Goal: Task Accomplishment & Management: Complete application form

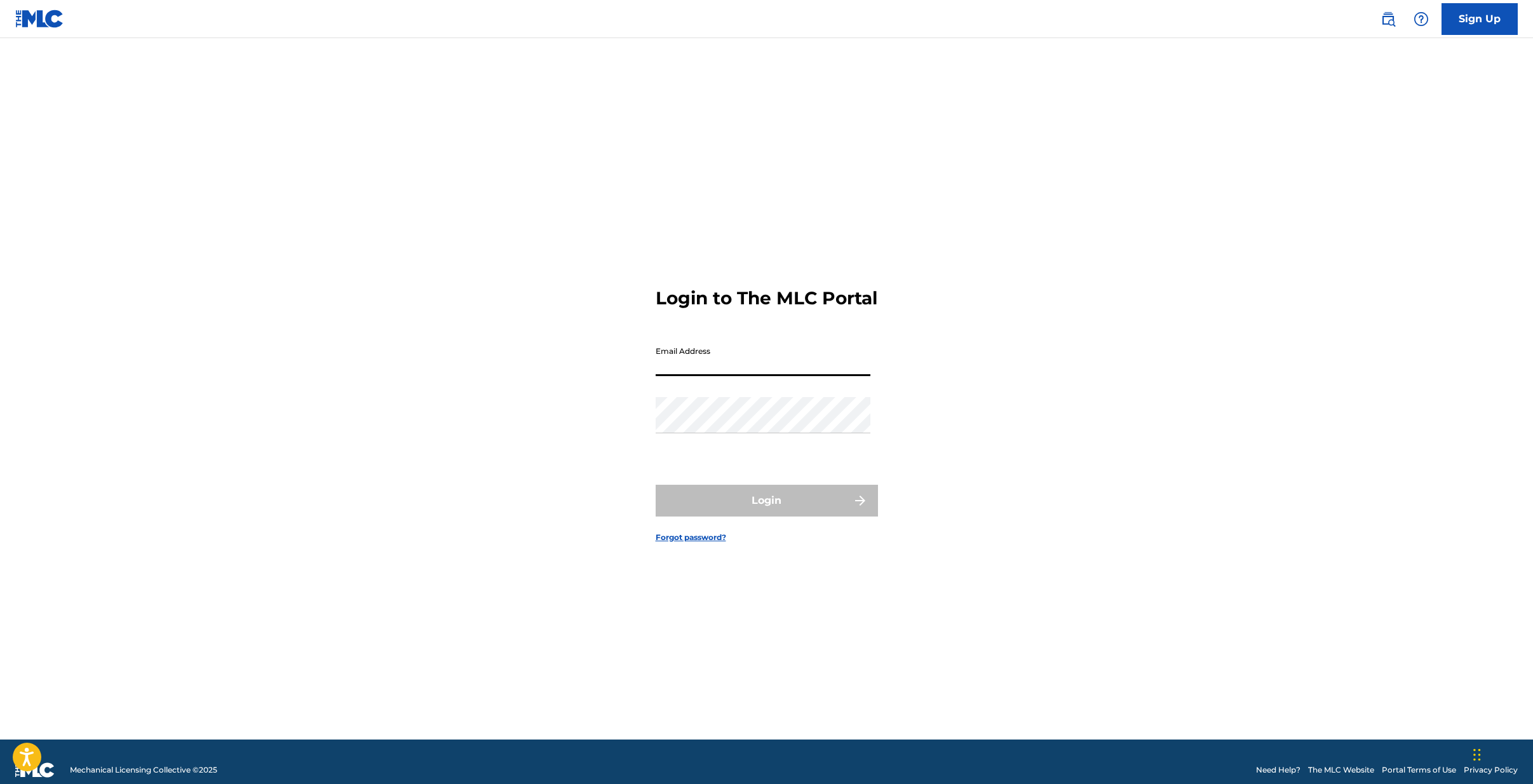
type input "[EMAIL_ADDRESS][DOMAIN_NAME]"
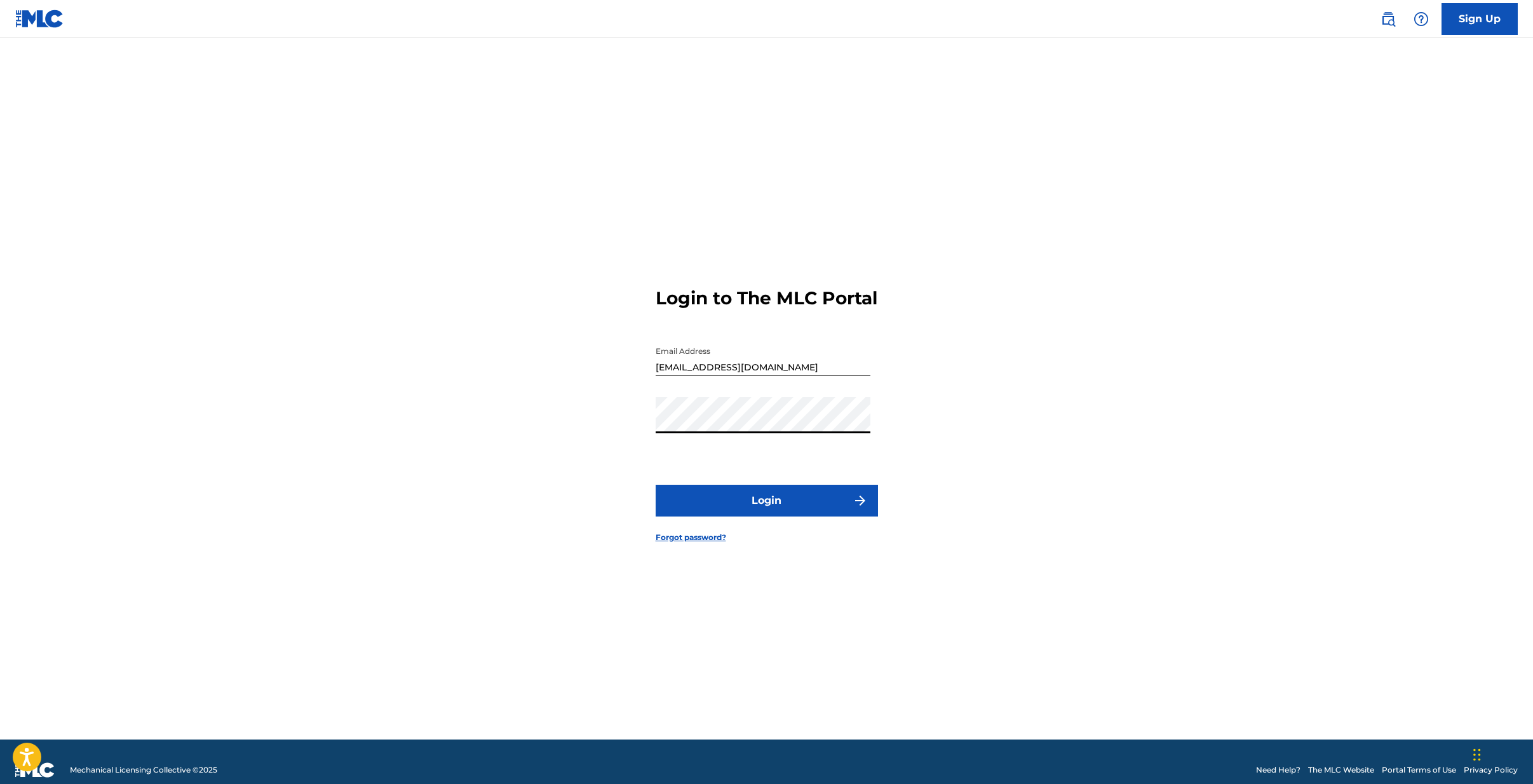
click at [747, 515] on button "Login" at bounding box center [767, 500] width 222 height 32
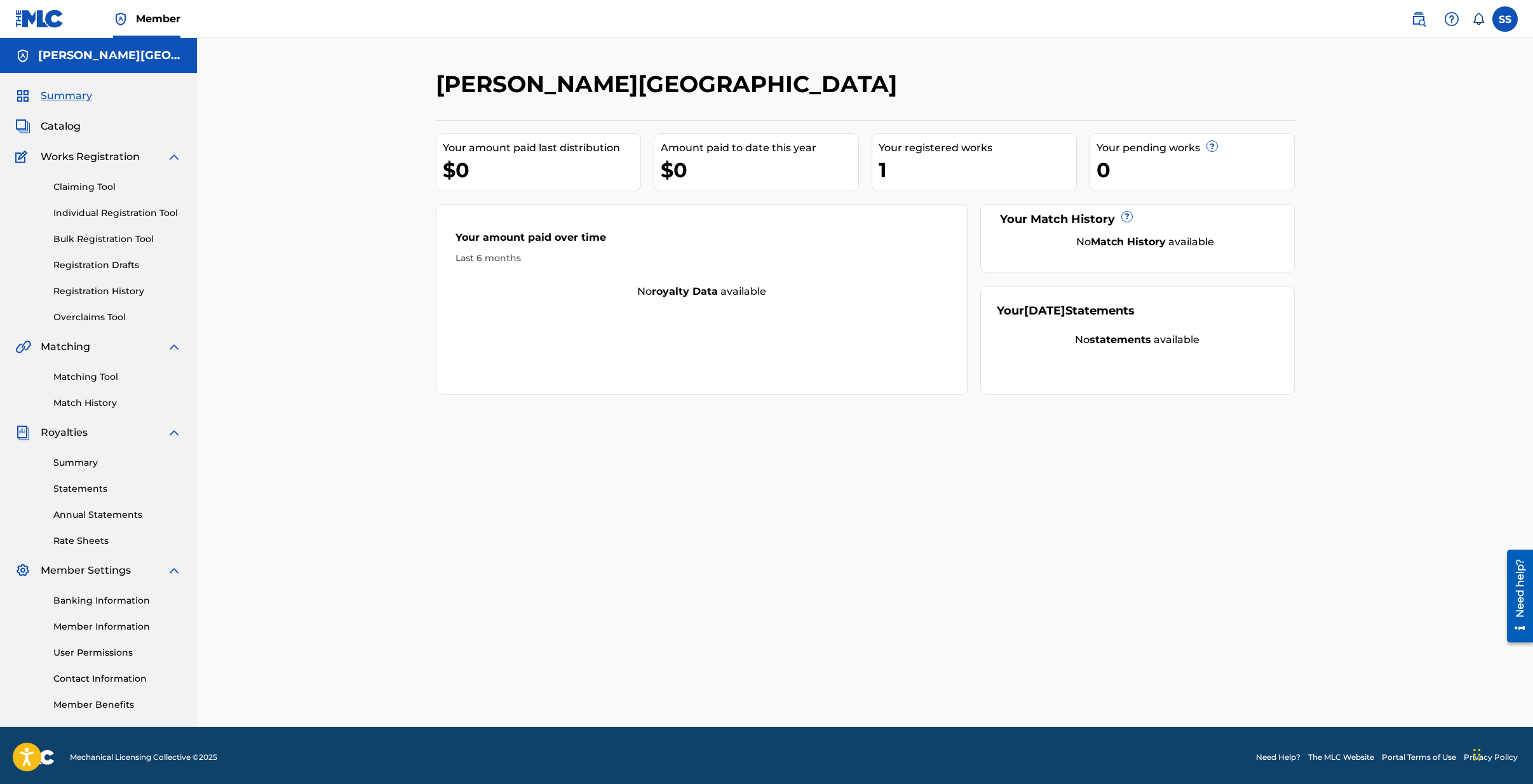
click at [910, 152] on div "Your registered works" at bounding box center [977, 148] width 197 height 15
click at [910, 148] on div "Your registered works" at bounding box center [977, 148] width 197 height 15
click at [883, 168] on div "1" at bounding box center [977, 170] width 197 height 29
click at [59, 126] on span "Catalog" at bounding box center [60, 126] width 40 height 15
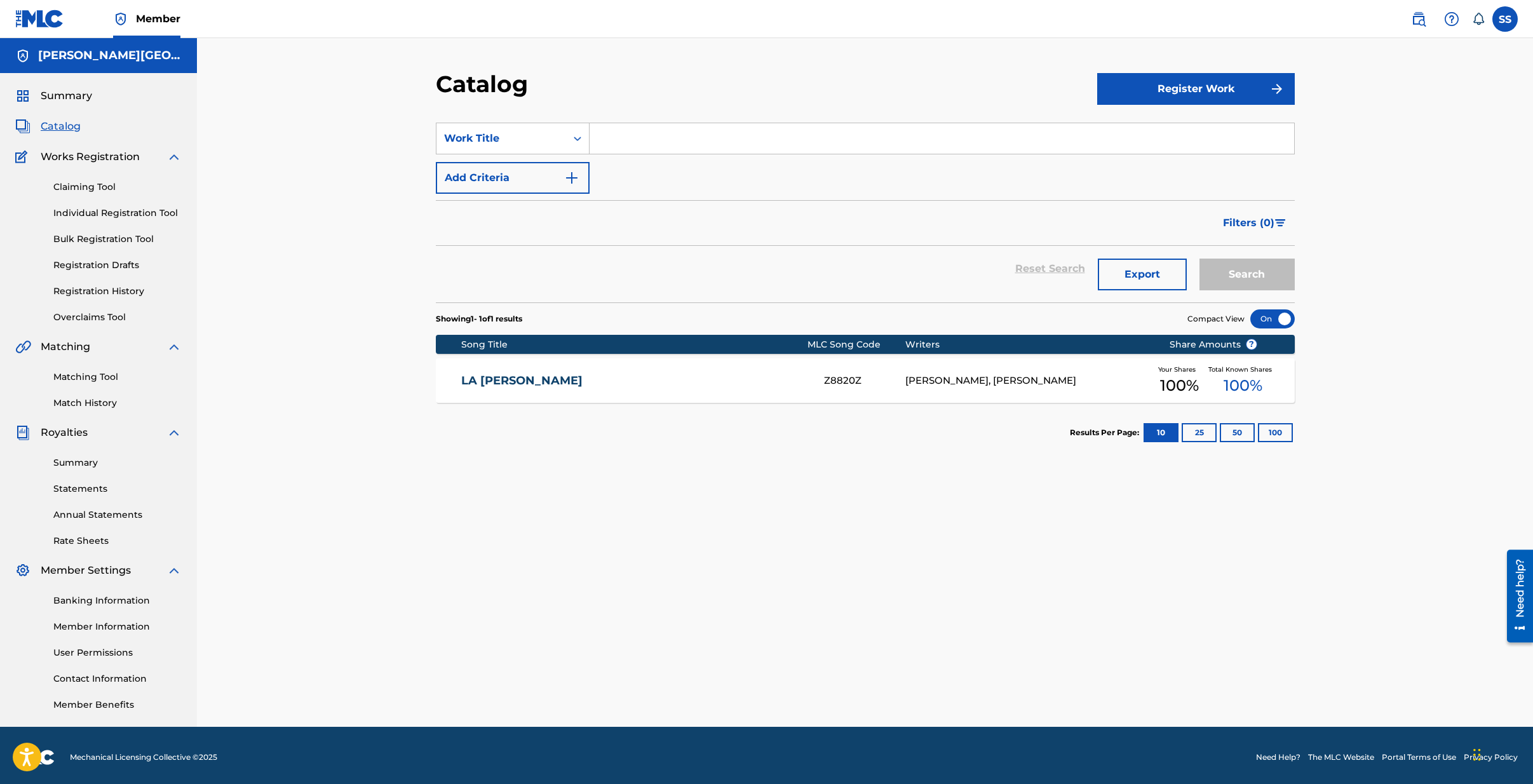
click at [487, 380] on link "LA [PERSON_NAME]" at bounding box center [634, 381] width 346 height 15
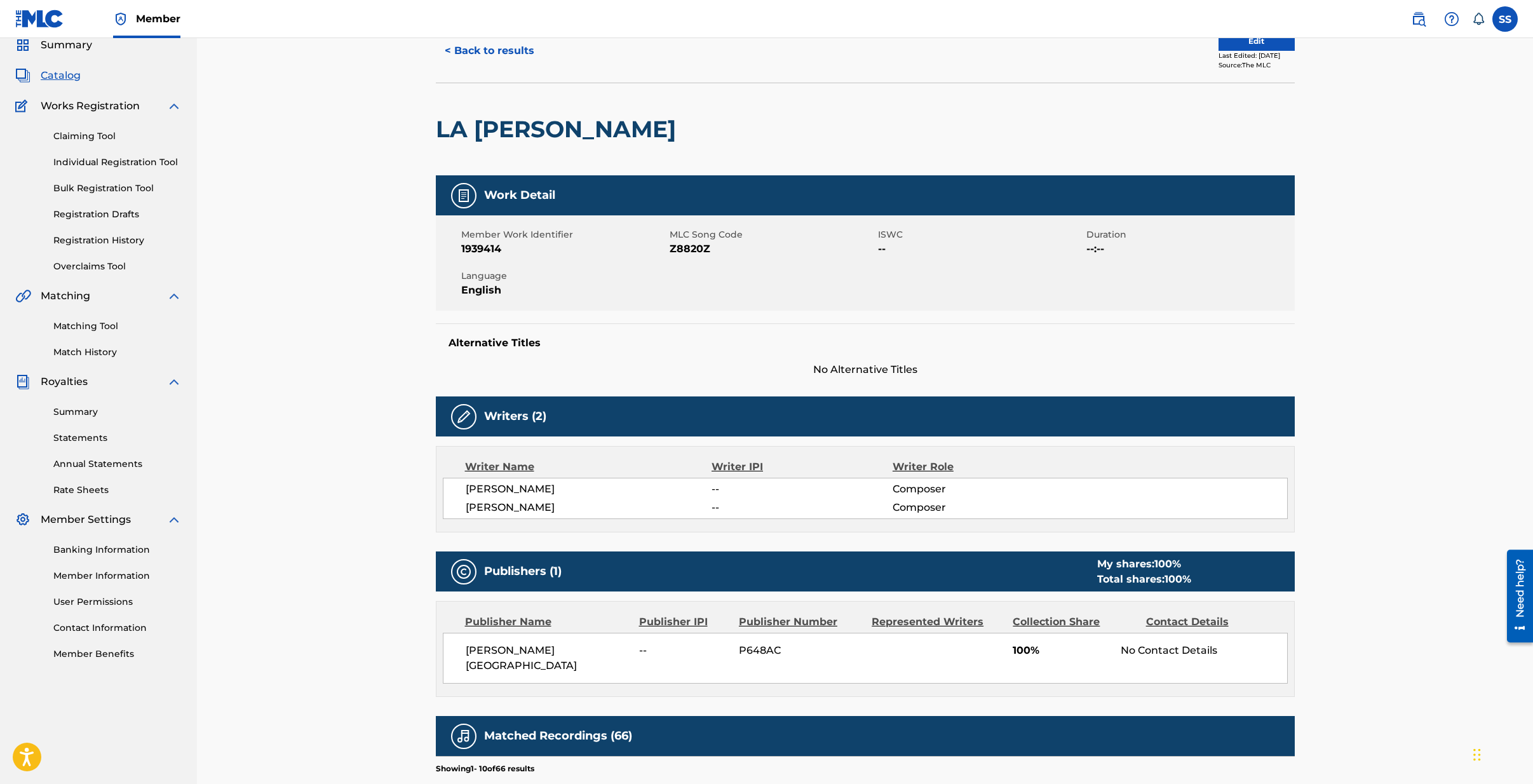
scroll to position [38, 0]
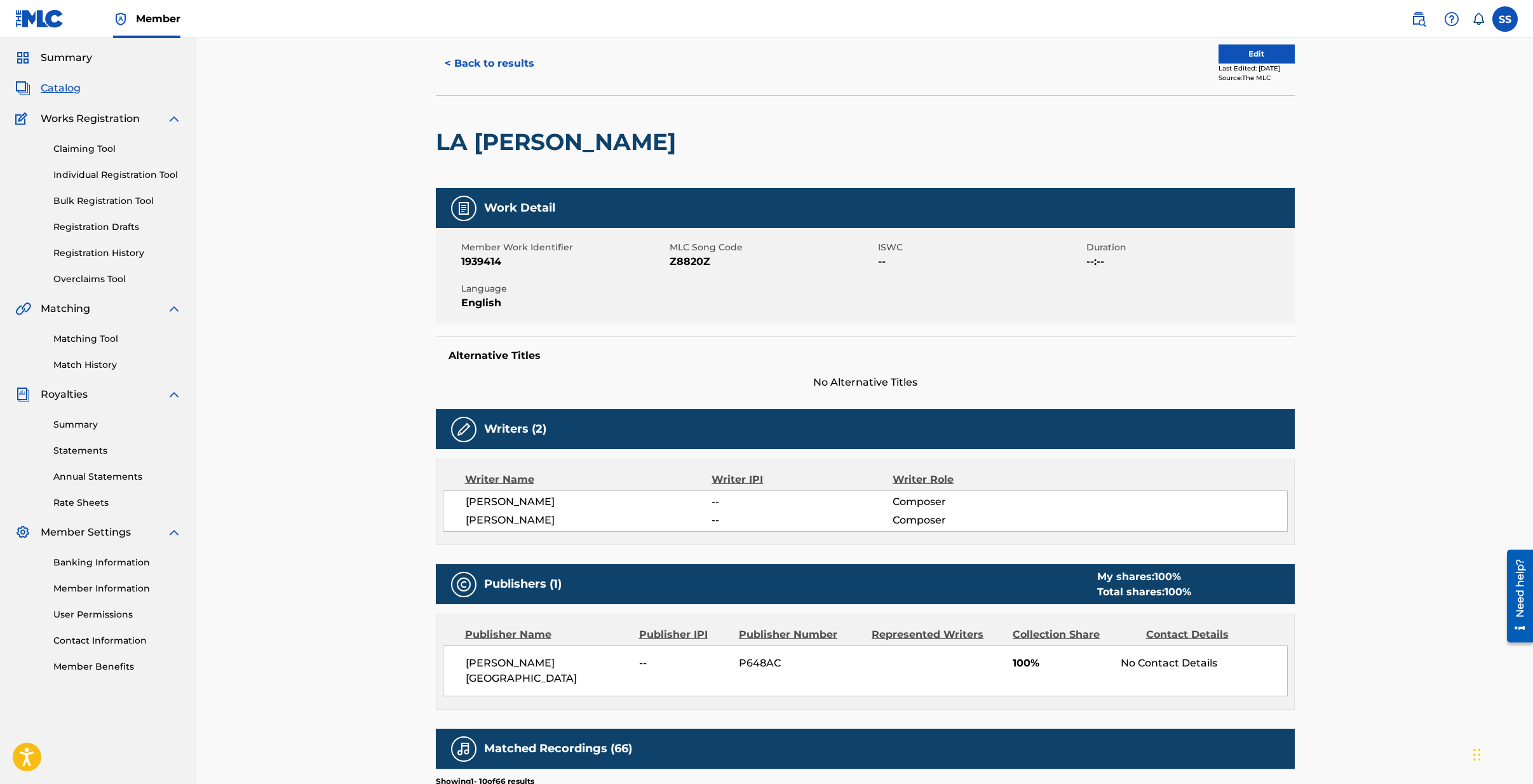
click at [92, 341] on link "Matching Tool" at bounding box center [117, 339] width 128 height 13
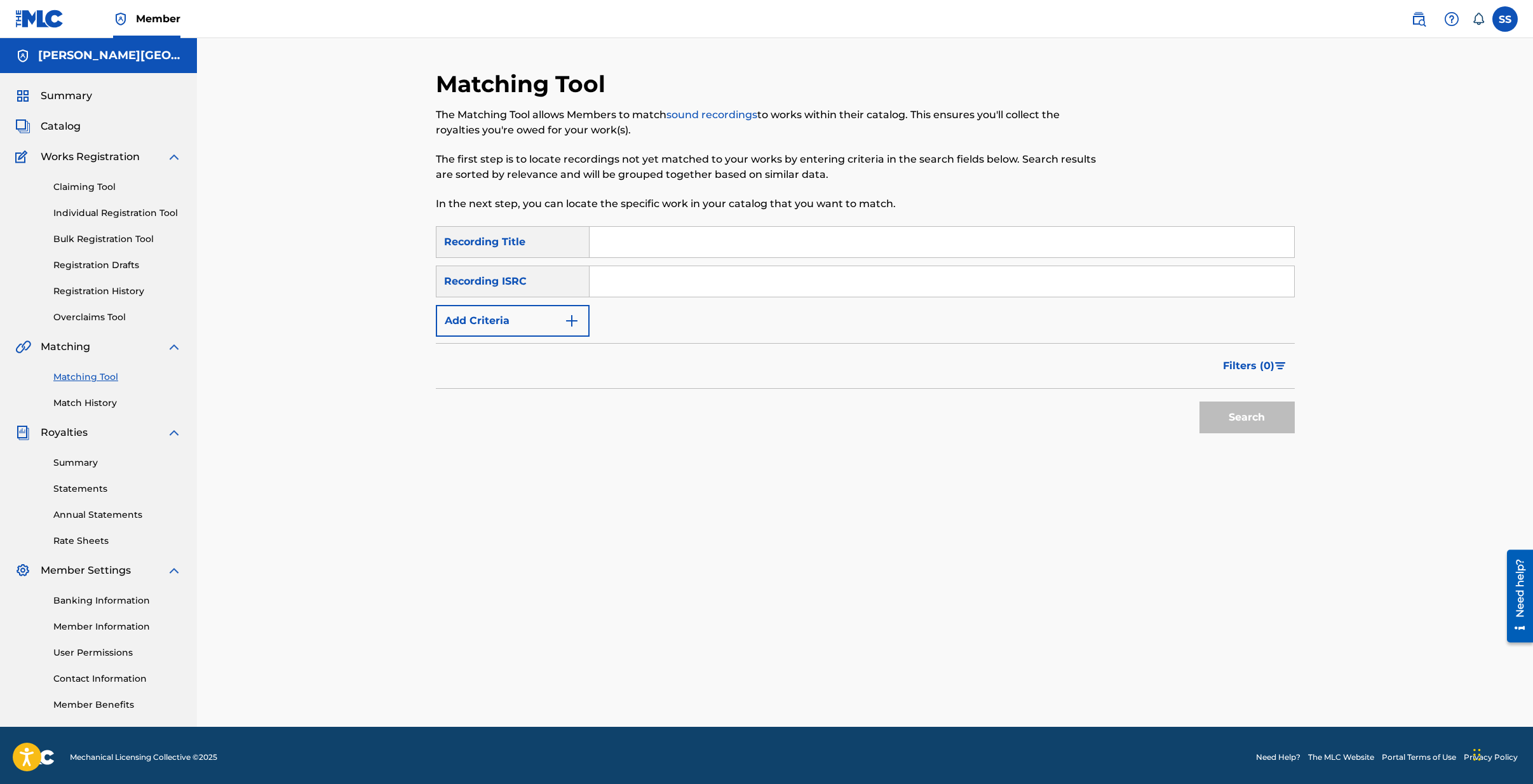
click at [629, 244] on input "Search Form" at bounding box center [941, 241] width 705 height 30
type input "LA [PERSON_NAME]"
click at [1246, 422] on button "Search" at bounding box center [1247, 417] width 95 height 32
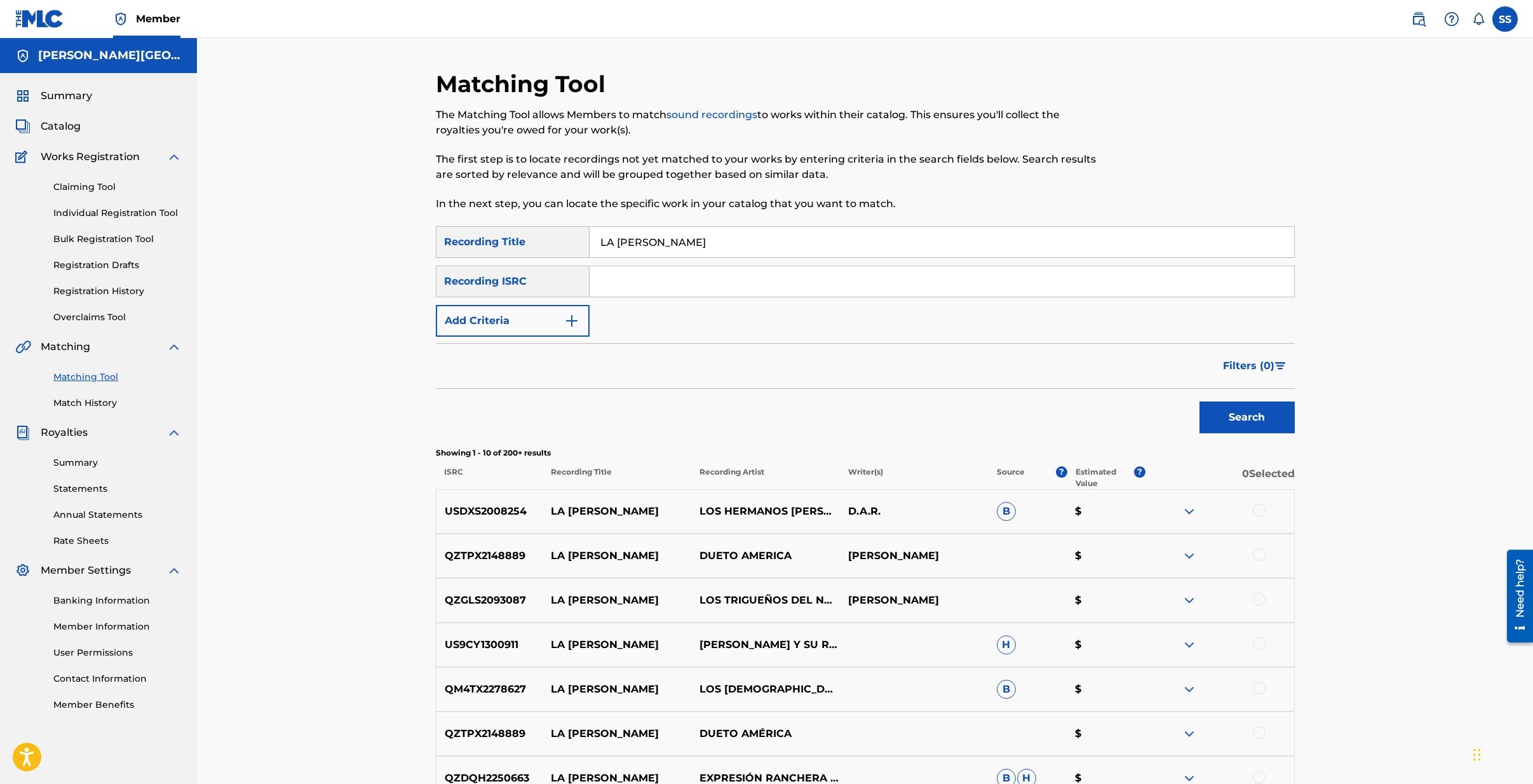
click at [1187, 509] on img at bounding box center [1189, 511] width 15 height 15
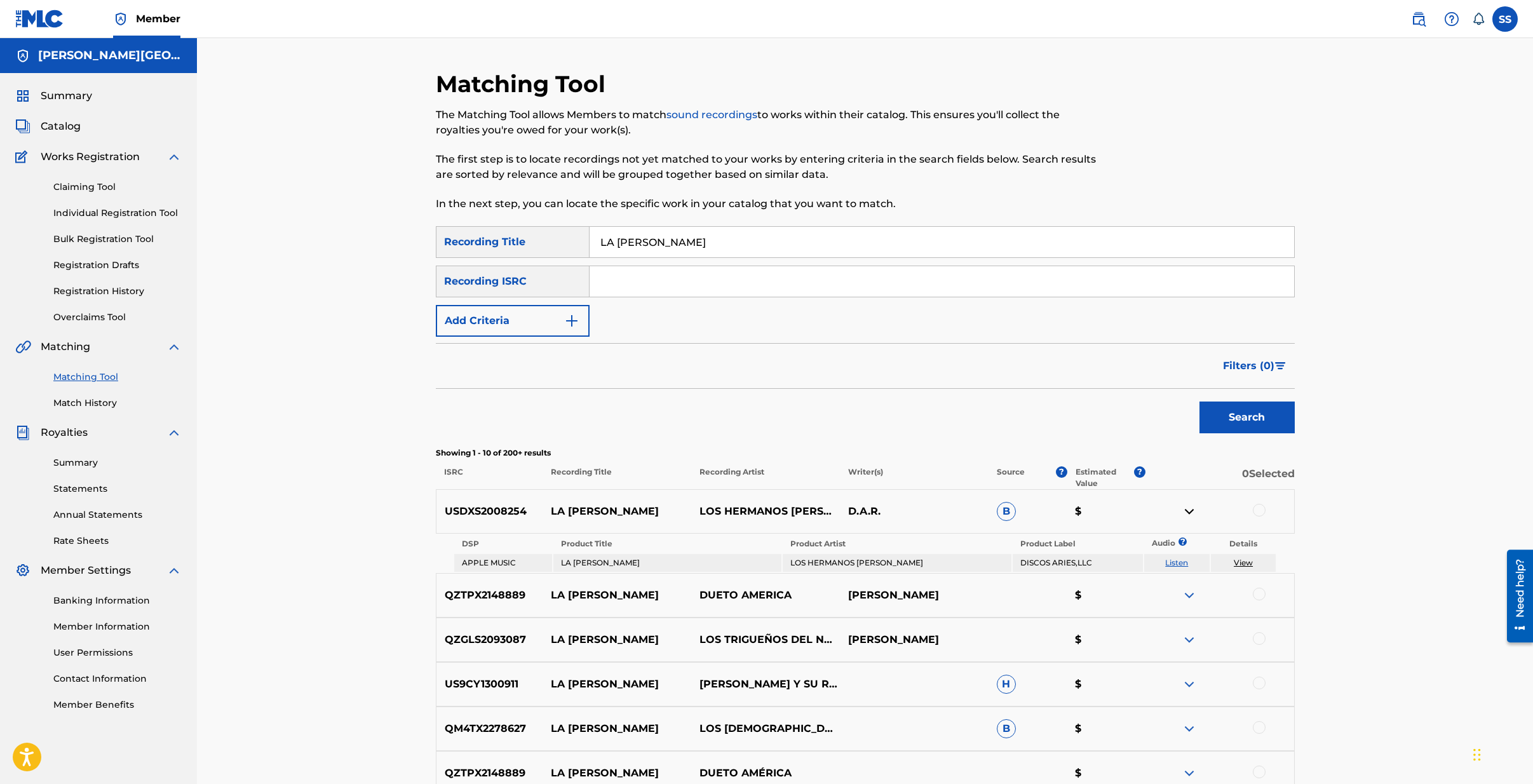
click at [1174, 564] on link "Listen" at bounding box center [1177, 562] width 23 height 10
click at [1192, 509] on img at bounding box center [1189, 511] width 15 height 15
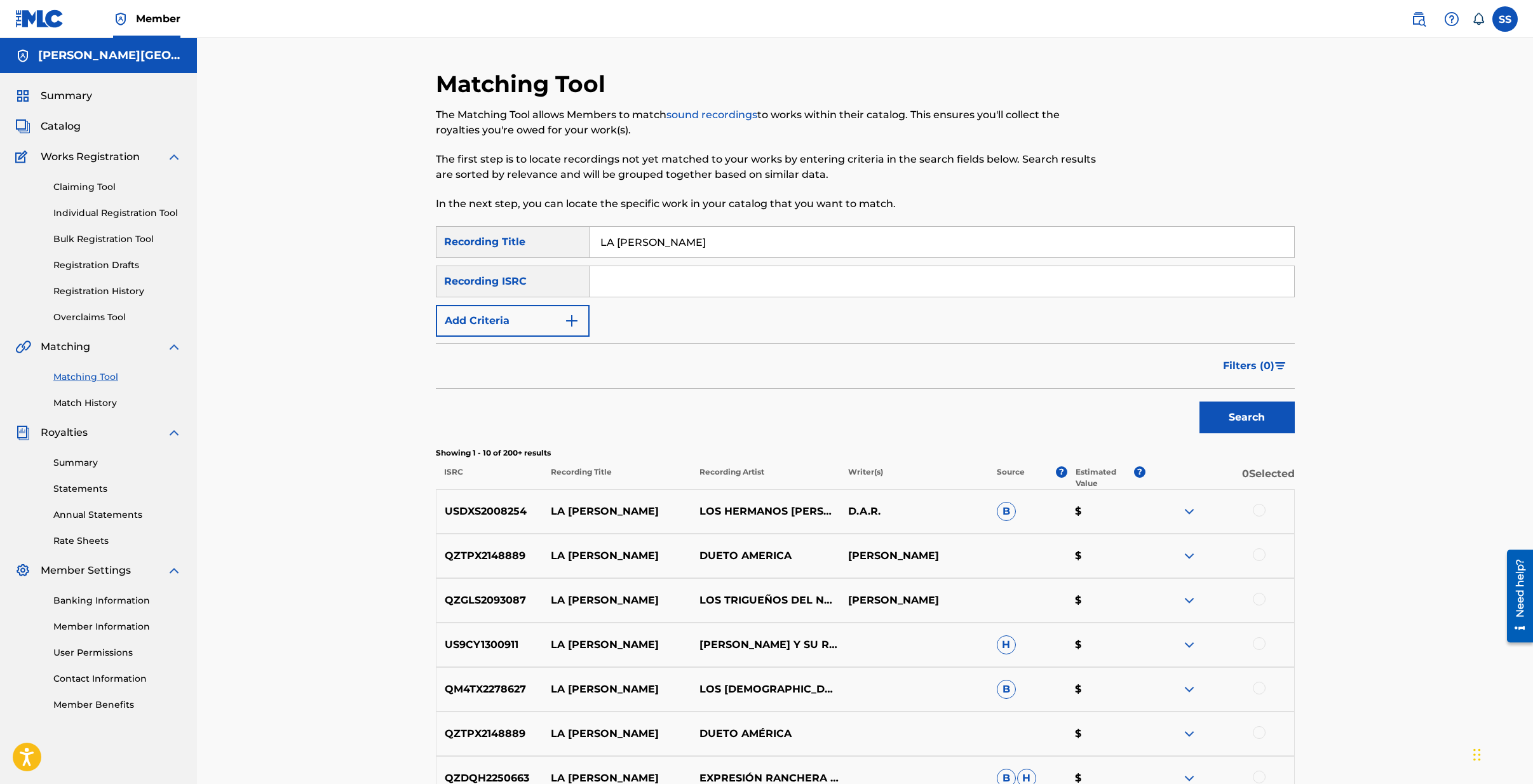
click at [1187, 598] on img at bounding box center [1189, 600] width 15 height 15
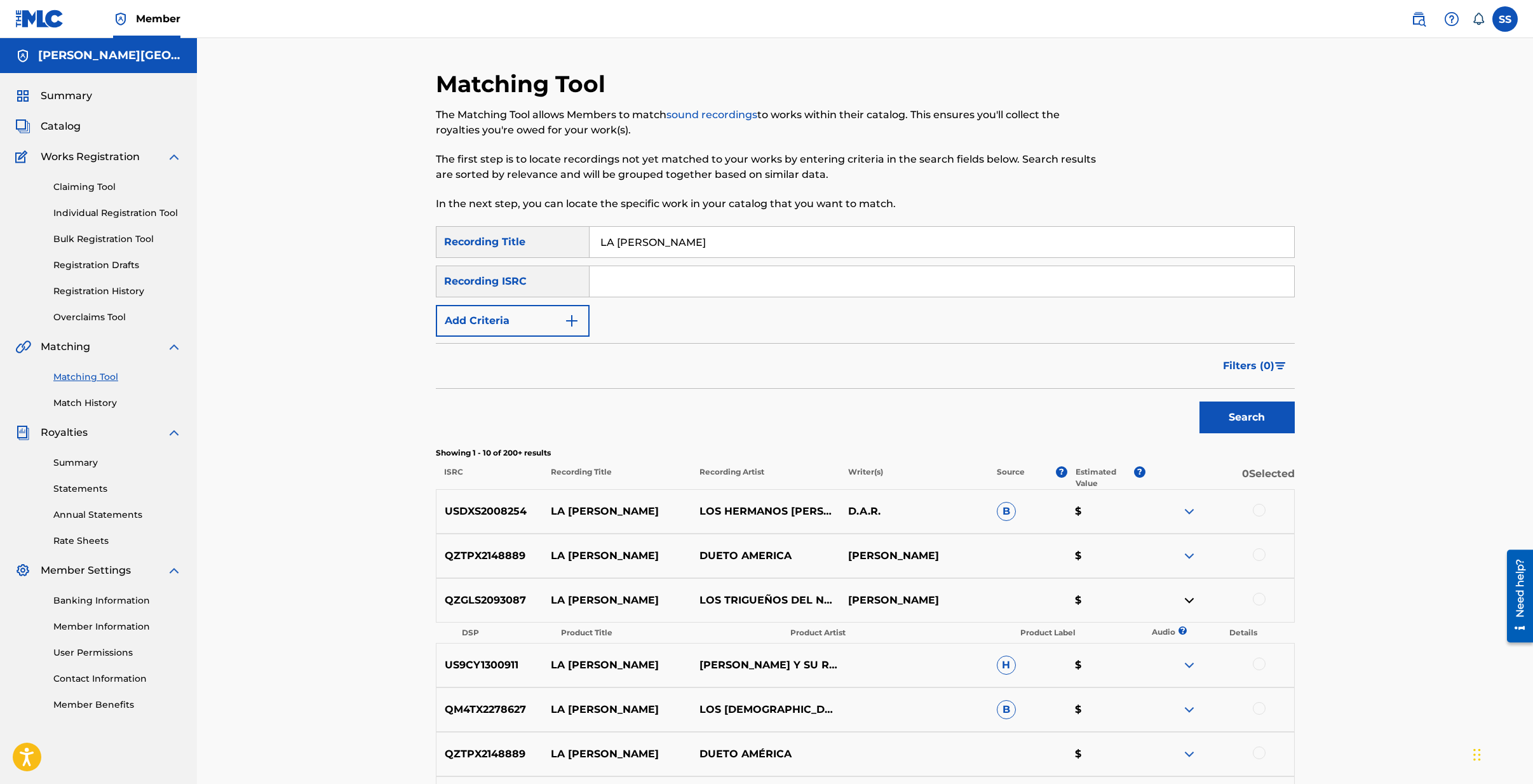
click at [1187, 601] on img at bounding box center [1189, 600] width 15 height 15
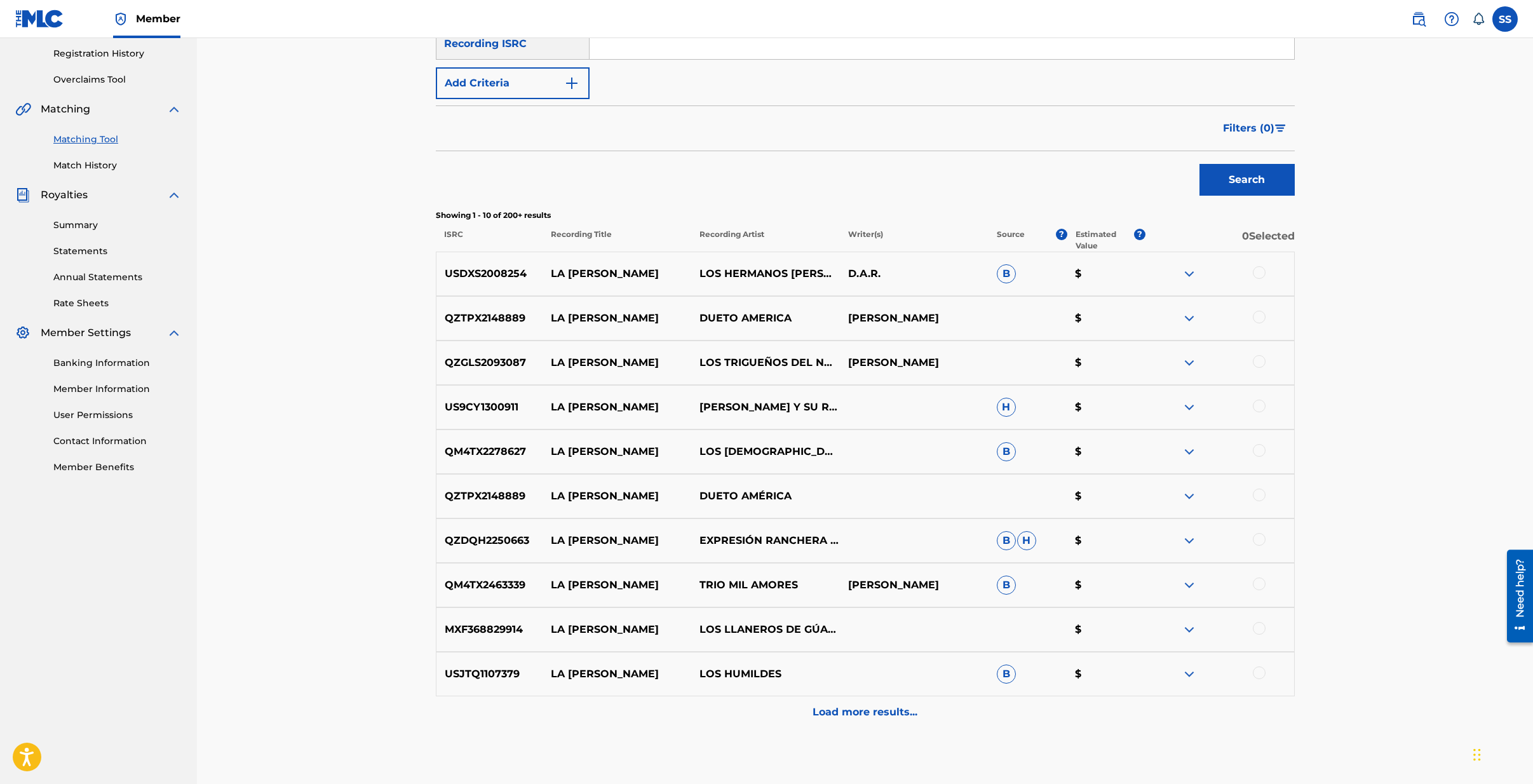
scroll to position [270, 0]
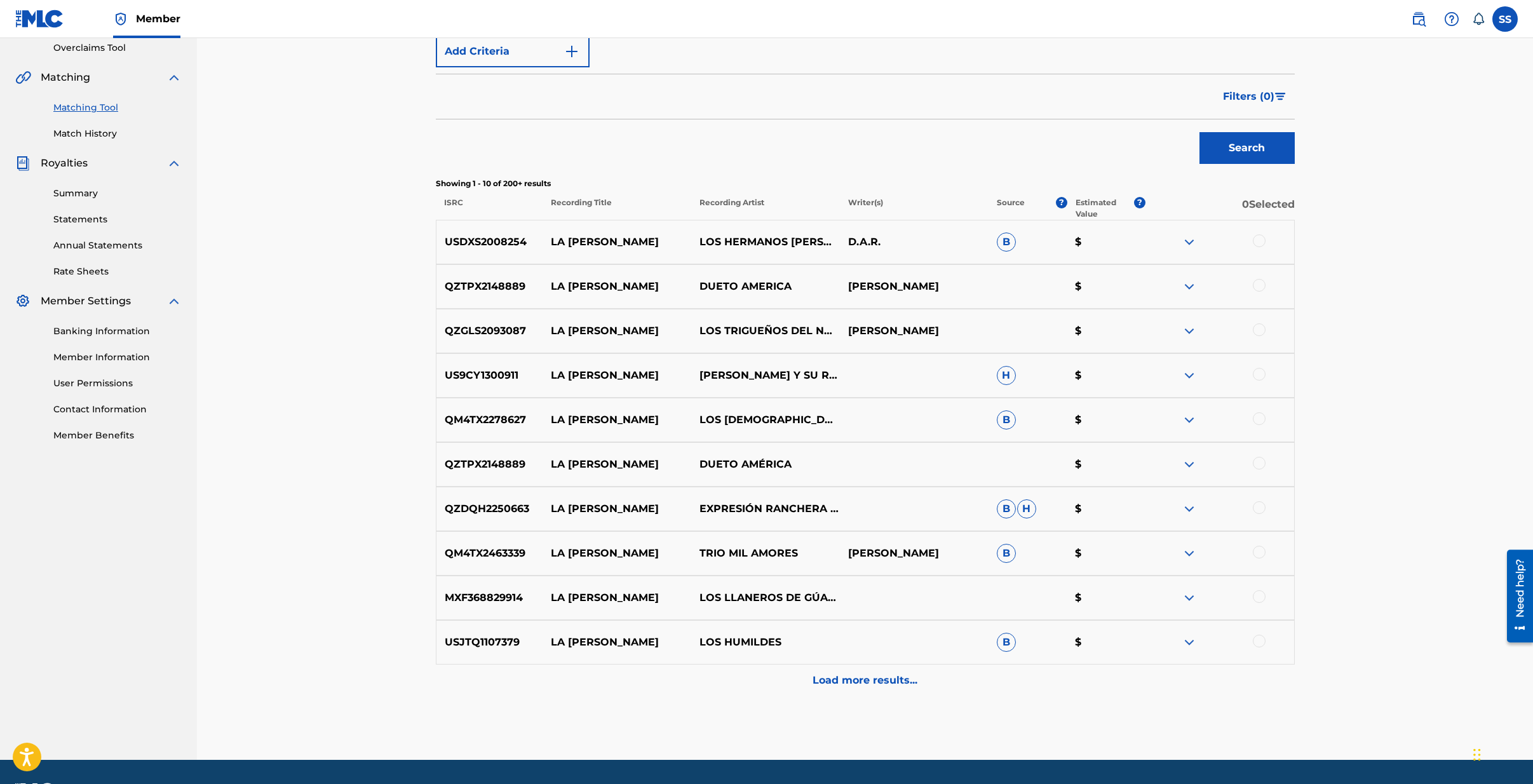
click at [870, 683] on p "Load more results..." at bounding box center [865, 680] width 105 height 15
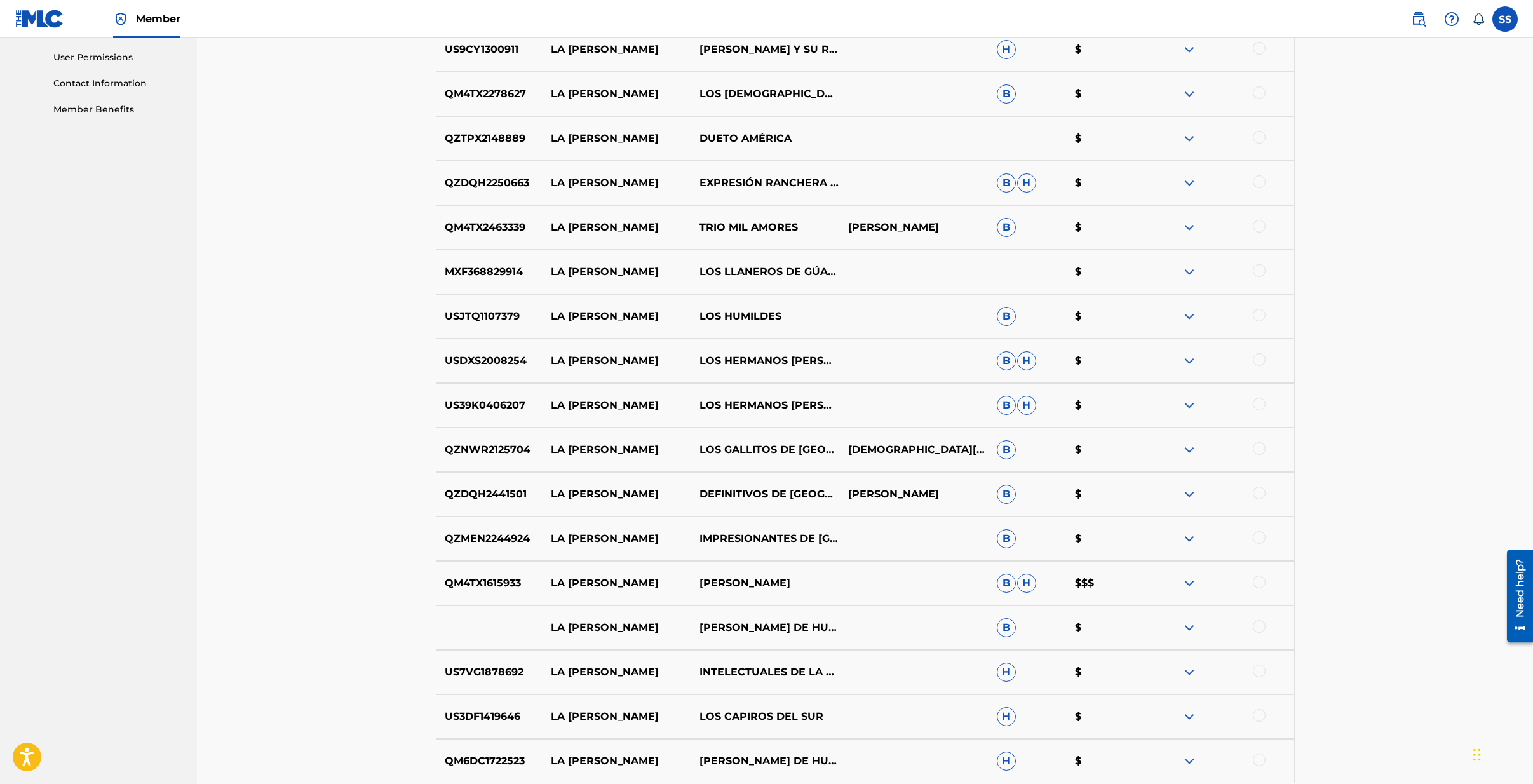
scroll to position [632, 0]
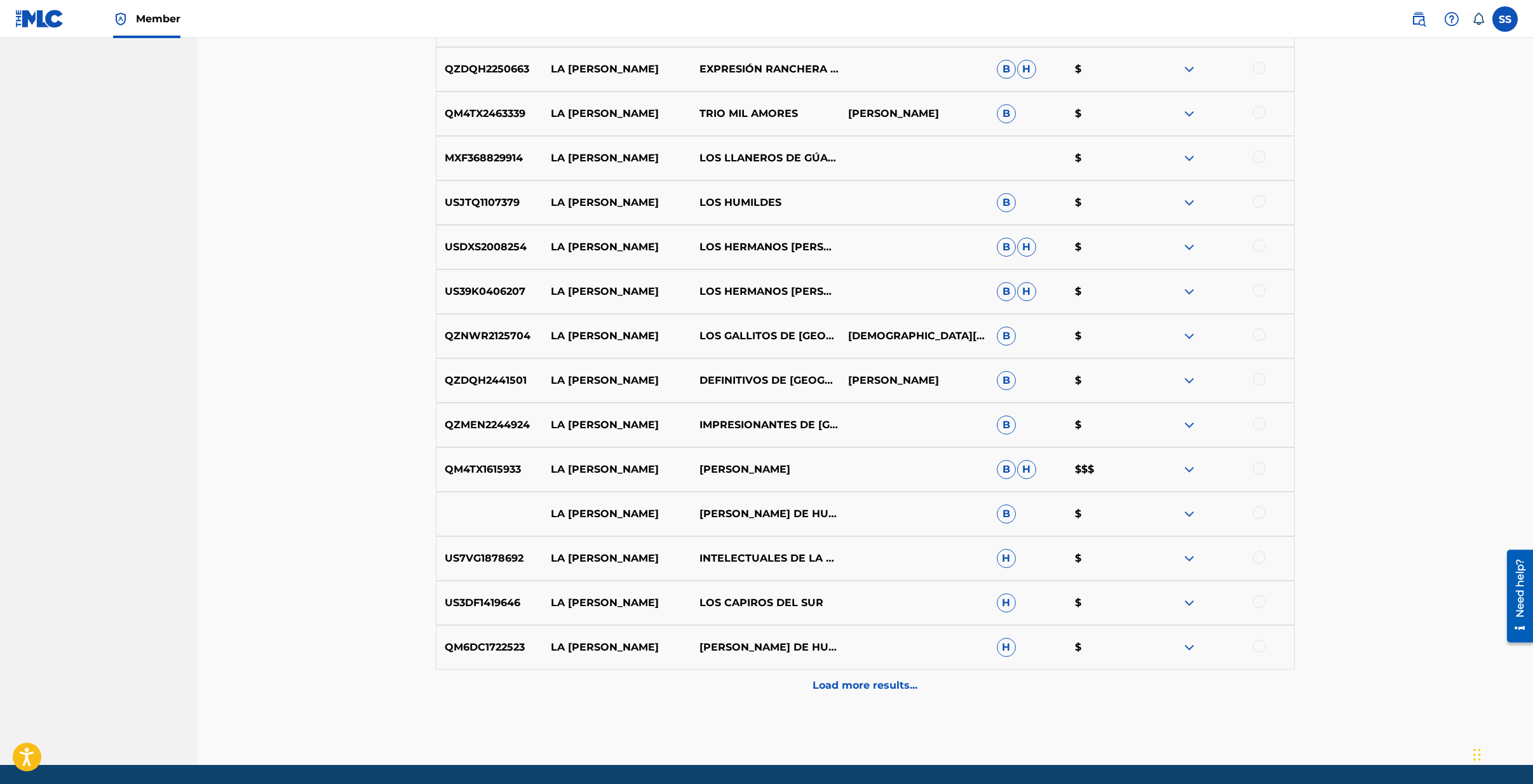
click at [873, 683] on p "Load more results..." at bounding box center [865, 685] width 105 height 15
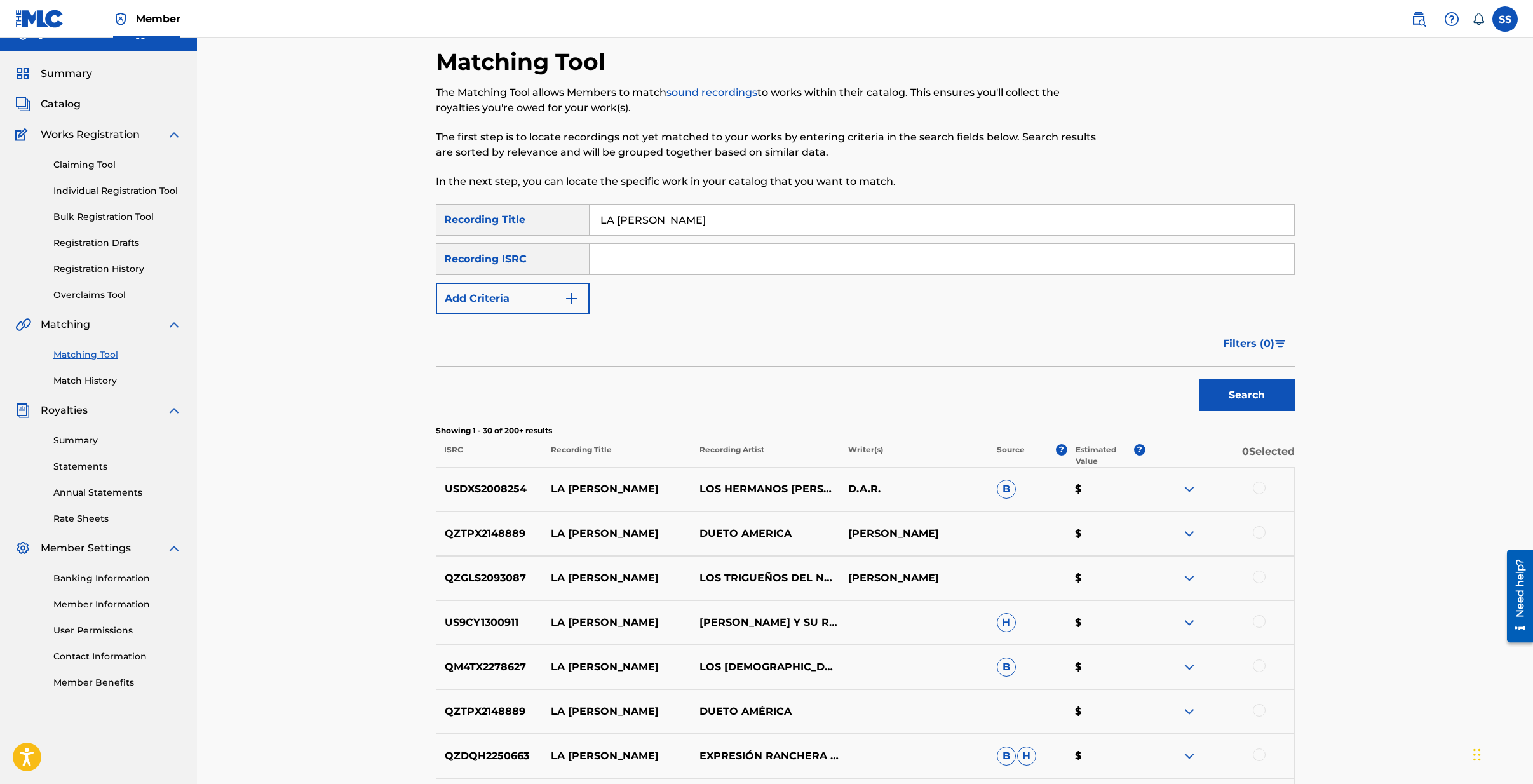
scroll to position [0, 0]
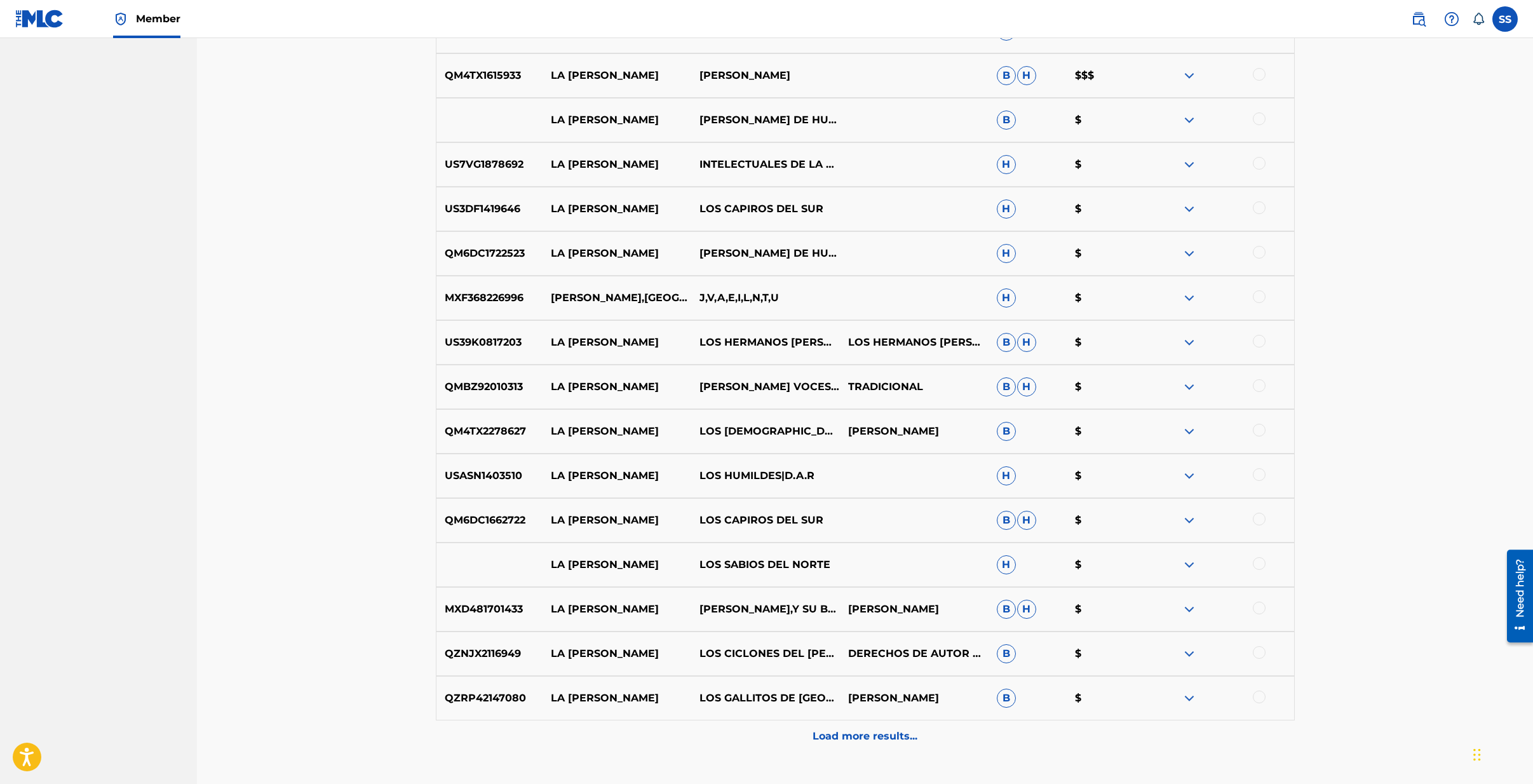
click at [850, 738] on p "Load more results..." at bounding box center [865, 736] width 105 height 15
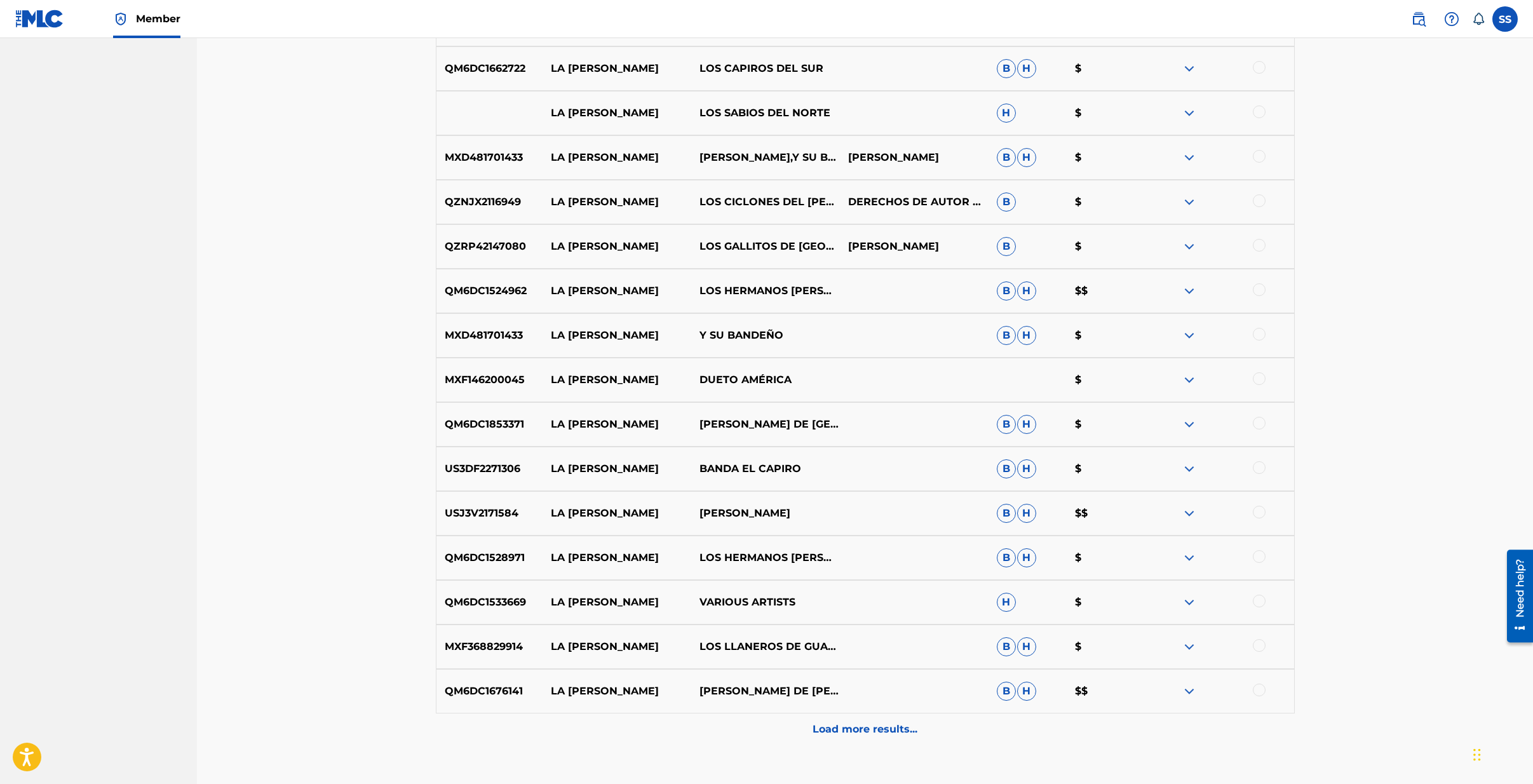
scroll to position [1573, 0]
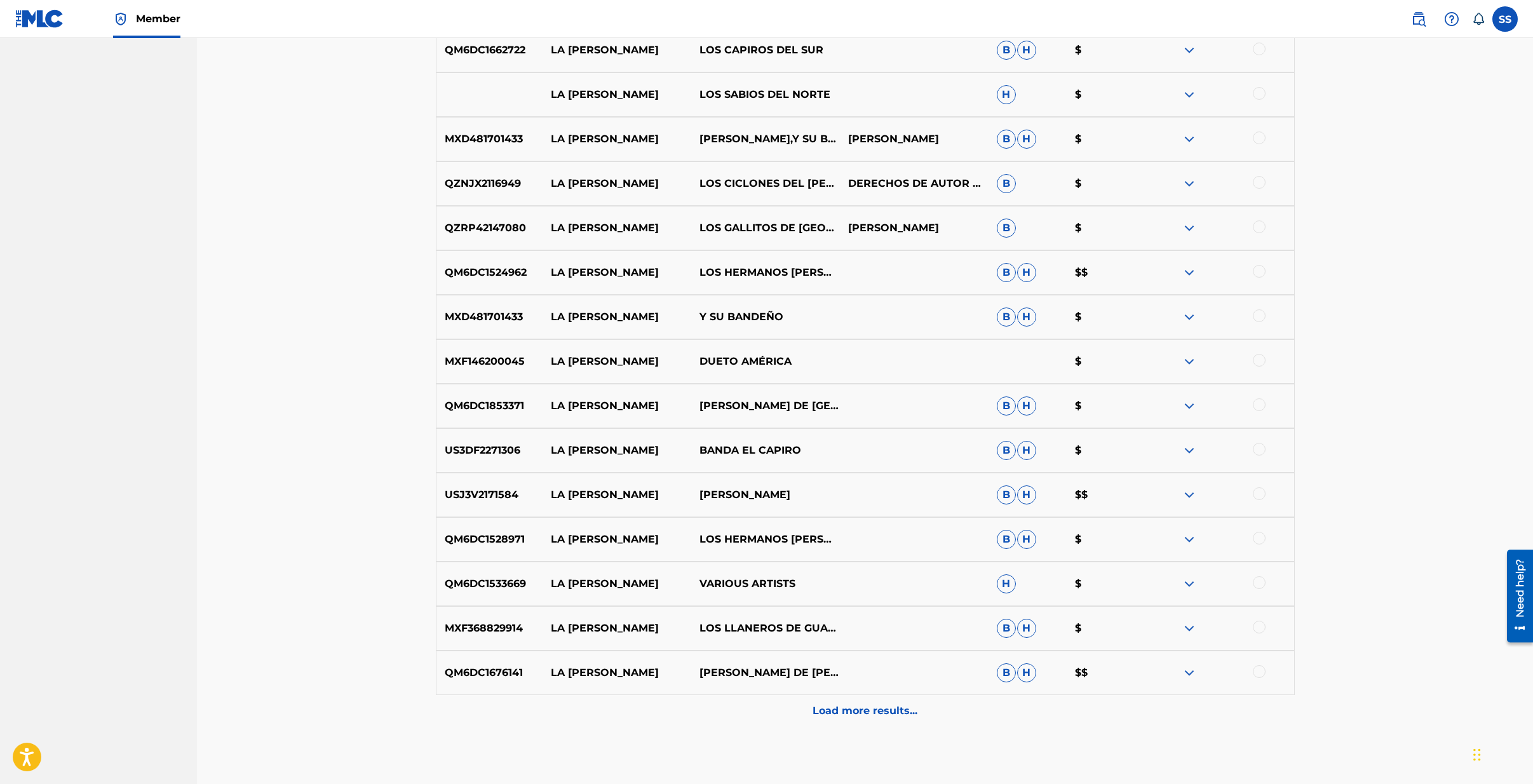
click at [849, 707] on p "Load more results..." at bounding box center [865, 711] width 105 height 15
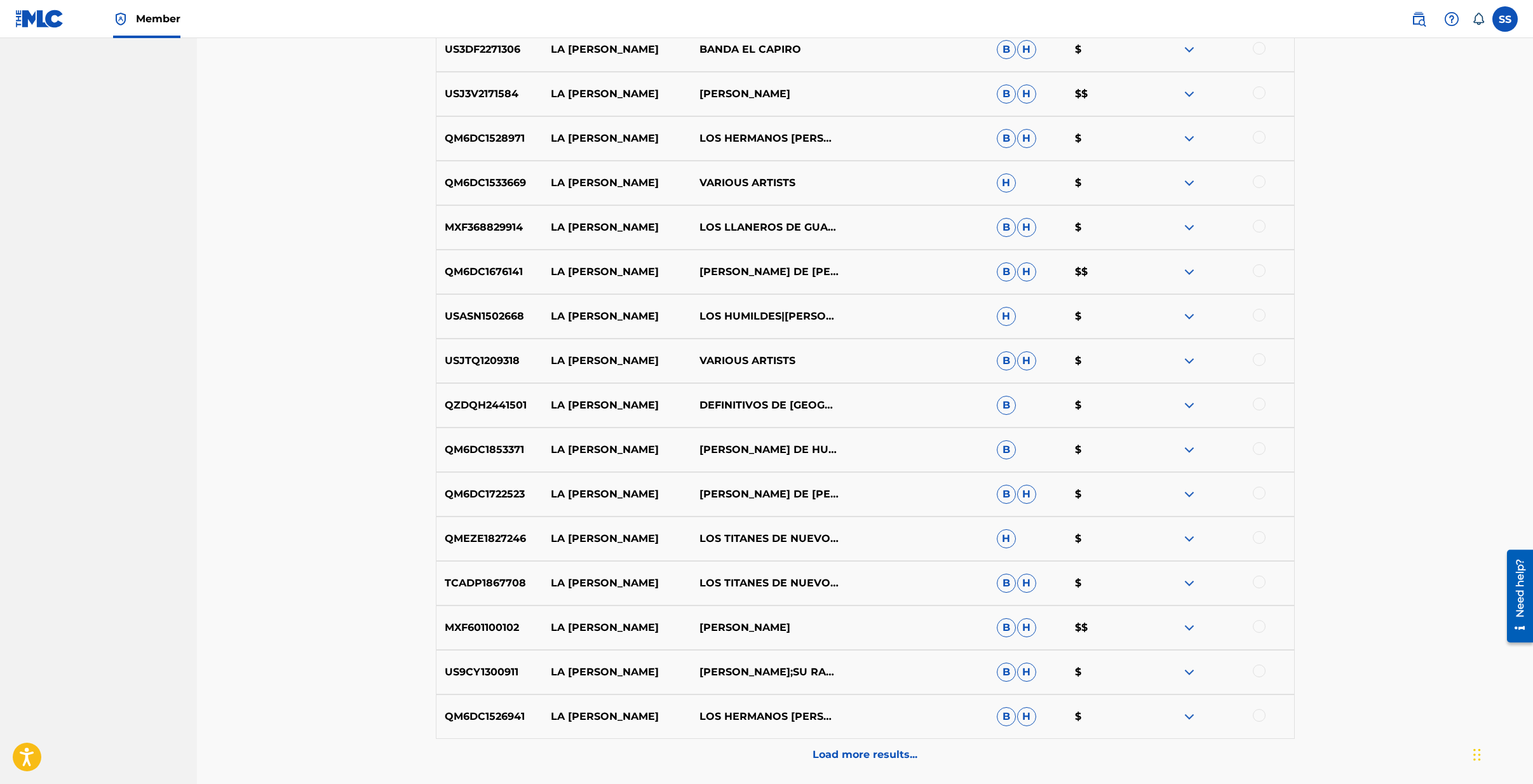
scroll to position [1978, 0]
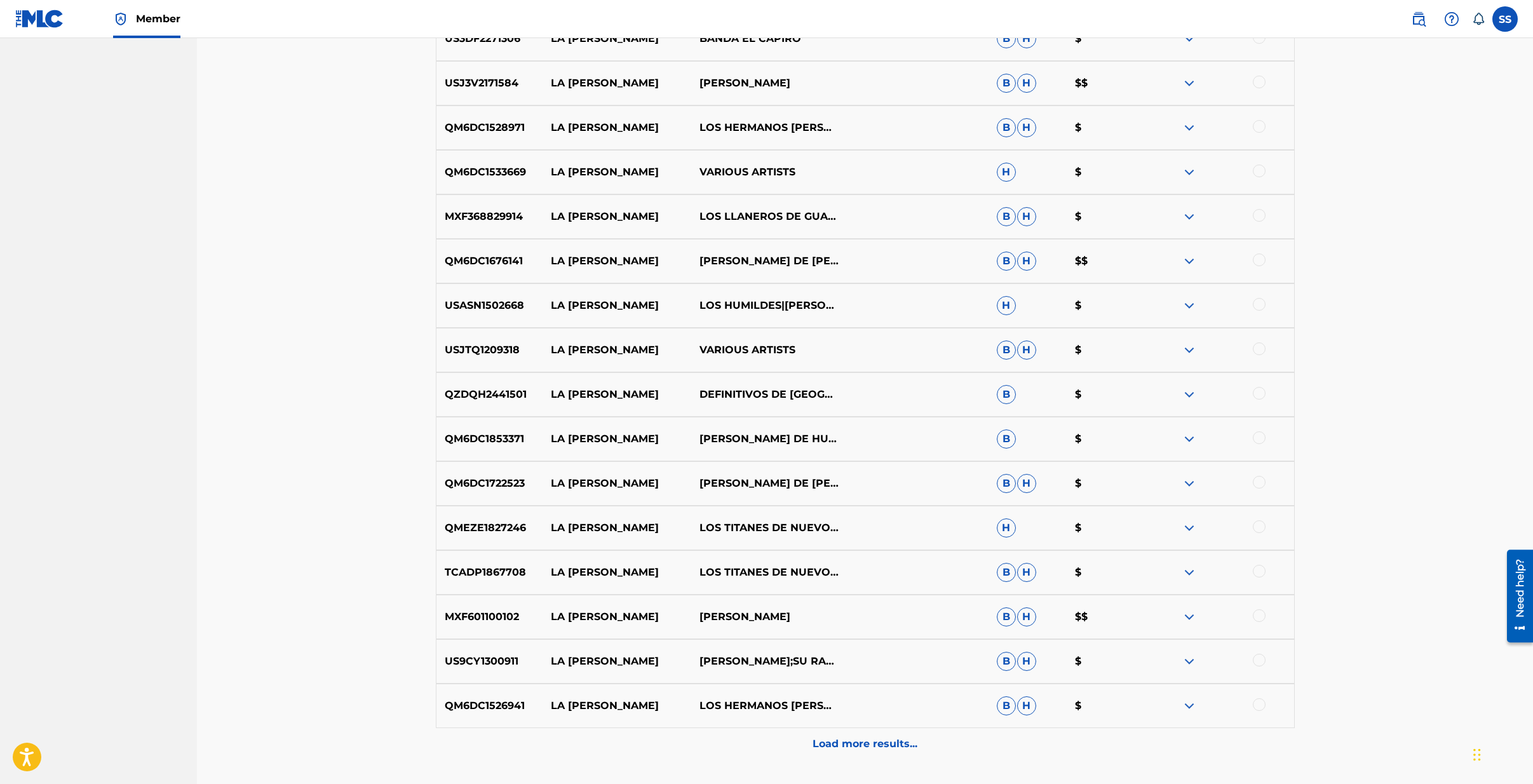
click at [852, 756] on div "Load more results..." at bounding box center [866, 743] width 859 height 32
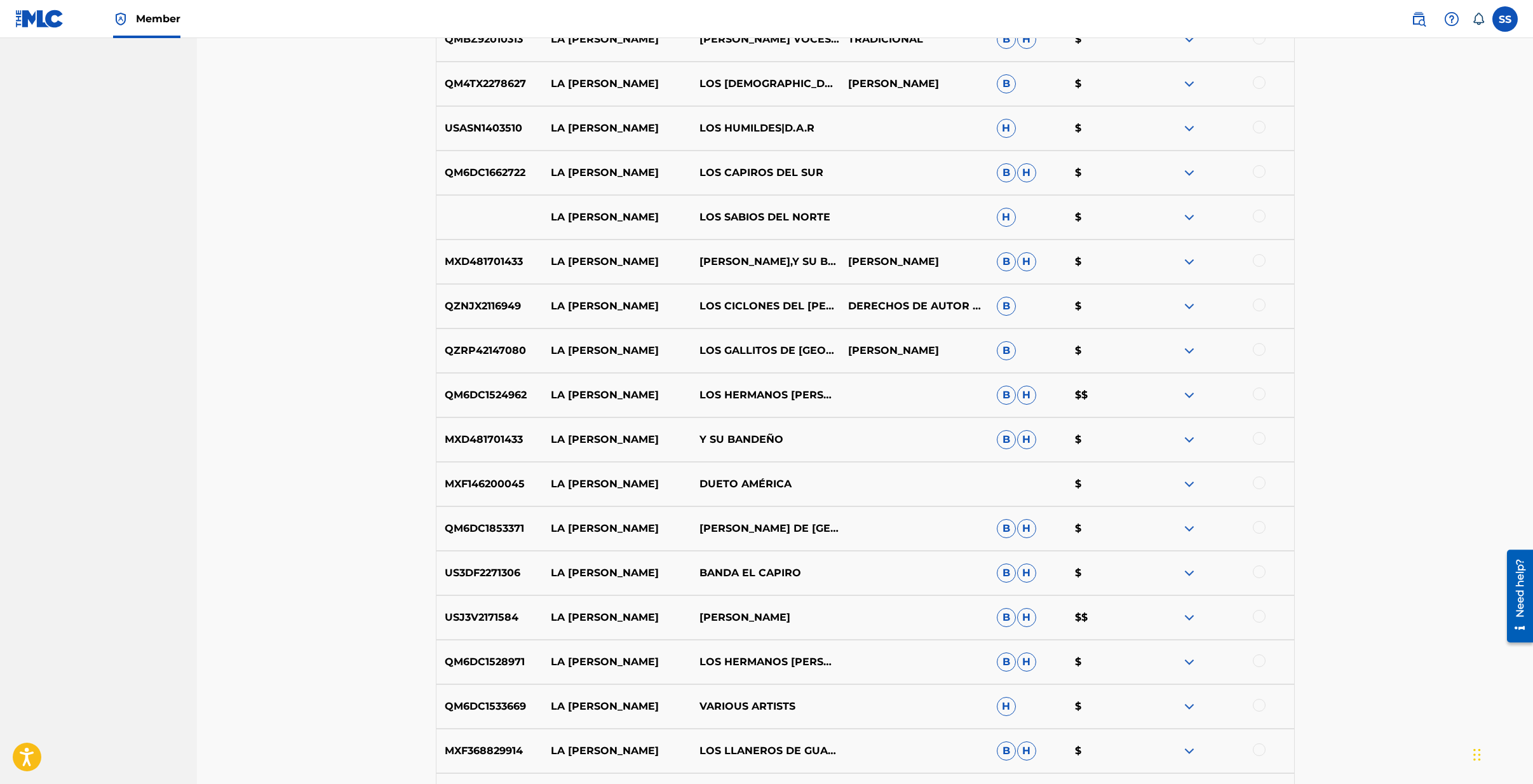
scroll to position [1480, 0]
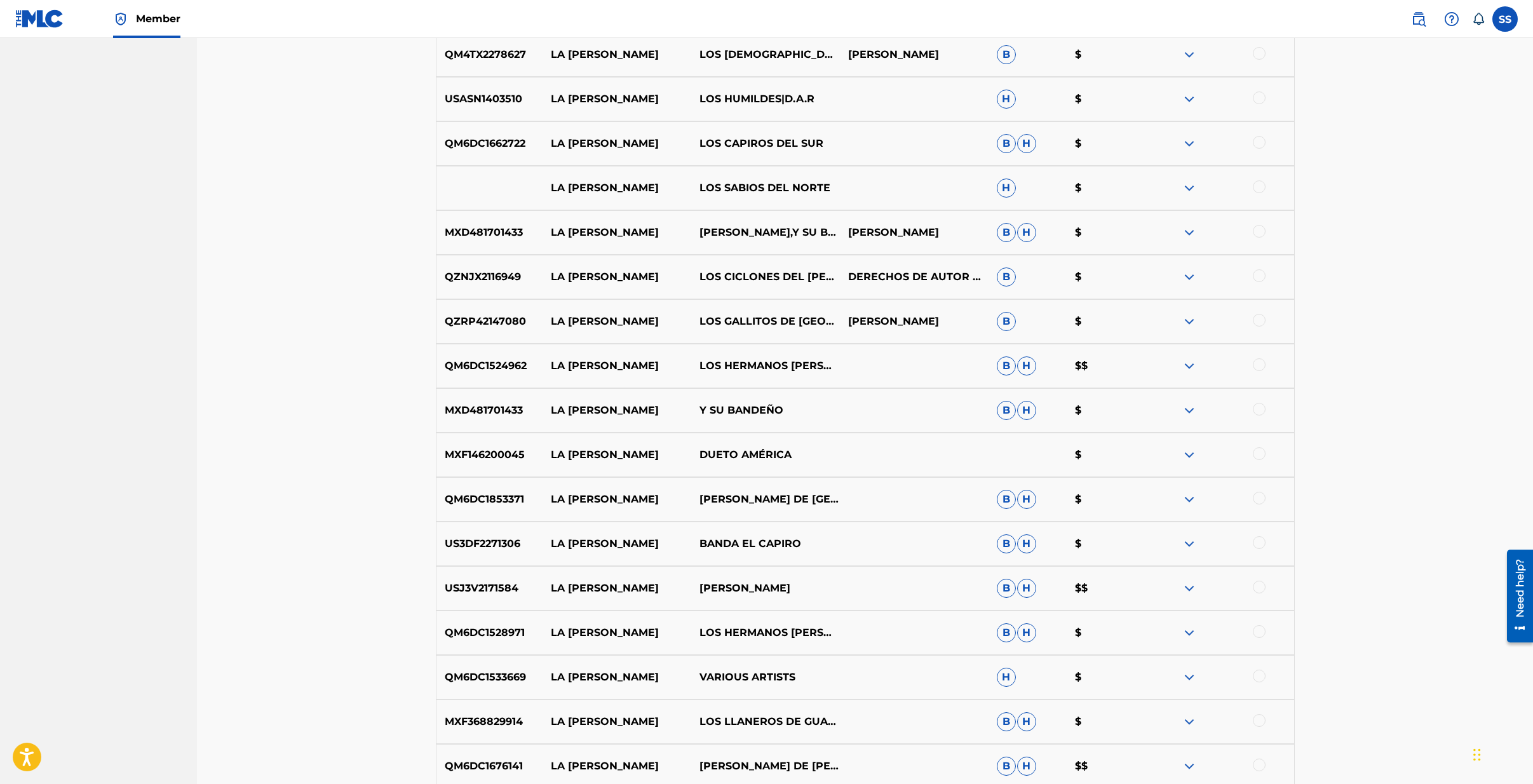
click at [1189, 679] on img at bounding box center [1189, 677] width 15 height 15
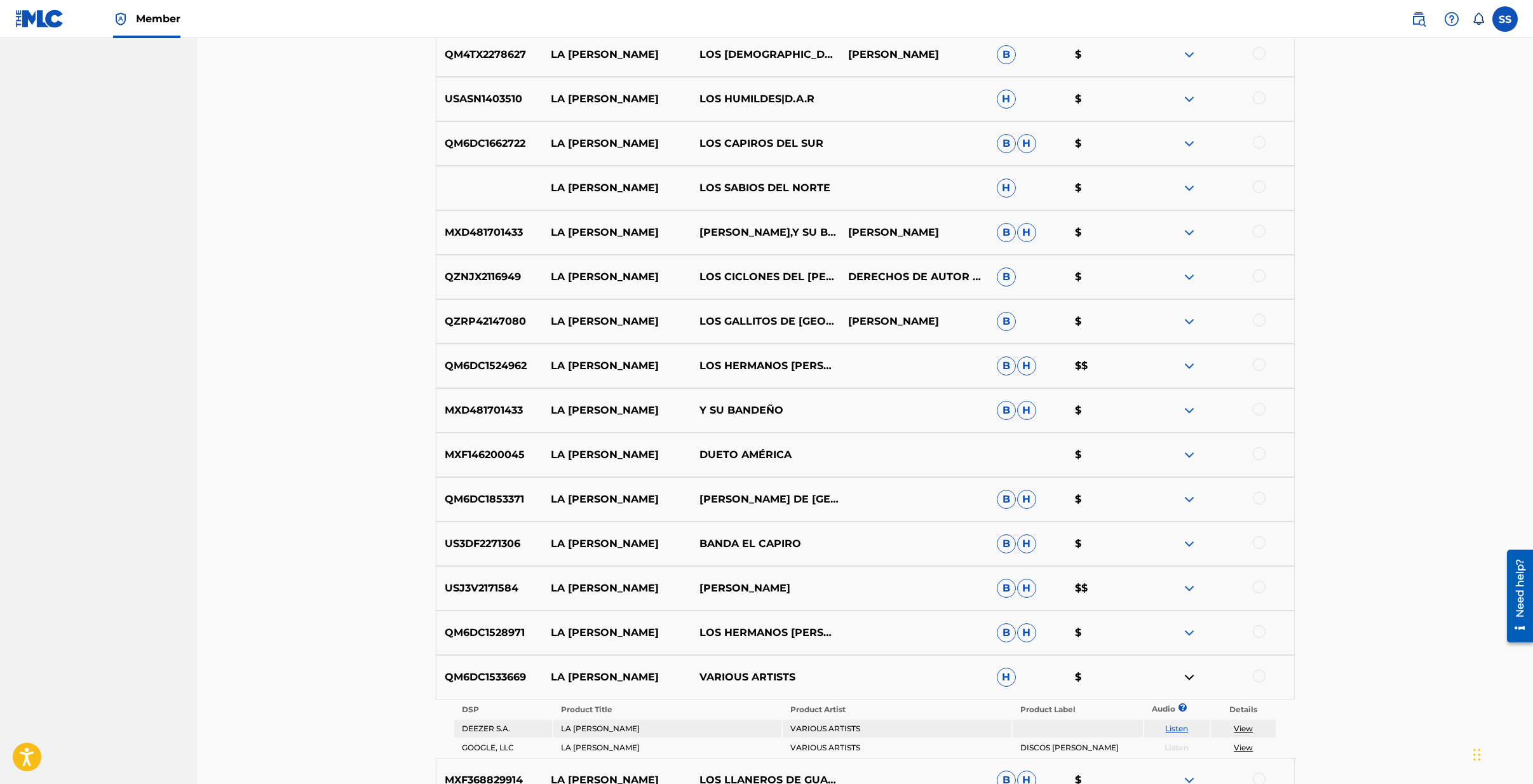
click at [1182, 729] on link "Listen" at bounding box center [1177, 729] width 23 height 10
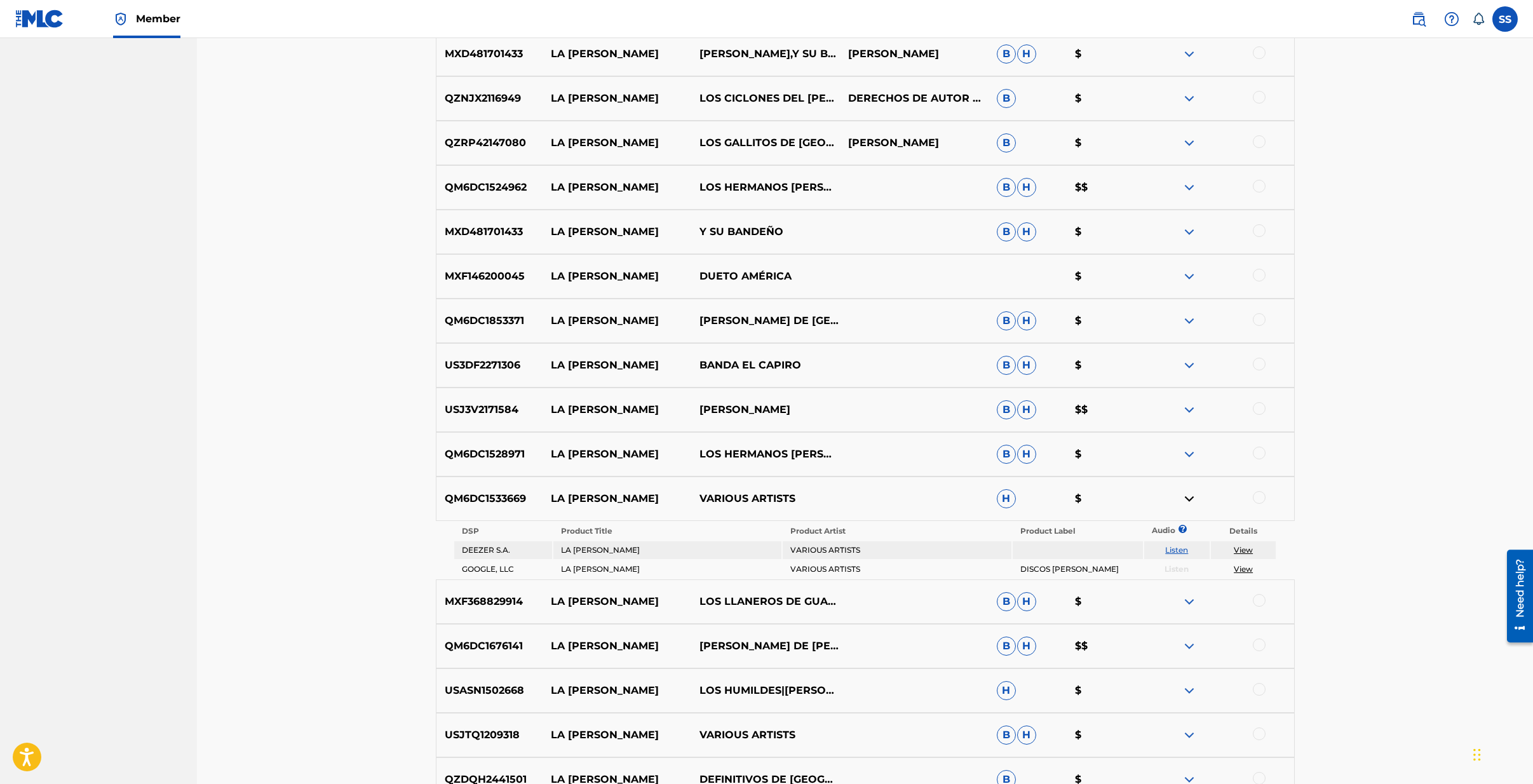
scroll to position [1660, 0]
click at [1189, 495] on img at bounding box center [1189, 496] width 15 height 15
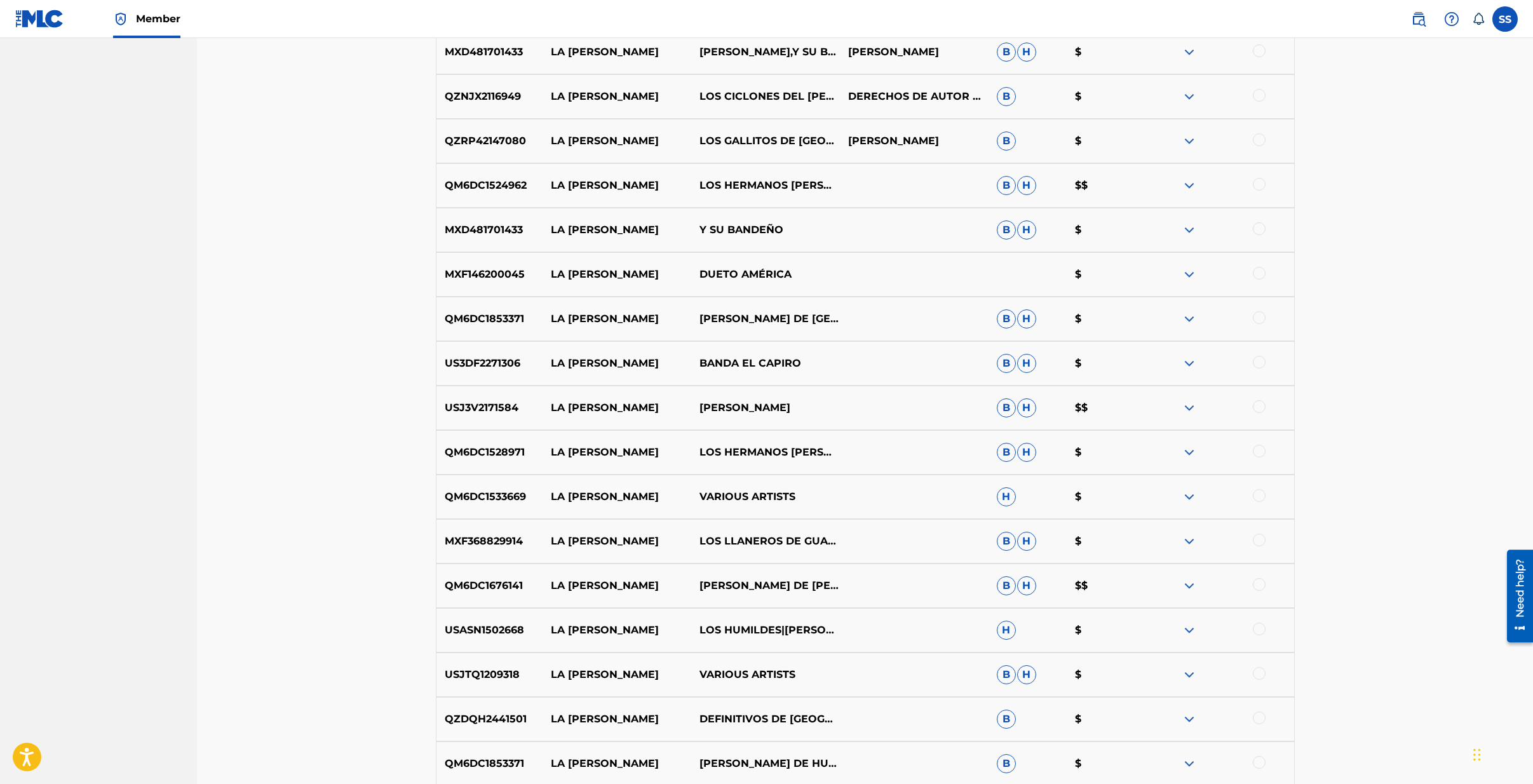
scroll to position [1662, 0]
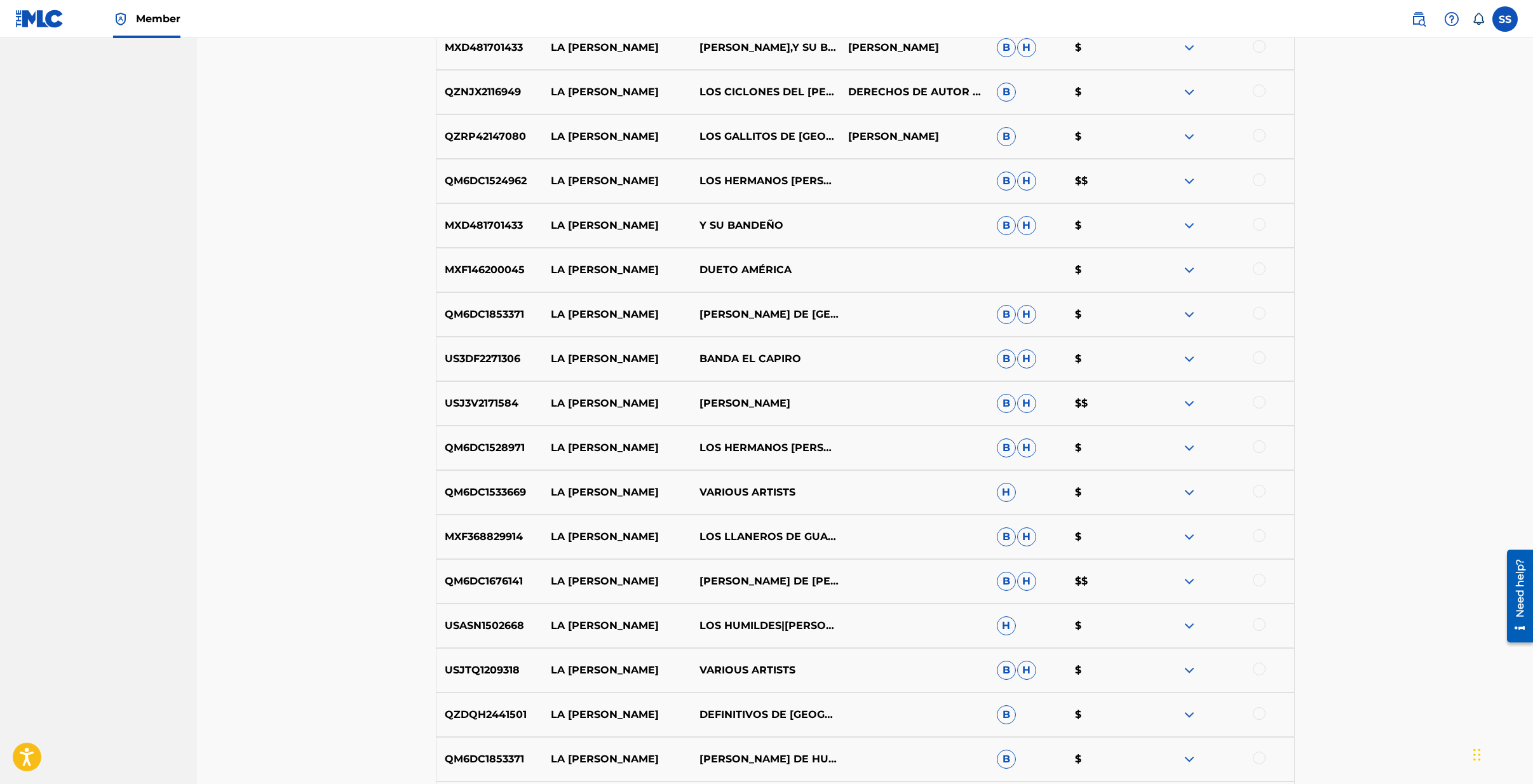
click at [1196, 672] on img at bounding box center [1189, 670] width 15 height 15
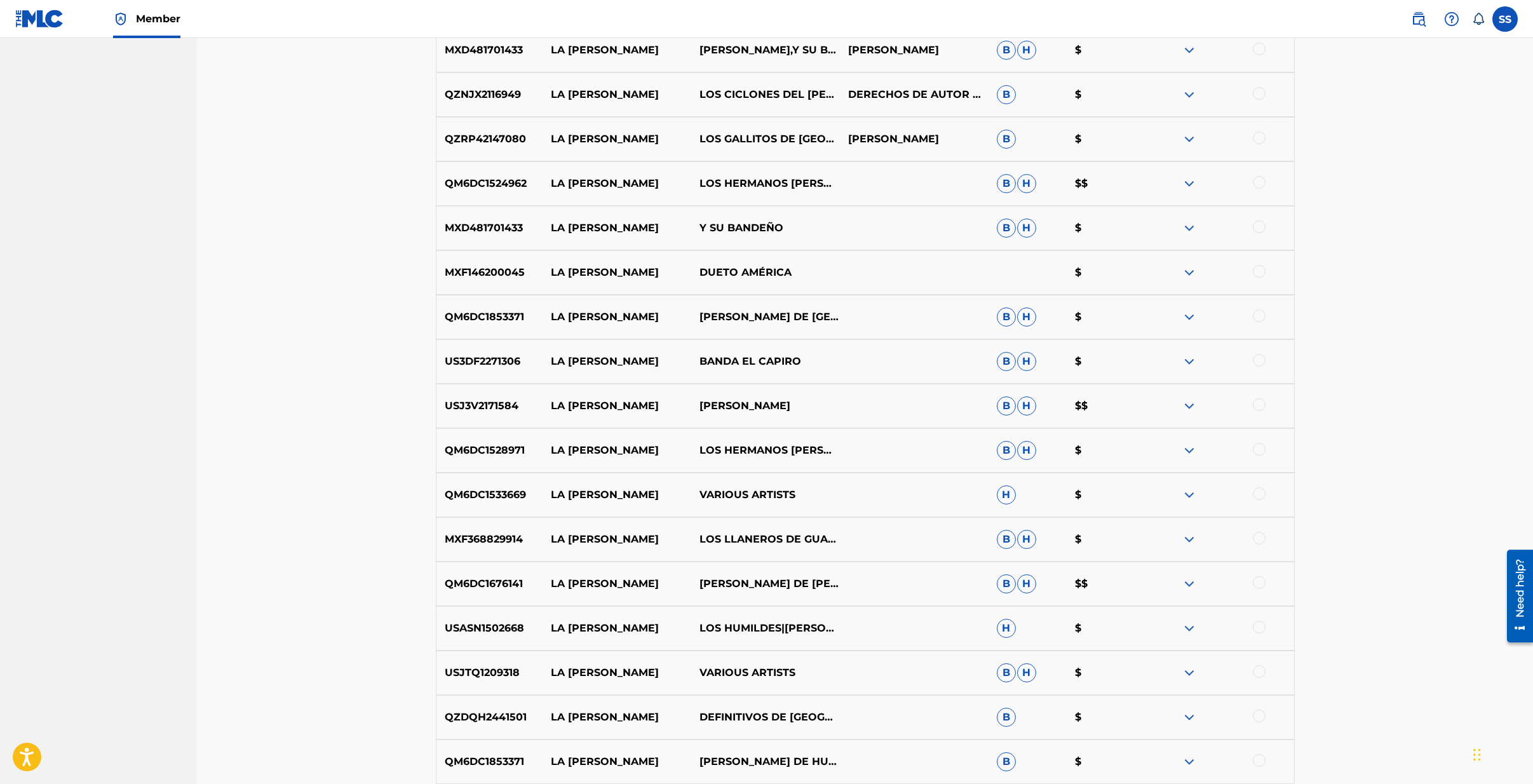
scroll to position [1660, 0]
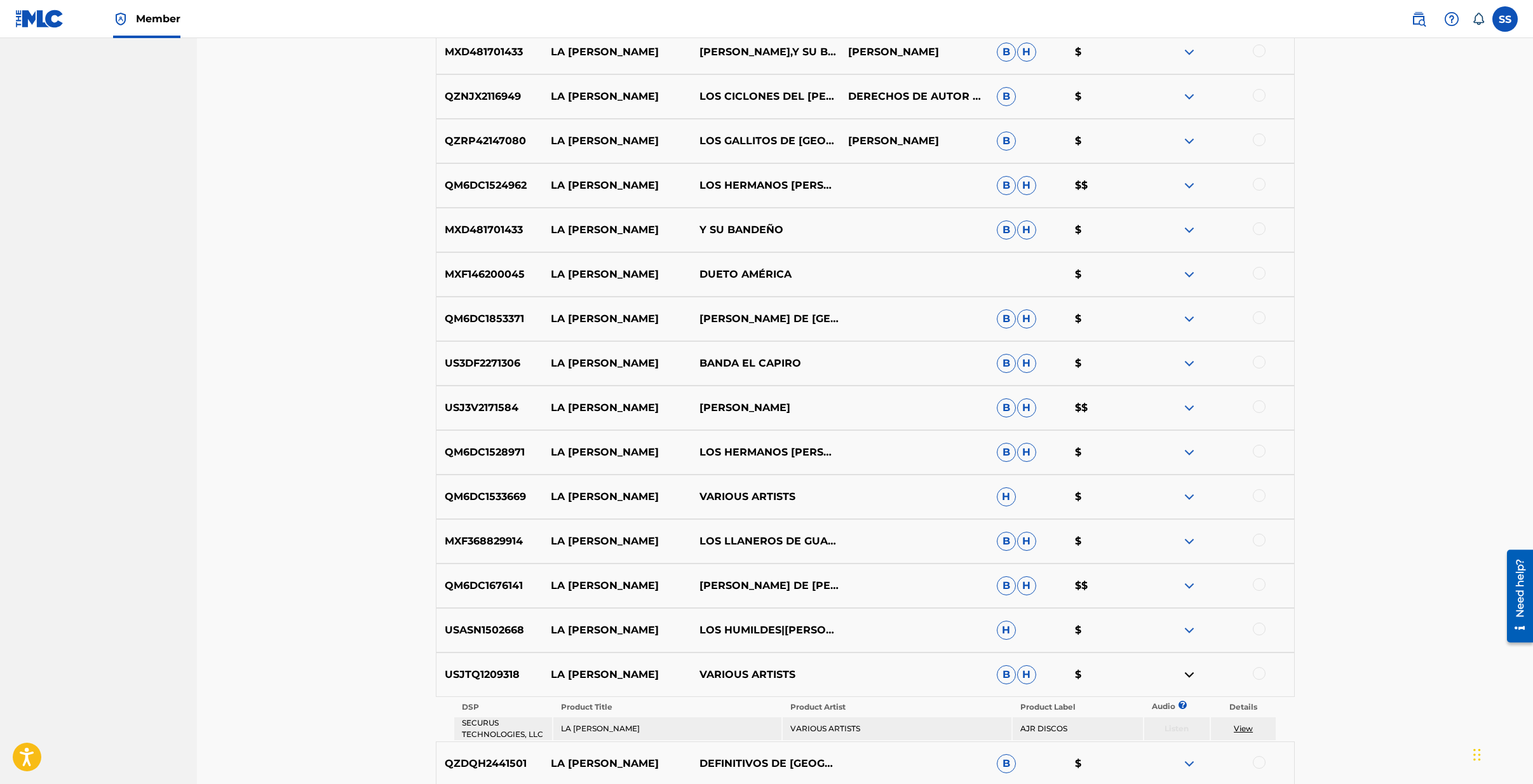
click at [1190, 672] on img at bounding box center [1189, 675] width 15 height 15
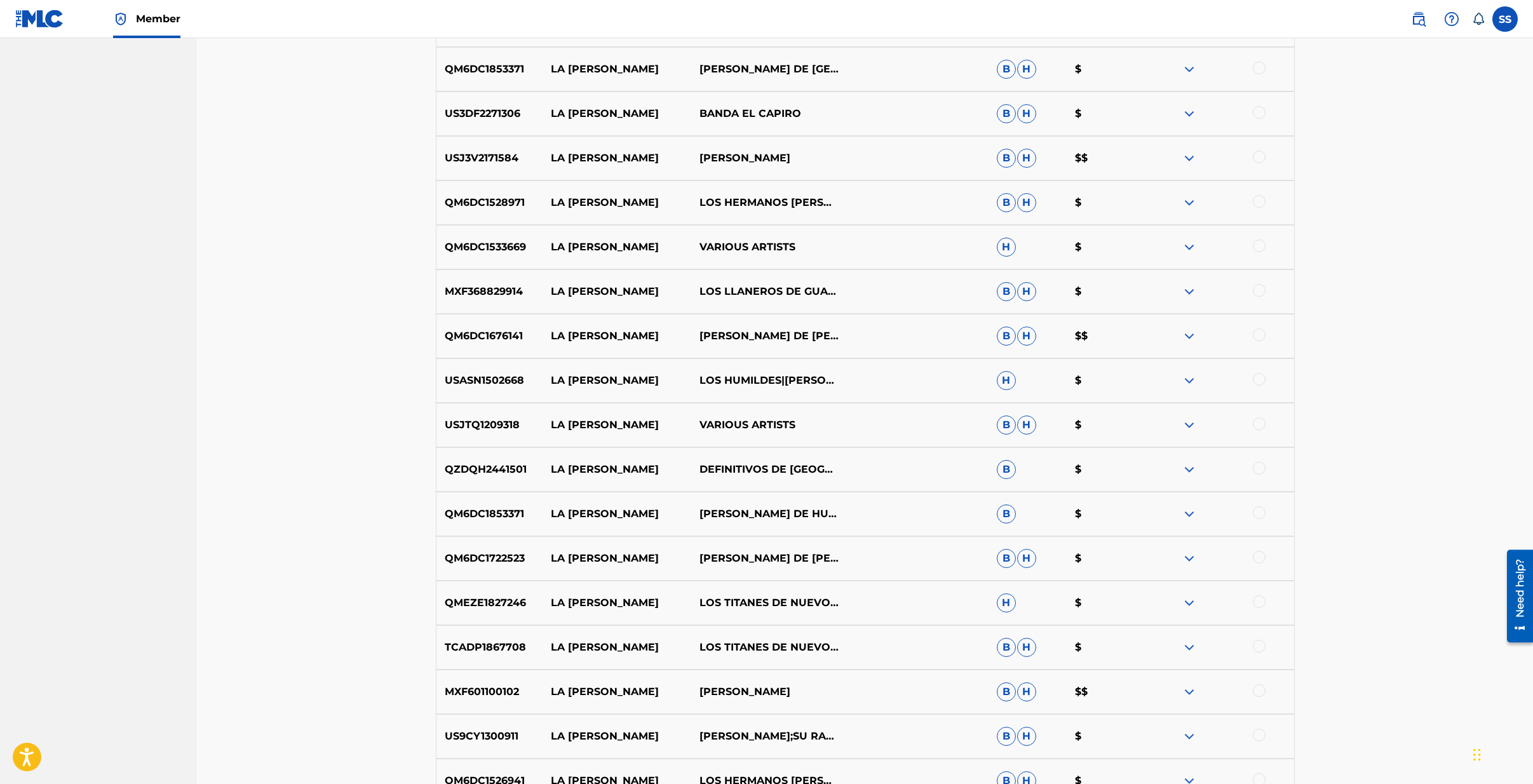
scroll to position [1936, 0]
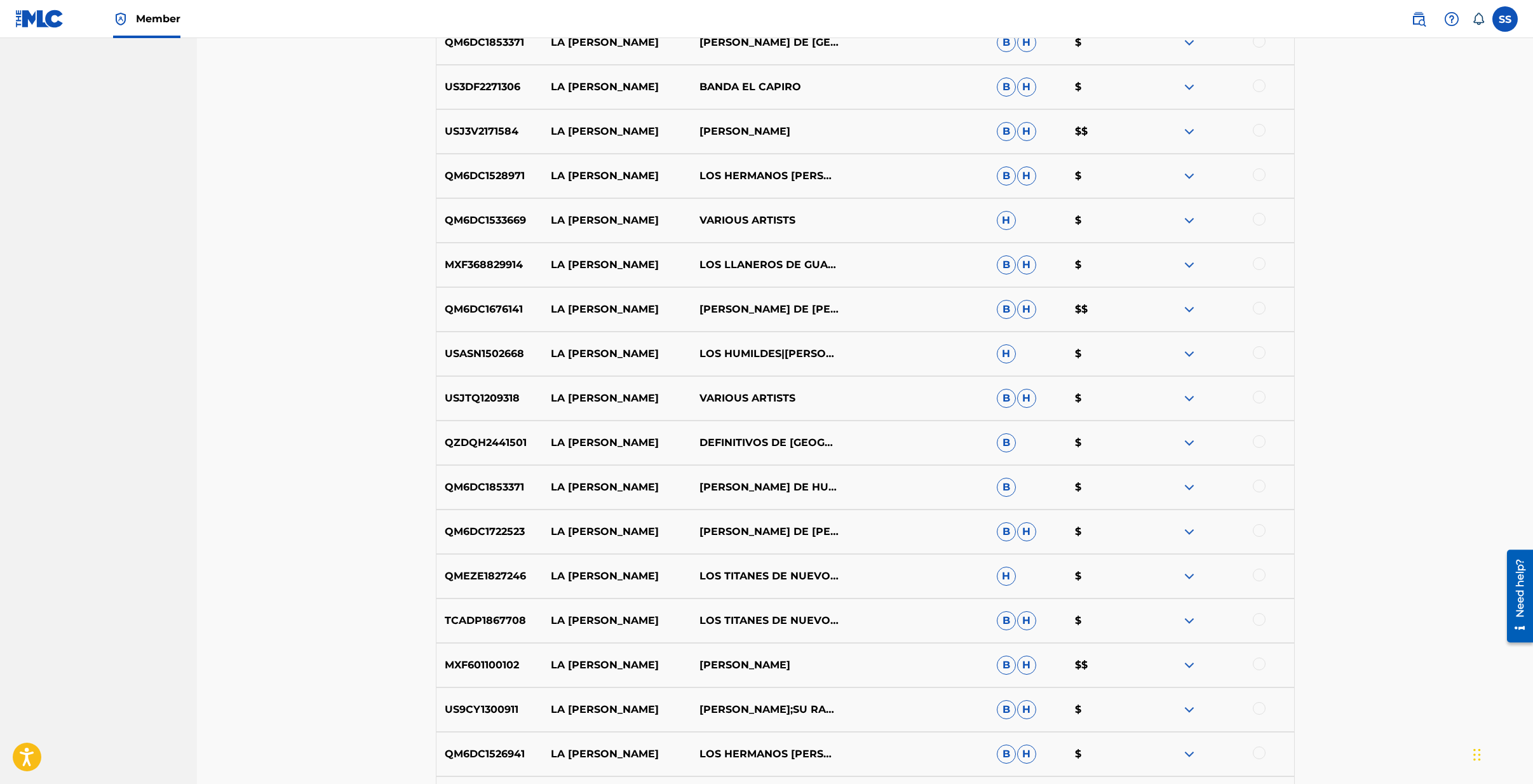
click at [1188, 577] on img at bounding box center [1189, 576] width 15 height 15
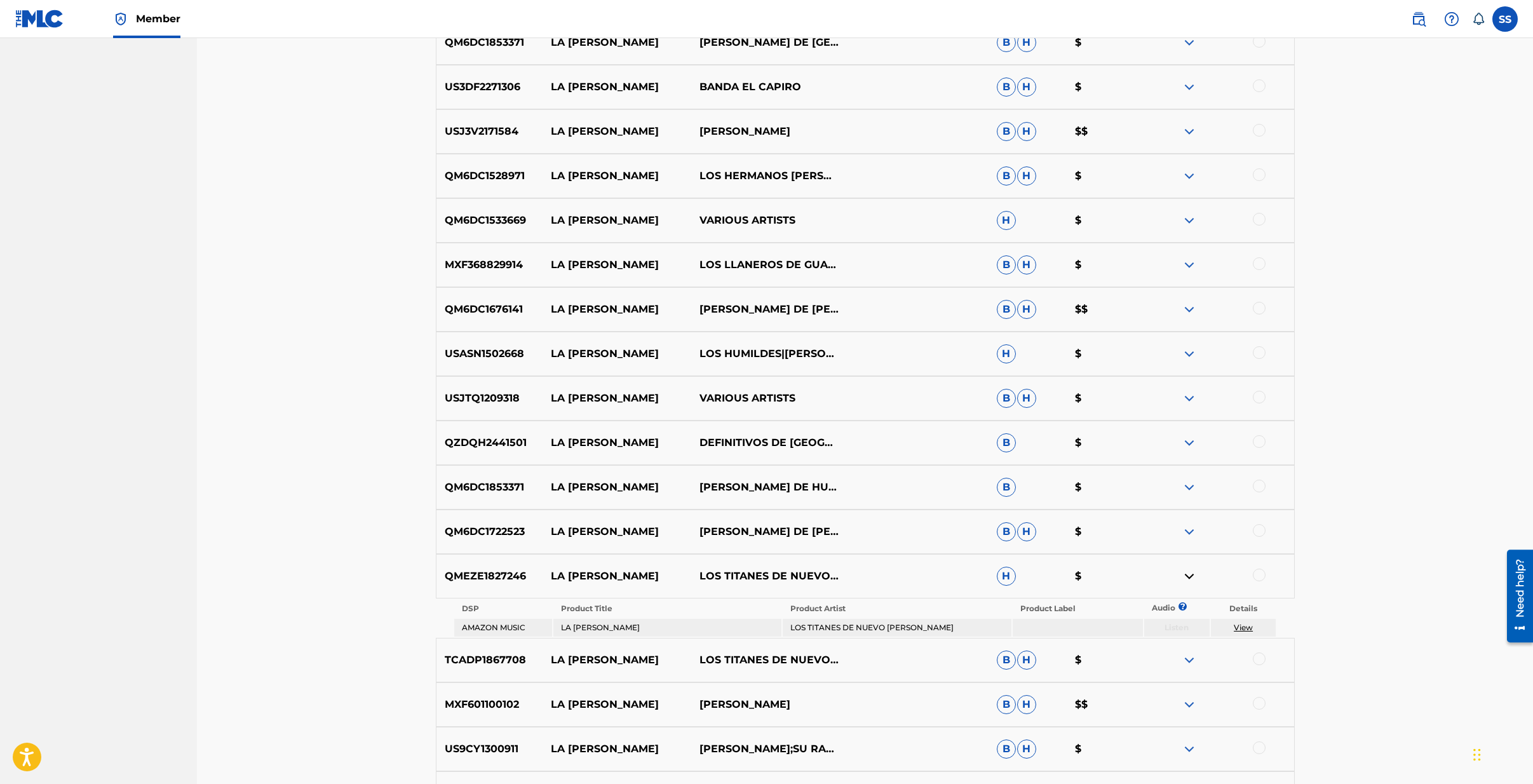
click at [1188, 577] on img at bounding box center [1189, 576] width 15 height 15
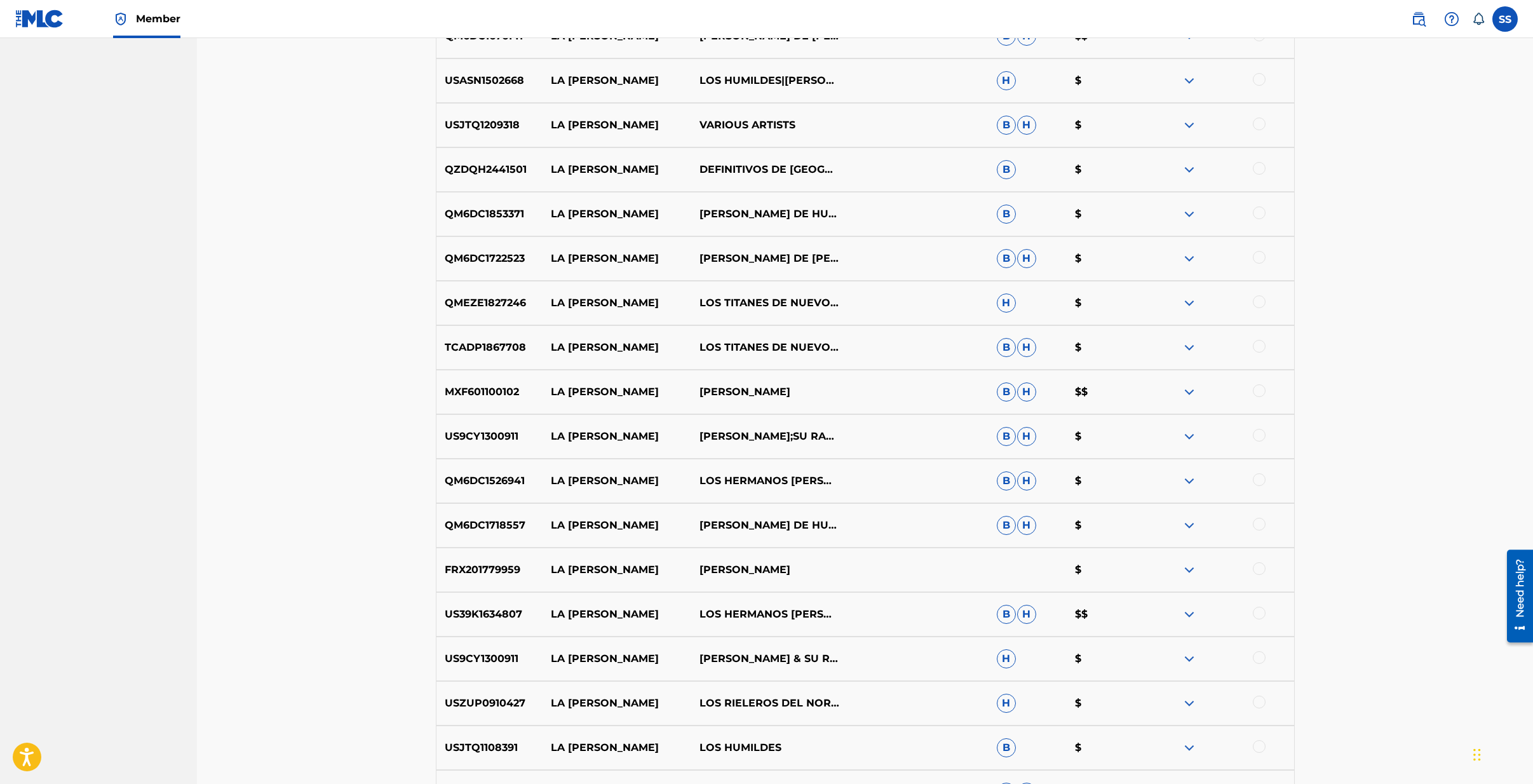
scroll to position [2215, 0]
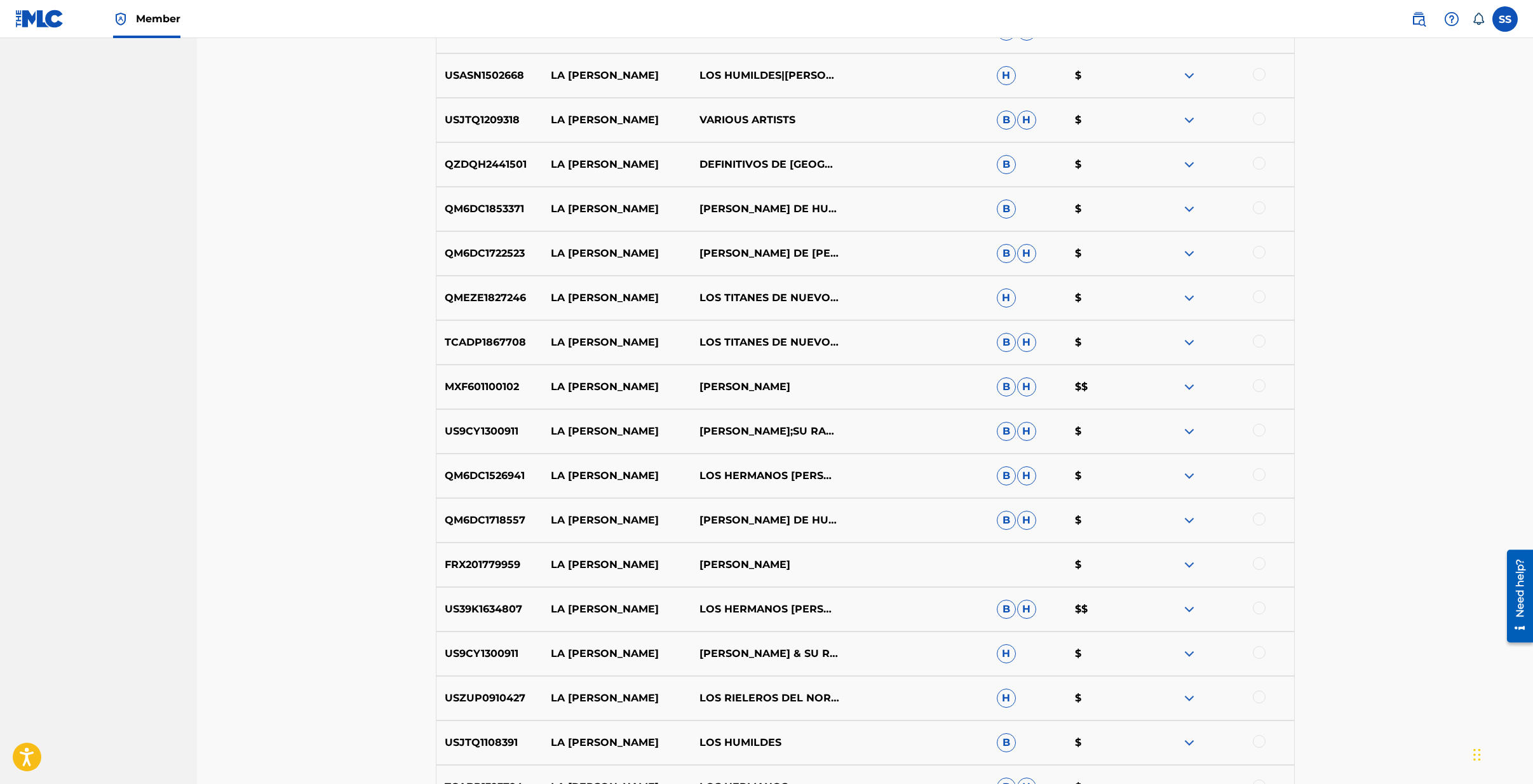
click at [1193, 698] on img at bounding box center [1189, 698] width 15 height 15
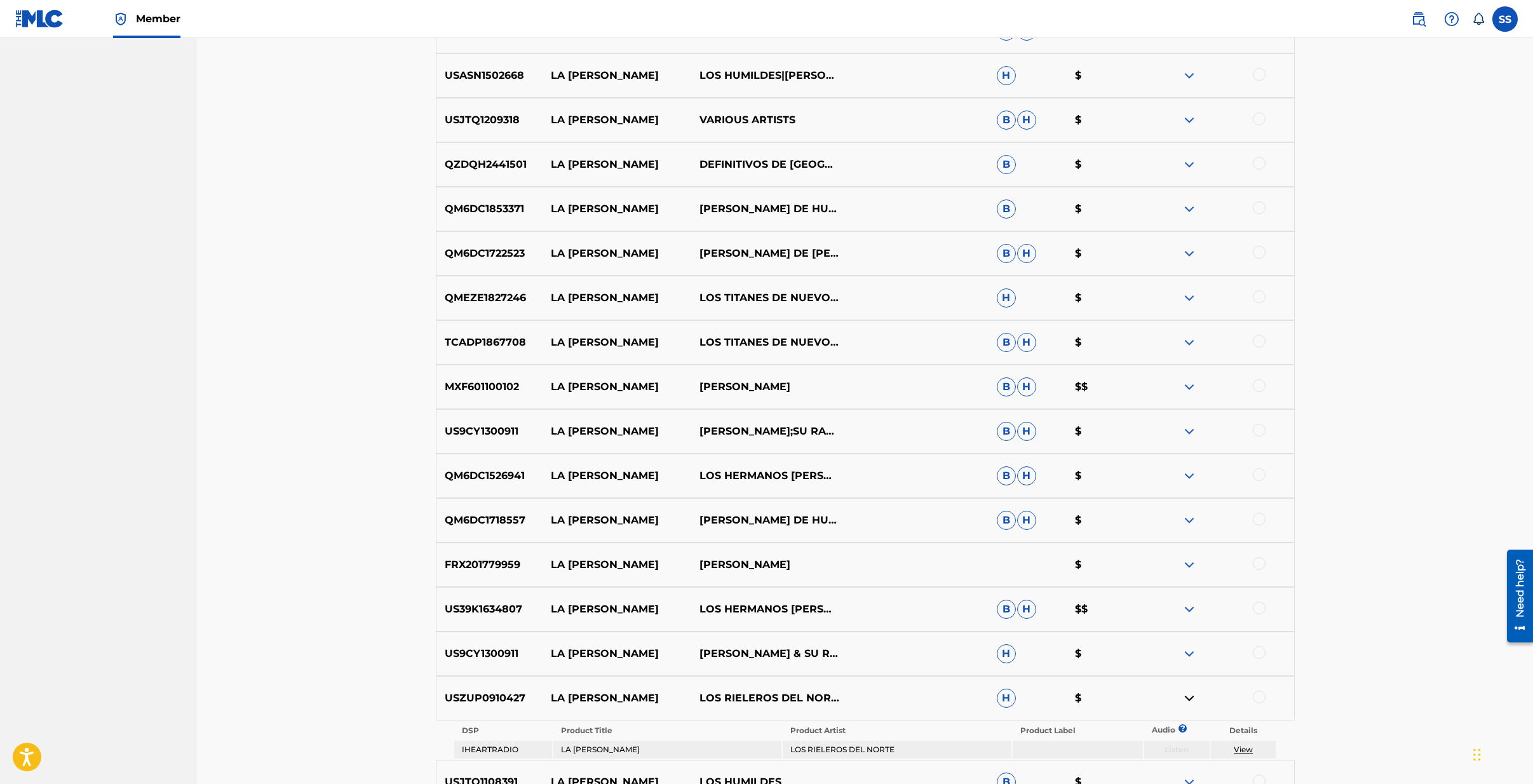
click at [1189, 698] on img at bounding box center [1189, 698] width 15 height 15
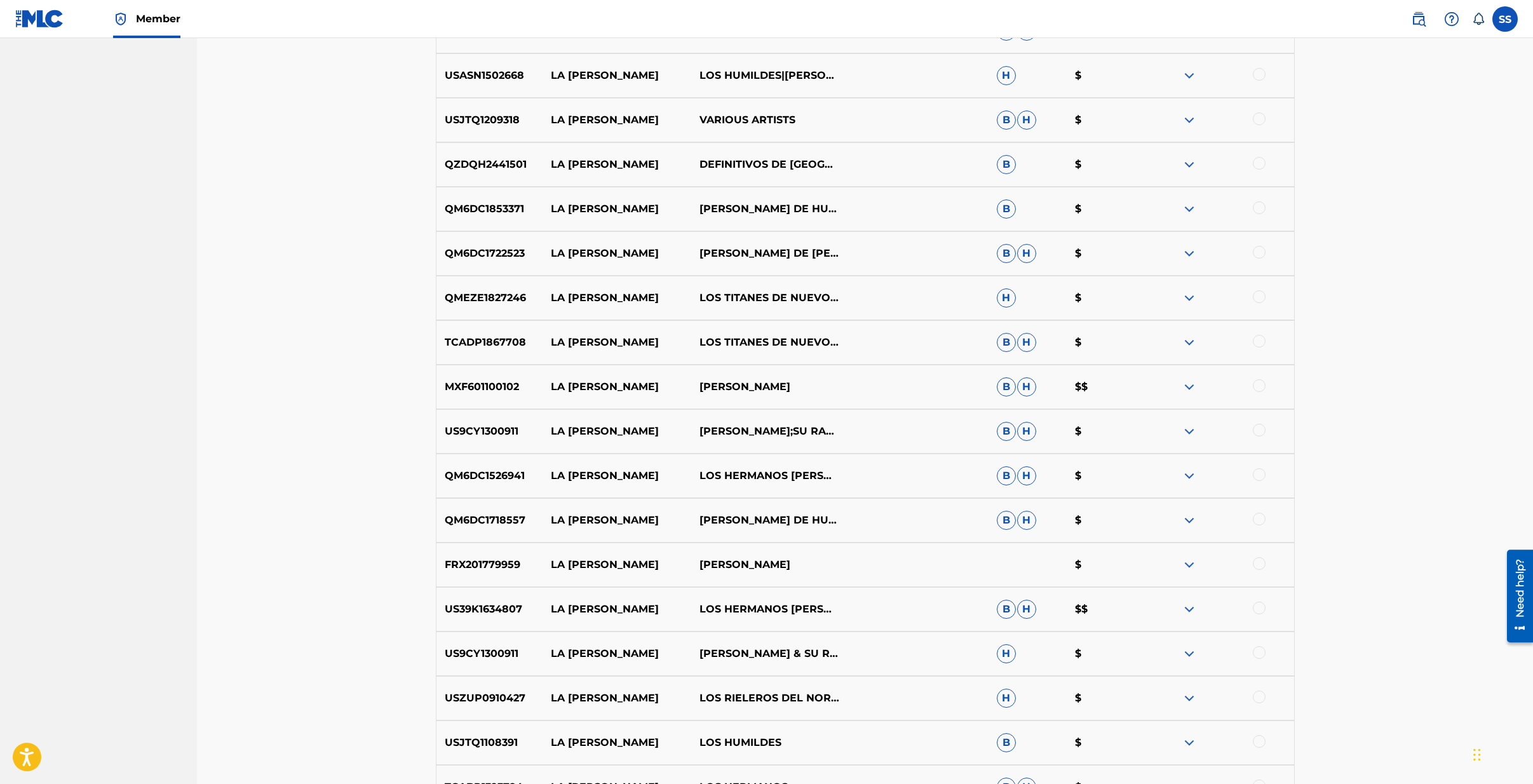
click at [1258, 698] on div at bounding box center [1259, 697] width 13 height 13
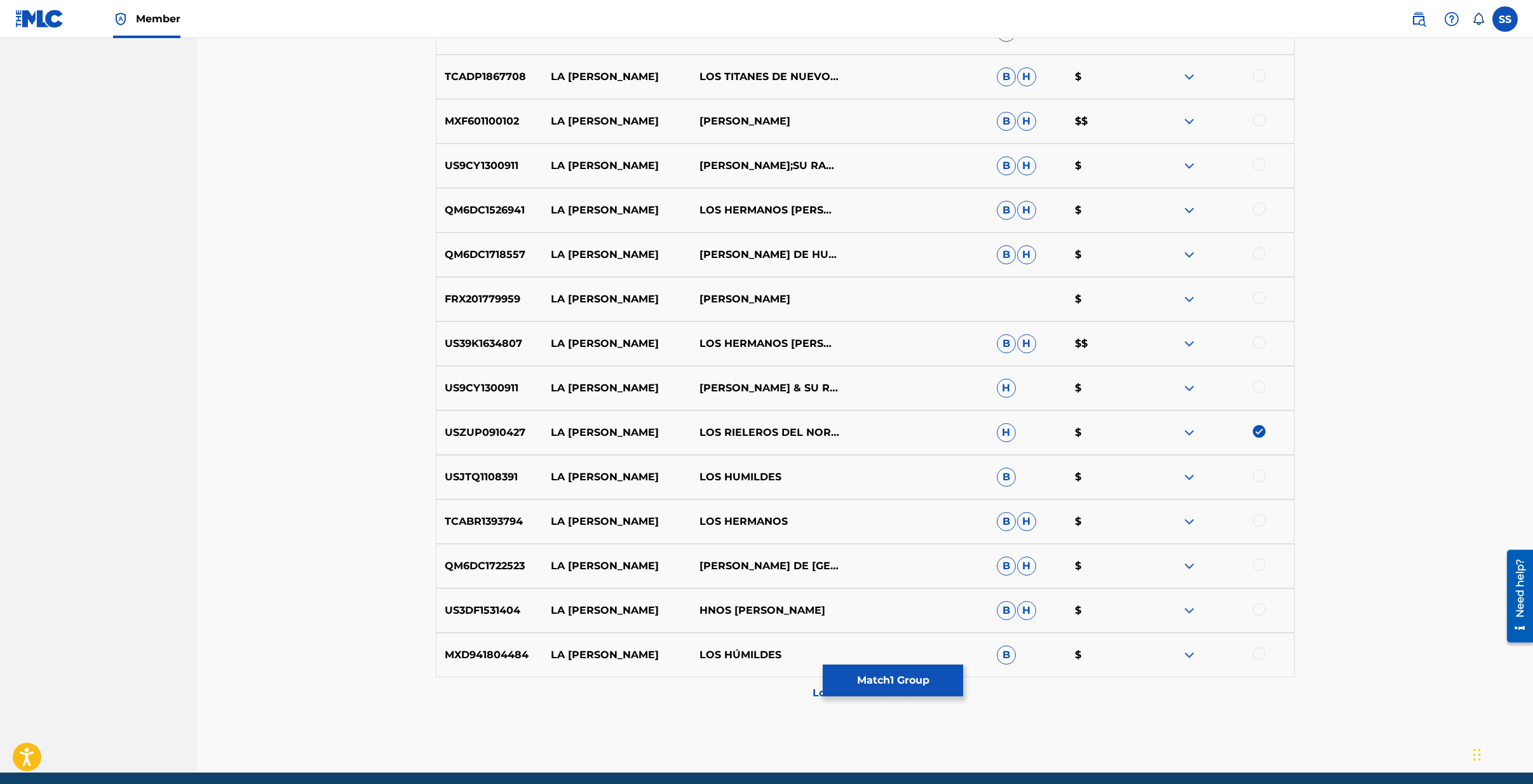
scroll to position [2503, 0]
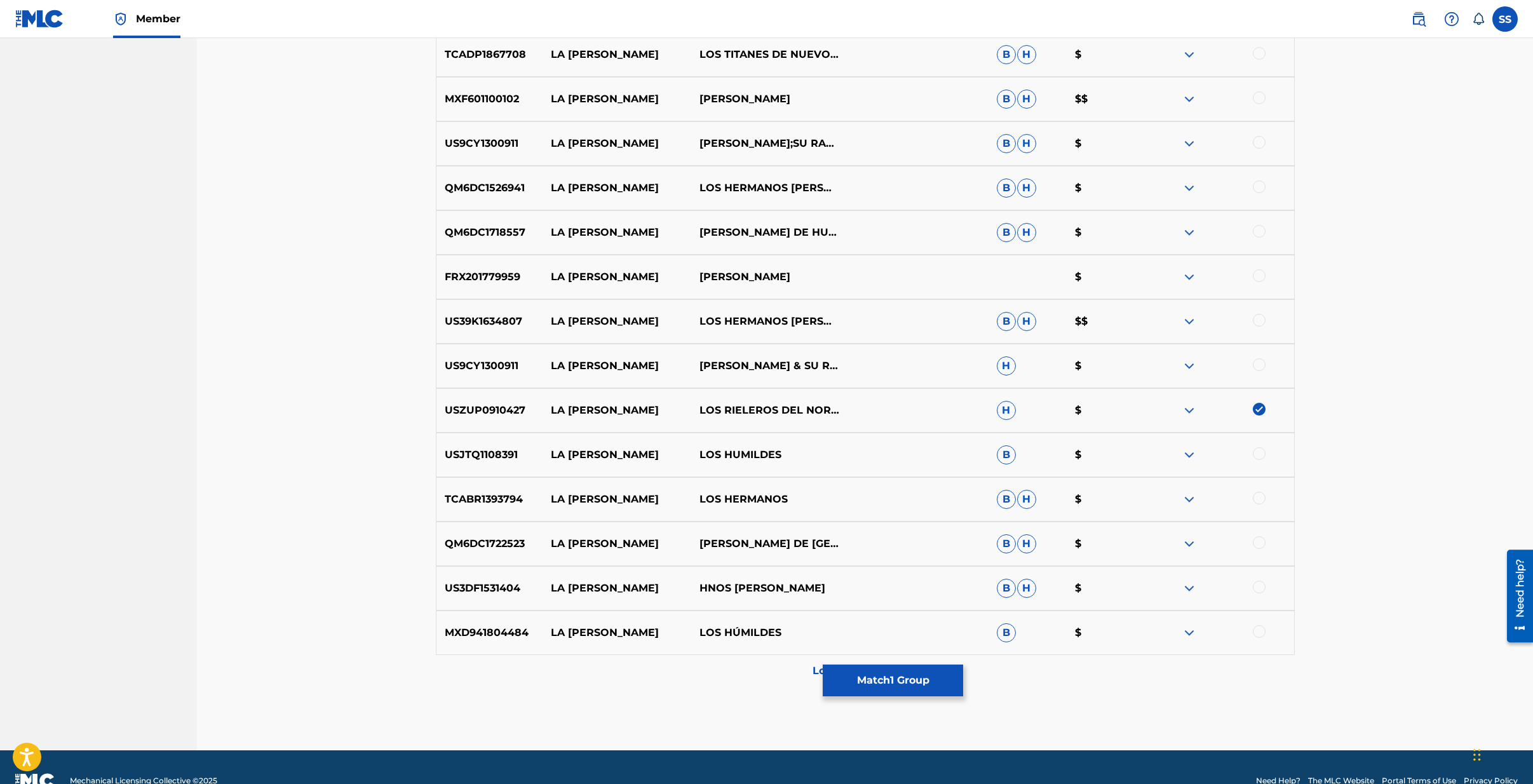
click at [910, 687] on button "Match 1 Group" at bounding box center [893, 680] width 140 height 32
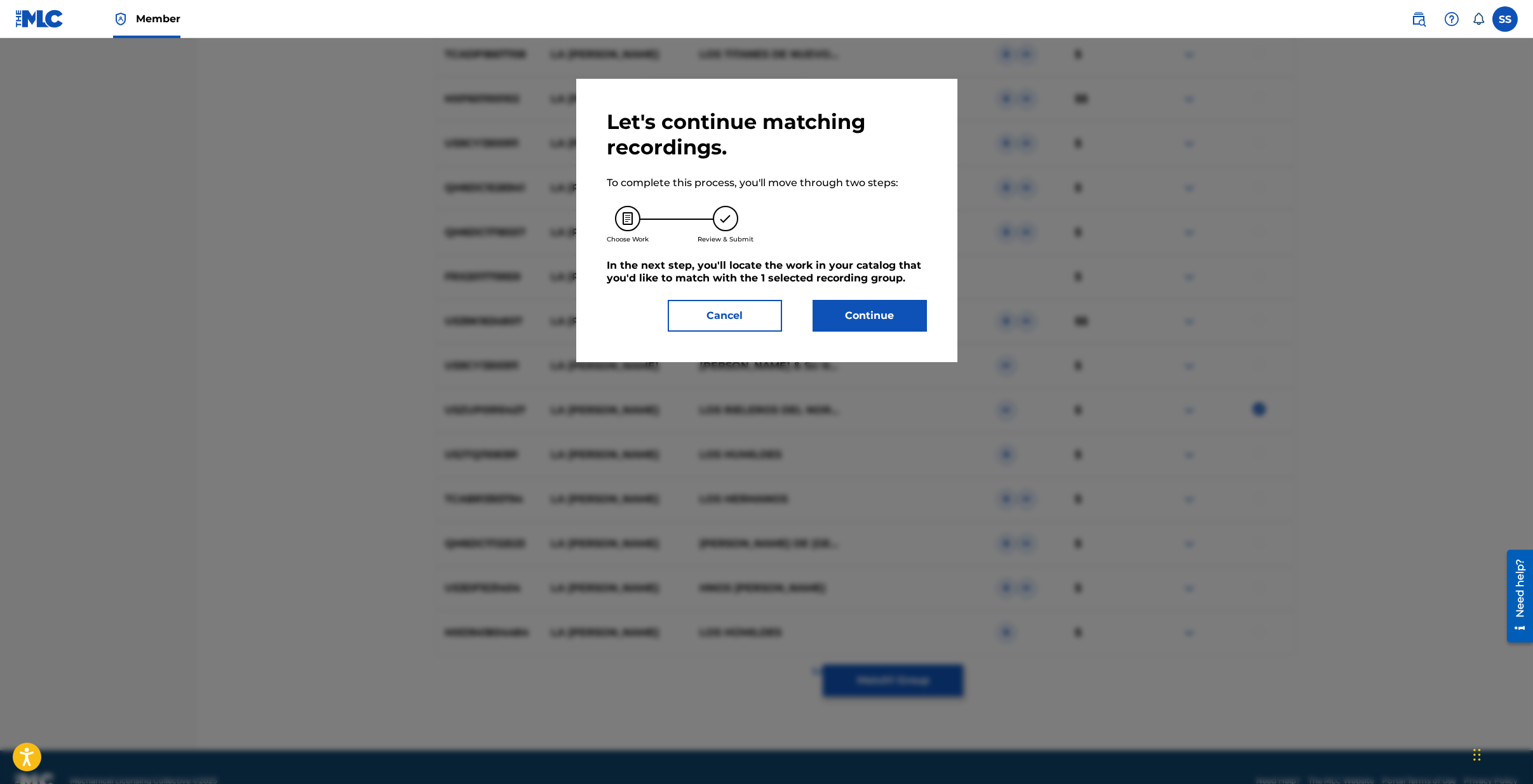
click at [864, 319] on button "Continue" at bounding box center [870, 315] width 114 height 32
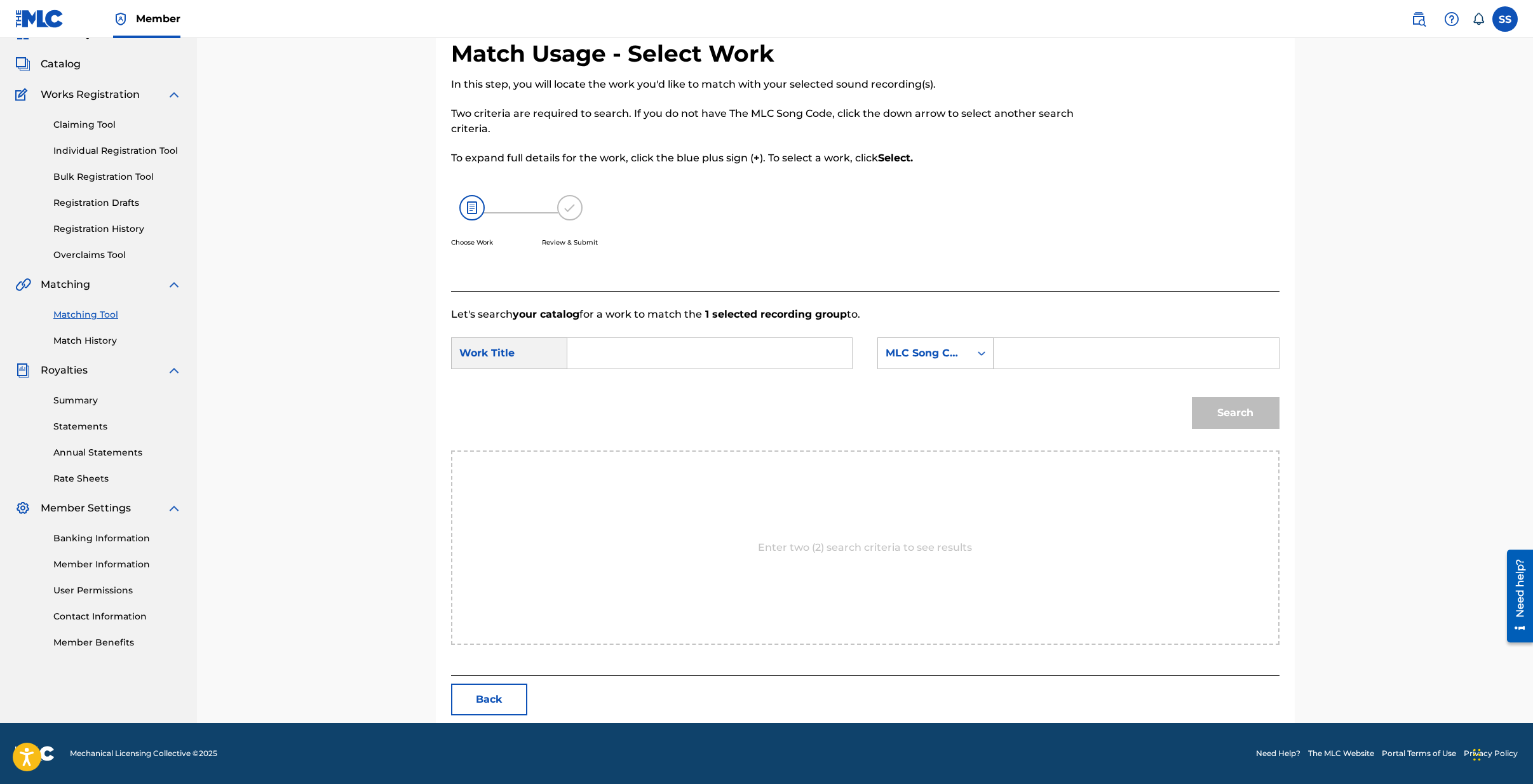
scroll to position [62, 0]
click at [616, 358] on input "Search Form" at bounding box center [709, 353] width 263 height 30
type input "la [PERSON_NAME]"
click at [612, 393] on strong "[PERSON_NAME]" at bounding box center [634, 396] width 90 height 12
click at [739, 482] on div "Enter two (2) search criteria to see results" at bounding box center [865, 548] width 829 height 195
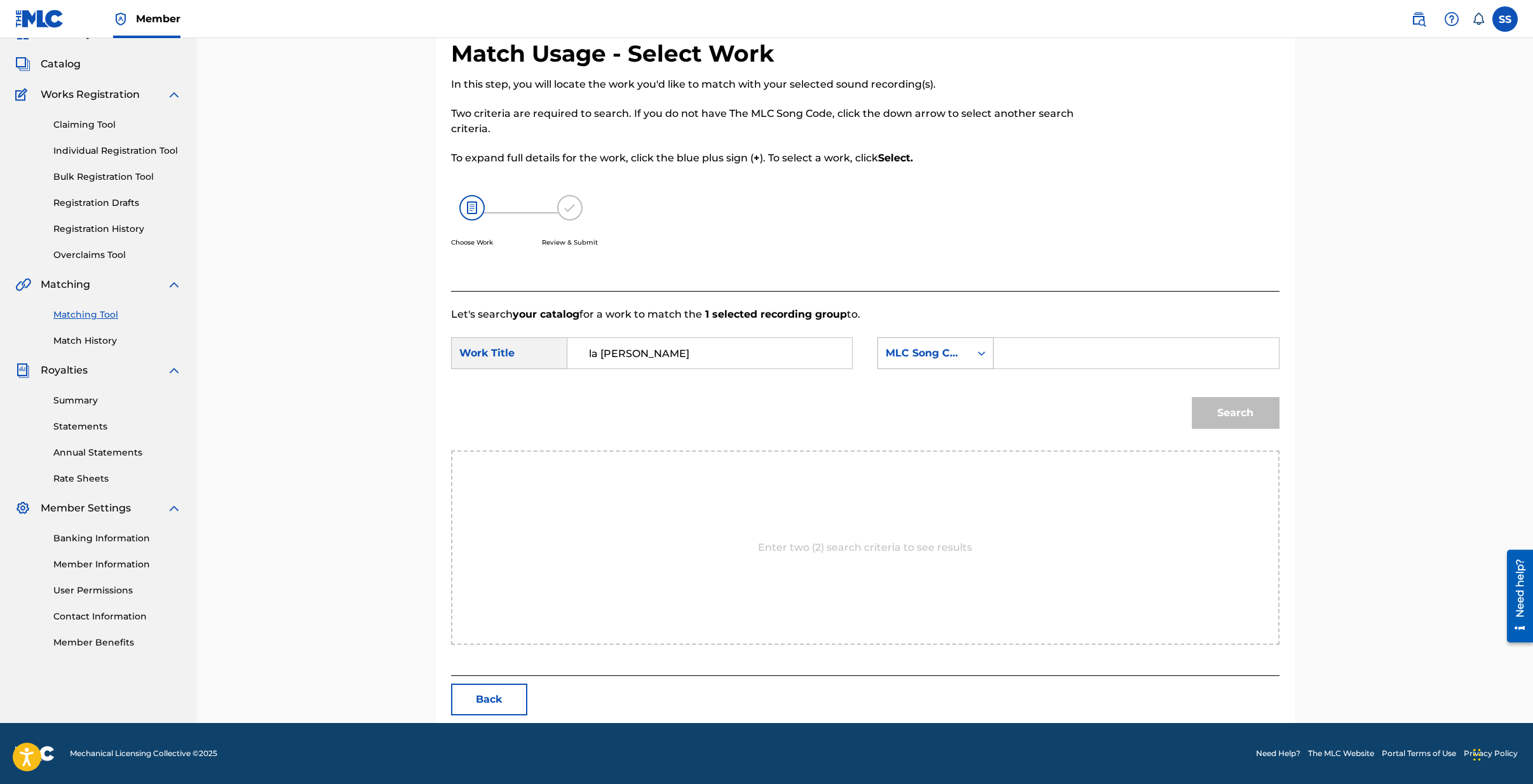
click at [983, 350] on div "Search Form" at bounding box center [981, 353] width 23 height 23
click at [934, 405] on div "Writer IPI" at bounding box center [935, 401] width 115 height 32
click at [1047, 356] on input "Search Form" at bounding box center [1135, 353] width 263 height 30
type input "[PERSON_NAME][GEOGRAPHIC_DATA][PERSON_NAME]"
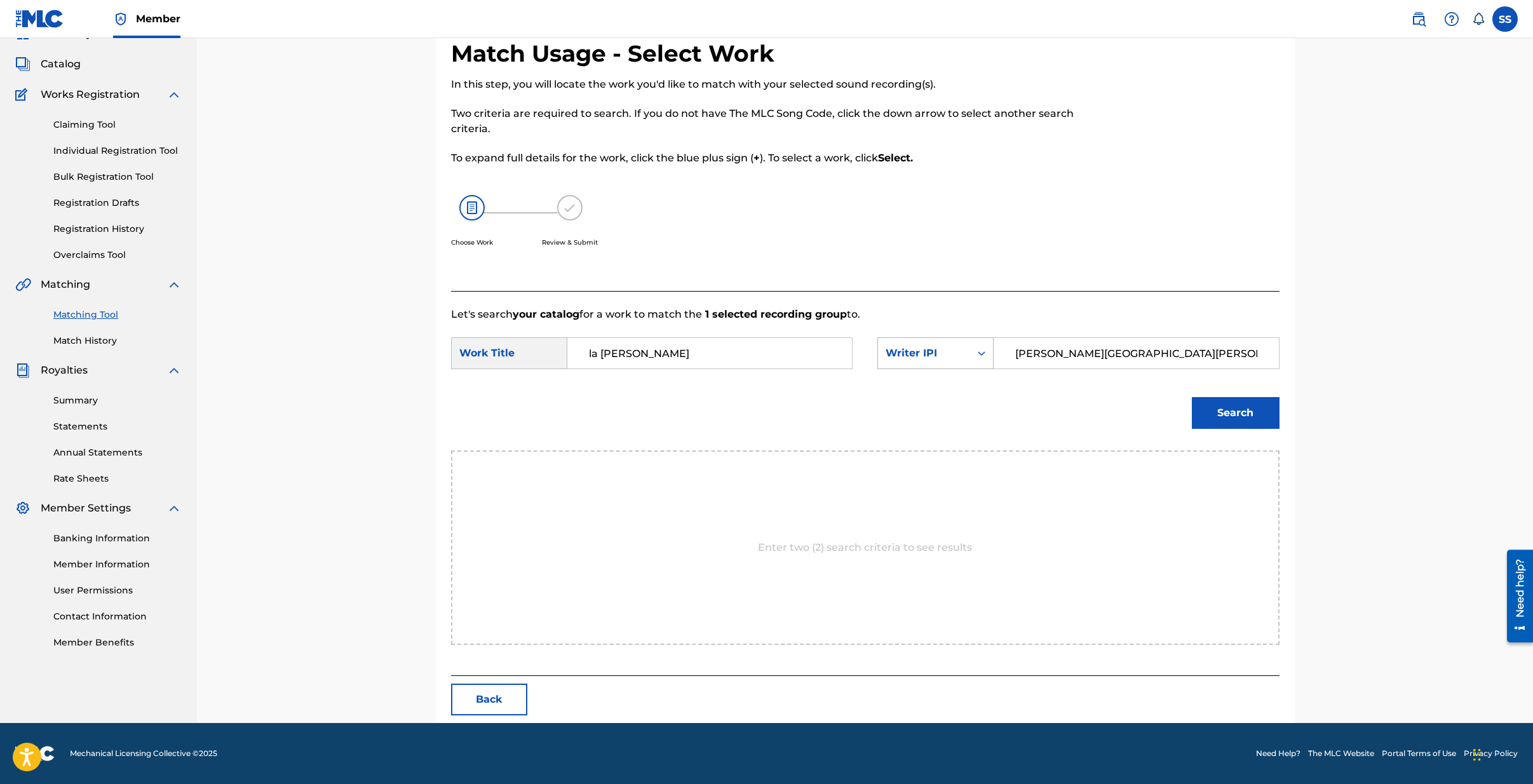
drag, startPoint x: 1166, startPoint y: 357, endPoint x: 976, endPoint y: 355, distance: 190.0
click at [976, 355] on div "SearchWithCriteria63846565-8b5a-4767-9267-1bd8c2f93a9d Writer IPI [PERSON_NAME]…" at bounding box center [1078, 353] width 402 height 32
type input "00530591175"
click at [1240, 420] on button "Search" at bounding box center [1236, 412] width 88 height 32
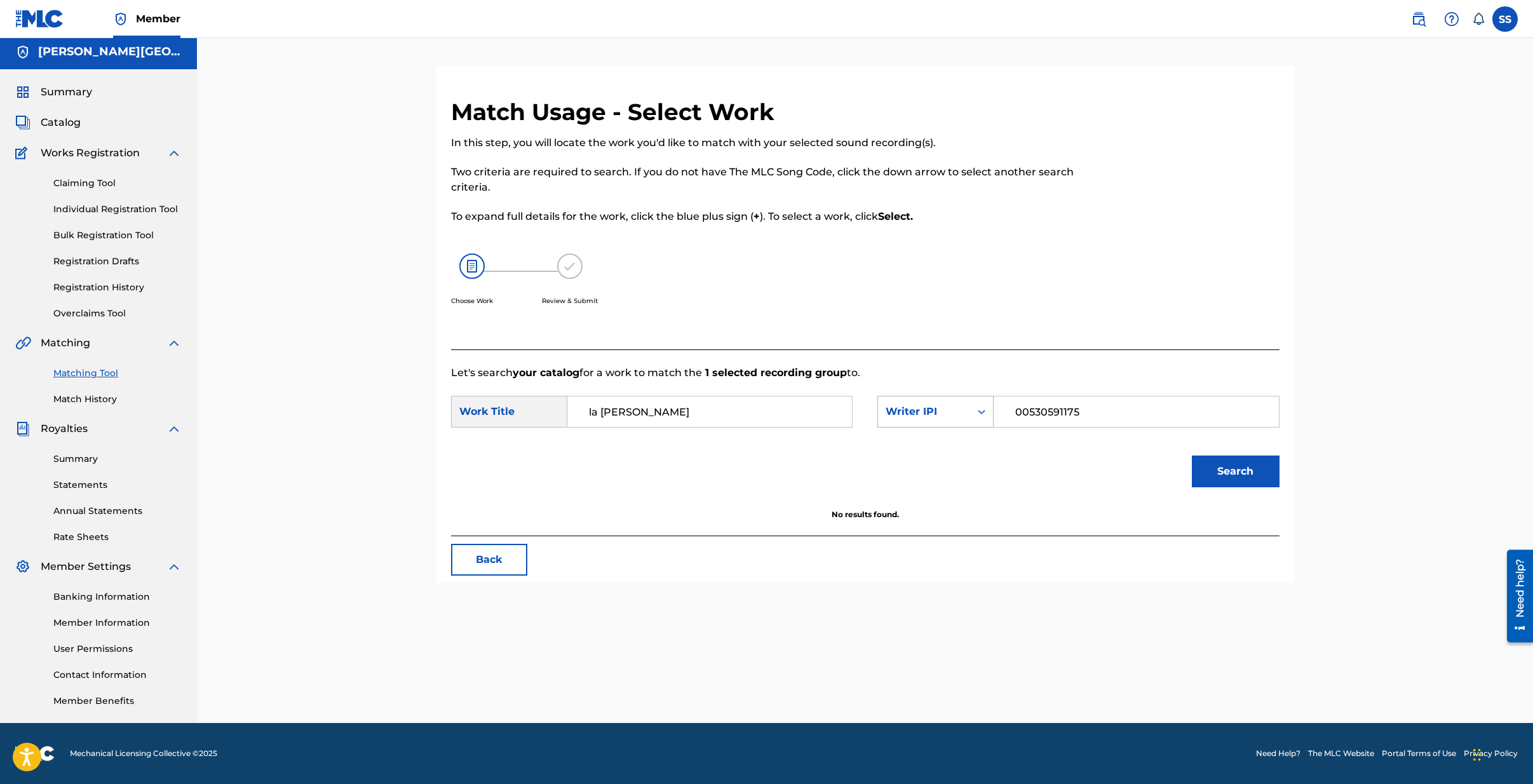
click at [985, 411] on icon "Search Form" at bounding box center [982, 412] width 13 height 13
click at [976, 404] on div "Search Form" at bounding box center [981, 412] width 23 height 23
click at [980, 407] on icon "Search Form" at bounding box center [982, 412] width 13 height 13
click at [938, 525] on div "Publisher IPI" at bounding box center [935, 523] width 115 height 32
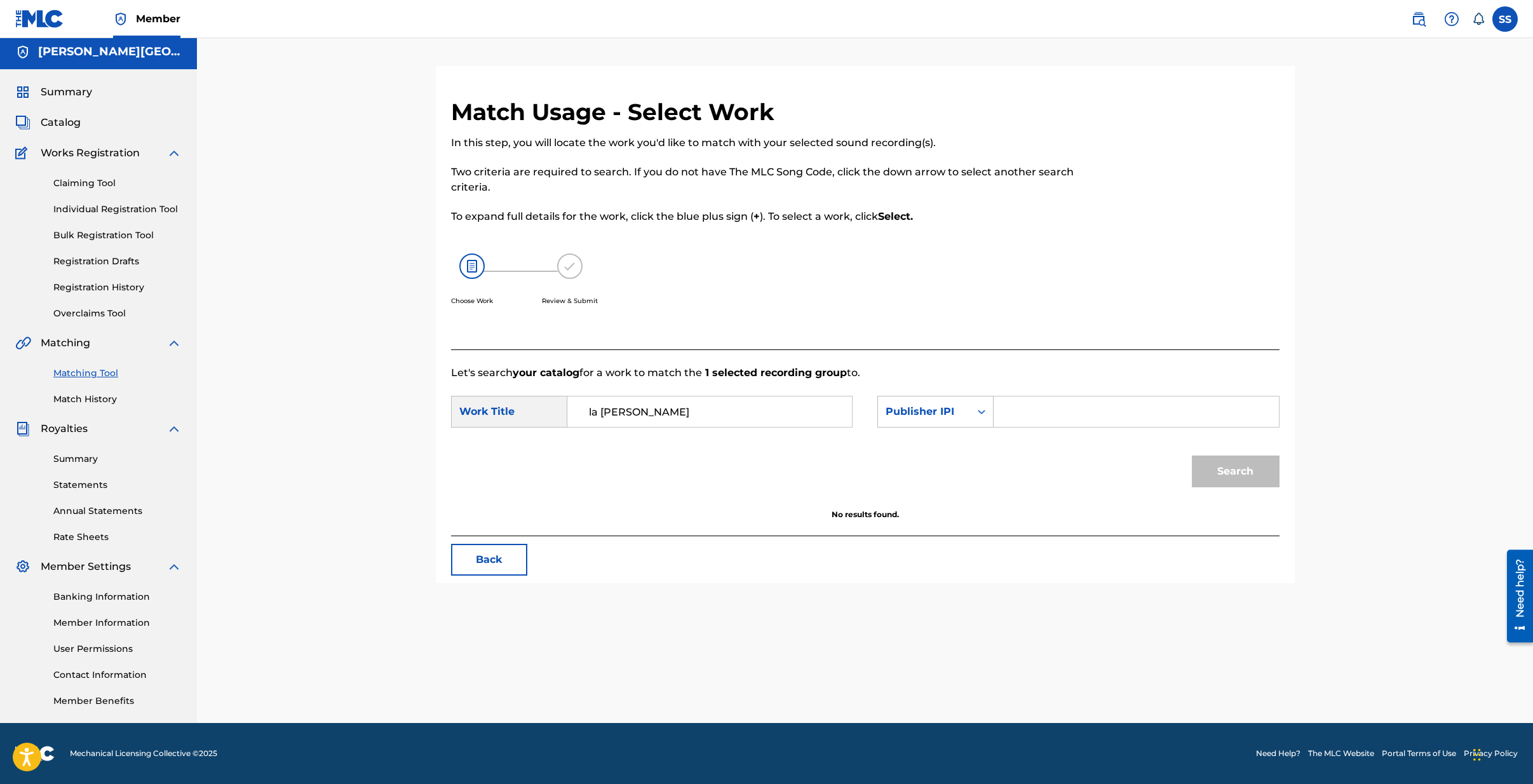
click at [1022, 407] on input "Search Form" at bounding box center [1135, 411] width 263 height 30
type input "00535182362"
click at [1227, 474] on button "Search" at bounding box center [1236, 471] width 88 height 32
click at [653, 411] on input "la [PERSON_NAME]" at bounding box center [709, 411] width 263 height 30
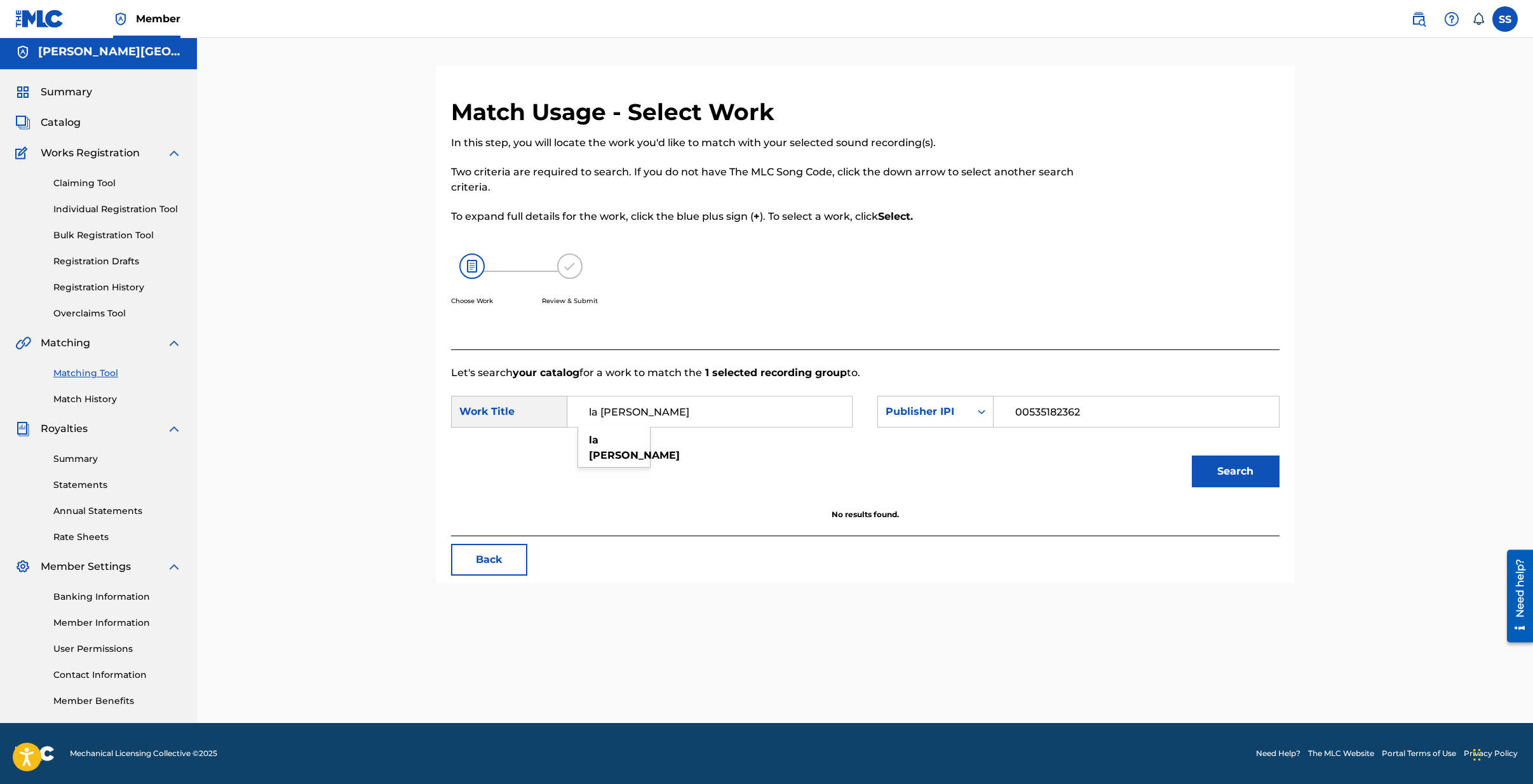
click at [658, 411] on input "la [PERSON_NAME]" at bounding box center [709, 411] width 263 height 30
click at [1108, 412] on input "00535182362" at bounding box center [1135, 411] width 263 height 30
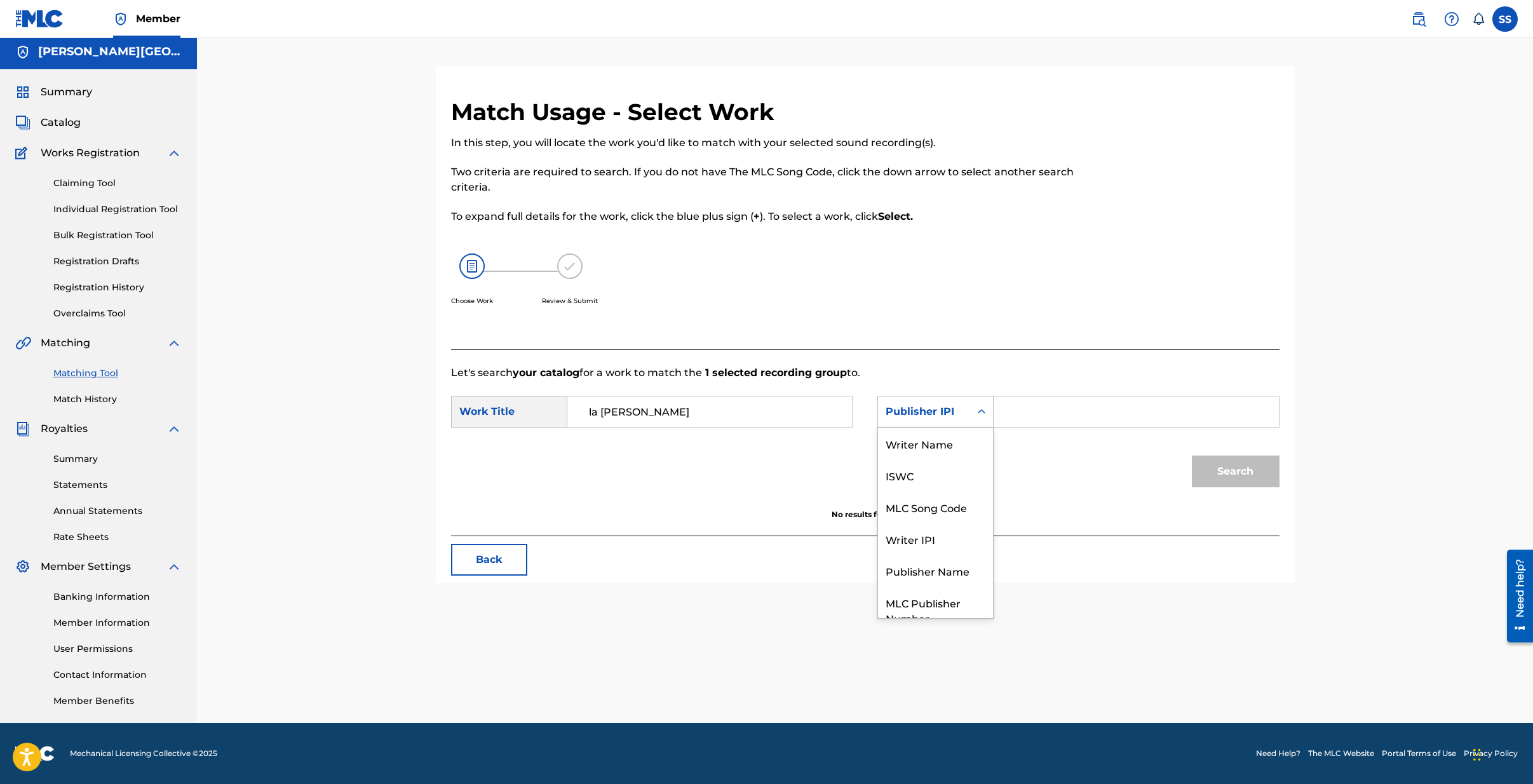
click at [984, 411] on icon "Search Form" at bounding box center [981, 411] width 7 height 4
click at [931, 477] on div "ISWC" at bounding box center [935, 475] width 115 height 32
click at [1041, 413] on input "Search Form" at bounding box center [1135, 411] width 263 height 30
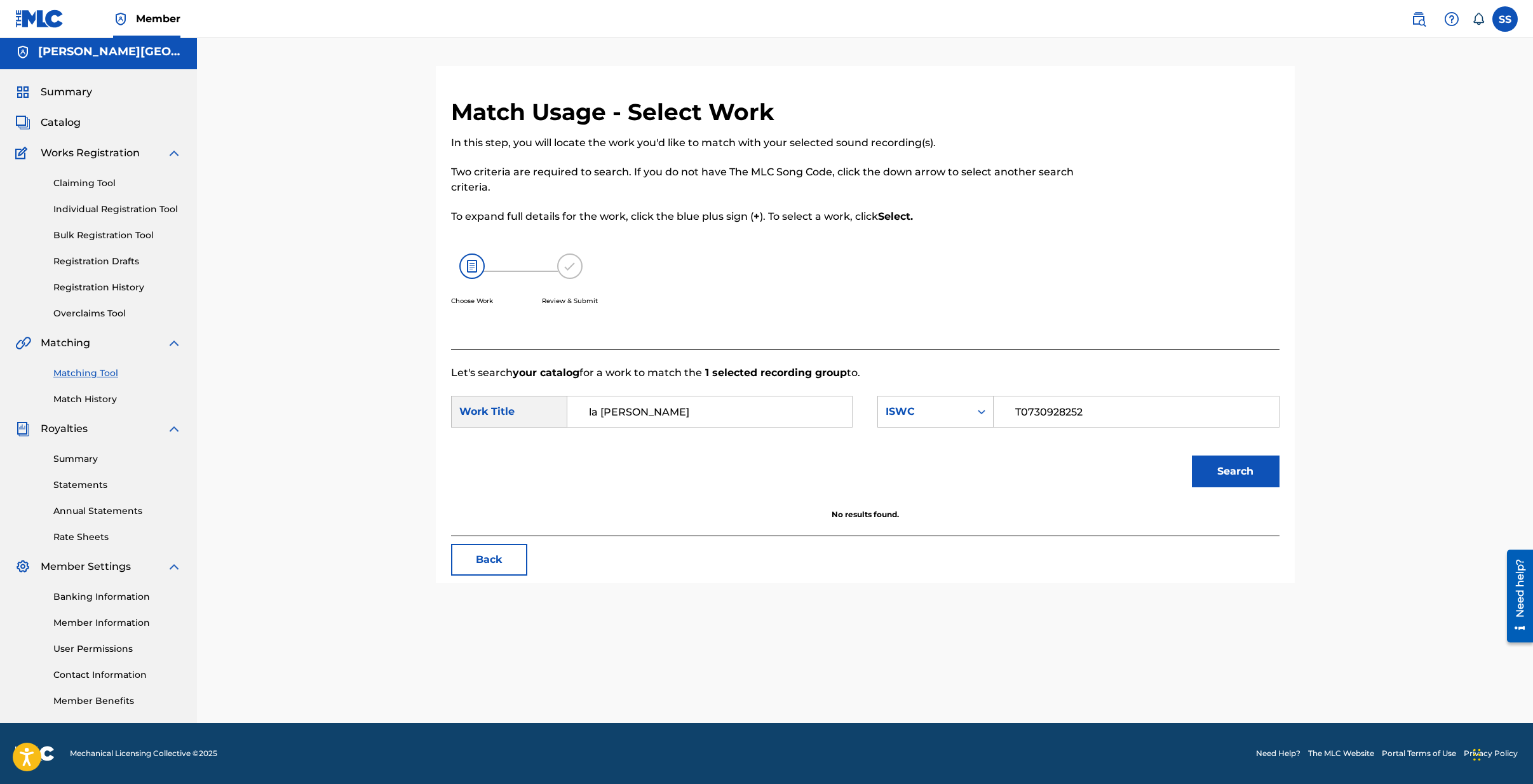
type input "T0730928252"
click at [1241, 464] on button "Search" at bounding box center [1236, 471] width 88 height 32
click at [684, 408] on input "la [PERSON_NAME]" at bounding box center [709, 411] width 263 height 30
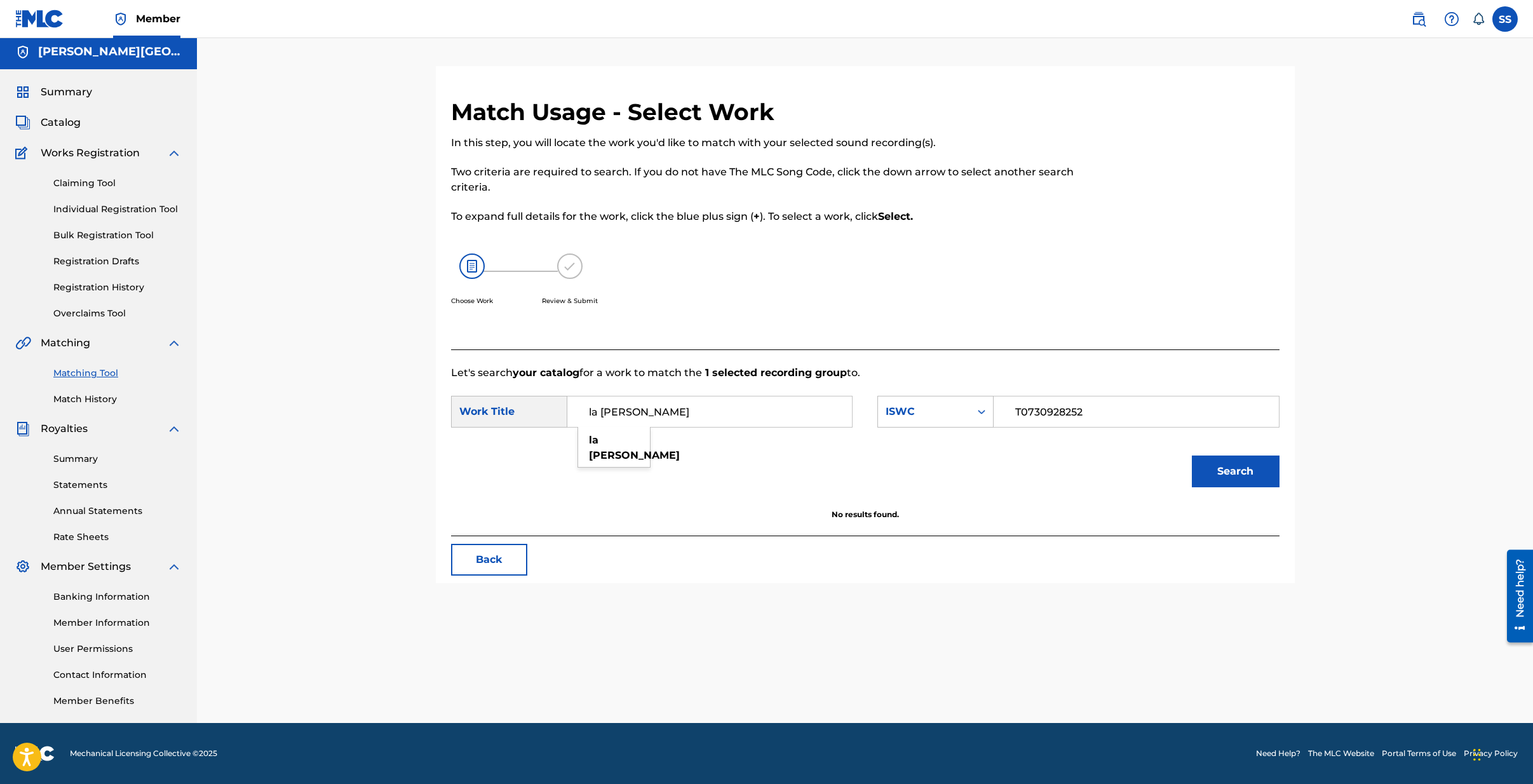
type input "\"
click at [1092, 411] on input "T0730928252" at bounding box center [1135, 411] width 263 height 30
click at [598, 407] on input "Search Form" at bounding box center [709, 411] width 263 height 30
type input "La [PERSON_NAME]"
click at [1224, 469] on button "Search" at bounding box center [1236, 471] width 88 height 32
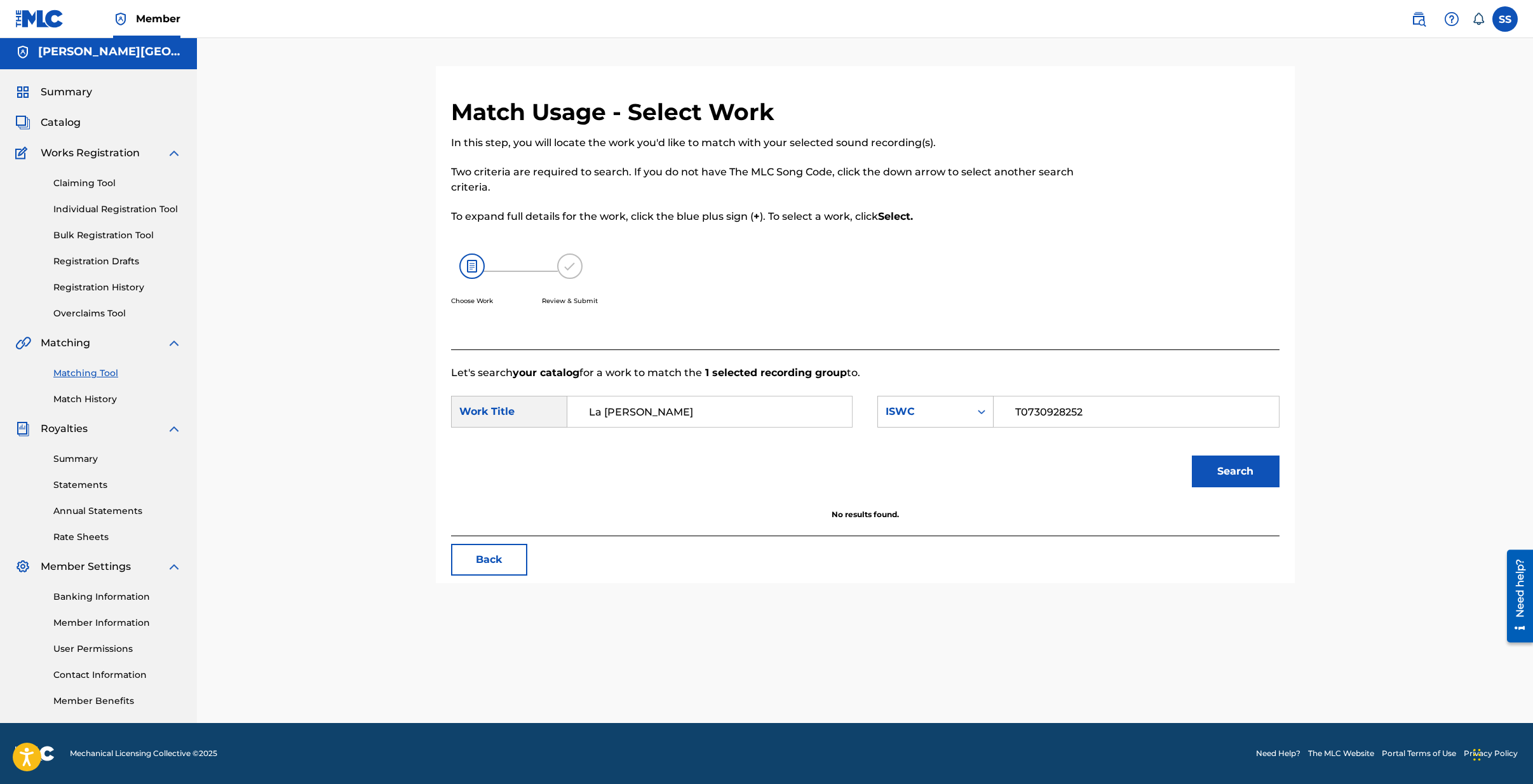
click at [491, 556] on button "Back" at bounding box center [489, 559] width 77 height 32
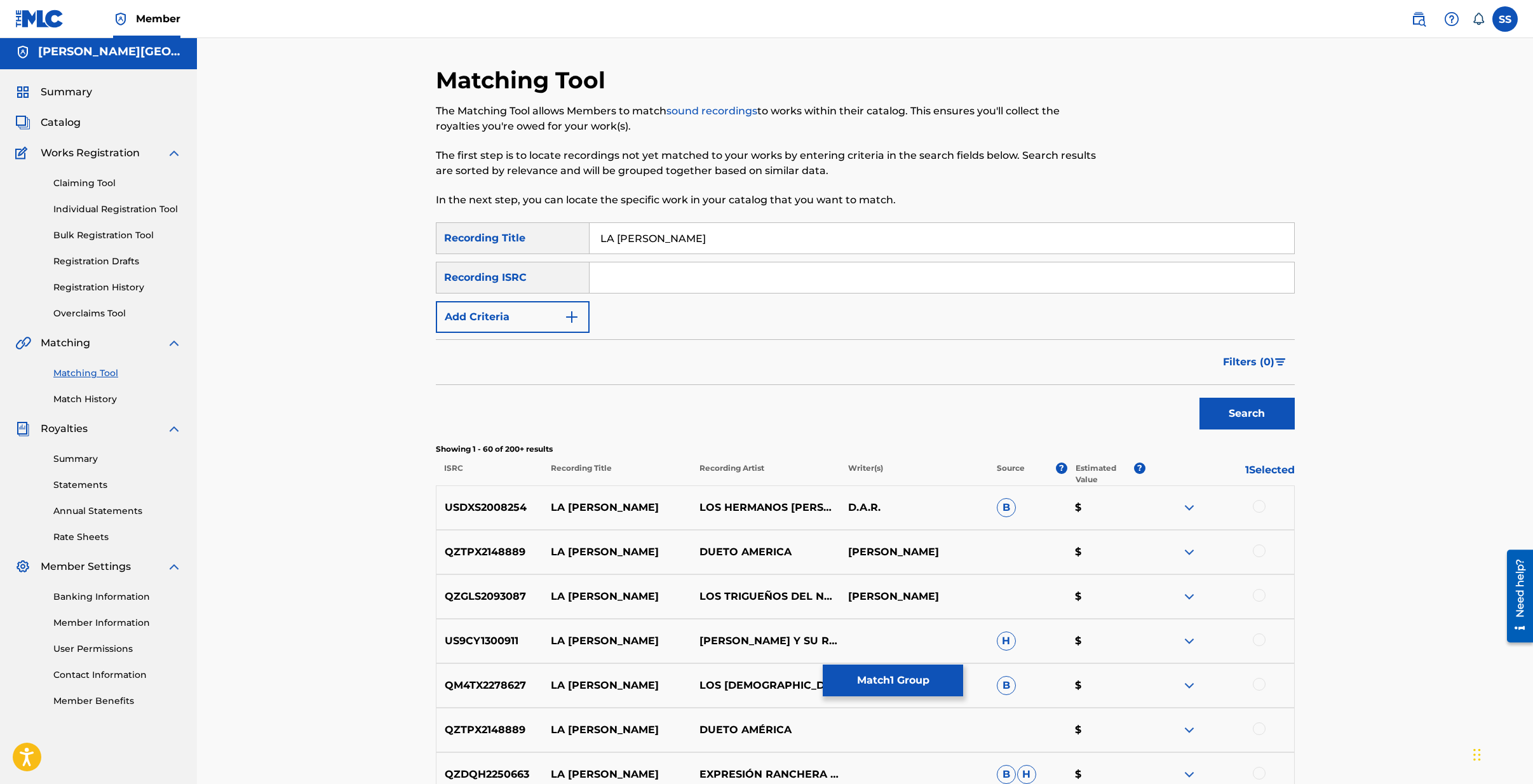
click at [896, 685] on button "Match 1 Group" at bounding box center [893, 680] width 140 height 32
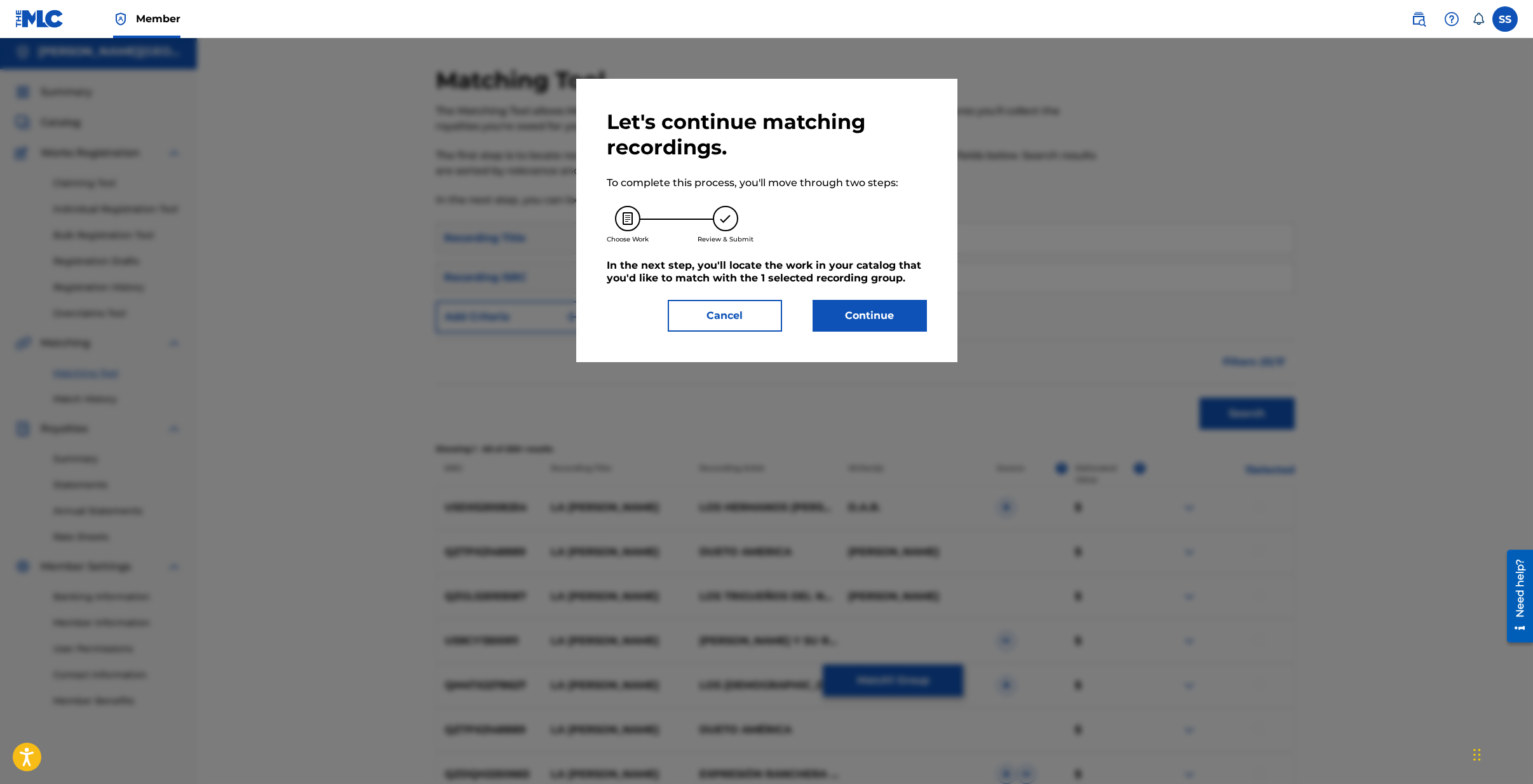
click at [751, 325] on button "Cancel" at bounding box center [725, 315] width 114 height 32
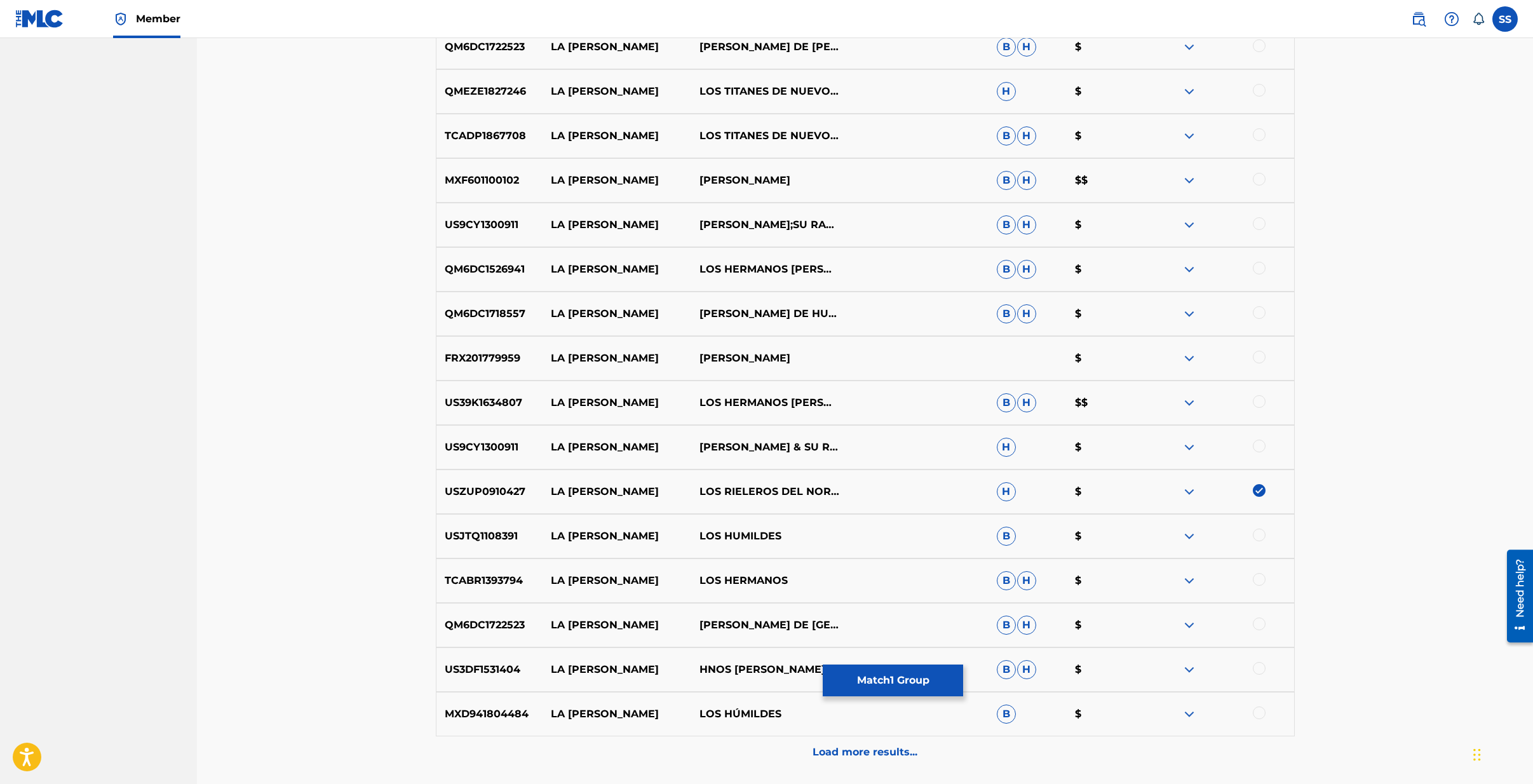
scroll to position [2421, 0]
click at [1189, 491] on img at bounding box center [1189, 491] width 15 height 15
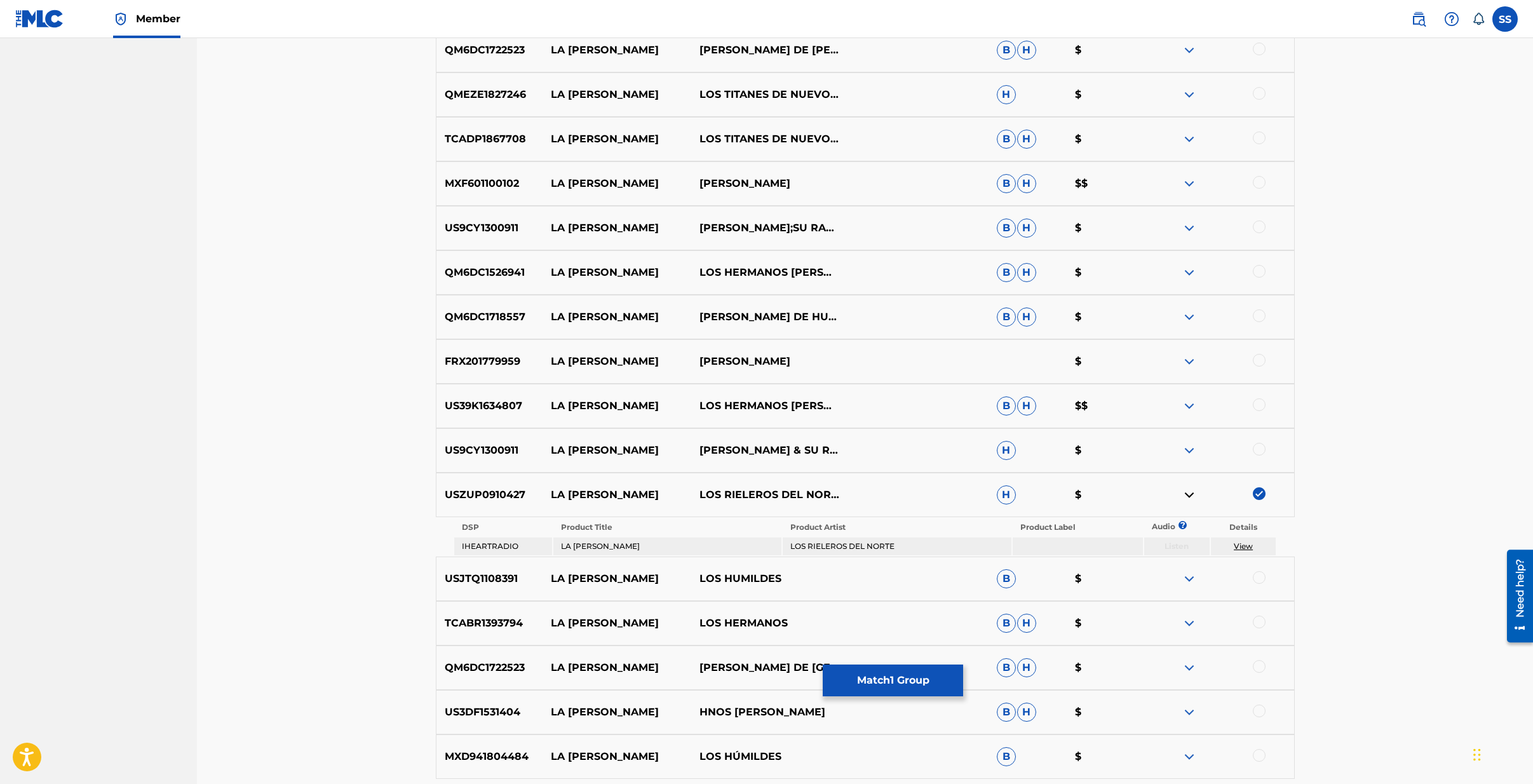
scroll to position [2420, 0]
drag, startPoint x: 526, startPoint y: 490, endPoint x: 445, endPoint y: 497, distance: 81.3
click at [445, 497] on p "USZUP0910427" at bounding box center [490, 493] width 107 height 15
copy p "USZUP0910427"
click at [892, 680] on button "Match 1 Group" at bounding box center [893, 680] width 140 height 32
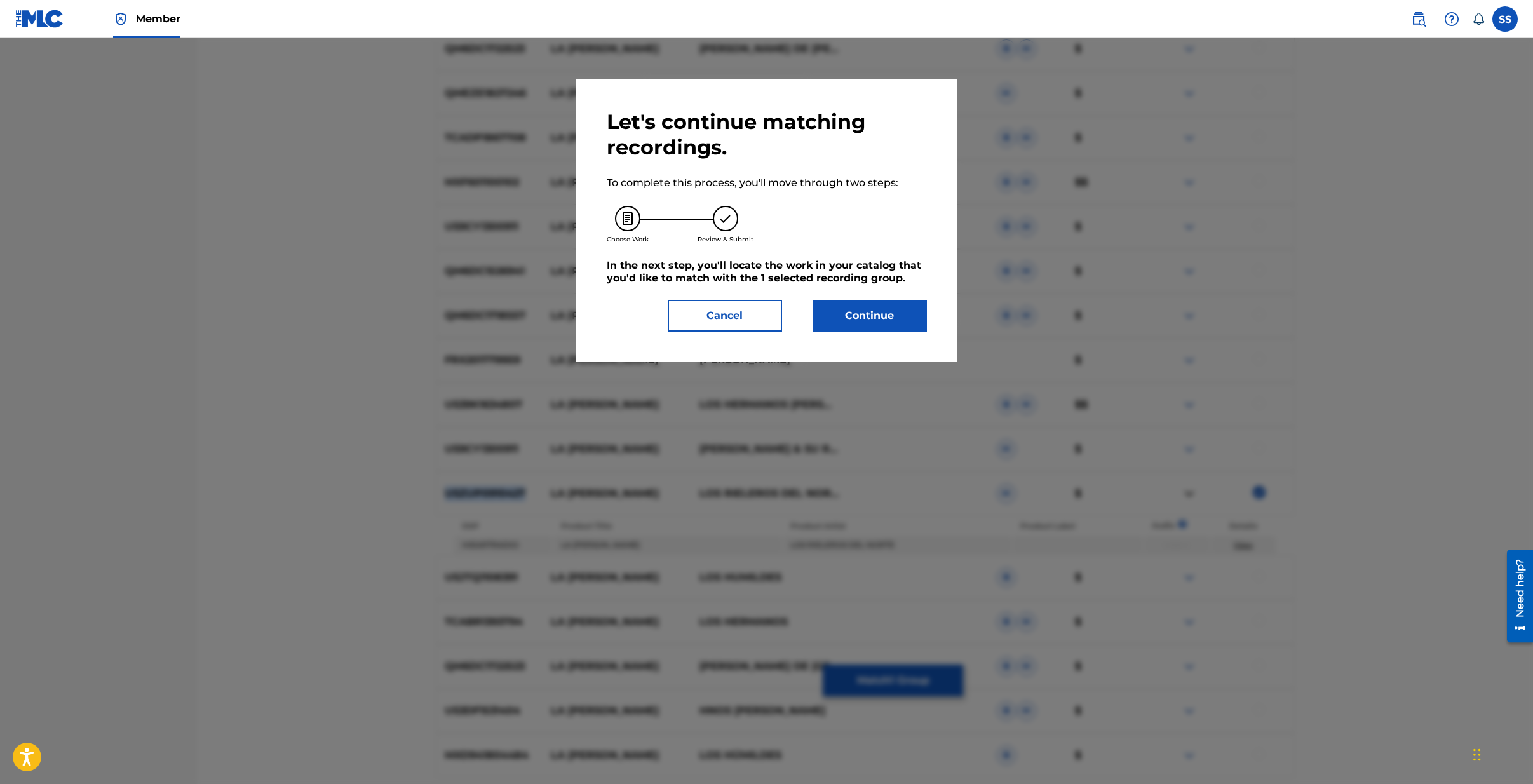
click at [861, 313] on button "Continue" at bounding box center [870, 315] width 114 height 32
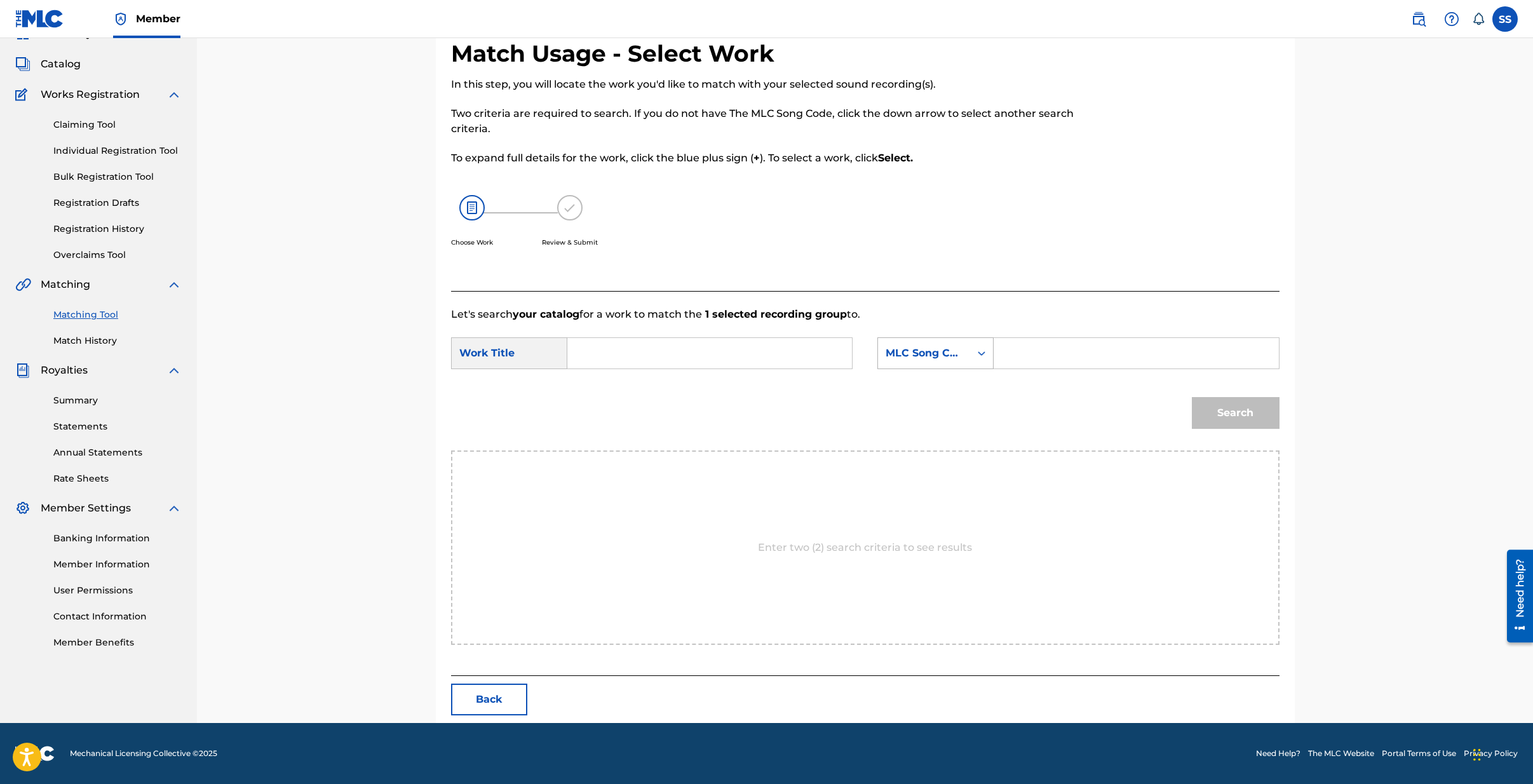
click at [970, 353] on div "Search Form" at bounding box center [981, 353] width 23 height 23
click at [926, 374] on div "ISWC" at bounding box center [935, 369] width 115 height 32
click at [1024, 359] on input "Search Form" at bounding box center [1135, 353] width 263 height 30
paste input "USZUP0910427"
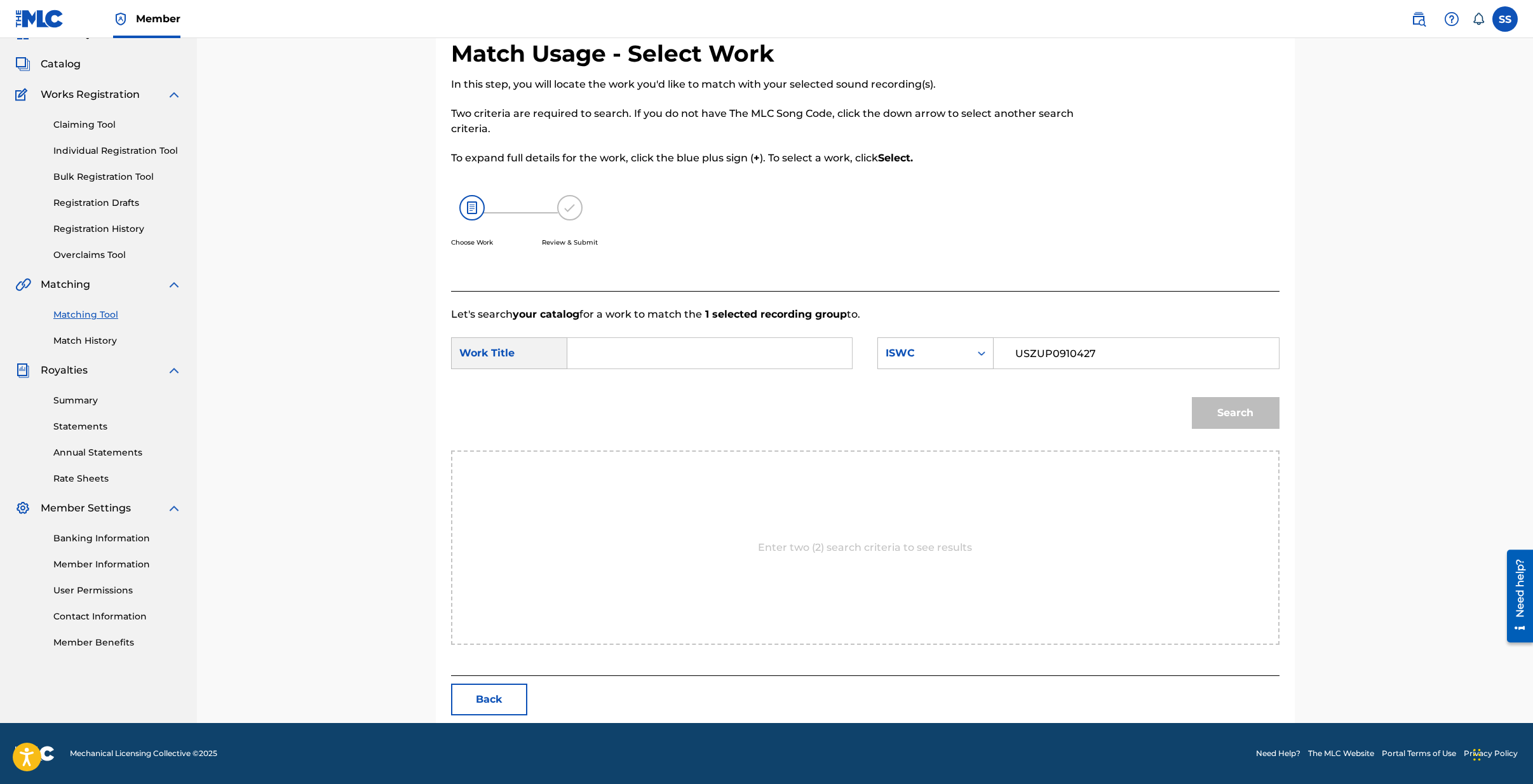
type input "USZUP0910427"
click at [681, 360] on input "Search Form" at bounding box center [709, 353] width 263 height 30
type input "La [PERSON_NAME]"
click at [715, 407] on div "Search" at bounding box center [865, 417] width 829 height 66
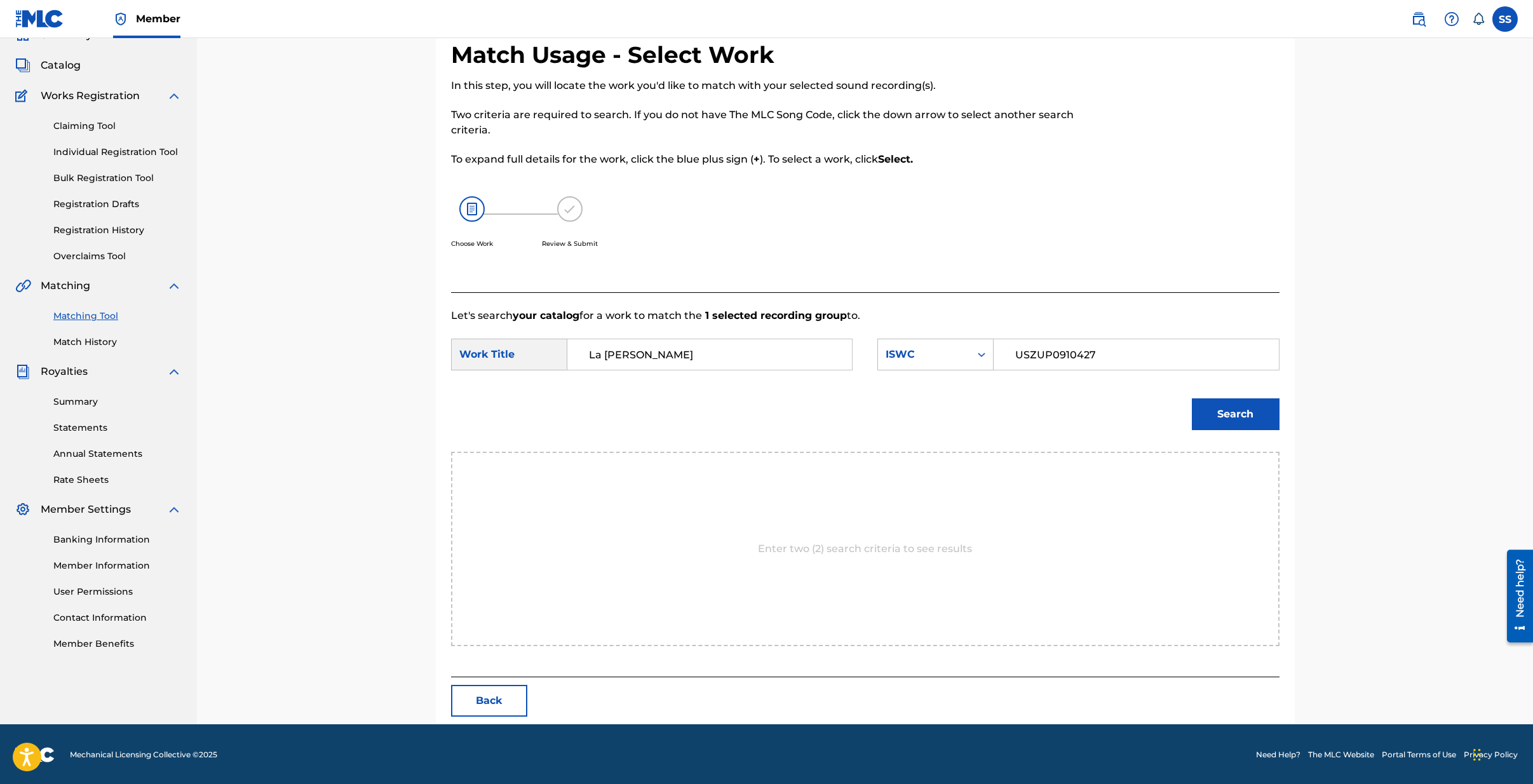
click at [1222, 411] on button "Search" at bounding box center [1236, 414] width 88 height 32
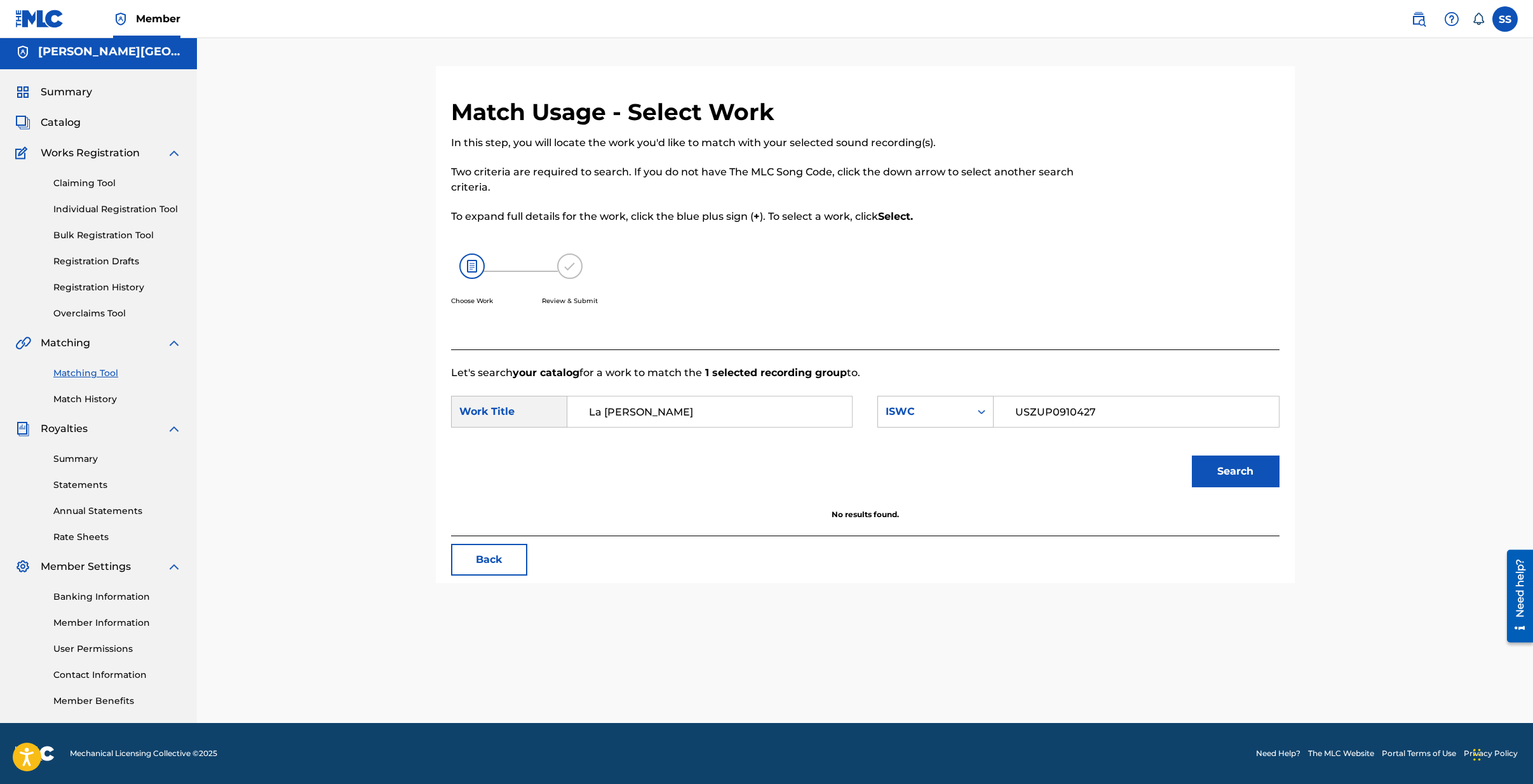
click at [1222, 411] on input "USZUP0910427" at bounding box center [1135, 411] width 263 height 30
click at [1222, 469] on button "Search" at bounding box center [1236, 471] width 88 height 32
click at [1222, 469] on button "Search" at bounding box center [1236, 471] width 88 height 32
click at [978, 407] on icon "Search Form" at bounding box center [982, 412] width 13 height 13
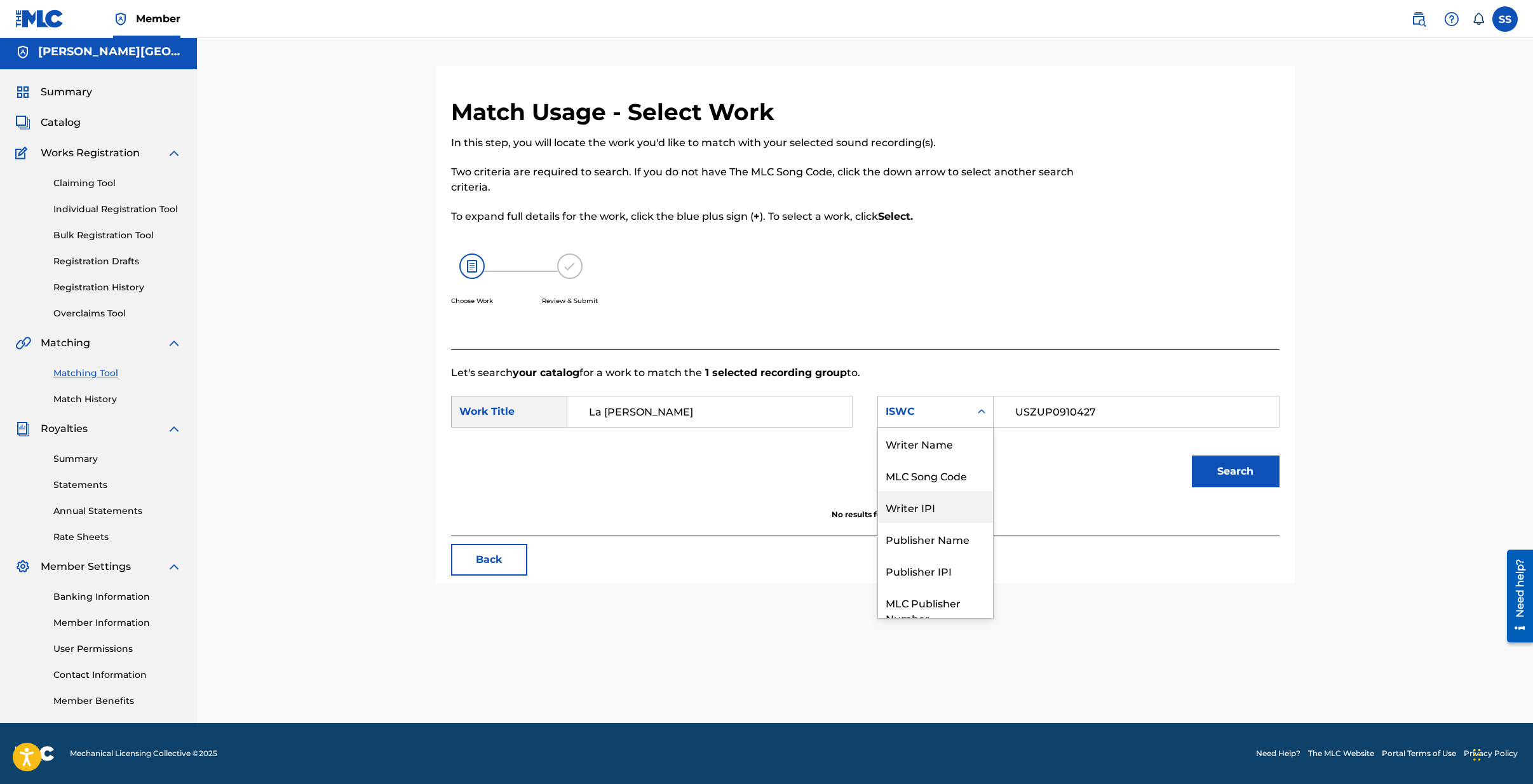
click at [923, 511] on div "Writer IPI" at bounding box center [935, 507] width 115 height 32
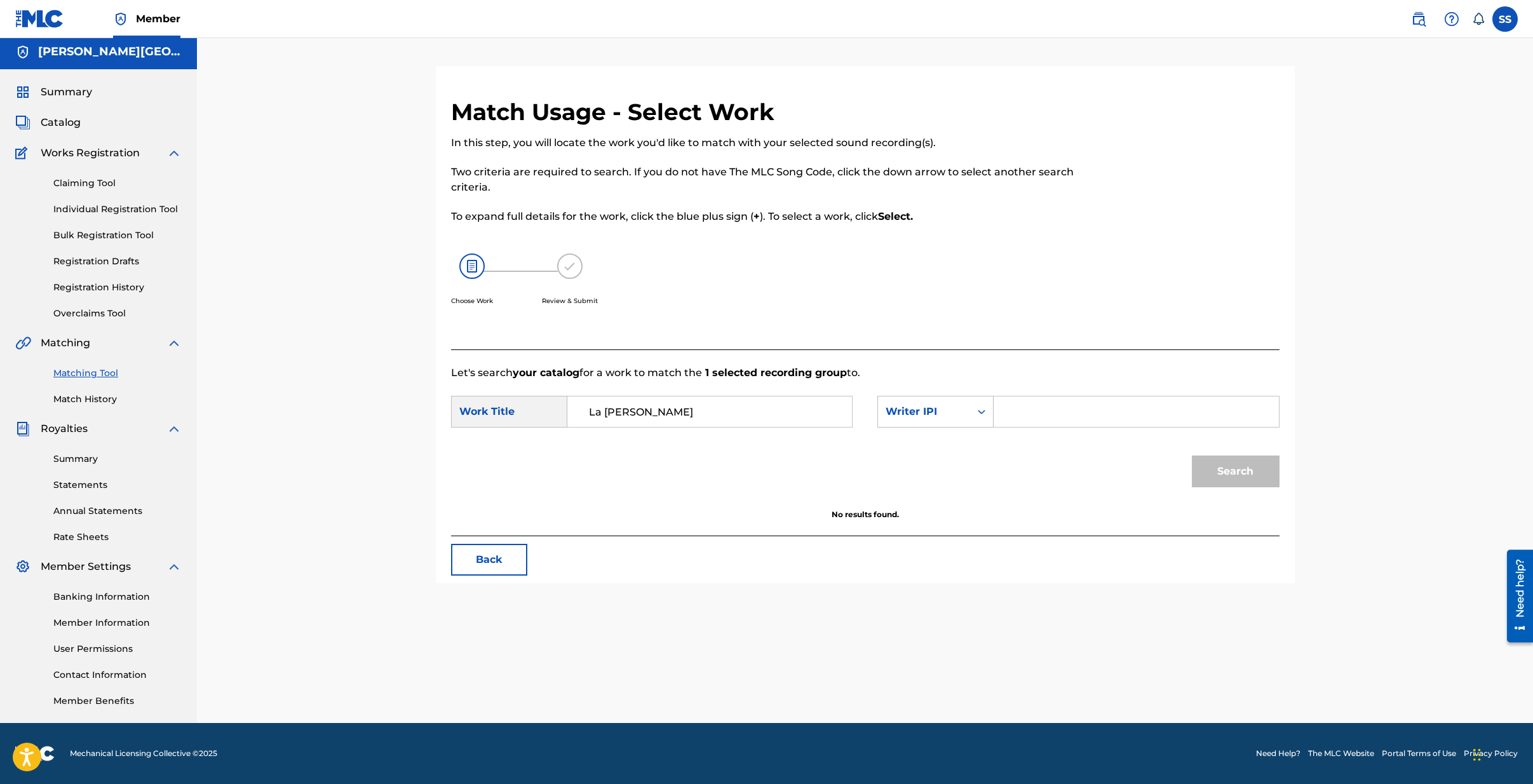
click at [1043, 426] on input "Search Form" at bounding box center [1135, 411] width 263 height 30
type input "00530591175"
click at [1248, 474] on button "Search" at bounding box center [1236, 471] width 88 height 32
click at [59, 120] on span "Catalog" at bounding box center [60, 122] width 40 height 15
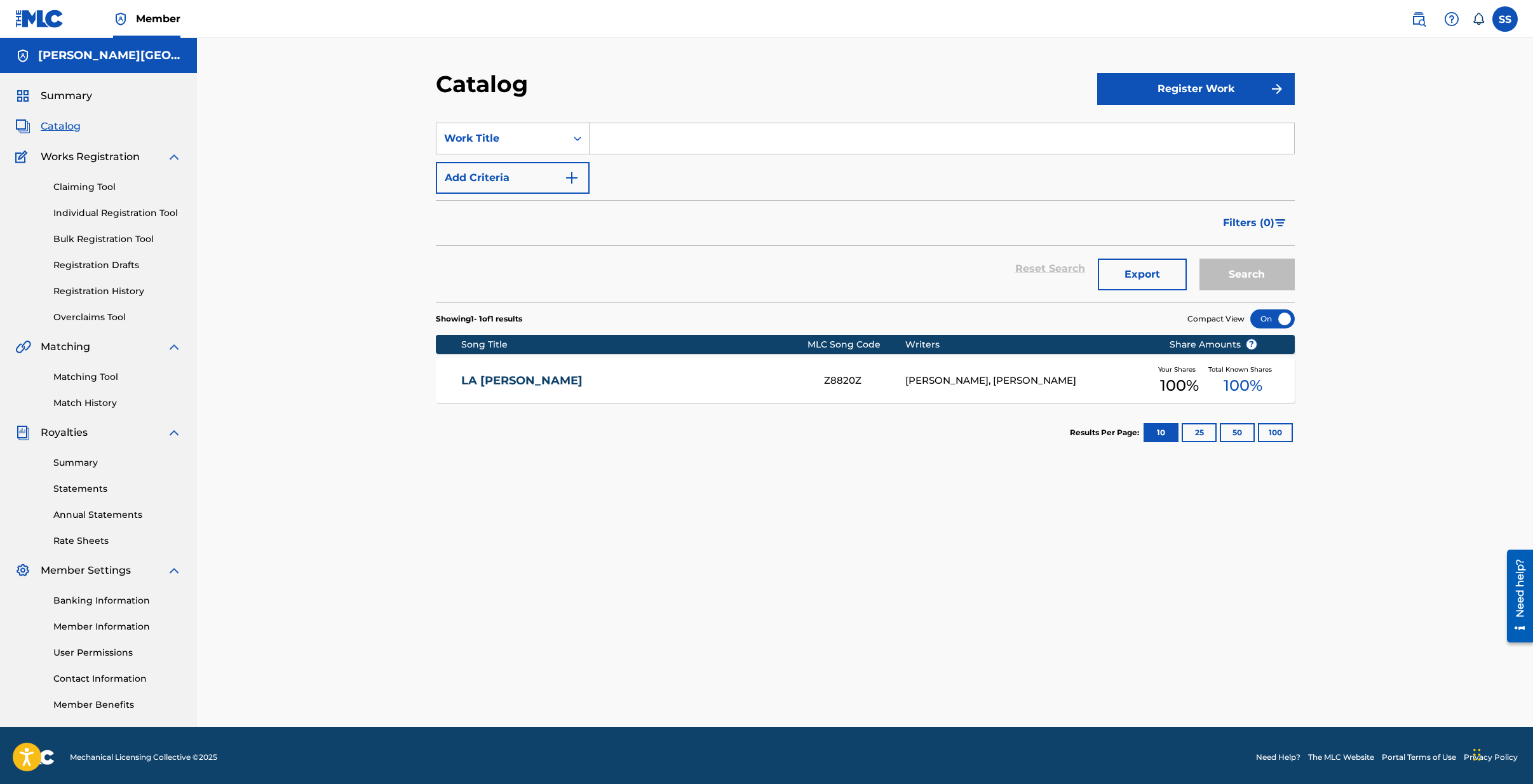
click at [850, 380] on div "Z8820Z" at bounding box center [865, 381] width 81 height 15
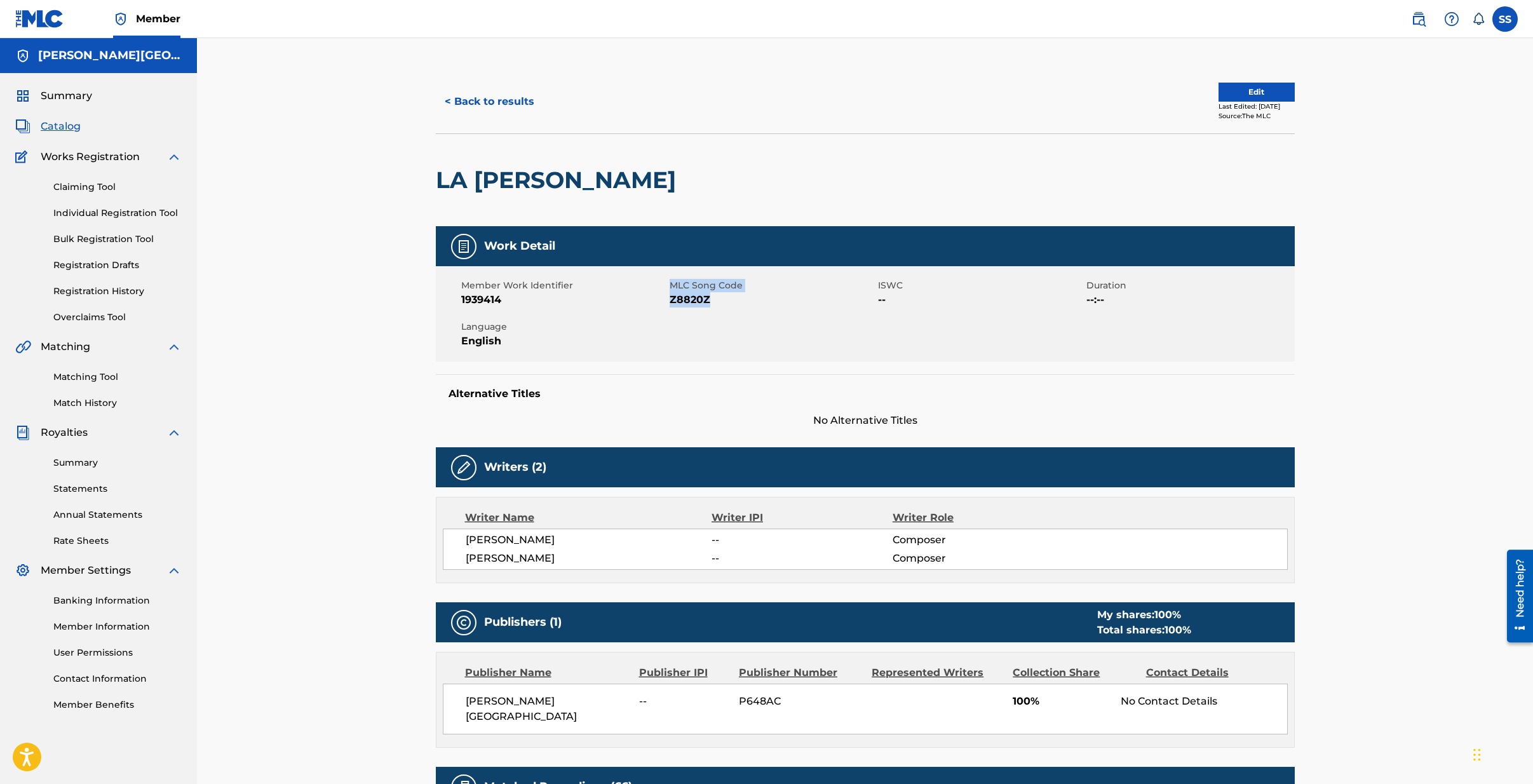
drag, startPoint x: 718, startPoint y: 299, endPoint x: 679, endPoint y: 302, distance: 39.1
click at [663, 302] on div "Member Work Identifier 1939414 MLC Song Code Z8820Z ISWC -- Duration --:-- Lang…" at bounding box center [866, 314] width 859 height 95
drag, startPoint x: 737, startPoint y: 304, endPoint x: 729, endPoint y: 302, distance: 8.2
click at [736, 304] on span "Z8820Z" at bounding box center [773, 300] width 205 height 15
drag, startPoint x: 703, startPoint y: 302, endPoint x: 678, endPoint y: 300, distance: 25.1
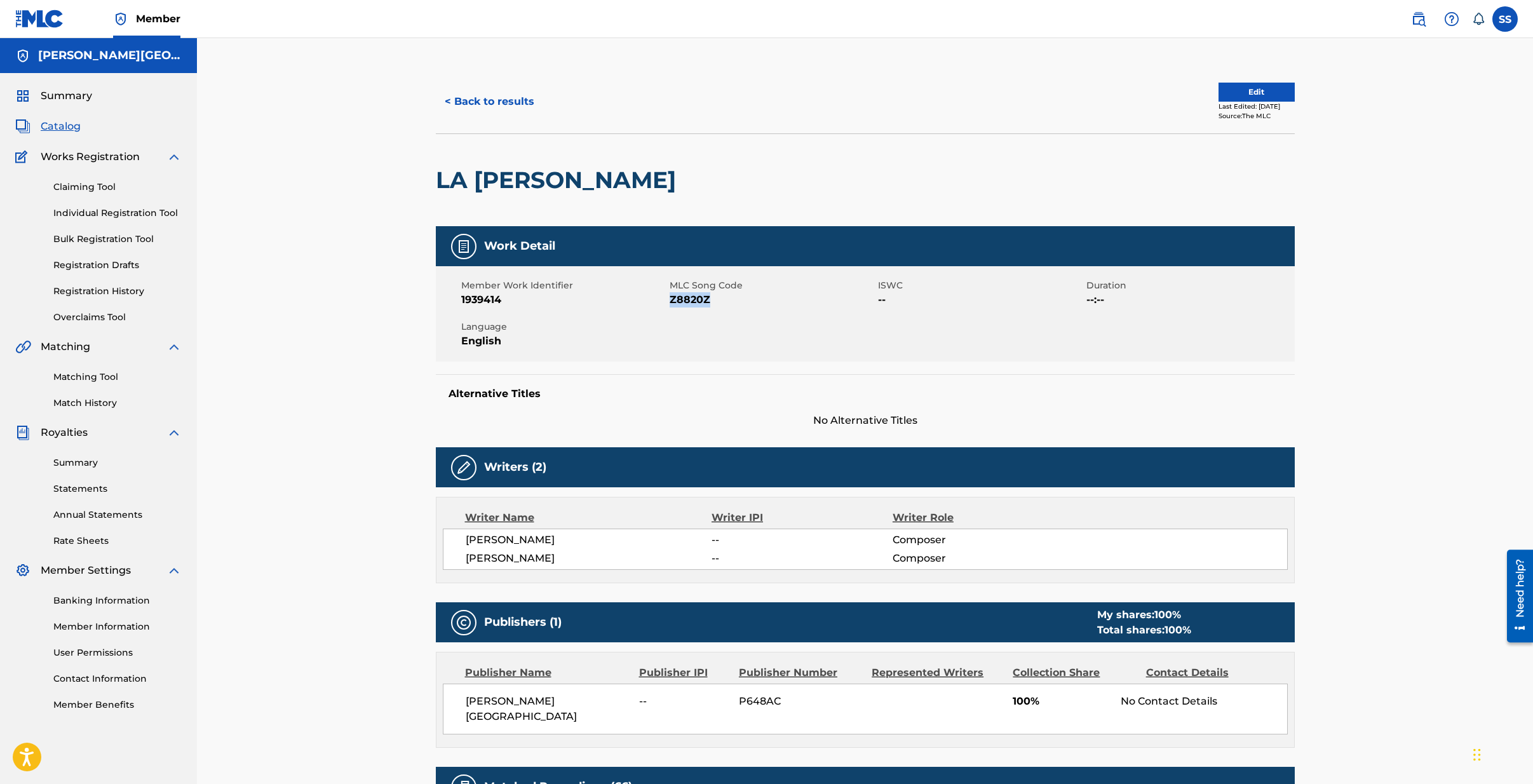
click at [670, 302] on span "Z8820Z" at bounding box center [773, 300] width 205 height 15
copy span "Z8820Z"
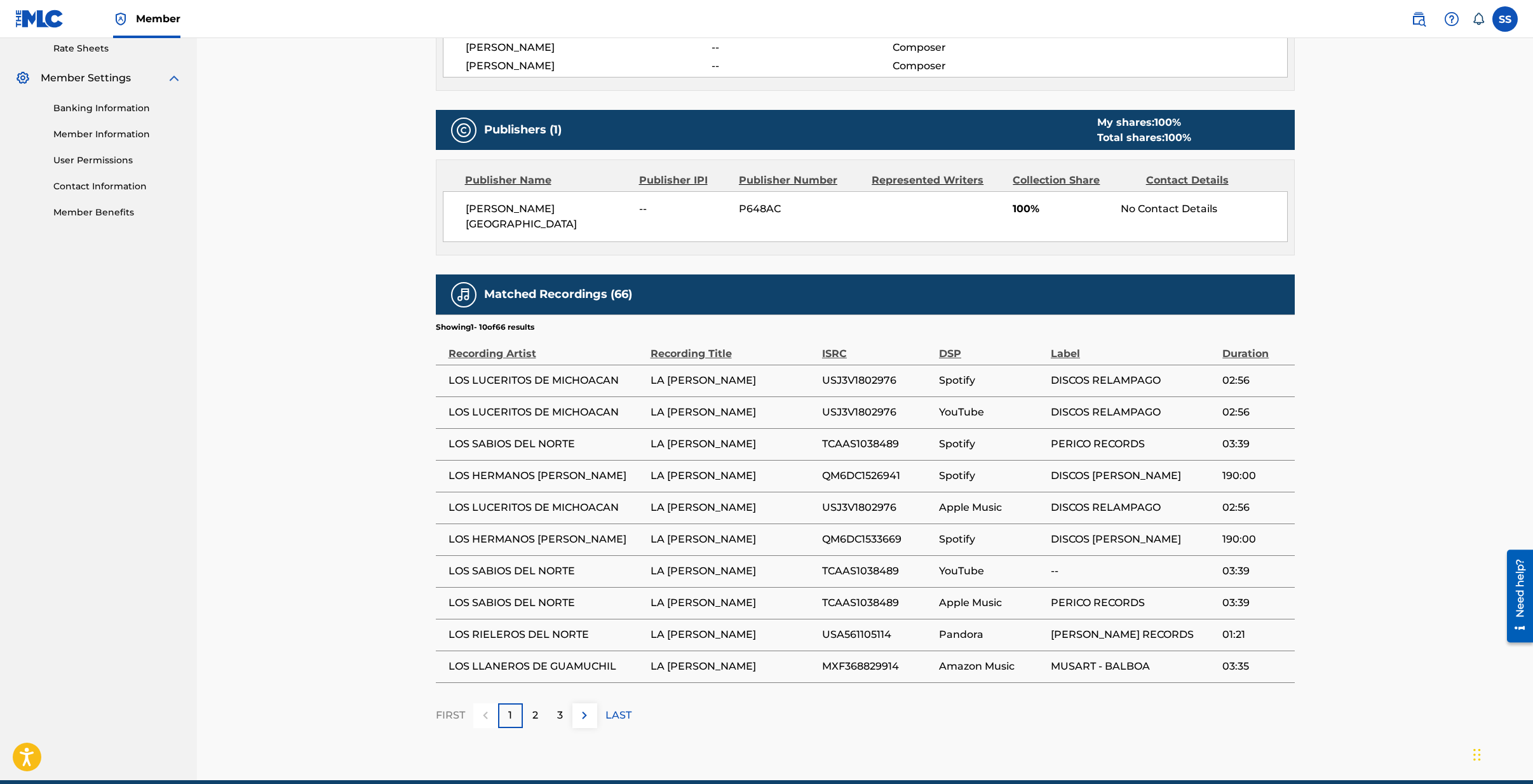
scroll to position [495, 0]
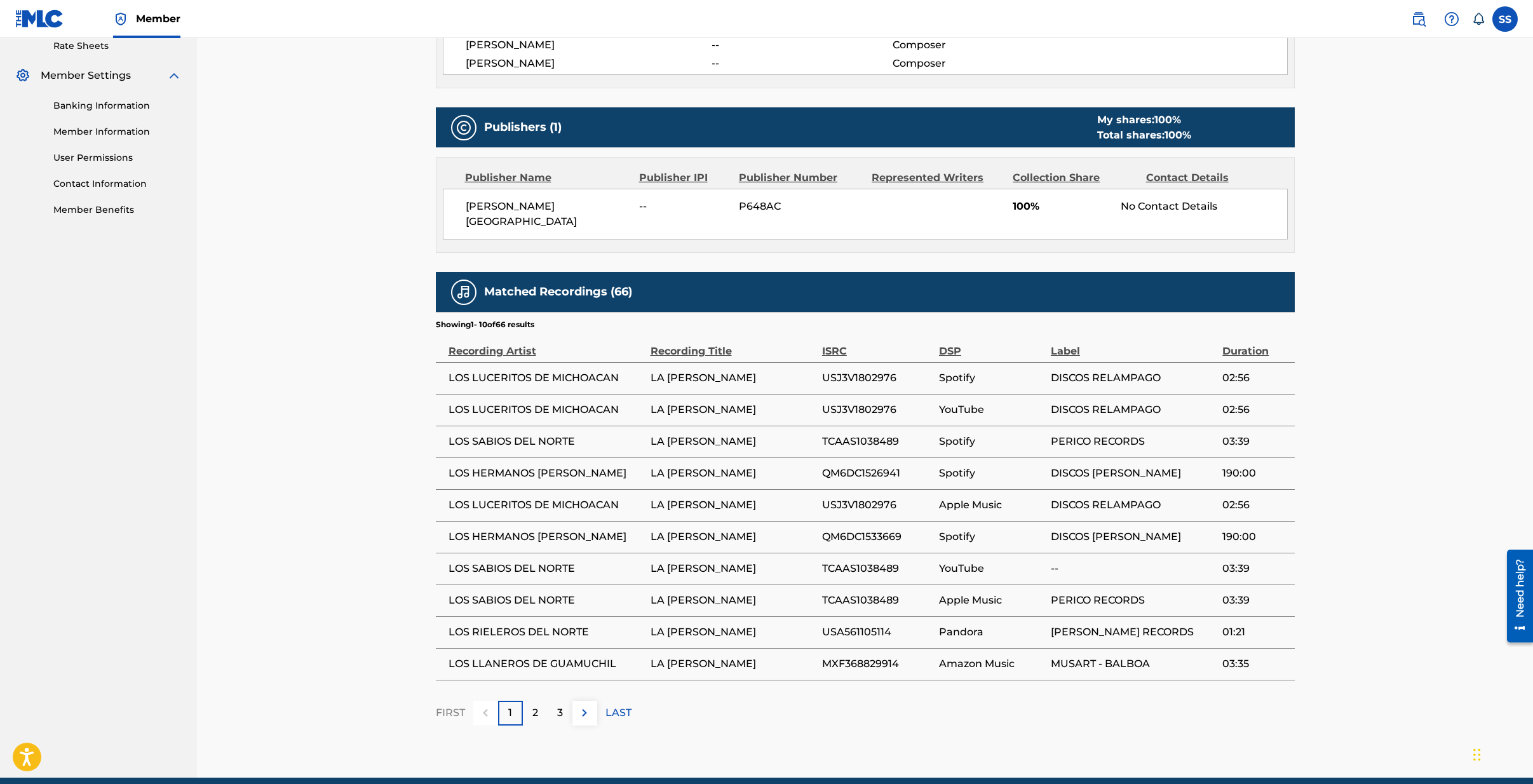
click at [564, 701] on div "3" at bounding box center [560, 713] width 24 height 24
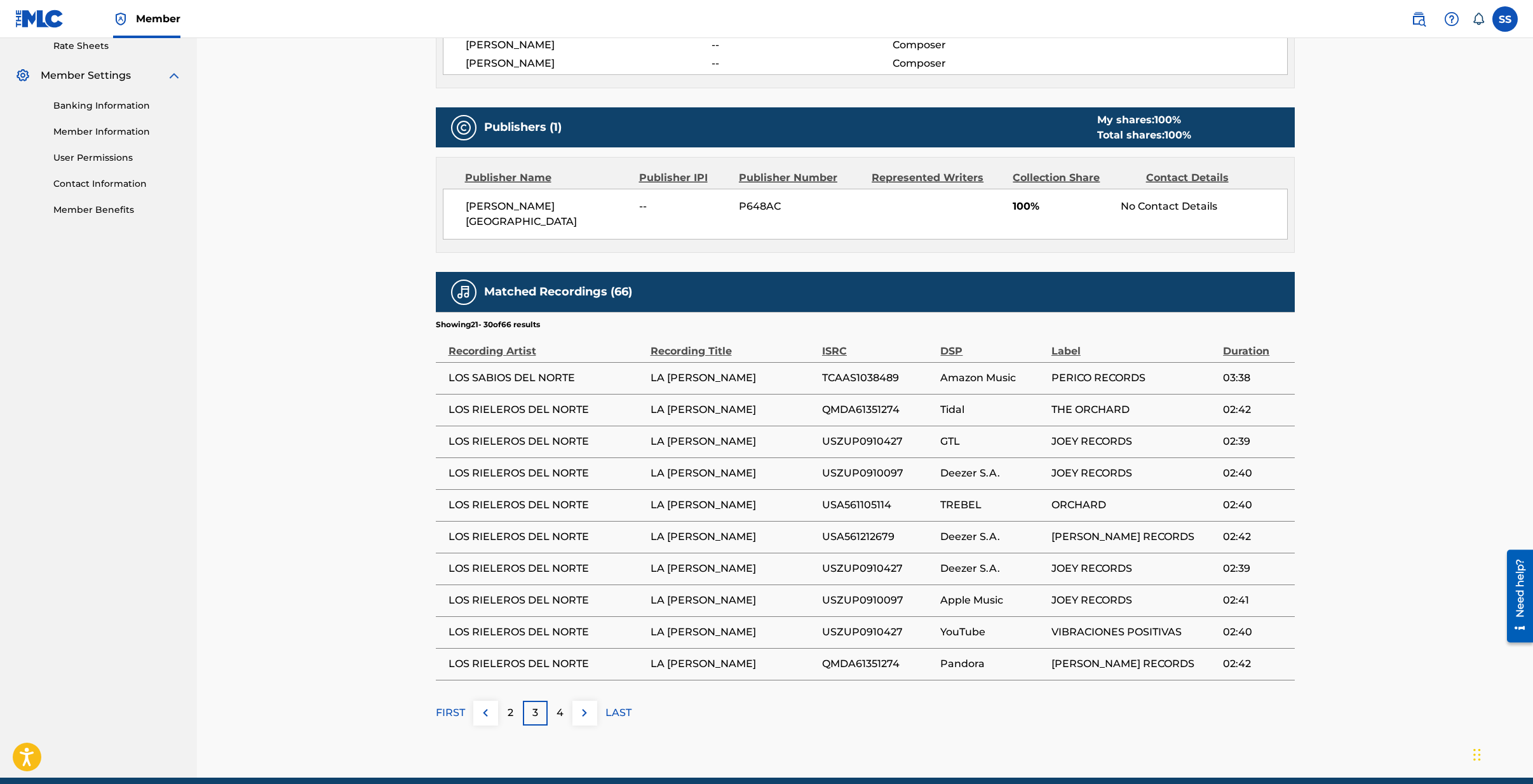
click at [559, 705] on p "4" at bounding box center [560, 712] width 7 height 15
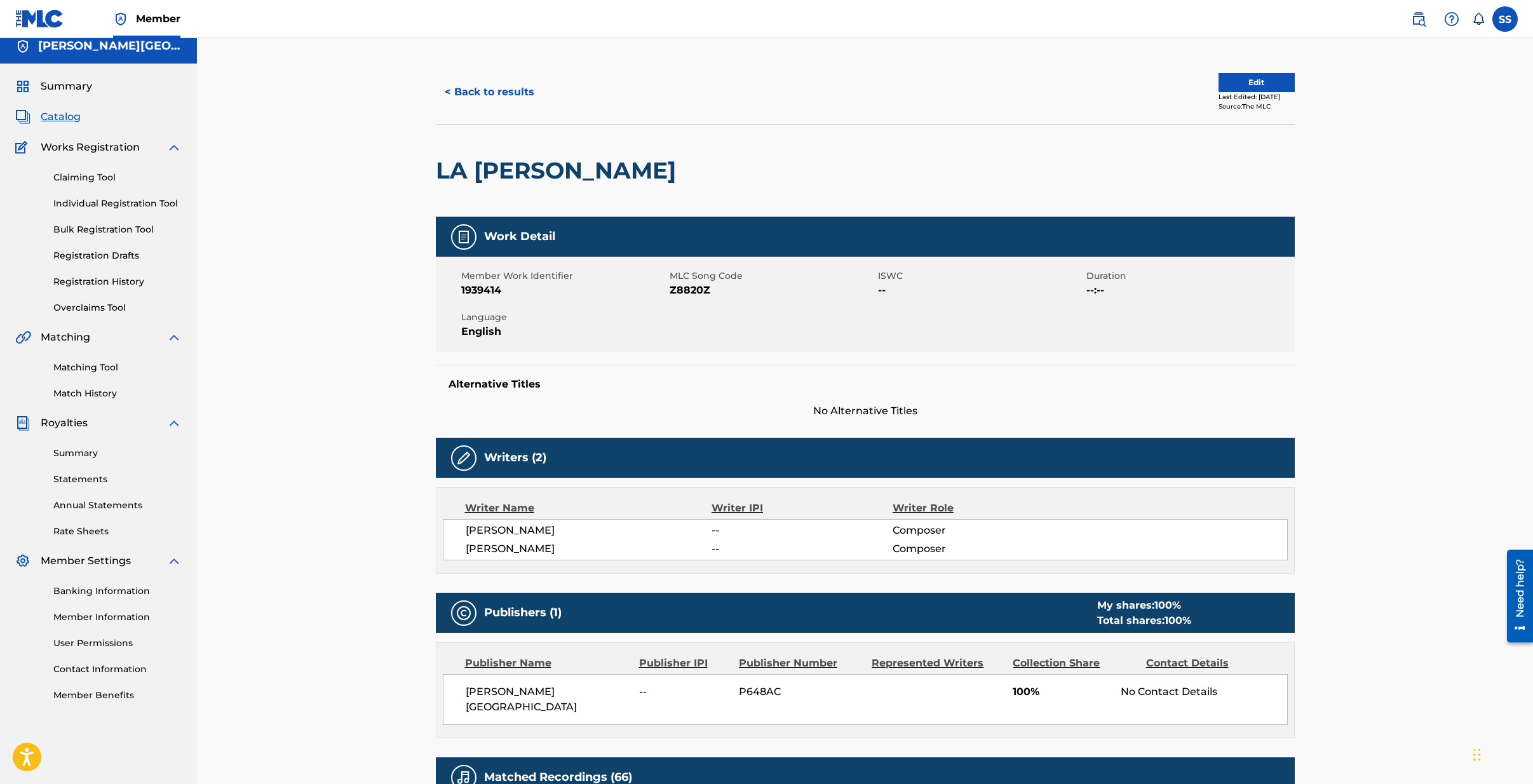
scroll to position [0, 0]
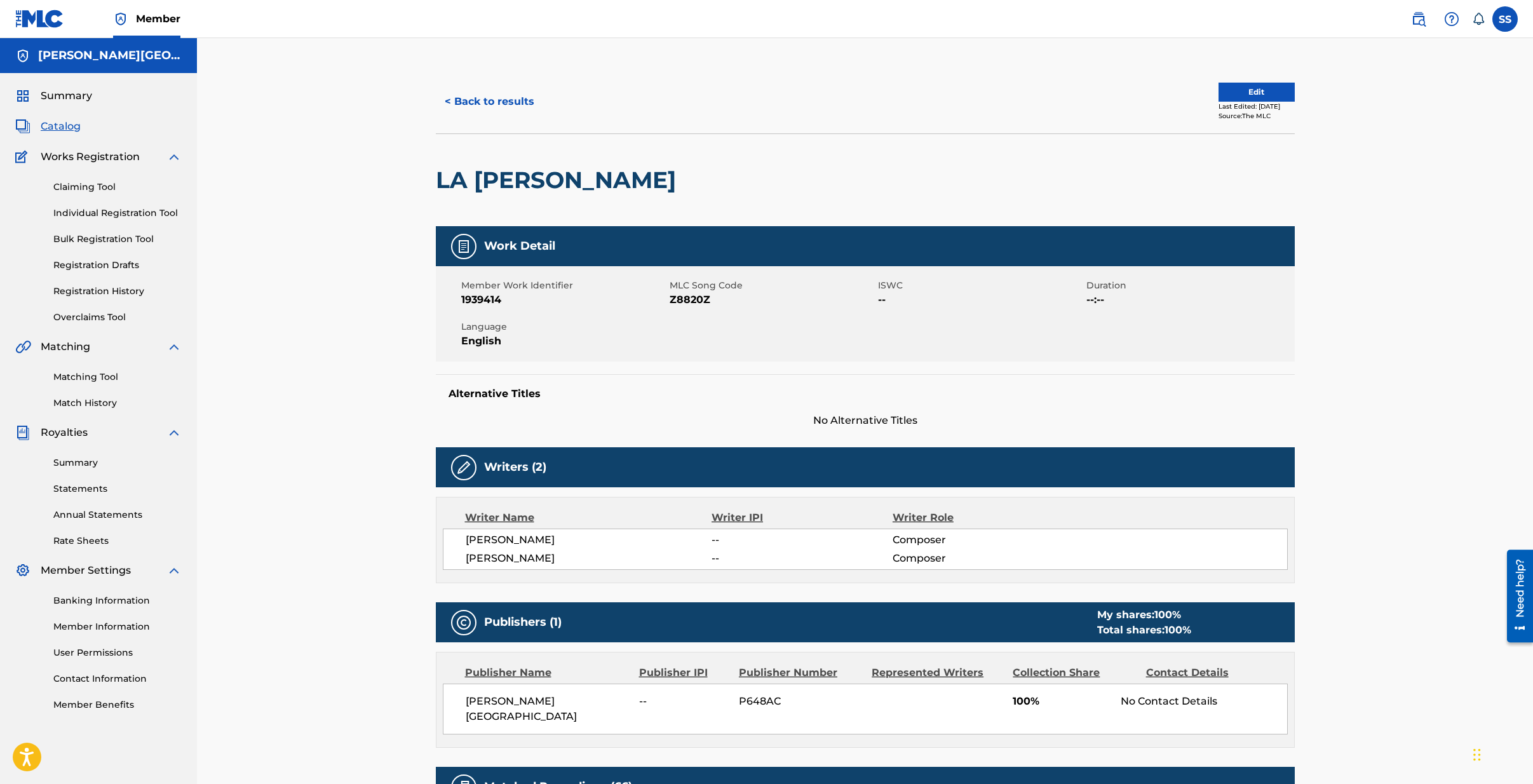
click at [93, 381] on link "Matching Tool" at bounding box center [117, 377] width 128 height 13
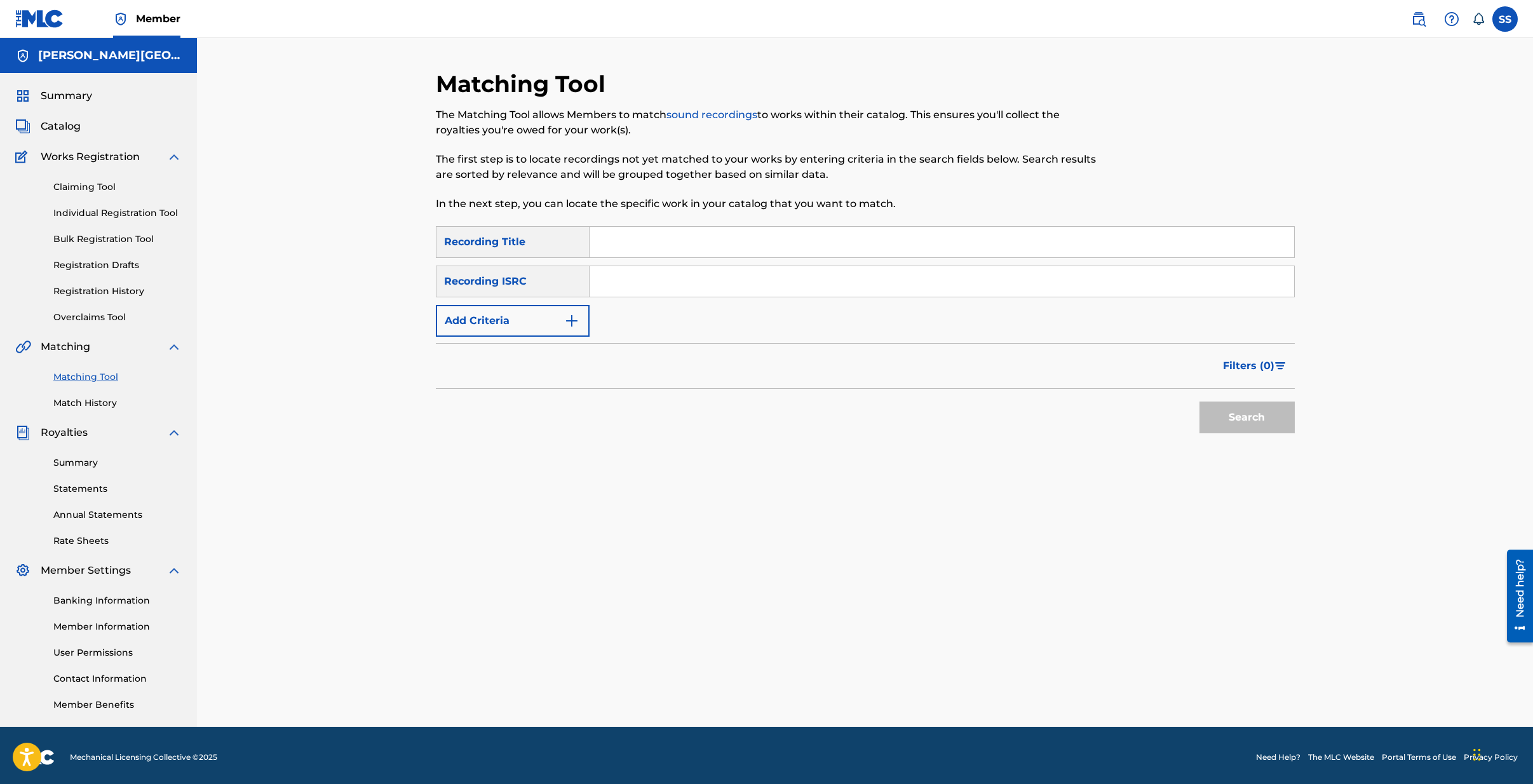
click at [634, 242] on input "Search Form" at bounding box center [941, 241] width 705 height 30
type input "LA [PERSON_NAME]"
click at [1253, 425] on button "Search" at bounding box center [1247, 417] width 95 height 32
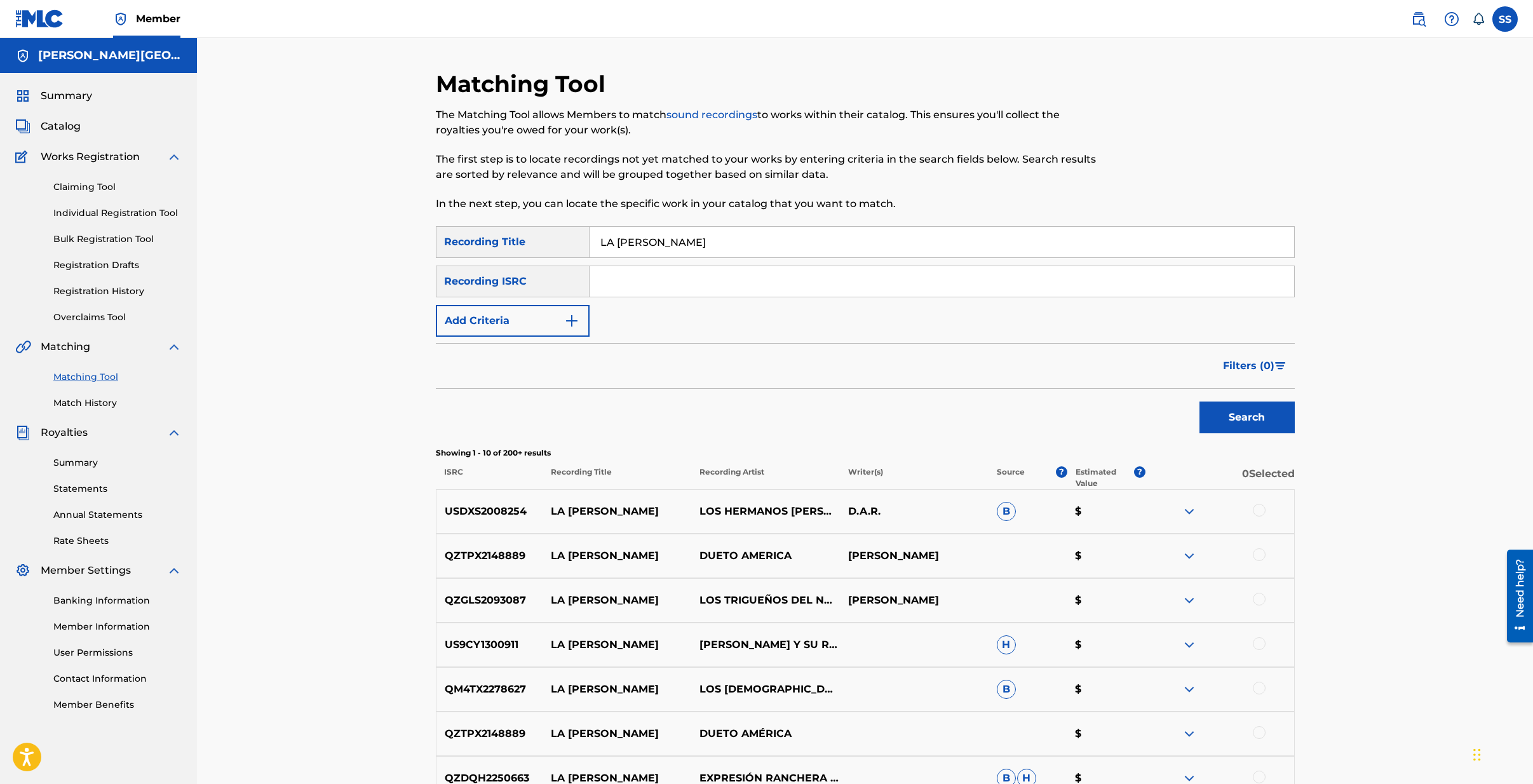
scroll to position [306, 0]
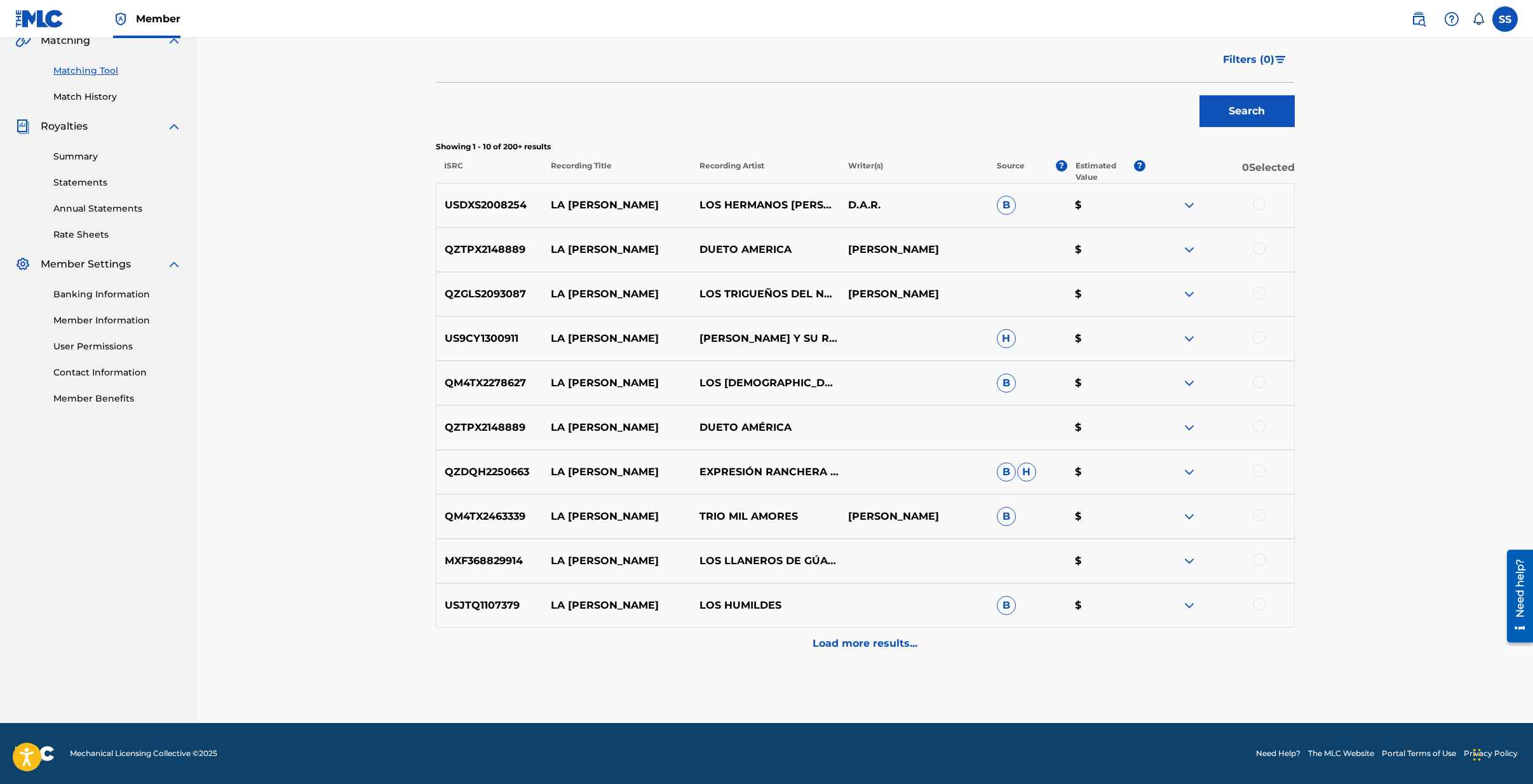
click at [859, 645] on p "Load more results..." at bounding box center [865, 643] width 105 height 15
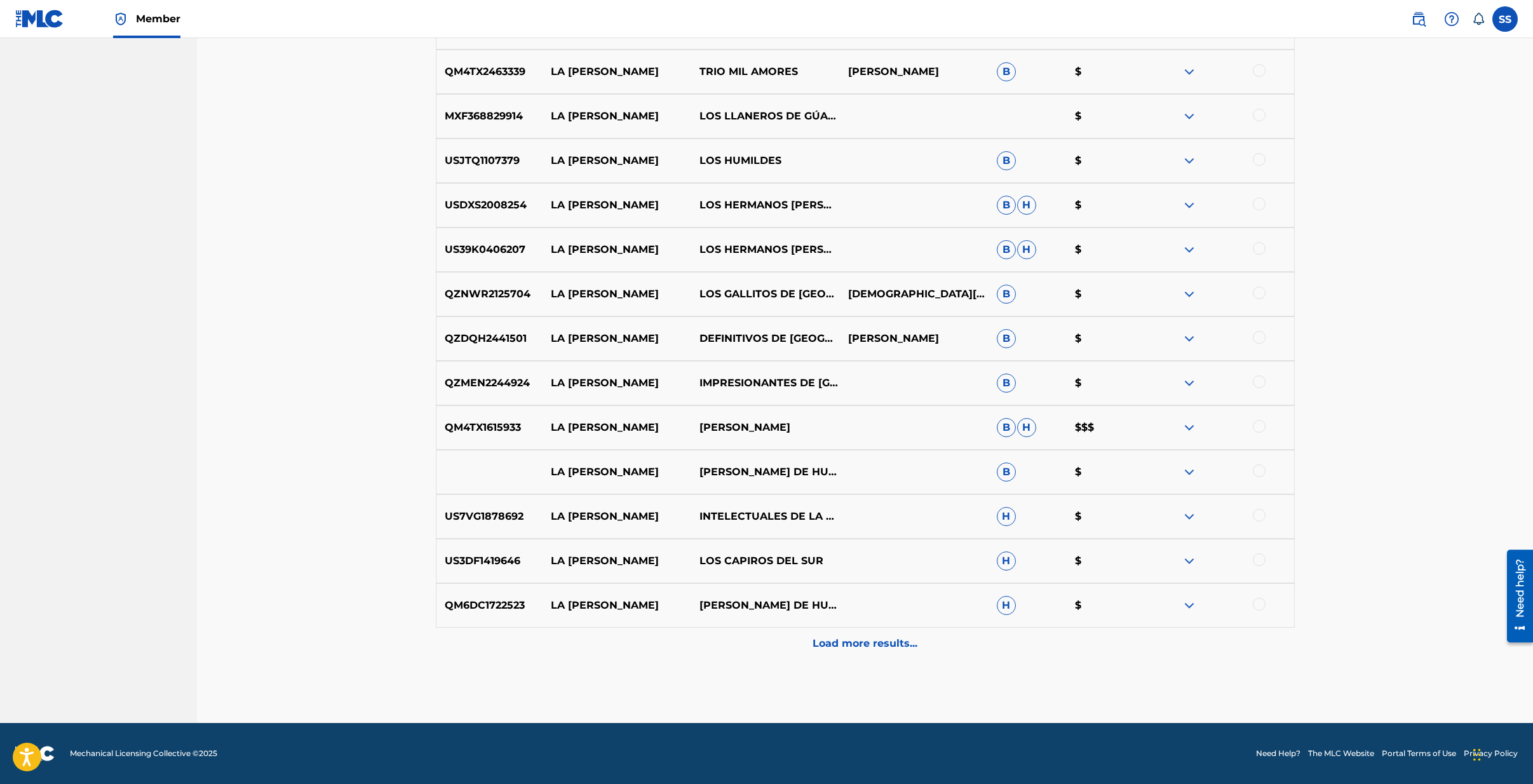
click at [857, 641] on p "Load more results..." at bounding box center [865, 643] width 105 height 15
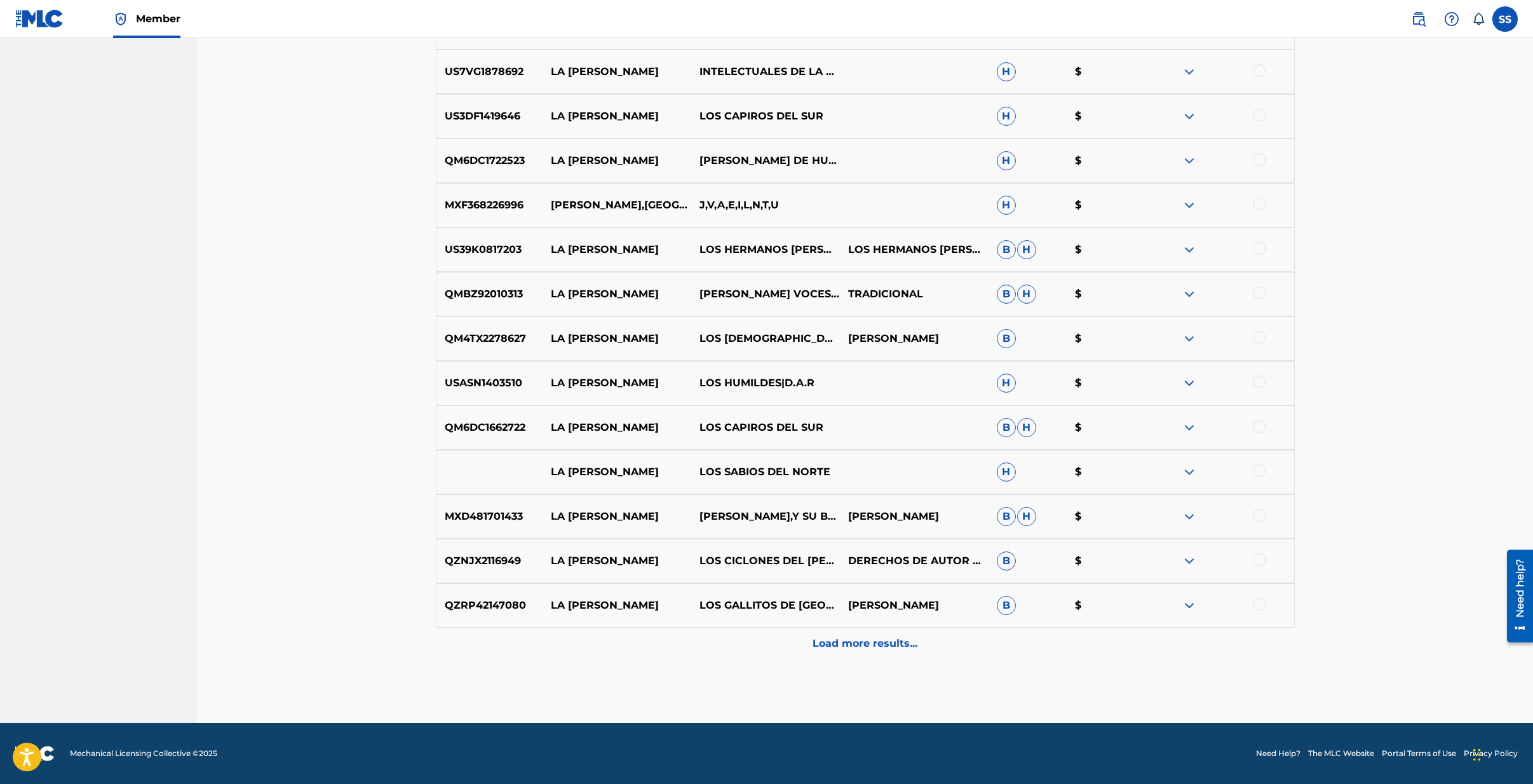
click at [855, 642] on p "Load more results..." at bounding box center [865, 643] width 105 height 15
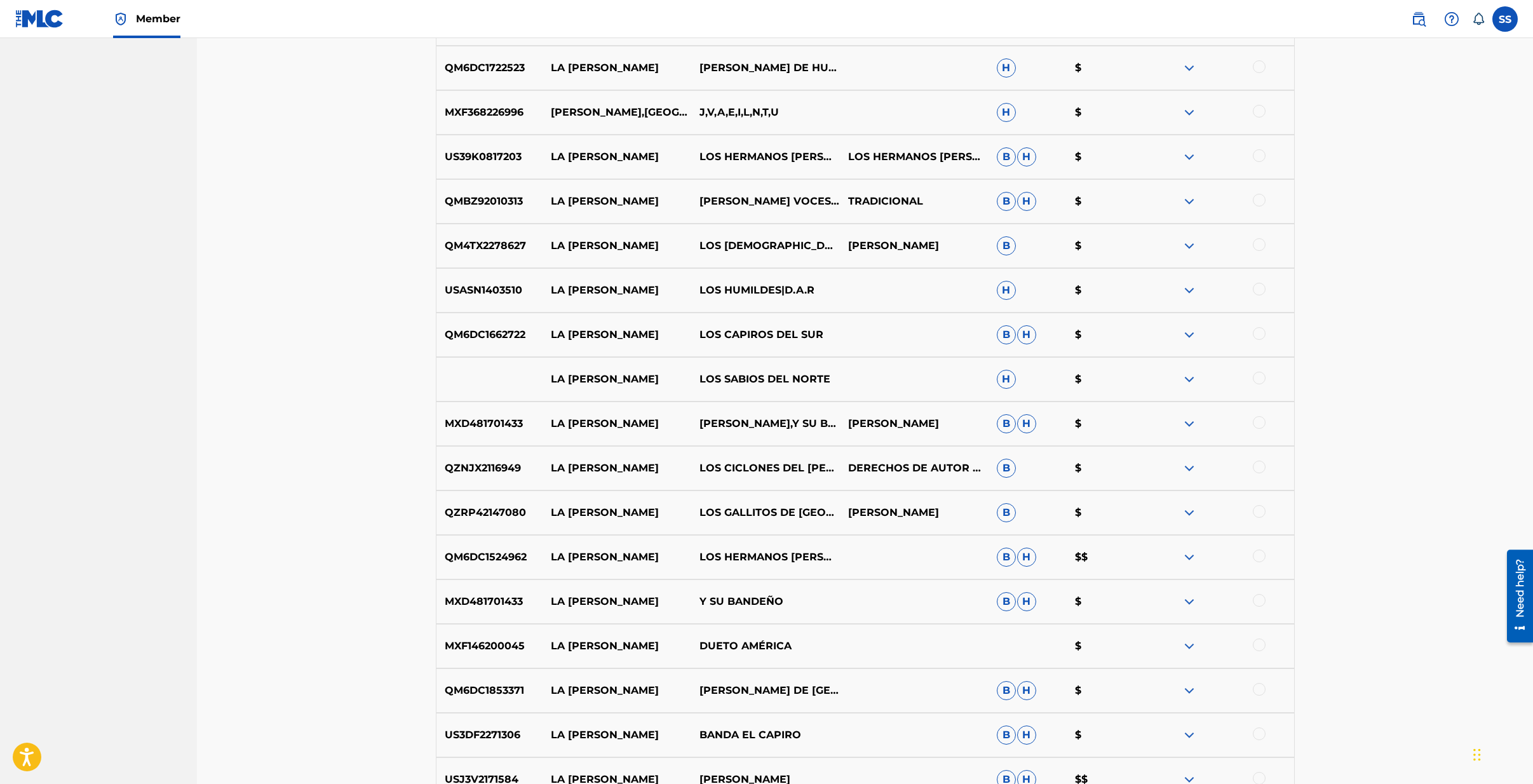
scroll to position [1359, 0]
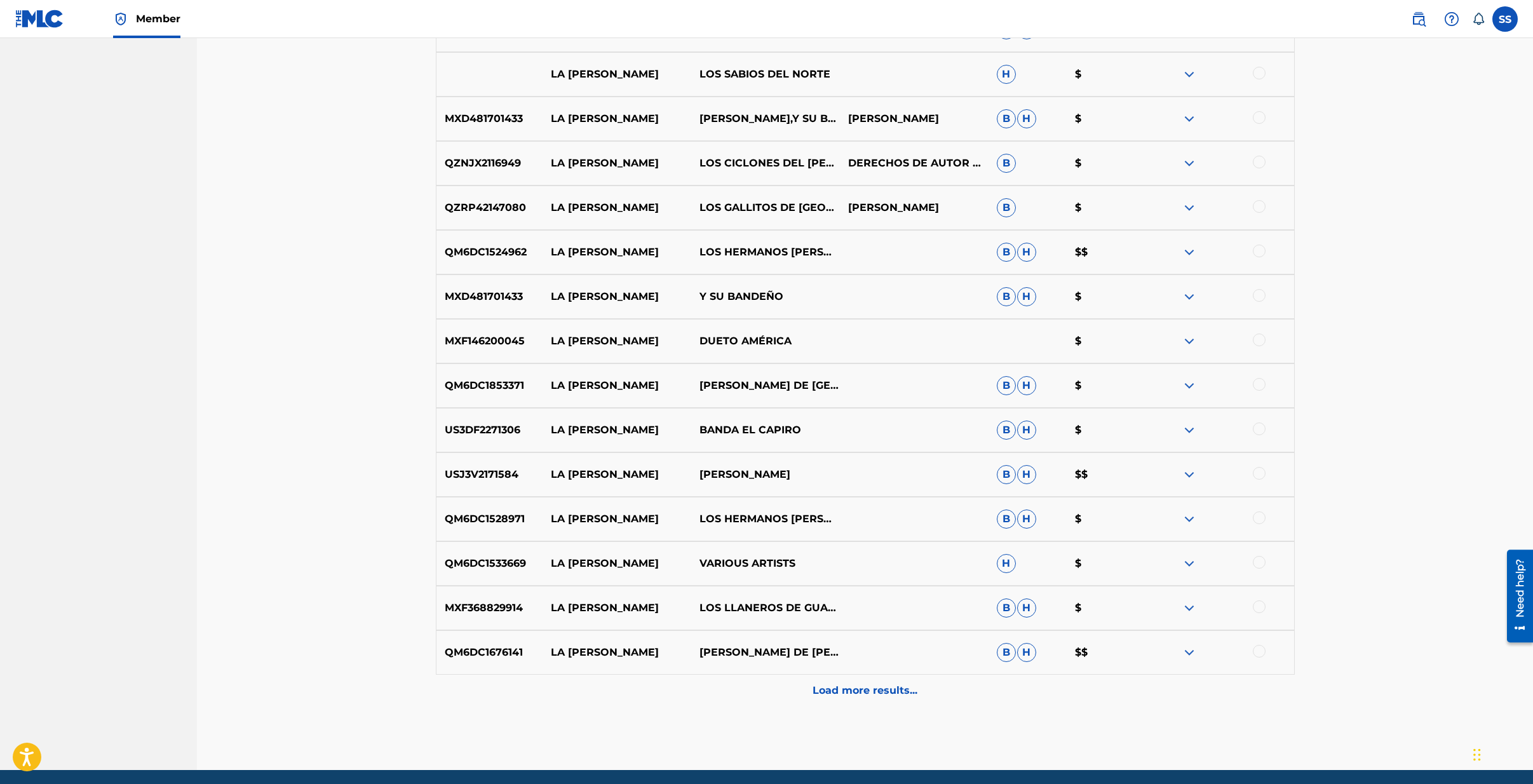
click at [843, 698] on p "Load more results..." at bounding box center [865, 690] width 105 height 15
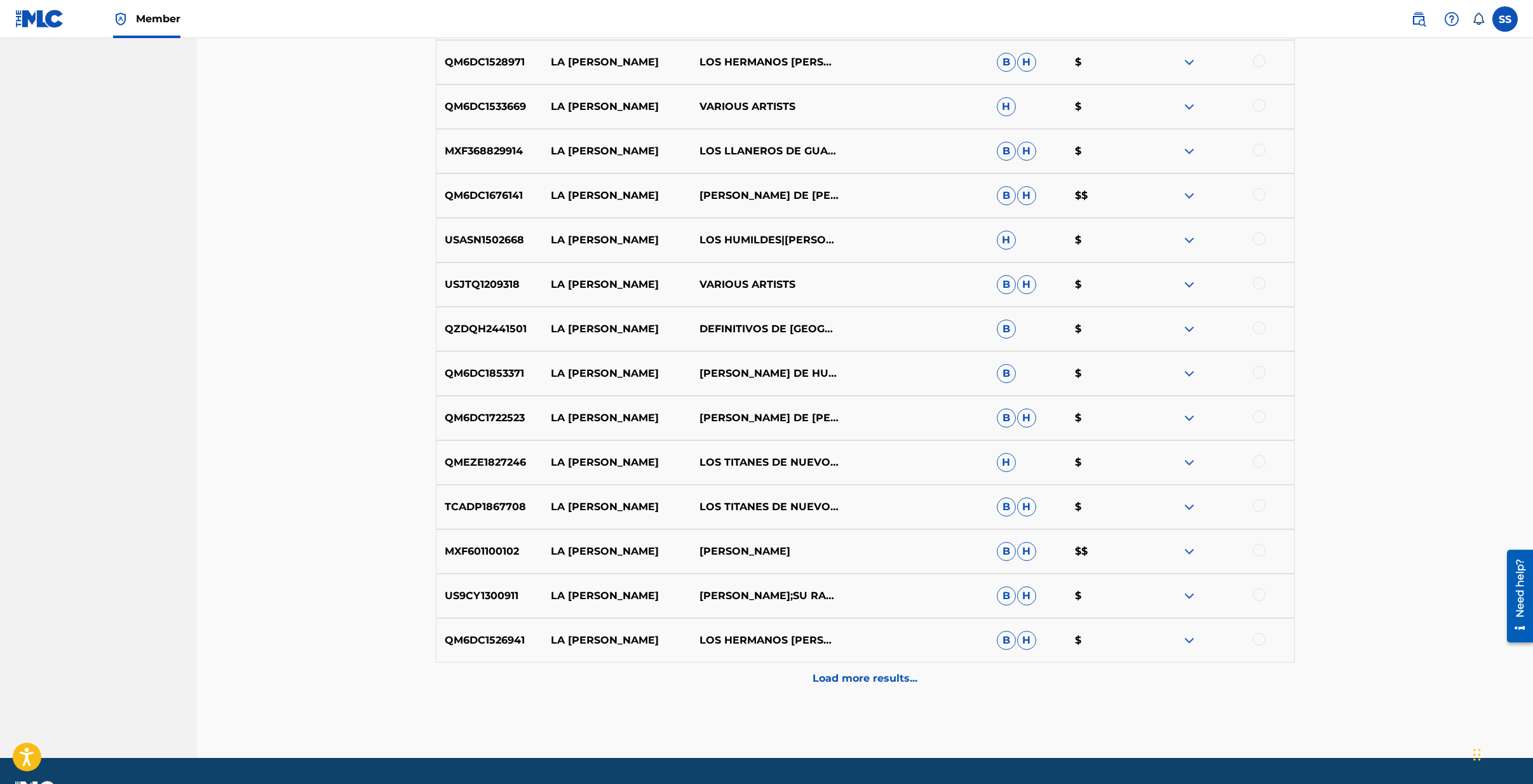
scroll to position [2048, 0]
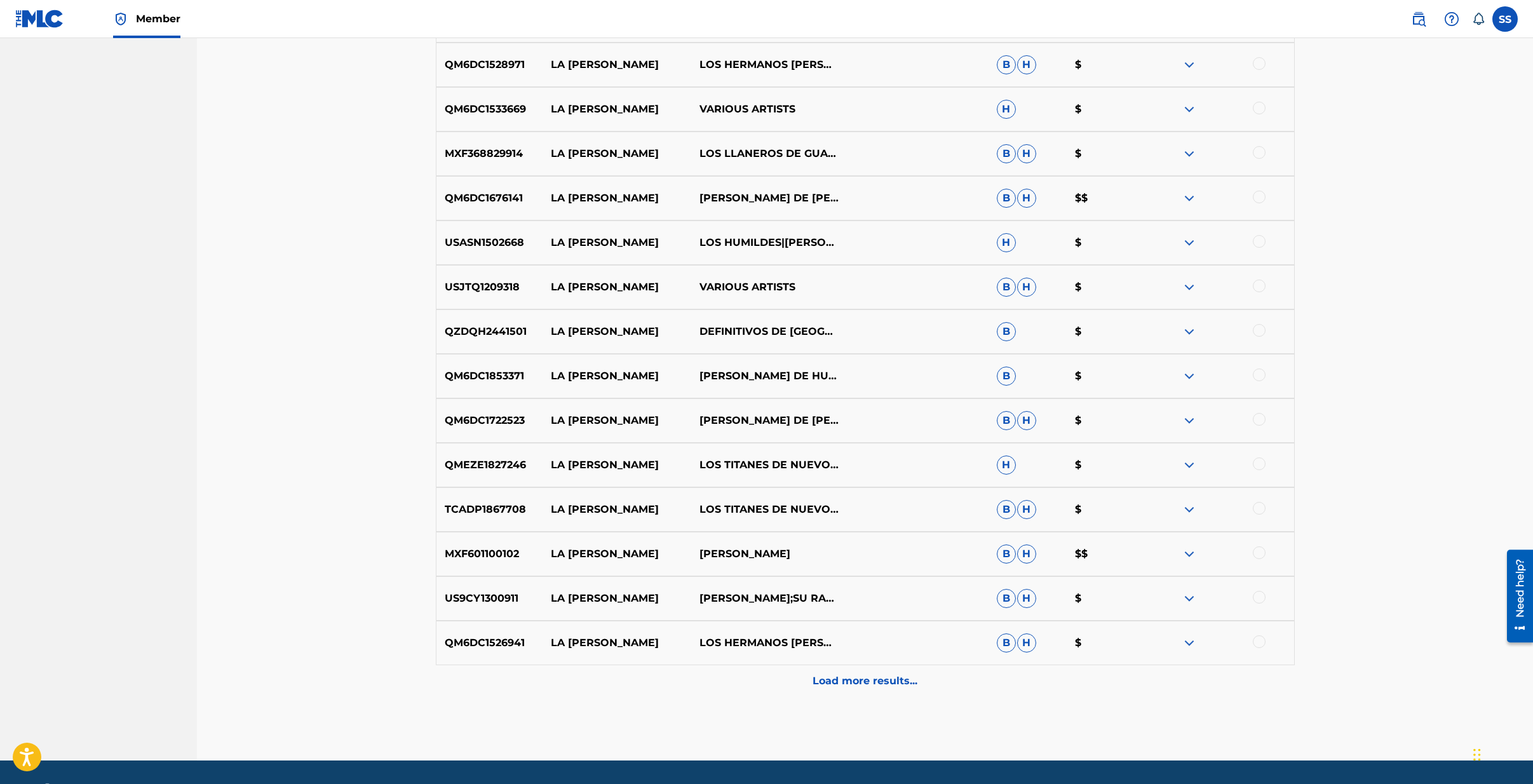
click at [846, 689] on div "Load more results..." at bounding box center [866, 680] width 859 height 32
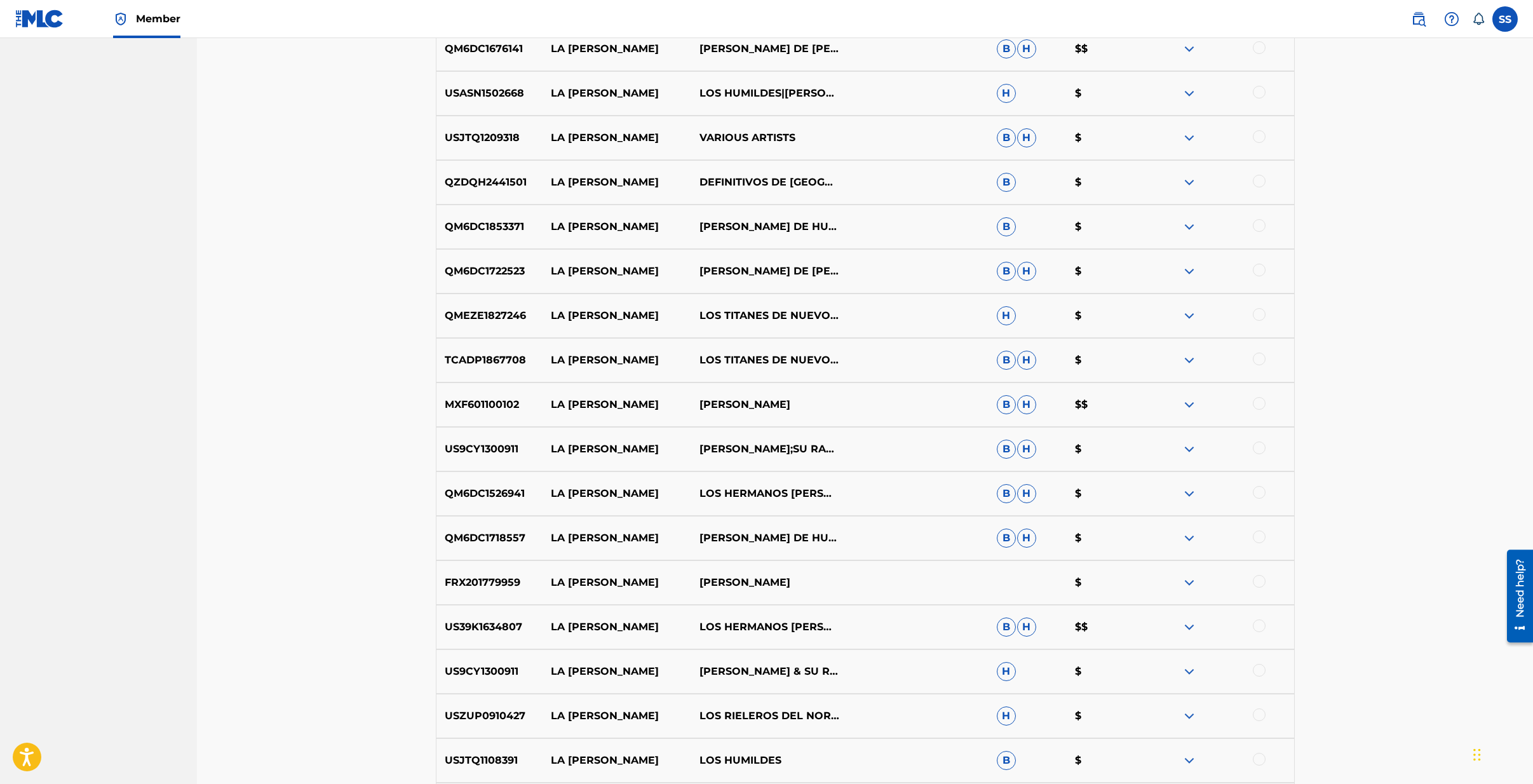
scroll to position [2209, 0]
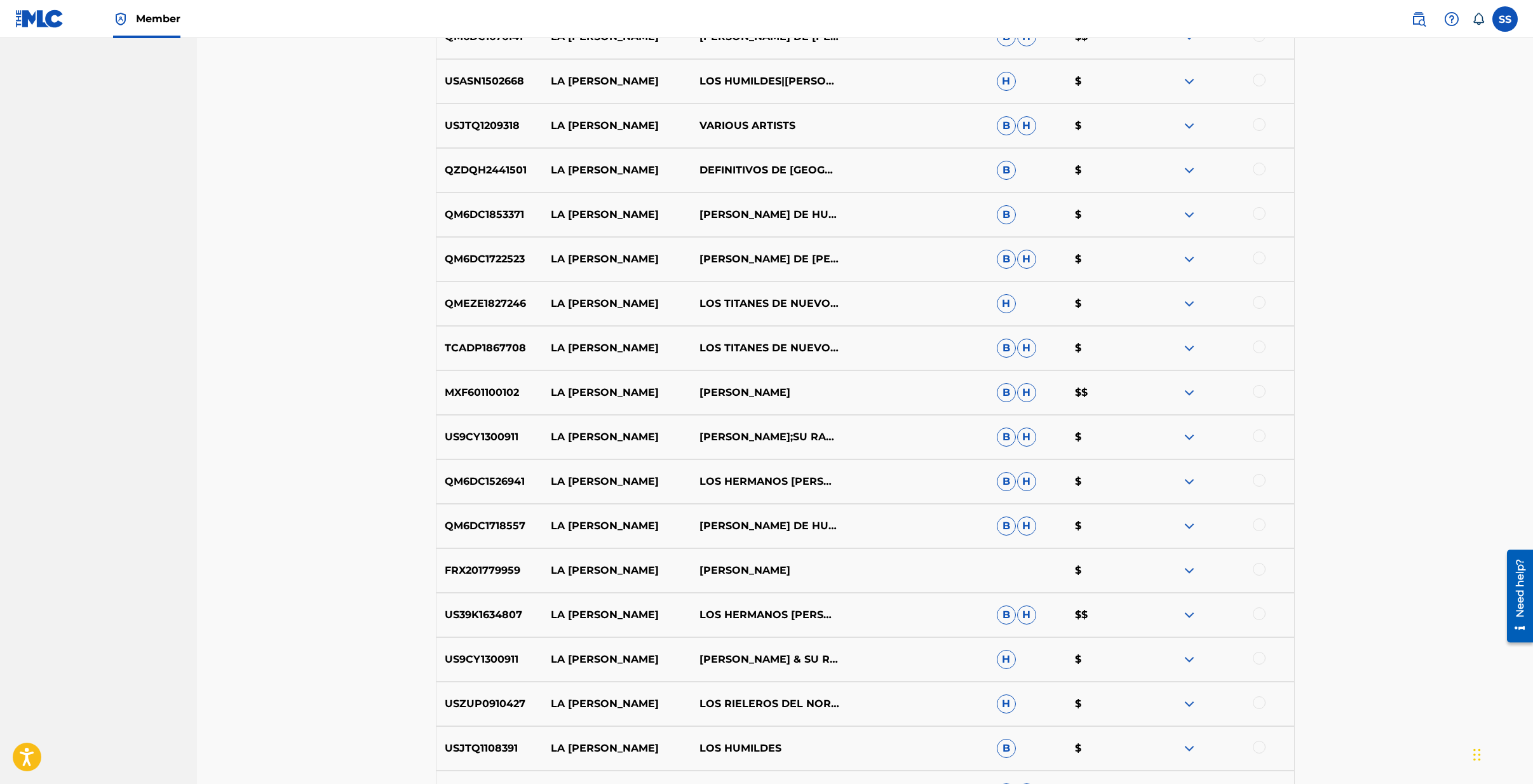
click at [1261, 705] on div at bounding box center [1259, 703] width 13 height 13
click at [918, 684] on button "Match 1 Group" at bounding box center [893, 680] width 140 height 32
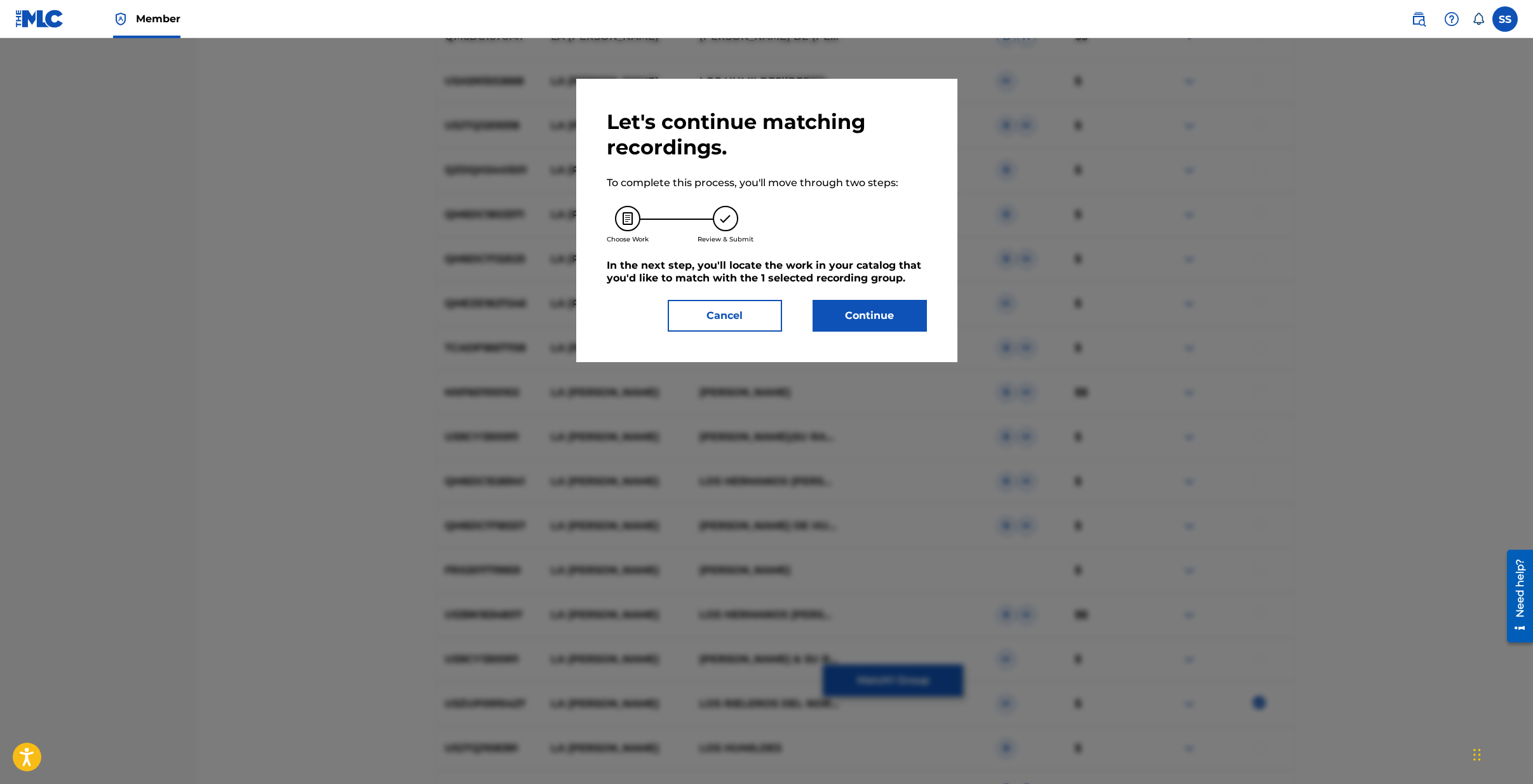
click at [869, 321] on button "Continue" at bounding box center [870, 315] width 114 height 32
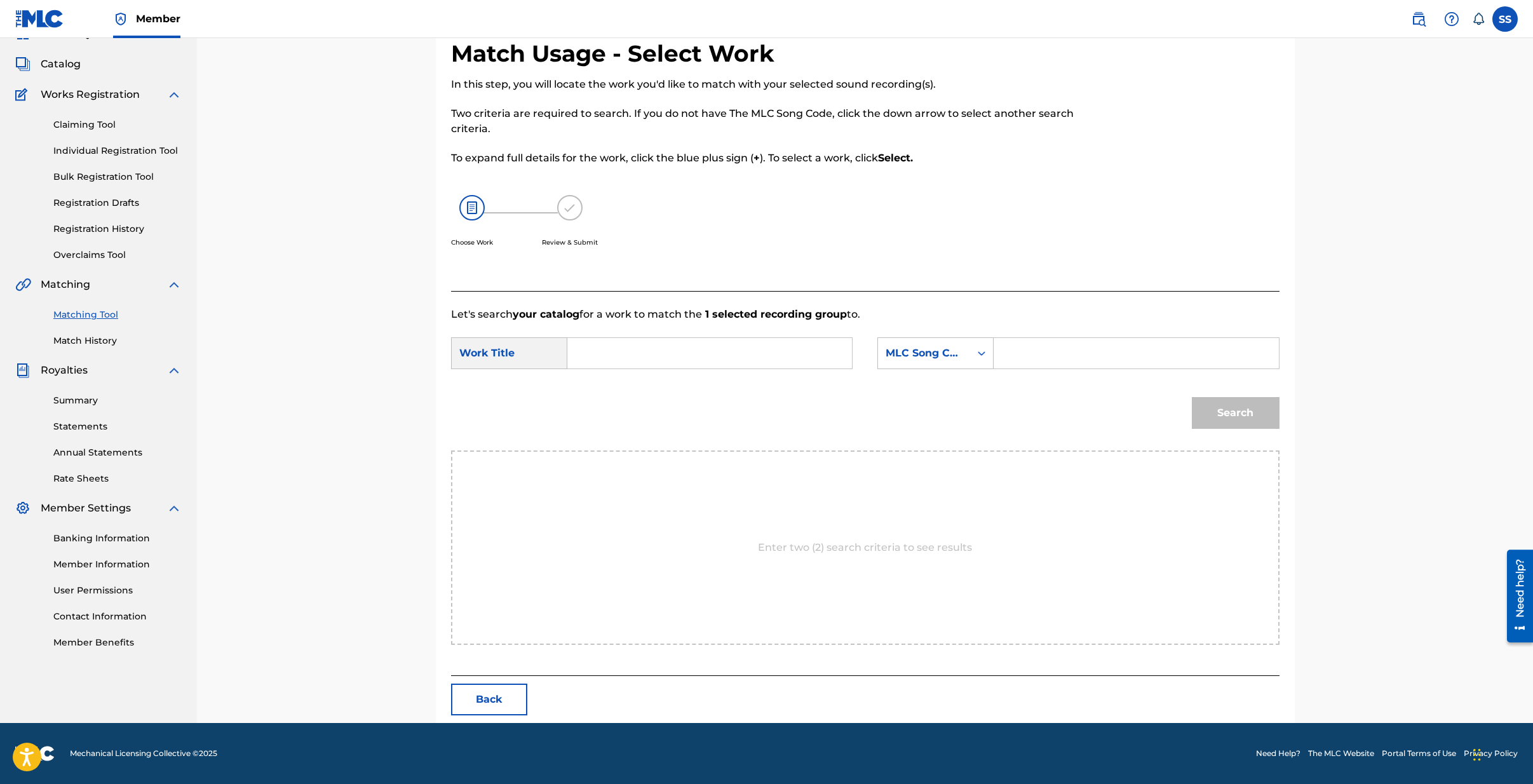
click at [1049, 355] on input "Search Form" at bounding box center [1135, 353] width 263 height 30
paste input "Z8820Z"
type input "Z8820Z"
click at [620, 352] on input "Search Form" at bounding box center [709, 353] width 263 height 30
drag, startPoint x: 611, startPoint y: 399, endPoint x: 620, endPoint y: 396, distance: 9.5
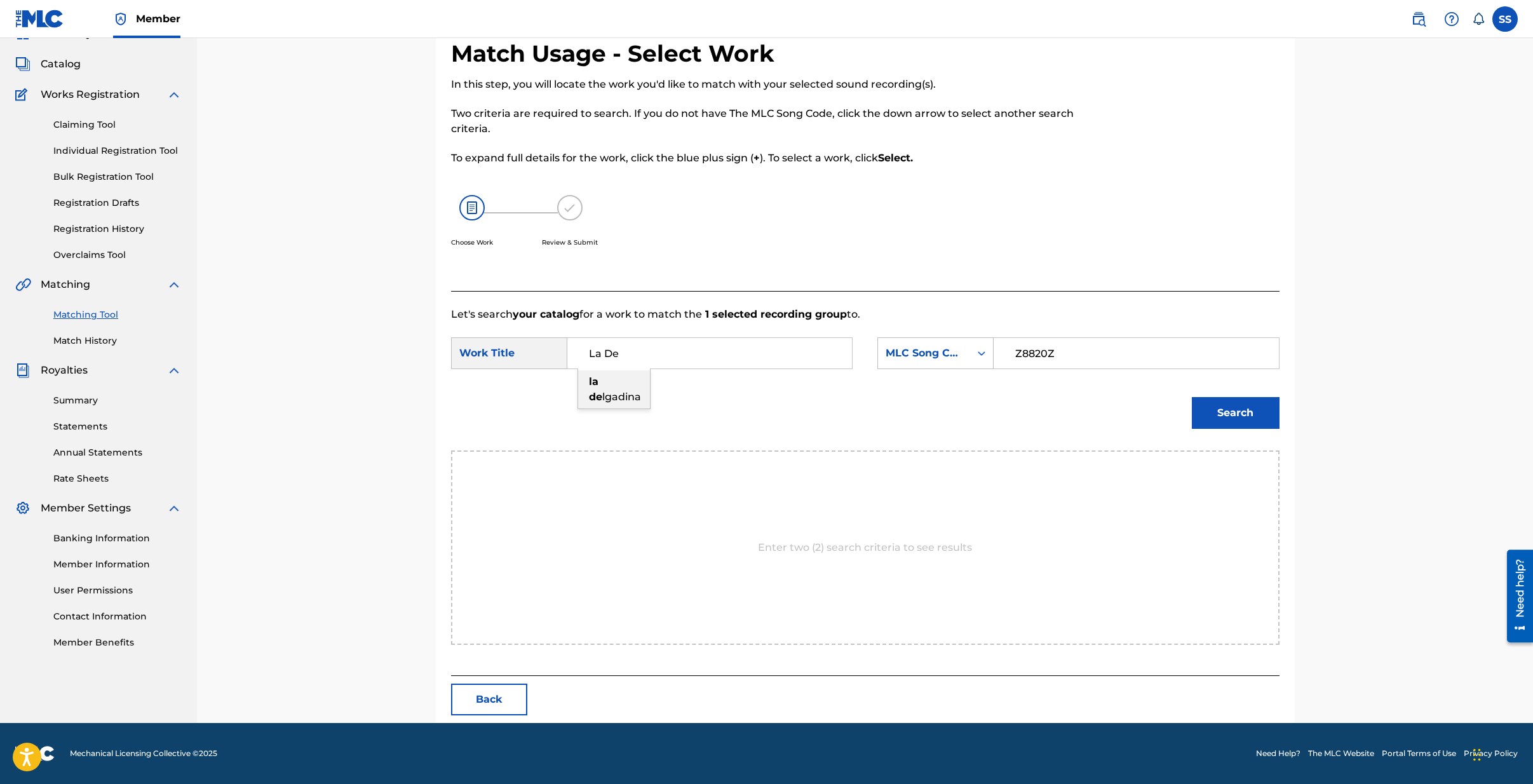
click at [611, 399] on span "lgadina" at bounding box center [622, 396] width 39 height 12
type input "la [PERSON_NAME]"
click at [1230, 406] on button "Search" at bounding box center [1236, 412] width 88 height 32
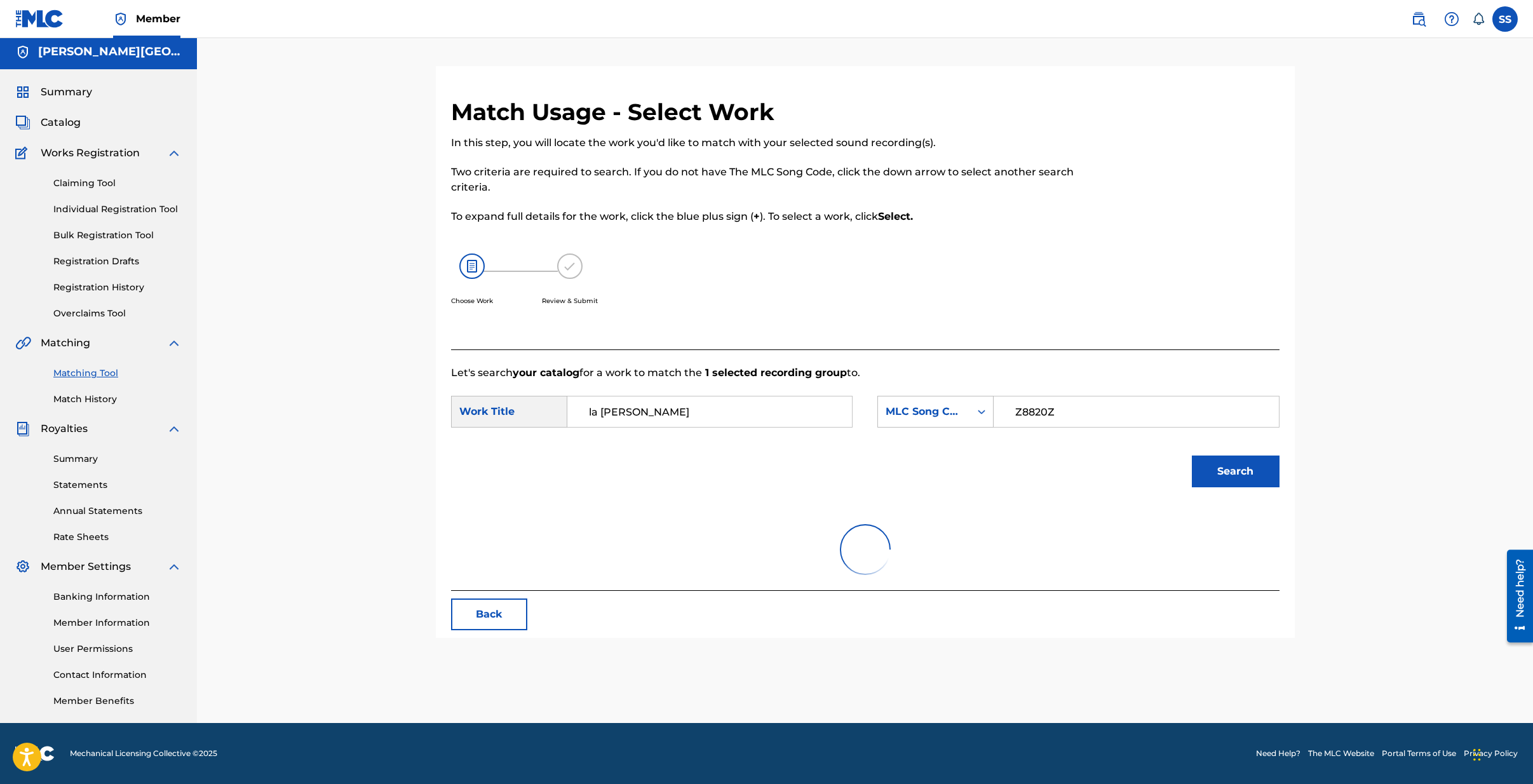
scroll to position [24, 0]
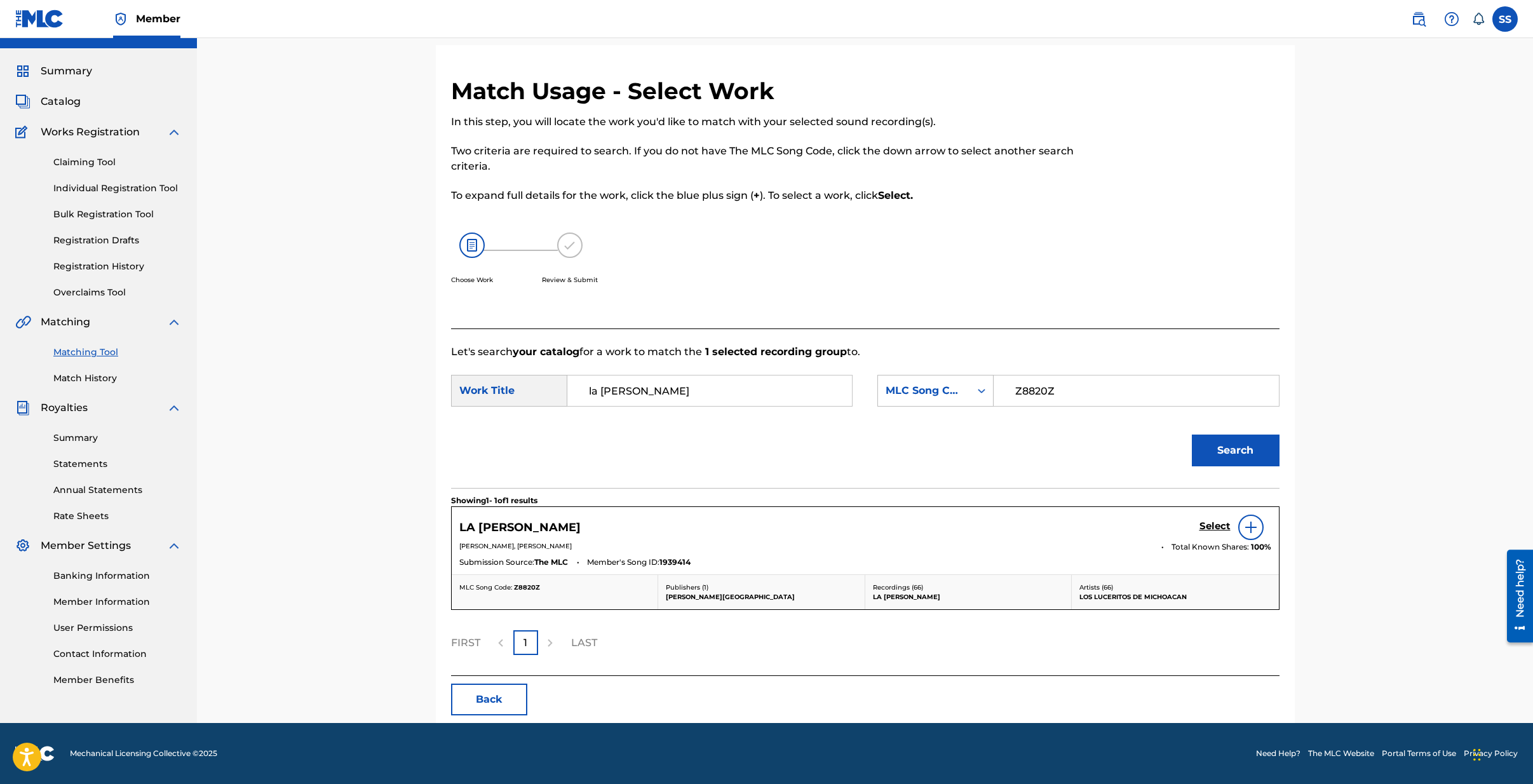
click at [1212, 526] on h5 "Select" at bounding box center [1215, 526] width 31 height 12
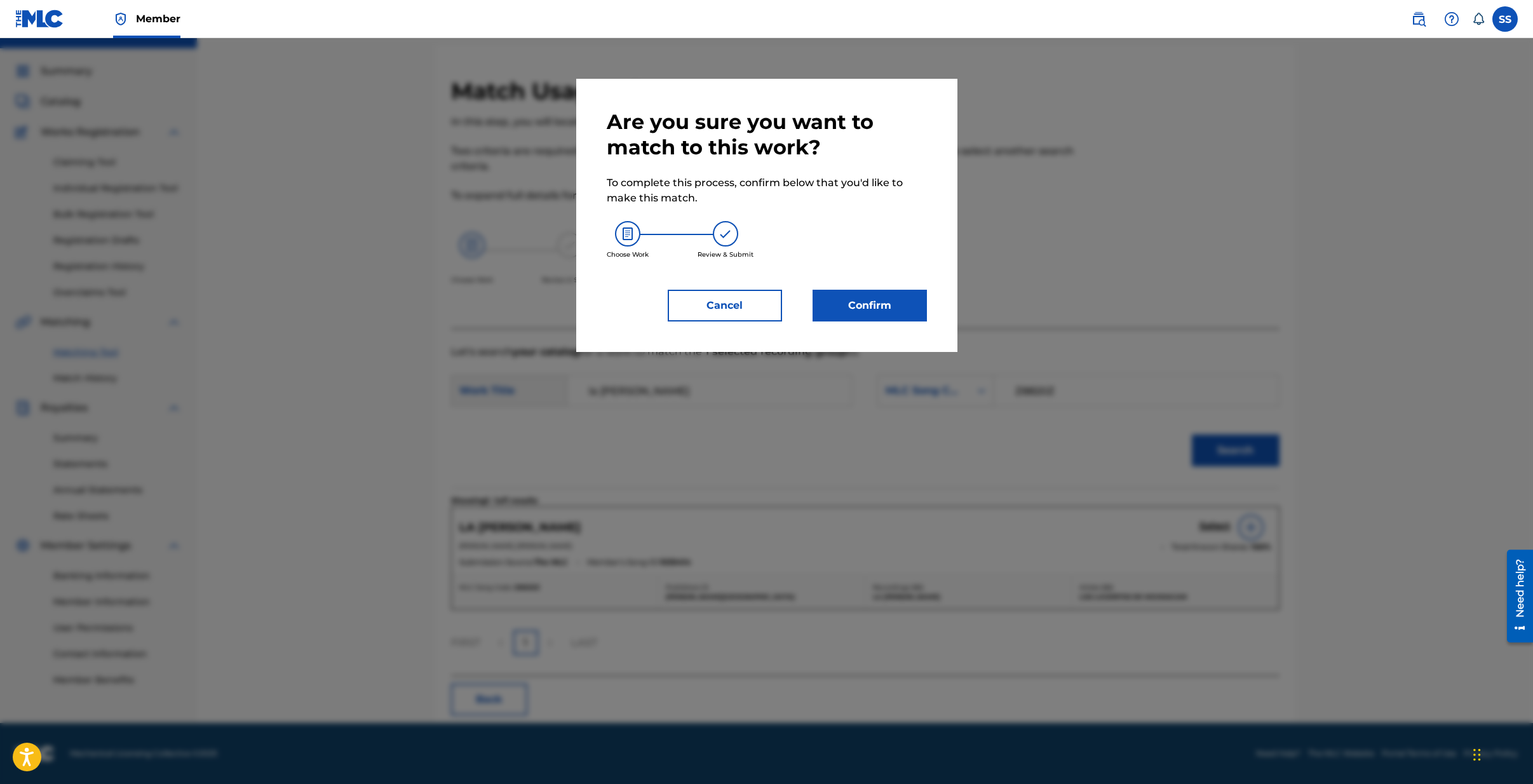
click at [890, 306] on button "Confirm" at bounding box center [870, 305] width 114 height 32
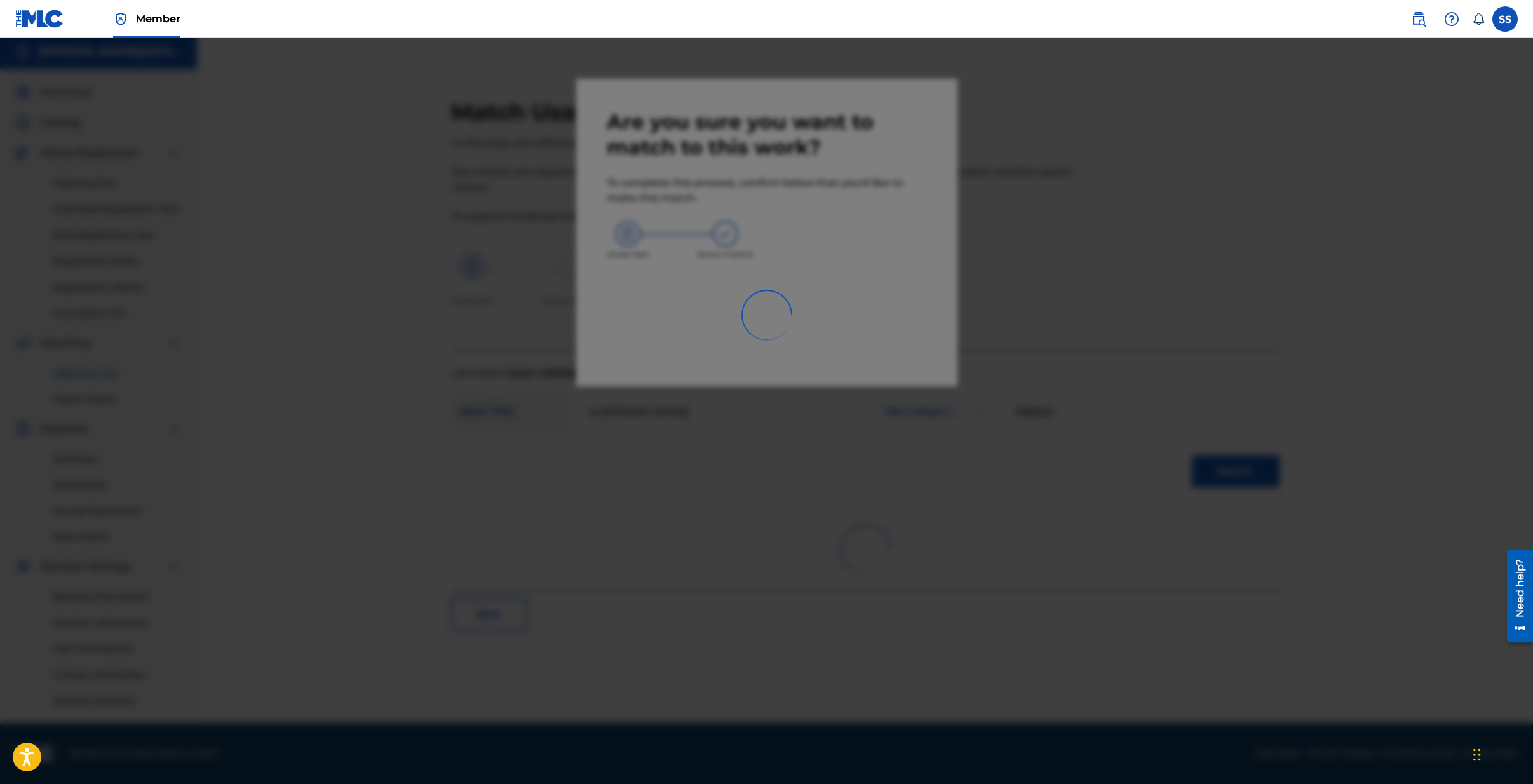
scroll to position [4, 0]
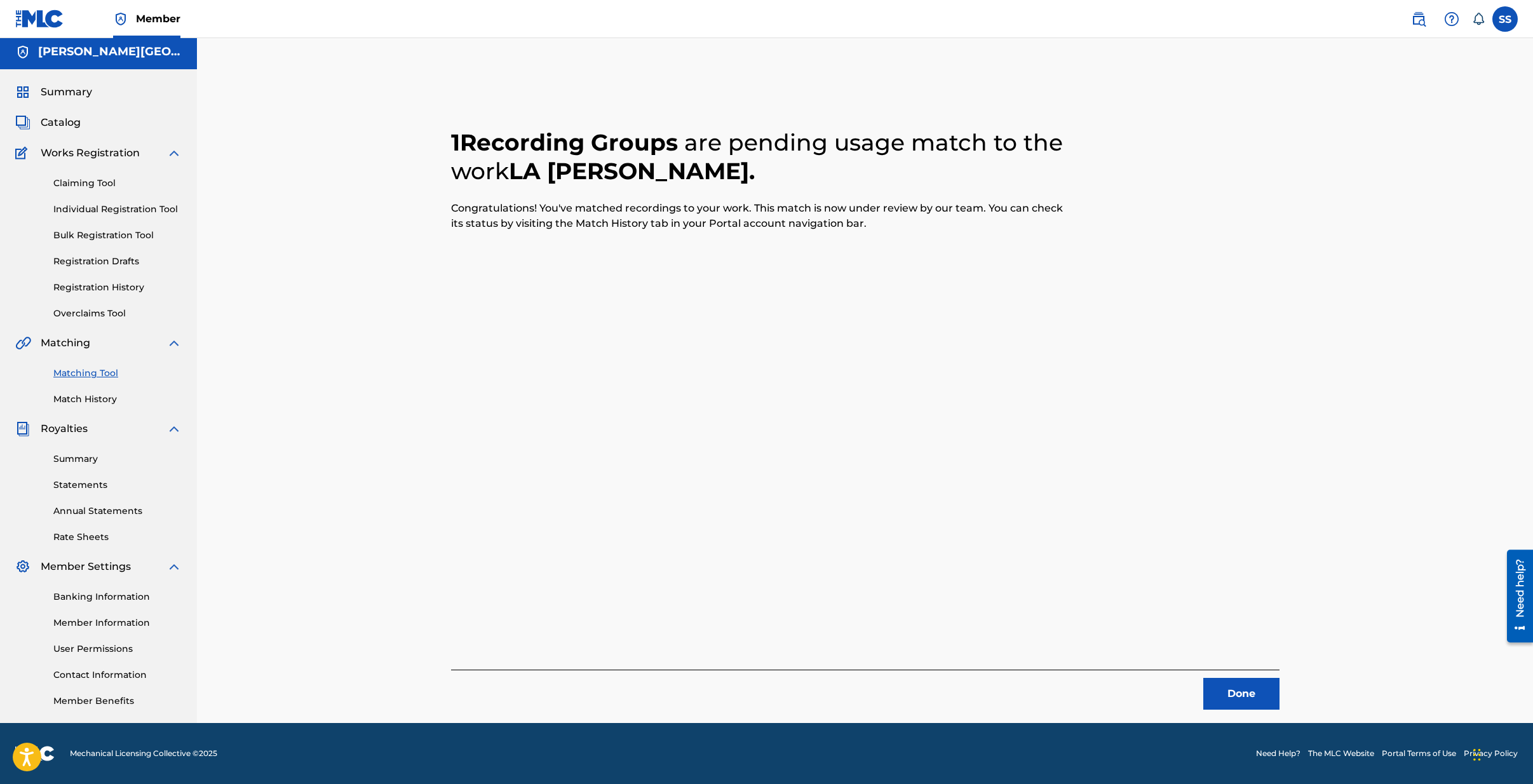
click at [1250, 696] on button "Done" at bounding box center [1242, 694] width 77 height 32
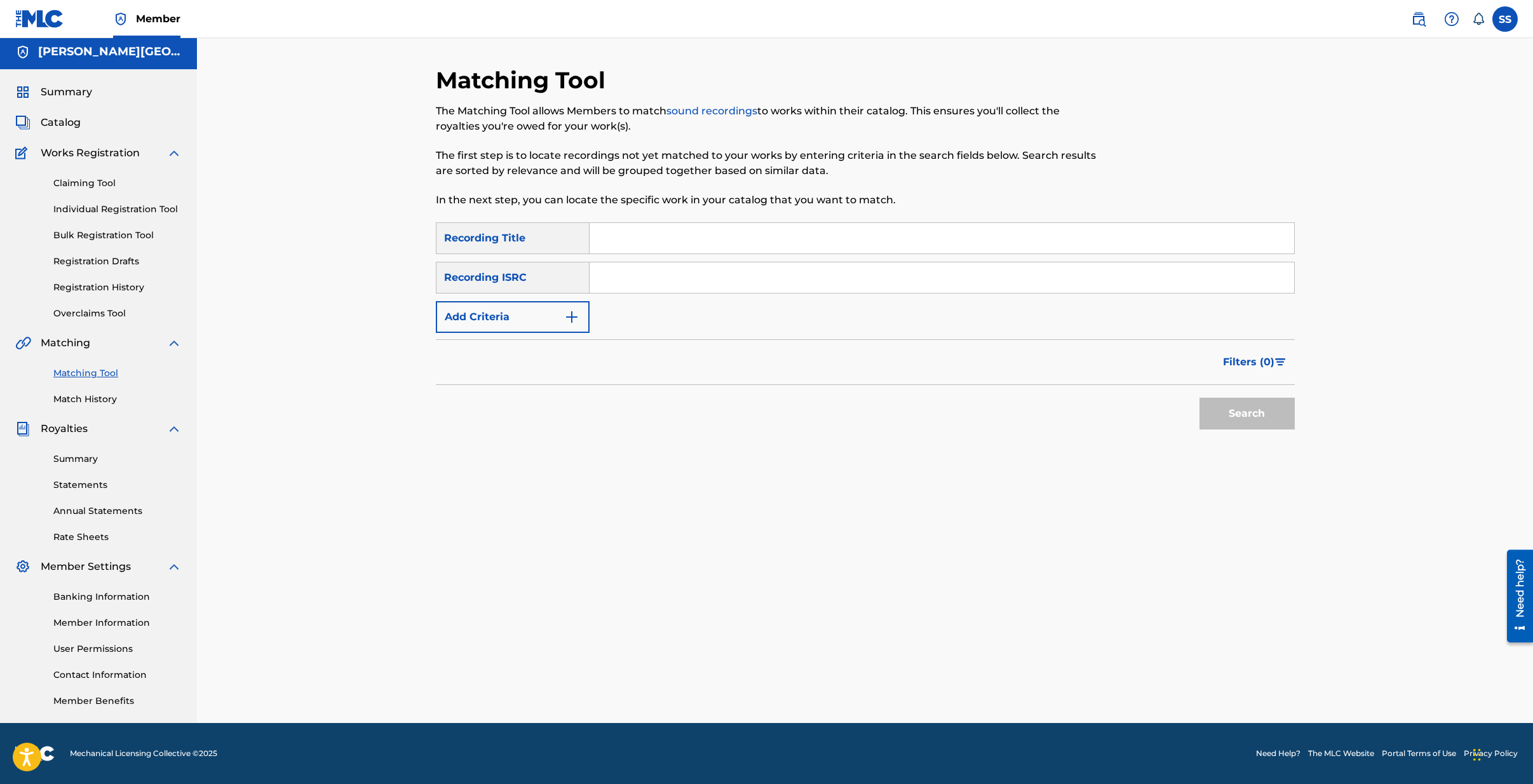
click at [114, 212] on link "Individual Registration Tool" at bounding box center [117, 209] width 128 height 13
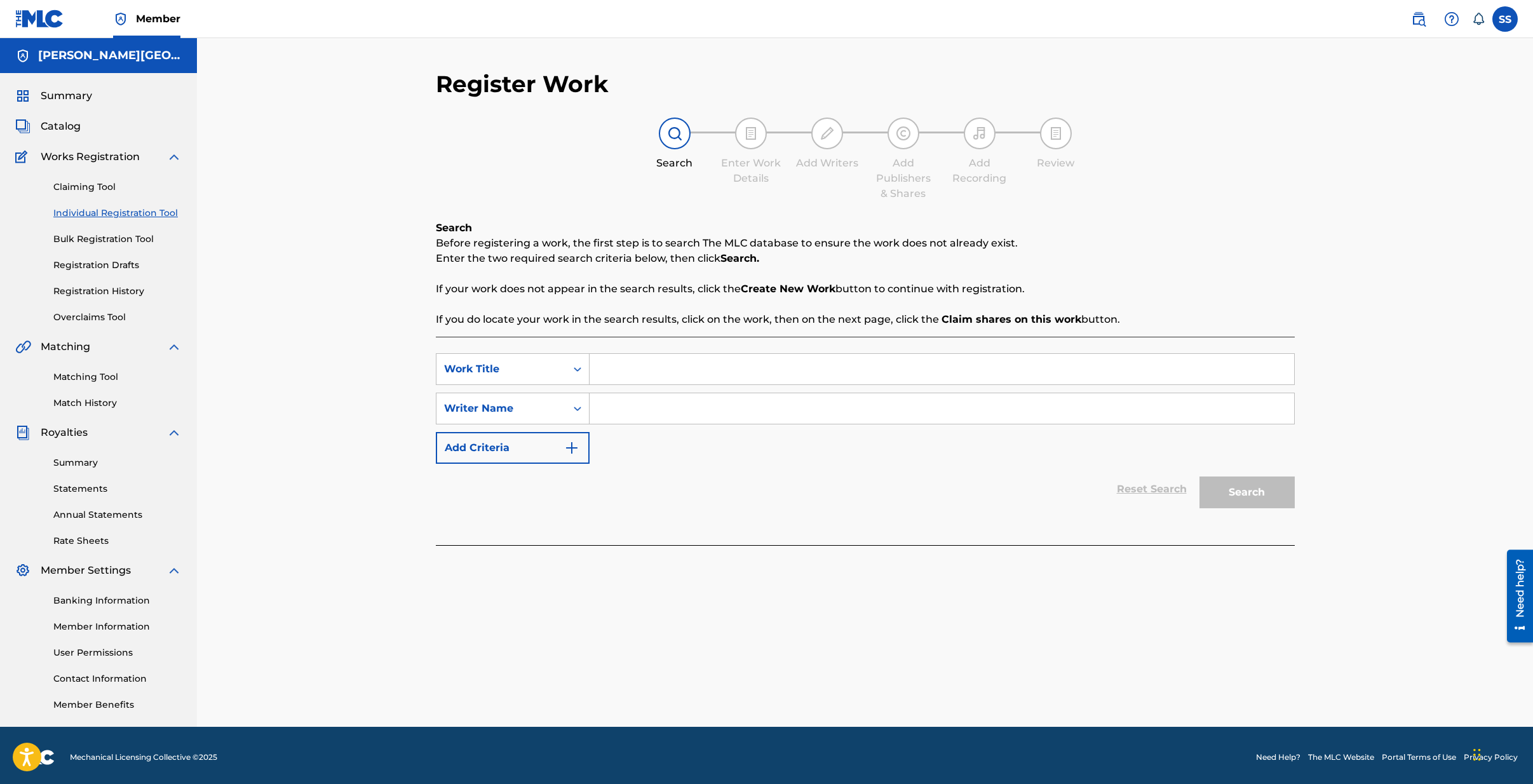
click at [622, 377] on input "Search Form" at bounding box center [941, 368] width 705 height 30
type input "[PERSON_NAME]"
click at [668, 409] on input "Search Form" at bounding box center [941, 408] width 705 height 30
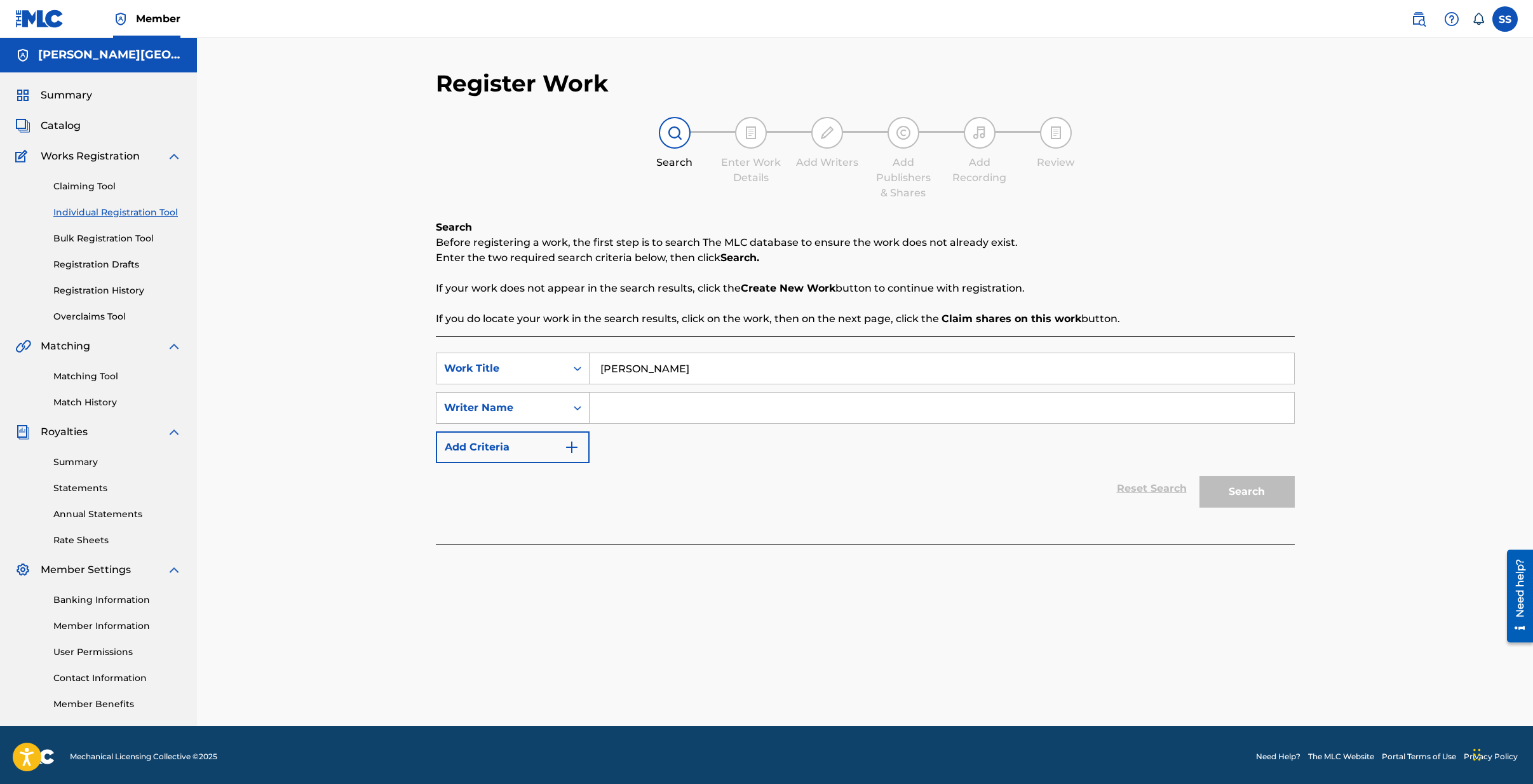
click at [576, 413] on icon "Search Form" at bounding box center [578, 408] width 13 height 13
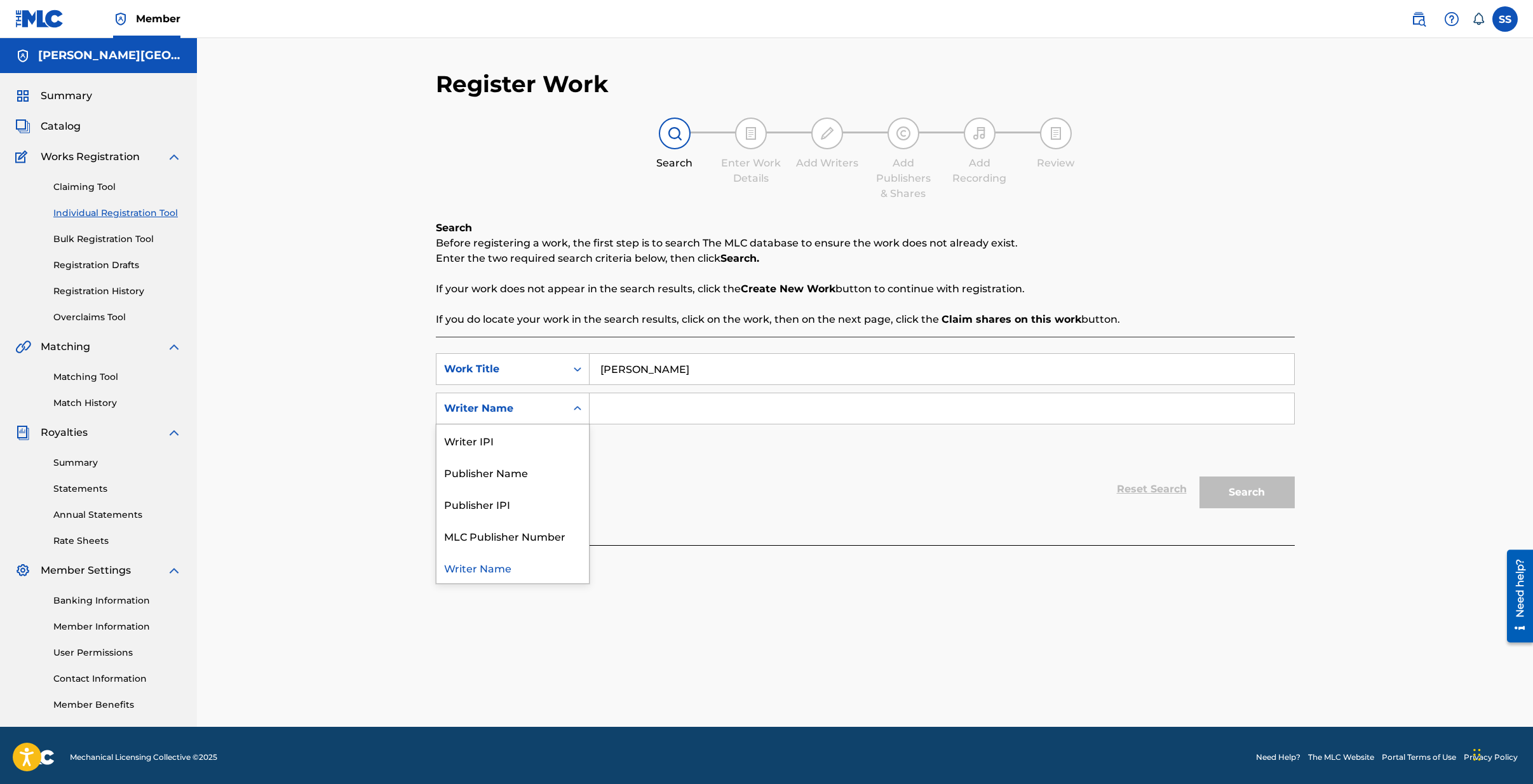
click at [576, 413] on icon "Search Form" at bounding box center [578, 408] width 13 height 13
click at [569, 408] on div "Search Form" at bounding box center [578, 408] width 23 height 23
drag, startPoint x: 492, startPoint y: 436, endPoint x: 587, endPoint y: 428, distance: 95.3
click at [492, 436] on div "Writer IPI" at bounding box center [513, 440] width 152 height 32
click at [636, 405] on input "Search Form" at bounding box center [941, 408] width 705 height 30
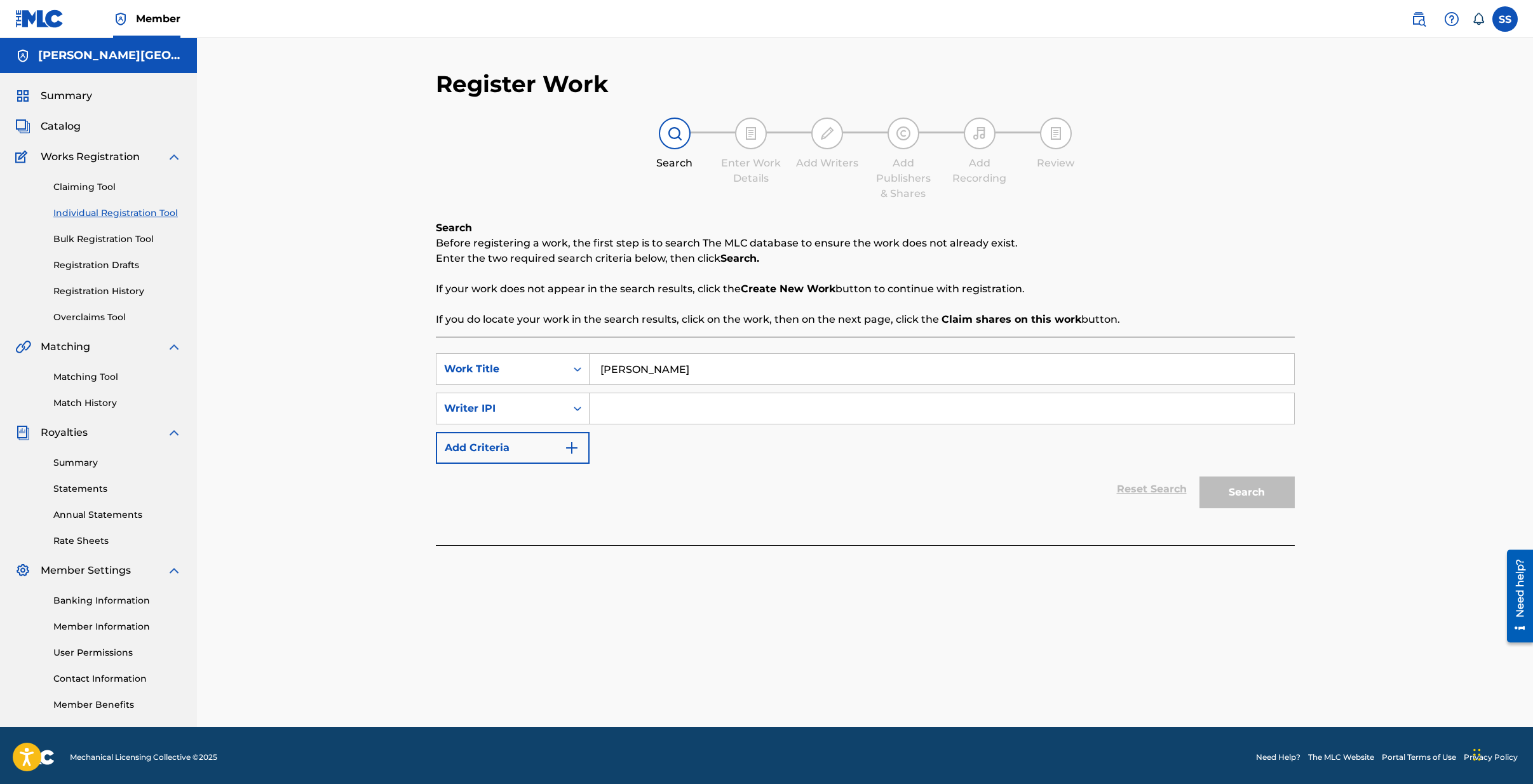
type input "00530591175"
click at [1240, 495] on button "Search" at bounding box center [1247, 492] width 95 height 32
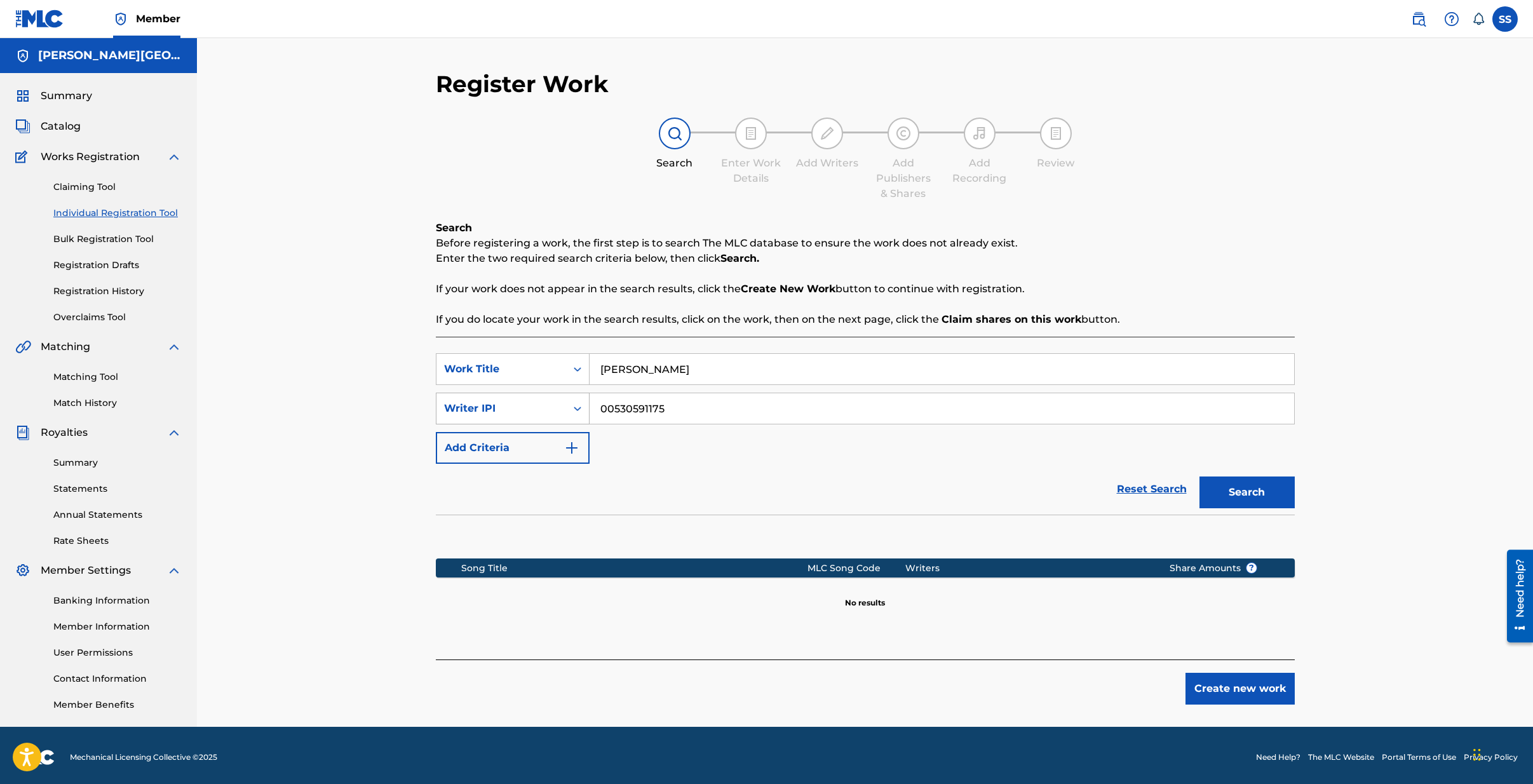
click at [575, 407] on icon "Search Form" at bounding box center [578, 408] width 13 height 13
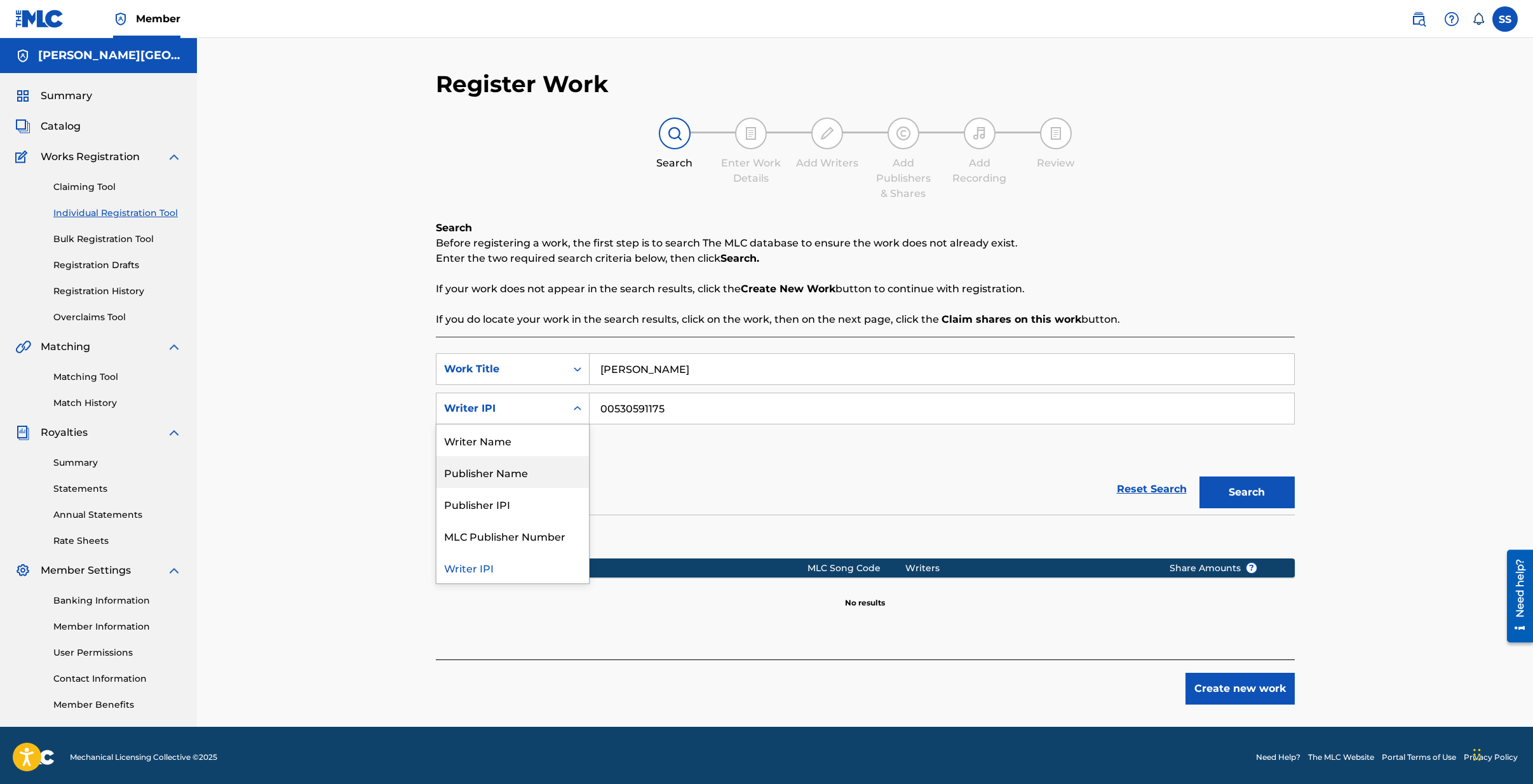
click at [503, 474] on div "Publisher Name" at bounding box center [513, 472] width 152 height 32
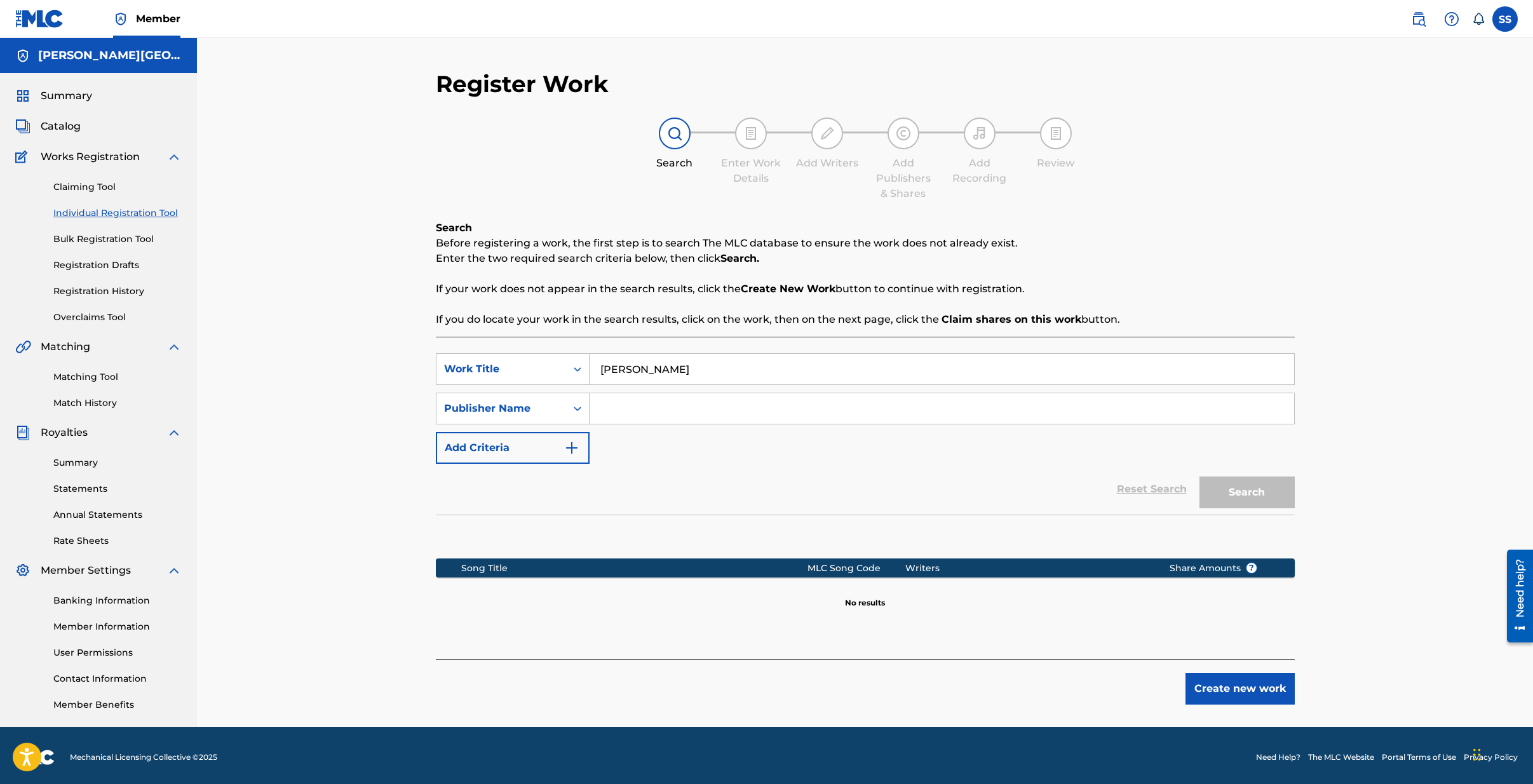
click at [635, 414] on input "Search Form" at bounding box center [941, 408] width 705 height 30
type input "[PERSON_NAME] publishing"
click at [1200, 477] on button "Search" at bounding box center [1247, 492] width 95 height 32
click at [1232, 681] on button "Create new work" at bounding box center [1240, 689] width 109 height 32
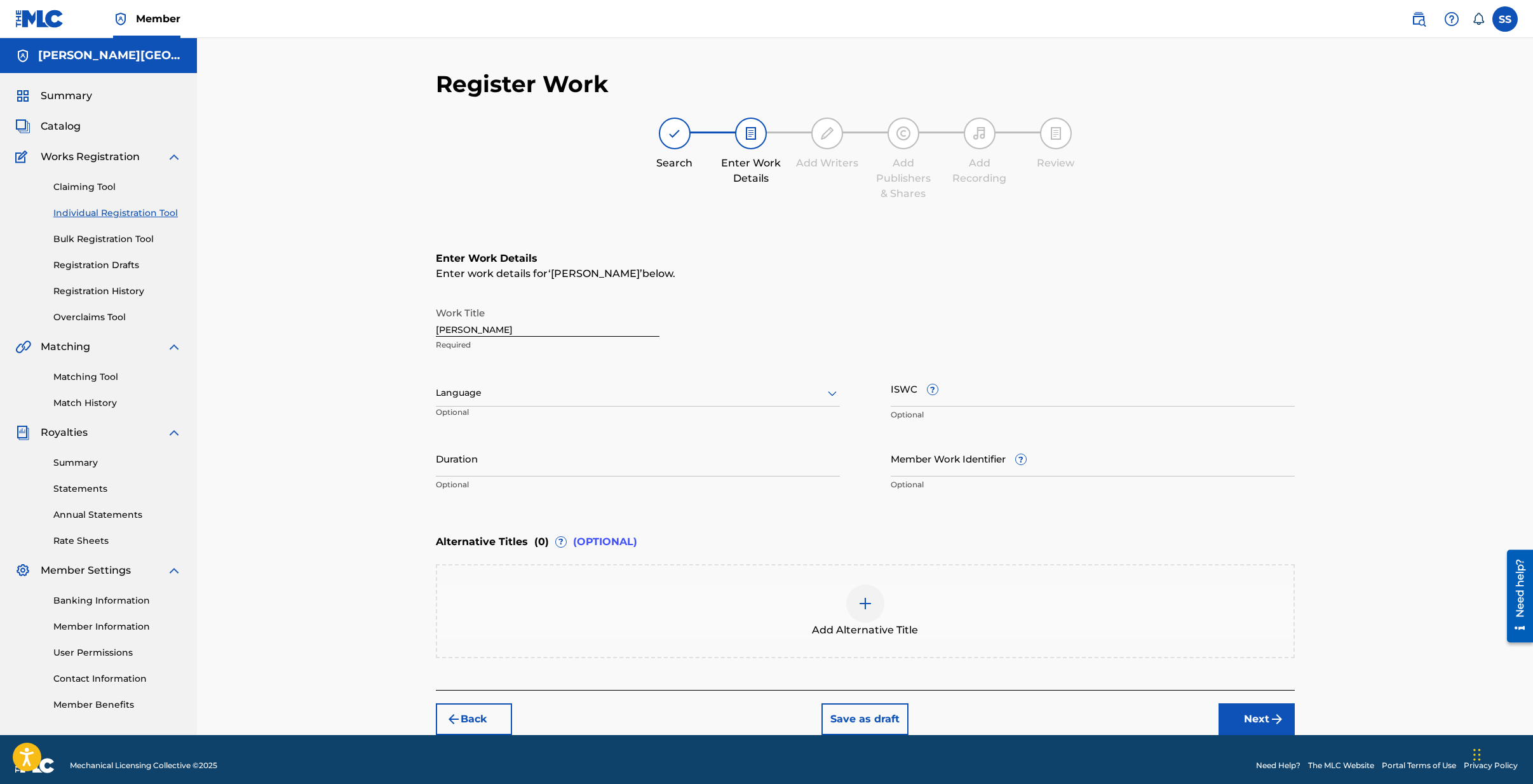
click at [474, 394] on div at bounding box center [638, 392] width 404 height 15
click at [467, 445] on div "Spanish" at bounding box center [638, 449] width 403 height 29
click at [981, 389] on input "ISWC ?" at bounding box center [1093, 388] width 404 height 36
type input "T9160977220"
click at [500, 468] on input "Duration" at bounding box center [638, 458] width 404 height 36
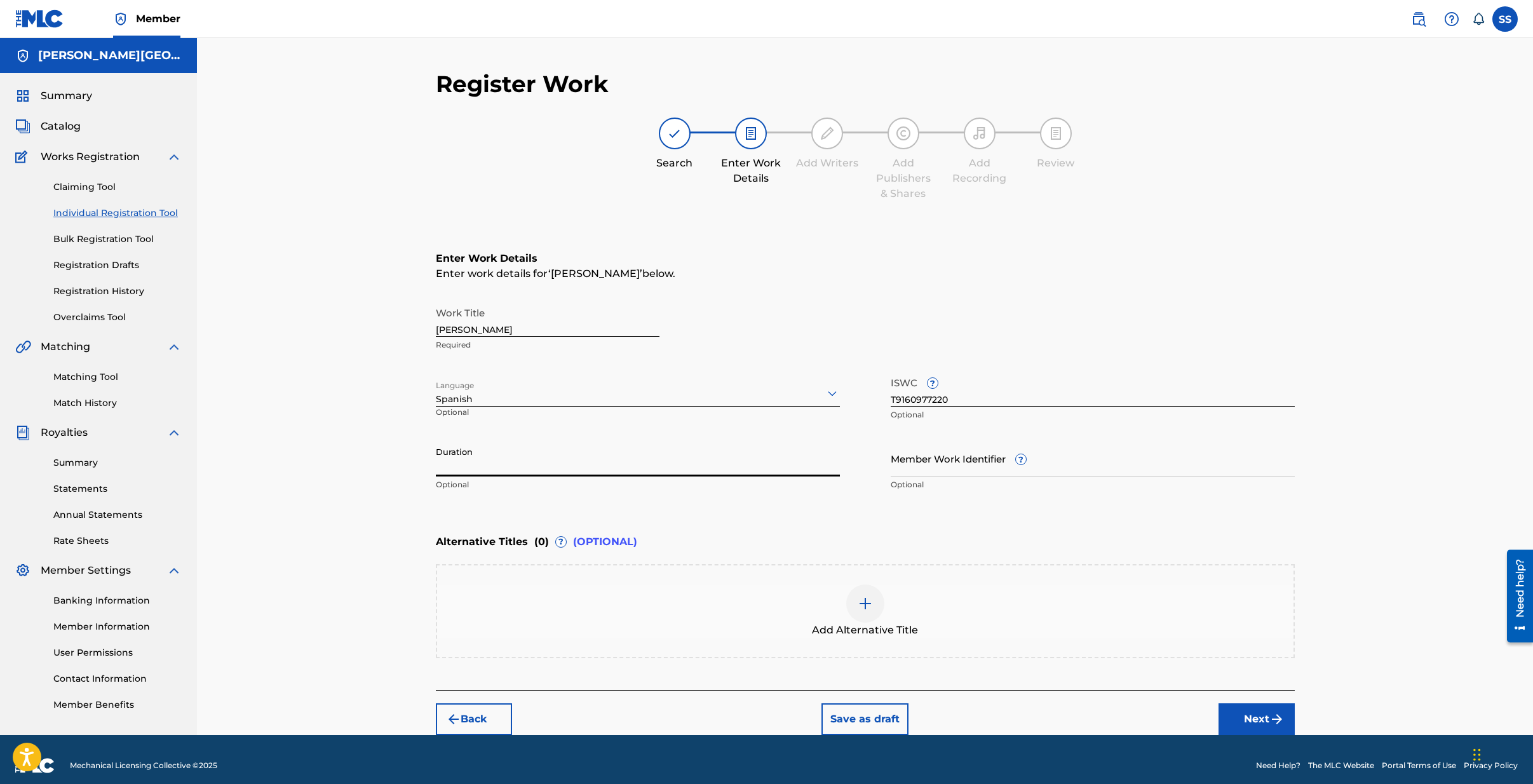
click at [711, 534] on div "Alternative Titles ( 0 ) ? (OPTIONAL)" at bounding box center [866, 542] width 859 height 28
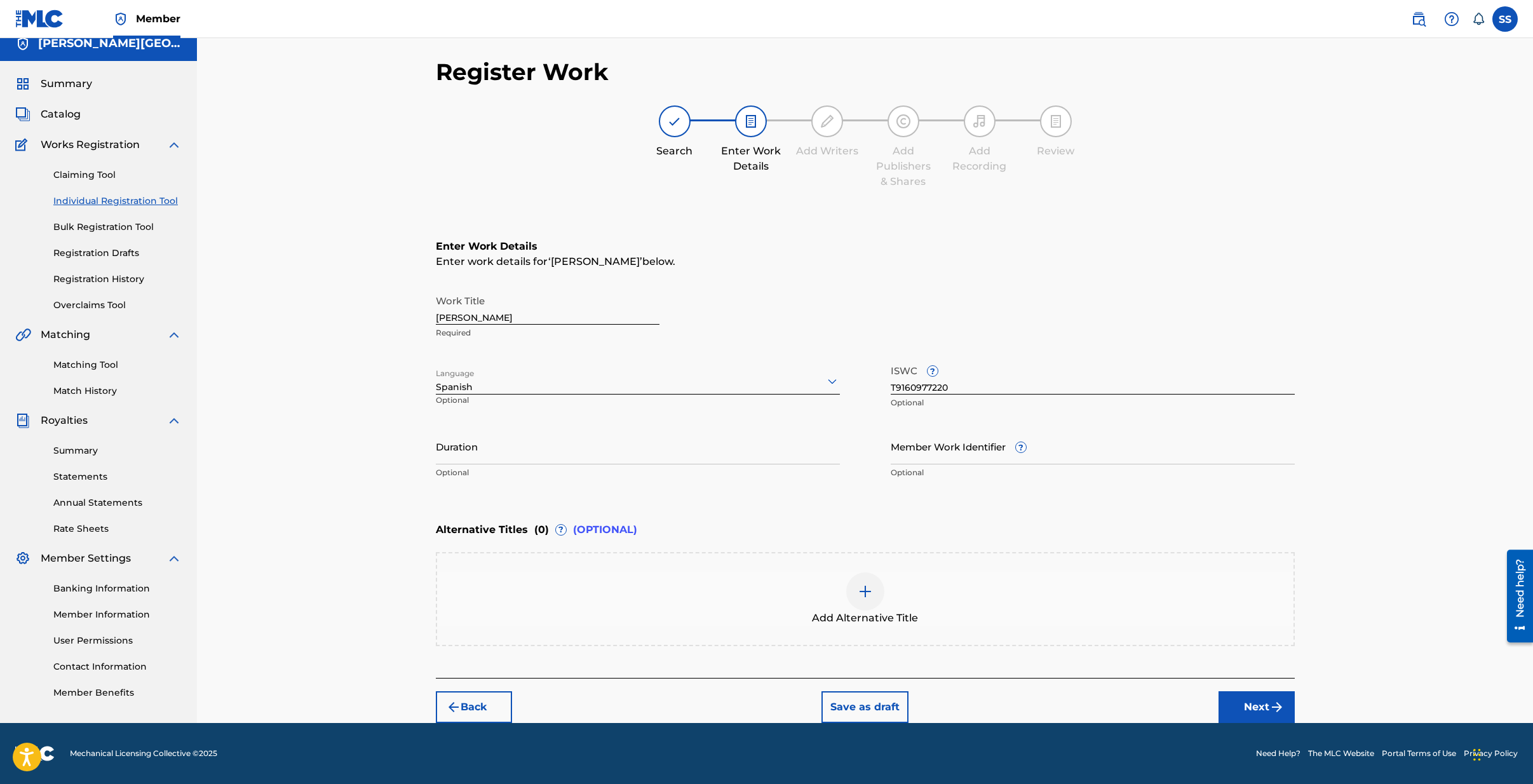
click at [1258, 707] on button "Next" at bounding box center [1257, 707] width 77 height 32
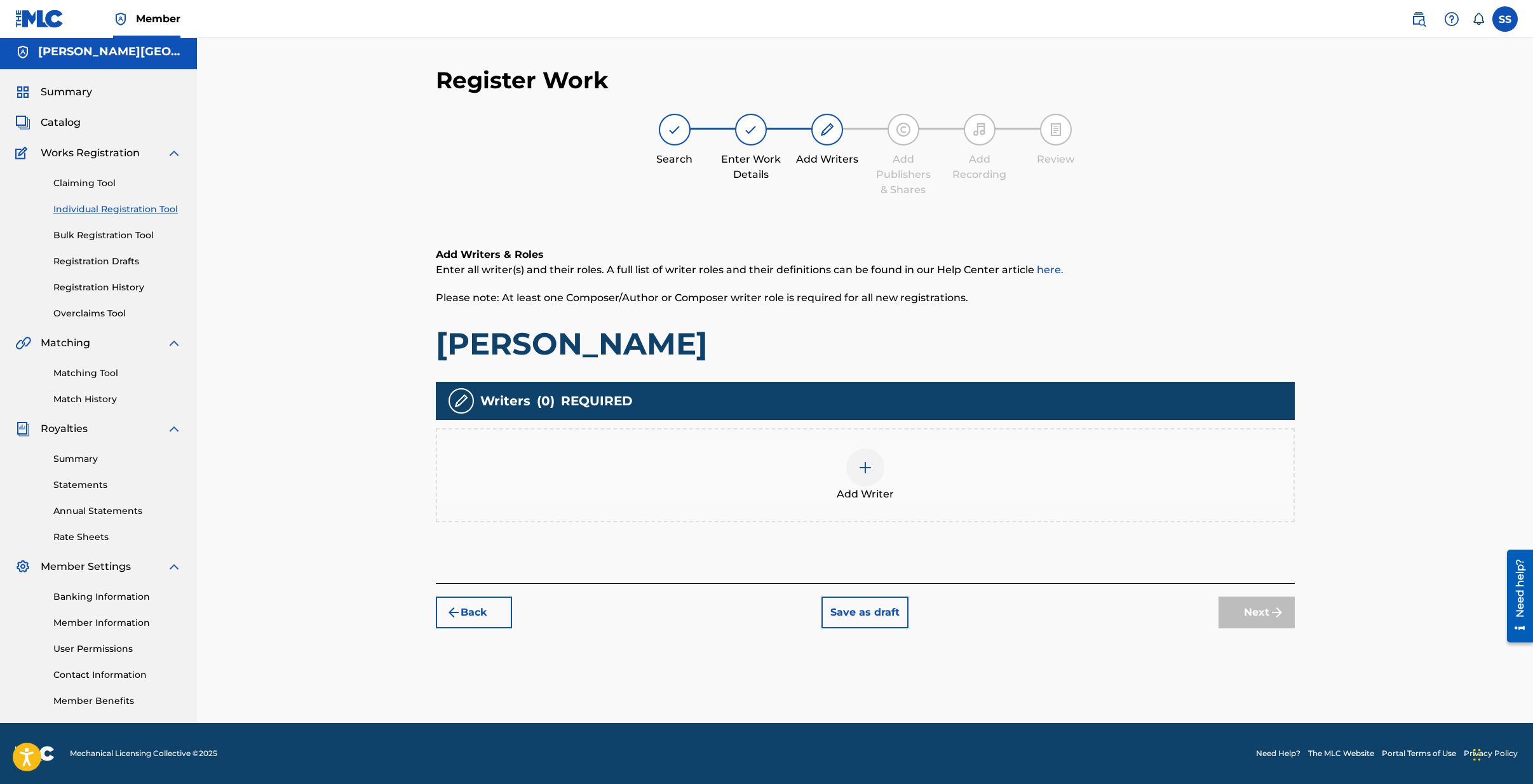
scroll to position [4, 0]
click at [866, 461] on img at bounding box center [865, 467] width 15 height 15
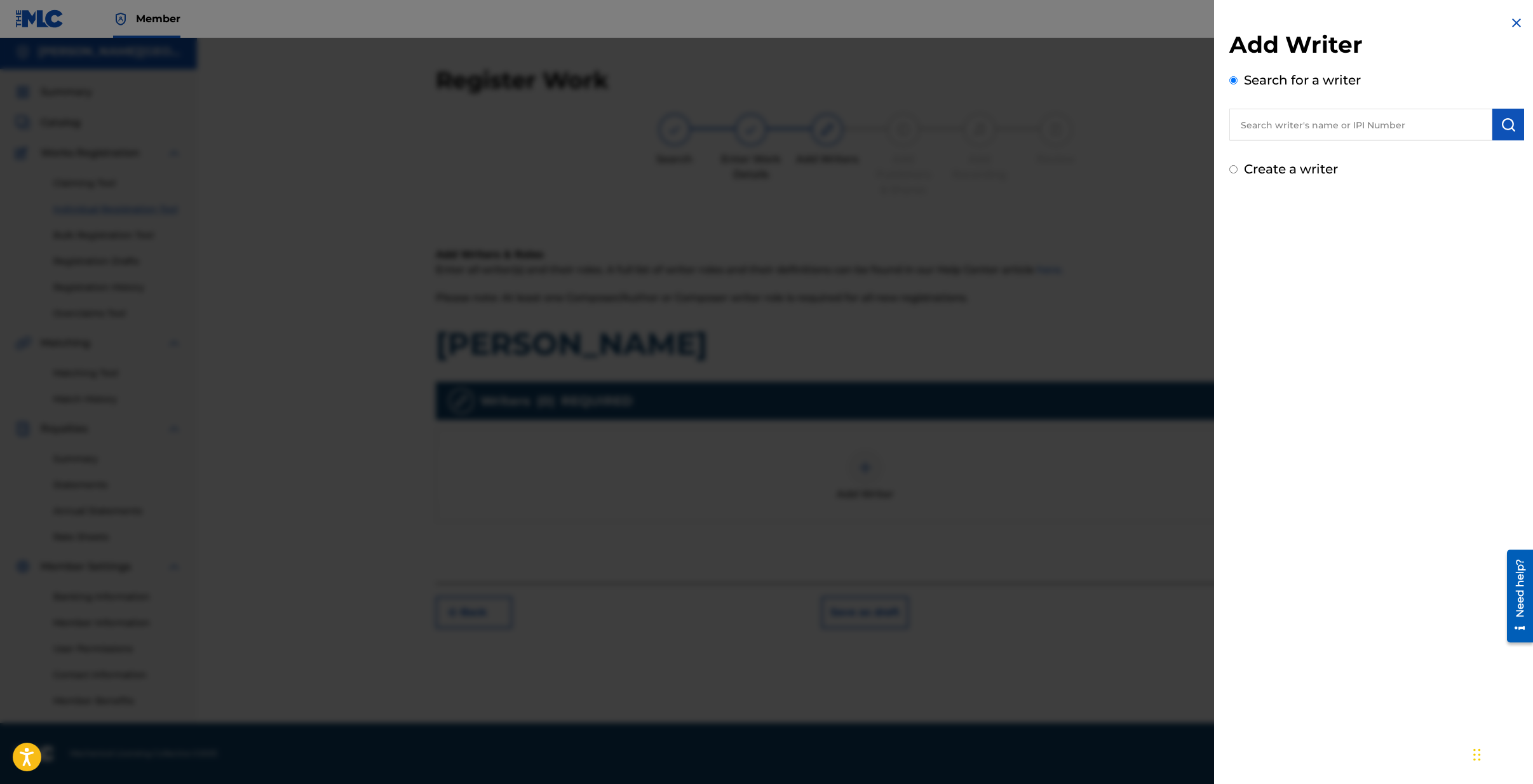
click at [1275, 126] on input "text" at bounding box center [1360, 124] width 263 height 32
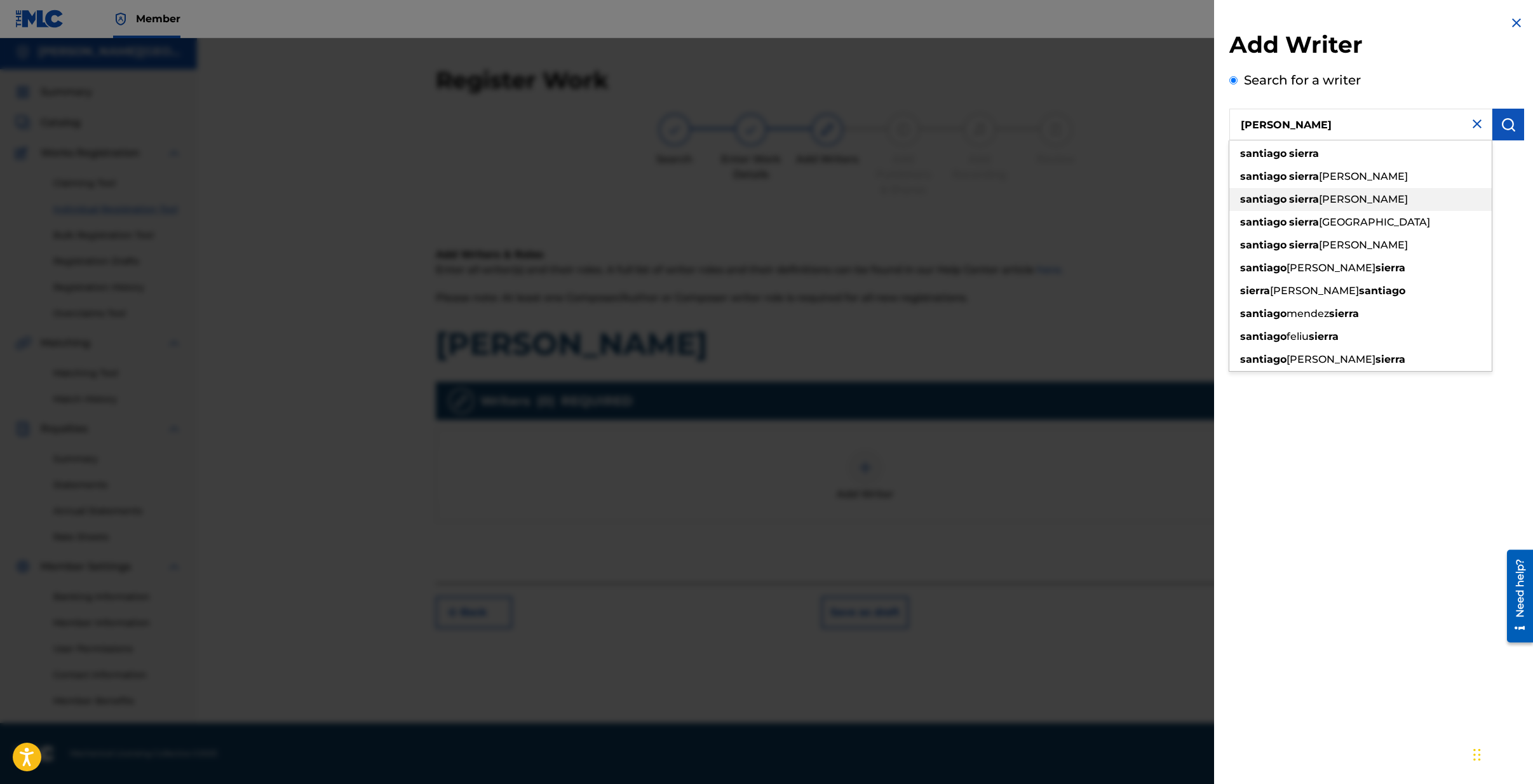
click at [1290, 203] on strong "sierra" at bounding box center [1304, 199] width 30 height 12
type input "[PERSON_NAME][GEOGRAPHIC_DATA][PERSON_NAME]"
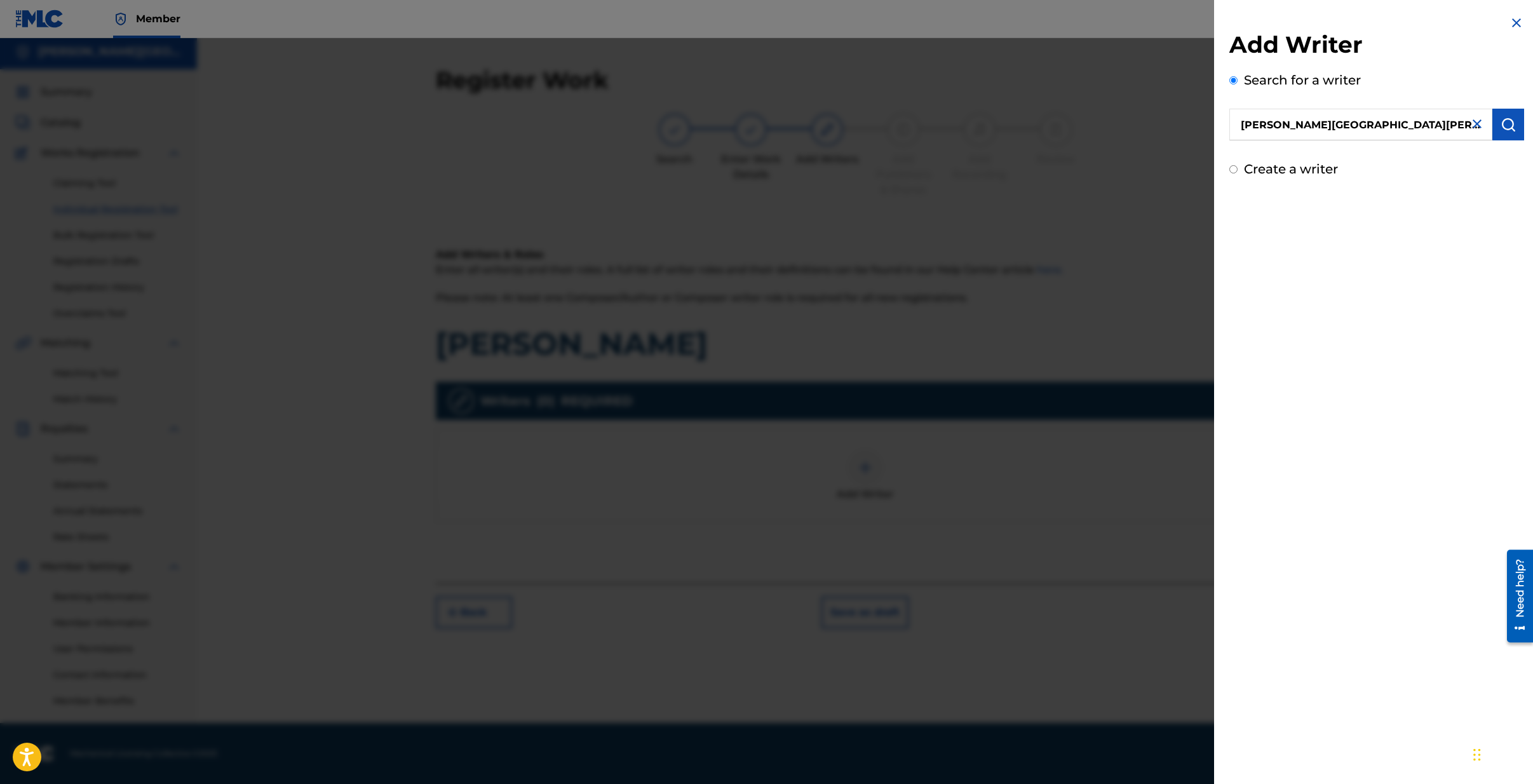
click at [1503, 123] on img "submit" at bounding box center [1508, 124] width 15 height 15
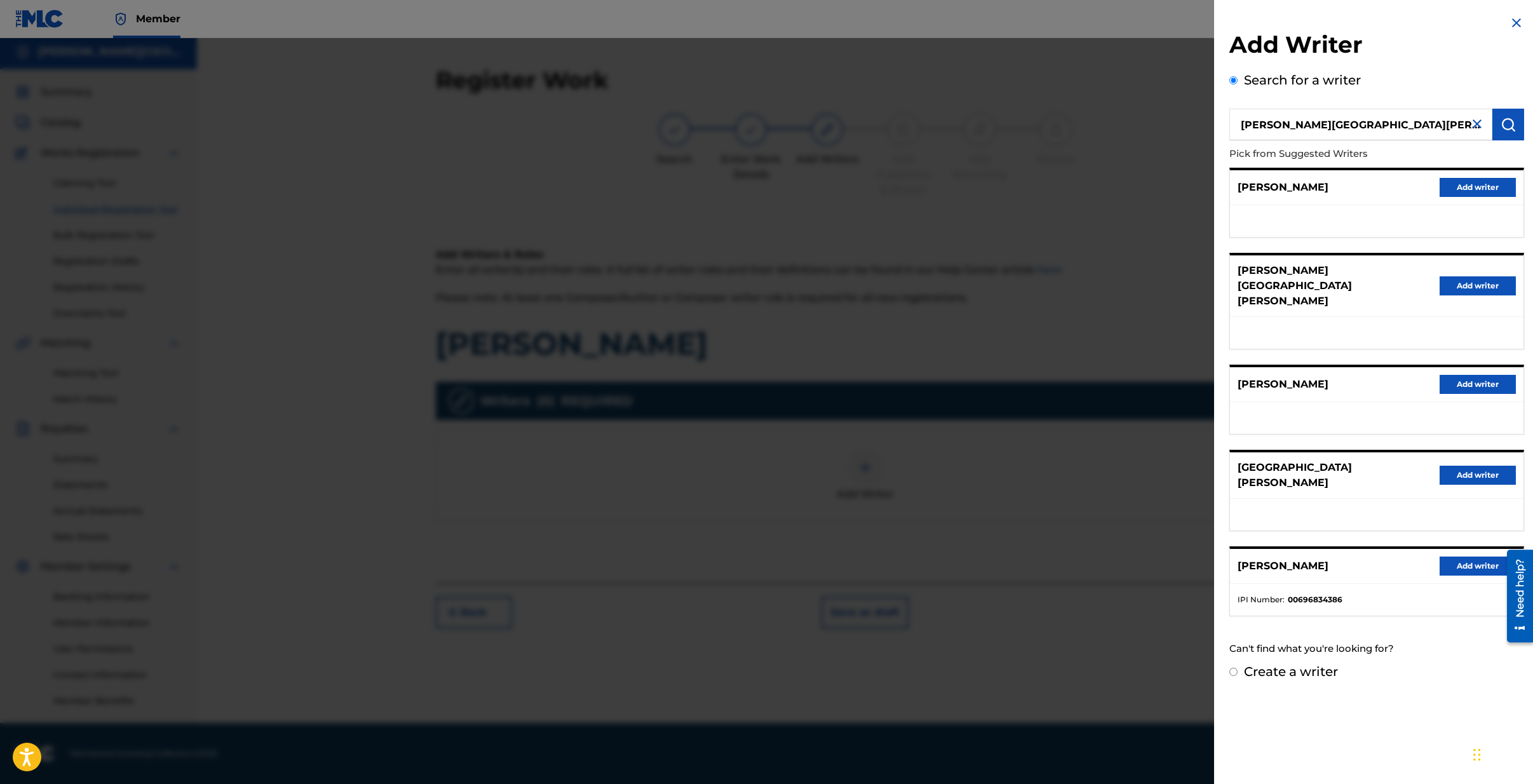
click at [1466, 465] on button "Add writer" at bounding box center [1478, 474] width 77 height 19
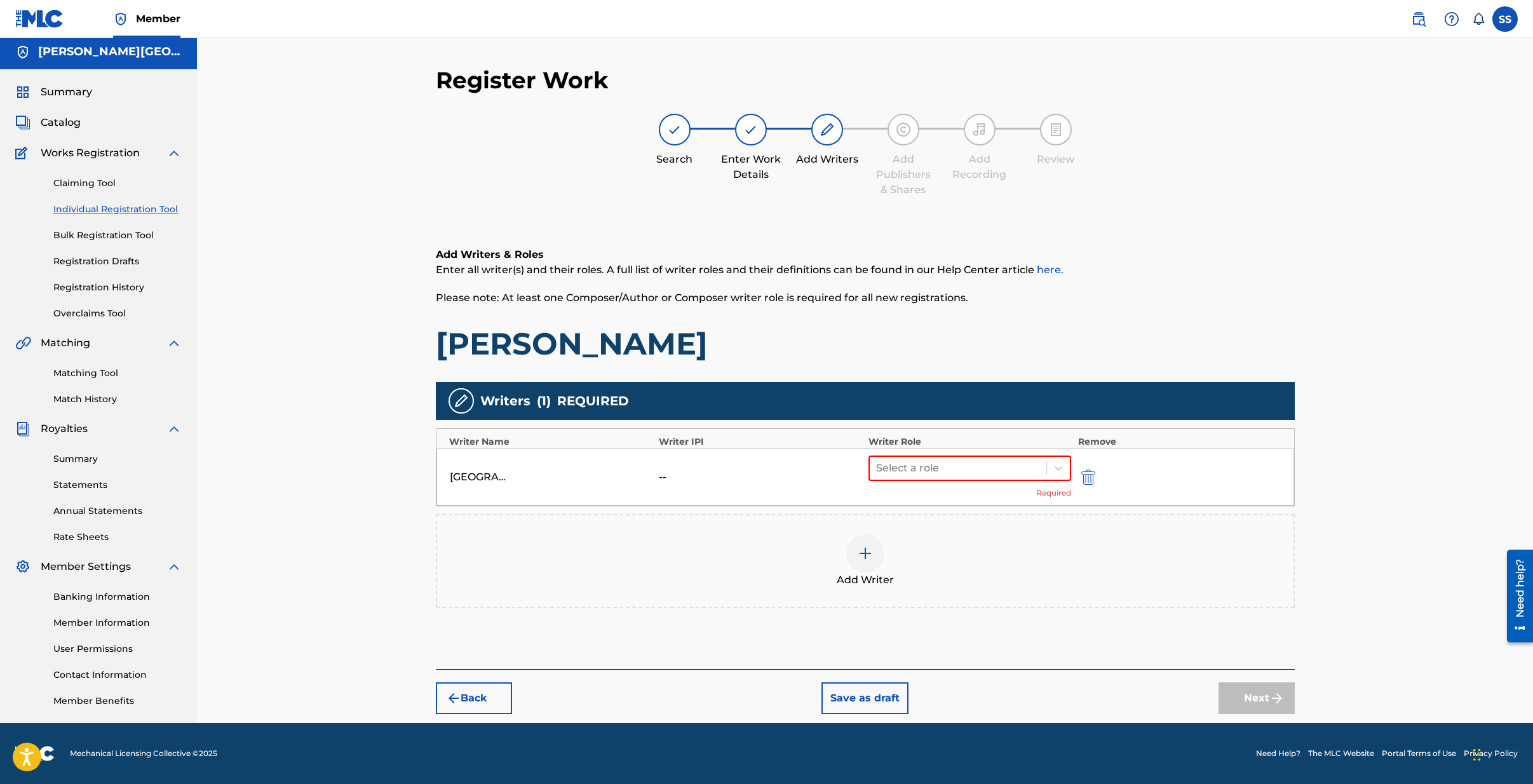
click at [487, 705] on button "Back" at bounding box center [474, 698] width 77 height 32
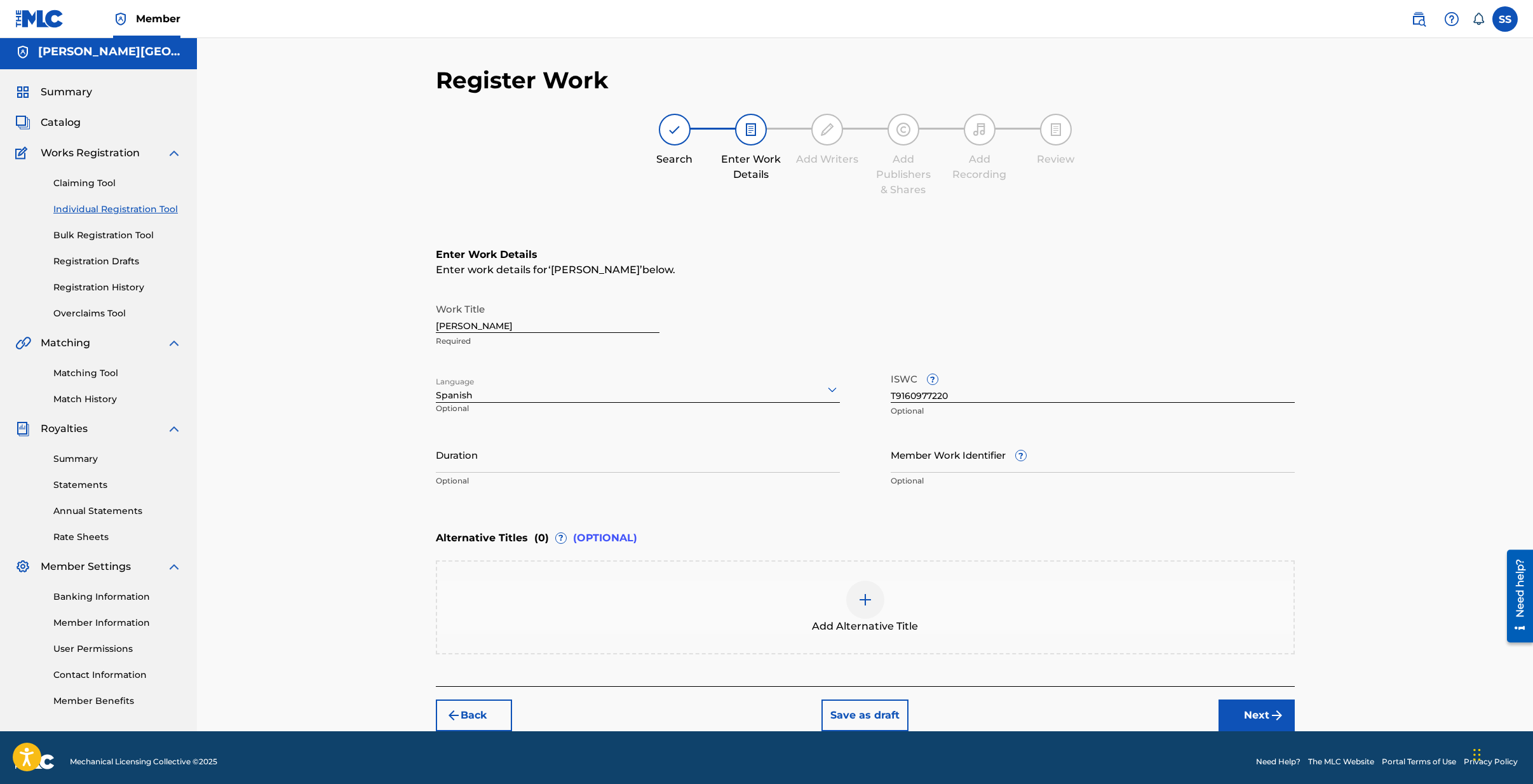
click at [1270, 722] on button "Next" at bounding box center [1257, 715] width 77 height 32
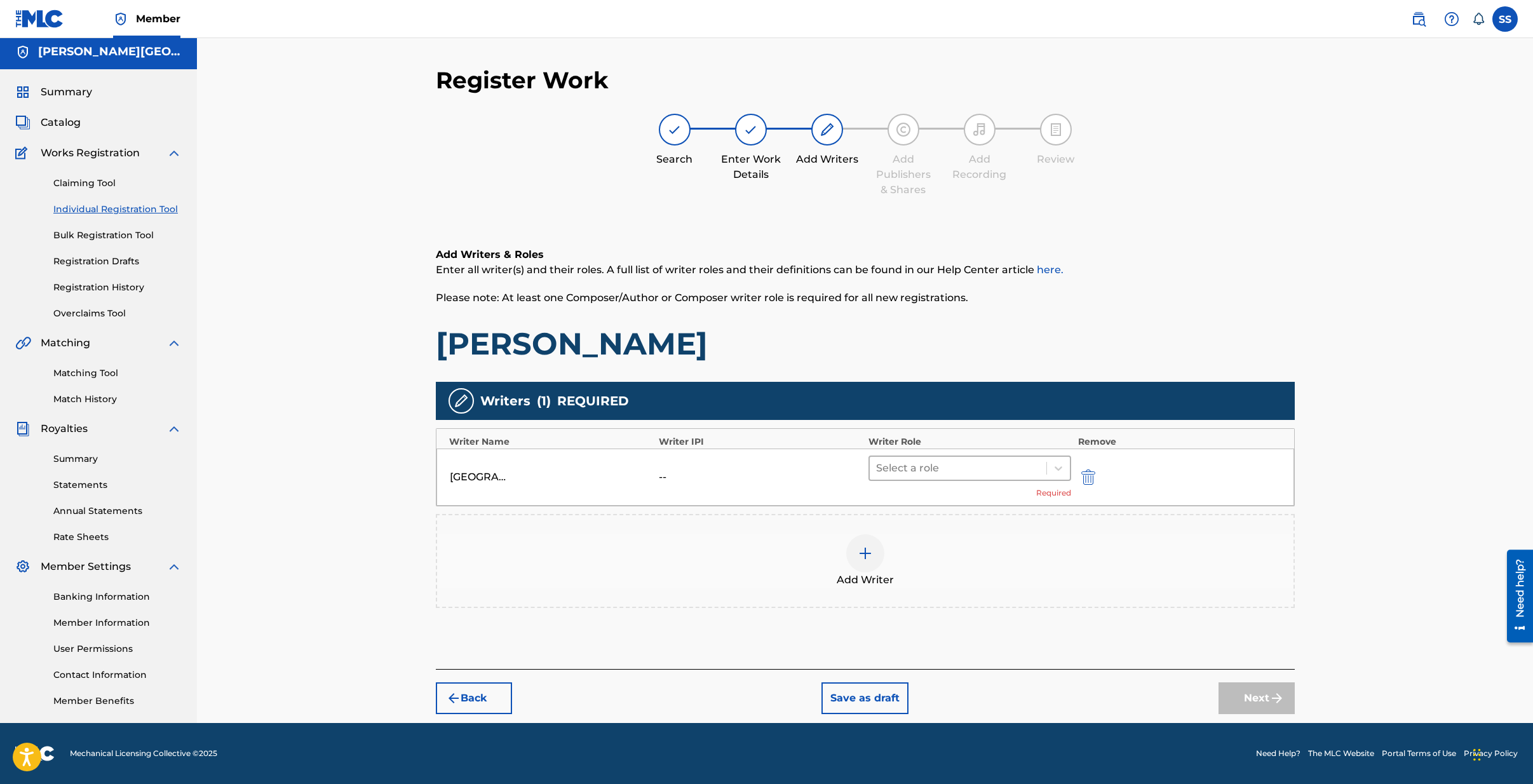
click at [984, 473] on div at bounding box center [958, 469] width 165 height 18
click at [918, 504] on div "Composer/Author" at bounding box center [970, 500] width 203 height 25
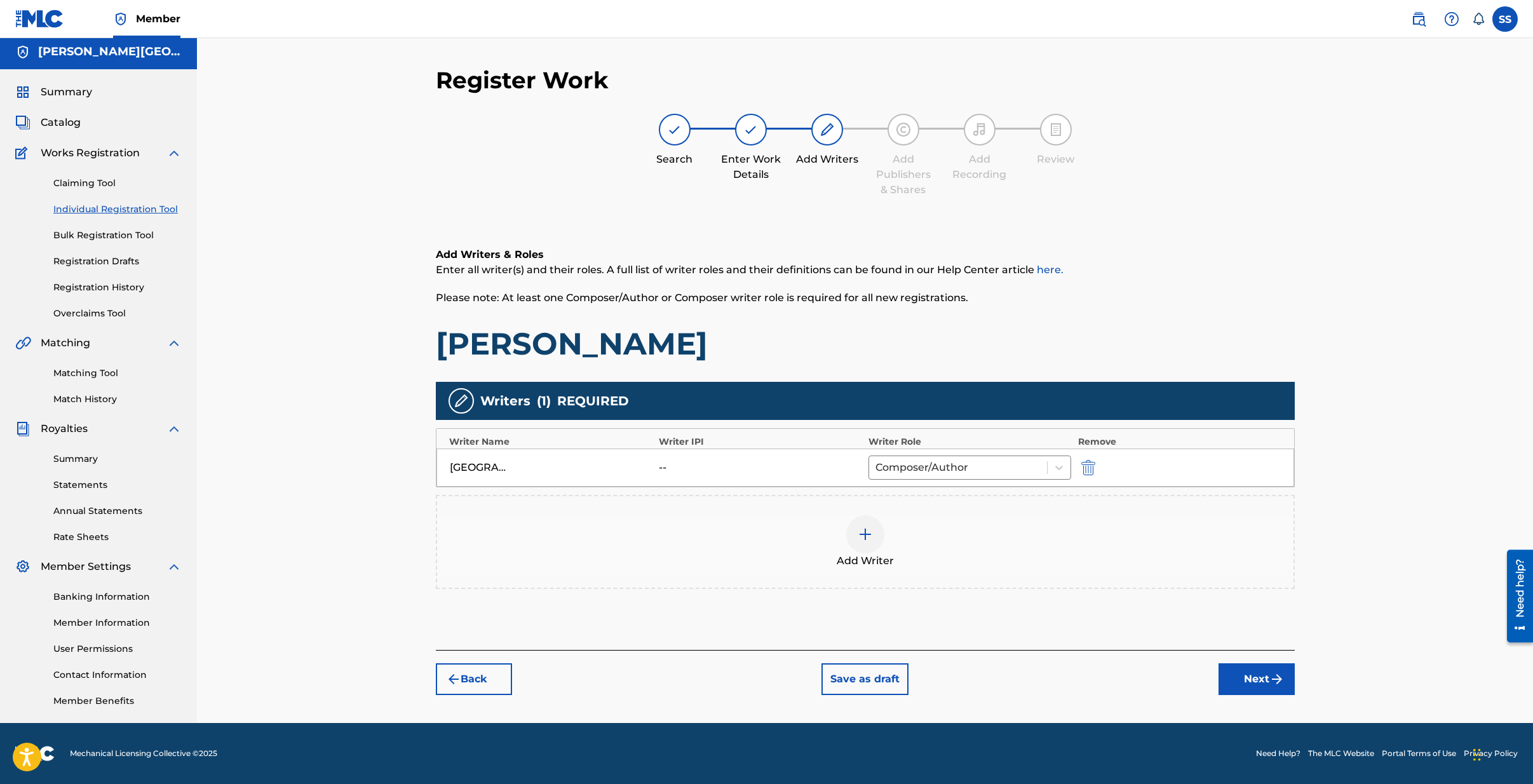
click at [1090, 469] on img "submit" at bounding box center [1088, 467] width 14 height 15
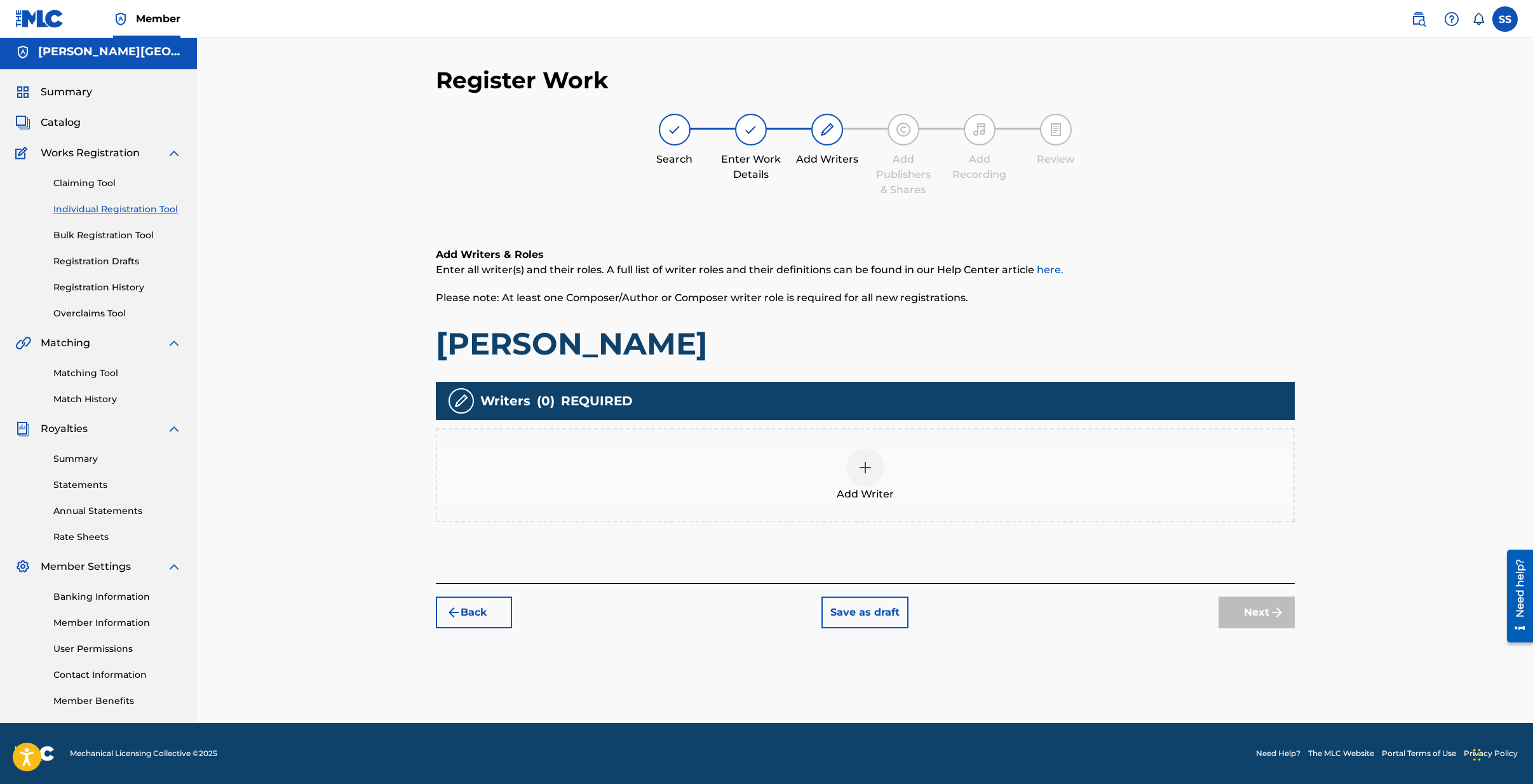
click at [861, 464] on img at bounding box center [865, 467] width 15 height 15
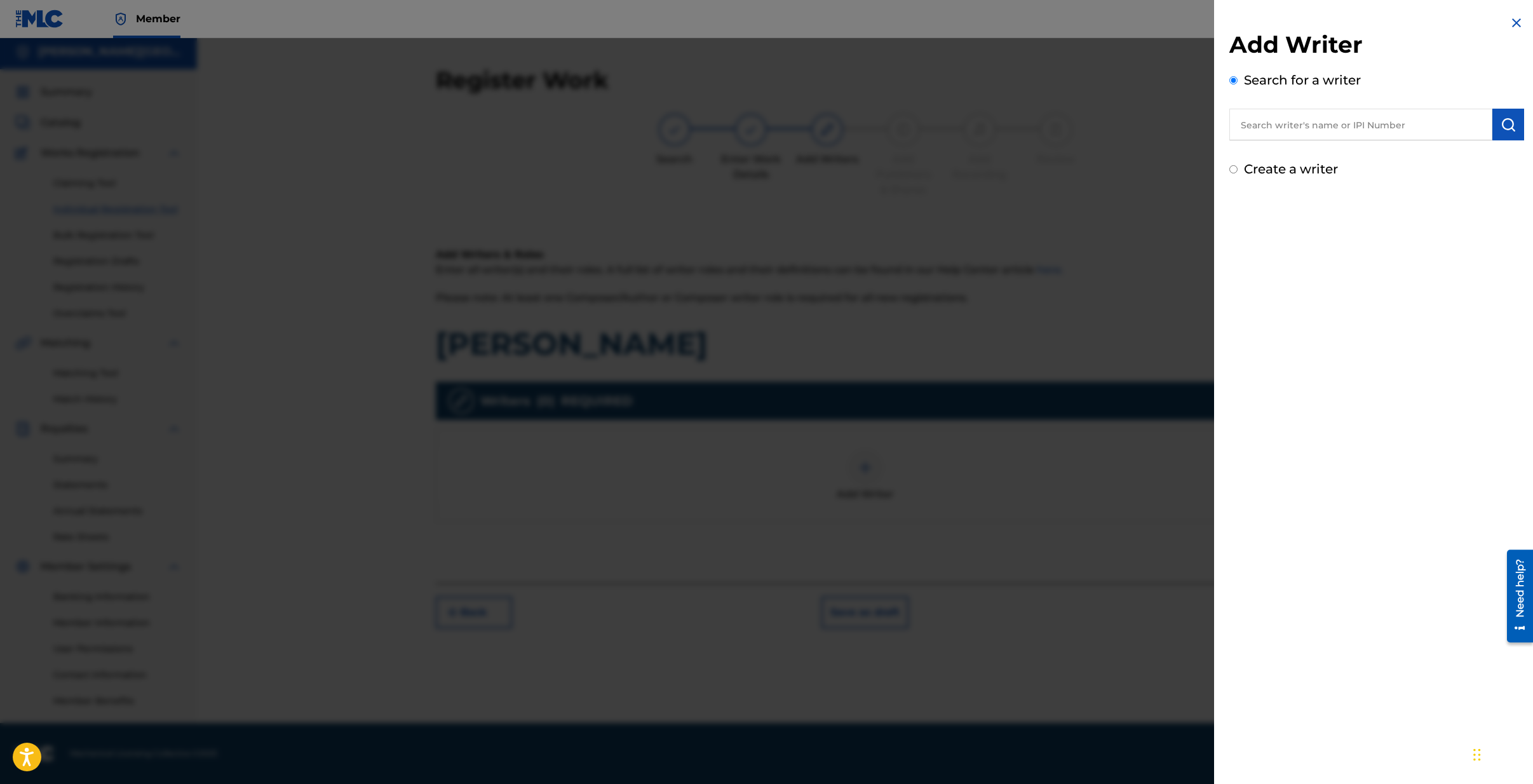
click at [1352, 126] on input "text" at bounding box center [1360, 124] width 263 height 32
type input "s"
type input "[PERSON_NAME][GEOGRAPHIC_DATA][PERSON_NAME]"
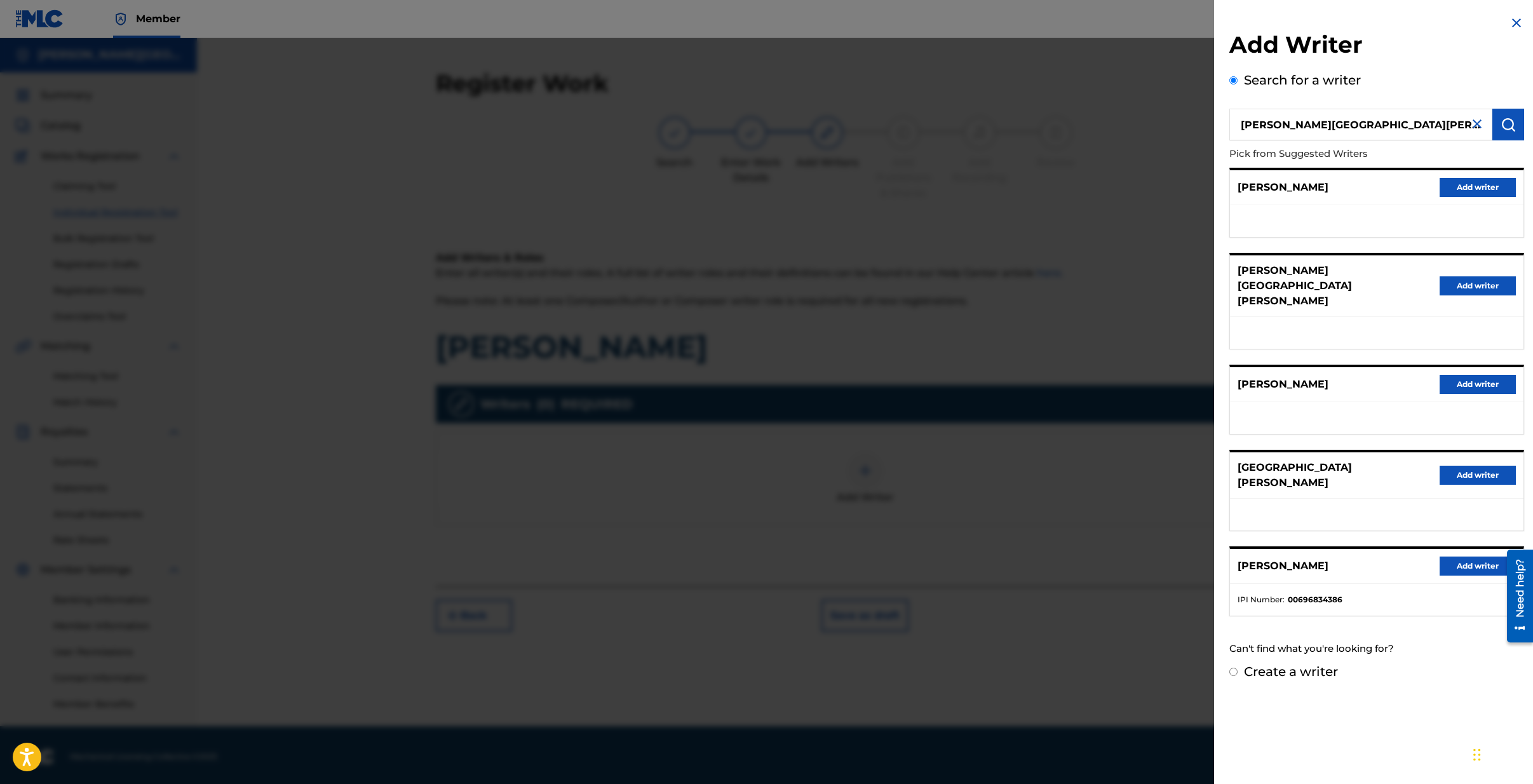
scroll to position [0, 0]
click at [1460, 465] on button "Add writer" at bounding box center [1478, 474] width 77 height 19
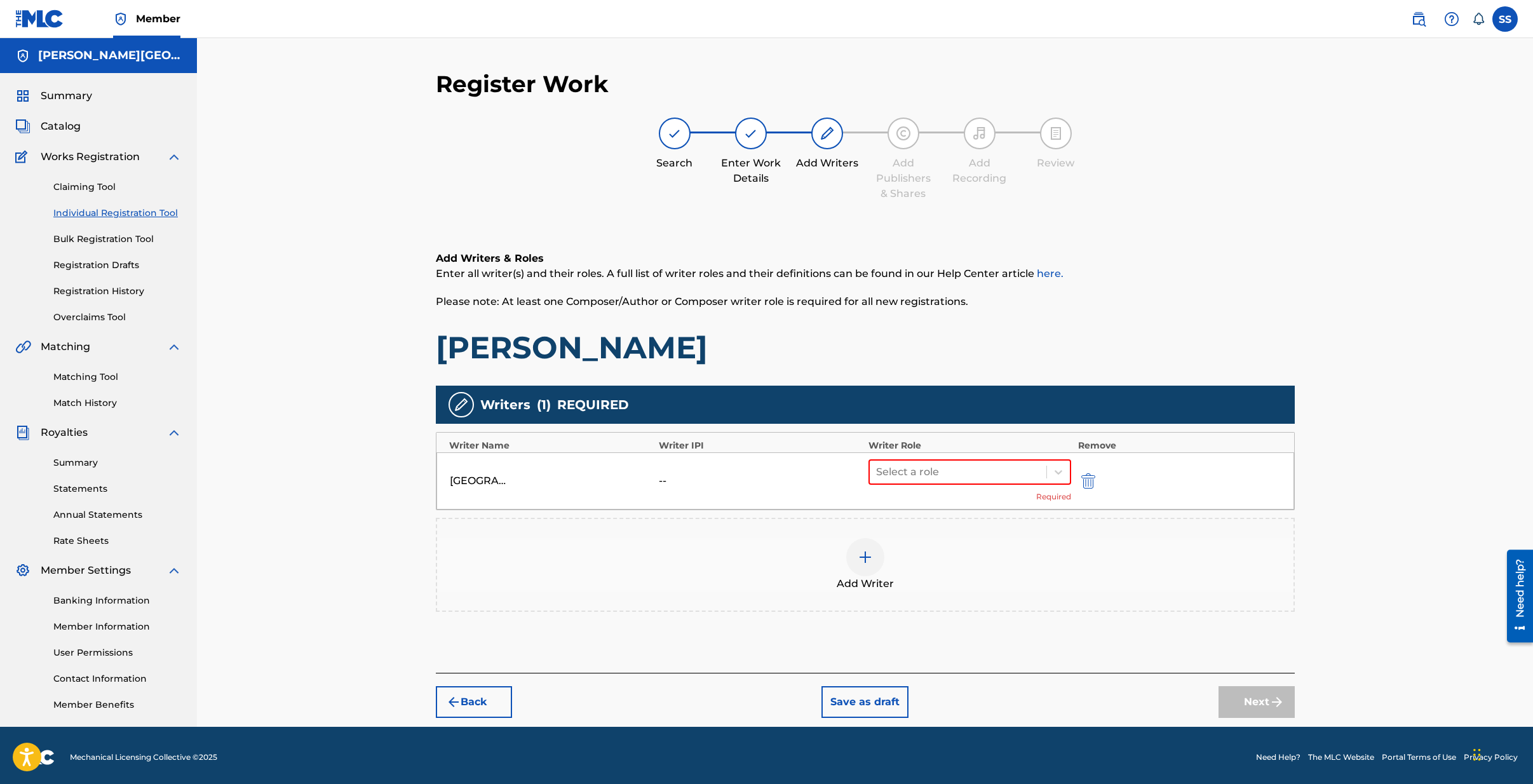
scroll to position [3, 0]
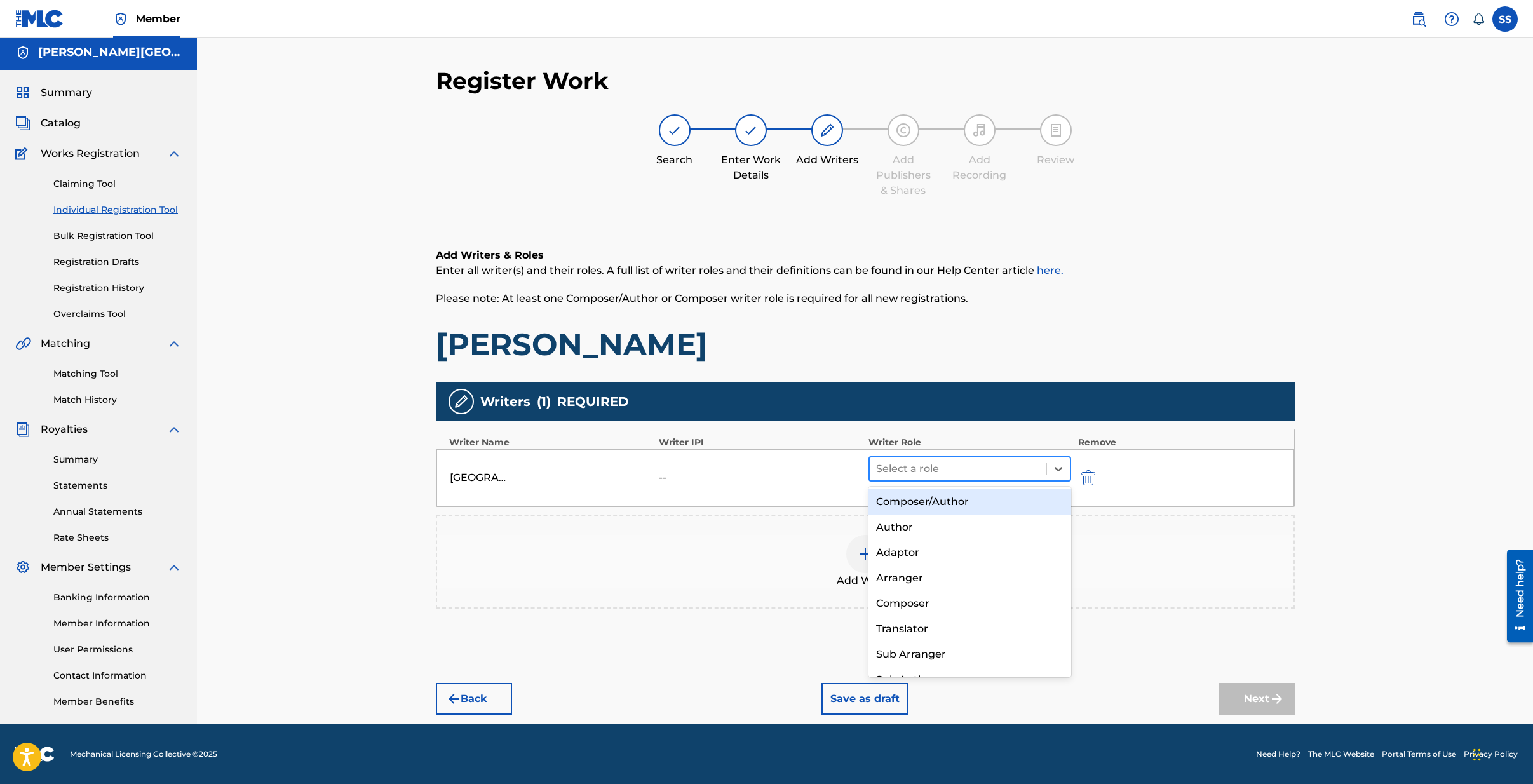
click at [945, 465] on div at bounding box center [958, 469] width 165 height 18
click at [905, 502] on div "Composer/Author" at bounding box center [970, 501] width 203 height 25
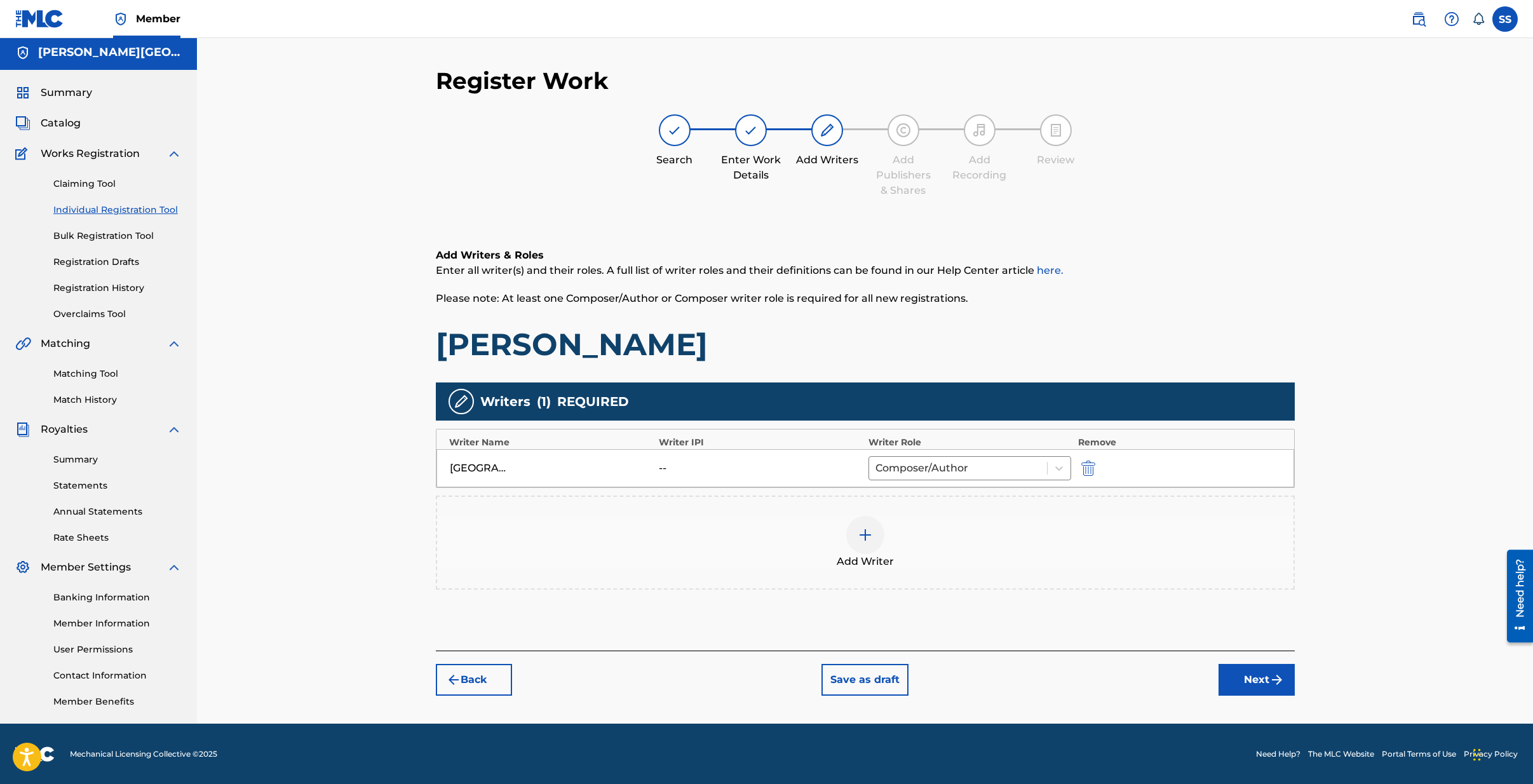
click at [1240, 680] on button "Next" at bounding box center [1257, 680] width 77 height 32
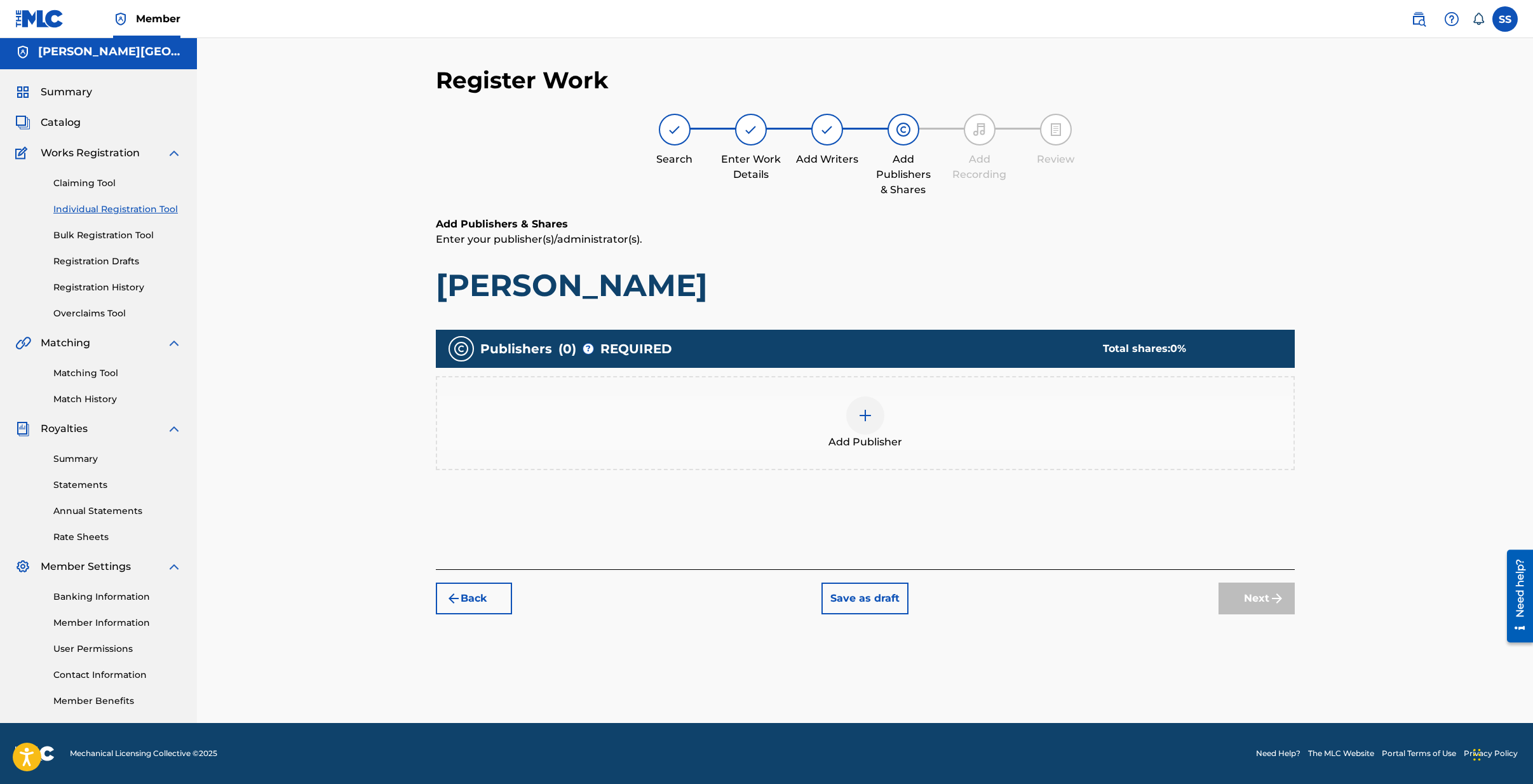
click at [863, 408] on img at bounding box center [865, 415] width 15 height 15
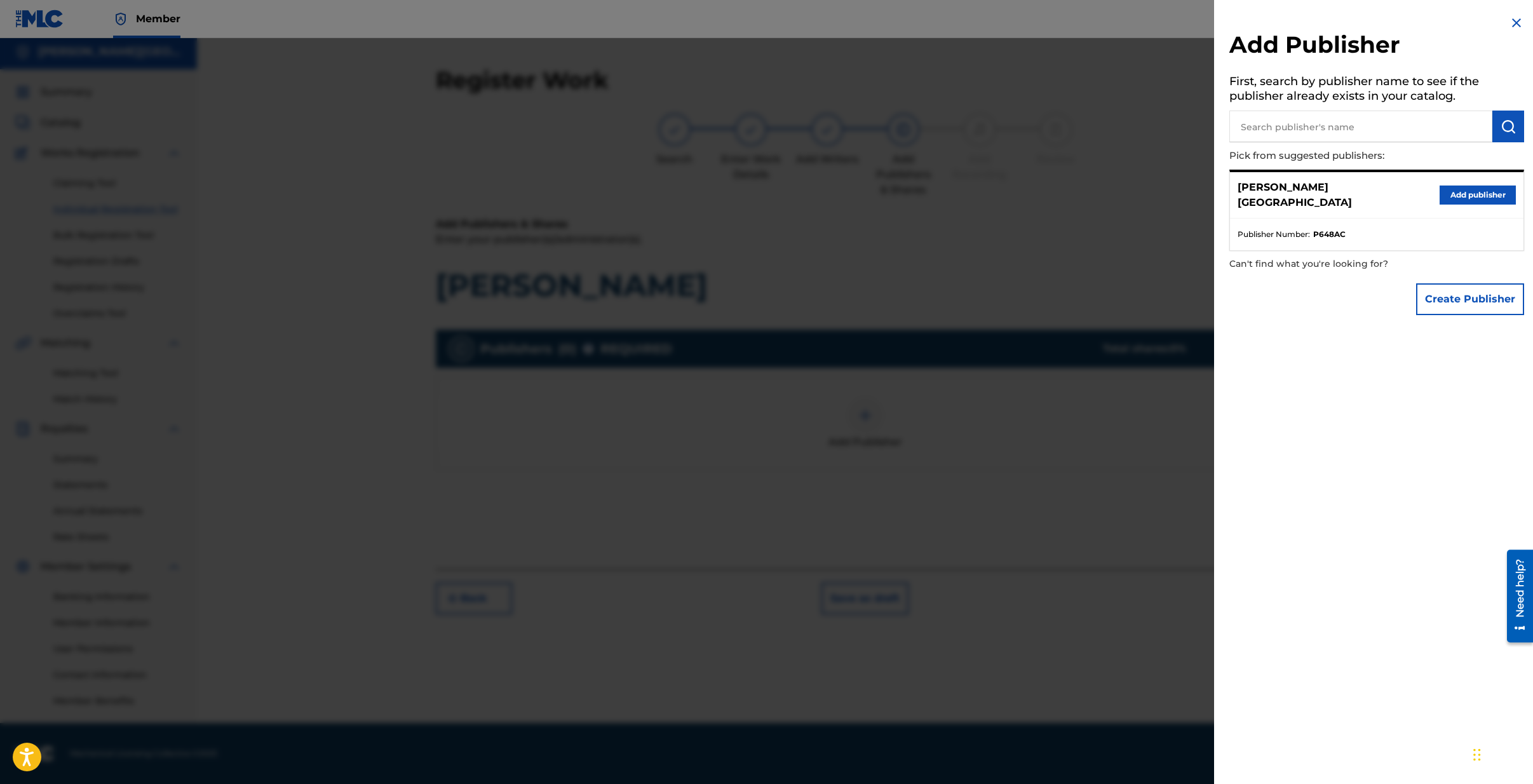
click at [1257, 120] on input "text" at bounding box center [1360, 126] width 263 height 32
type input "D"
type input "[PERSON_NAME] PUBLISHING"
click at [1500, 128] on img "submit" at bounding box center [1508, 126] width 15 height 15
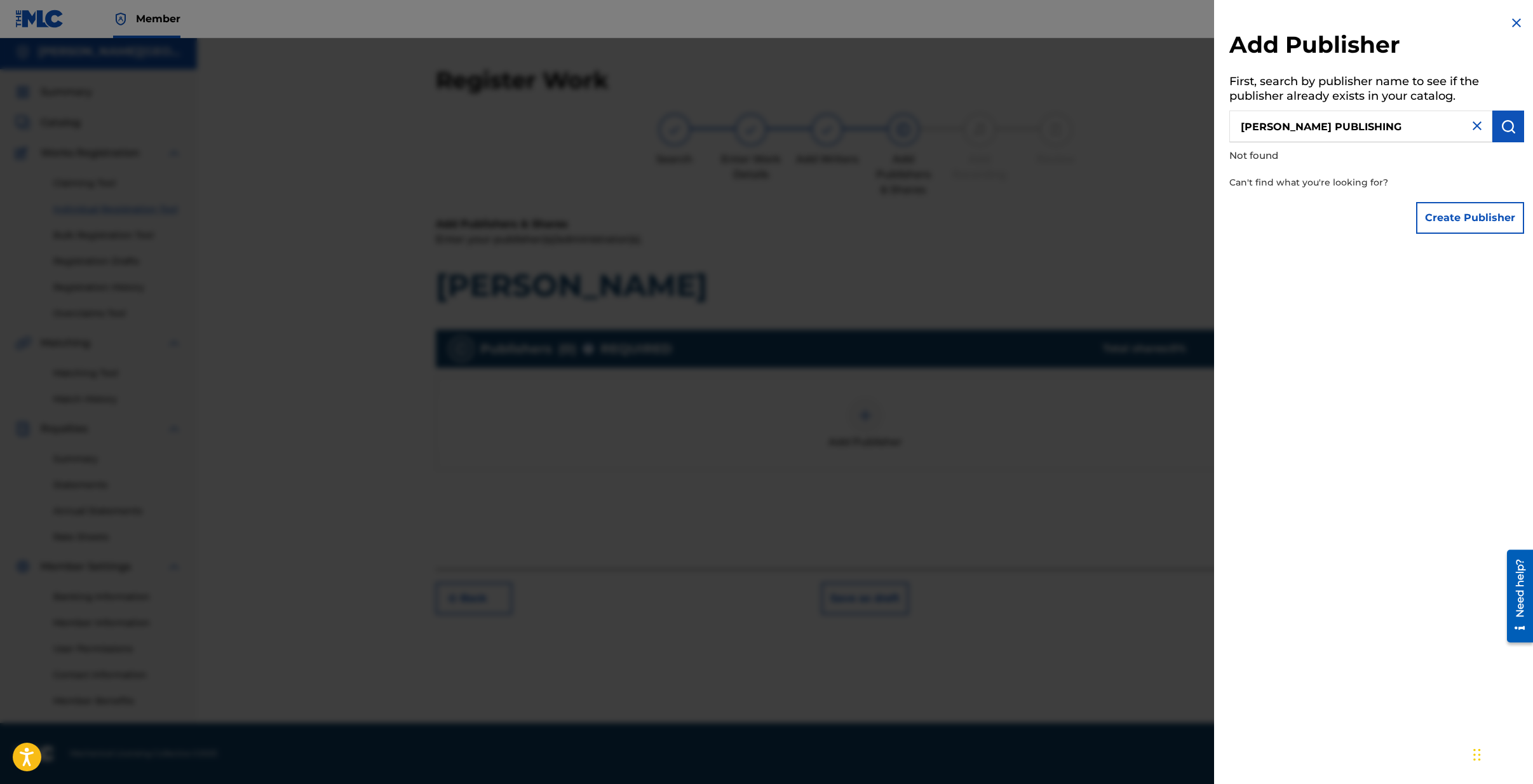
click at [1465, 218] on button "Create Publisher" at bounding box center [1470, 218] width 108 height 32
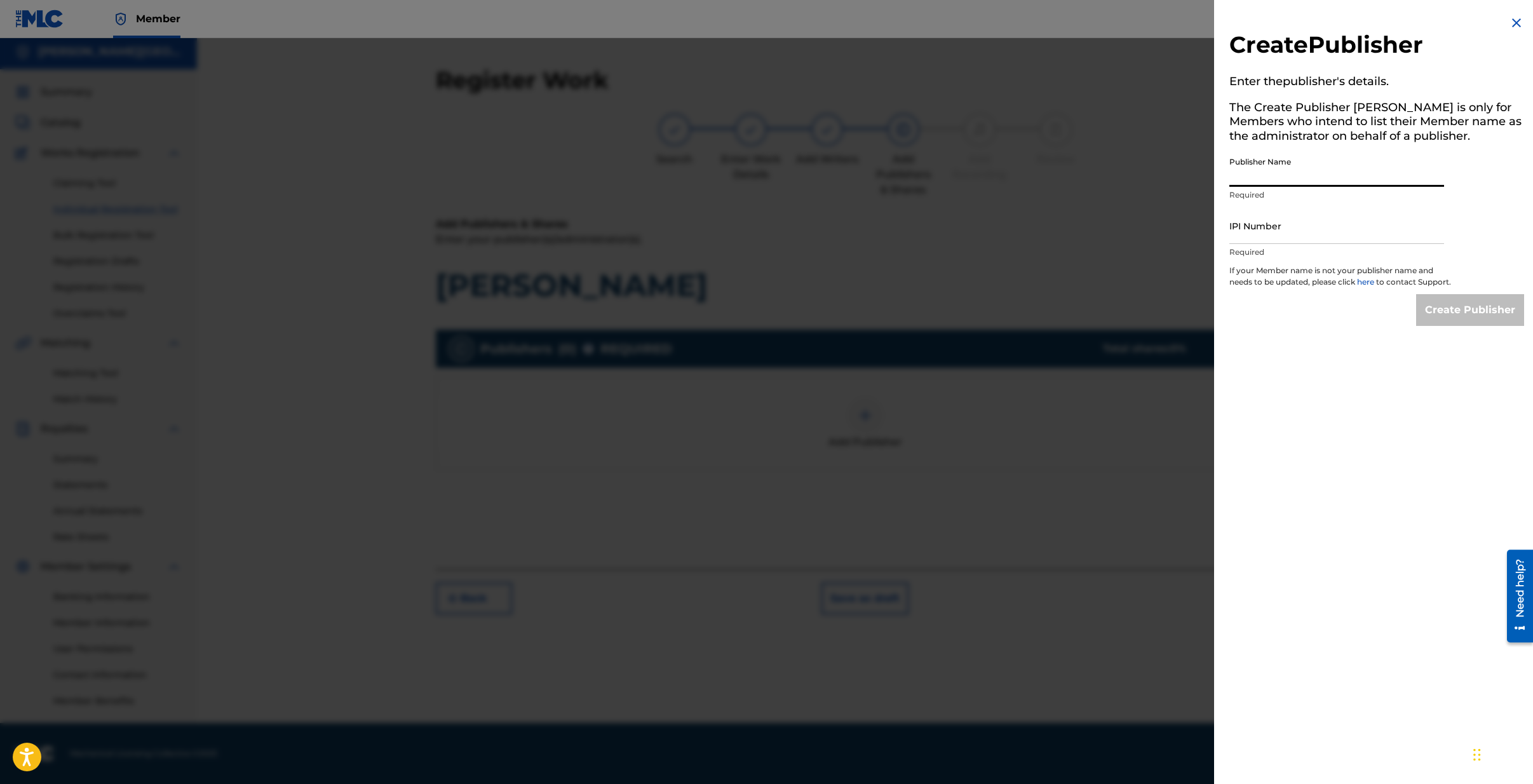
click at [1271, 170] on input "Publisher Name" at bounding box center [1336, 169] width 214 height 36
type input "[PERSON_NAME] PUBLISHING"
click at [1247, 227] on input "IPI Number" at bounding box center [1336, 226] width 214 height 36
type input "00710998426"
click at [1483, 315] on input "Create Publisher" at bounding box center [1470, 310] width 108 height 32
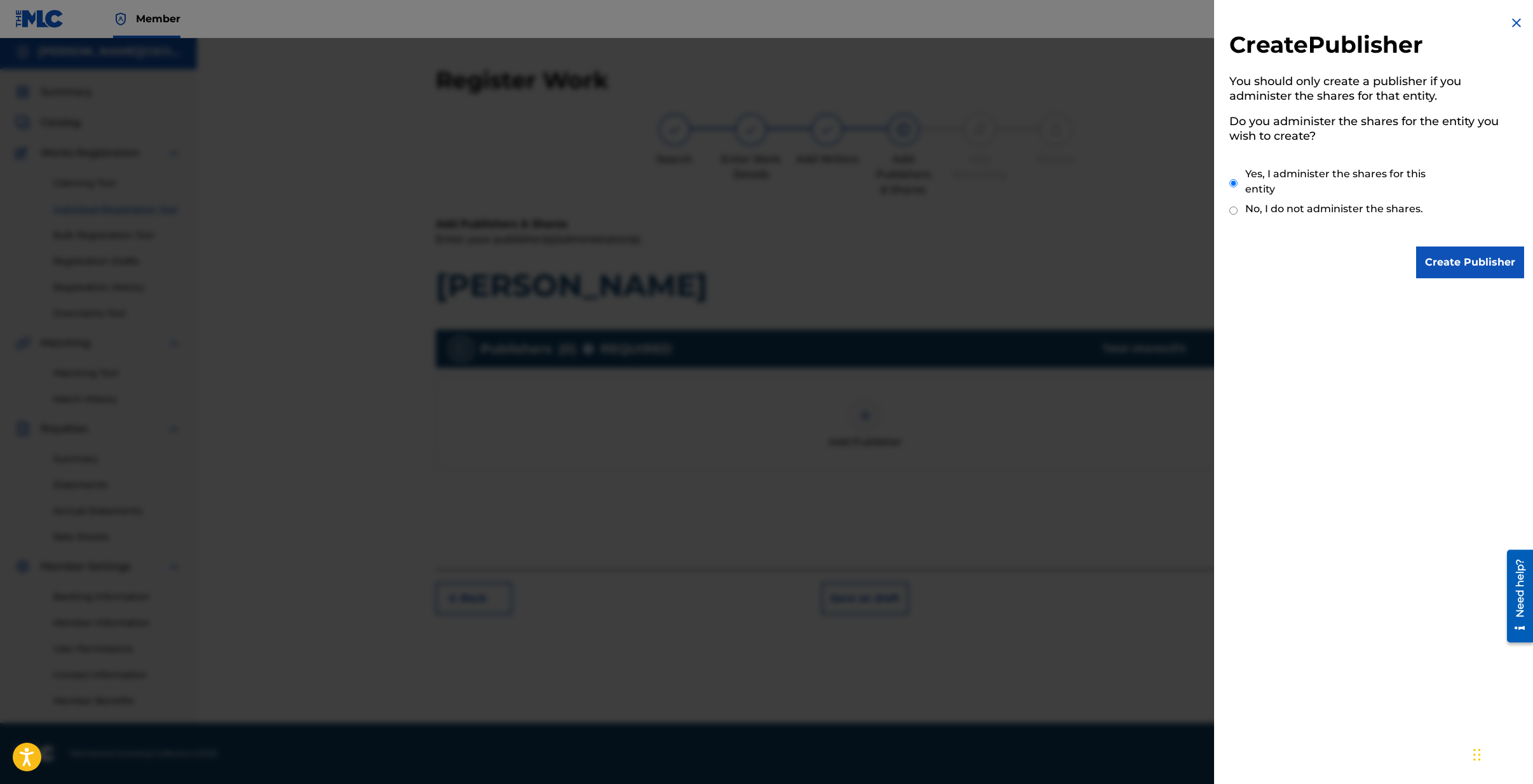
click at [1468, 271] on input "Create Publisher" at bounding box center [1470, 262] width 108 height 32
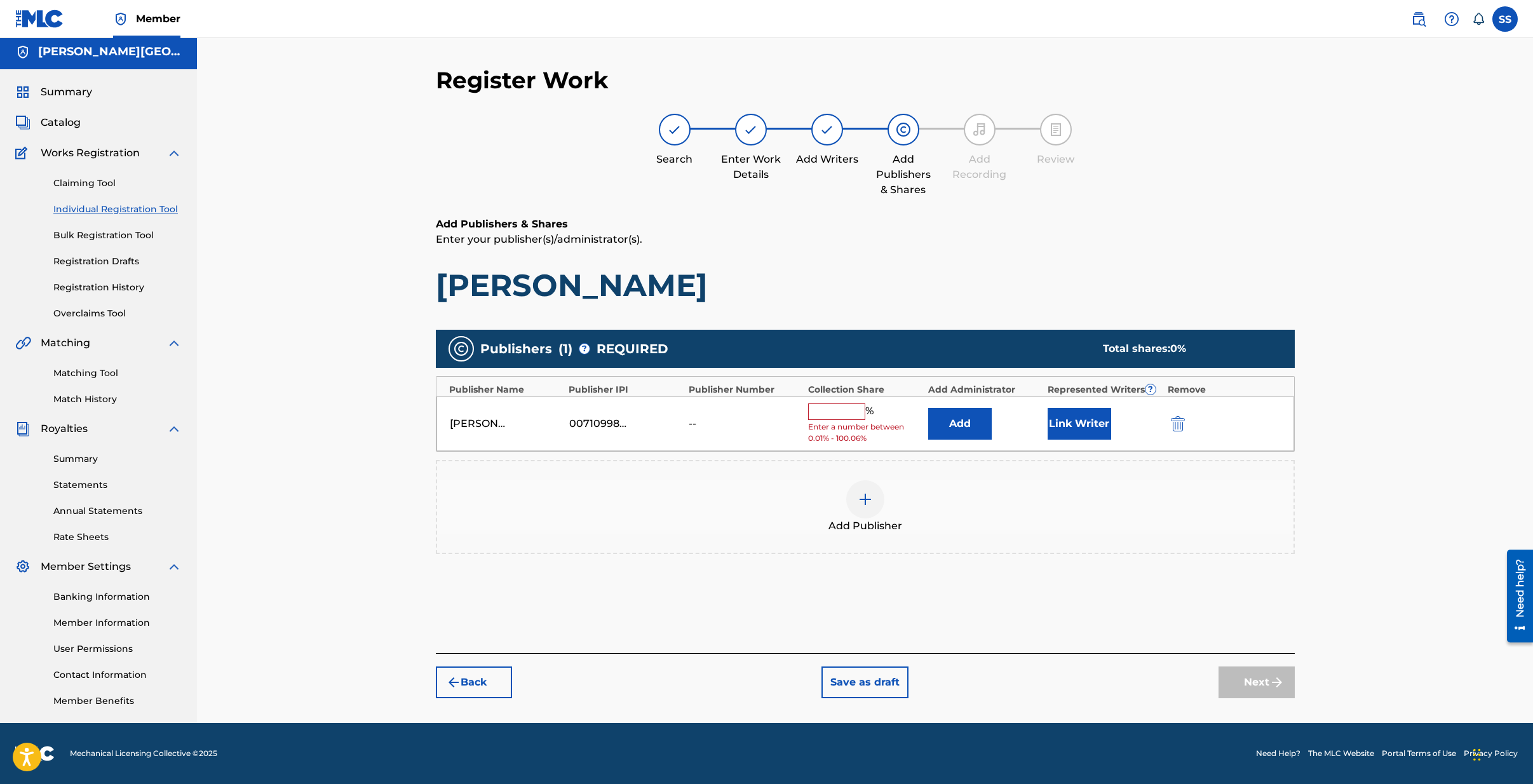
click at [843, 414] on input "text" at bounding box center [837, 412] width 57 height 16
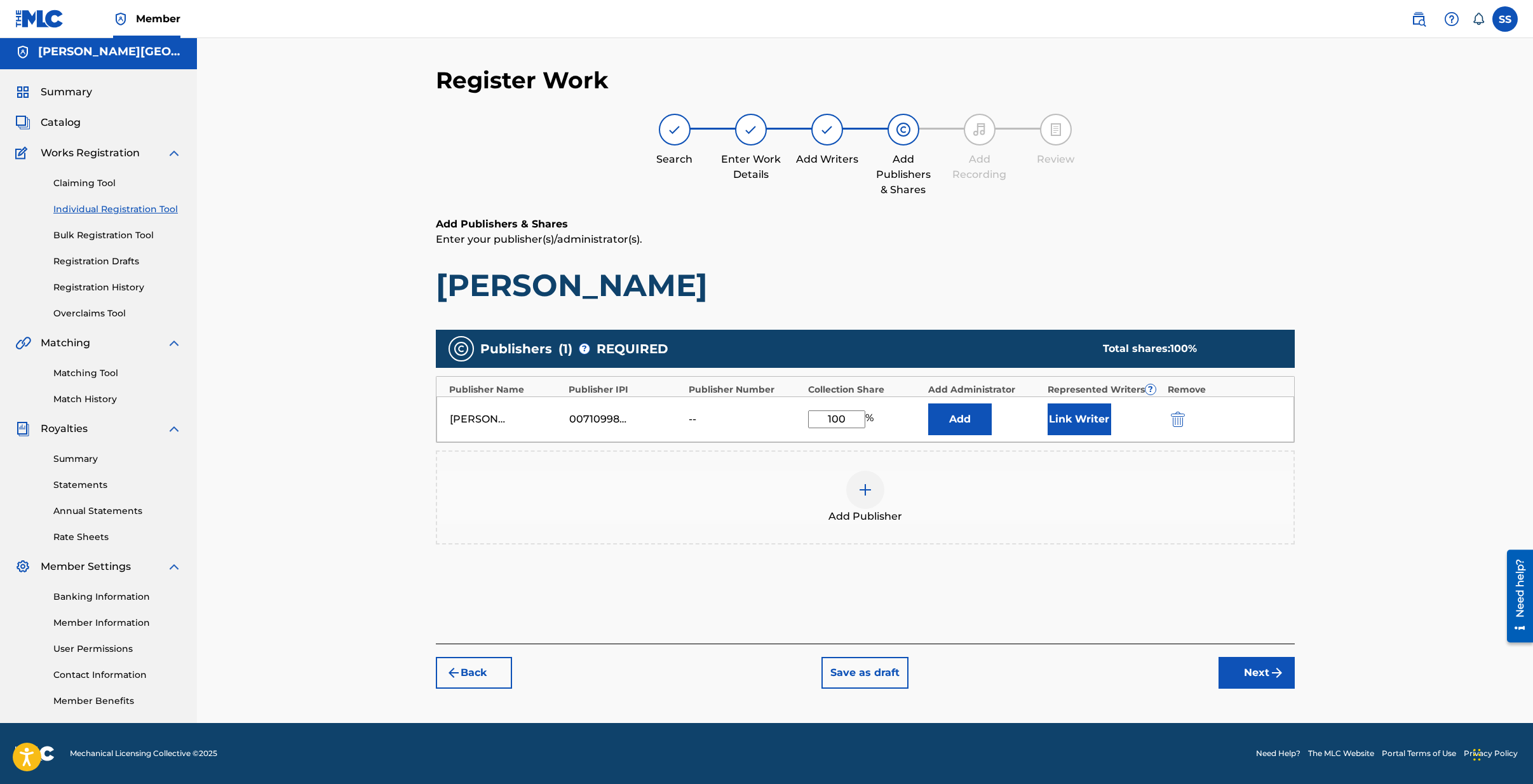
type input "100"
click at [1079, 416] on button "Link Writer" at bounding box center [1080, 419] width 64 height 32
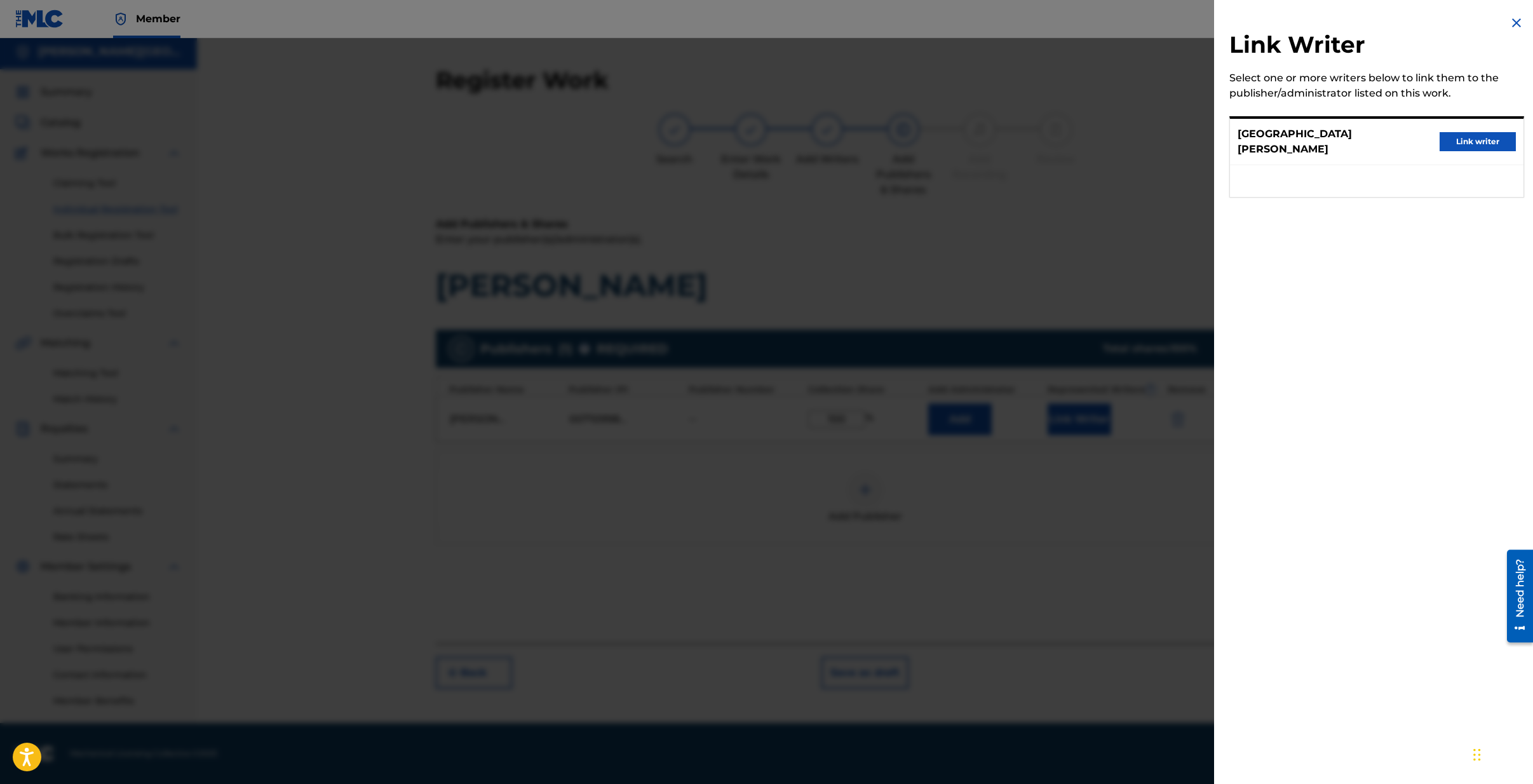
click at [1471, 134] on button "Link writer" at bounding box center [1478, 141] width 77 height 19
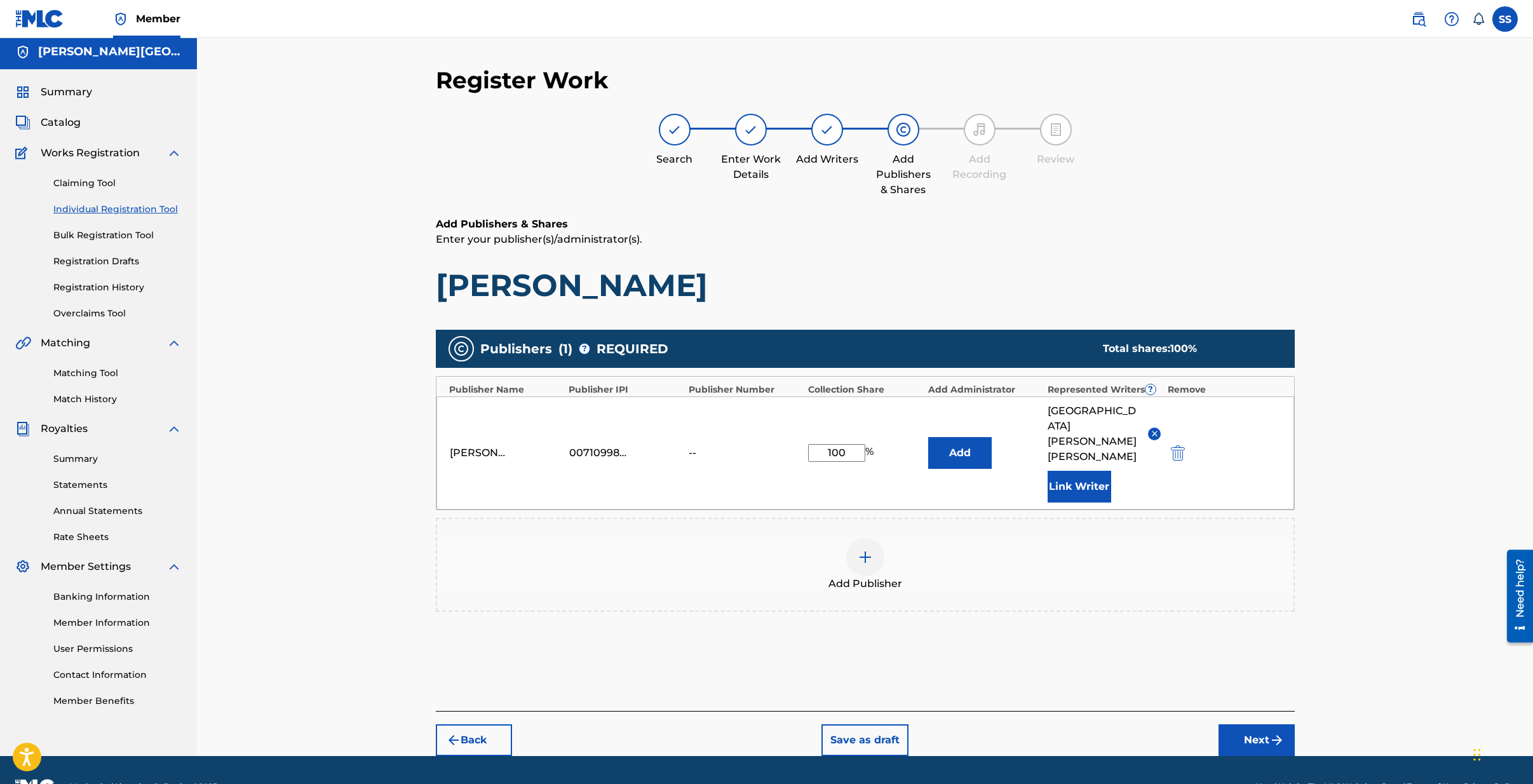
click at [1253, 725] on button "Next" at bounding box center [1257, 740] width 77 height 32
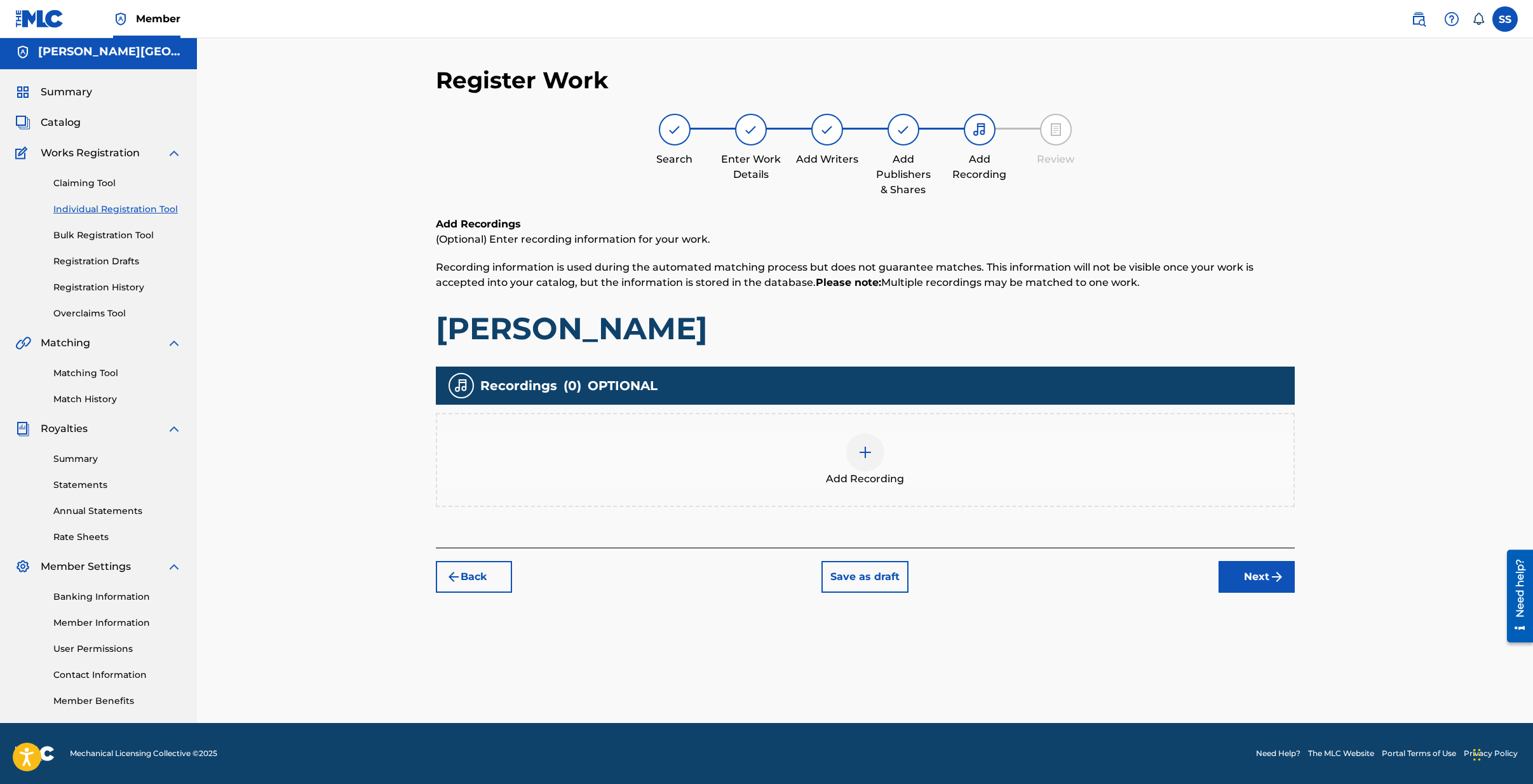
click at [1267, 587] on button "Next" at bounding box center [1257, 576] width 77 height 32
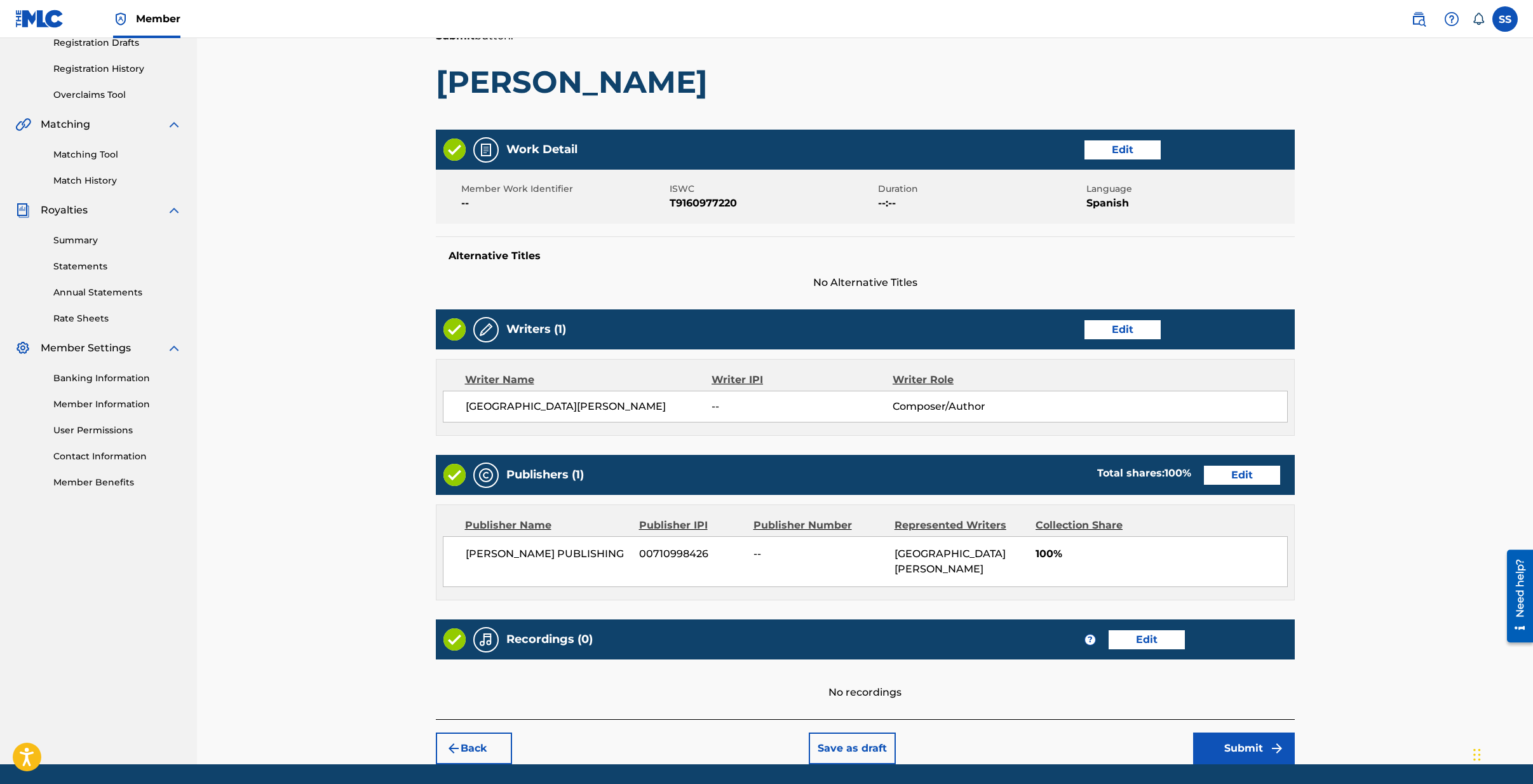
scroll to position [264, 0]
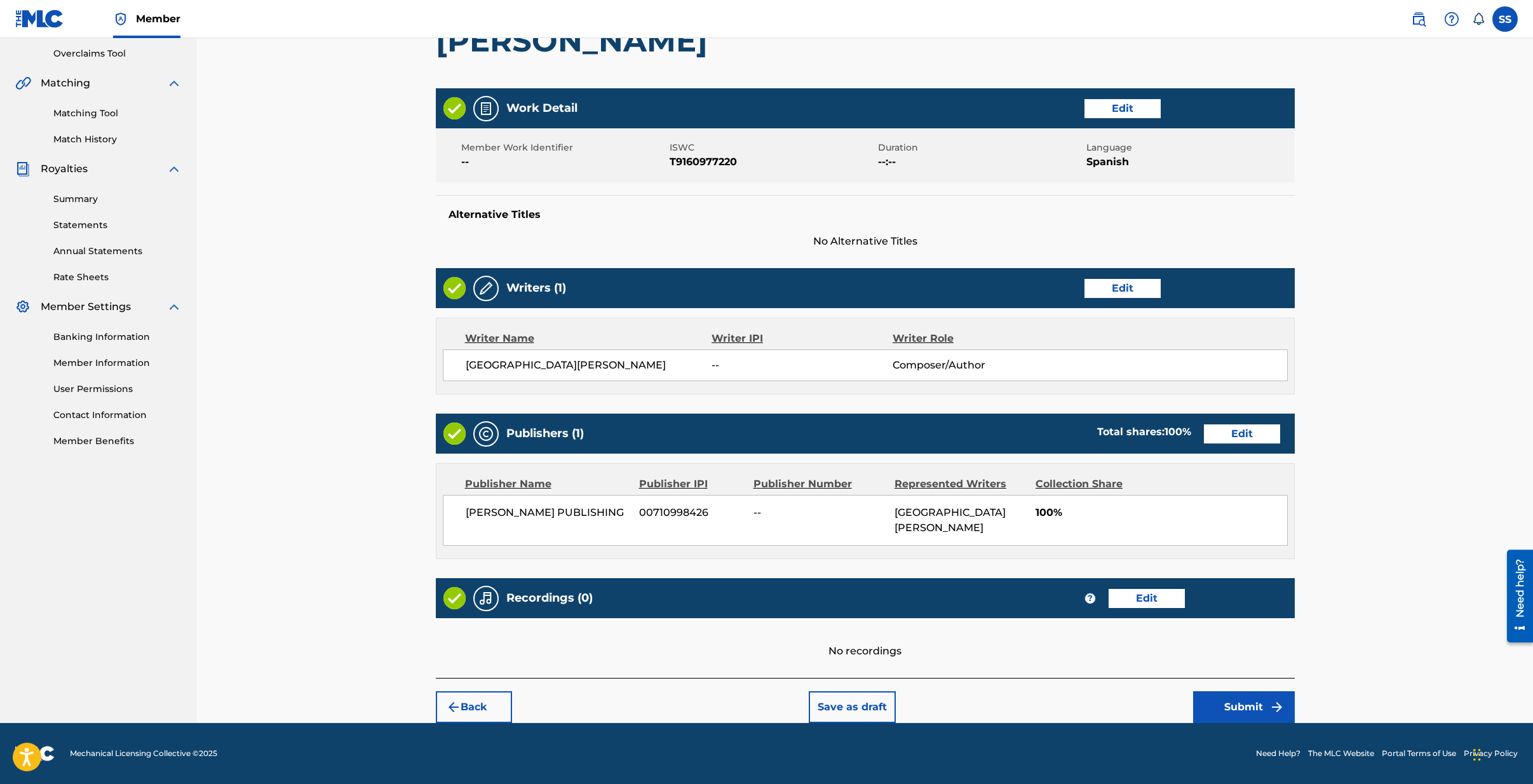
click at [1242, 705] on button "Submit" at bounding box center [1244, 707] width 102 height 32
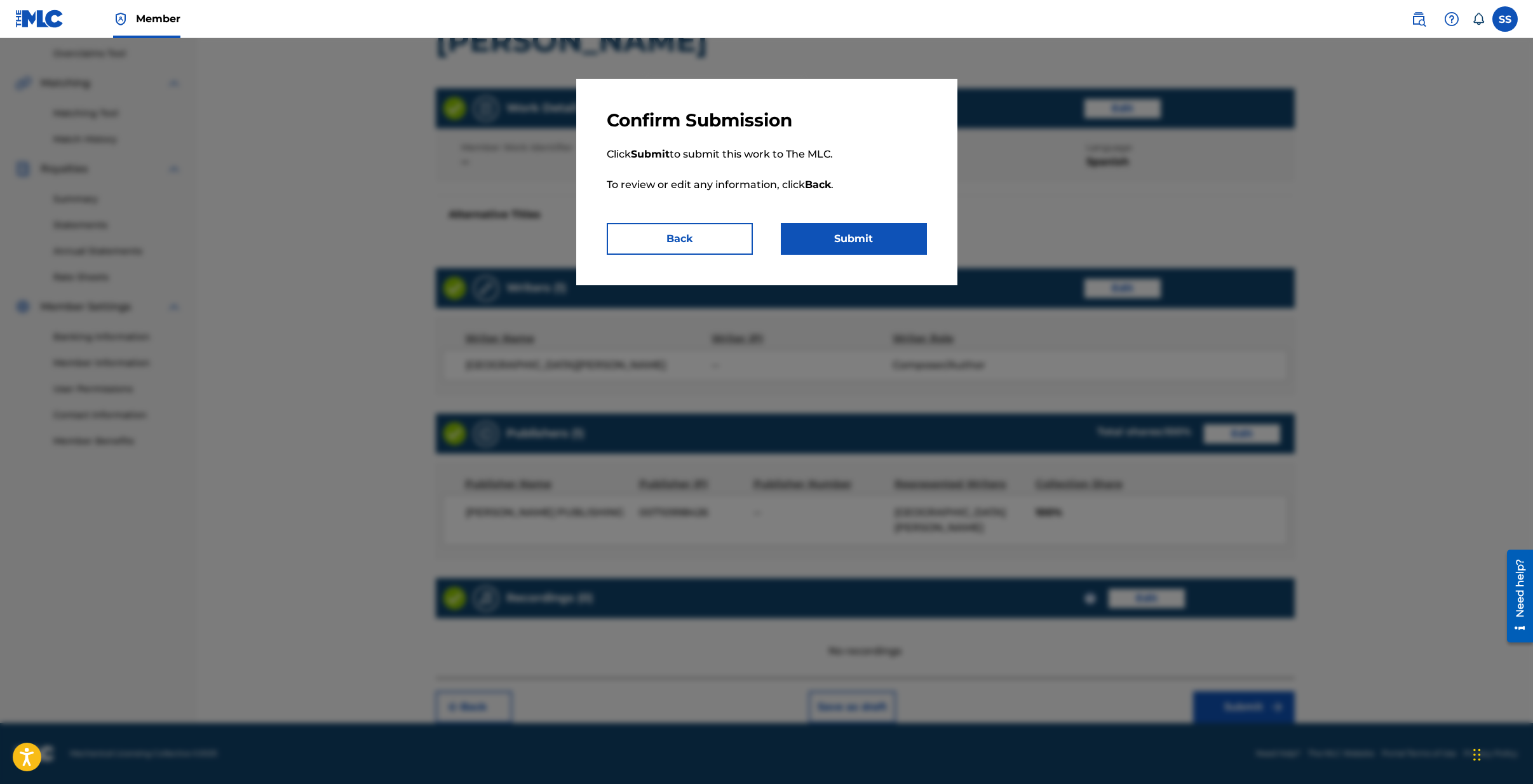
click at [857, 235] on button "Submit" at bounding box center [853, 239] width 146 height 32
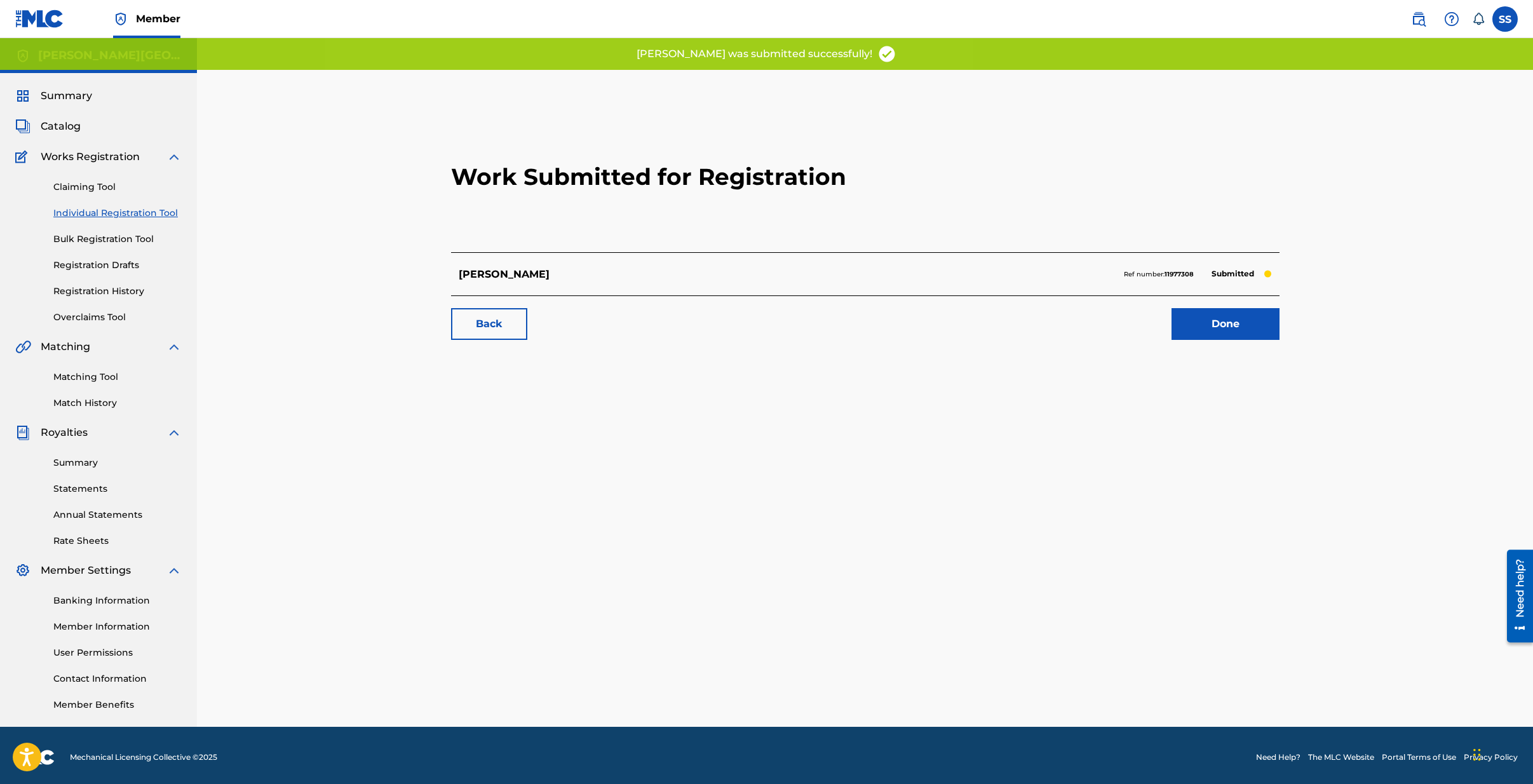
click at [1235, 330] on link "Done" at bounding box center [1226, 324] width 108 height 32
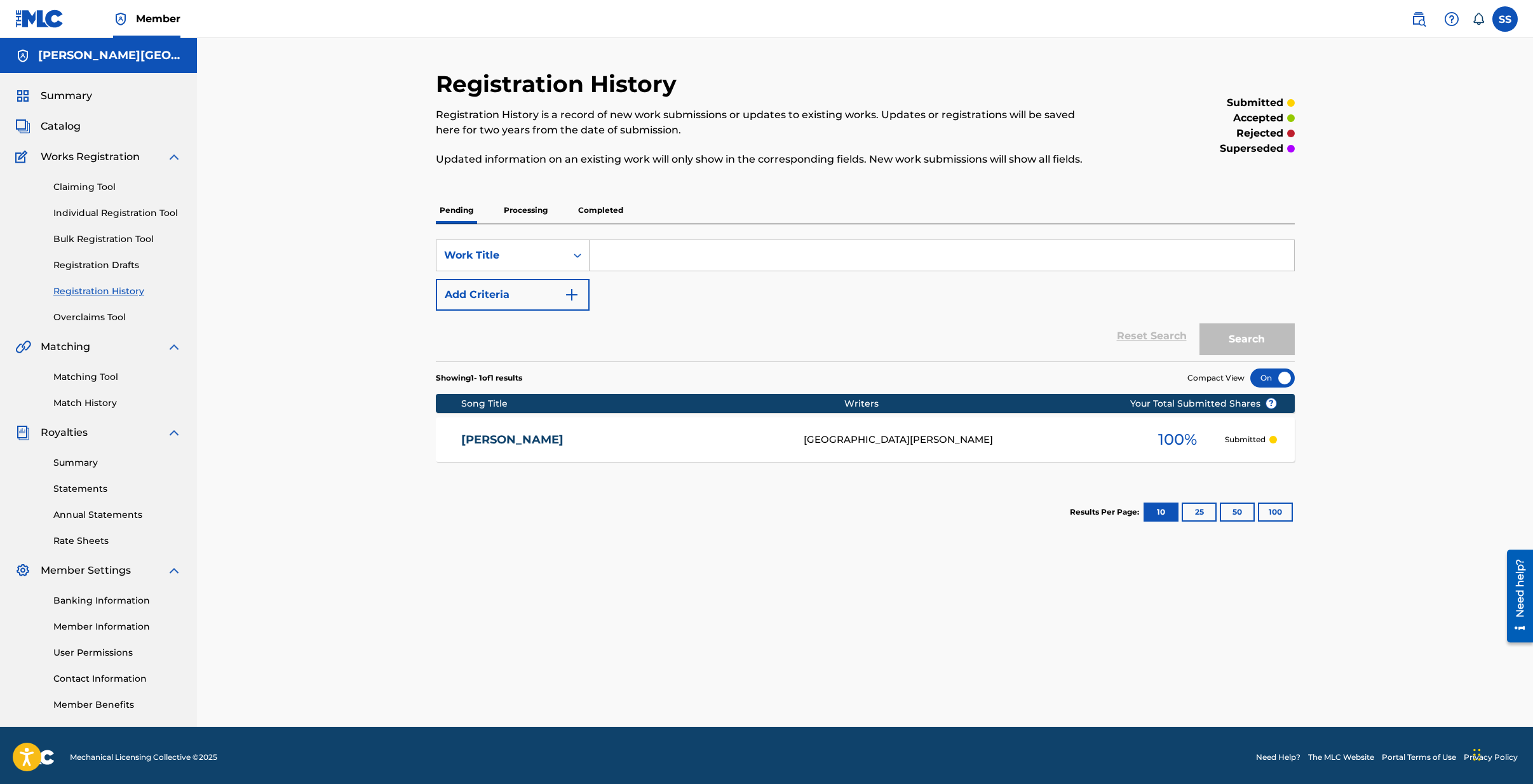
click at [667, 253] on input "Search Form" at bounding box center [941, 255] width 705 height 30
click at [597, 314] on div "Reset Search Search" at bounding box center [866, 336] width 859 height 51
click at [77, 214] on link "Individual Registration Tool" at bounding box center [117, 213] width 128 height 13
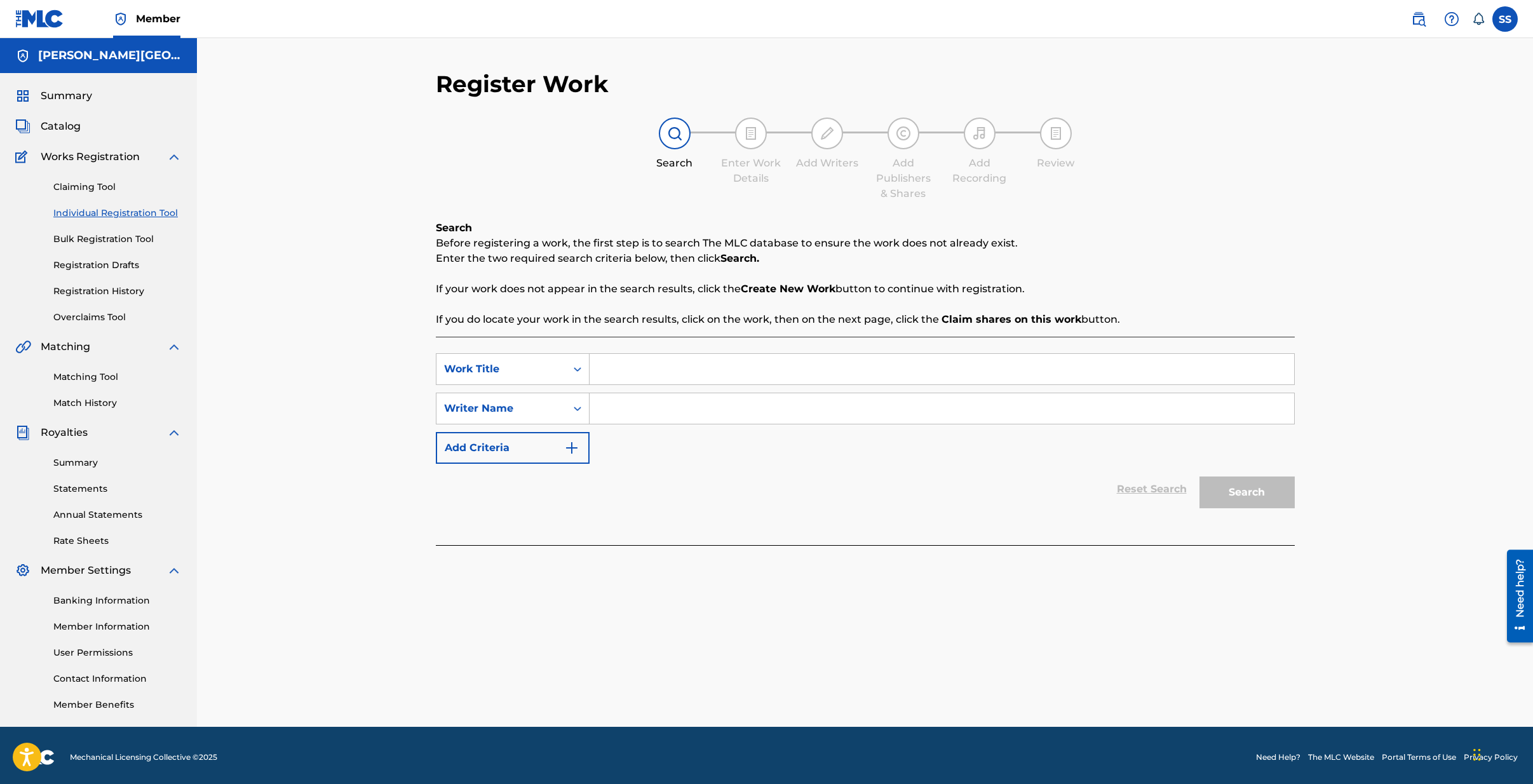
click at [646, 362] on input "Search Form" at bounding box center [941, 368] width 705 height 30
type input "BIENES DEL REINO"
click at [606, 410] on input "Search Form" at bounding box center [941, 408] width 705 height 30
type input "[PERSON_NAME][GEOGRAPHIC_DATA][PERSON_NAME]"
click at [1200, 477] on button "Search" at bounding box center [1247, 492] width 95 height 32
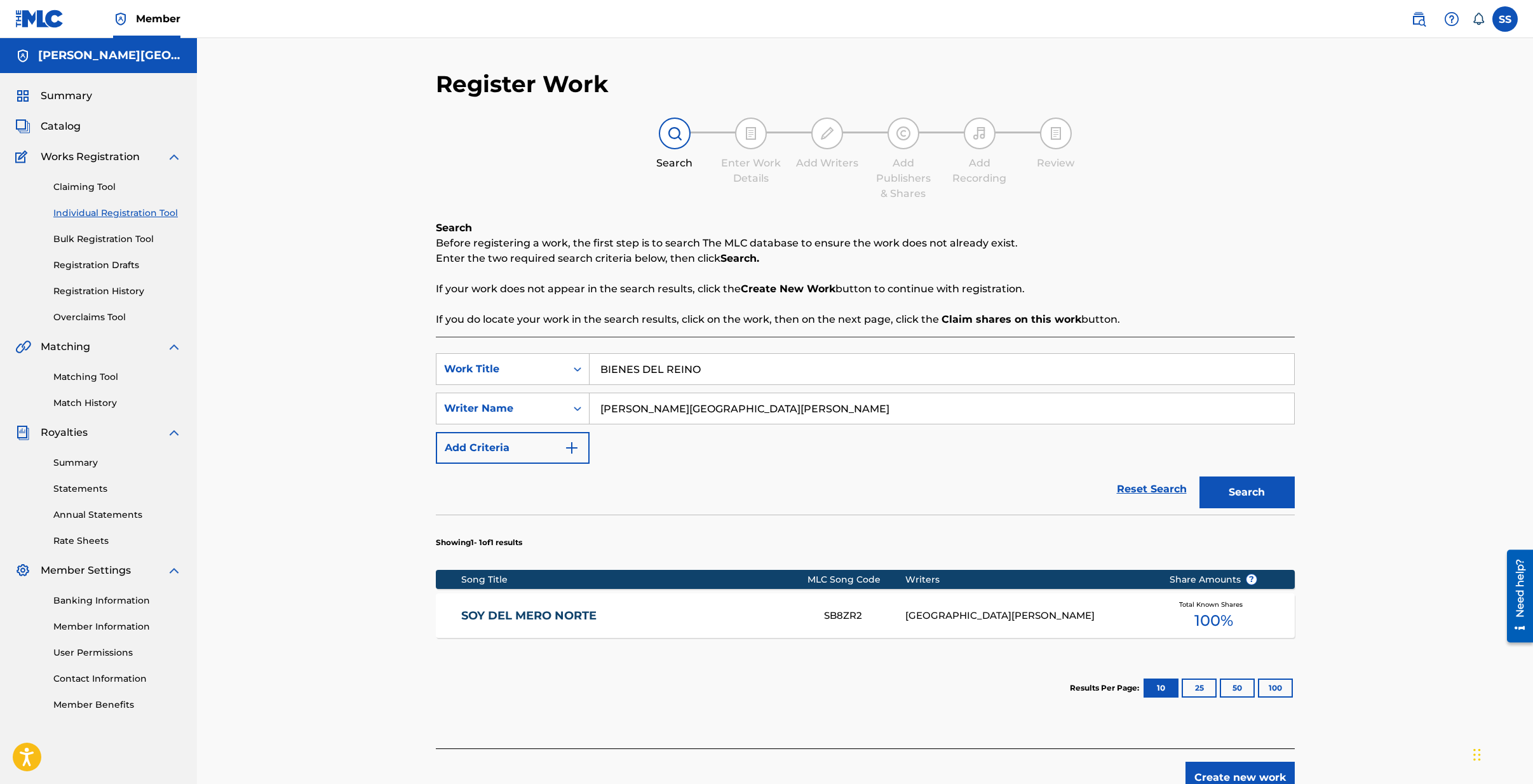
scroll to position [71, 0]
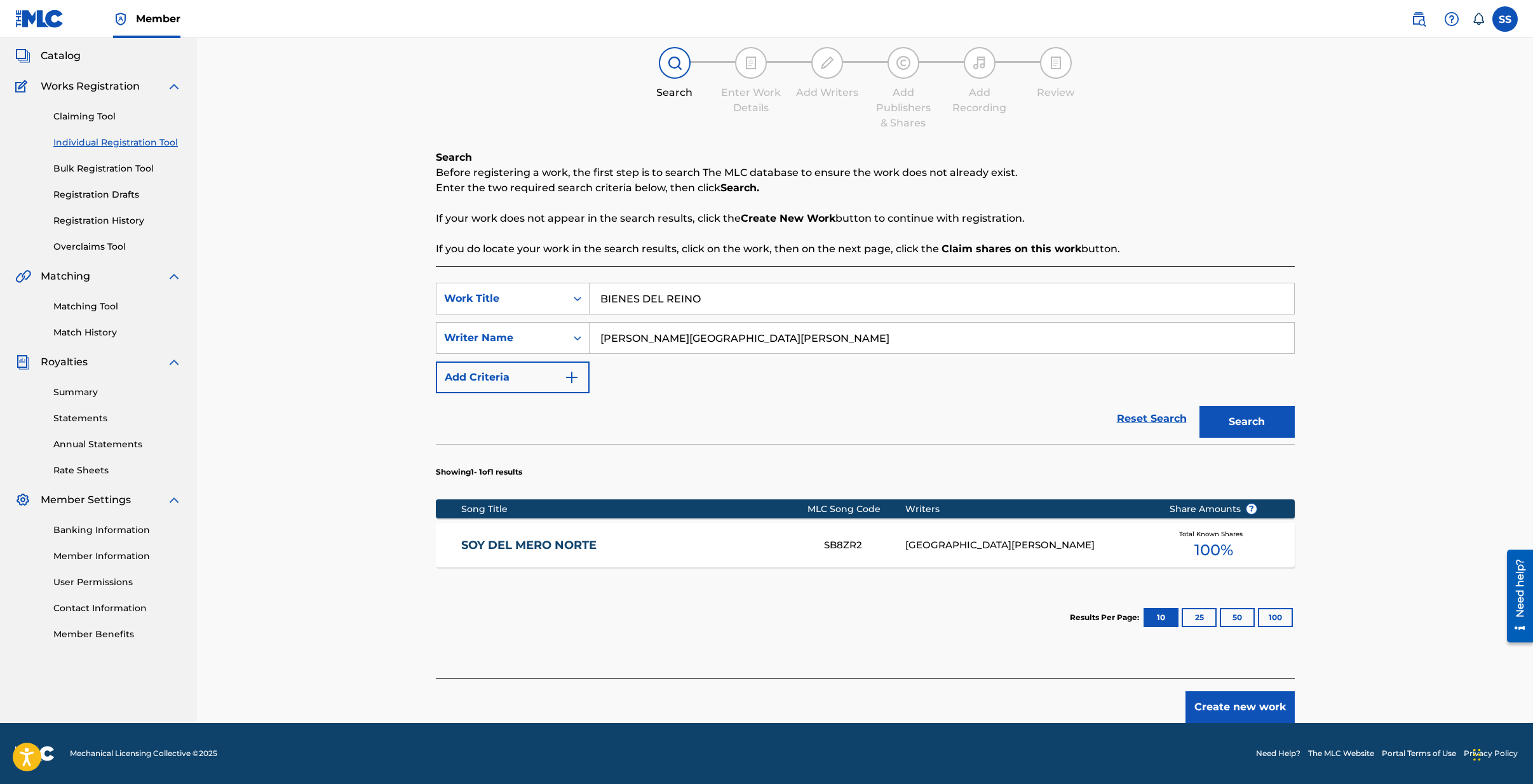
click at [1232, 702] on button "Create new work" at bounding box center [1240, 707] width 109 height 32
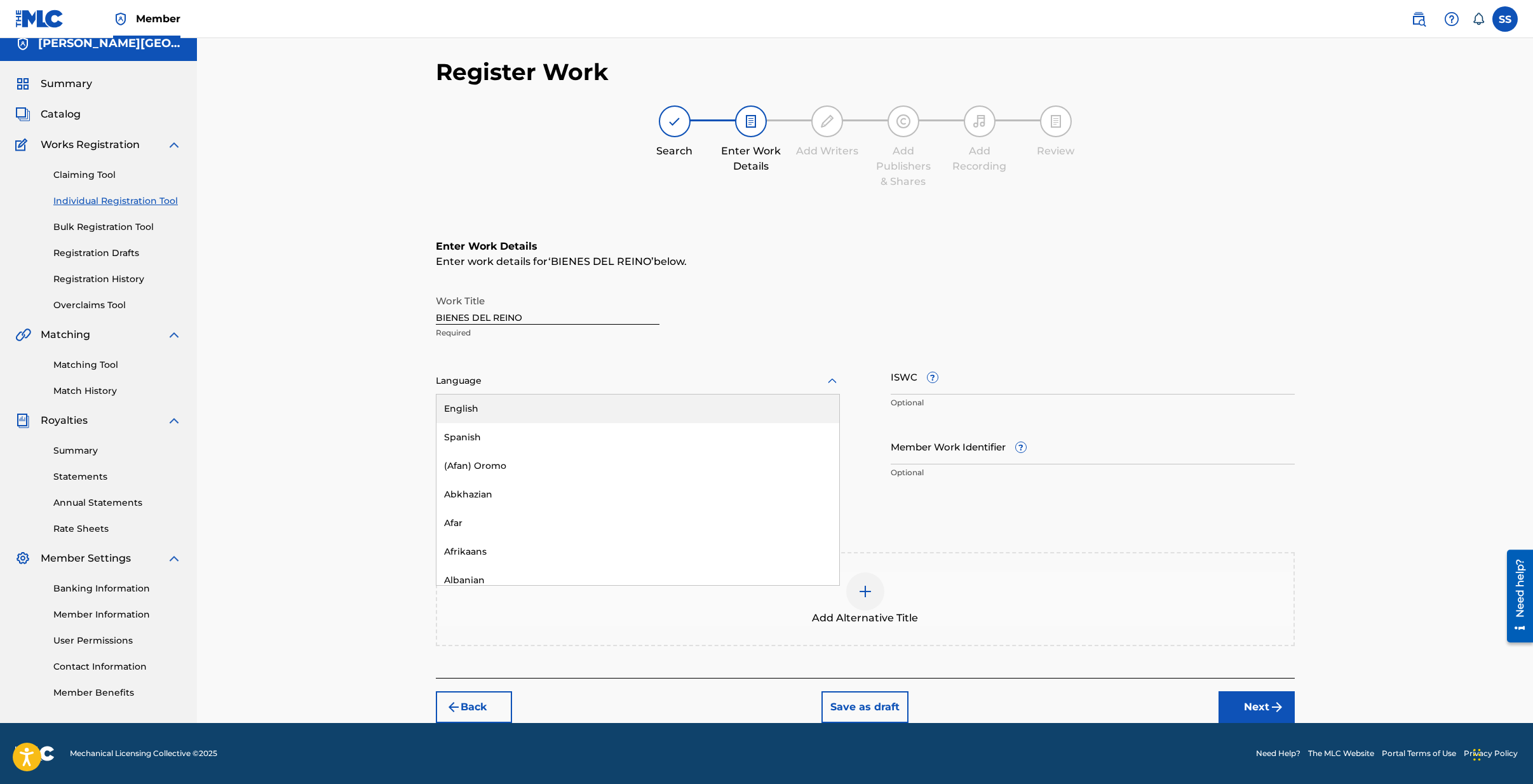
click at [494, 384] on div at bounding box center [638, 381] width 404 height 15
click at [474, 440] on div "Spanish" at bounding box center [638, 437] width 403 height 29
click at [958, 373] on input "ISWC ?" at bounding box center [1093, 377] width 404 height 36
type input "T9133771638"
click at [1264, 701] on button "Next" at bounding box center [1257, 707] width 77 height 32
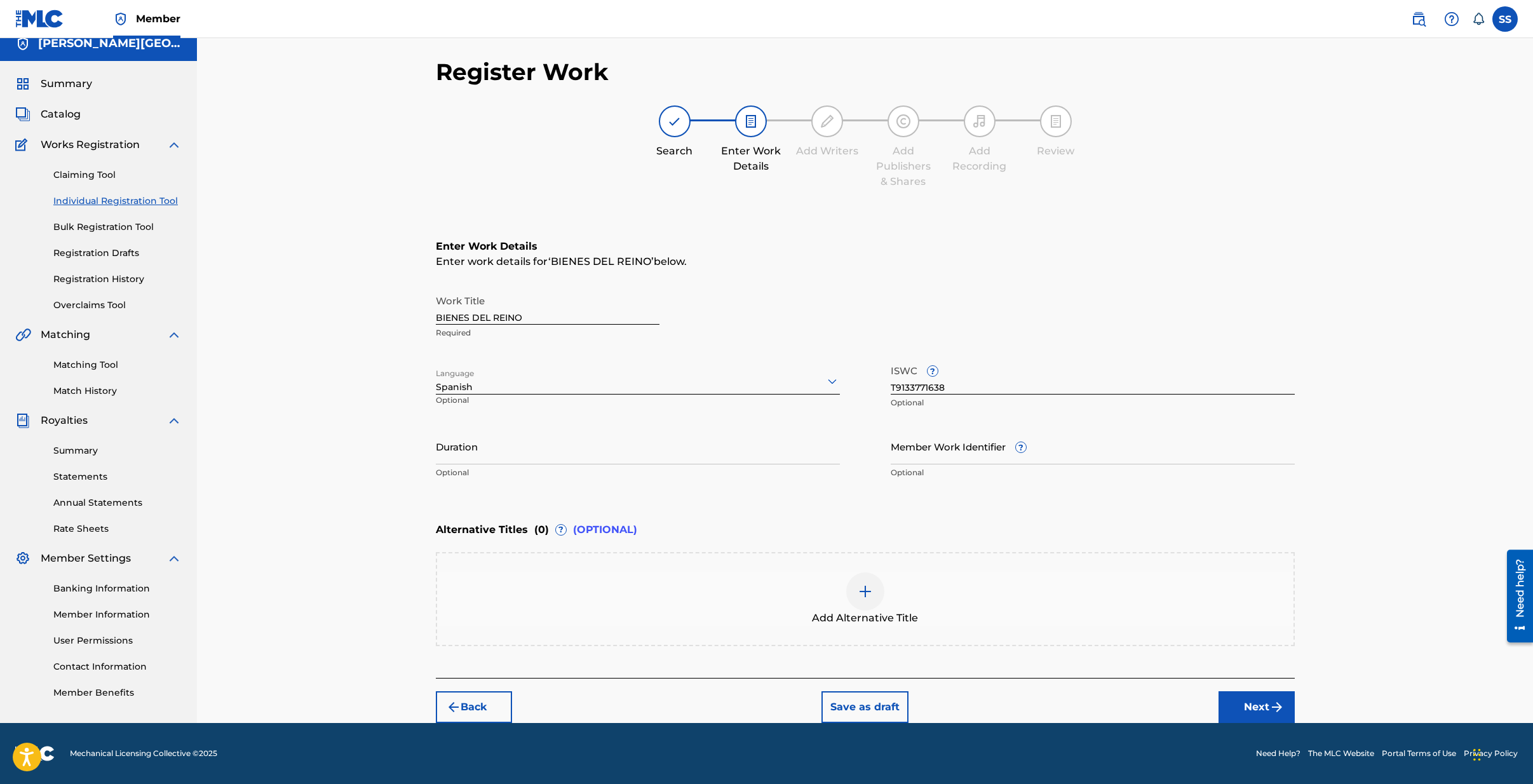
scroll to position [4, 0]
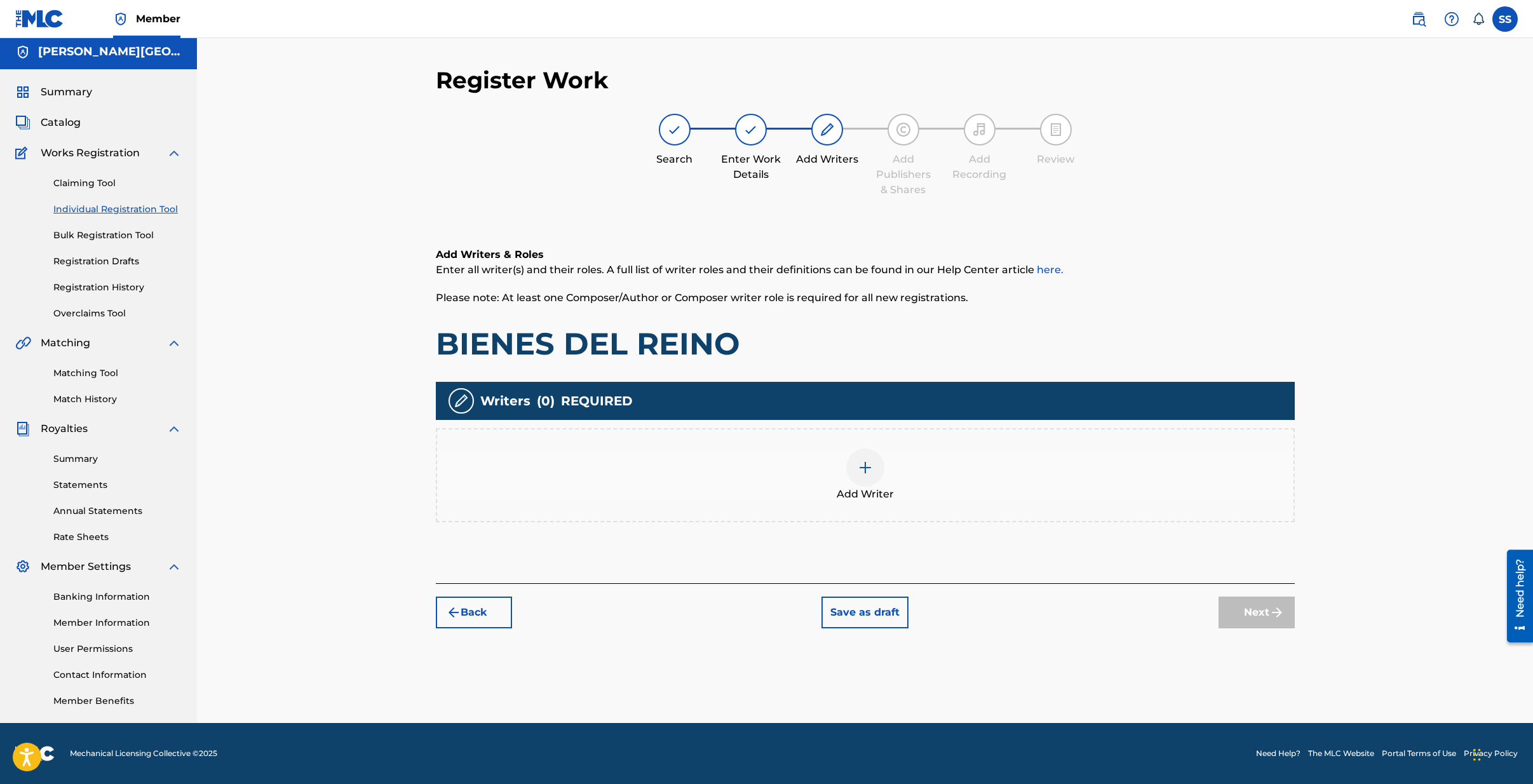
click at [863, 474] on img at bounding box center [865, 467] width 15 height 15
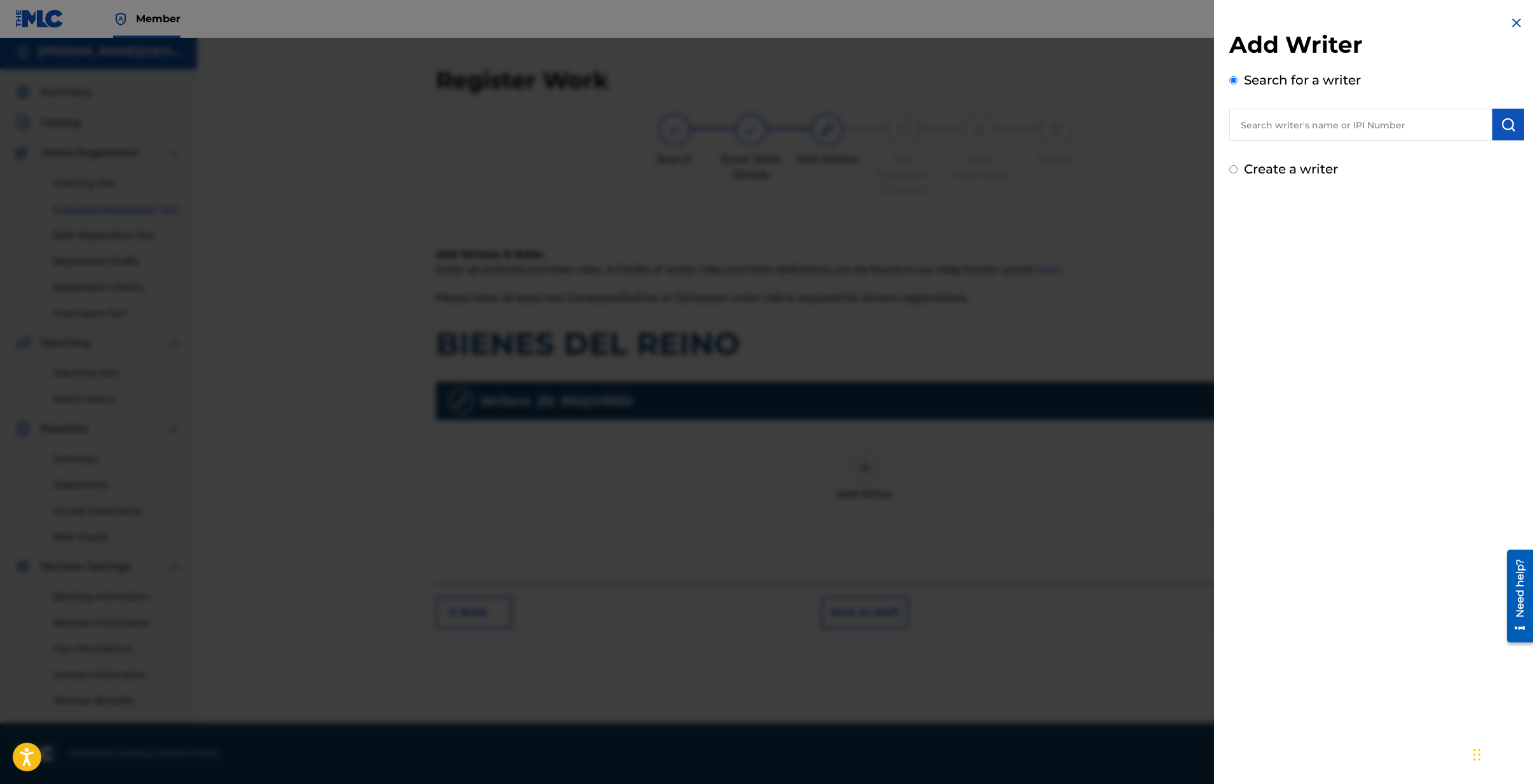
click at [1315, 130] on input "text" at bounding box center [1360, 124] width 263 height 32
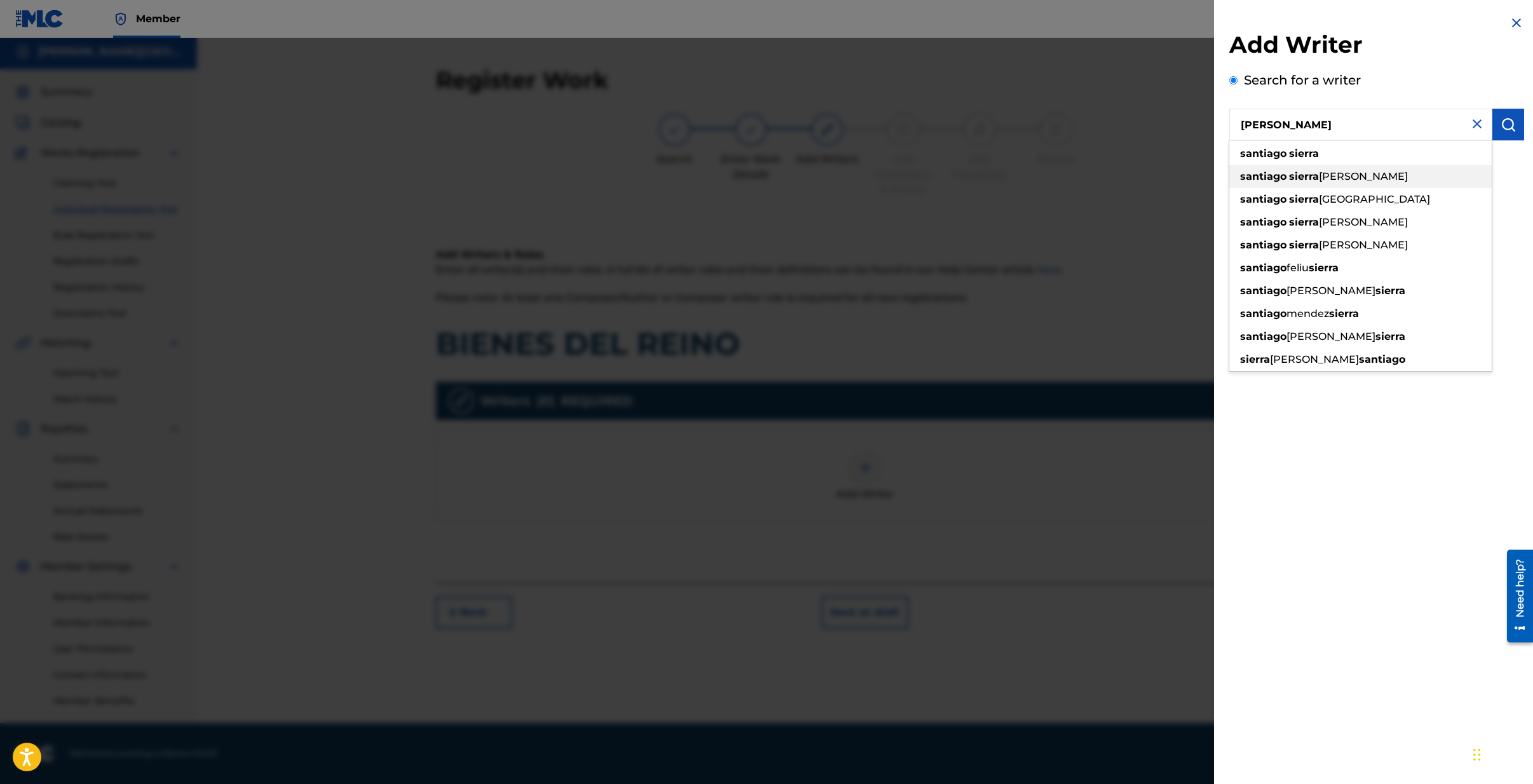
click at [1343, 175] on span "[PERSON_NAME]" at bounding box center [1363, 176] width 89 height 12
type input "[PERSON_NAME][GEOGRAPHIC_DATA][PERSON_NAME]"
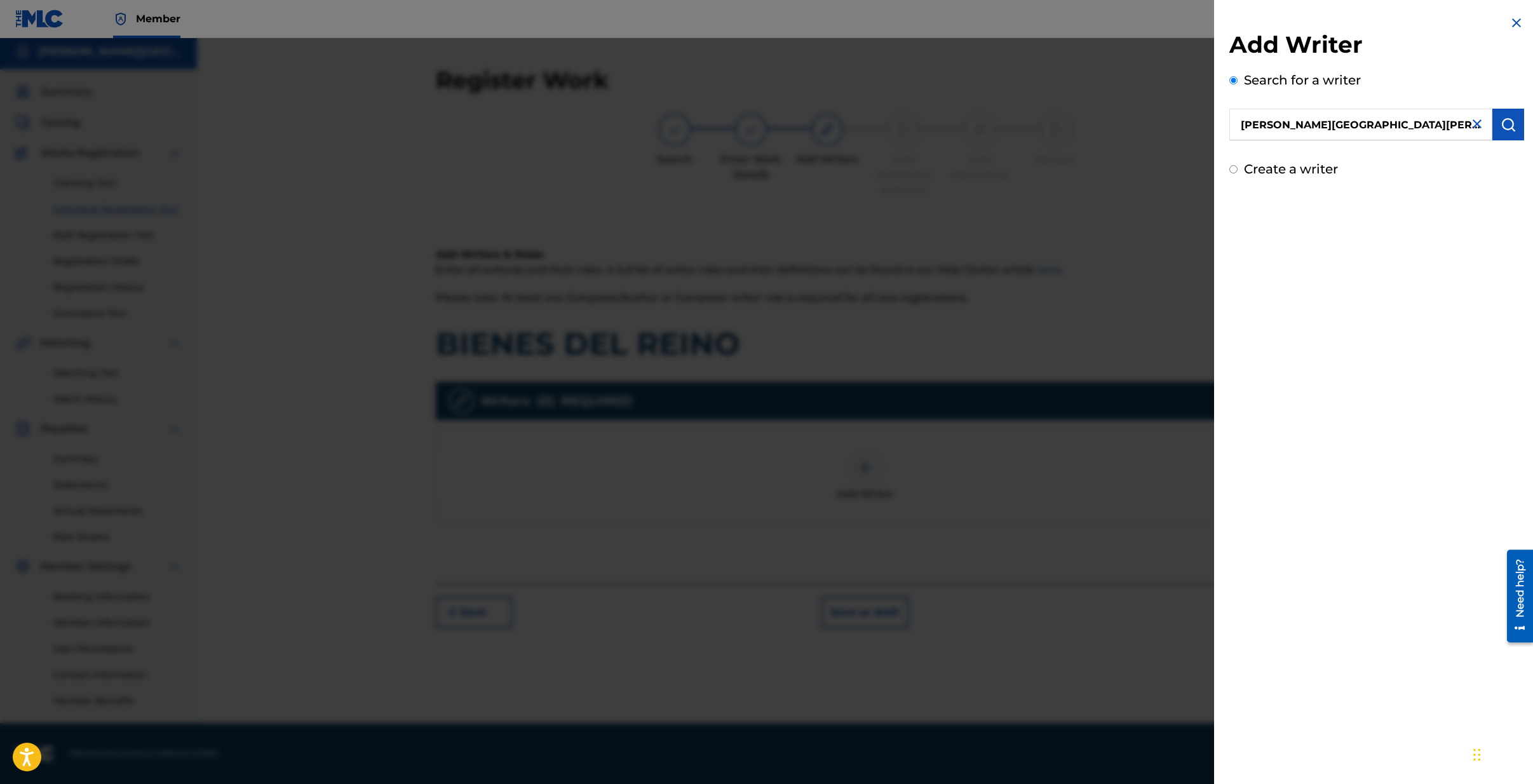
click at [1509, 121] on img "submit" at bounding box center [1508, 124] width 15 height 15
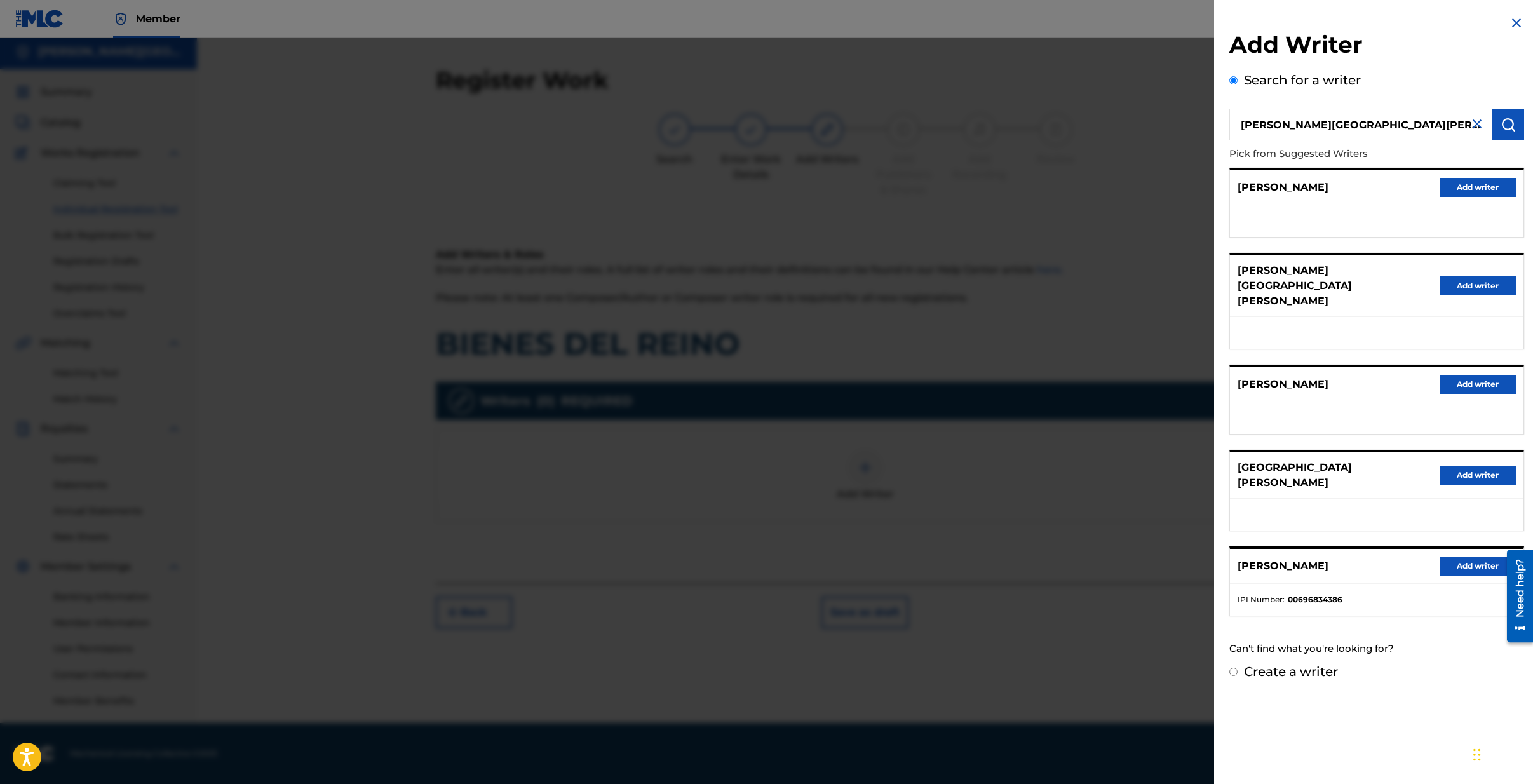
click at [1455, 465] on button "Add writer" at bounding box center [1478, 474] width 77 height 19
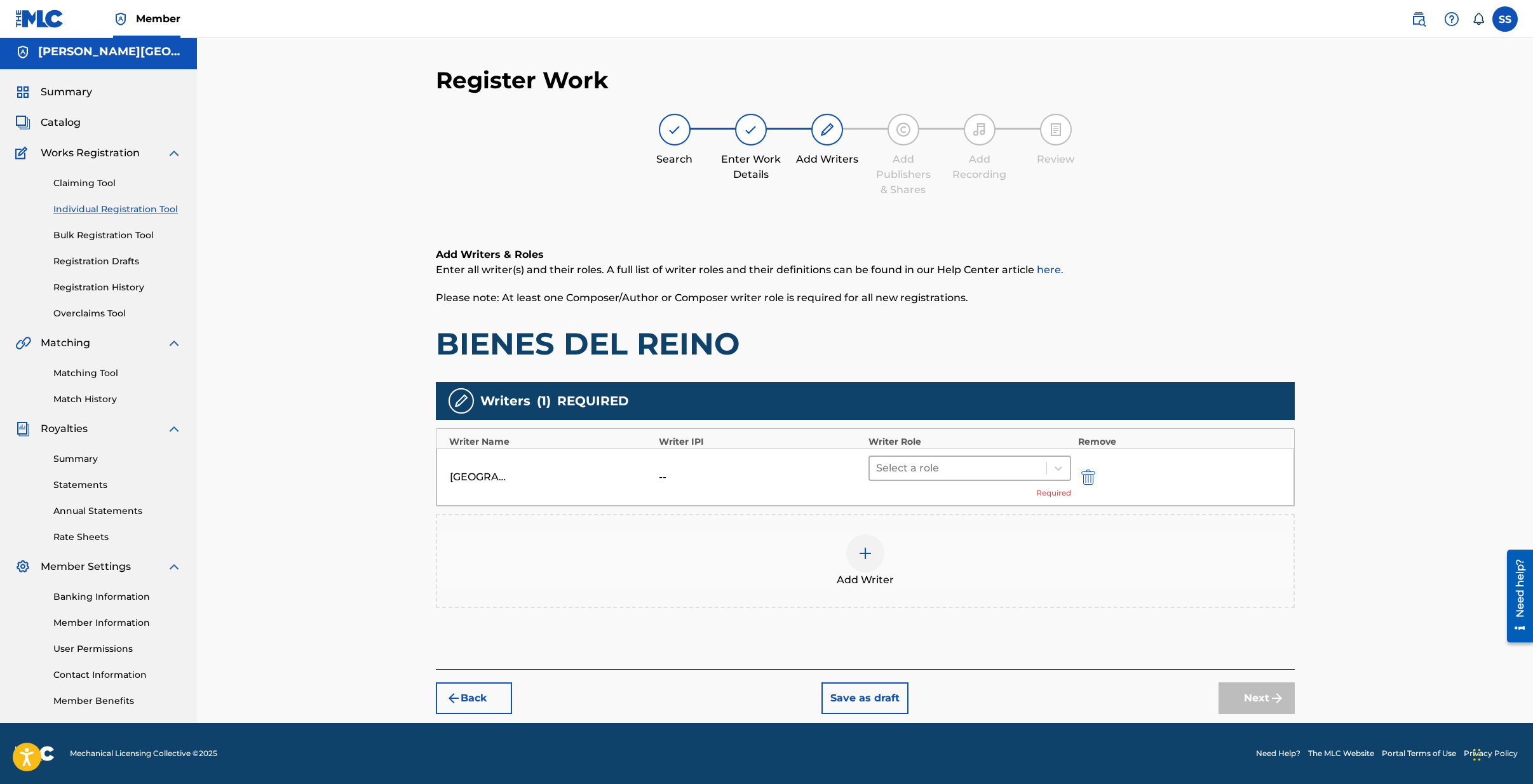
click at [937, 469] on div at bounding box center [958, 469] width 165 height 18
click at [927, 500] on div "Composer/Author" at bounding box center [970, 500] width 203 height 25
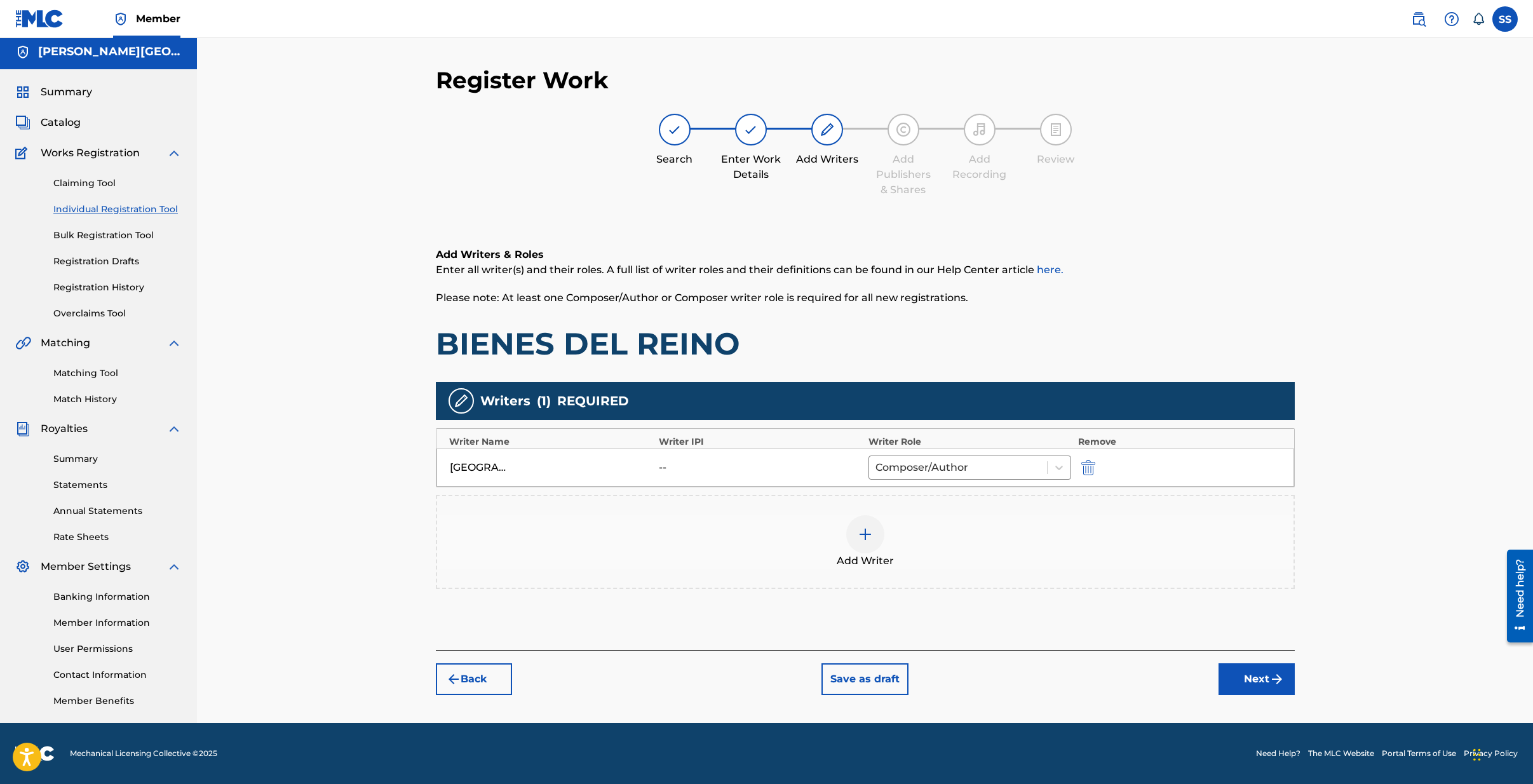
click at [1250, 684] on button "Next" at bounding box center [1257, 679] width 77 height 32
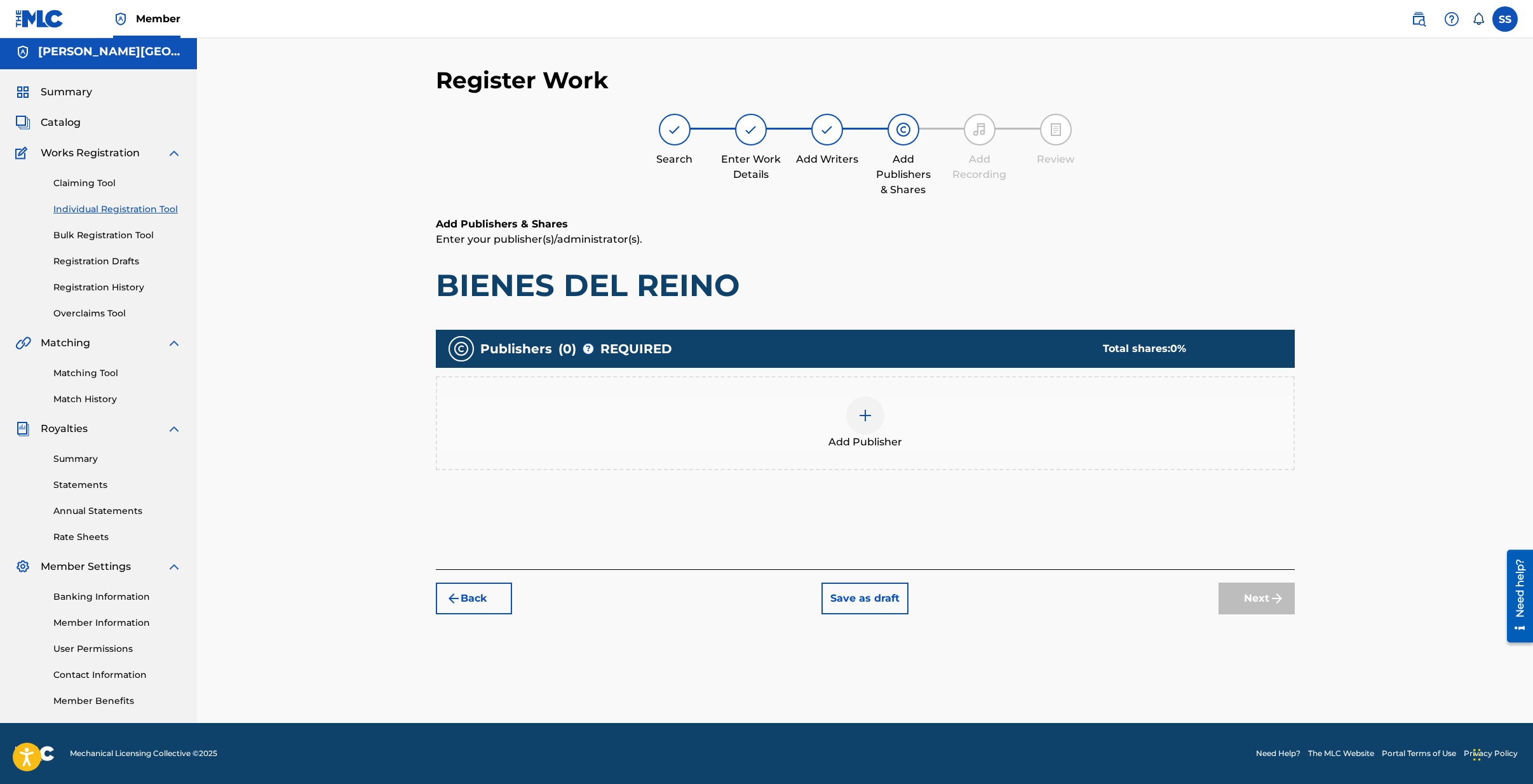
click at [865, 410] on img at bounding box center [865, 415] width 15 height 15
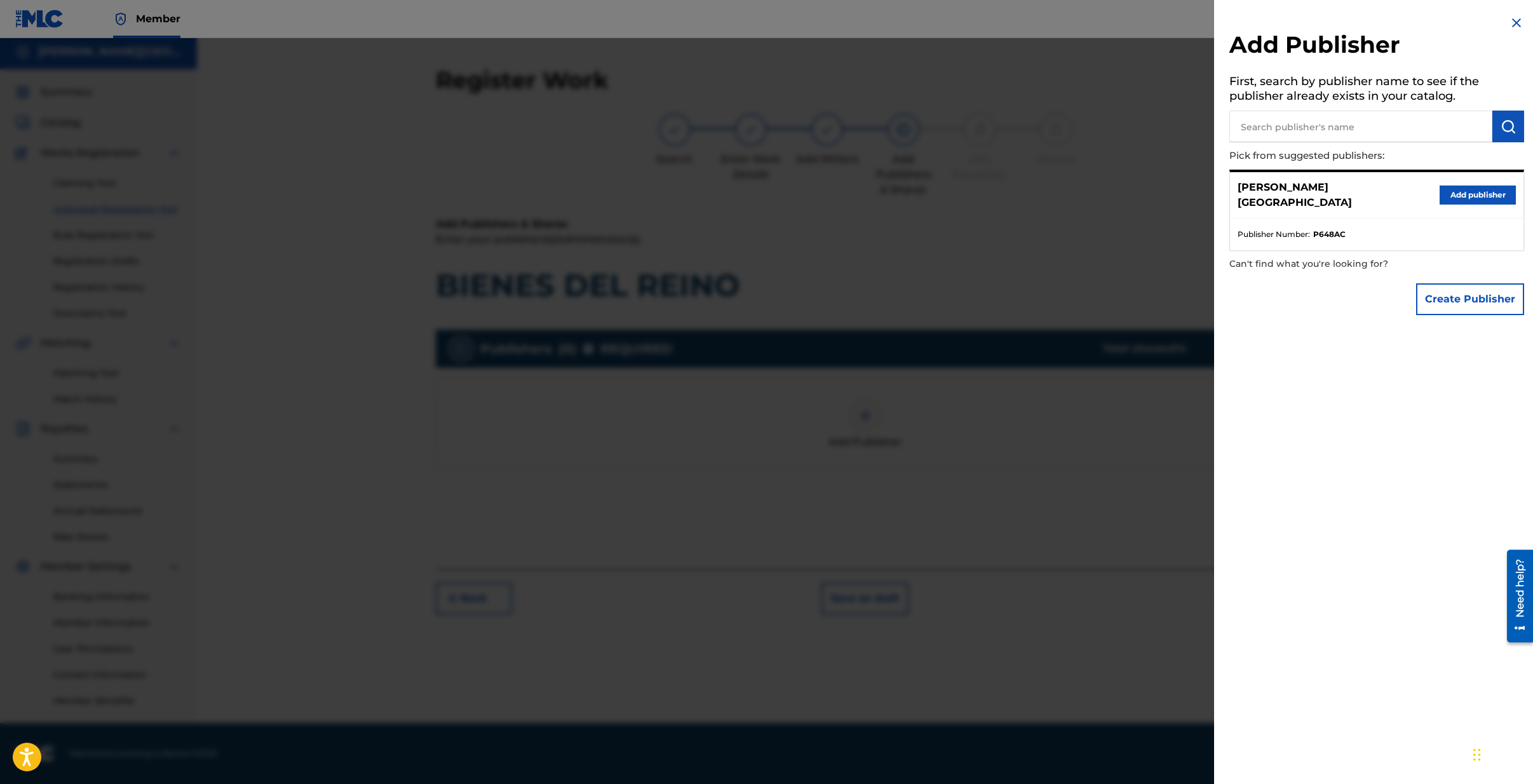
click at [1290, 121] on input "text" at bounding box center [1360, 126] width 263 height 32
type input "[PERSON_NAME] PUBLISHING"
click at [1500, 123] on img "submit" at bounding box center [1508, 126] width 15 height 15
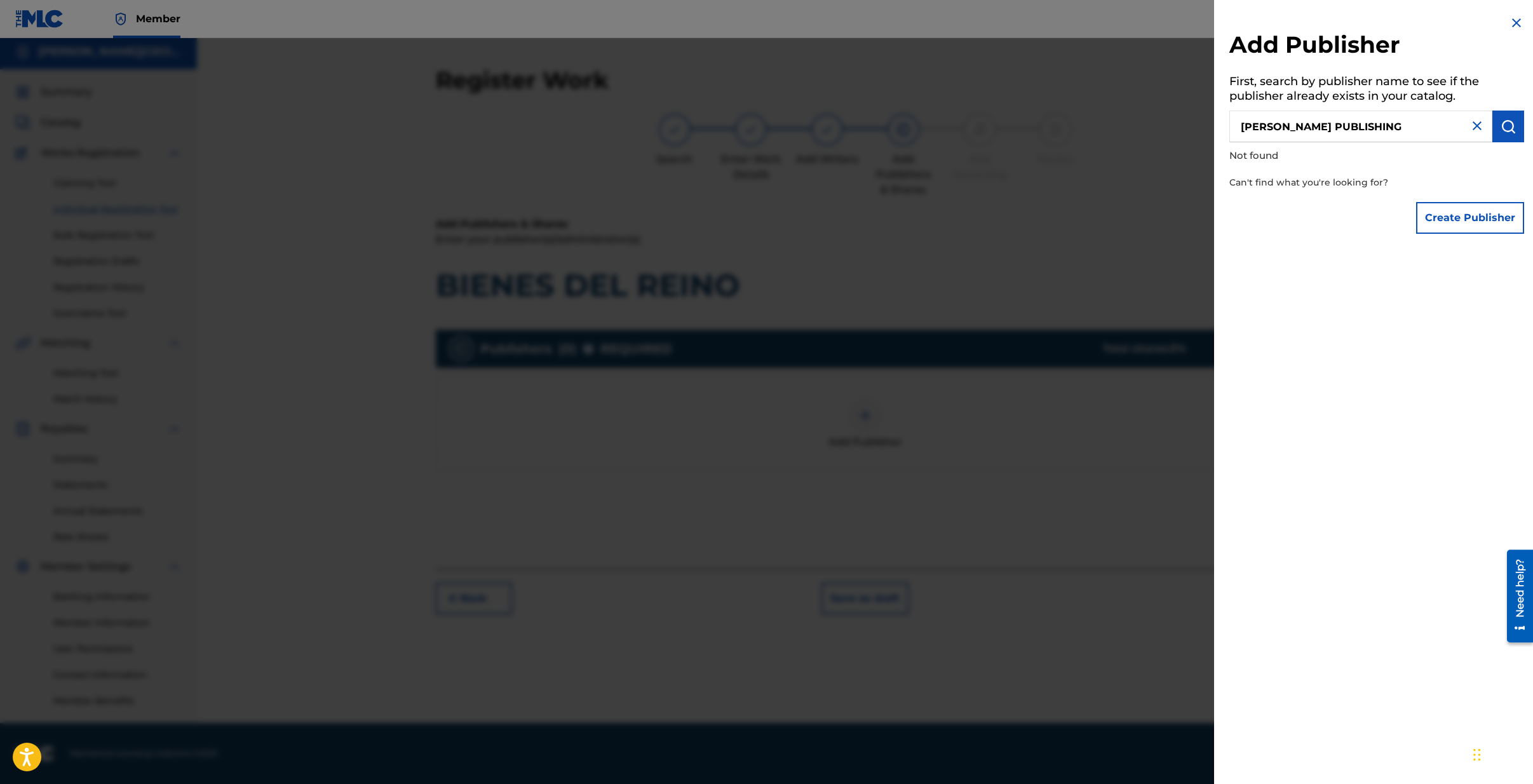
click at [1477, 218] on button "Create Publisher" at bounding box center [1470, 218] width 108 height 32
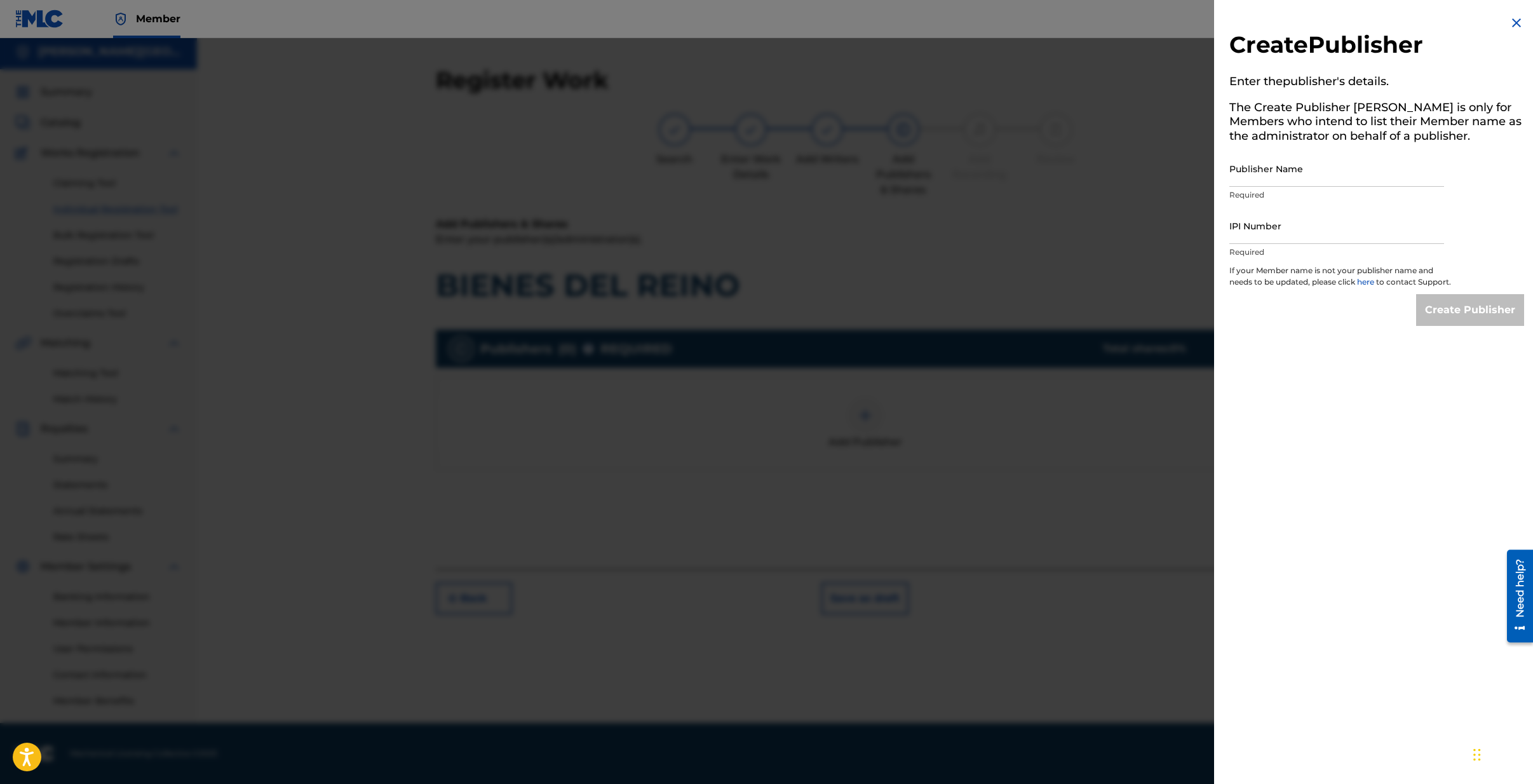
click at [1256, 169] on input "Publisher Name" at bounding box center [1336, 169] width 214 height 36
type input "[PERSON_NAME] PUBLISHING"
click at [1256, 235] on input "IPI Number" at bounding box center [1336, 226] width 214 height 36
type input "00710998426"
click at [1476, 324] on input "Create Publisher" at bounding box center [1470, 310] width 108 height 32
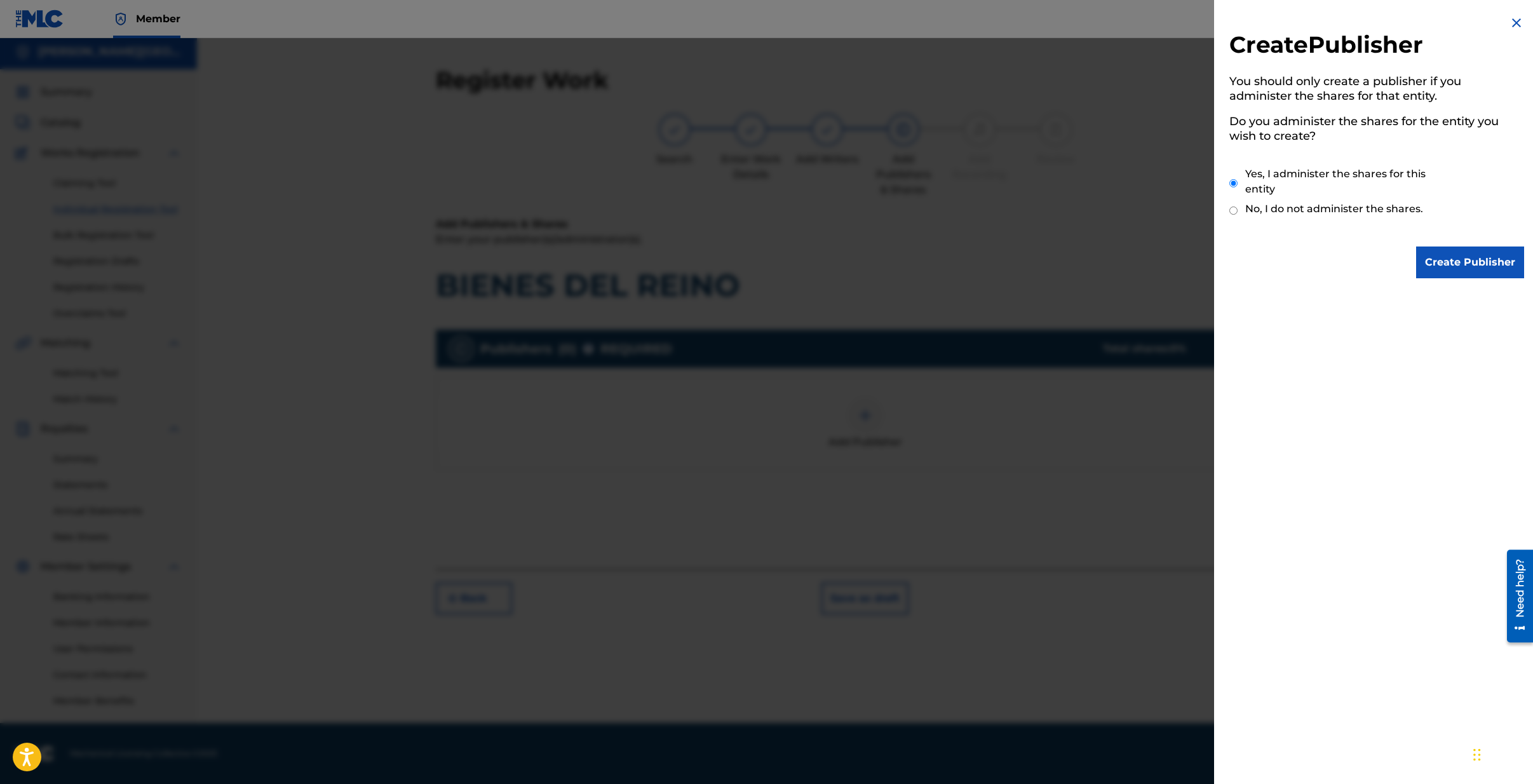
click at [1466, 267] on input "Create Publisher" at bounding box center [1470, 262] width 108 height 32
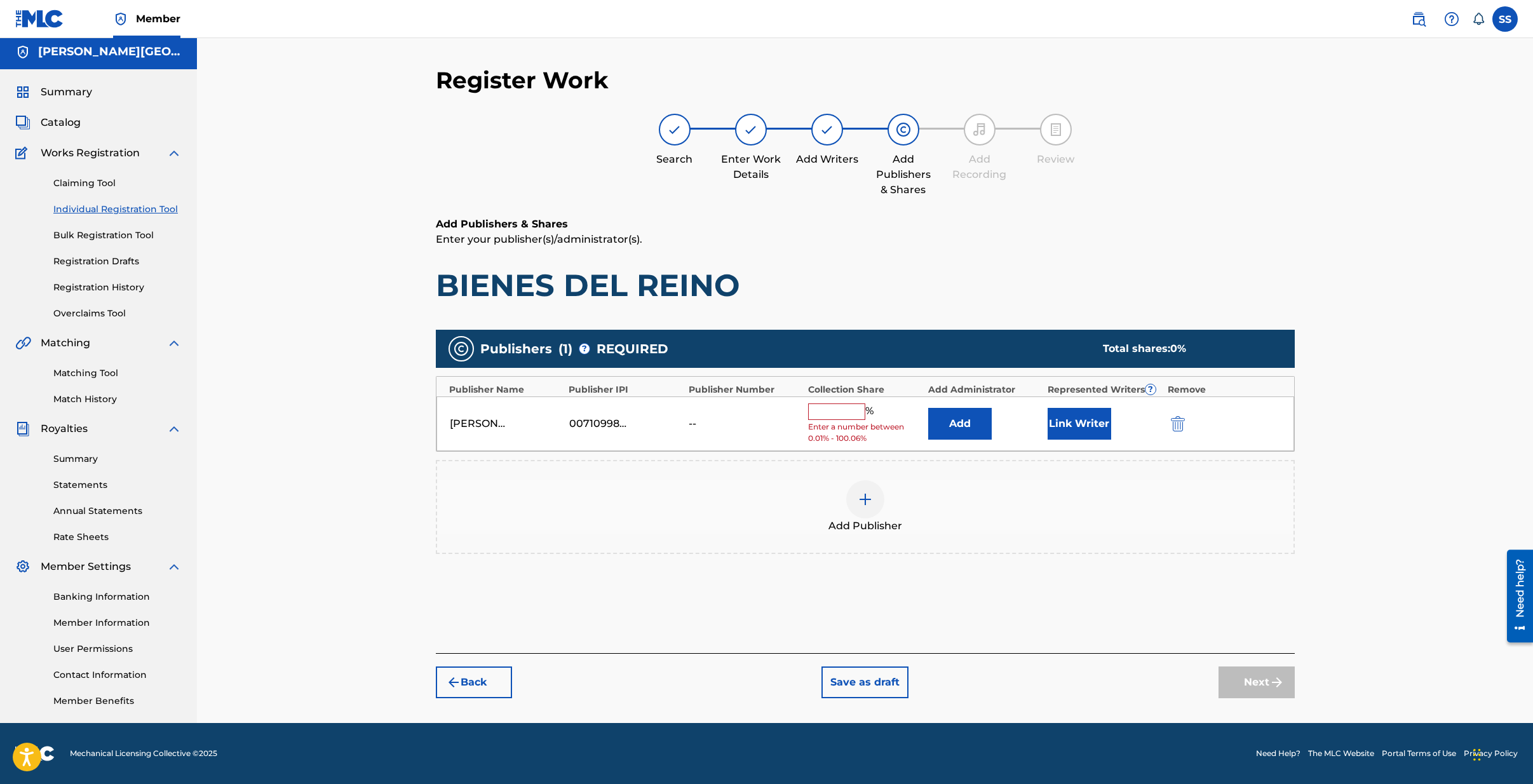
click at [844, 413] on input "text" at bounding box center [837, 412] width 57 height 16
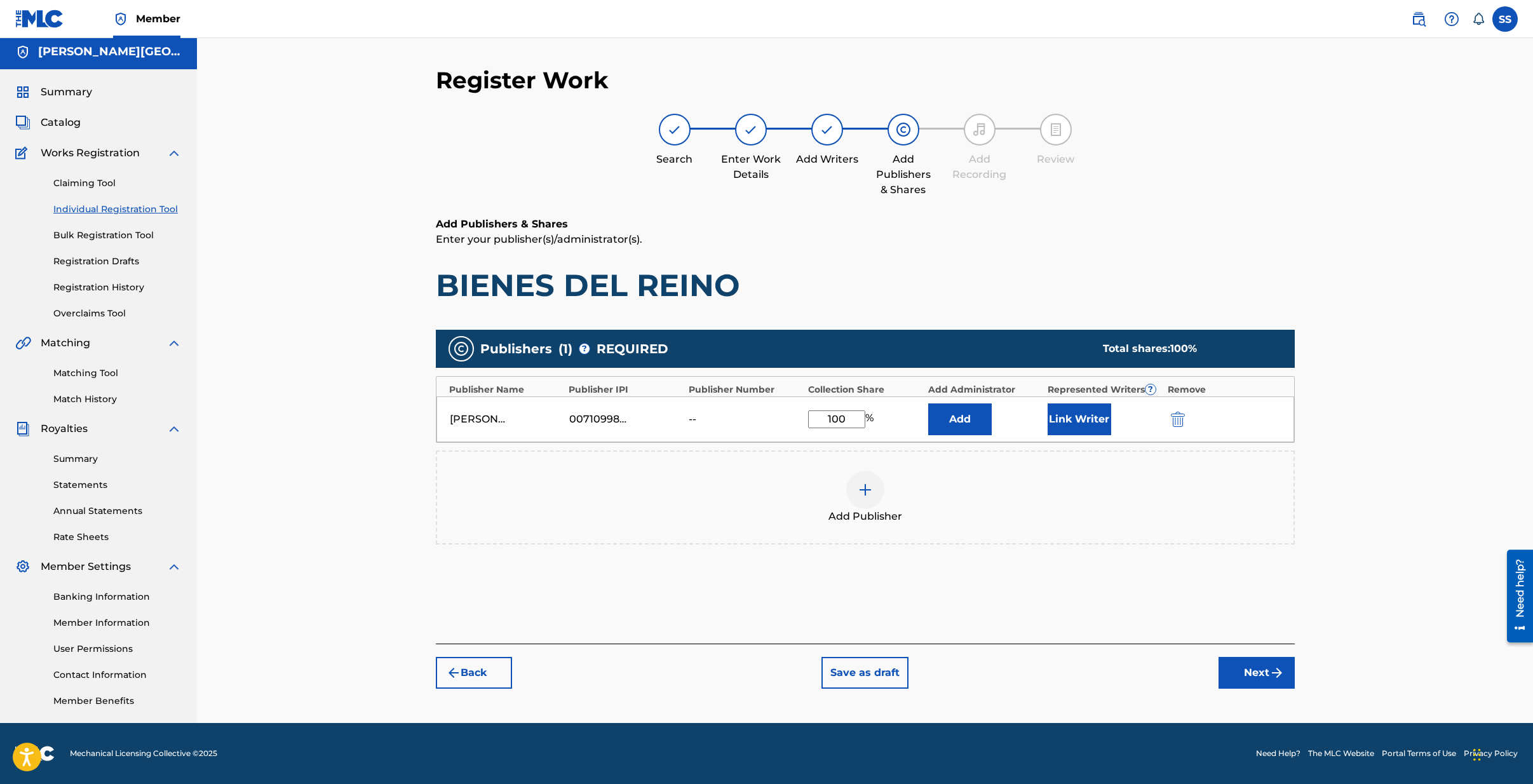
type input "100"
click at [1075, 412] on button "Link Writer" at bounding box center [1080, 419] width 64 height 32
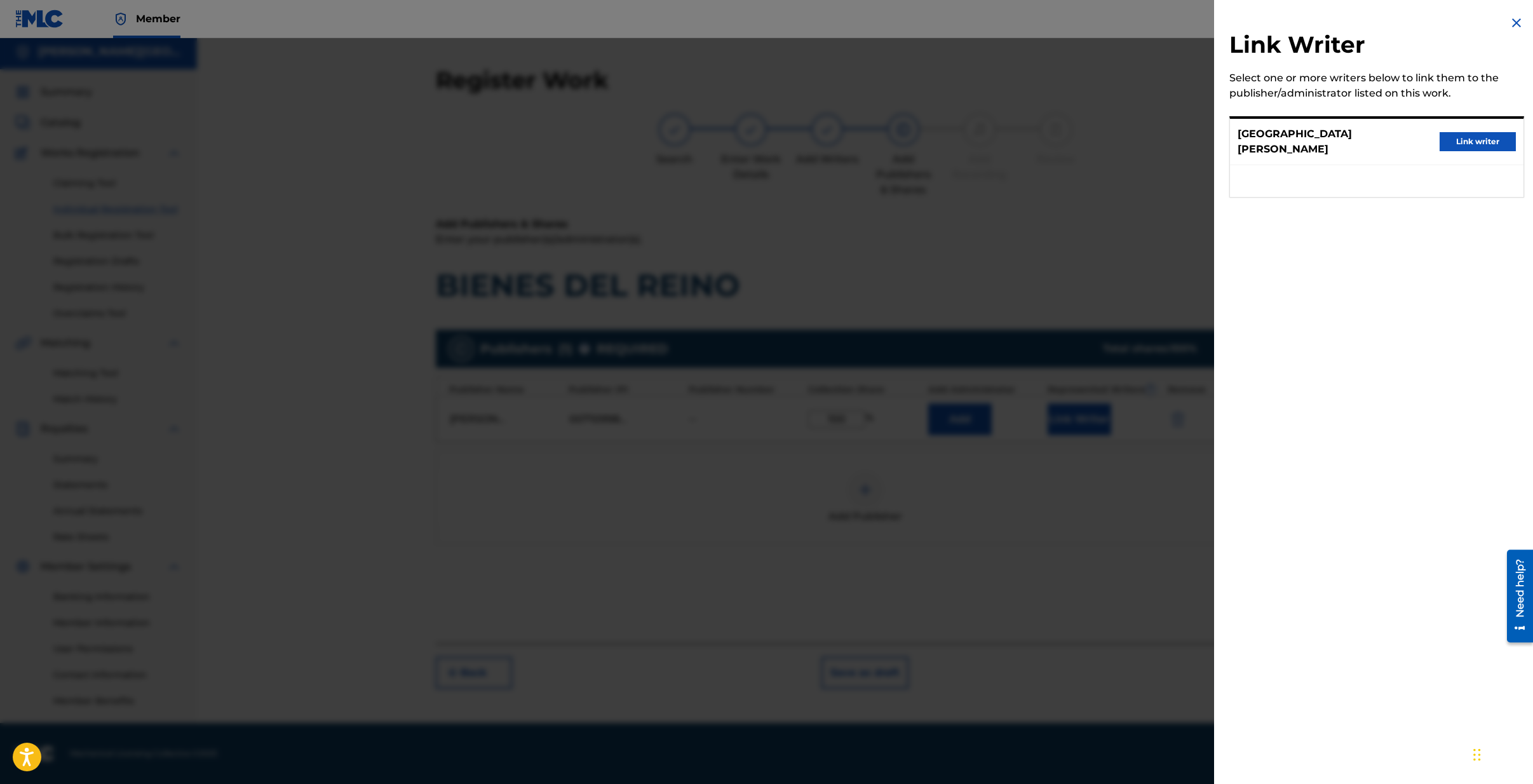
click at [1486, 140] on button "Link writer" at bounding box center [1478, 141] width 77 height 19
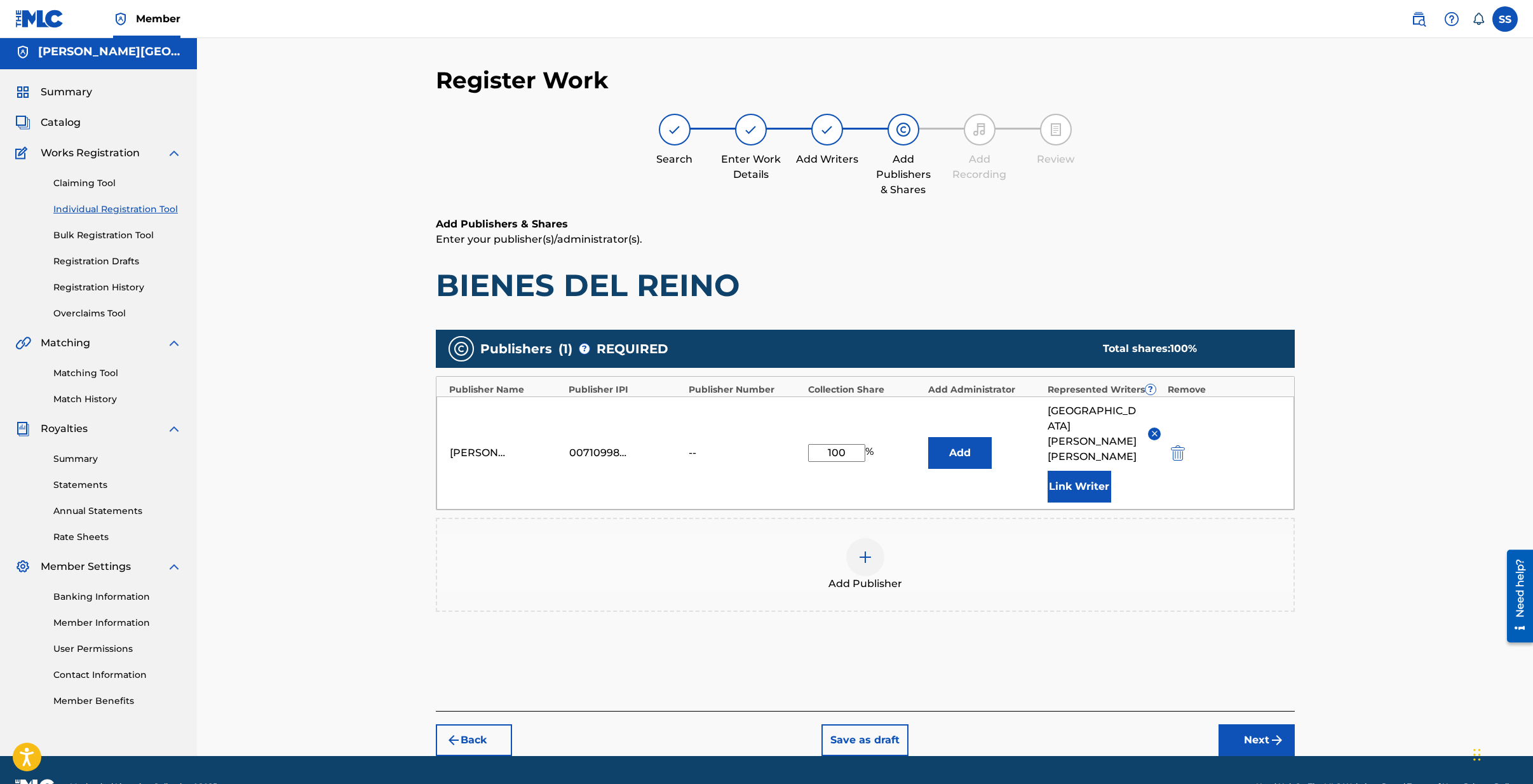
click at [1266, 725] on button "Next" at bounding box center [1257, 740] width 77 height 32
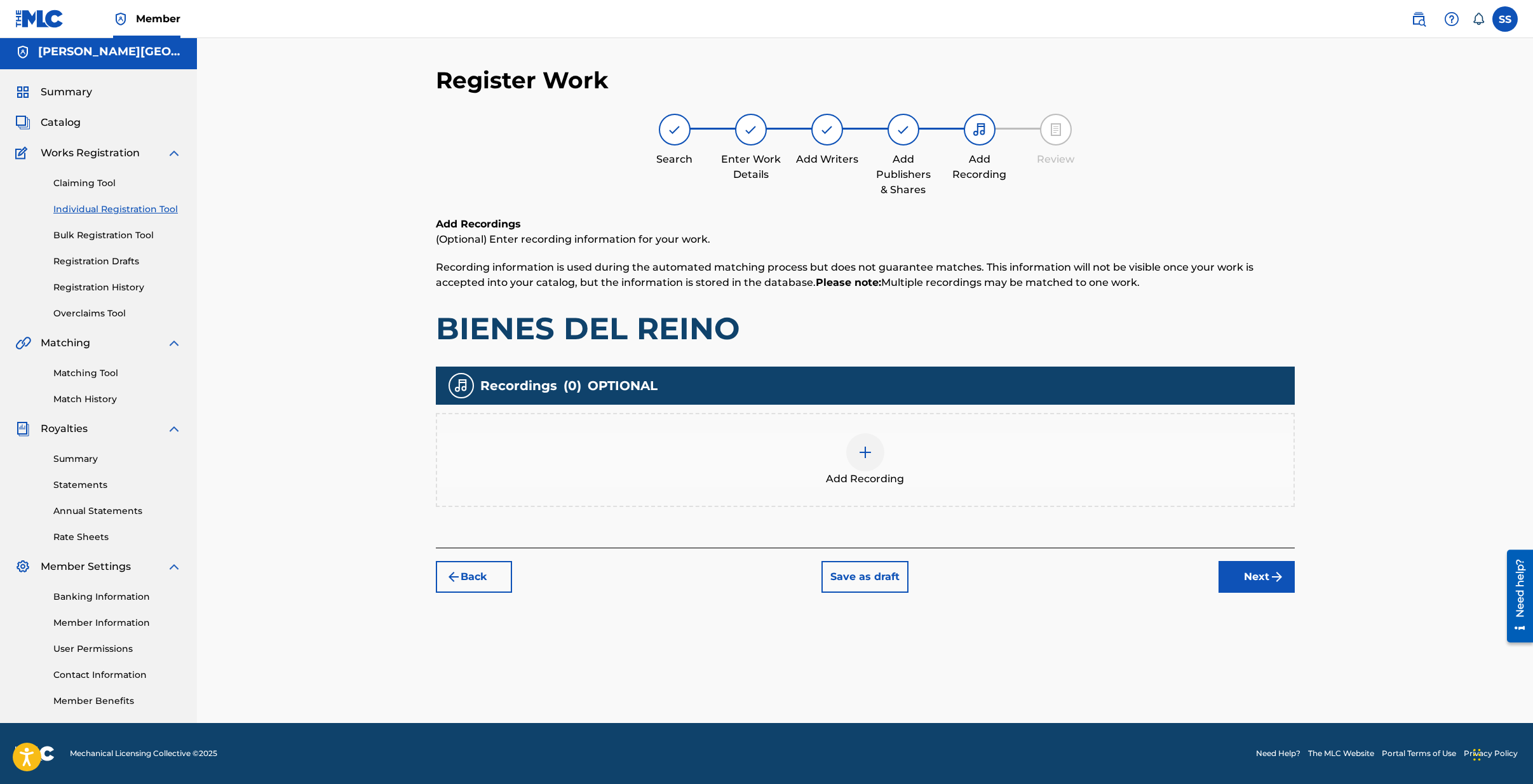
click at [1254, 575] on button "Next" at bounding box center [1257, 576] width 77 height 32
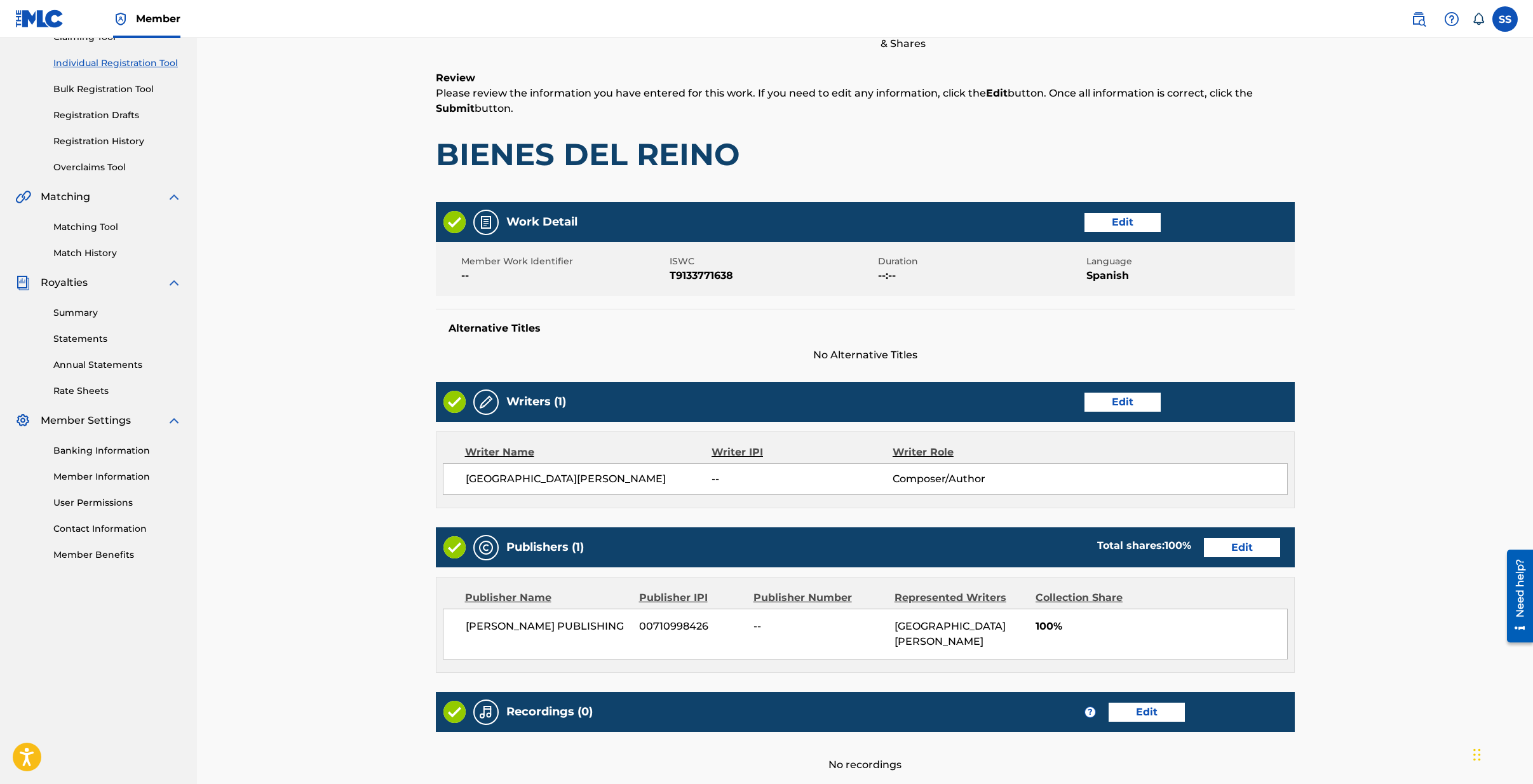
scroll to position [264, 0]
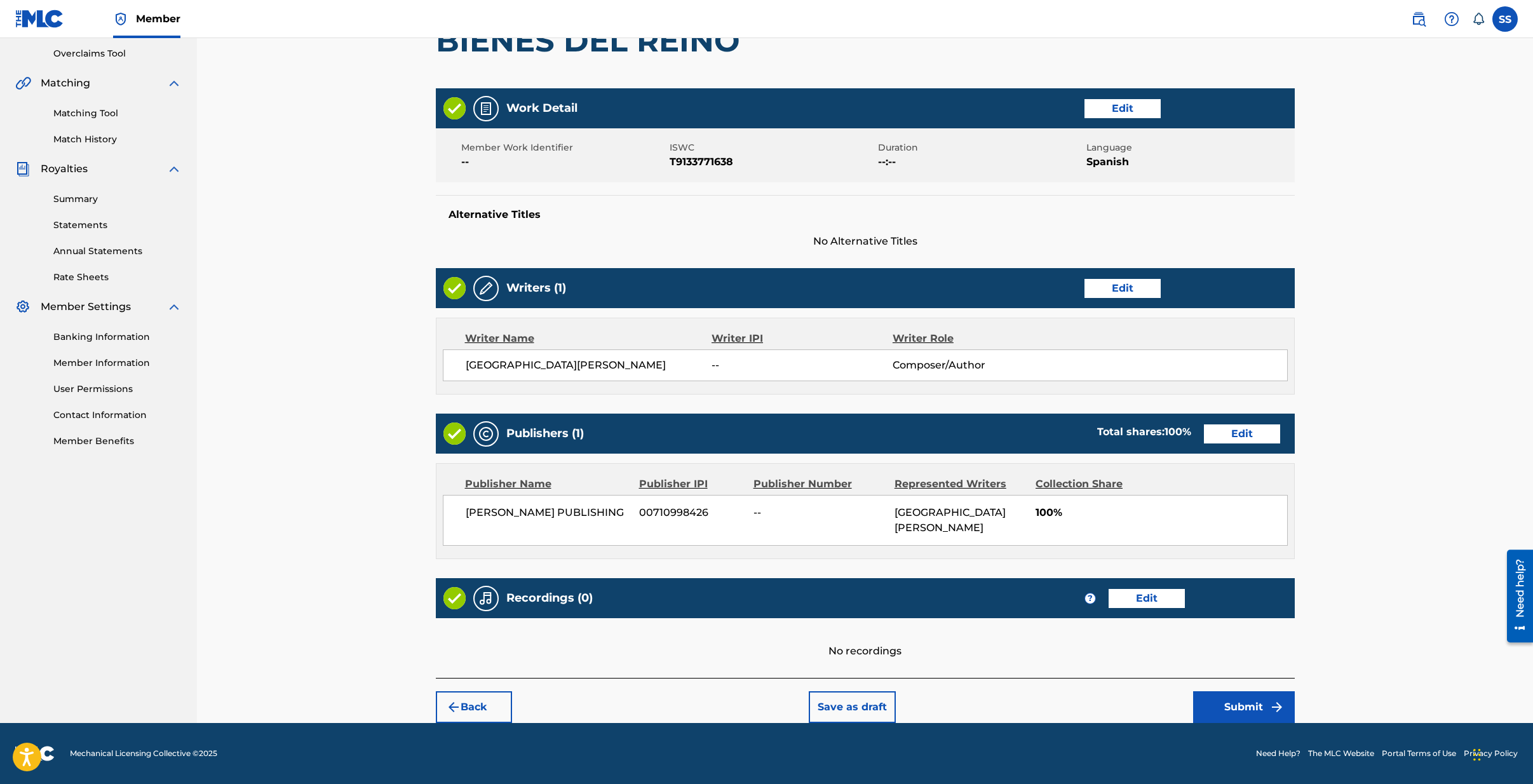
click at [1255, 707] on button "Submit" at bounding box center [1244, 707] width 102 height 32
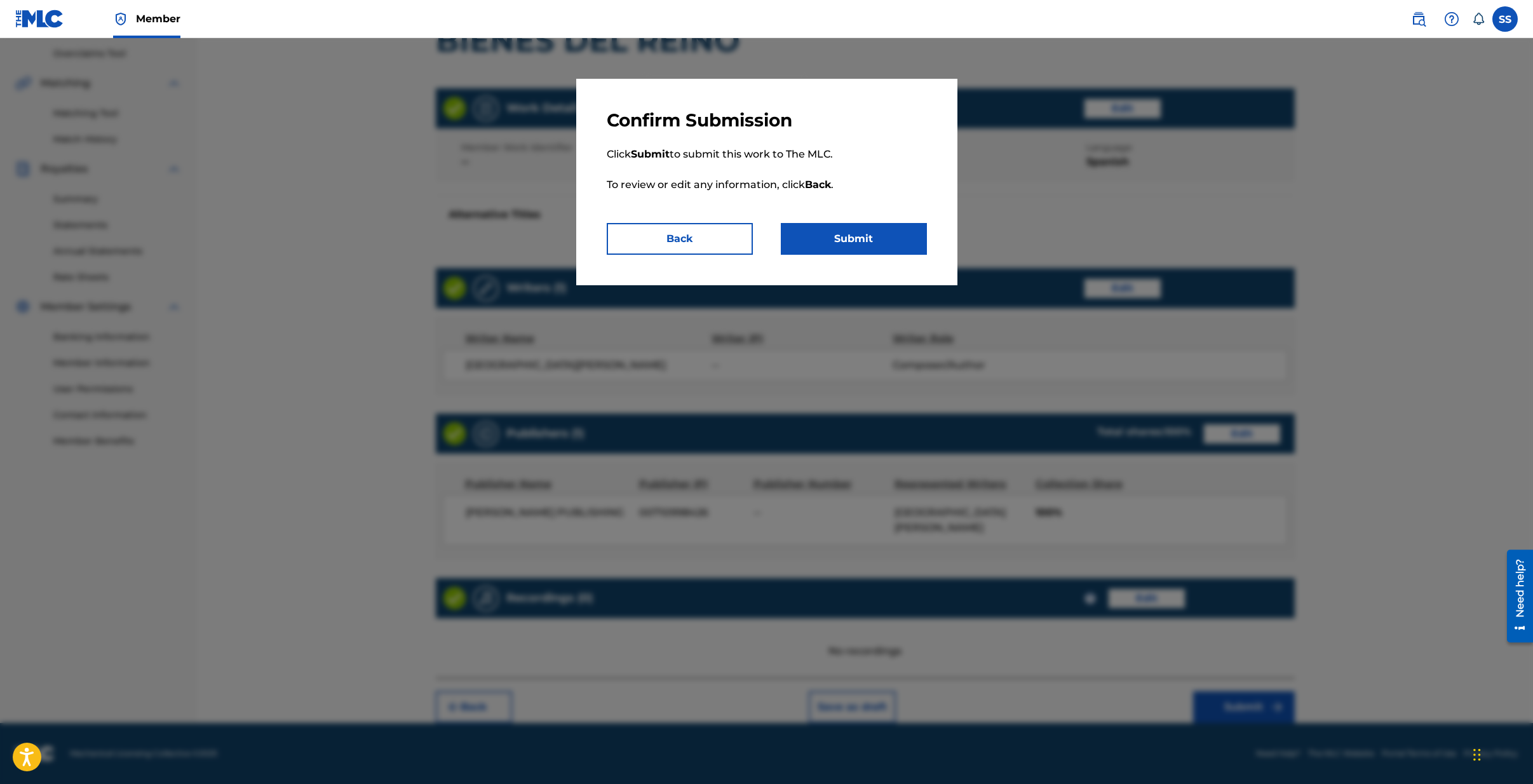
scroll to position [262, 0]
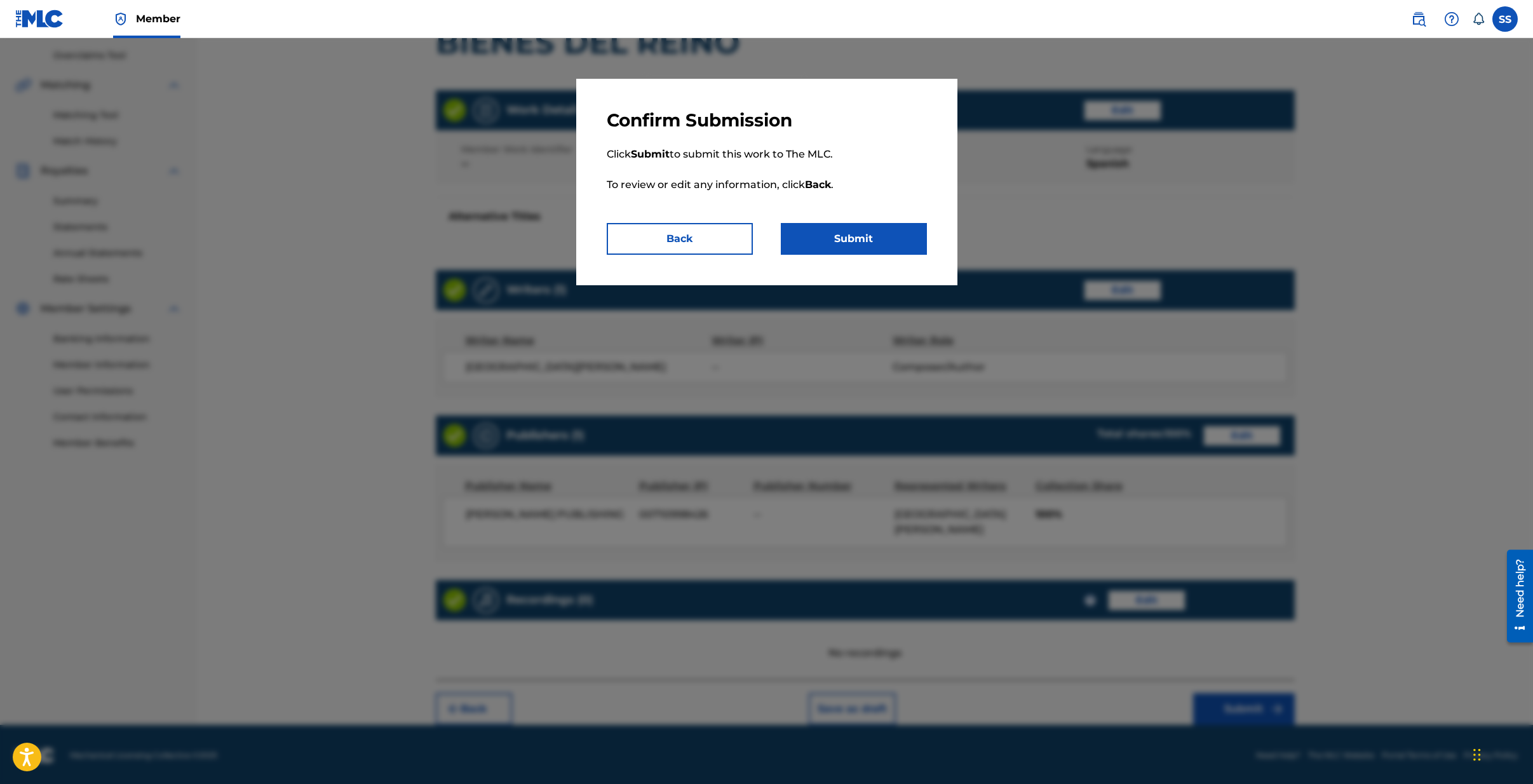
click at [852, 243] on button "Submit" at bounding box center [853, 239] width 146 height 32
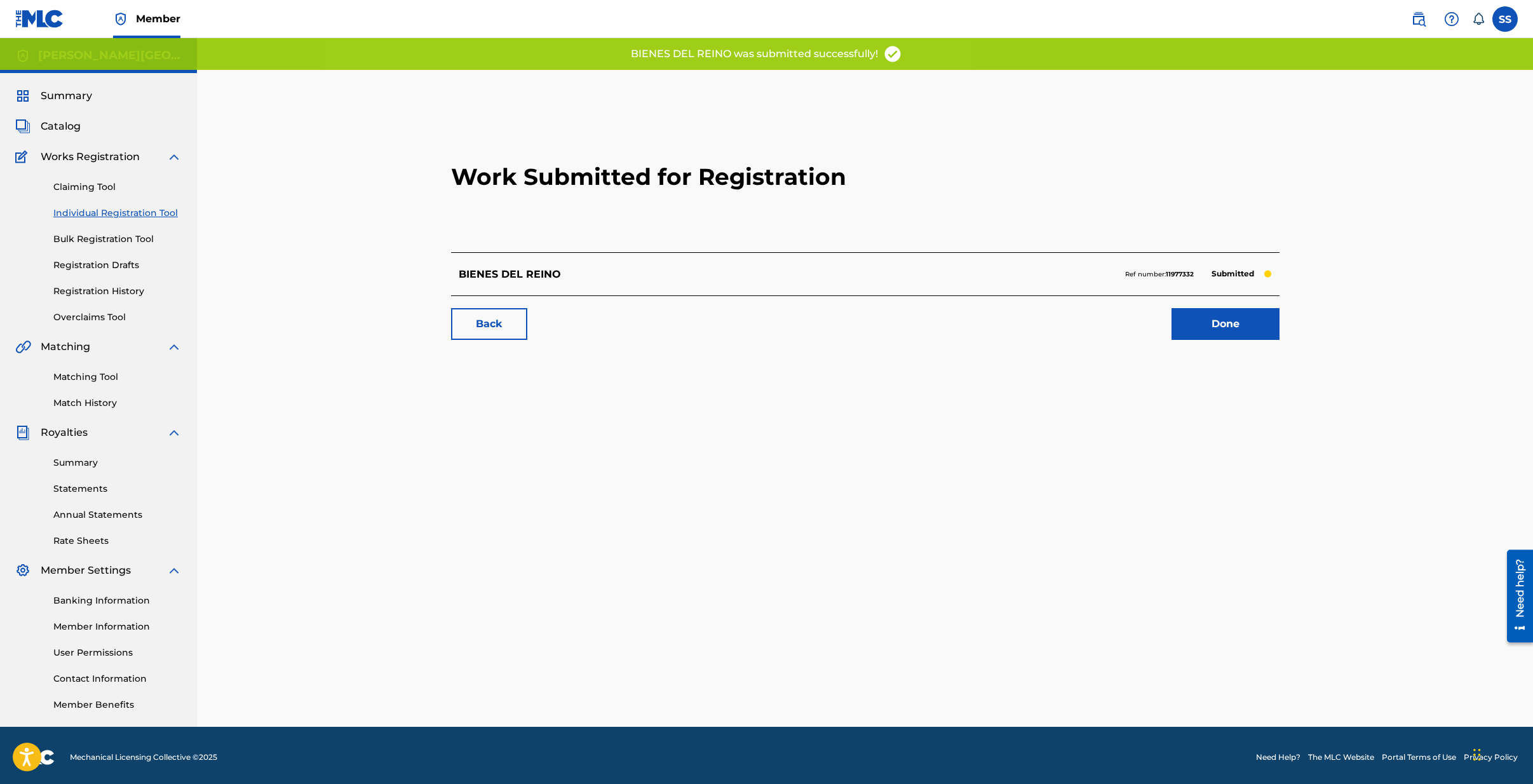
click at [1221, 327] on link "Done" at bounding box center [1226, 324] width 108 height 32
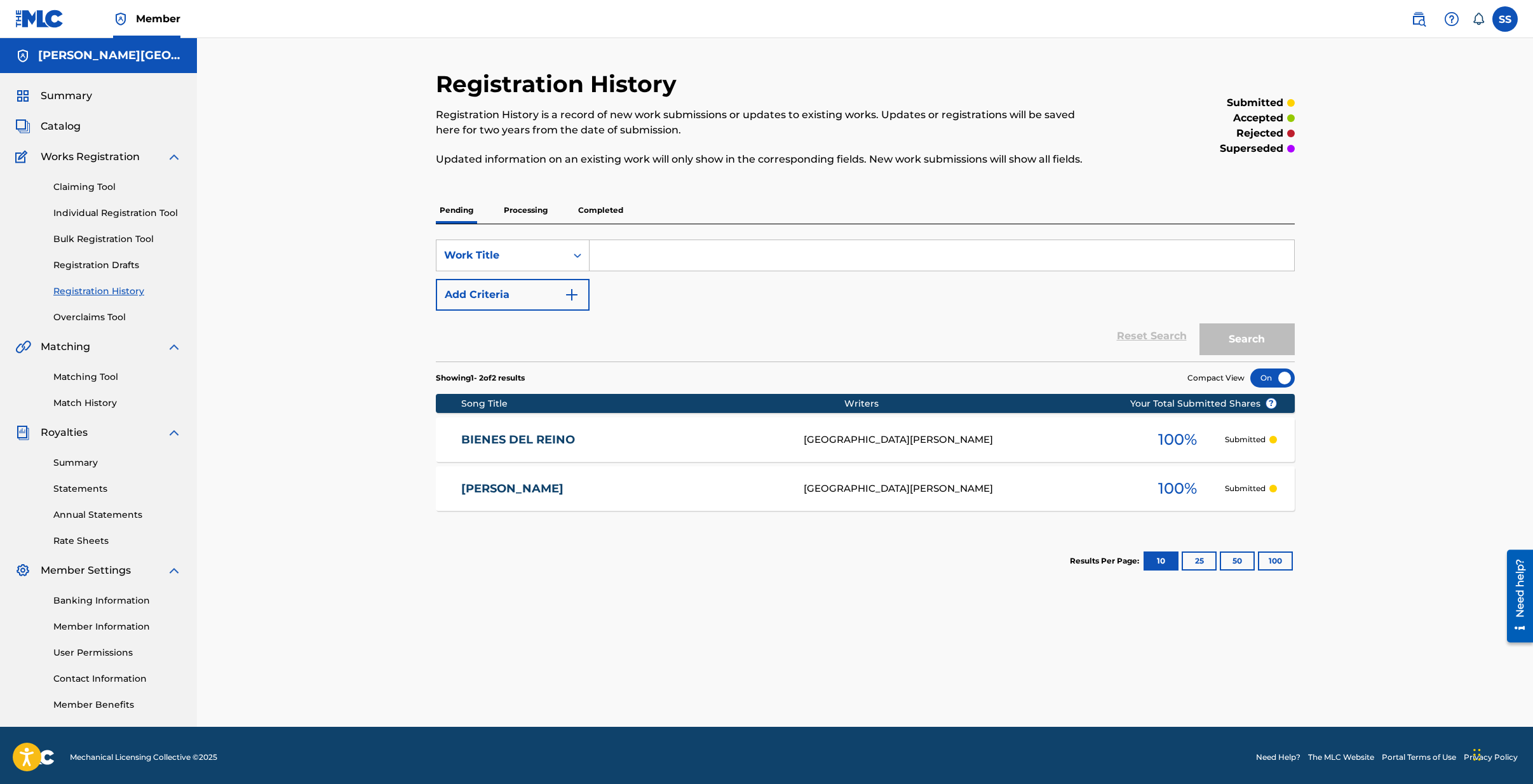
click at [104, 218] on link "Individual Registration Tool" at bounding box center [117, 213] width 128 height 13
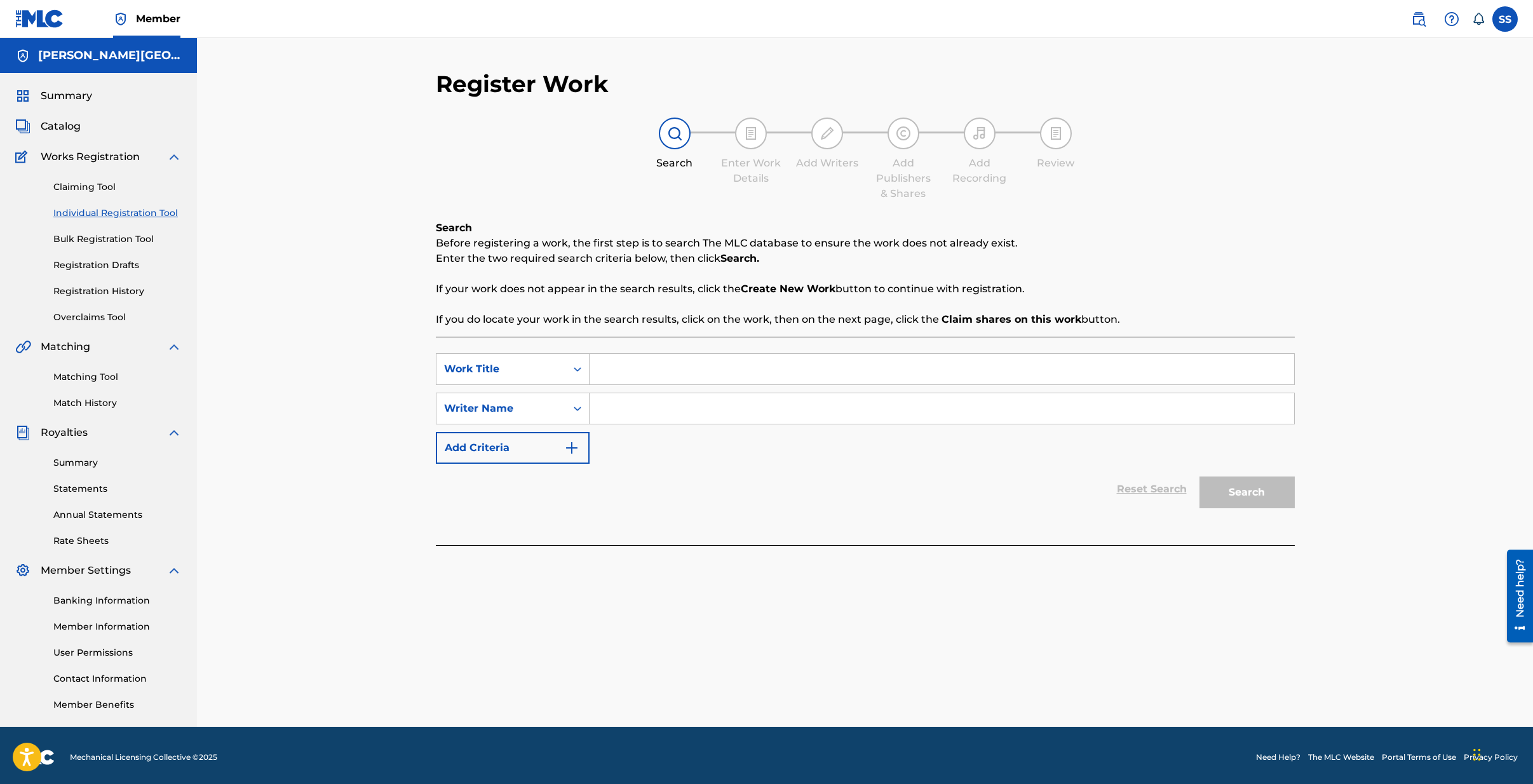
click at [656, 377] on input "Search Form" at bounding box center [941, 368] width 705 height 30
type input "EL CABALLO OSCURO"
click at [650, 407] on input "Search Form" at bounding box center [941, 408] width 705 height 30
type input "[PERSON_NAME][GEOGRAPHIC_DATA][PERSON_NAME]"
click at [1200, 477] on button "Search" at bounding box center [1247, 492] width 95 height 32
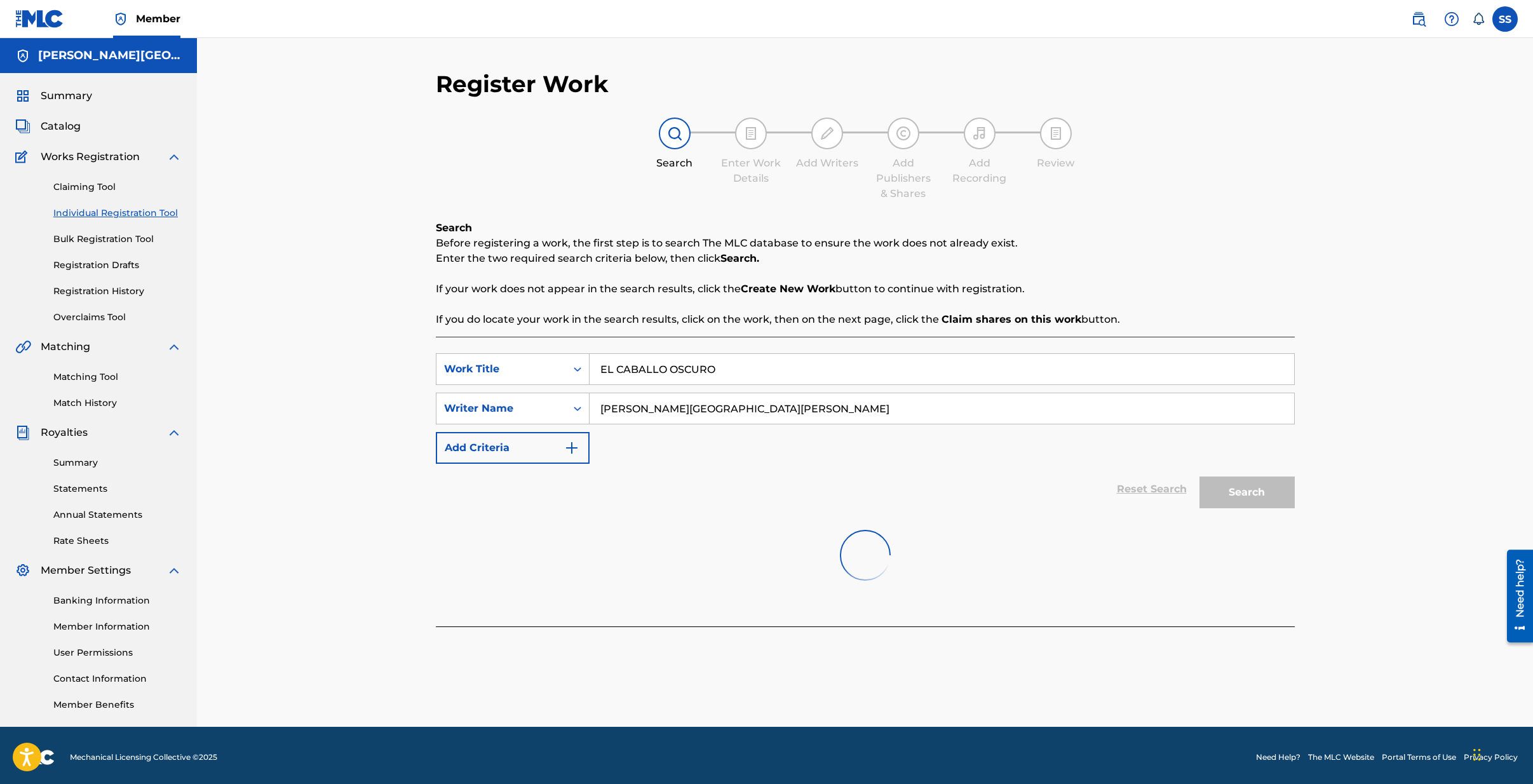
click at [1197, 167] on div "Search Enter Work Details Add Writers Add Publishers & Shares Add Recording Rev…" at bounding box center [866, 159] width 859 height 84
click at [668, 413] on input "[PERSON_NAME][GEOGRAPHIC_DATA][PERSON_NAME]" at bounding box center [941, 408] width 705 height 30
drag, startPoint x: 765, startPoint y: 409, endPoint x: 572, endPoint y: 405, distance: 193.0
click at [572, 405] on div "SearchWithCriteria091e7caf-87fc-46b5-99cf-e9ec69e48e9e Writer Name [PERSON_NAME…" at bounding box center [866, 408] width 859 height 32
click at [615, 461] on div "SearchWithCriteria83afdc59-4042-4469-b960-431c949029c2 Work Title EL CABALLO OS…" at bounding box center [866, 408] width 859 height 111
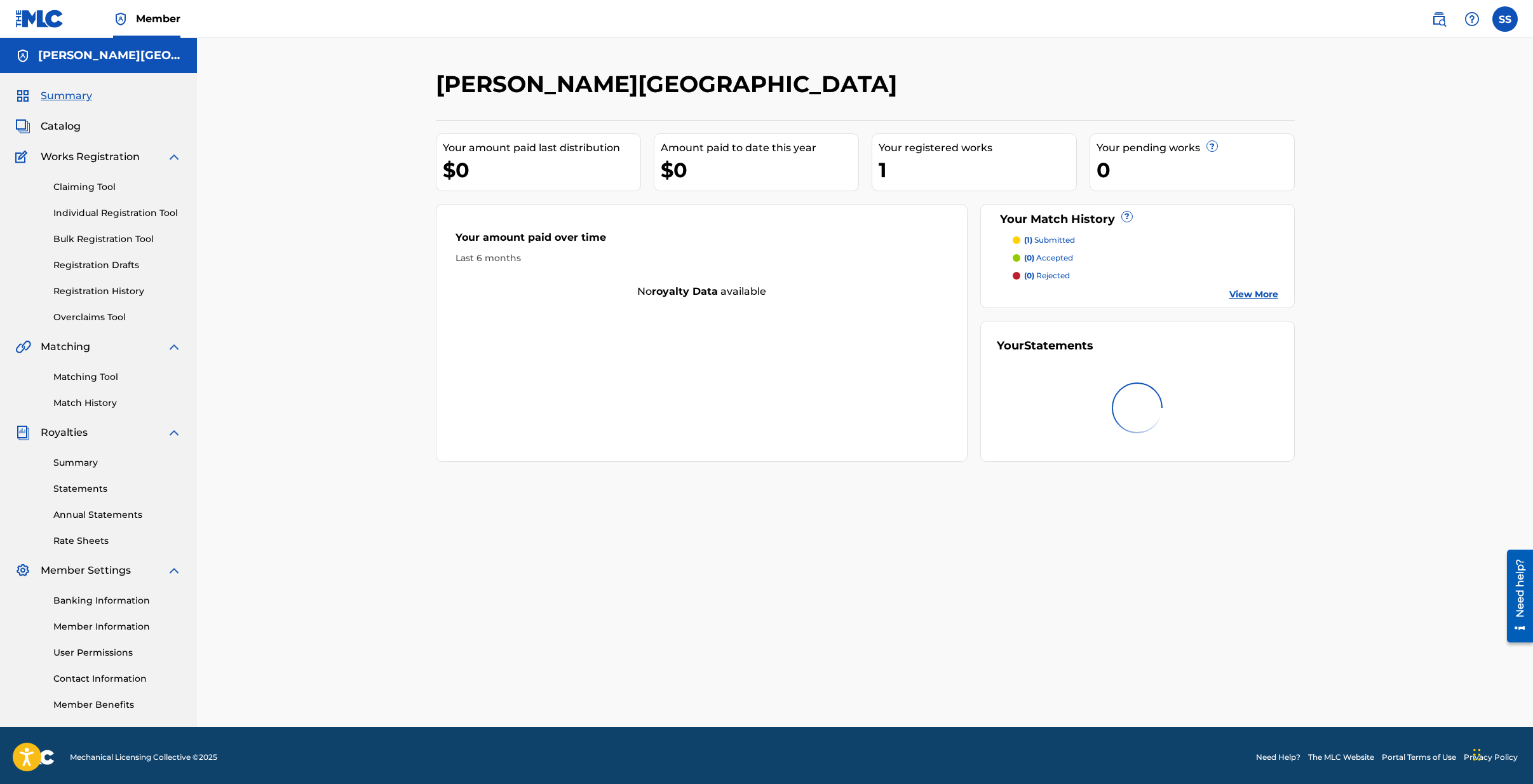
click at [86, 213] on link "Individual Registration Tool" at bounding box center [117, 213] width 128 height 13
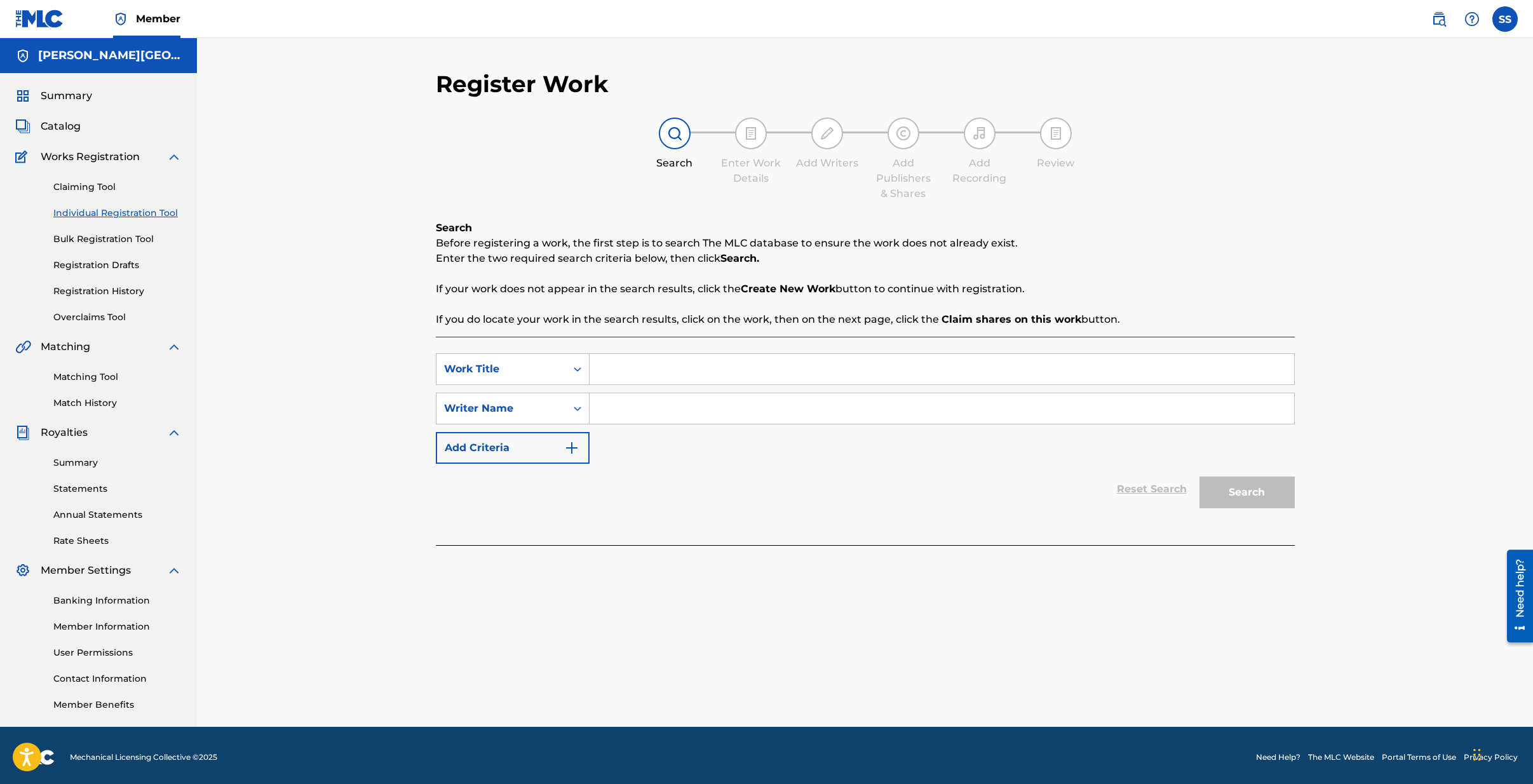
click at [655, 368] on input "Search Form" at bounding box center [941, 368] width 705 height 30
type input "EL CABALLO OSCURO"
click at [665, 411] on input "Search Form" at bounding box center [941, 408] width 705 height 30
type input "[PERSON_NAME][GEOGRAPHIC_DATA][PERSON_NAME]"
click at [1200, 477] on button "Search" at bounding box center [1247, 492] width 95 height 32
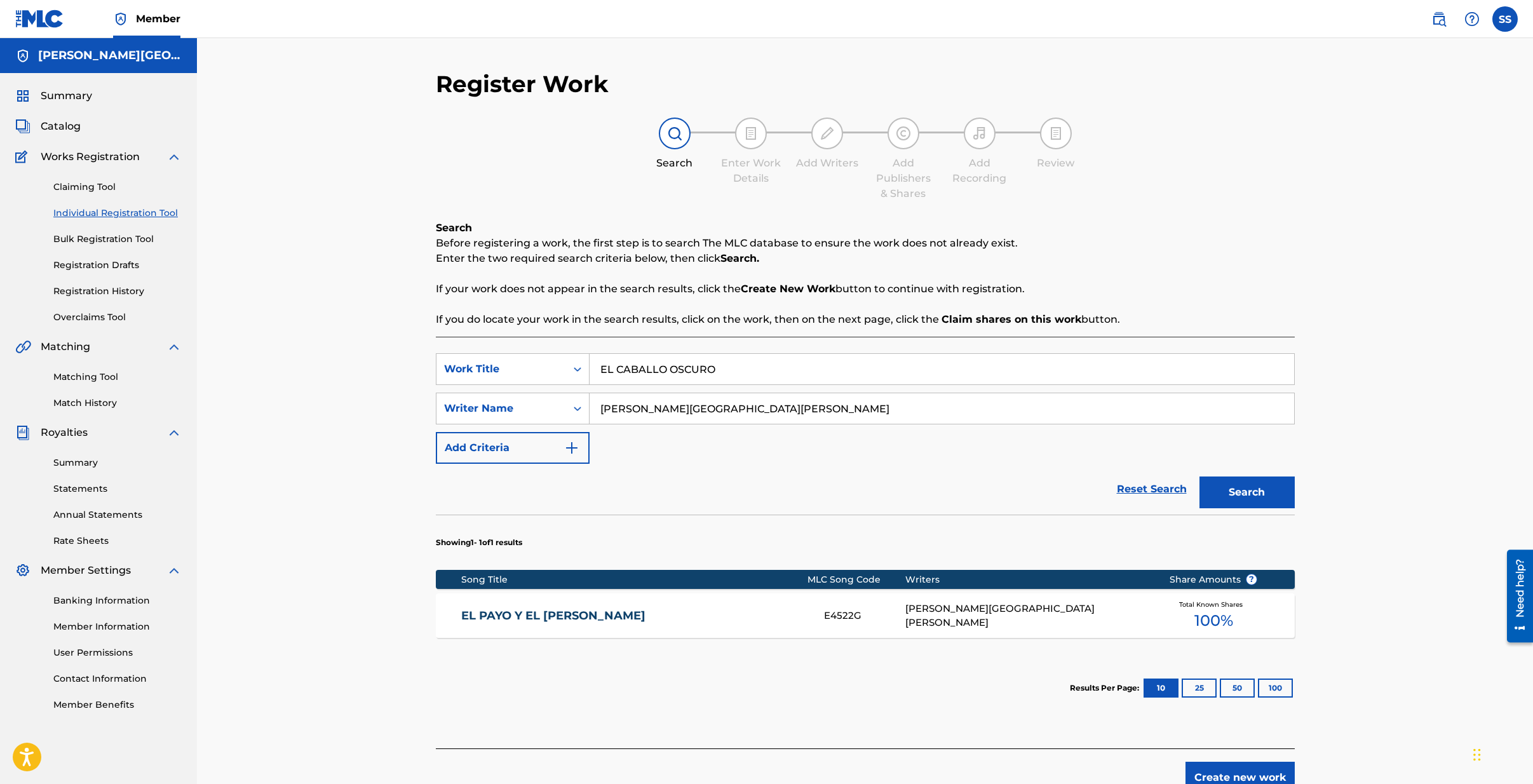
click at [550, 615] on link "EL PAYO Y EL GALLO" at bounding box center [634, 616] width 346 height 15
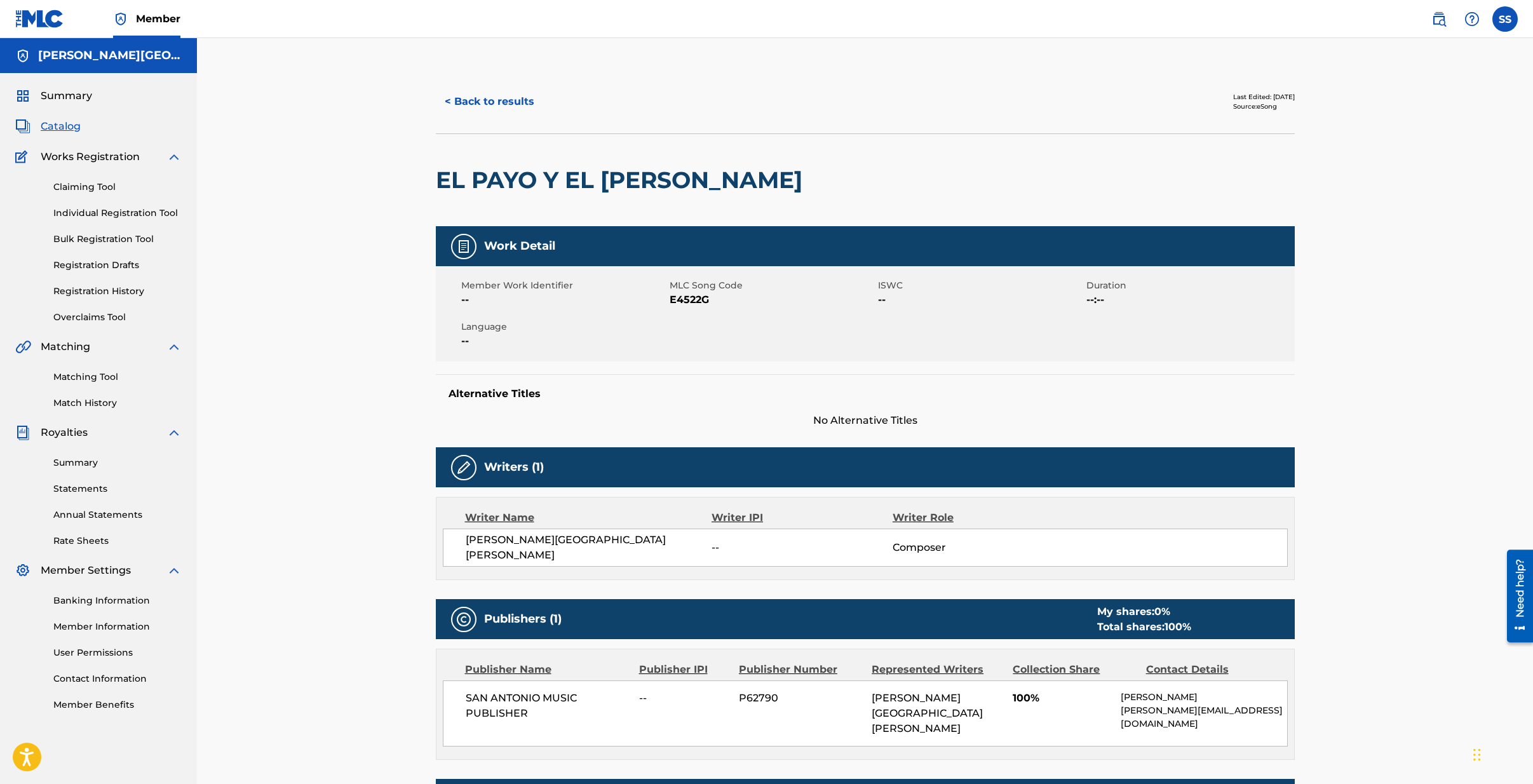
click at [473, 99] on button "< Back to results" at bounding box center [490, 101] width 108 height 32
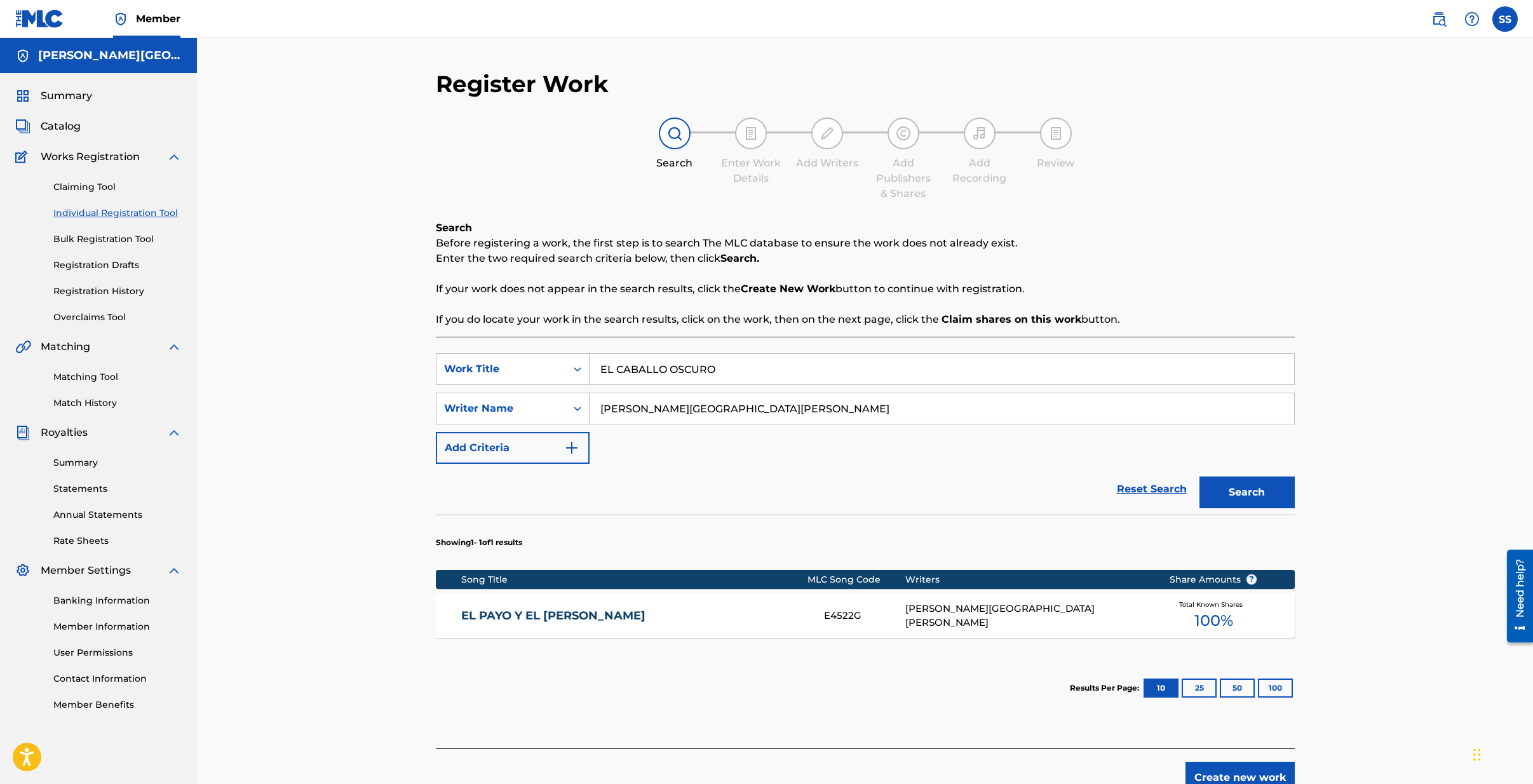
click at [1237, 491] on button "Search" at bounding box center [1247, 492] width 95 height 32
click at [1235, 773] on button "Create new work" at bounding box center [1240, 777] width 109 height 32
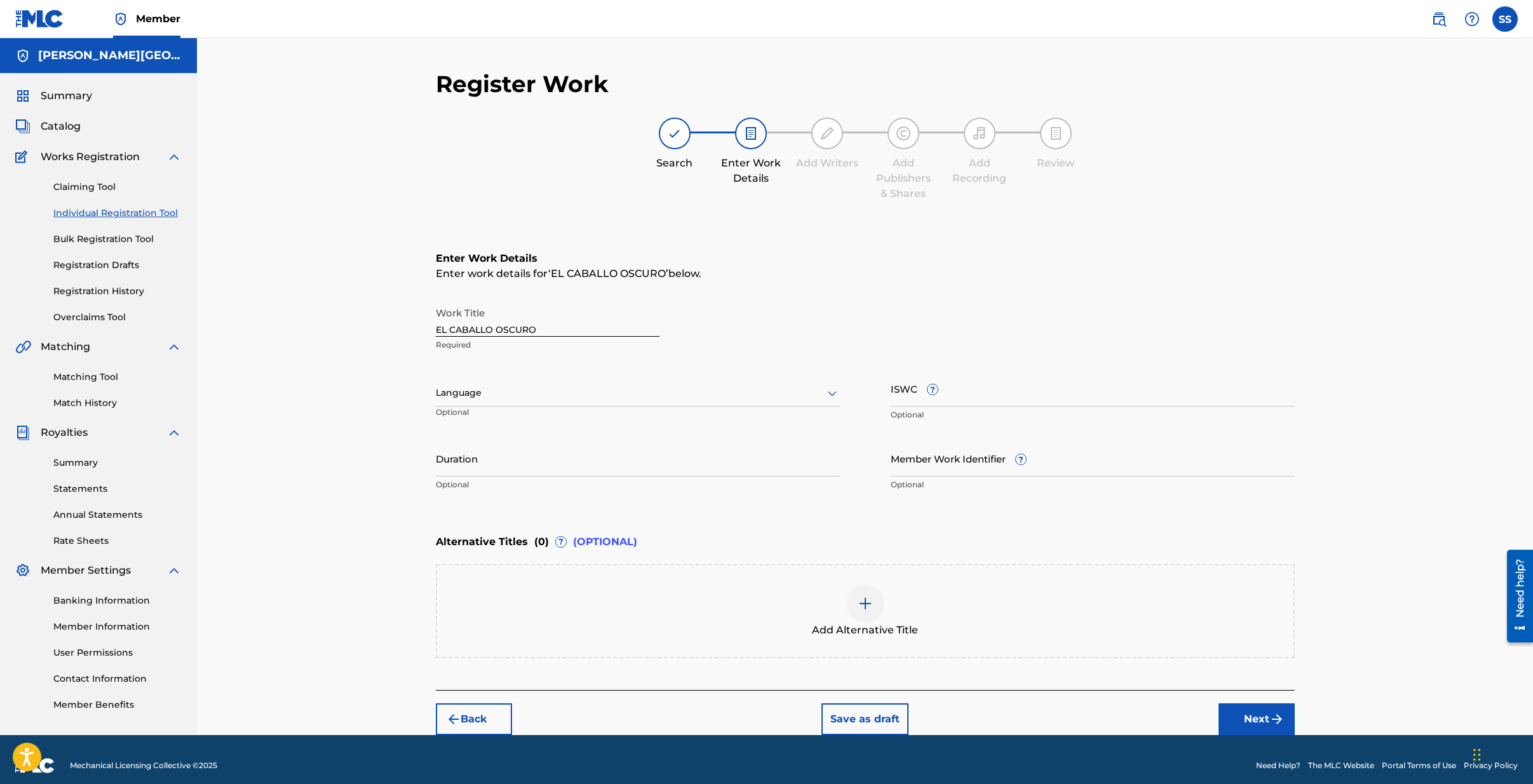
click at [487, 393] on div at bounding box center [638, 392] width 404 height 15
click at [474, 451] on div "Spanish" at bounding box center [638, 449] width 403 height 29
click at [973, 395] on input "ISWC ?" at bounding box center [1093, 388] width 404 height 36
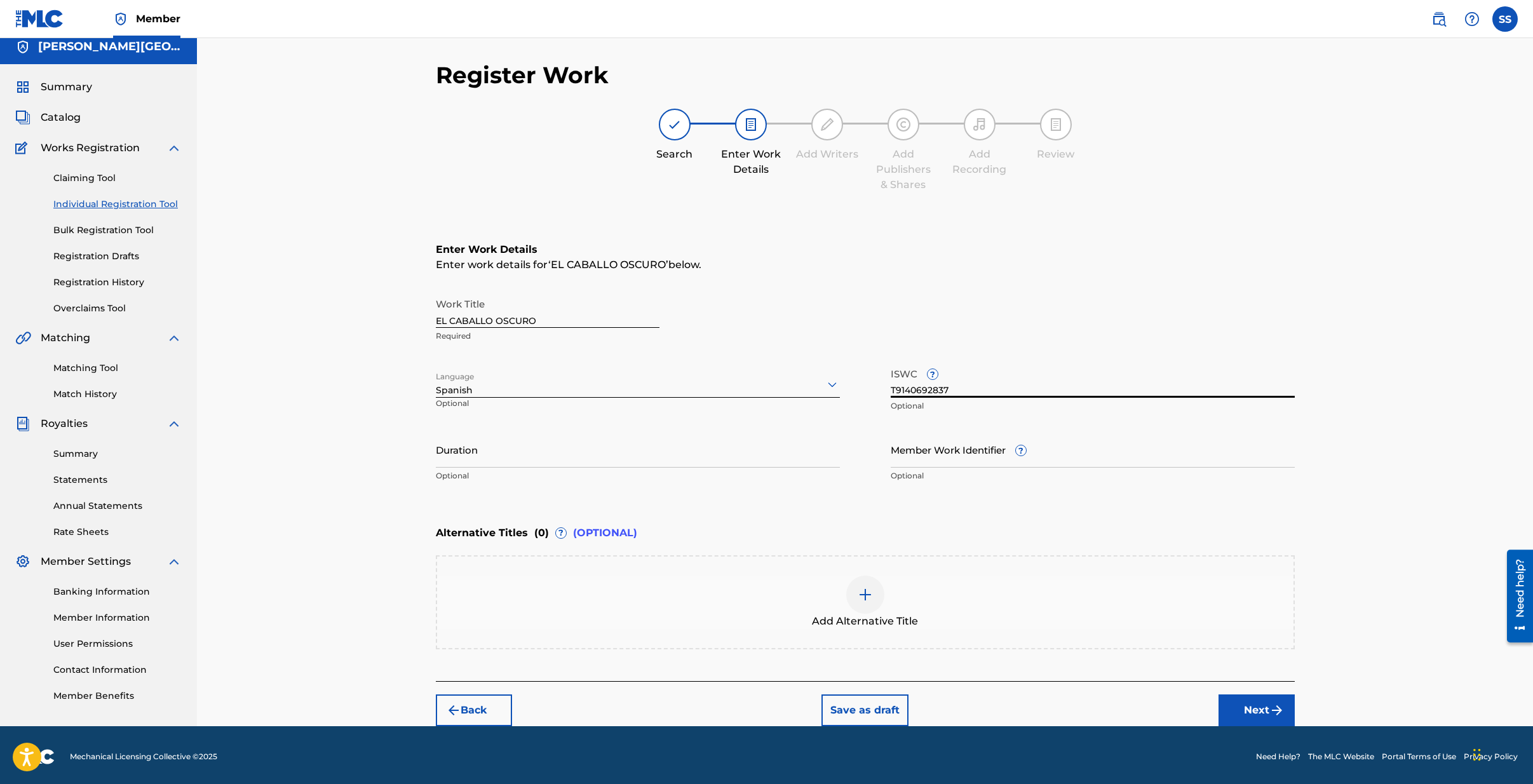
scroll to position [12, 0]
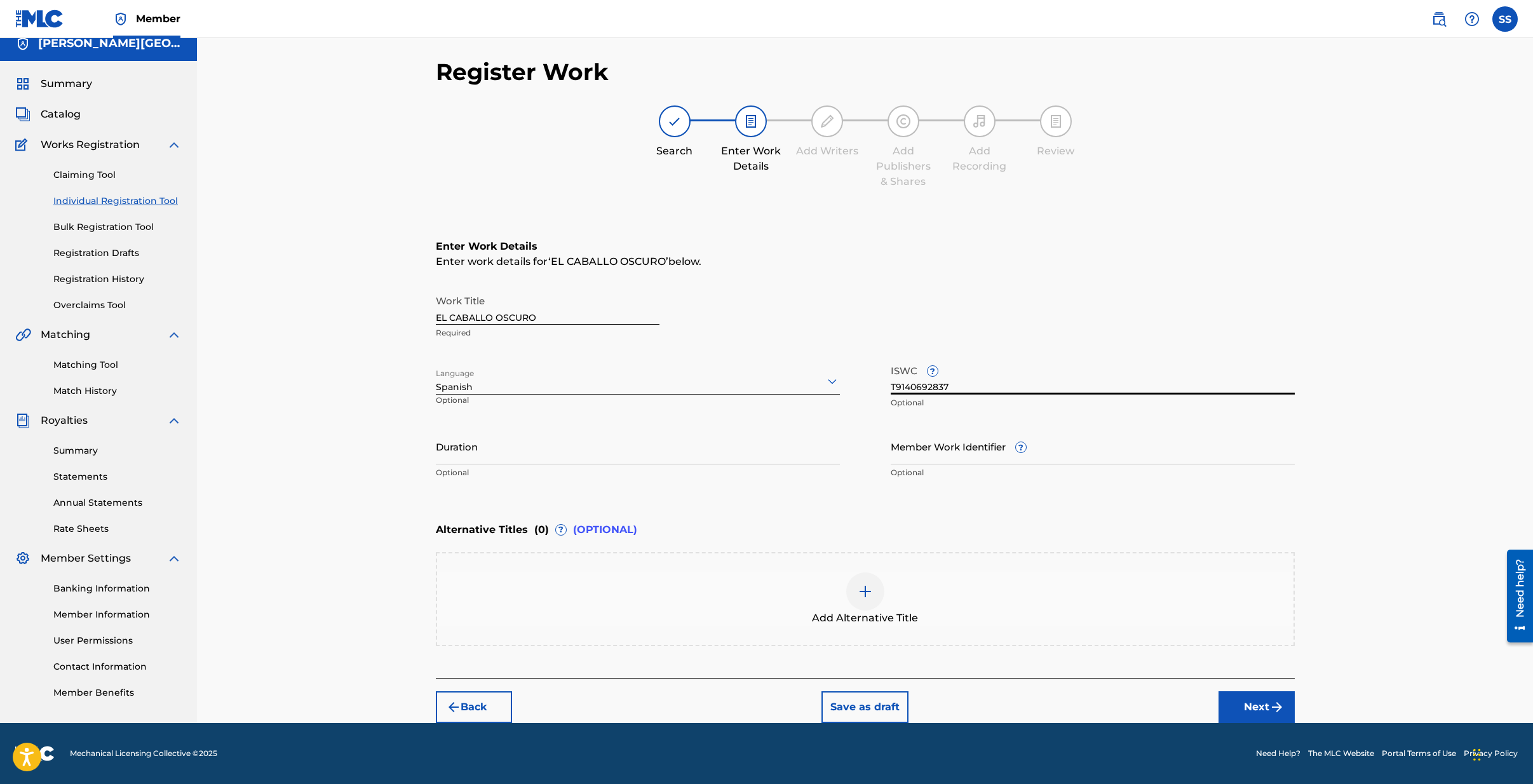
type input "T9140692837"
click at [1244, 705] on button "Next" at bounding box center [1257, 707] width 77 height 32
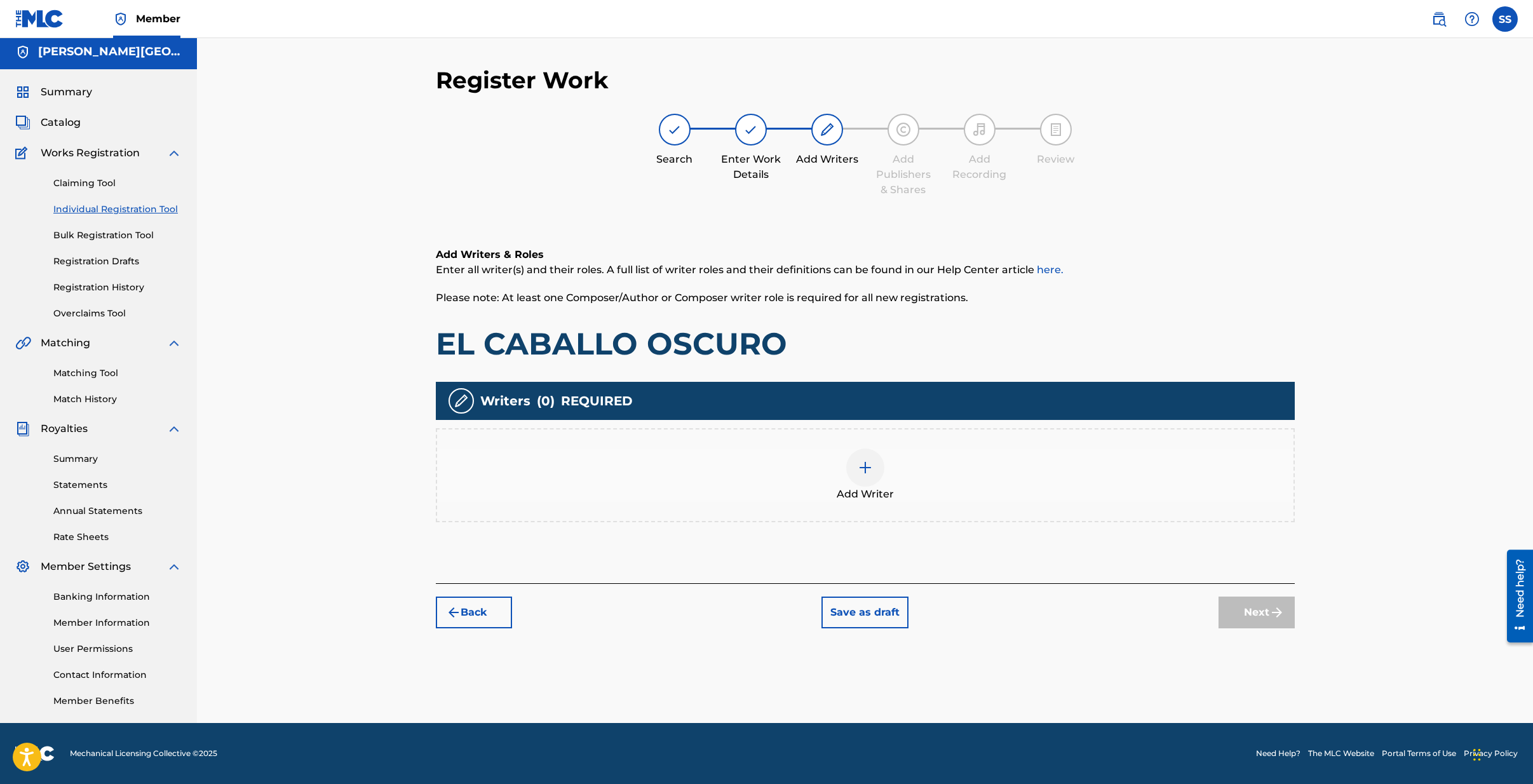
click at [854, 468] on div at bounding box center [865, 467] width 38 height 38
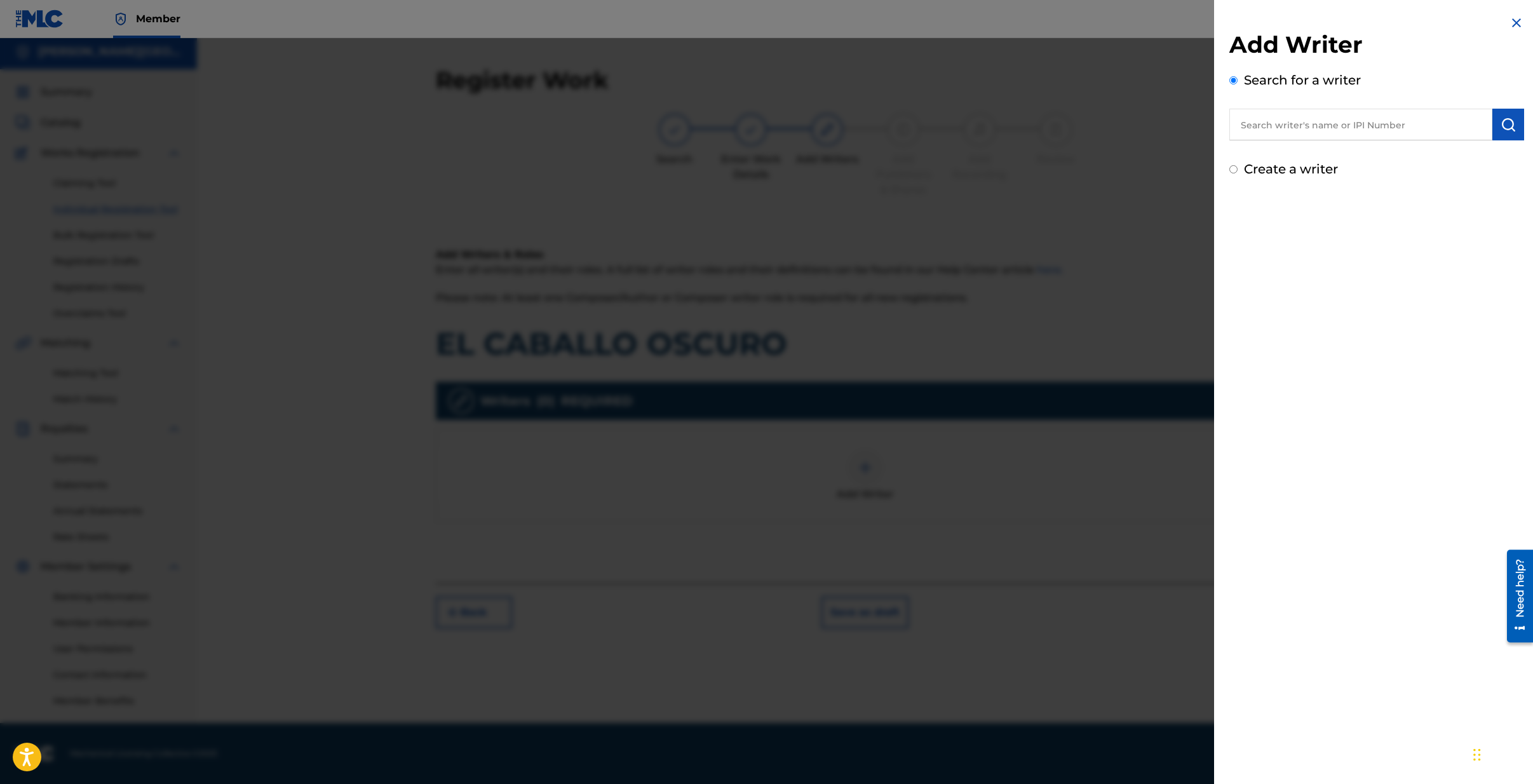
click at [1310, 134] on input "text" at bounding box center [1360, 124] width 263 height 32
type input "[PERSON_NAME][GEOGRAPHIC_DATA][PERSON_NAME]"
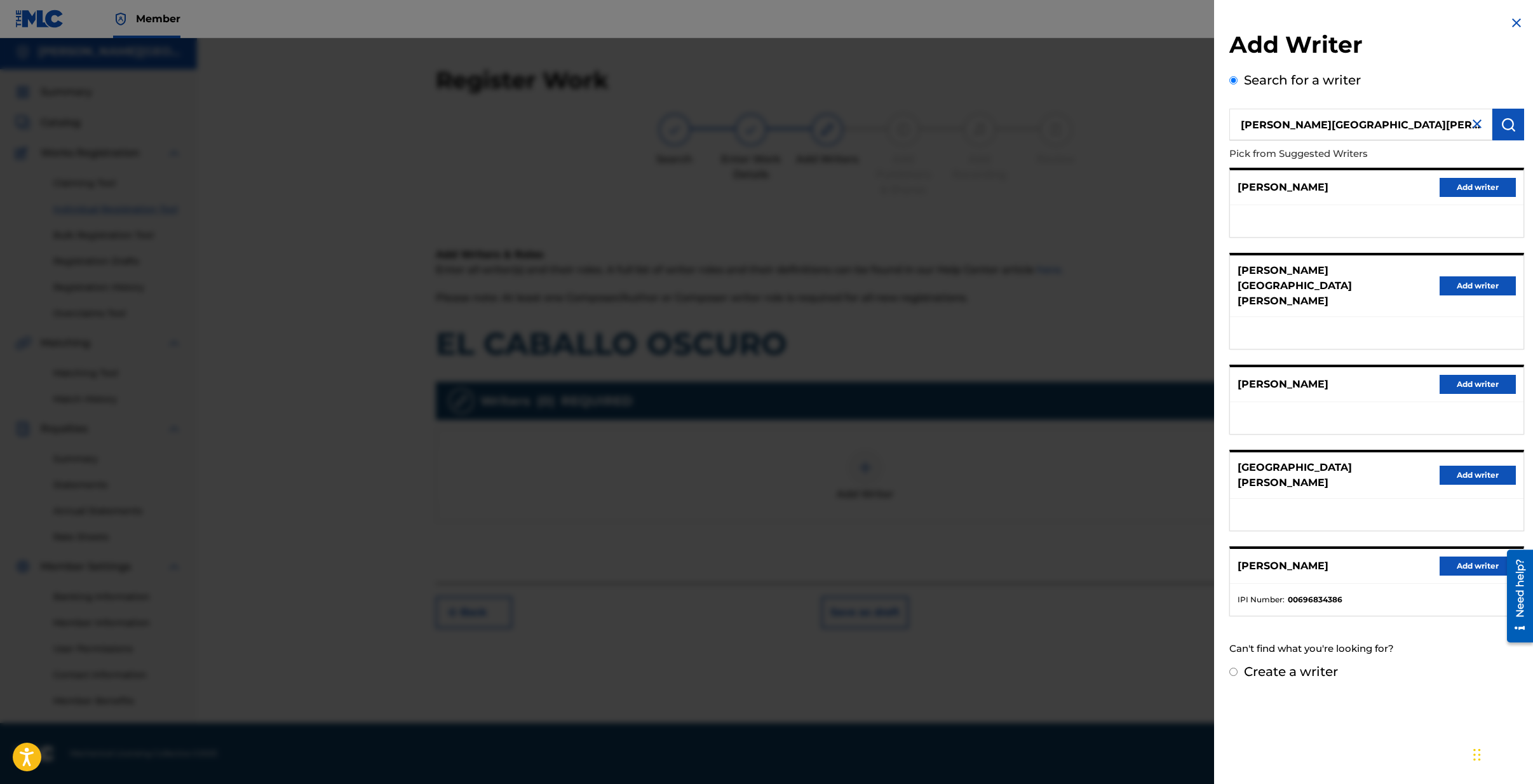
click at [1458, 465] on button "Add writer" at bounding box center [1478, 474] width 77 height 19
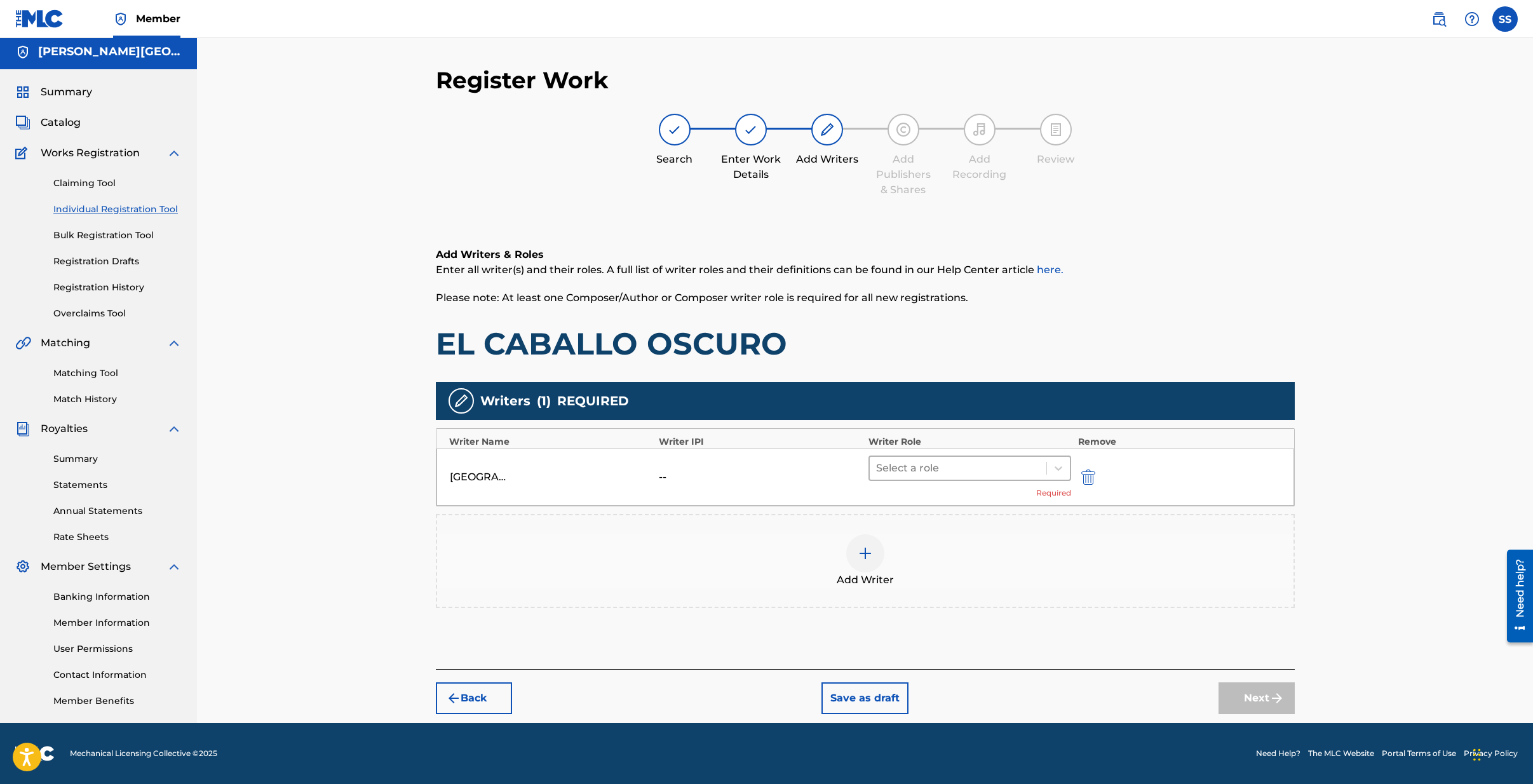
click at [892, 470] on div at bounding box center [958, 469] width 165 height 18
click at [896, 503] on div "Composer/Author" at bounding box center [970, 500] width 203 height 25
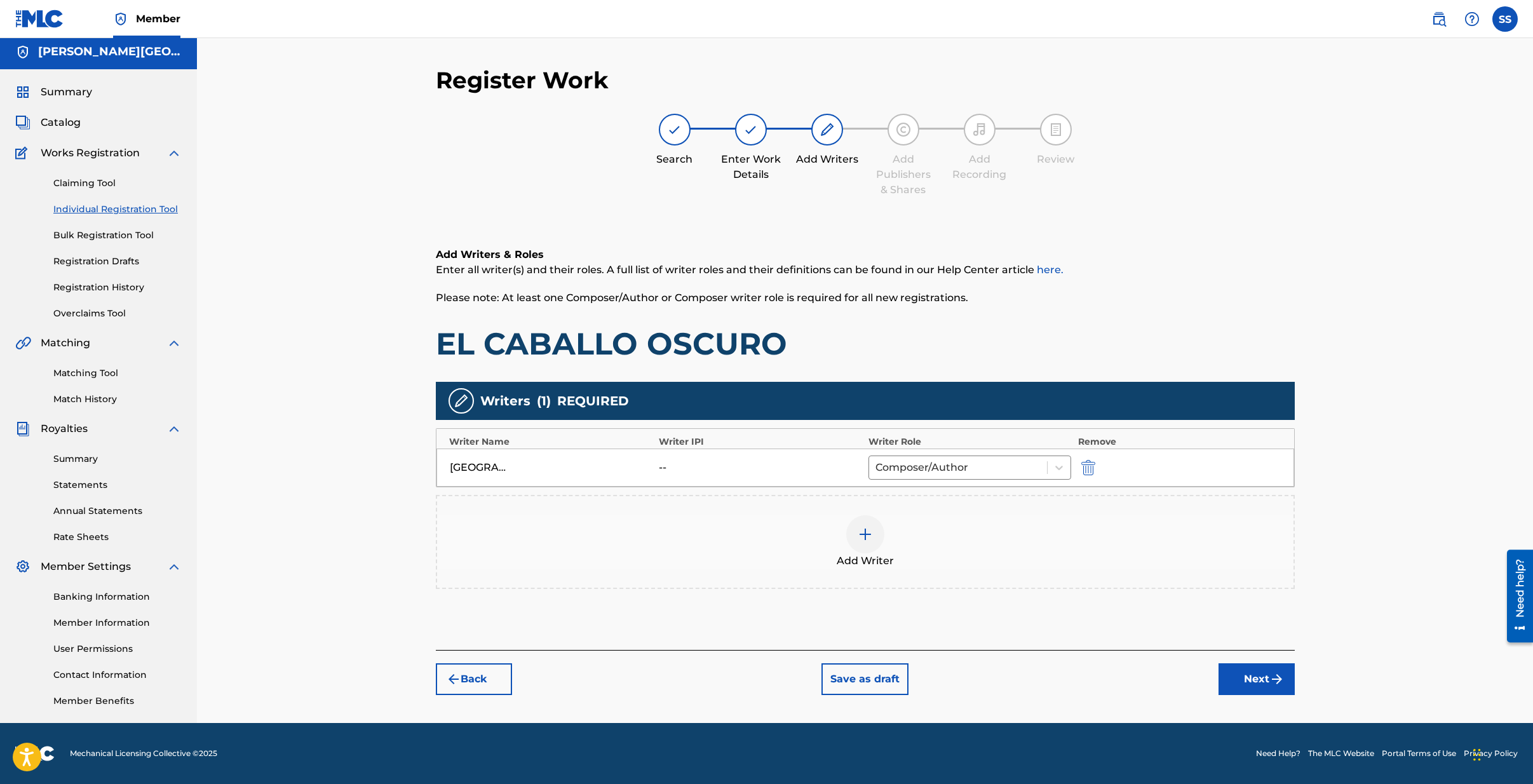
click at [1249, 678] on button "Next" at bounding box center [1257, 679] width 77 height 32
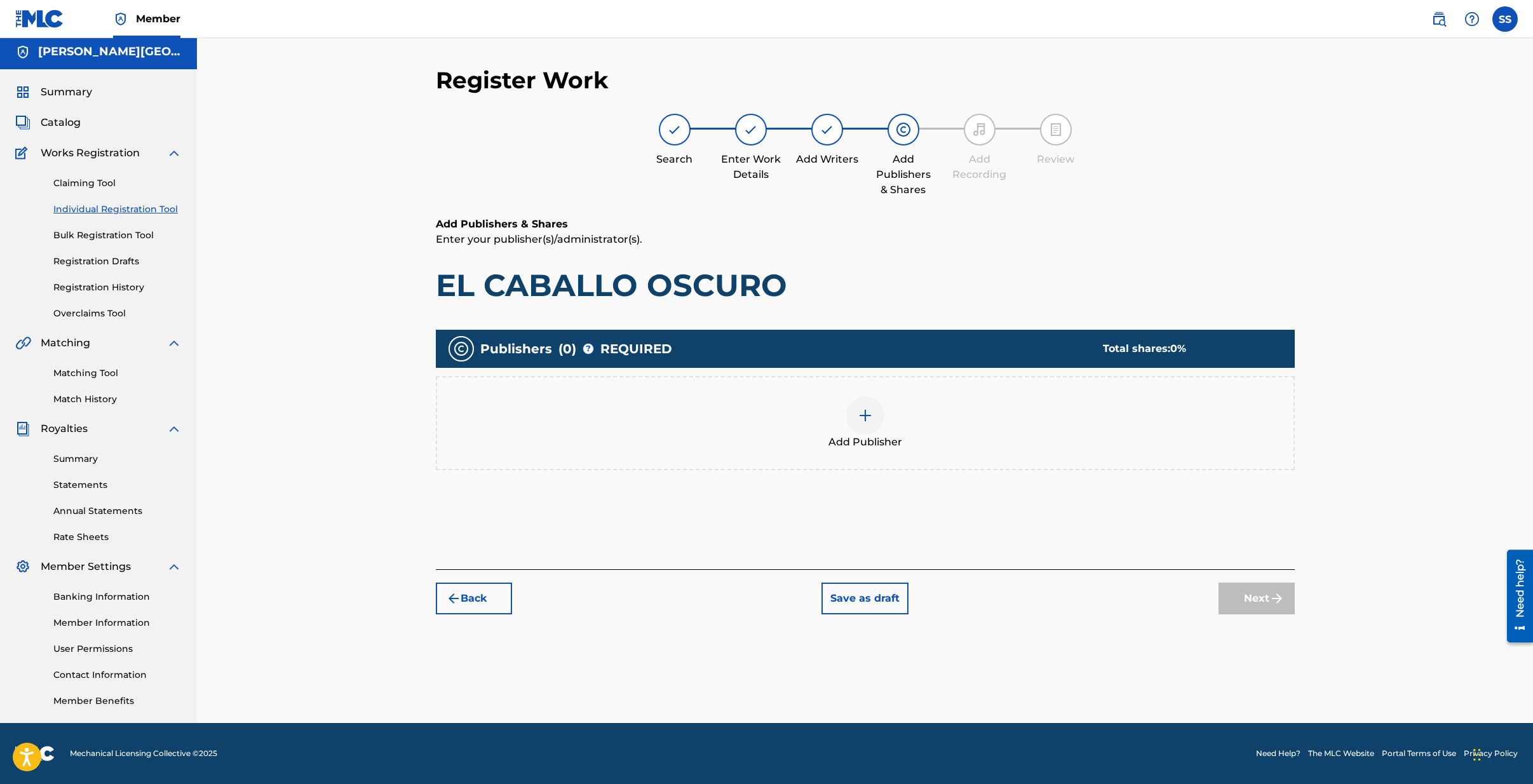
click at [871, 412] on img at bounding box center [865, 415] width 15 height 15
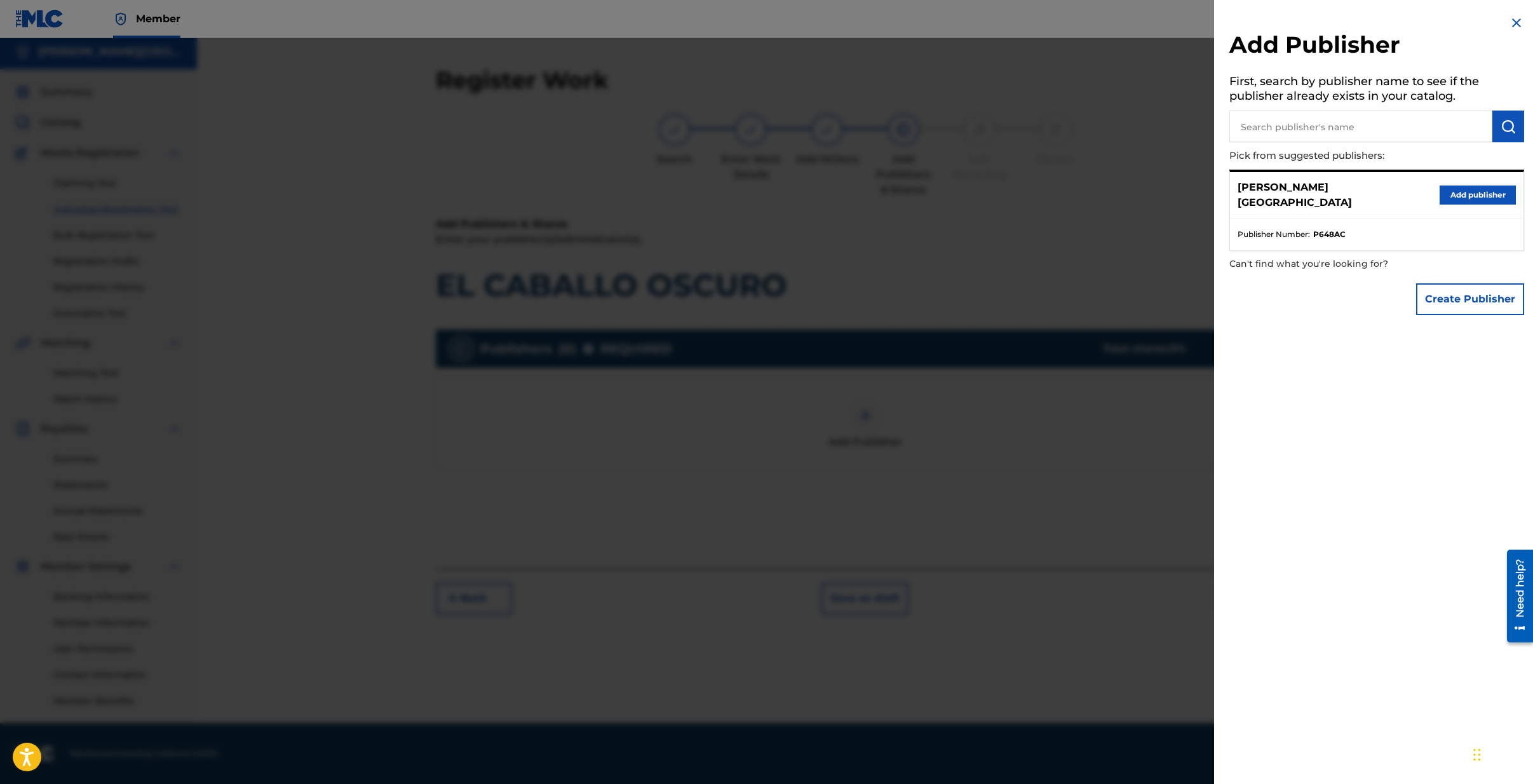
click at [1304, 126] on input "text" at bounding box center [1360, 126] width 263 height 32
click at [1461, 289] on button "Create Publisher" at bounding box center [1470, 299] width 108 height 32
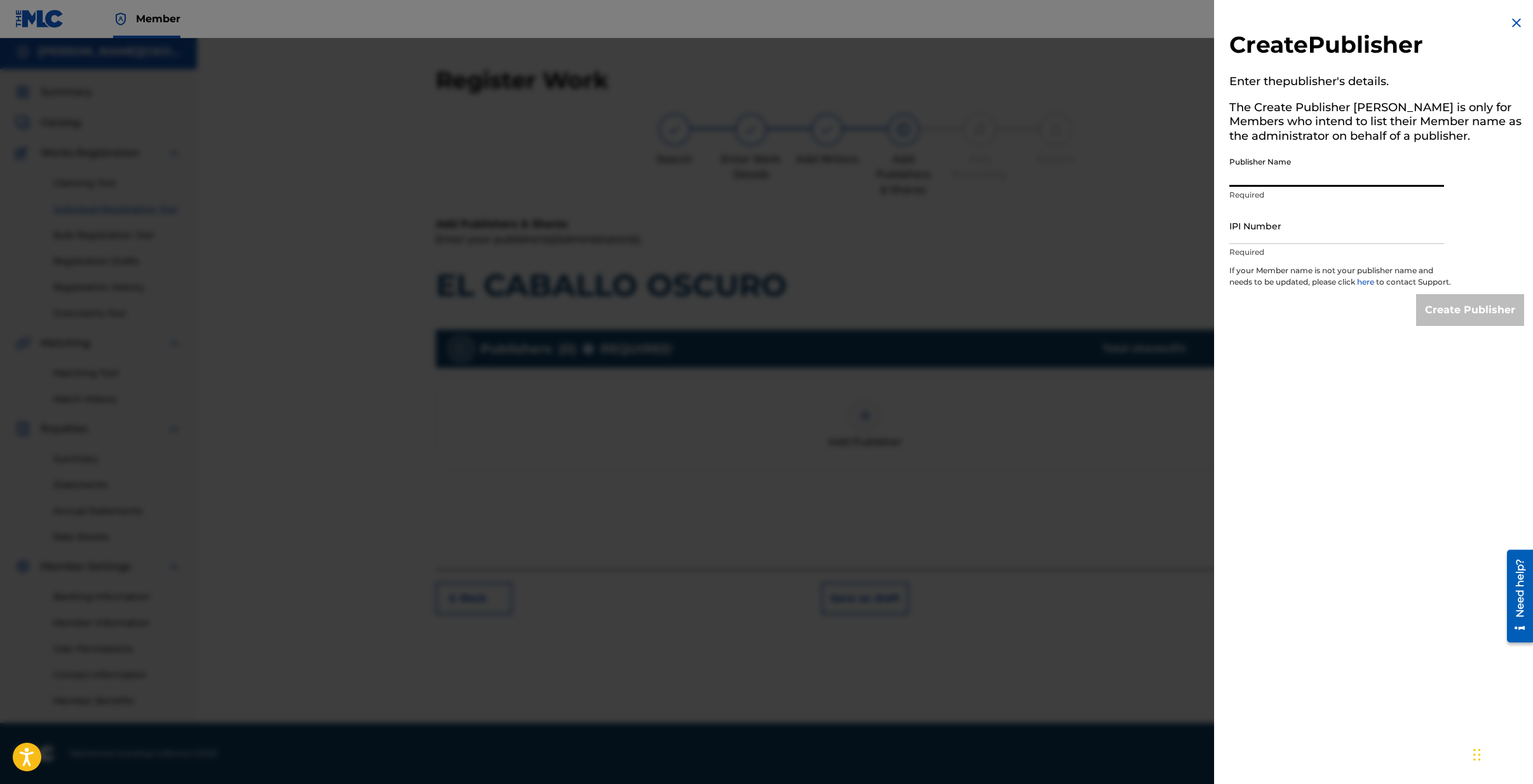
click at [1267, 169] on input "Publisher Name" at bounding box center [1336, 169] width 214 height 36
type input "[PERSON_NAME] PUBLISHING"
click at [1274, 227] on input "IPI Number" at bounding box center [1336, 226] width 214 height 36
type input "00710998426"
click at [1484, 323] on input "Create Publisher" at bounding box center [1470, 310] width 108 height 32
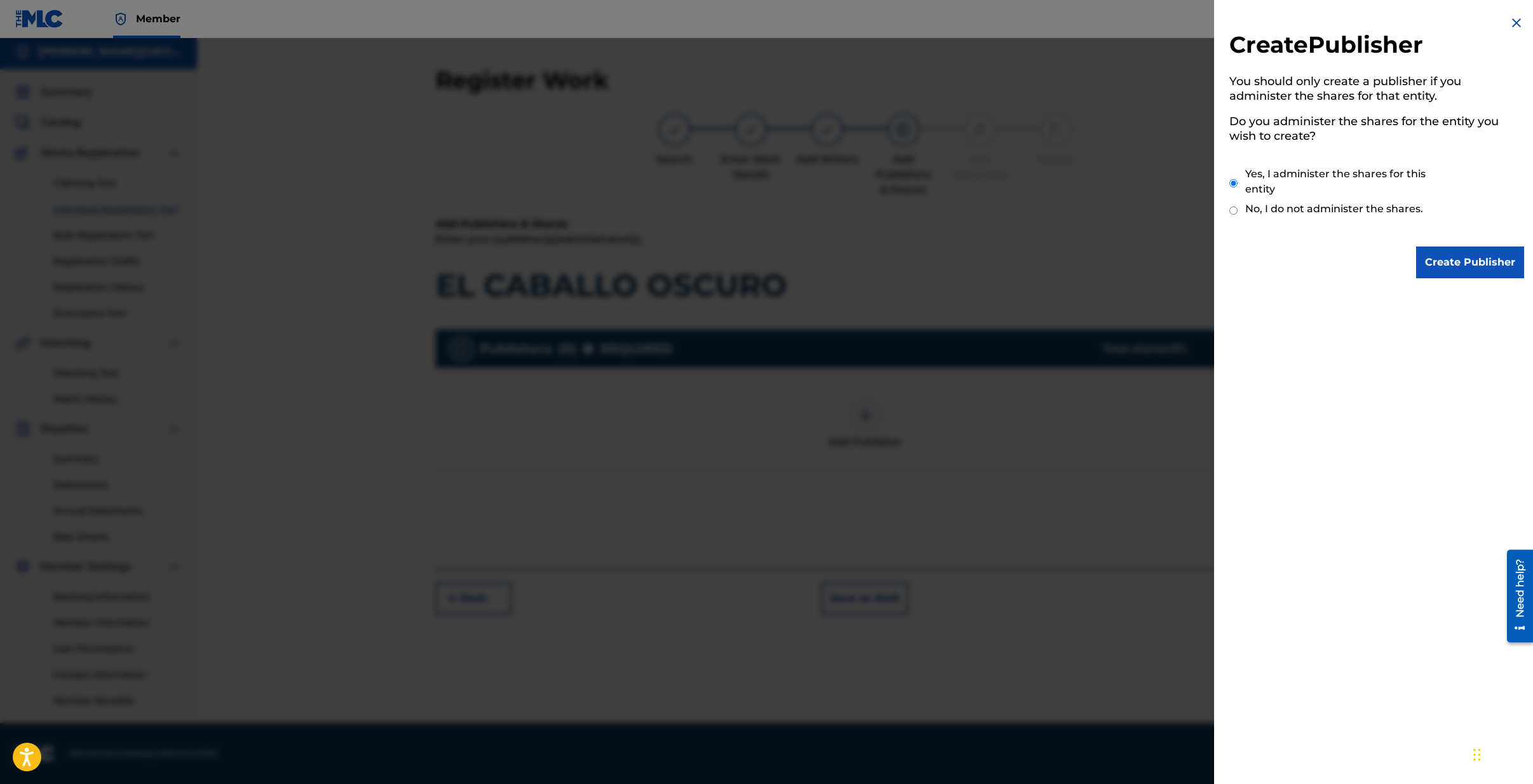
click at [1442, 260] on input "Create Publisher" at bounding box center [1470, 262] width 108 height 32
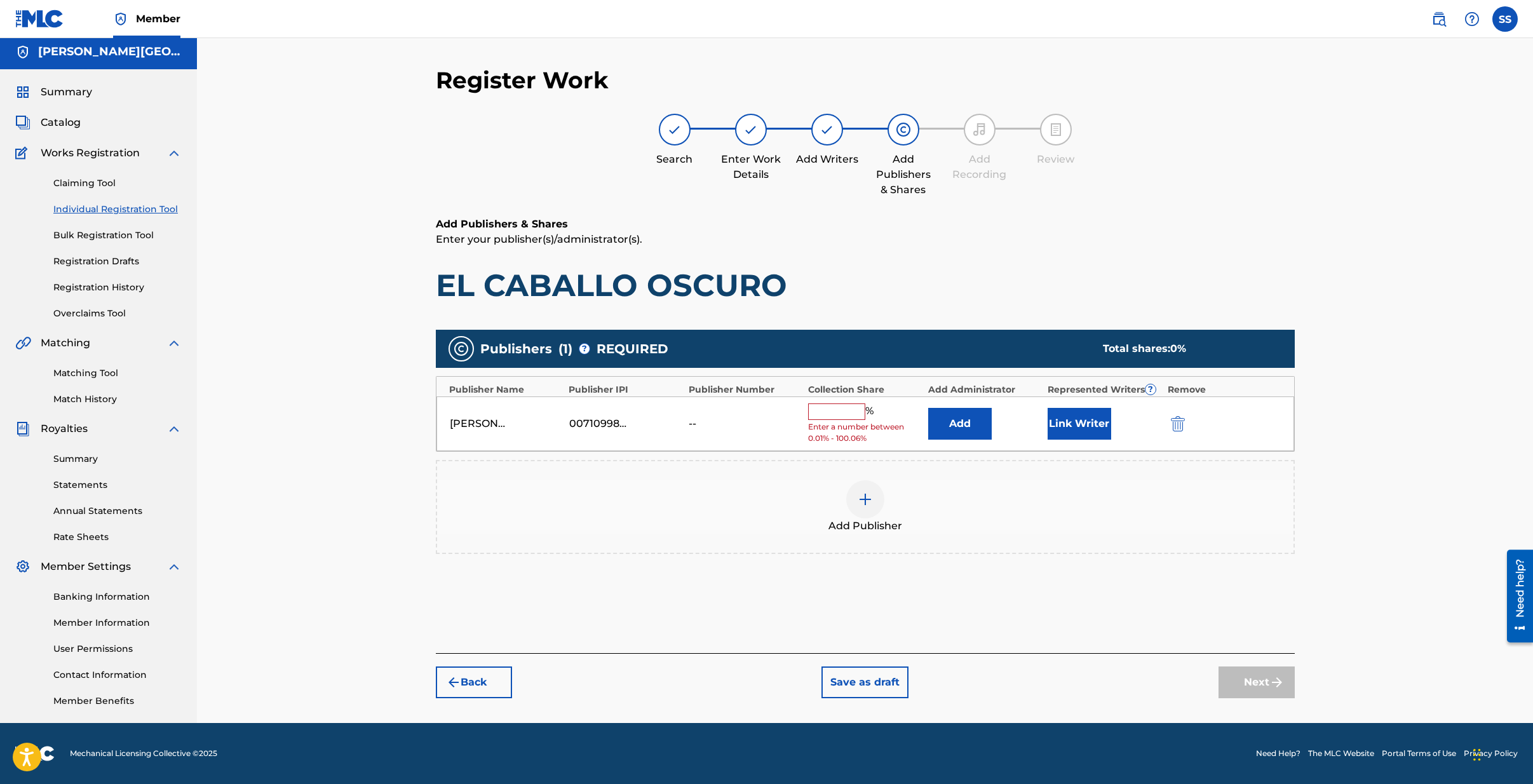
click at [825, 407] on input "text" at bounding box center [837, 412] width 57 height 16
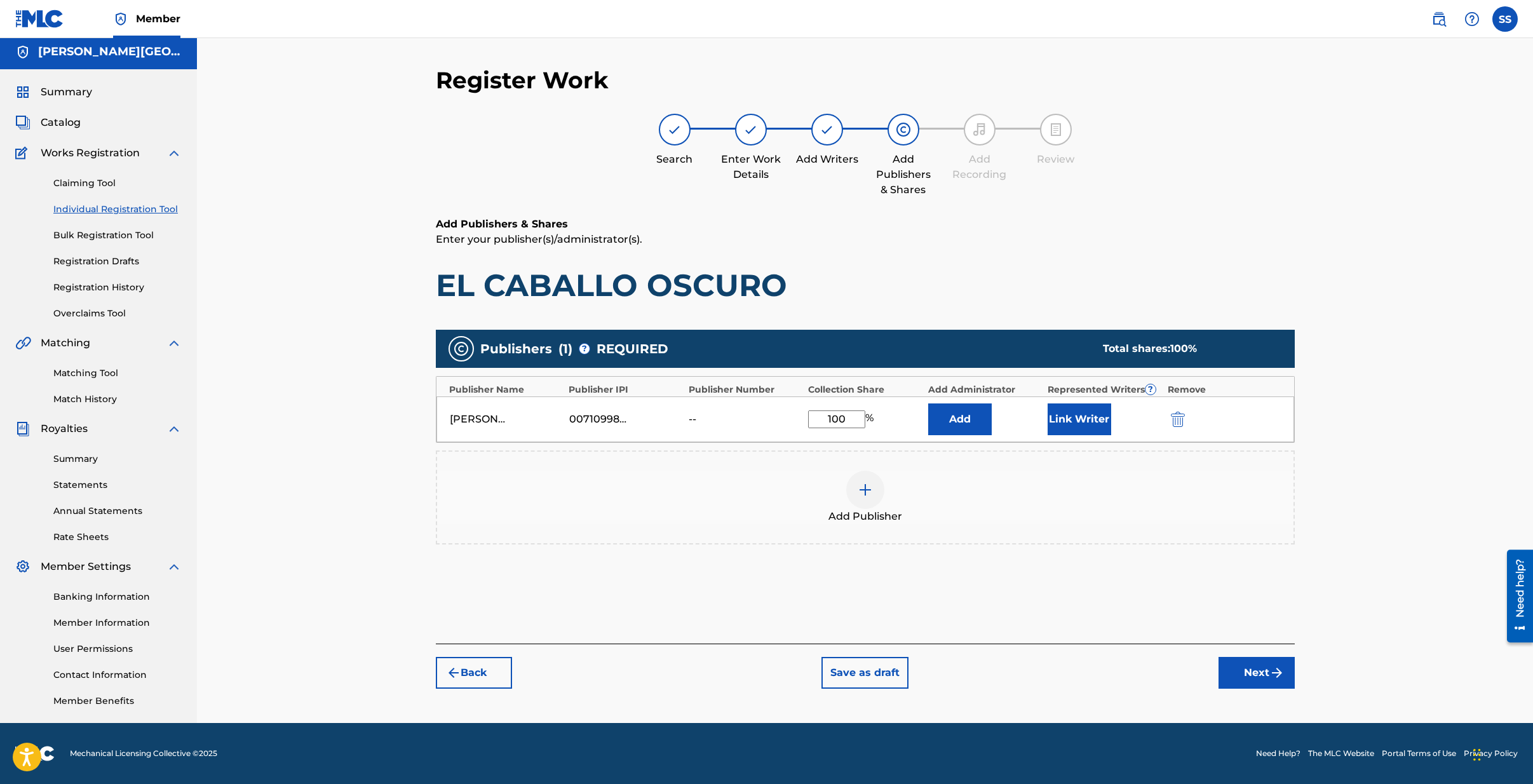
type input "100"
click at [1085, 422] on button "Link Writer" at bounding box center [1080, 419] width 64 height 32
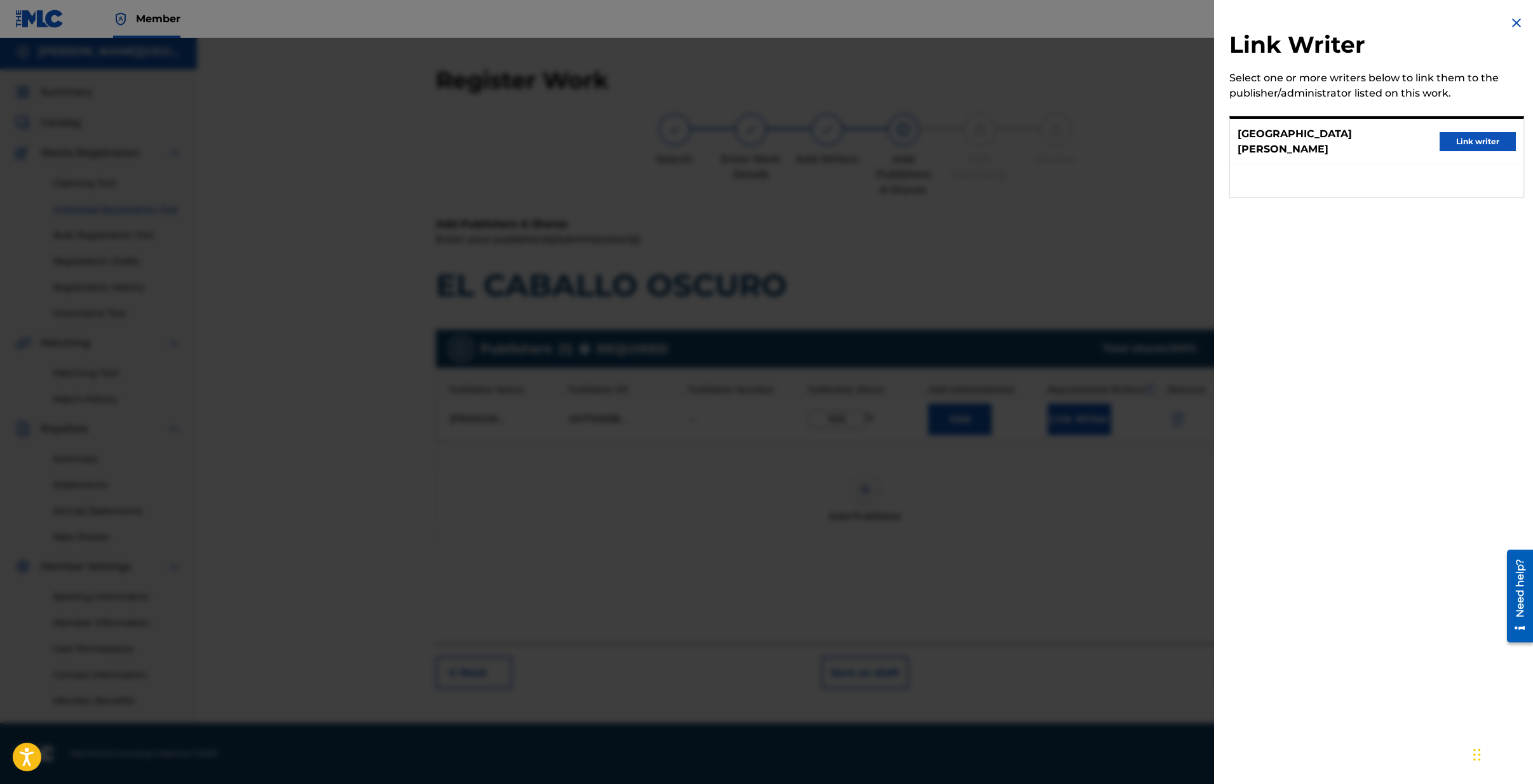
click at [1479, 134] on button "Link writer" at bounding box center [1478, 141] width 77 height 19
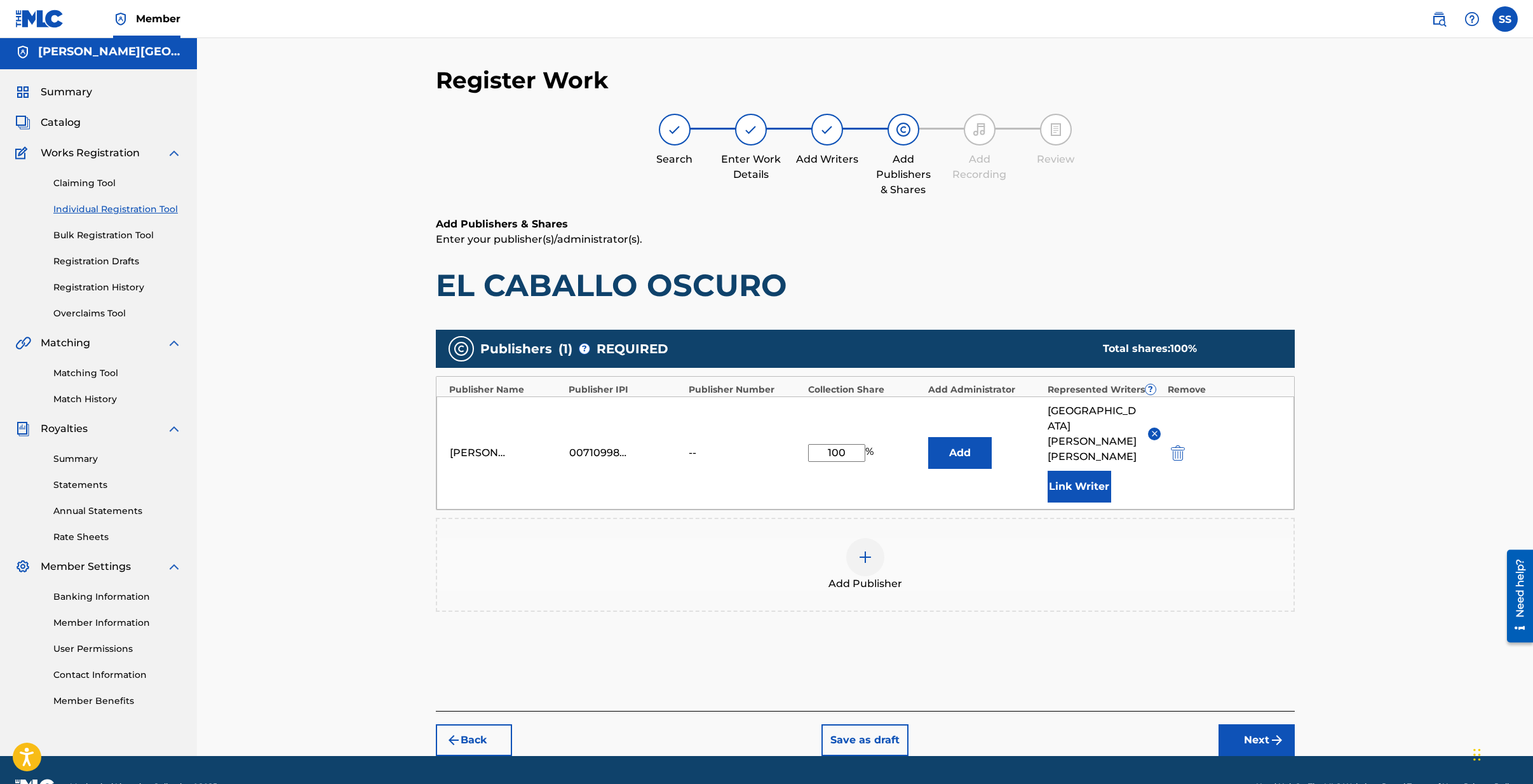
click at [1264, 725] on button "Next" at bounding box center [1257, 740] width 77 height 32
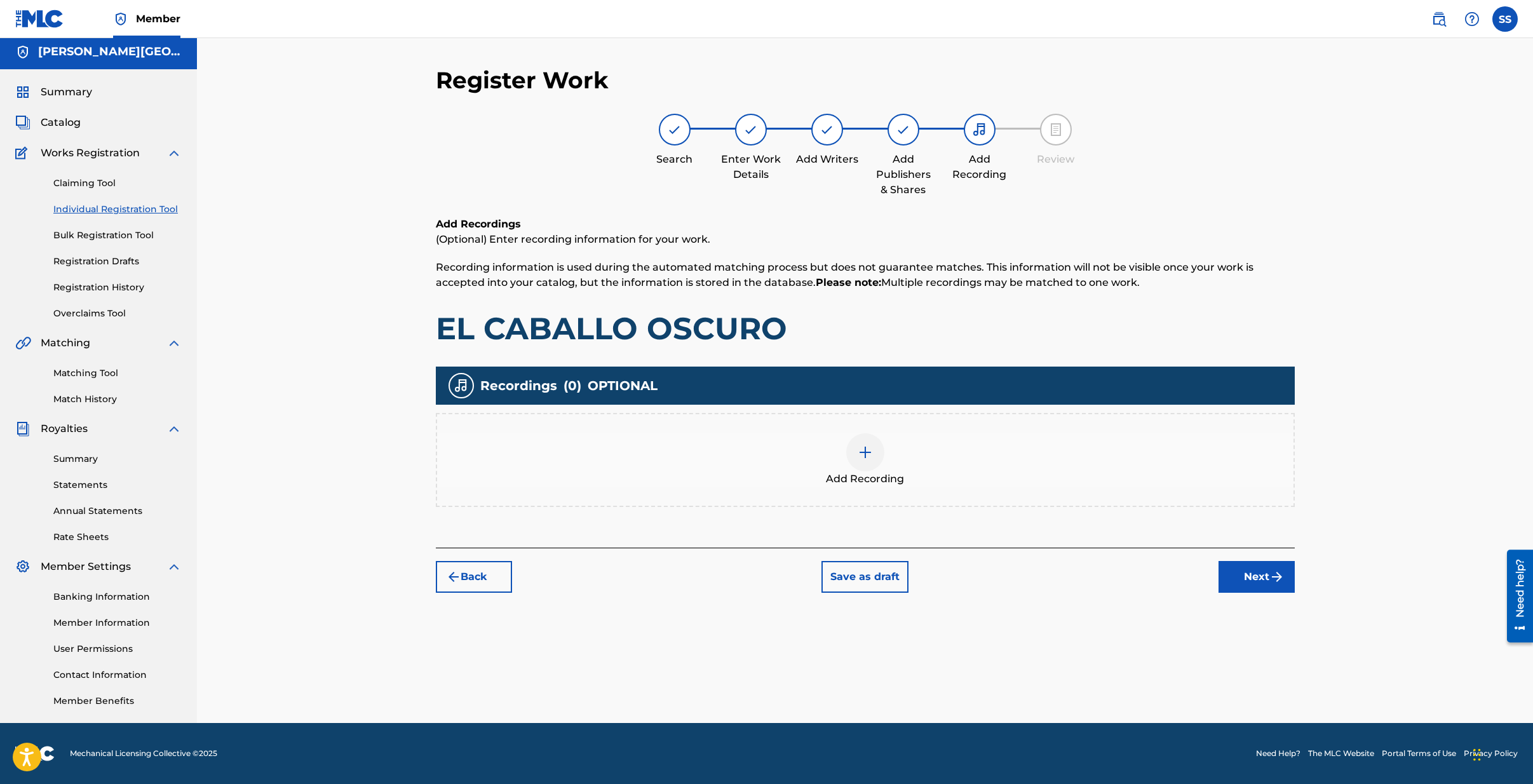
click at [1266, 568] on button "Next" at bounding box center [1257, 576] width 77 height 32
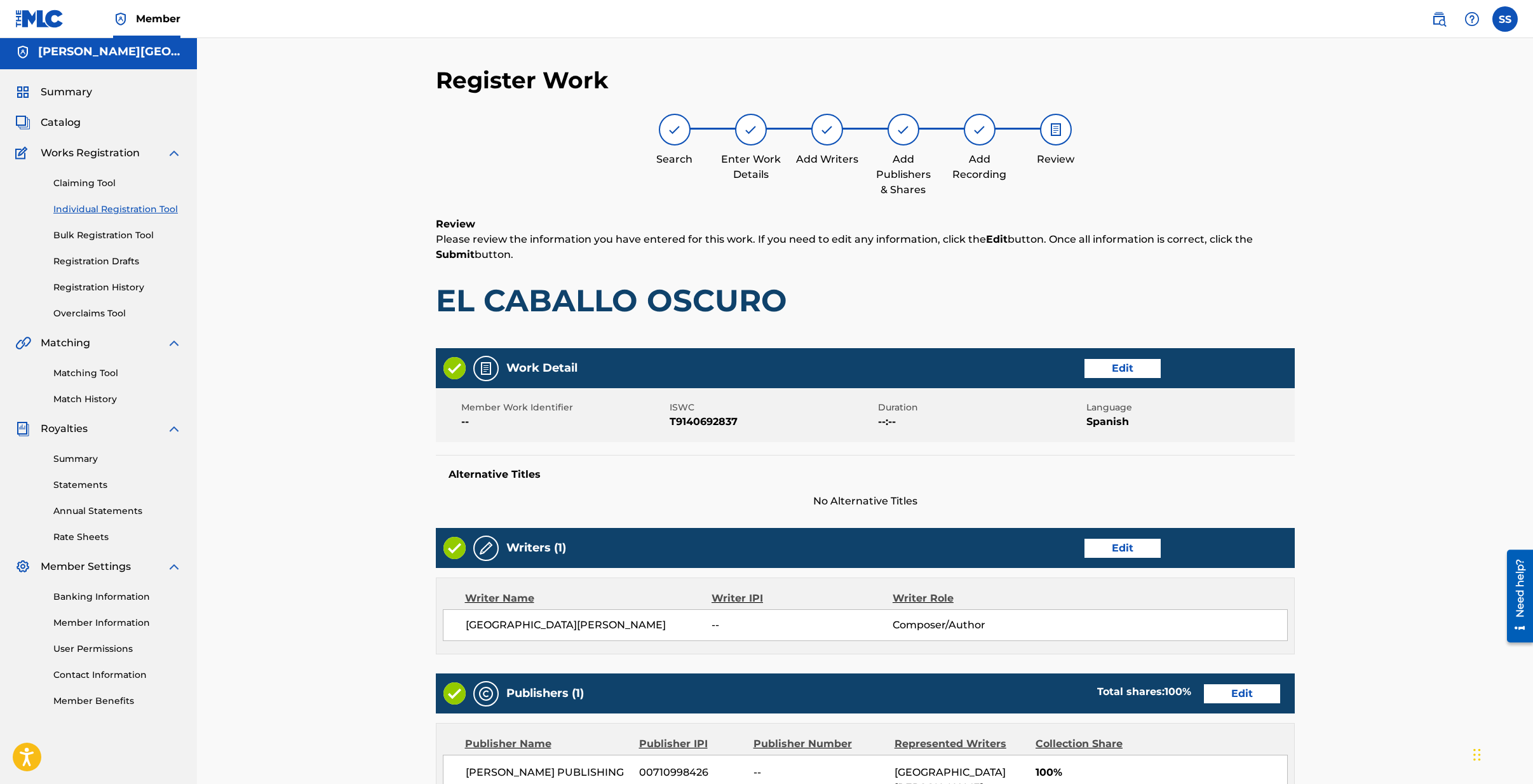
scroll to position [264, 0]
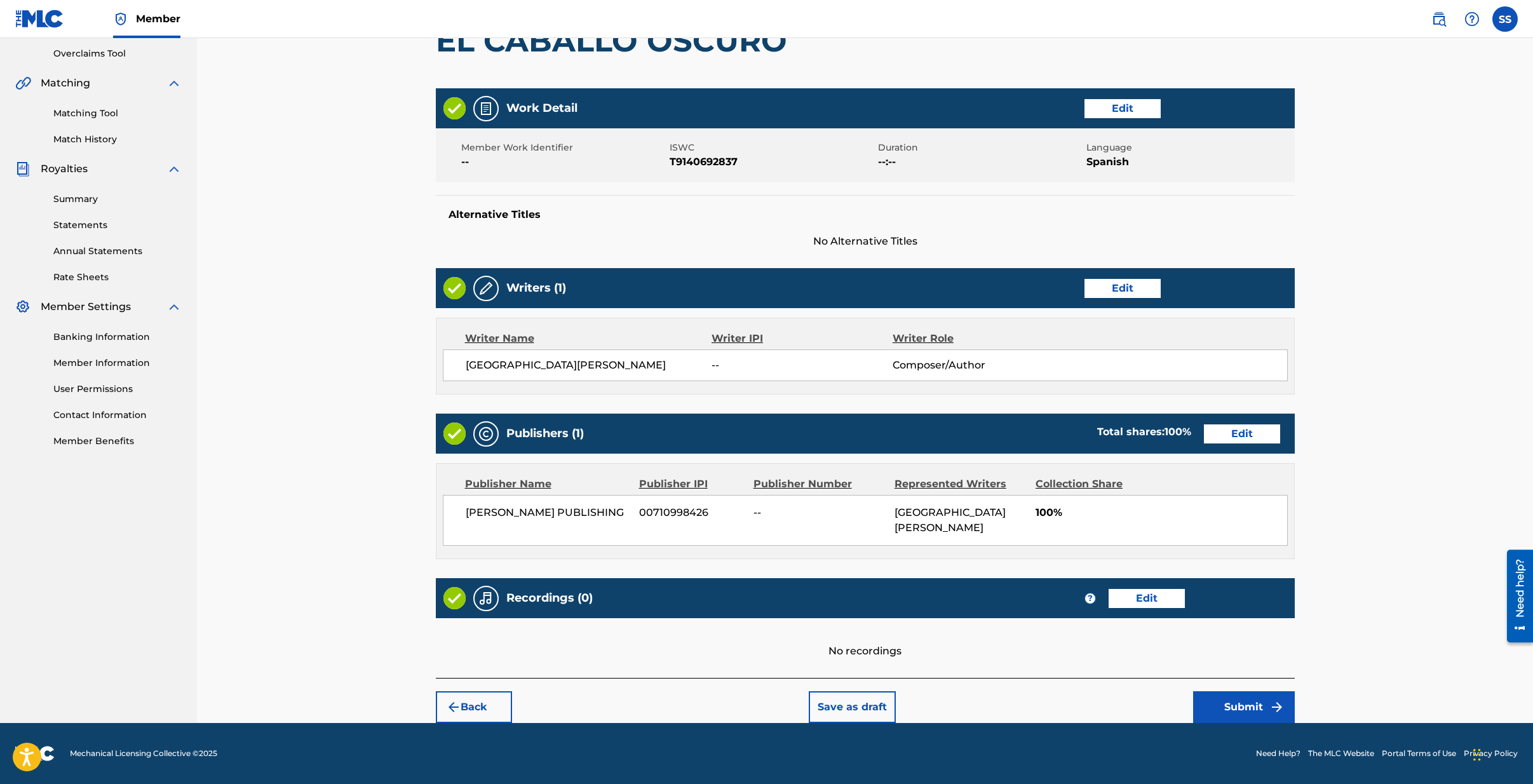
click at [1230, 703] on button "Submit" at bounding box center [1244, 707] width 102 height 32
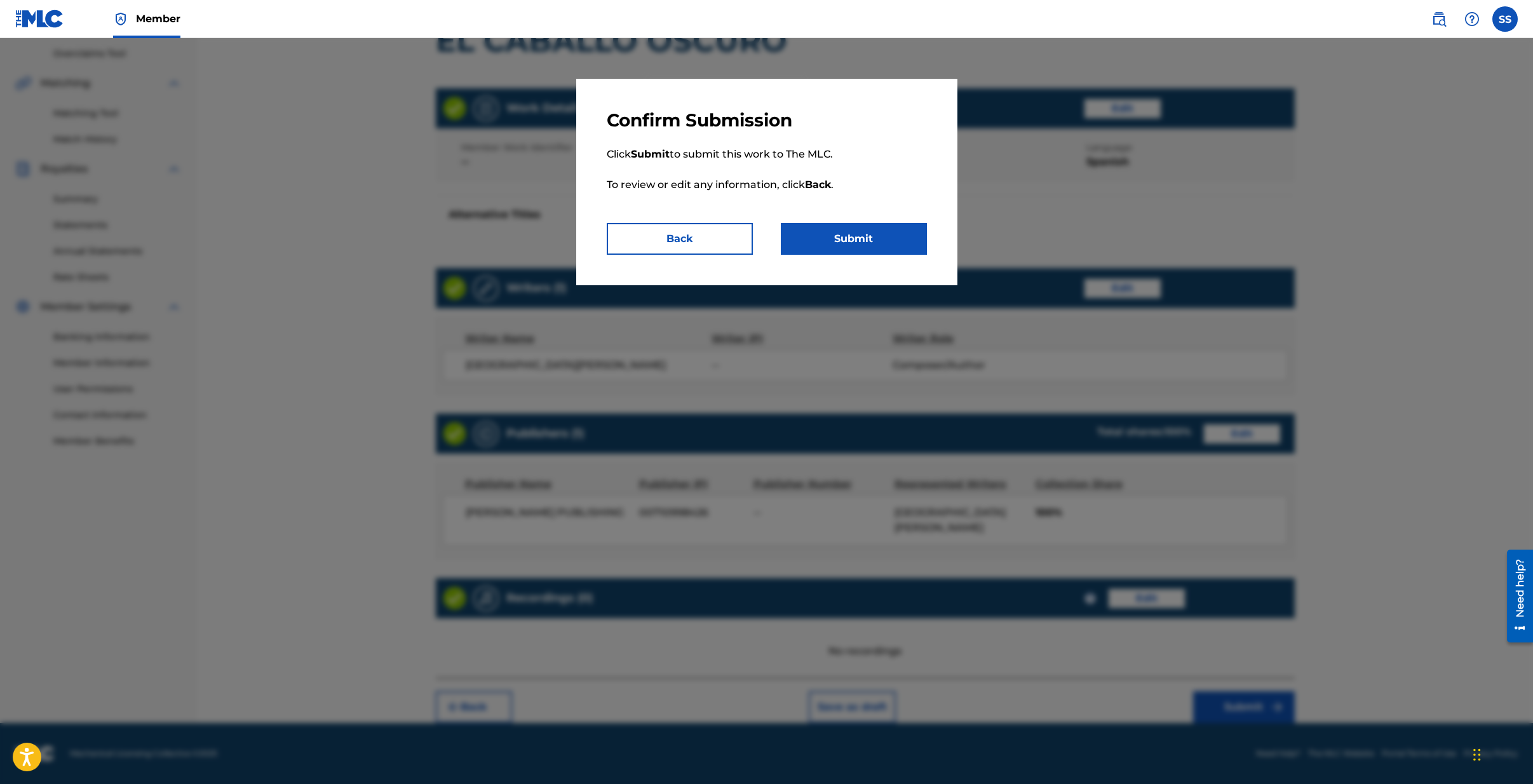
click at [850, 237] on button "Submit" at bounding box center [853, 239] width 146 height 32
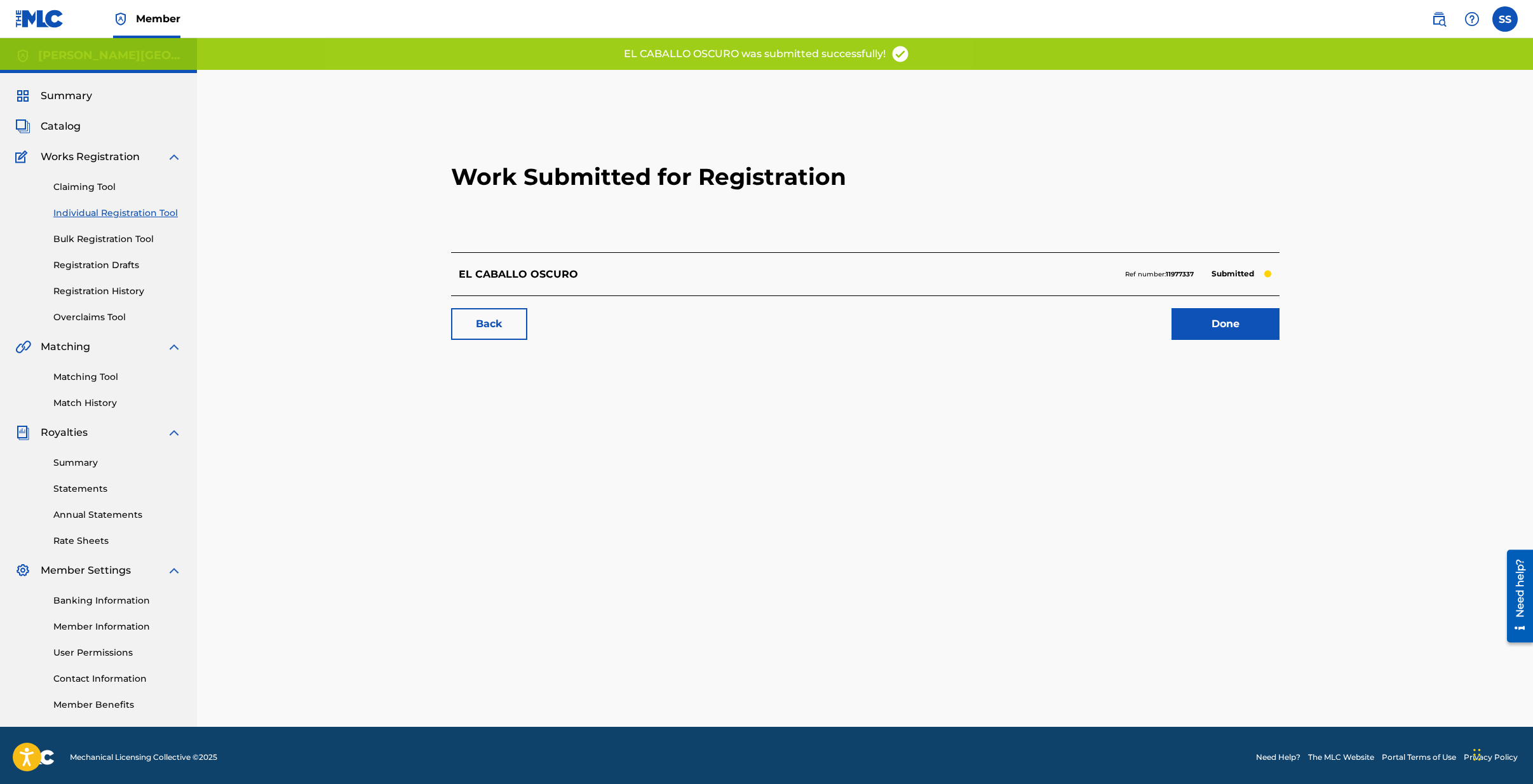
click at [1236, 319] on link "Done" at bounding box center [1226, 324] width 108 height 32
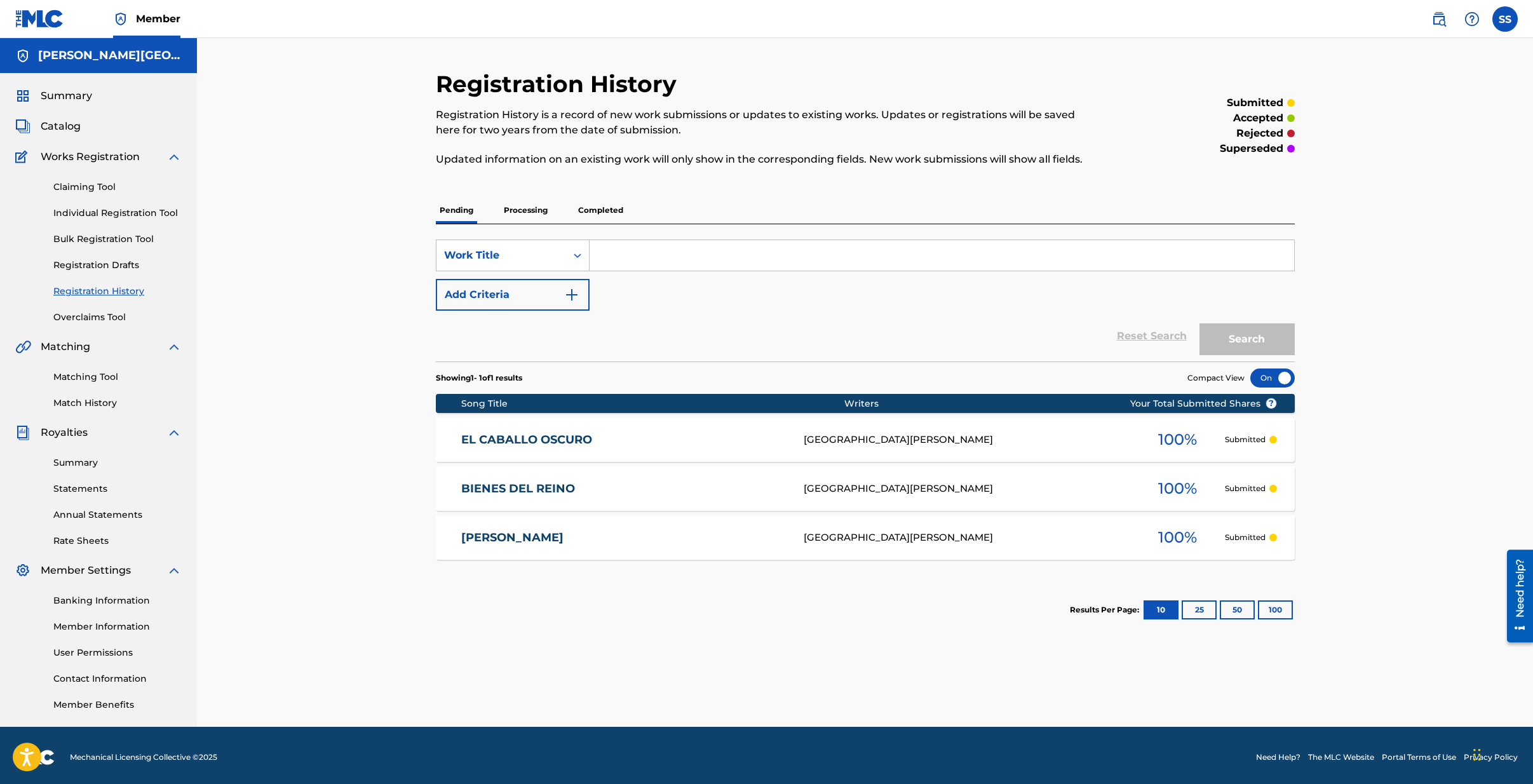
click at [646, 260] on input "Search Form" at bounding box center [941, 255] width 705 height 30
click at [90, 211] on link "Individual Registration Tool" at bounding box center [117, 213] width 128 height 13
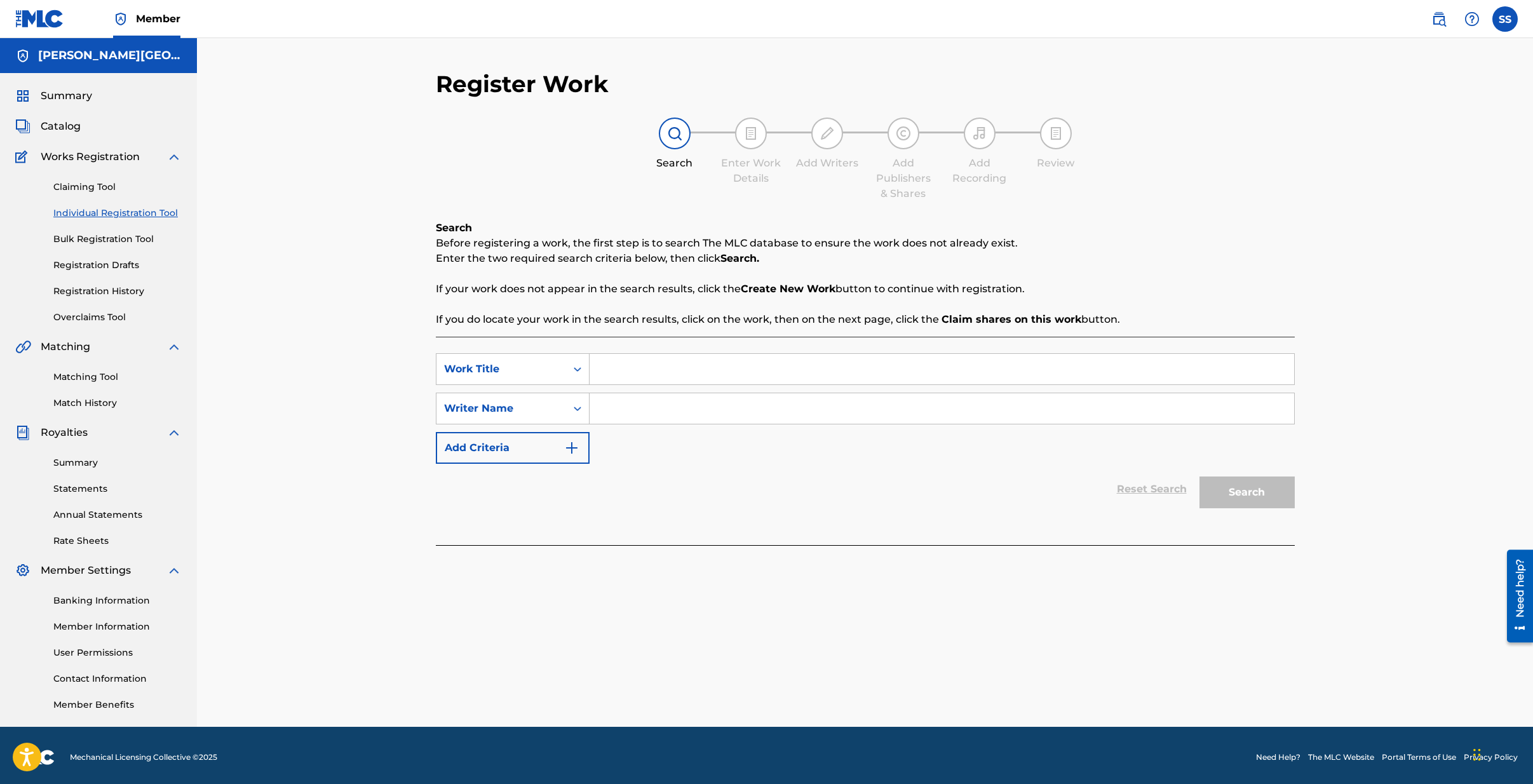
click at [637, 364] on input "Search Form" at bounding box center [941, 368] width 705 height 30
type input "EL CORRIDO DEL OBSCURO"
click at [630, 406] on input "Search Form" at bounding box center [941, 408] width 705 height 30
type input "[PERSON_NAME][GEOGRAPHIC_DATA][PERSON_NAME]"
click at [1200, 477] on button "Search" at bounding box center [1247, 492] width 95 height 32
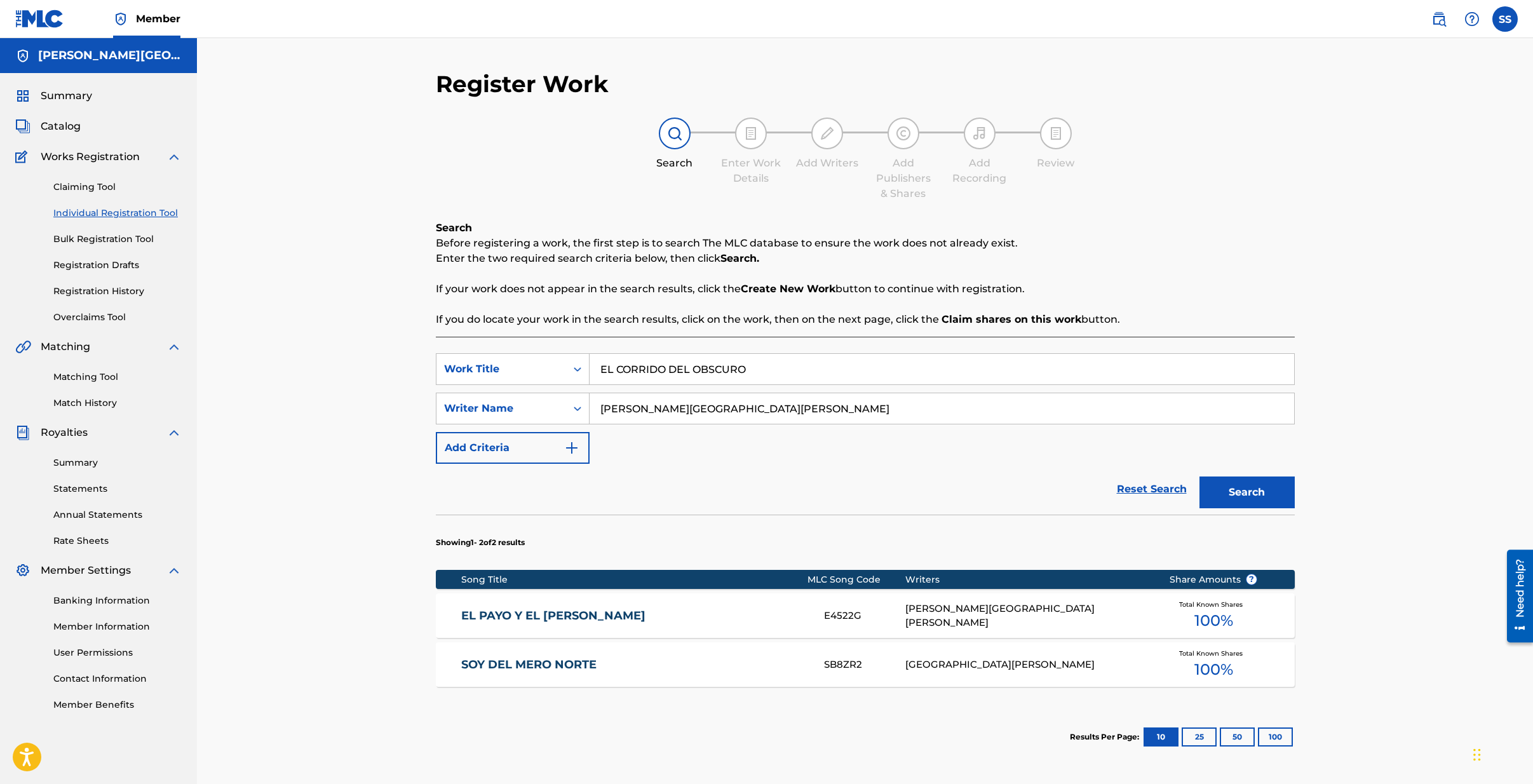
click at [559, 662] on link "SOY DEL MERO NORTE" at bounding box center [634, 665] width 346 height 15
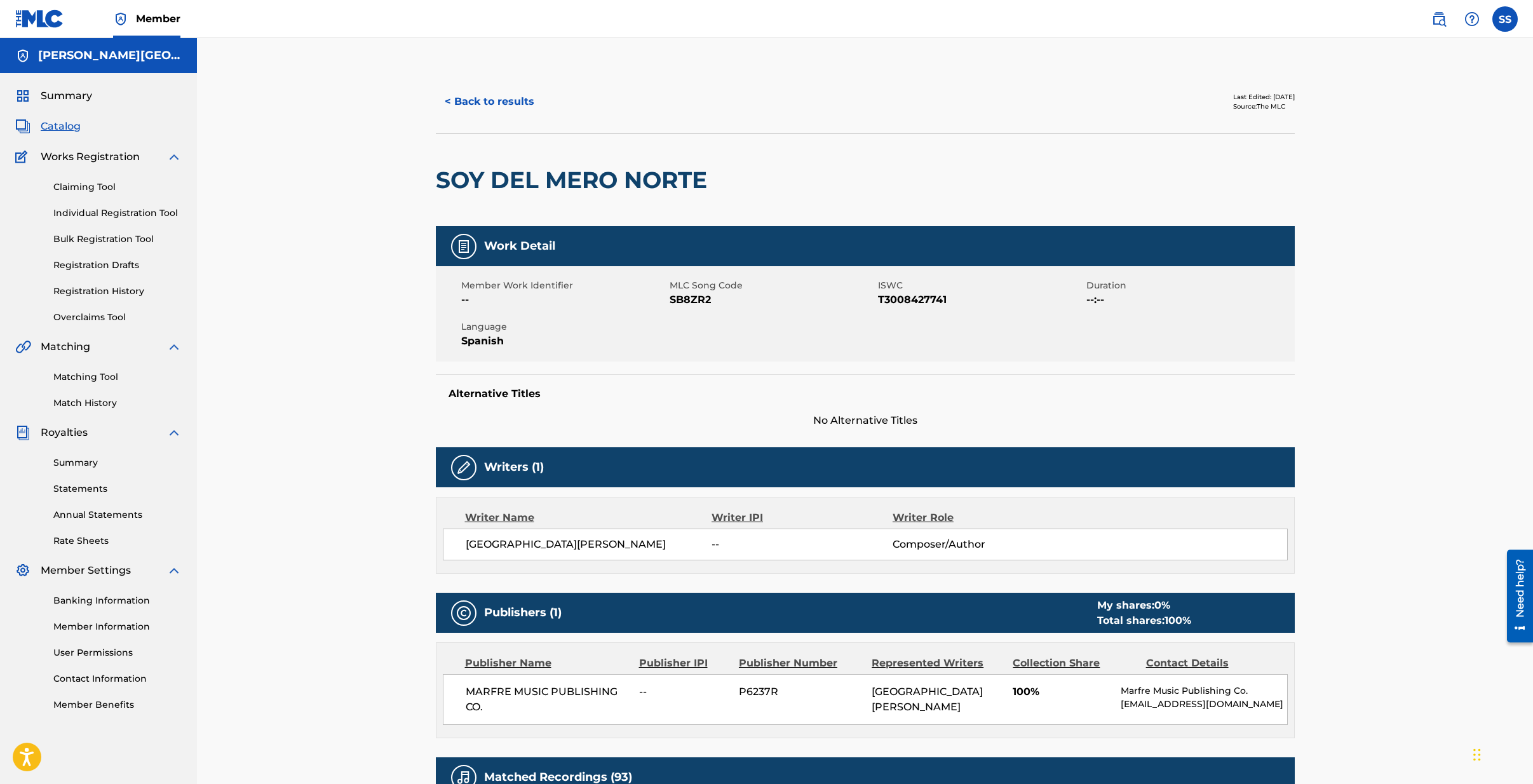
click at [491, 103] on button "< Back to results" at bounding box center [490, 101] width 108 height 32
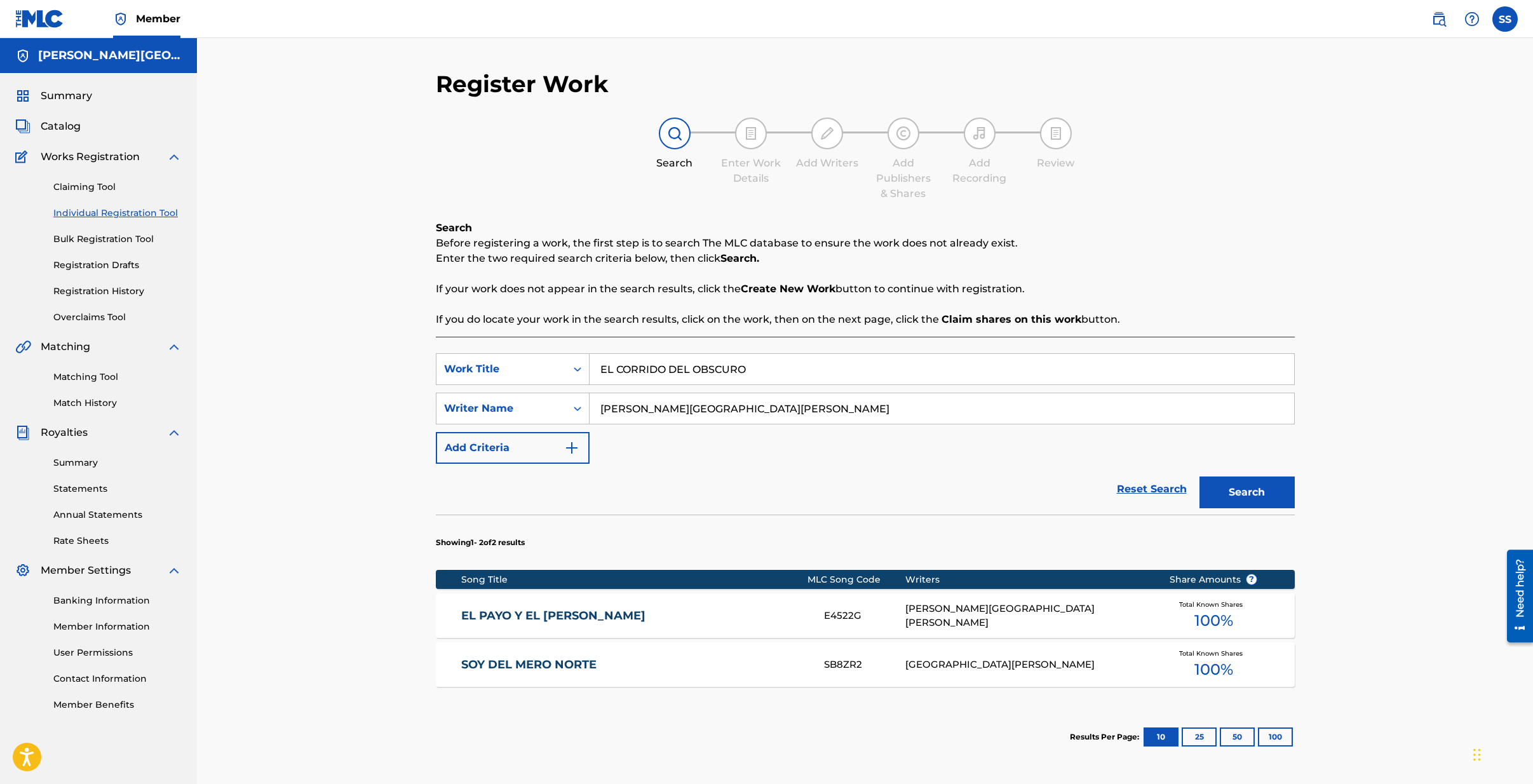
click at [1234, 490] on button "Search" at bounding box center [1247, 492] width 95 height 32
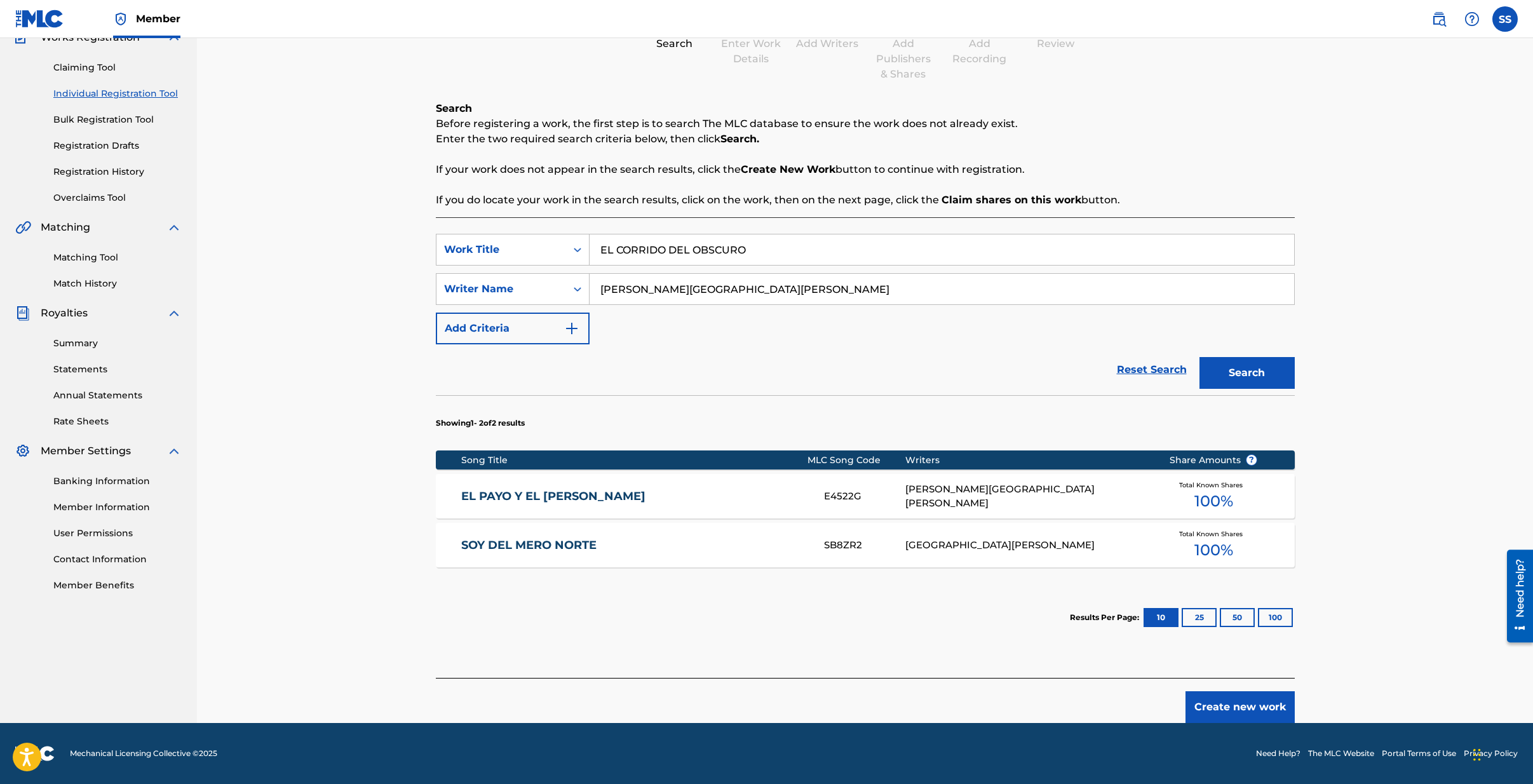
click at [1229, 707] on button "Create new work" at bounding box center [1240, 707] width 109 height 32
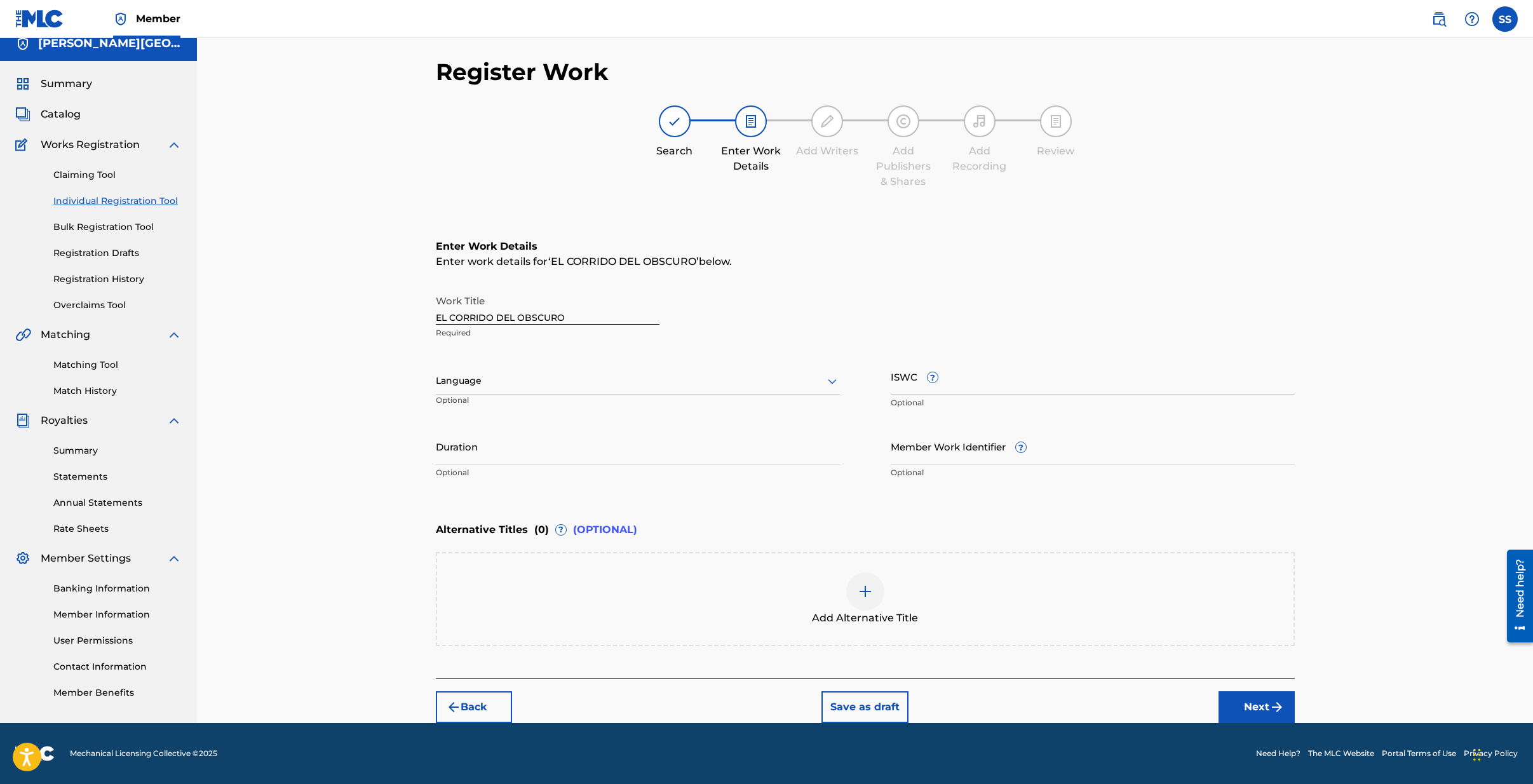
click at [506, 381] on div at bounding box center [638, 381] width 404 height 15
drag, startPoint x: 486, startPoint y: 430, endPoint x: 541, endPoint y: 425, distance: 55.2
click at [486, 430] on div "Spanish" at bounding box center [638, 437] width 403 height 29
click at [976, 373] on input "ISWC ?" at bounding box center [1093, 377] width 404 height 36
type input "T9157065004"
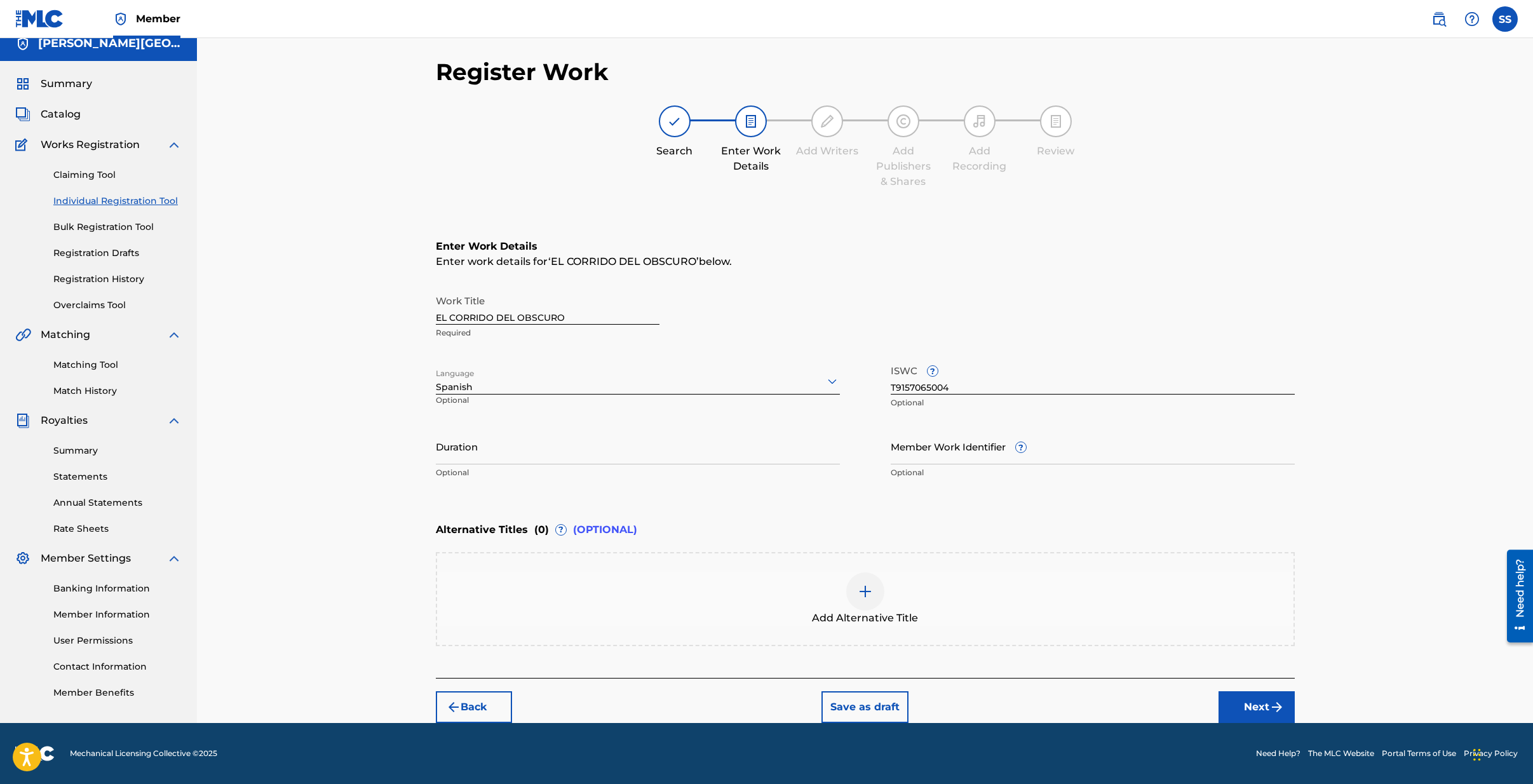
click at [1264, 713] on button "Next" at bounding box center [1257, 707] width 77 height 32
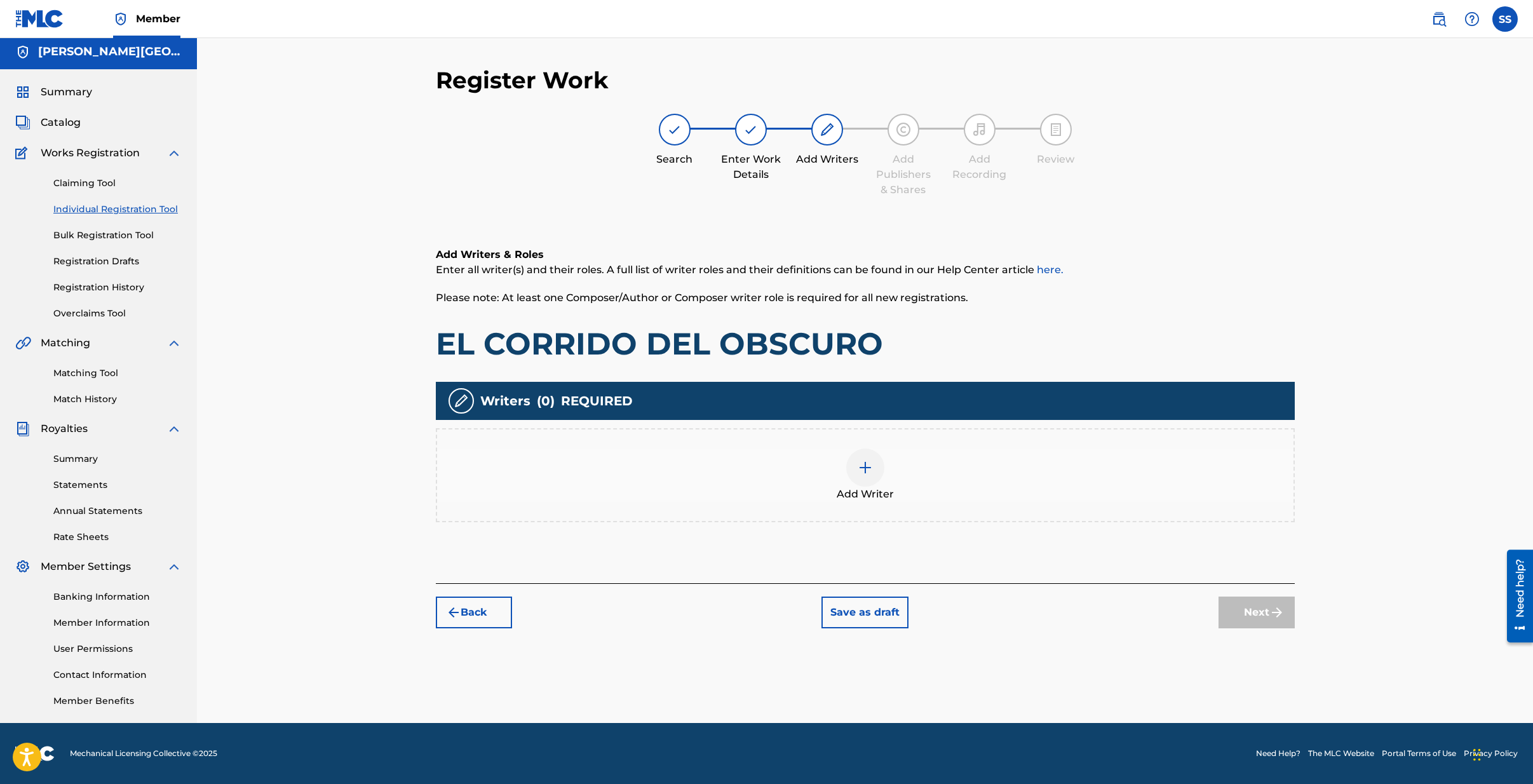
click at [865, 467] on img at bounding box center [865, 467] width 15 height 15
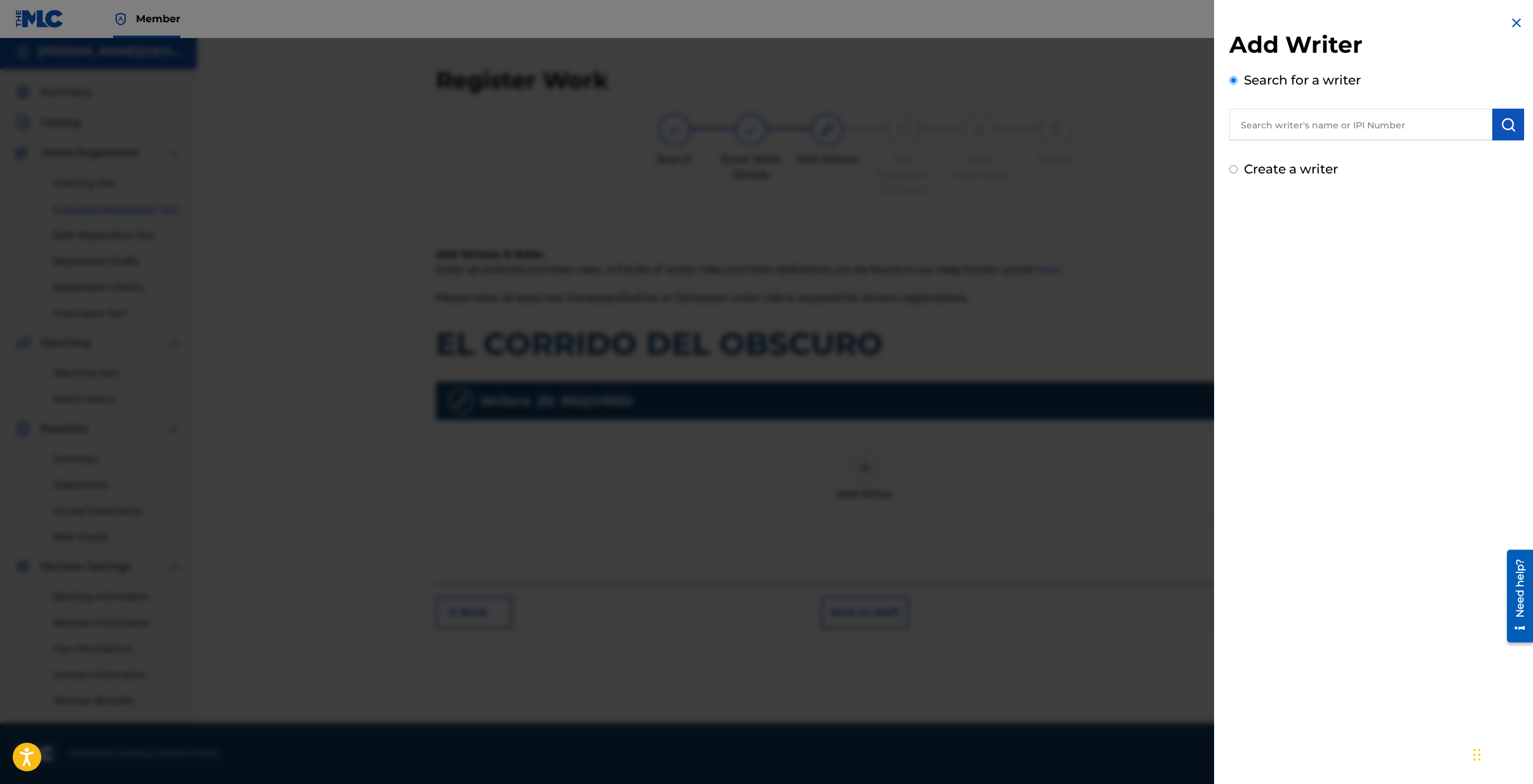
click at [1277, 132] on input "text" at bounding box center [1360, 124] width 263 height 32
type input "[PERSON_NAME][GEOGRAPHIC_DATA][PERSON_NAME]"
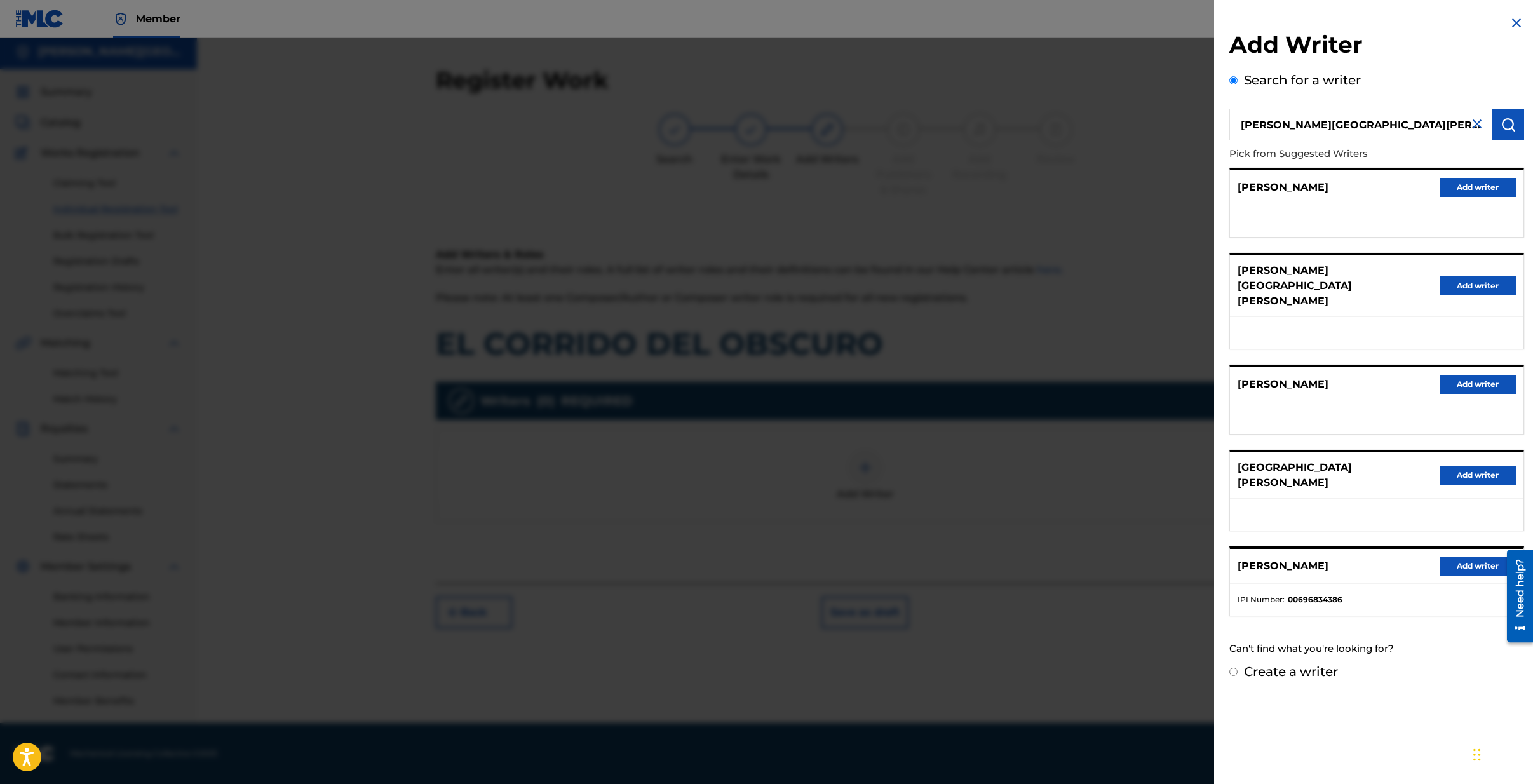
click at [1460, 465] on button "Add writer" at bounding box center [1478, 474] width 77 height 19
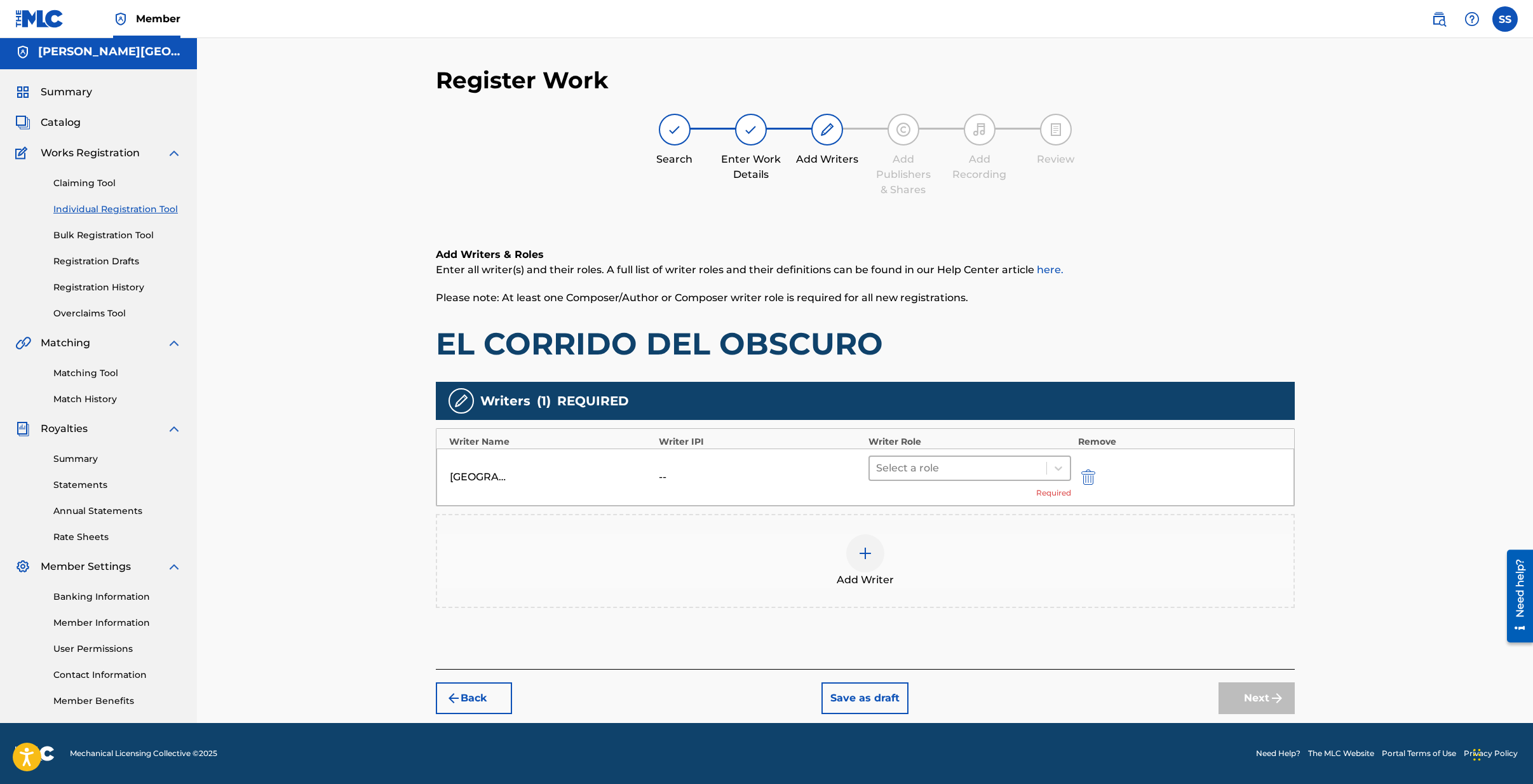
click at [918, 467] on div at bounding box center [958, 469] width 165 height 18
click at [908, 502] on div "Composer/Author" at bounding box center [970, 500] width 203 height 25
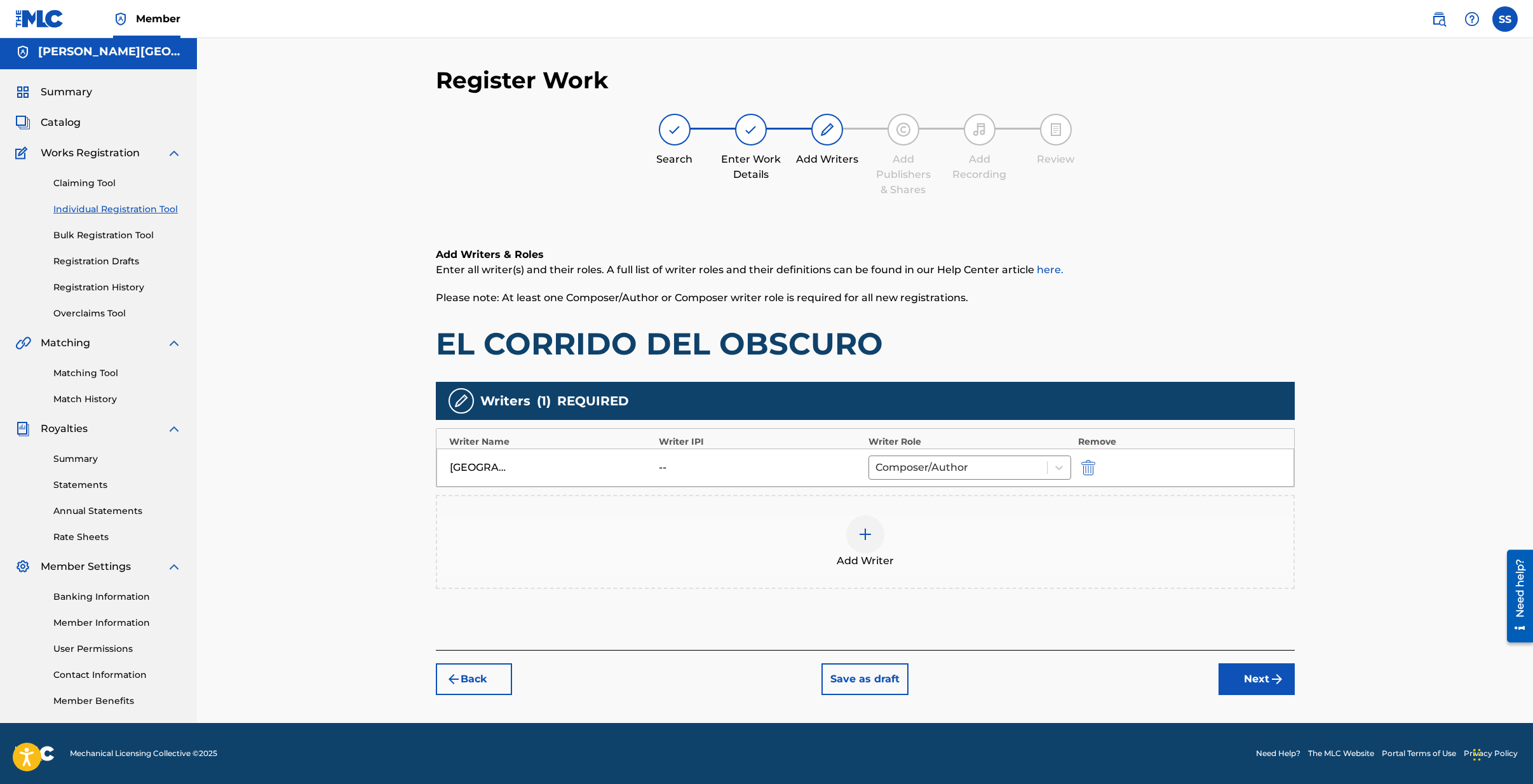
click at [1247, 675] on button "Next" at bounding box center [1257, 679] width 77 height 32
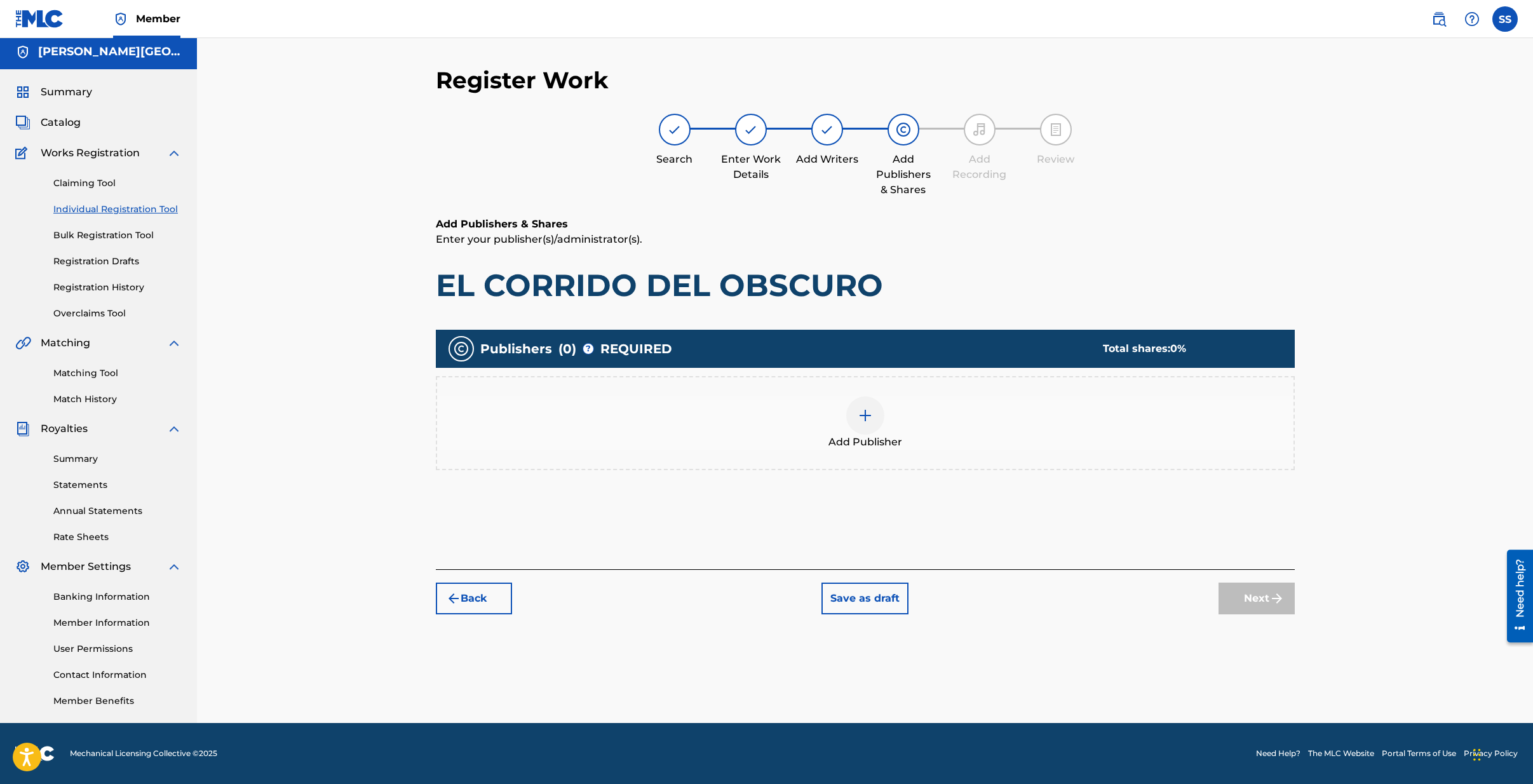
click at [869, 417] on img at bounding box center [865, 415] width 15 height 15
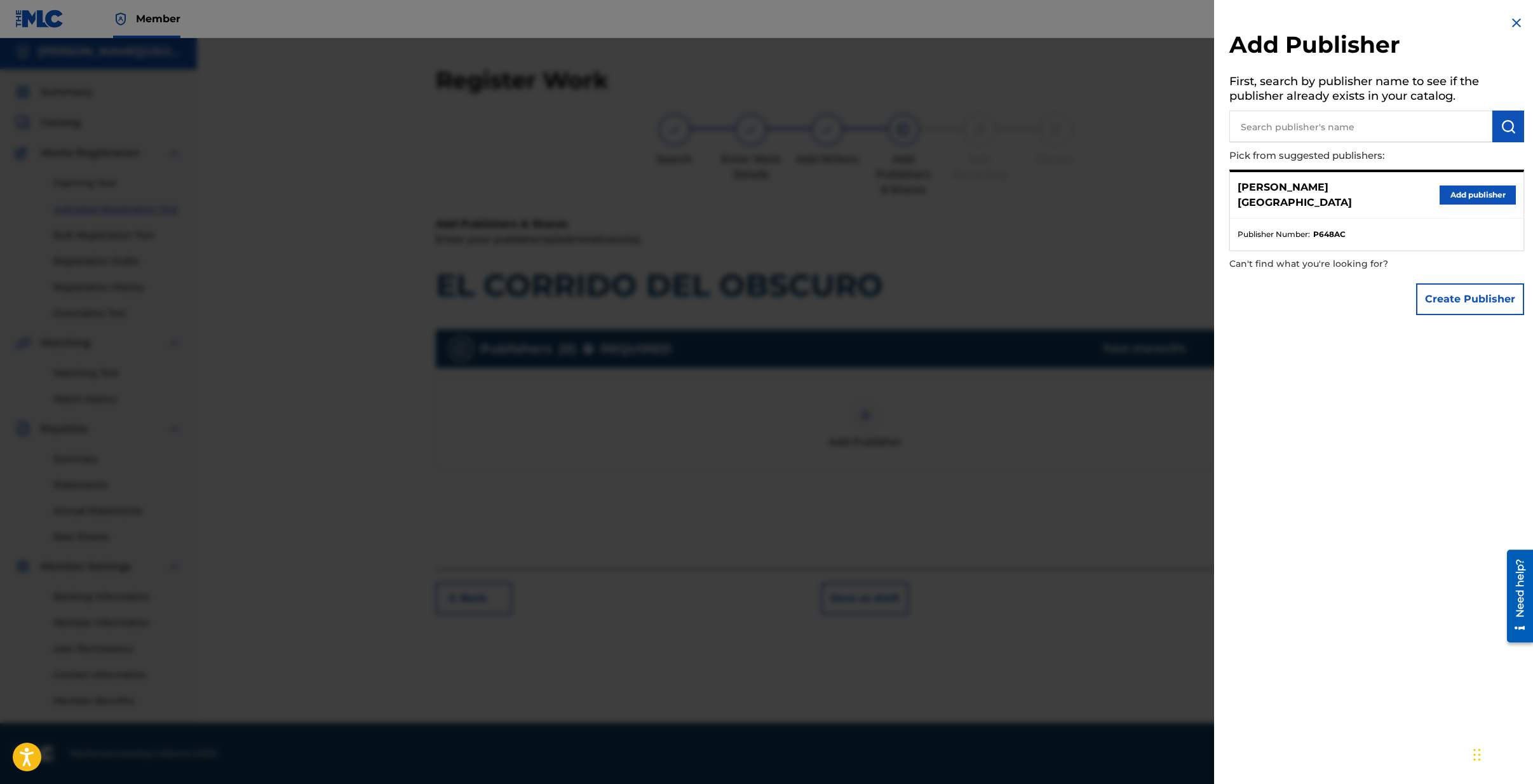
click at [1470, 295] on button "Create Publisher" at bounding box center [1470, 299] width 108 height 32
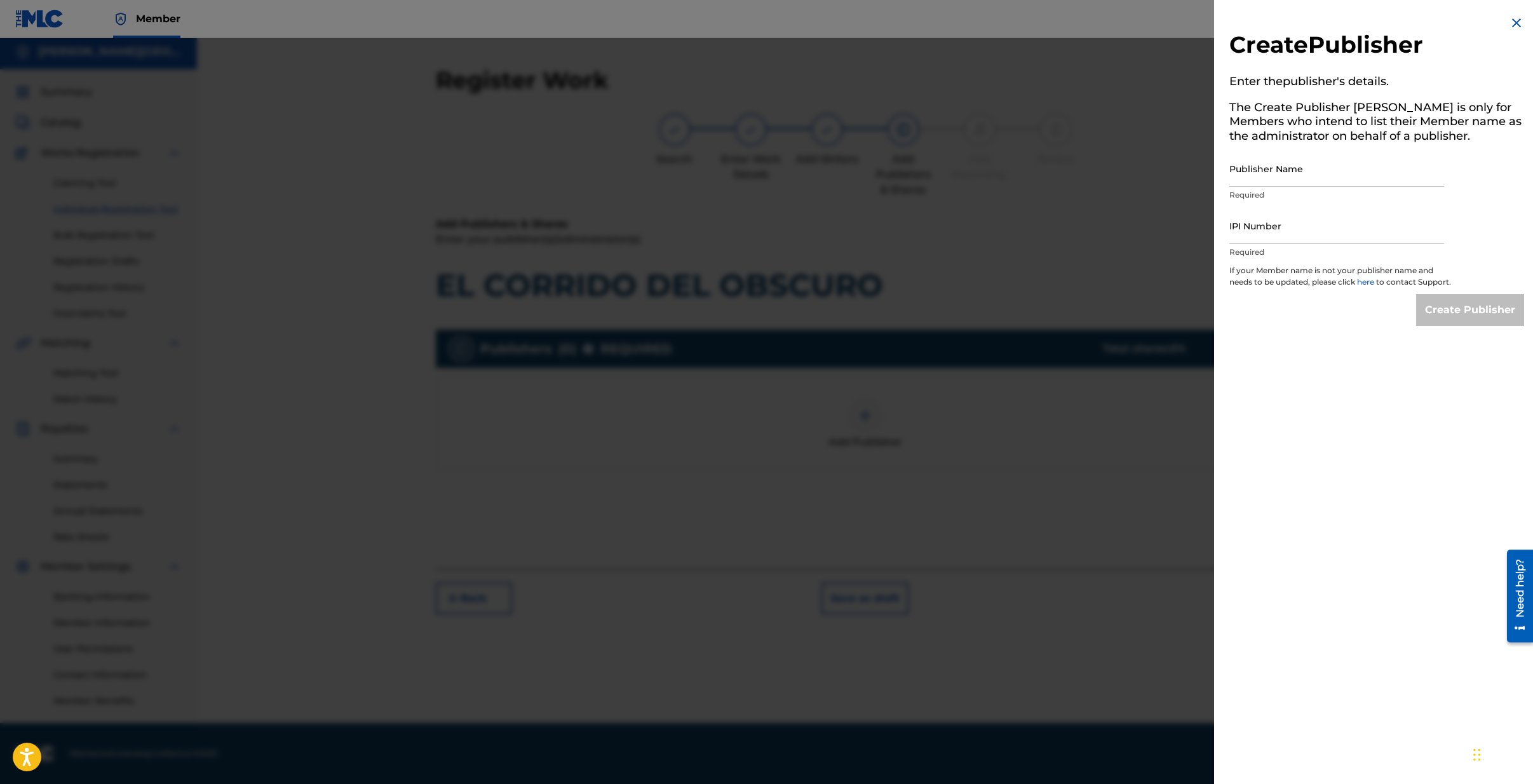
click at [1284, 169] on input "Publisher Name" at bounding box center [1336, 169] width 214 height 36
type input "[PERSON_NAME] PUBLISHING"
click at [1284, 229] on input "IPI Number" at bounding box center [1336, 226] width 214 height 36
type input "00710998426"
click at [1471, 320] on input "Create Publisher" at bounding box center [1470, 310] width 108 height 32
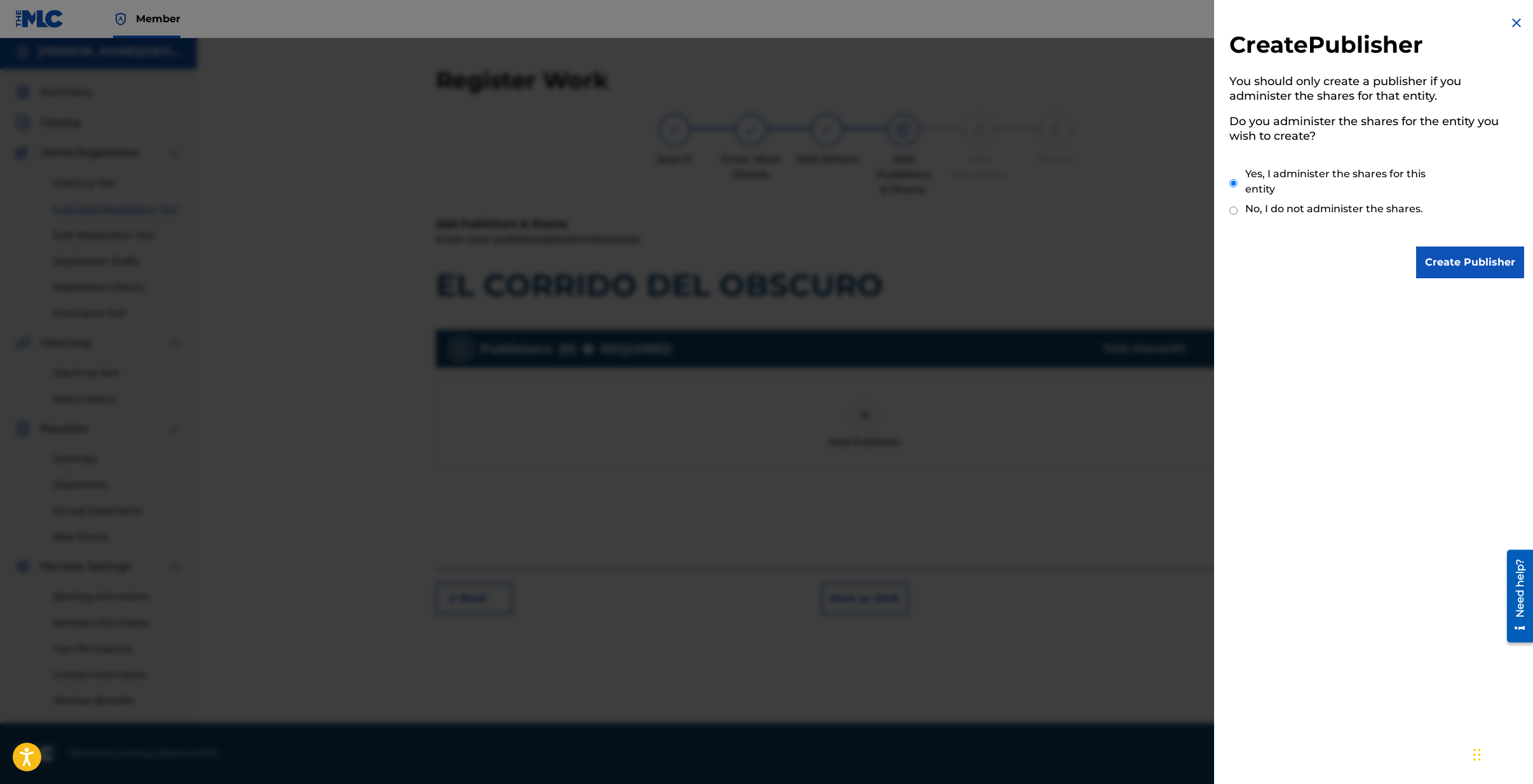
click at [1465, 259] on input "Create Publisher" at bounding box center [1470, 262] width 108 height 32
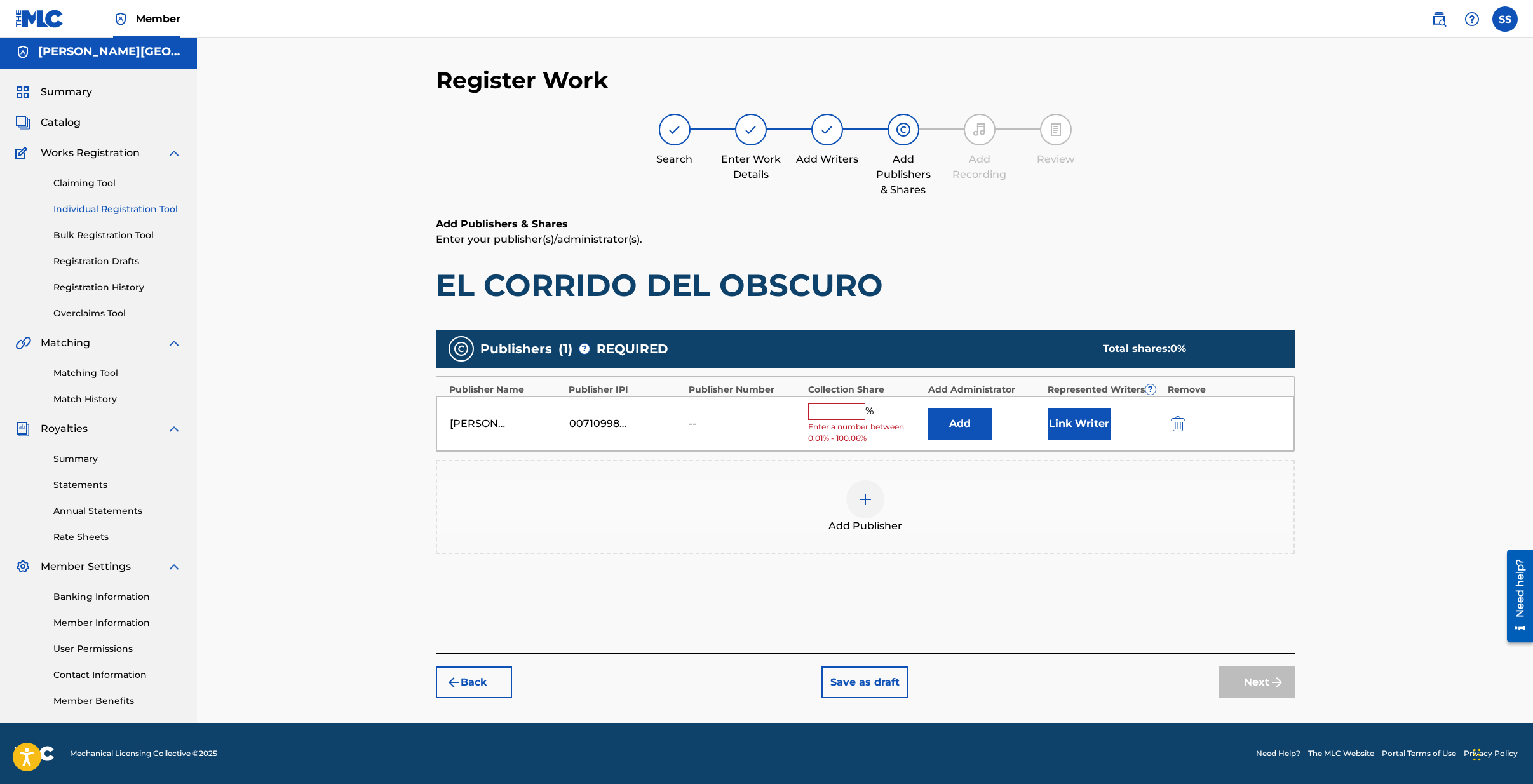
click at [843, 408] on input "text" at bounding box center [837, 412] width 57 height 16
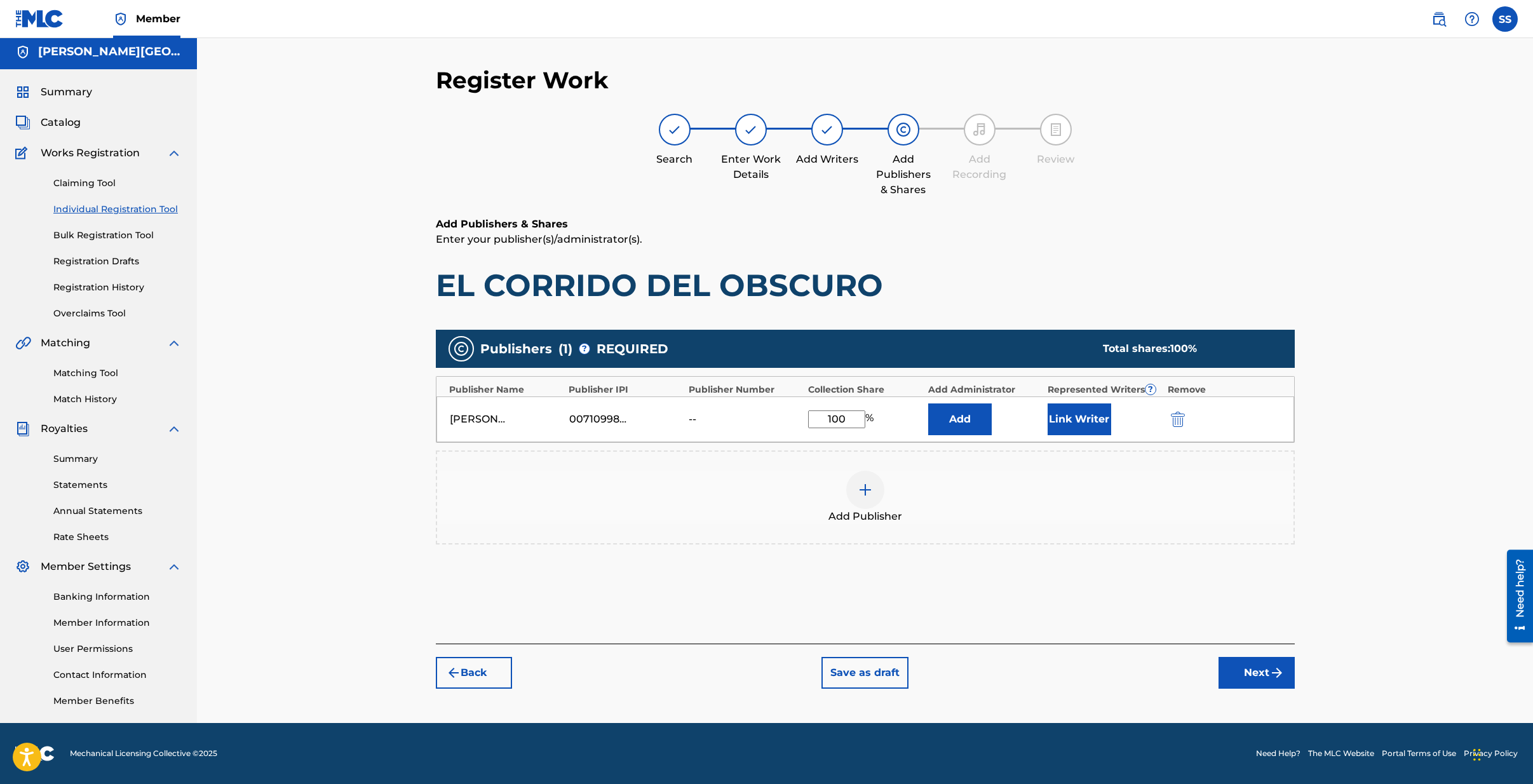
type input "100"
click at [928, 403] on button "Add" at bounding box center [960, 419] width 64 height 32
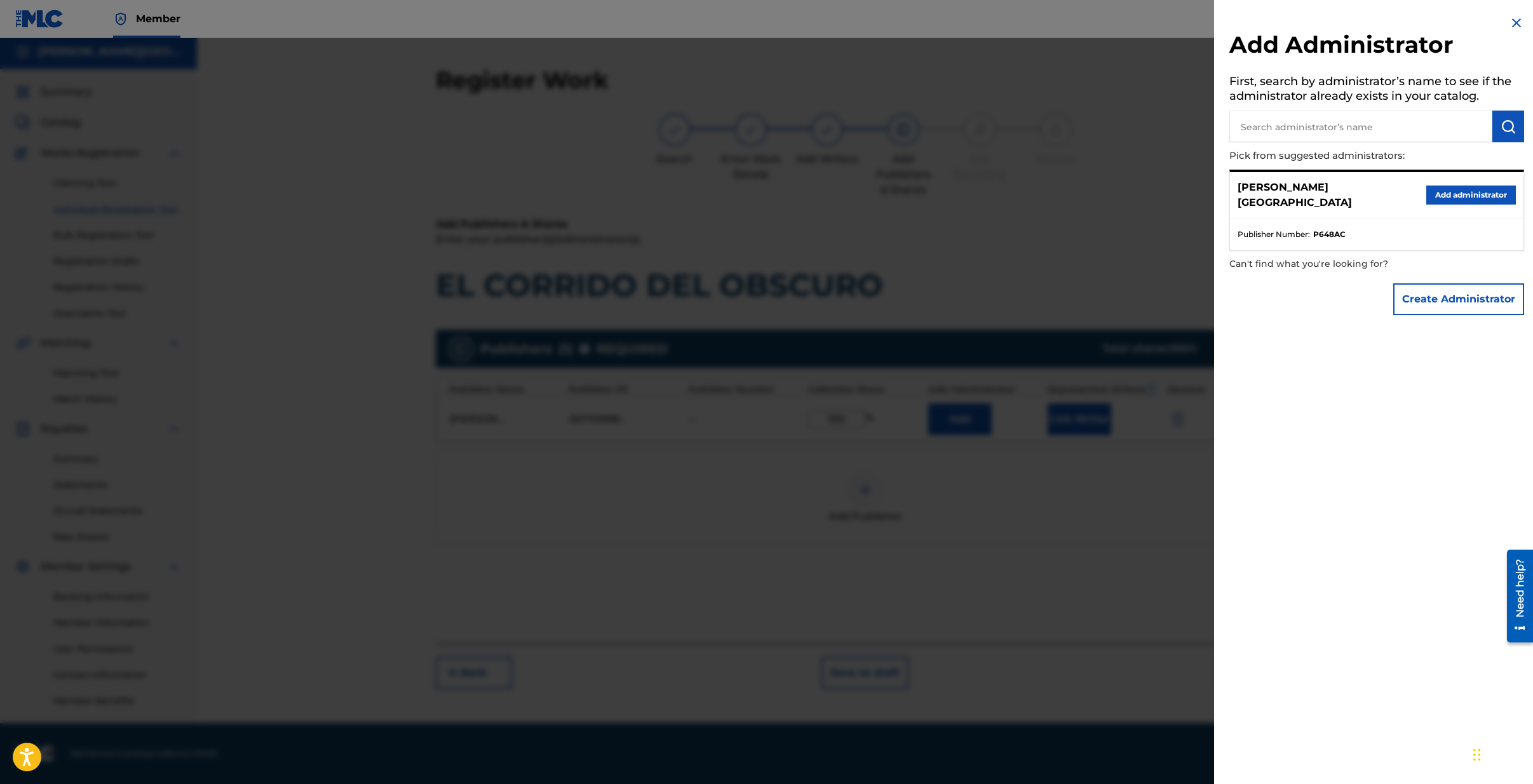
click at [976, 522] on div at bounding box center [766, 430] width 1533 height 784
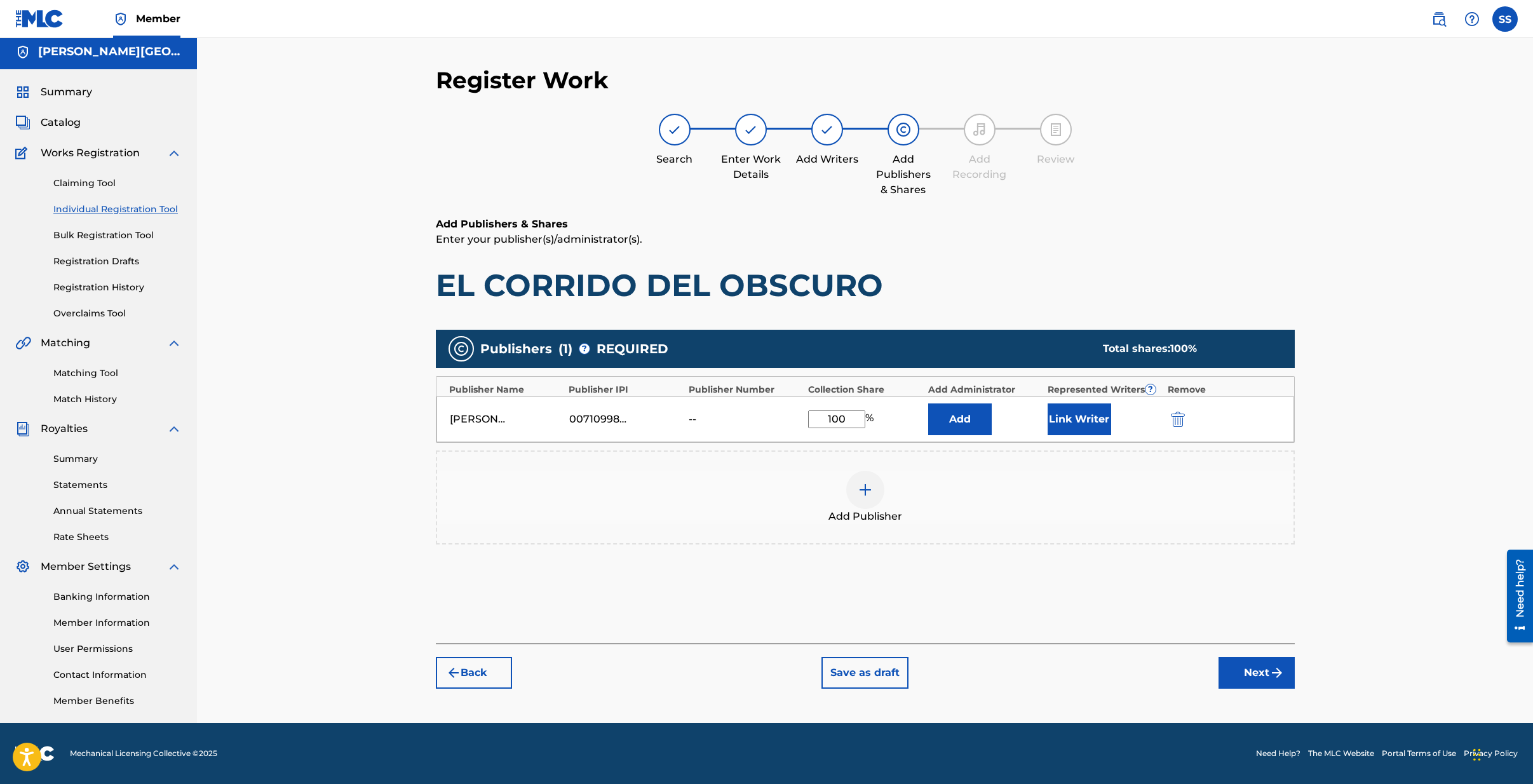
click at [1079, 425] on button "Link Writer" at bounding box center [1080, 419] width 64 height 32
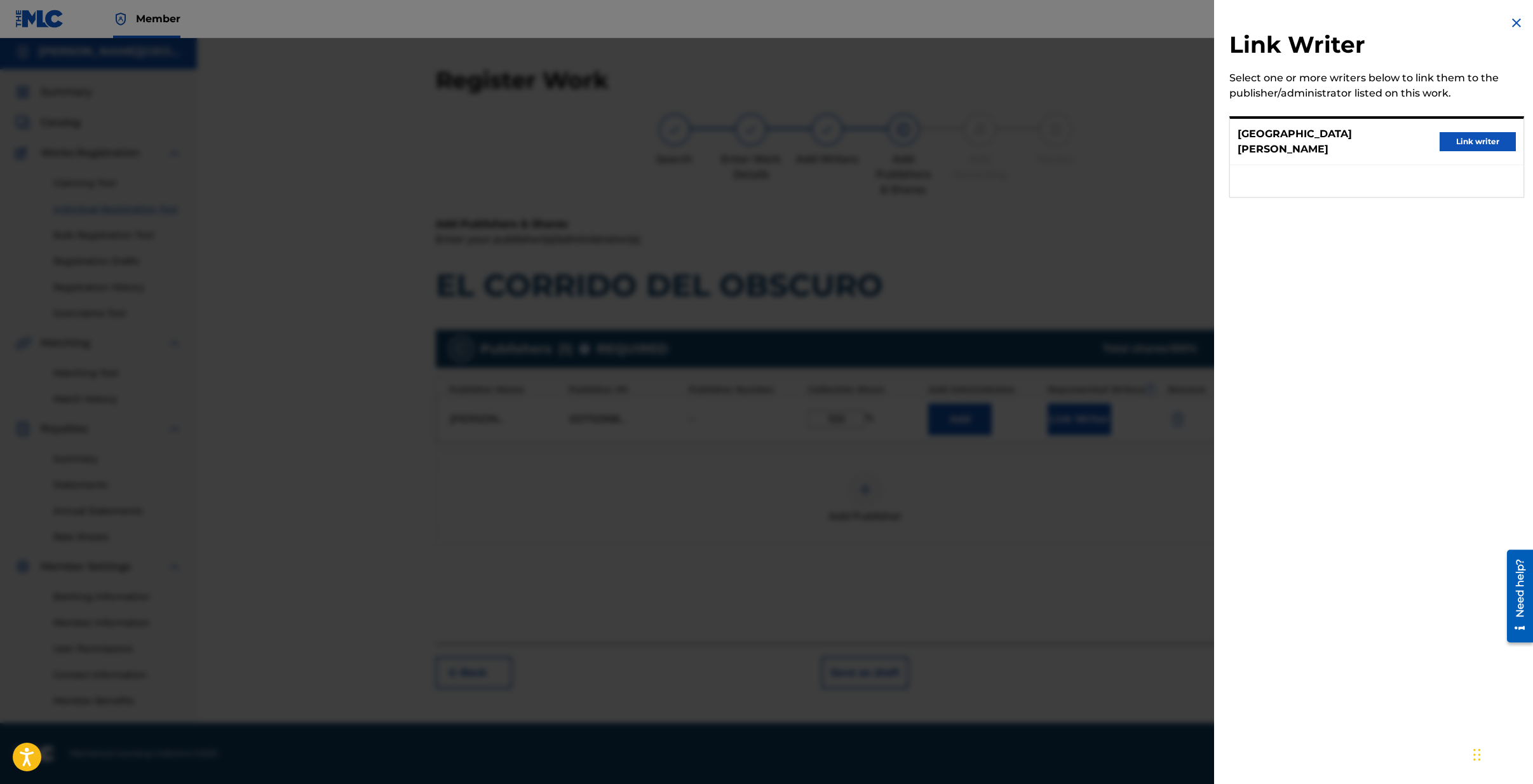
click at [1476, 140] on button "Link writer" at bounding box center [1478, 141] width 77 height 19
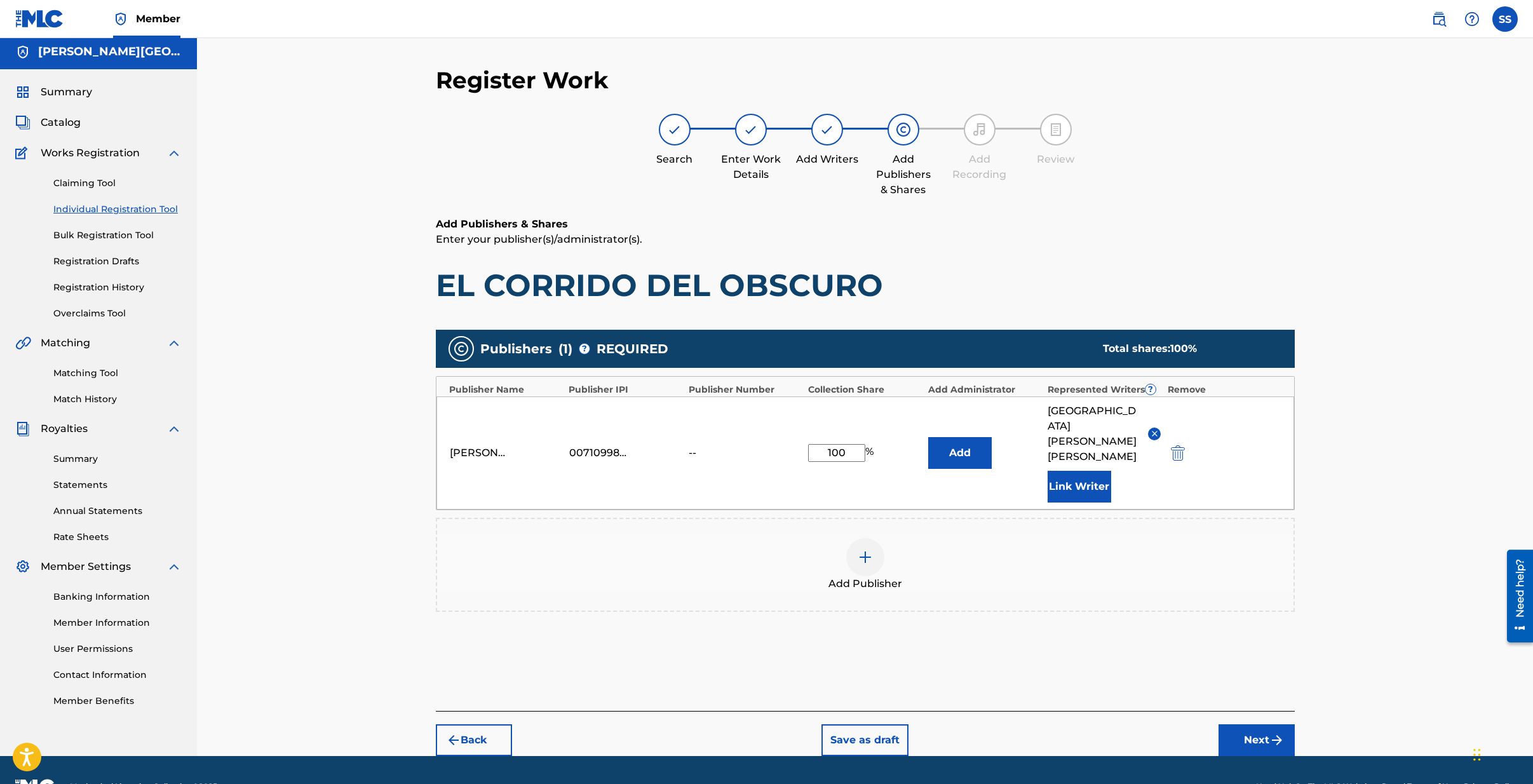
click at [1253, 725] on button "Next" at bounding box center [1257, 740] width 77 height 32
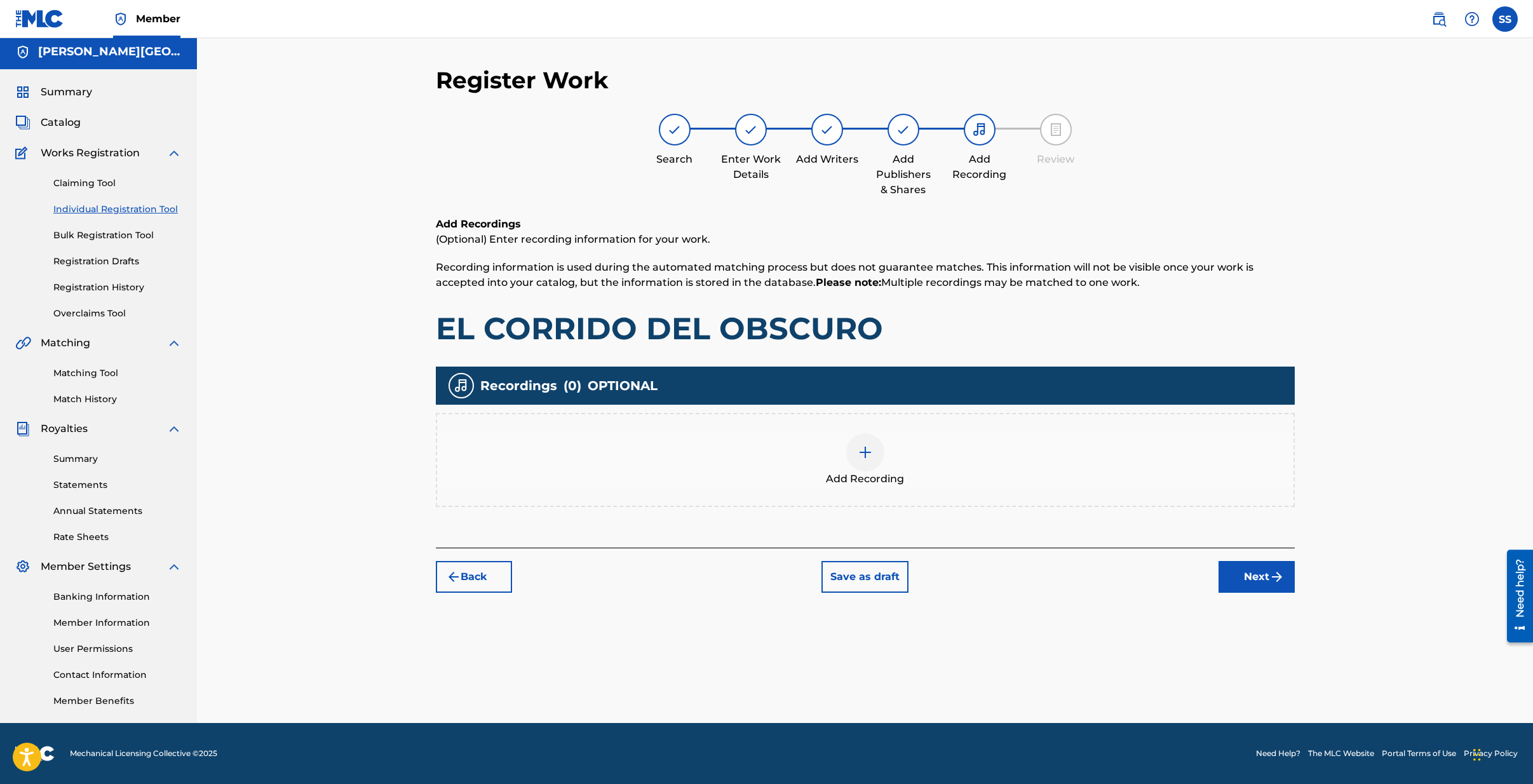
click at [1273, 587] on button "Next" at bounding box center [1257, 576] width 77 height 32
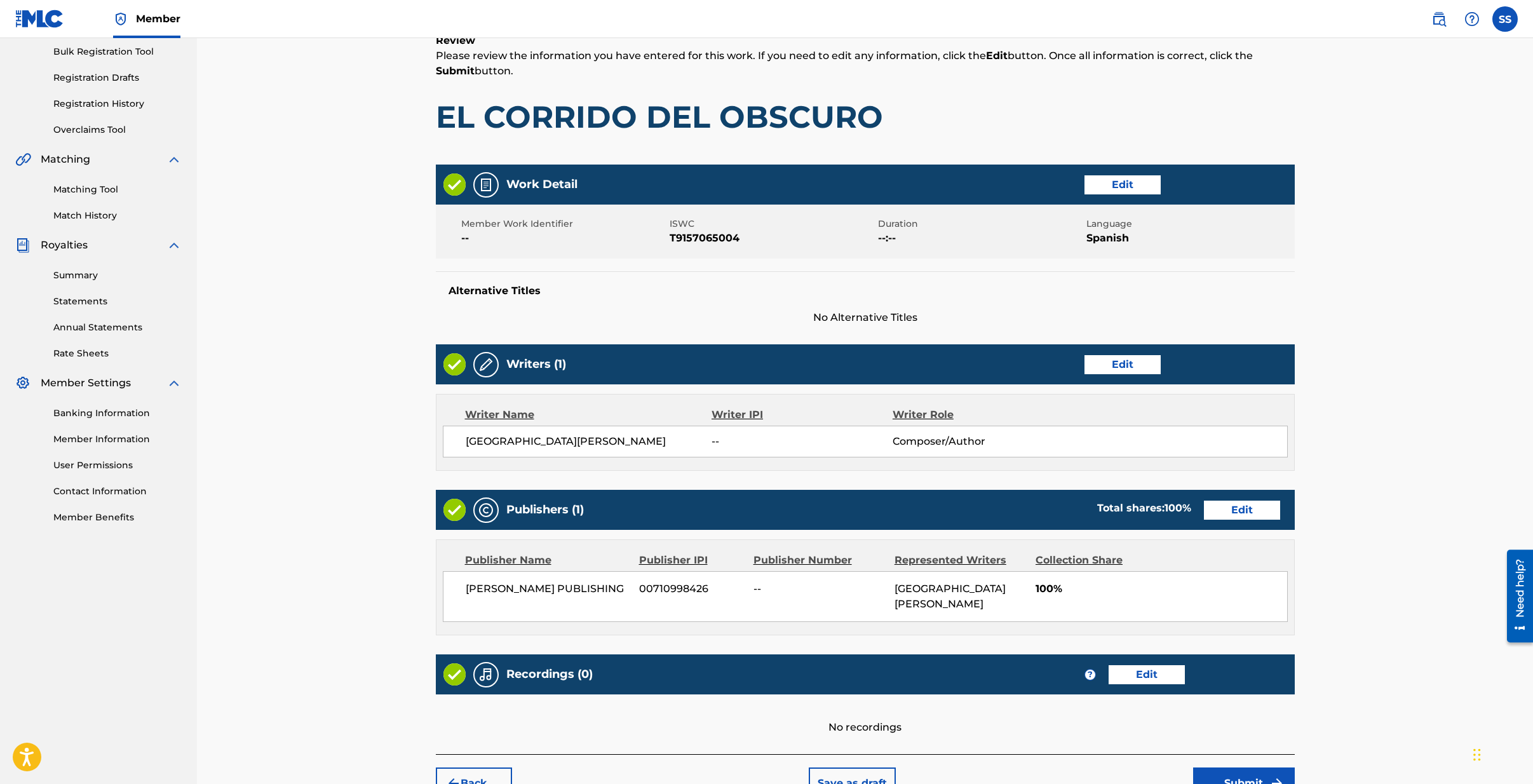
scroll to position [264, 0]
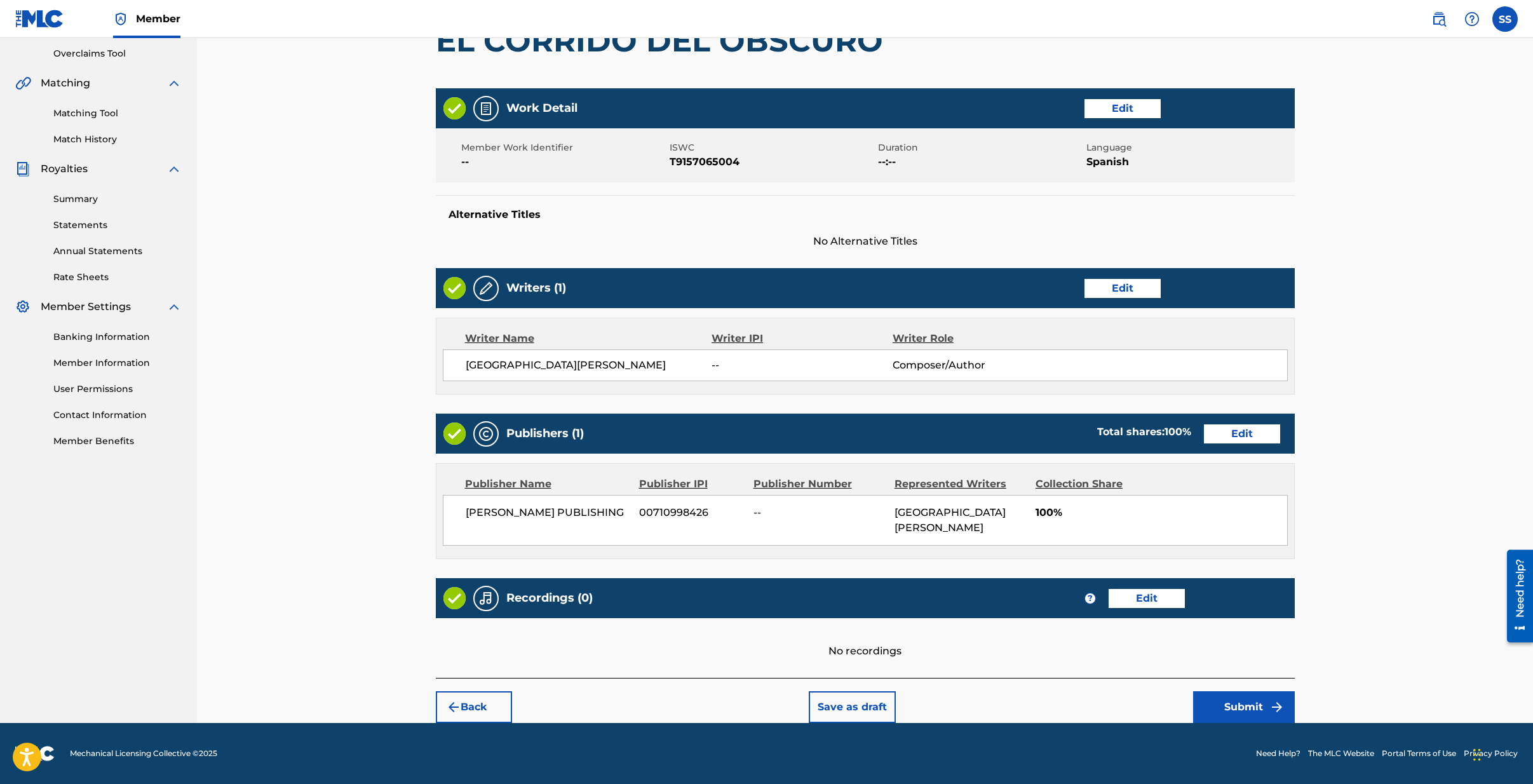
click at [1240, 707] on button "Submit" at bounding box center [1244, 707] width 102 height 32
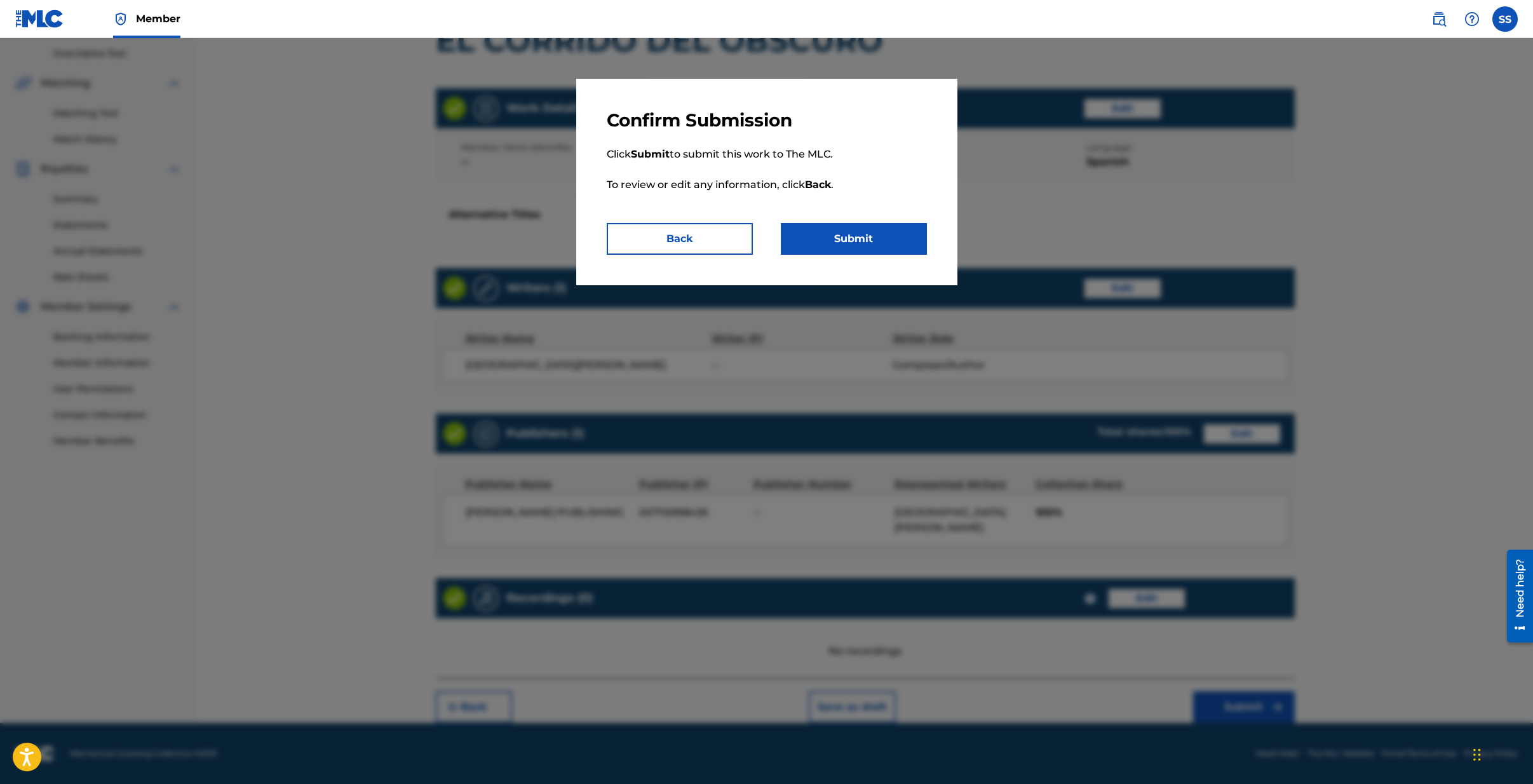
click at [852, 236] on button "Submit" at bounding box center [853, 239] width 146 height 32
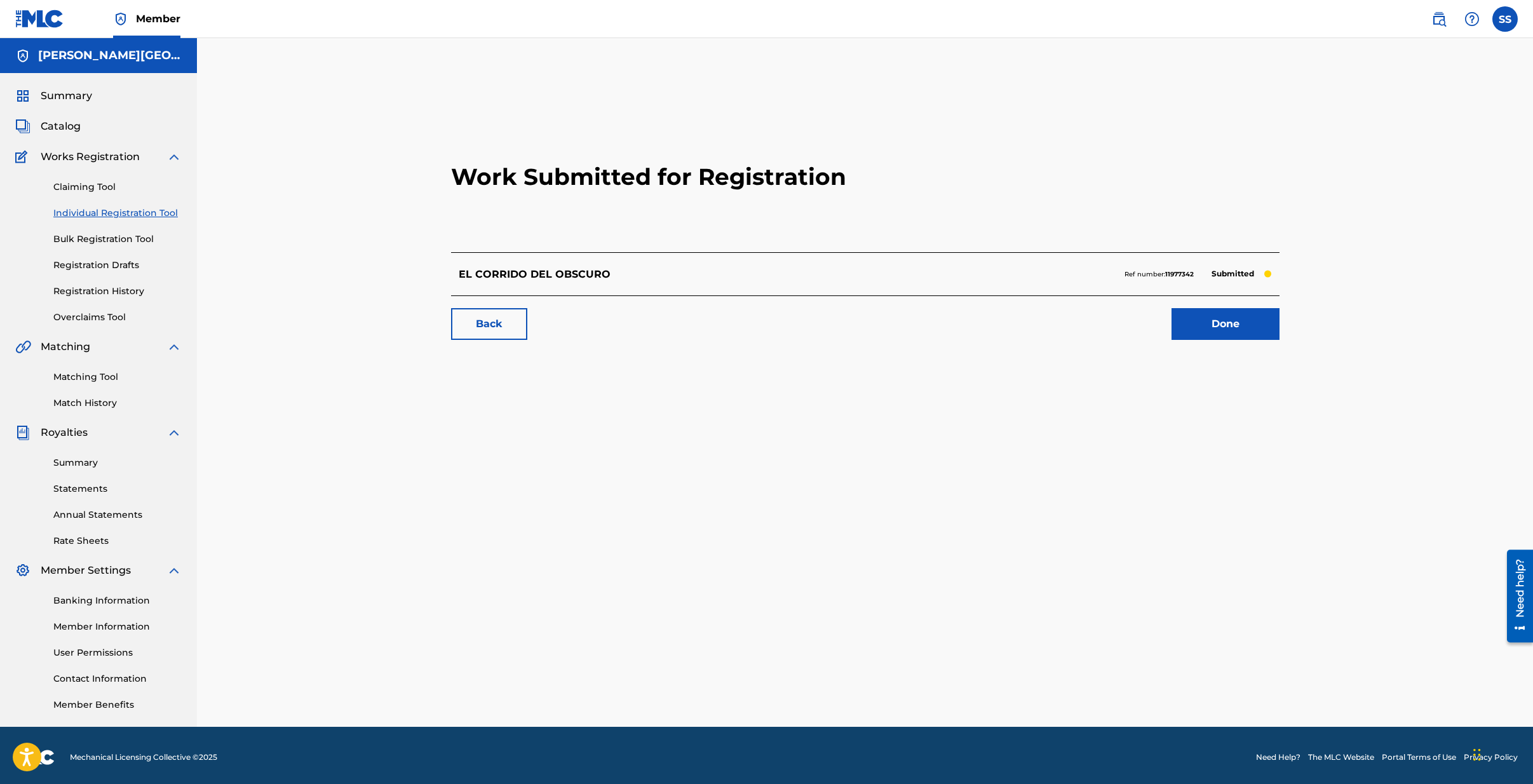
click at [1218, 324] on link "Done" at bounding box center [1226, 324] width 108 height 32
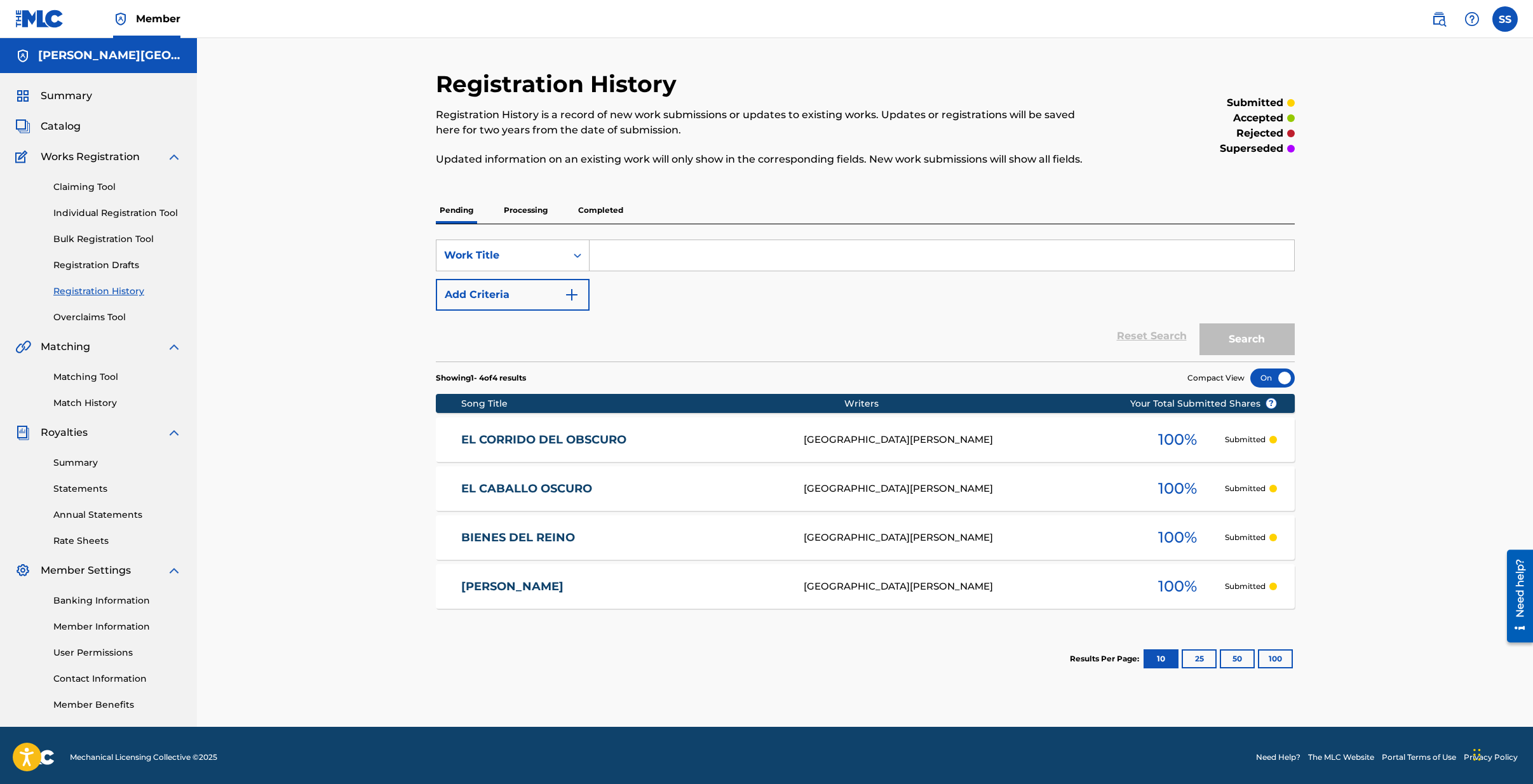
click at [88, 214] on link "Individual Registration Tool" at bounding box center [117, 213] width 128 height 13
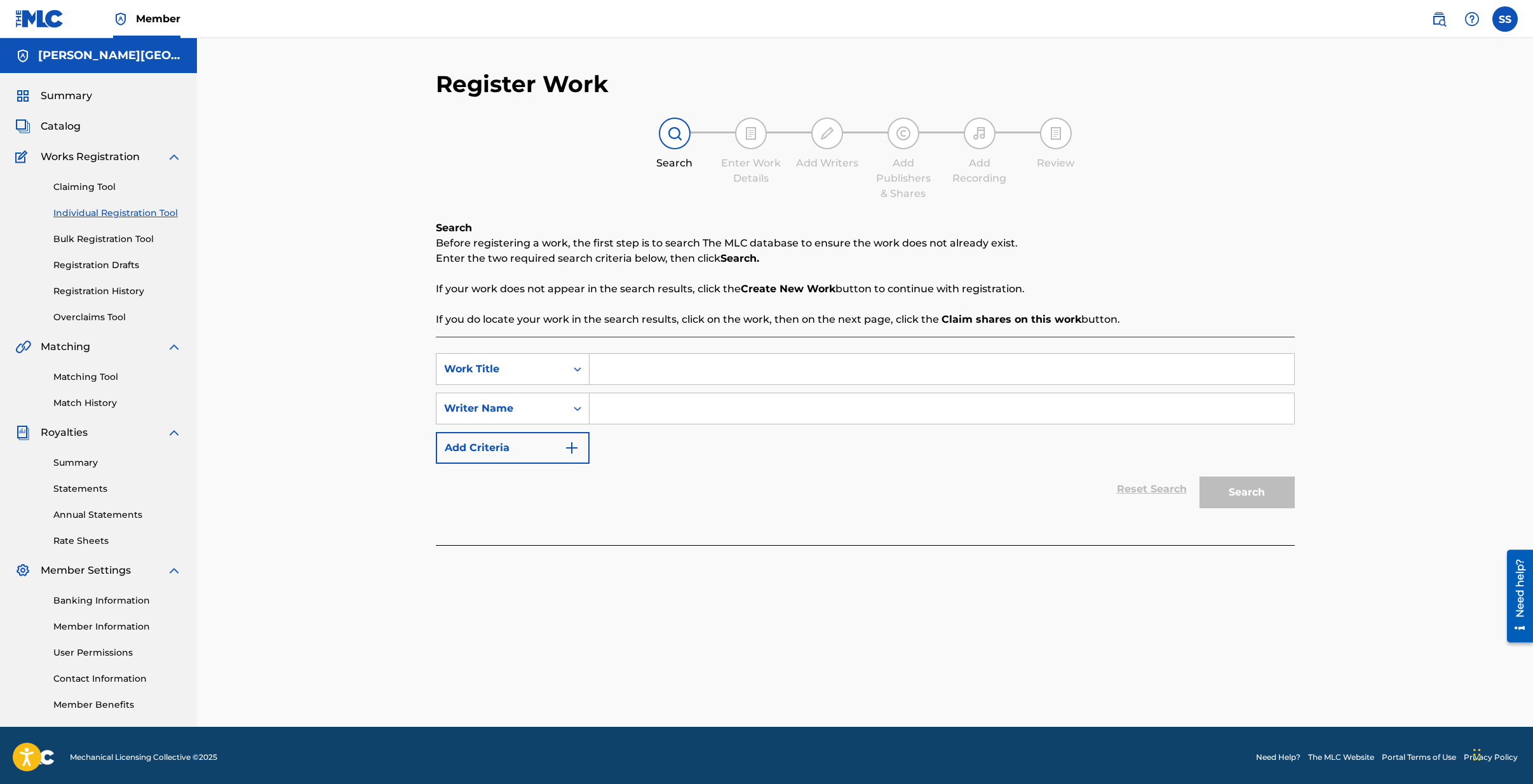
click at [619, 370] on input "Search Form" at bounding box center [941, 368] width 705 height 30
type input "TU ERES MI MUSA"
click at [616, 411] on input "Search Form" at bounding box center [941, 408] width 705 height 30
type input "[PERSON_NAME][GEOGRAPHIC_DATA][PERSON_NAME]"
click at [1258, 491] on button "Search" at bounding box center [1247, 492] width 95 height 32
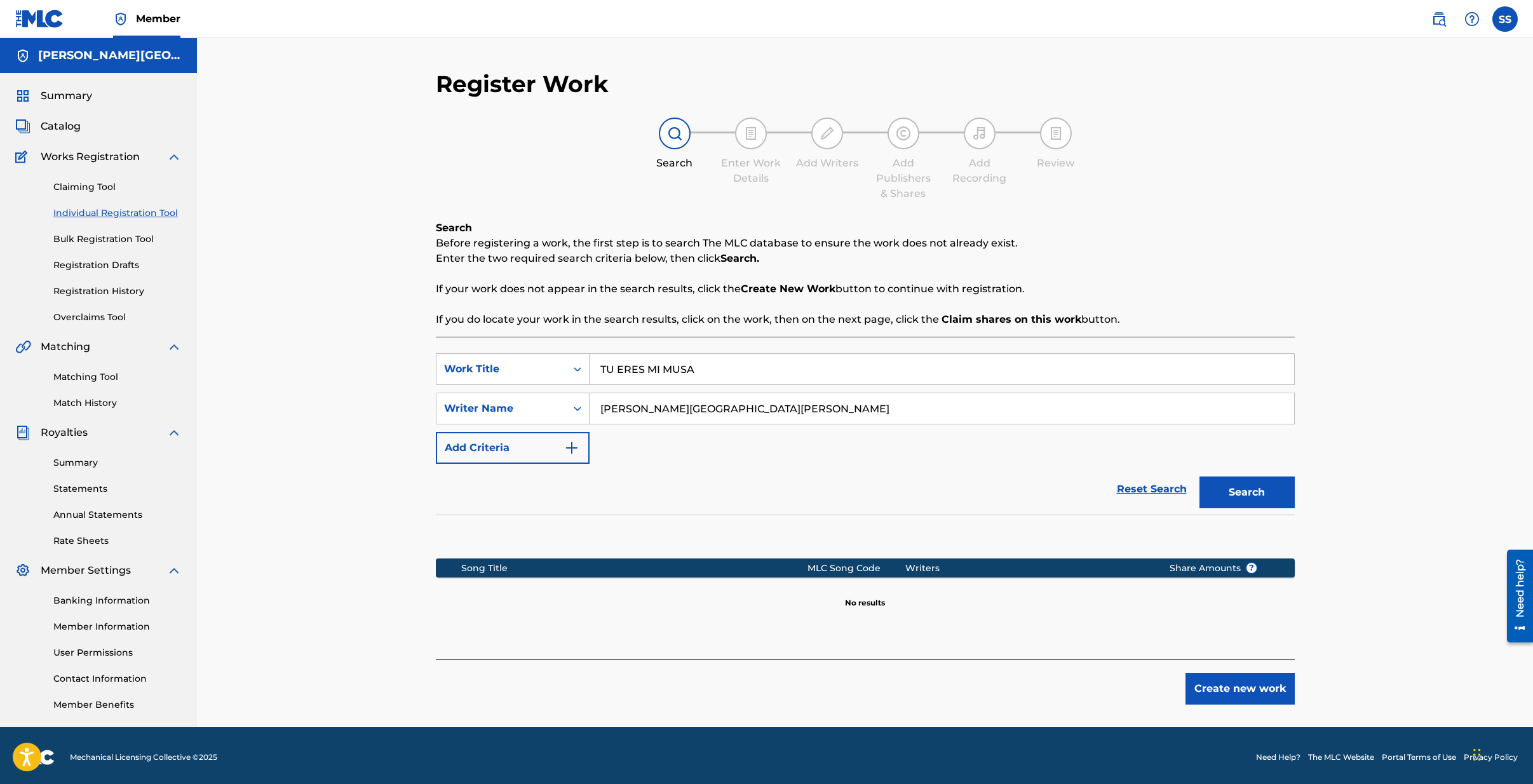
click at [1222, 691] on button "Create new work" at bounding box center [1240, 689] width 109 height 32
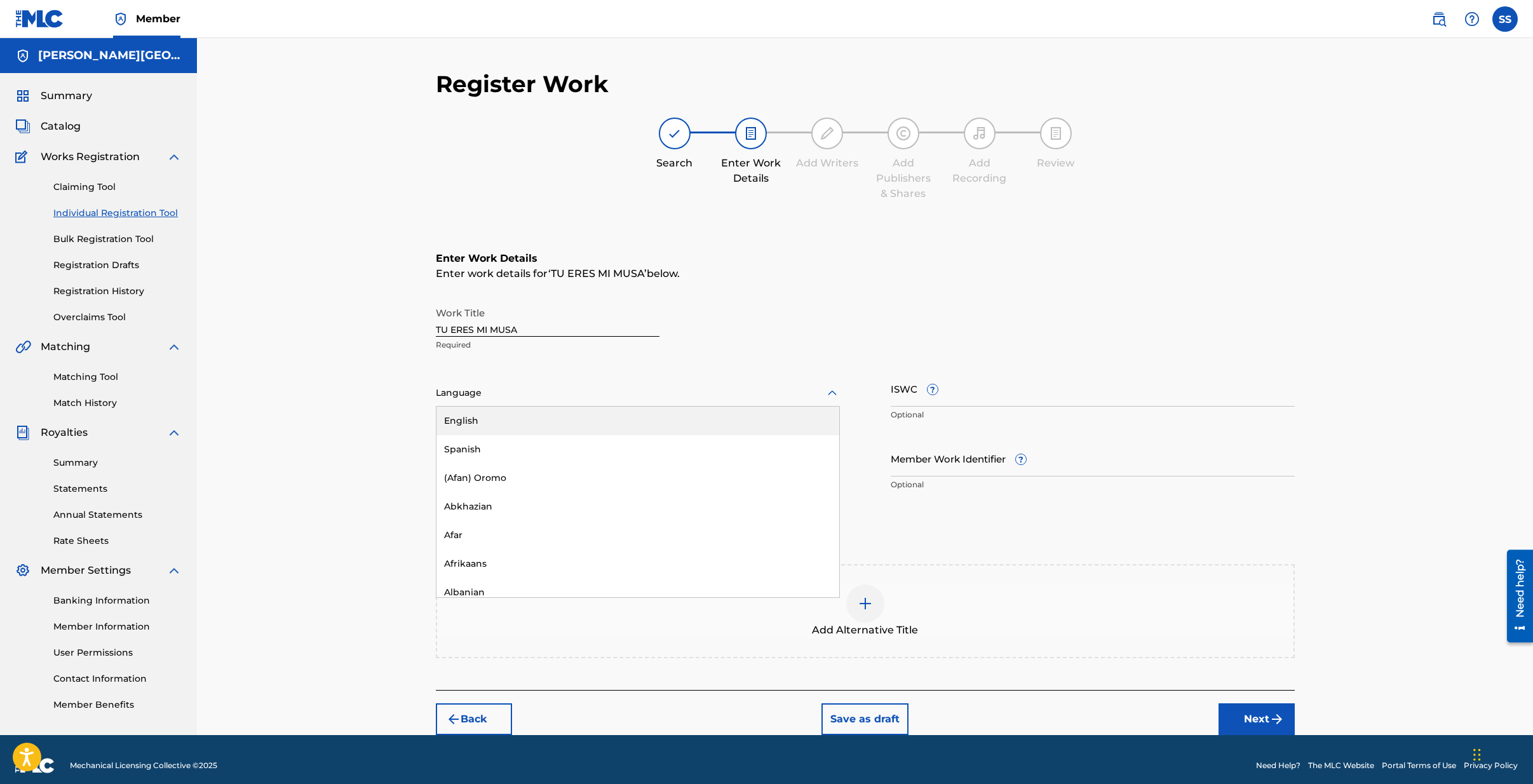
click at [561, 386] on div at bounding box center [638, 392] width 404 height 15
click at [520, 443] on div "Spanish" at bounding box center [638, 449] width 403 height 29
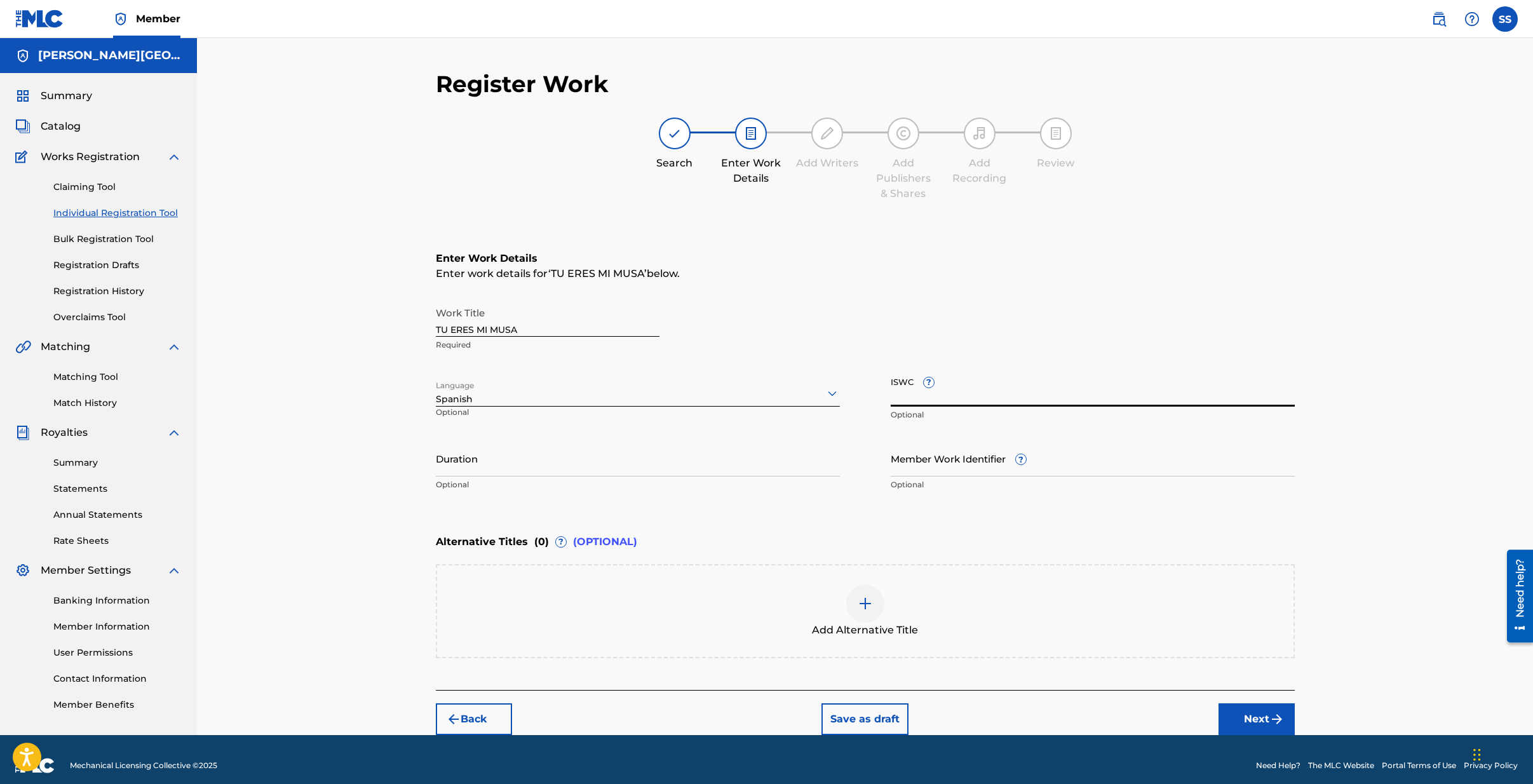
click at [979, 398] on input "ISWC ?" at bounding box center [1093, 388] width 404 height 36
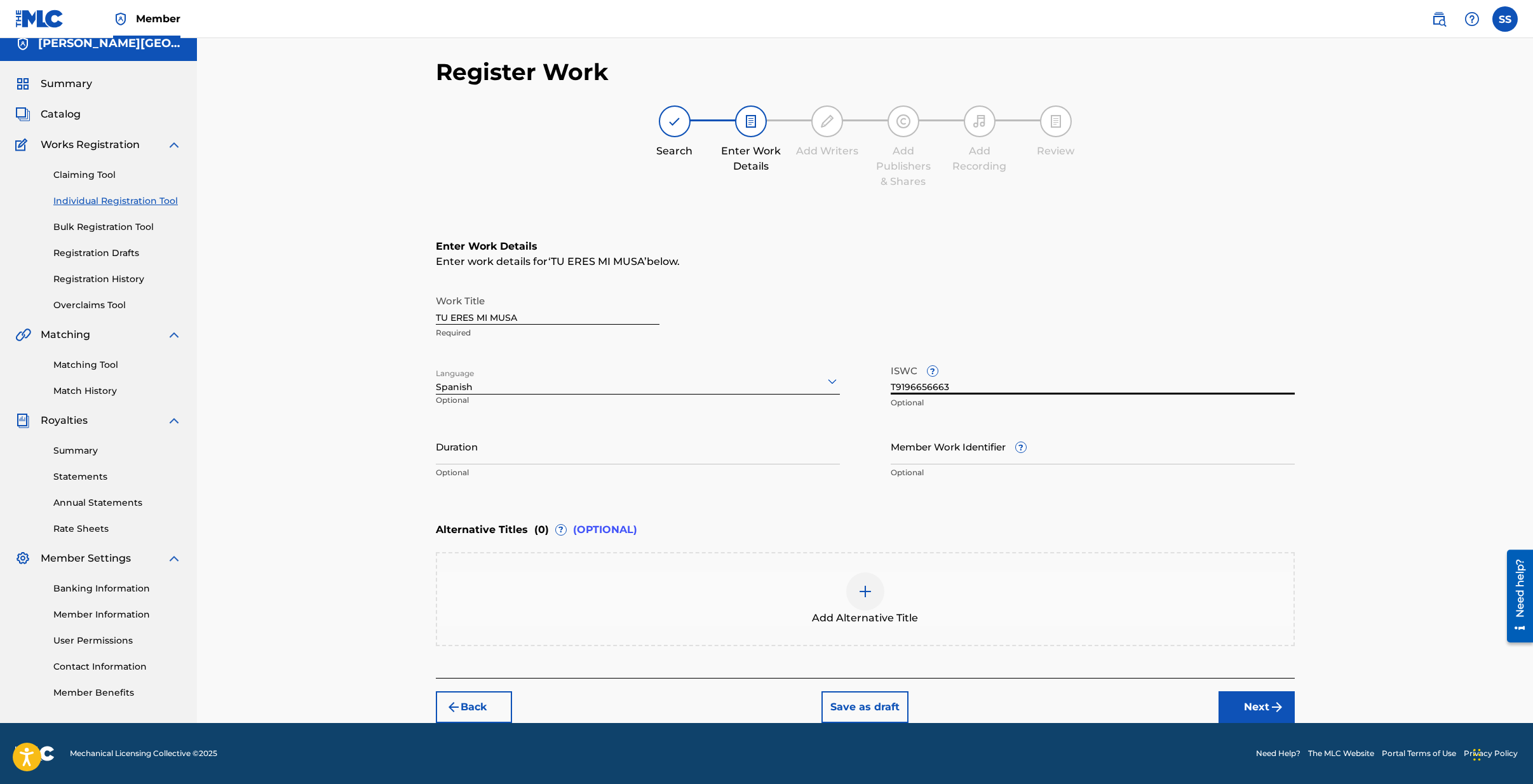
type input "T9196656663"
click at [1258, 706] on button "Next" at bounding box center [1257, 707] width 77 height 32
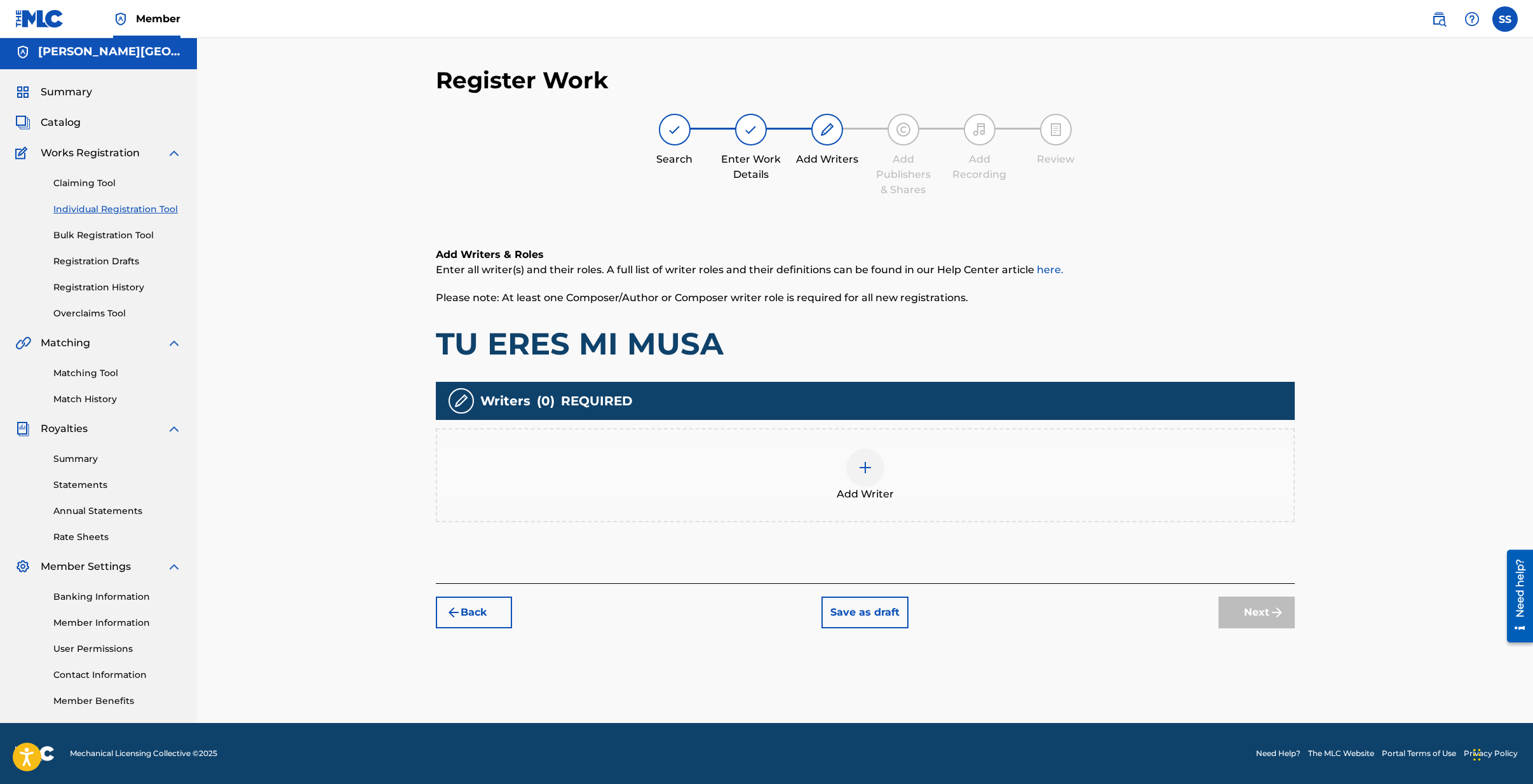
scroll to position [4, 0]
click at [486, 611] on button "Back" at bounding box center [474, 612] width 77 height 32
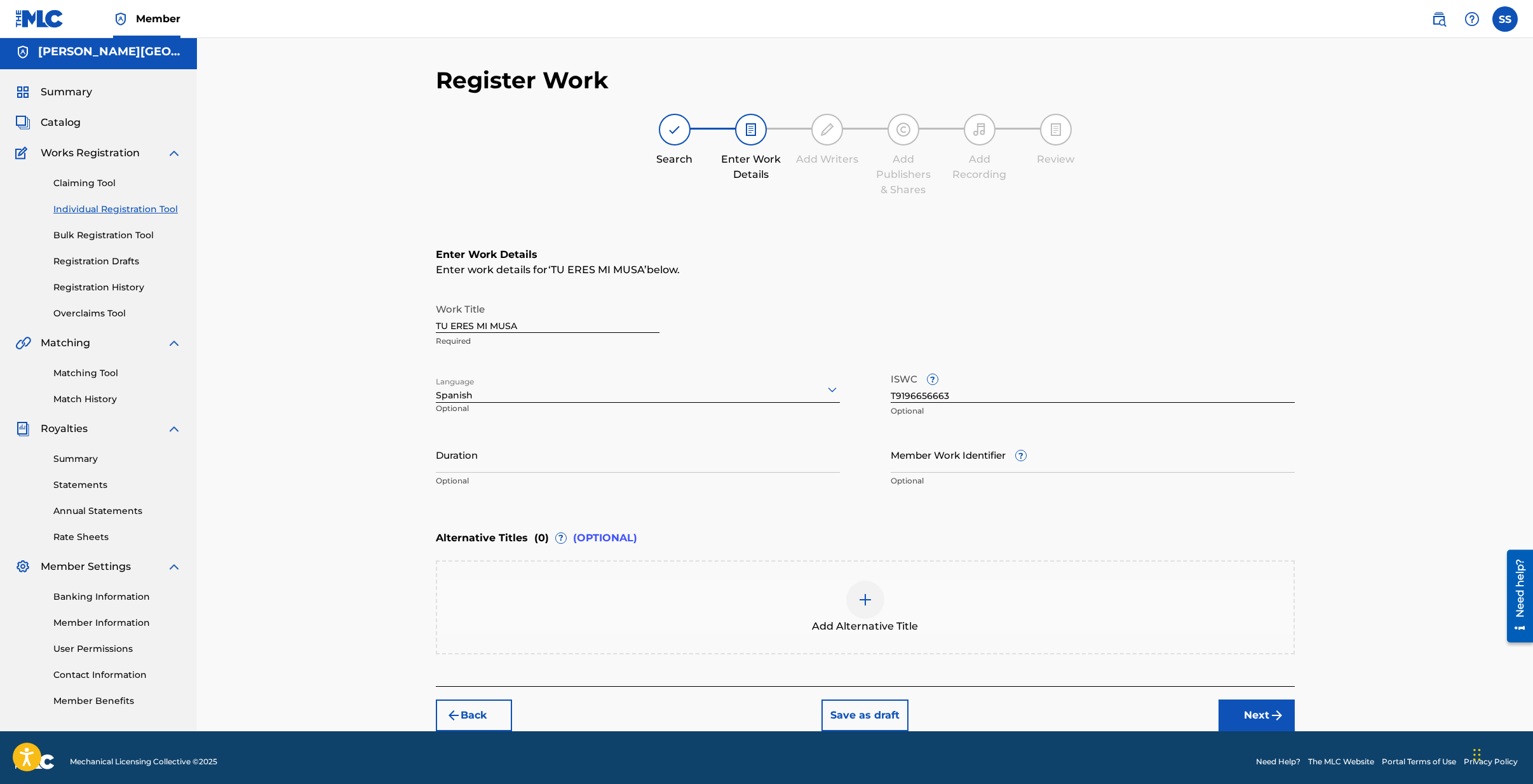
click at [863, 598] on img at bounding box center [865, 600] width 15 height 15
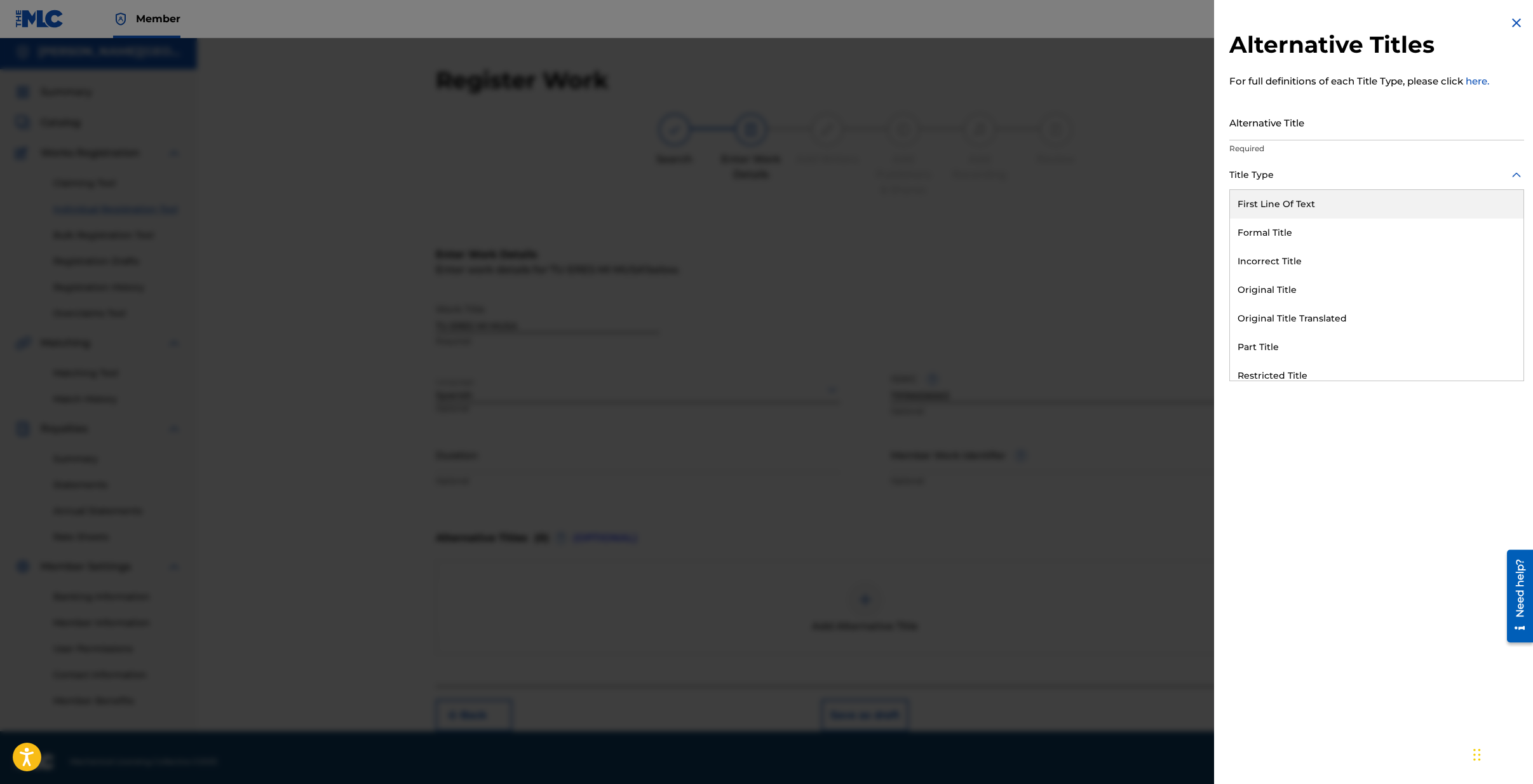
click at [1284, 174] on div at bounding box center [1377, 174] width 295 height 15
click at [1285, 449] on div "Alternative Titles For full definitions of each Title Type, please click here. …" at bounding box center [1377, 392] width 325 height 784
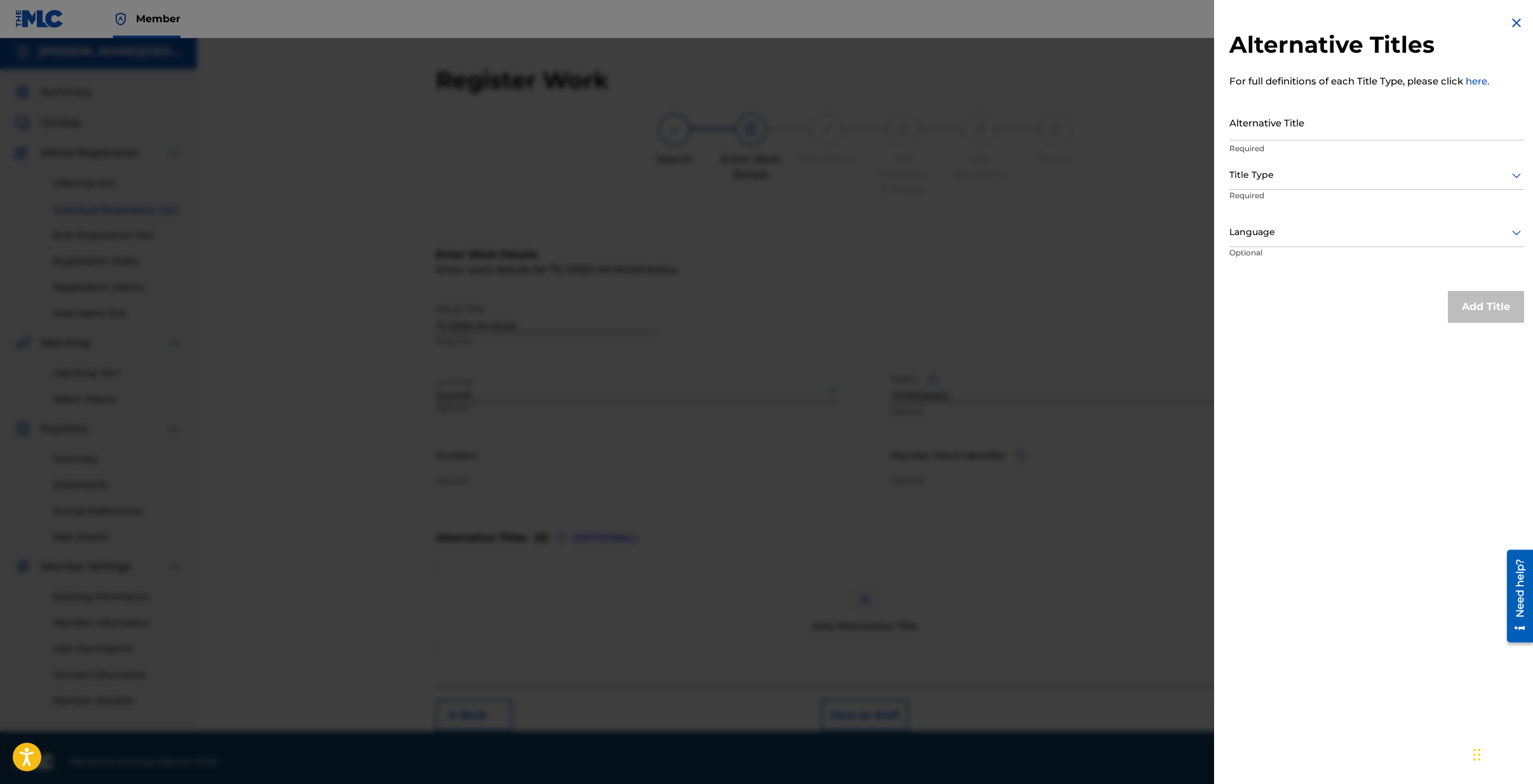
click at [1512, 23] on img at bounding box center [1516, 23] width 15 height 15
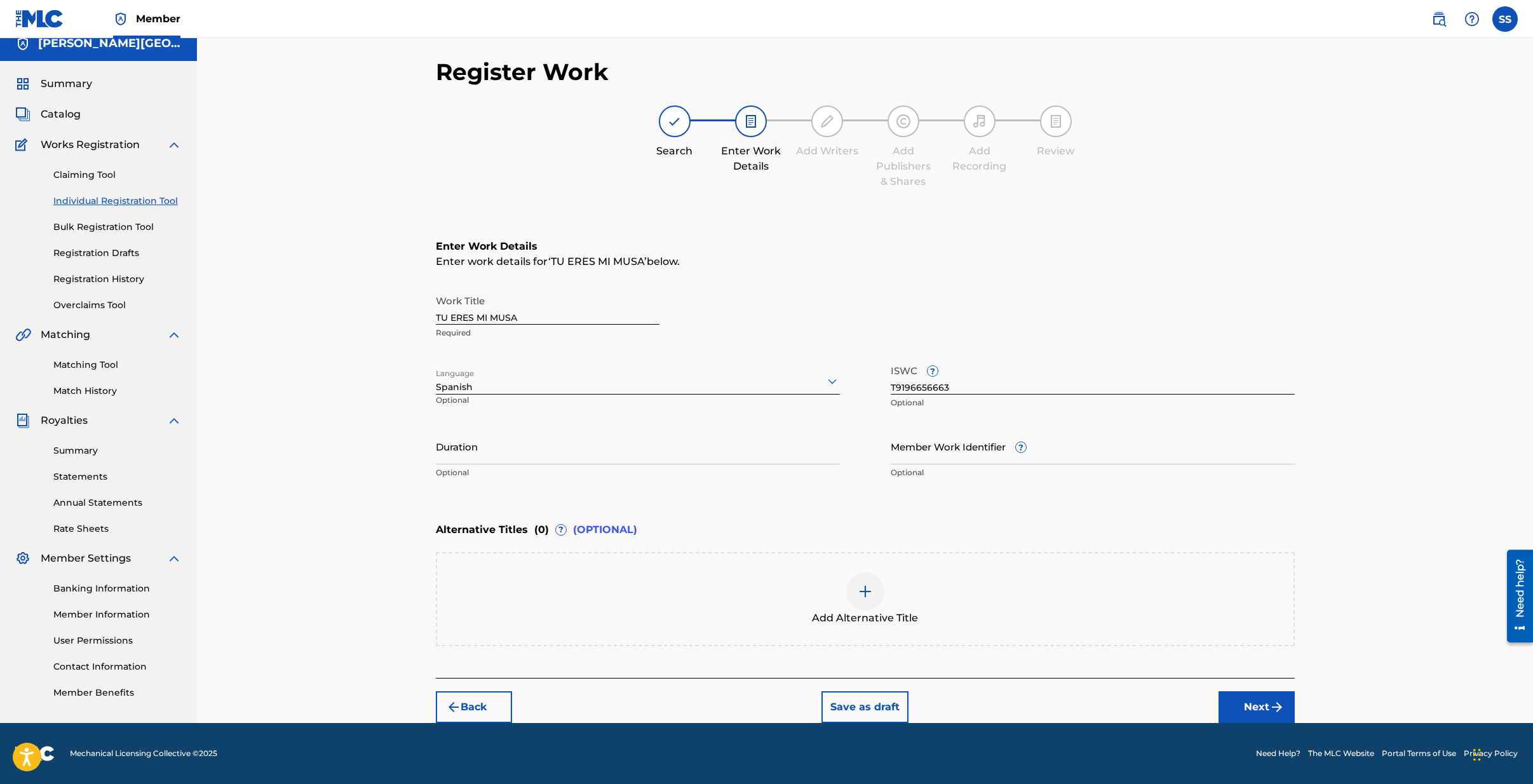
click at [1258, 711] on button "Next" at bounding box center [1257, 707] width 77 height 32
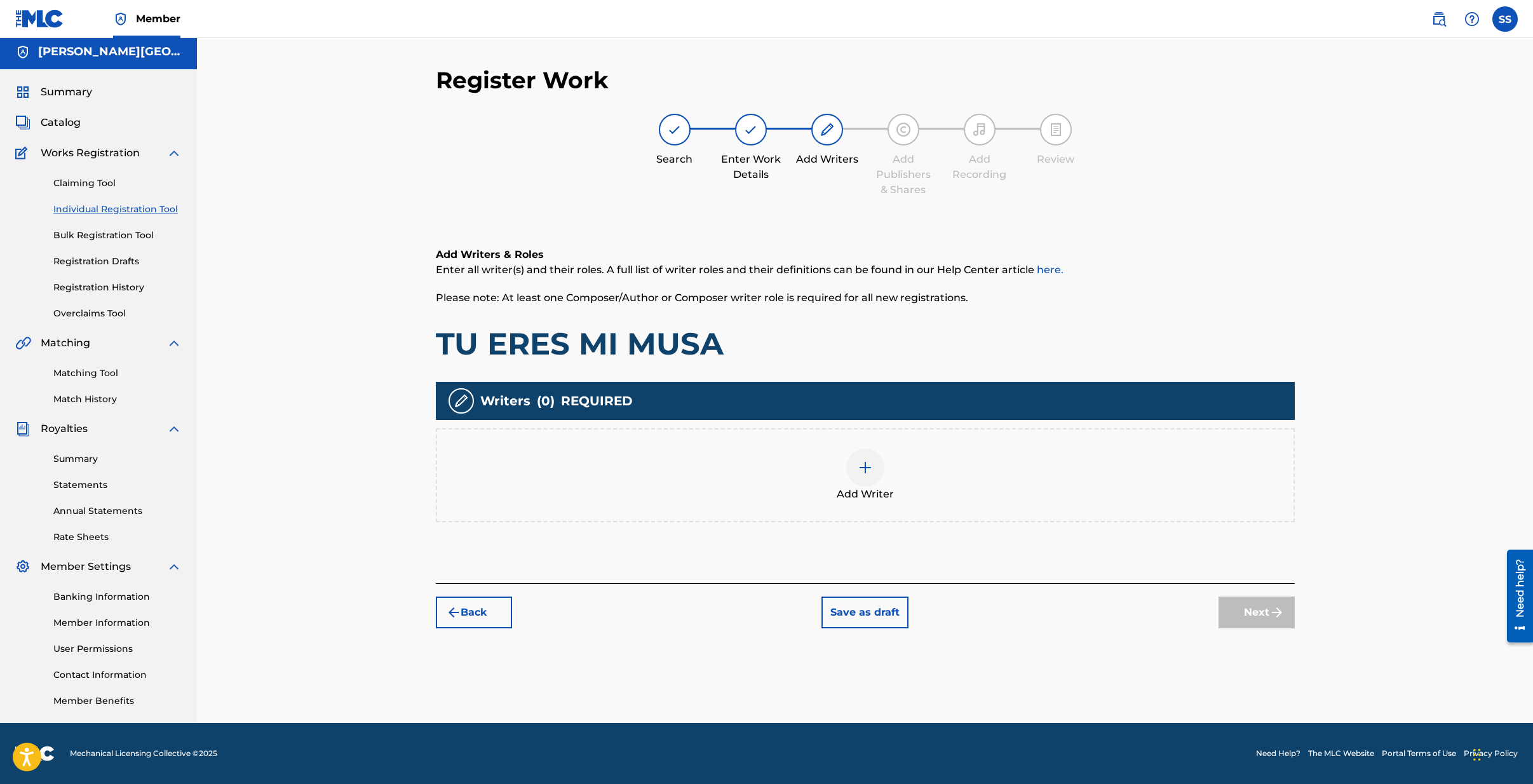
click at [870, 472] on img at bounding box center [865, 467] width 15 height 15
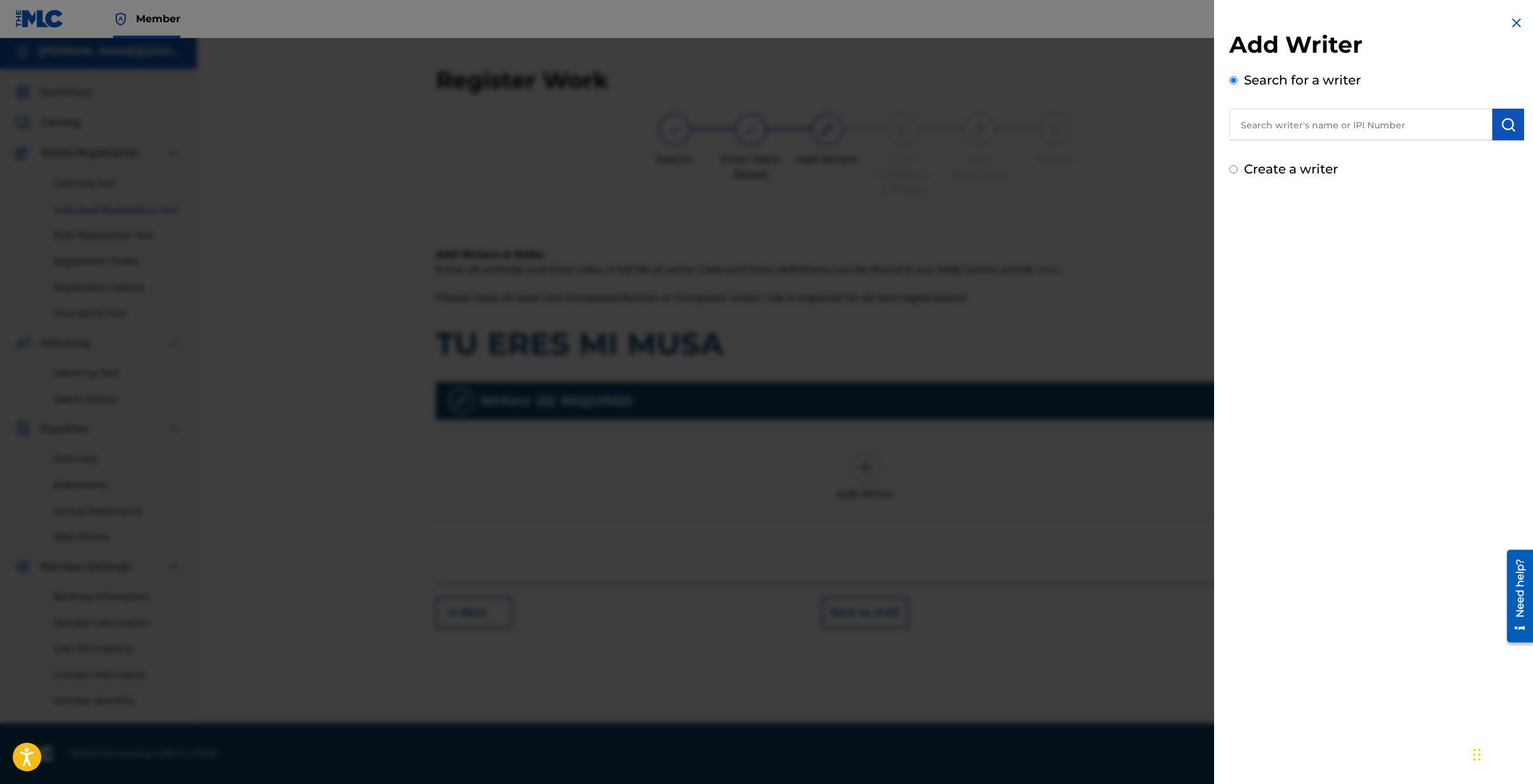
click at [1298, 130] on input "text" at bounding box center [1360, 124] width 263 height 32
click at [1297, 156] on strong "sierra" at bounding box center [1304, 153] width 30 height 12
type input "[PERSON_NAME][GEOGRAPHIC_DATA][PERSON_NAME]"
click at [1500, 125] on img "submit" at bounding box center [1508, 124] width 15 height 15
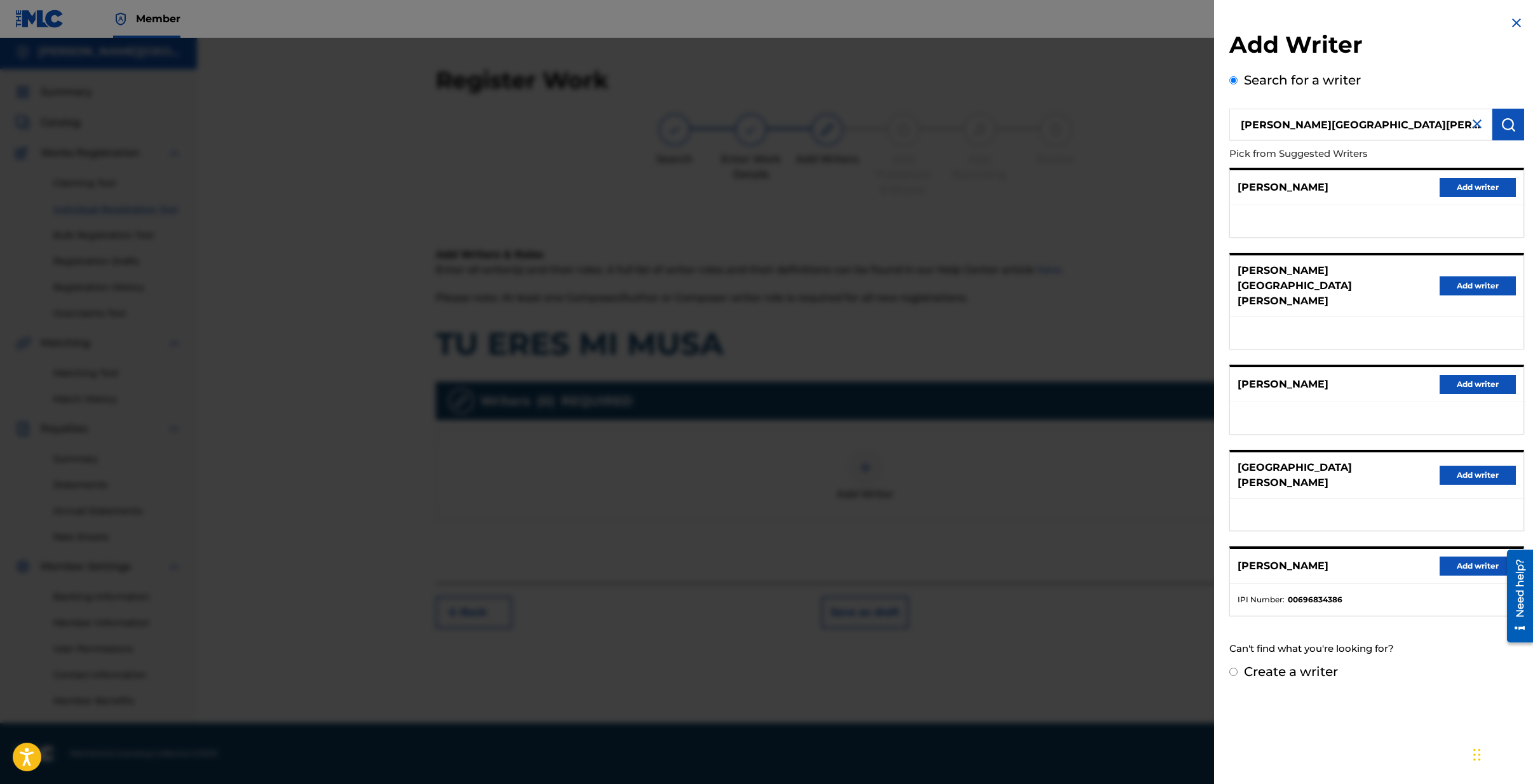
click at [1457, 465] on button "Add writer" at bounding box center [1478, 474] width 77 height 19
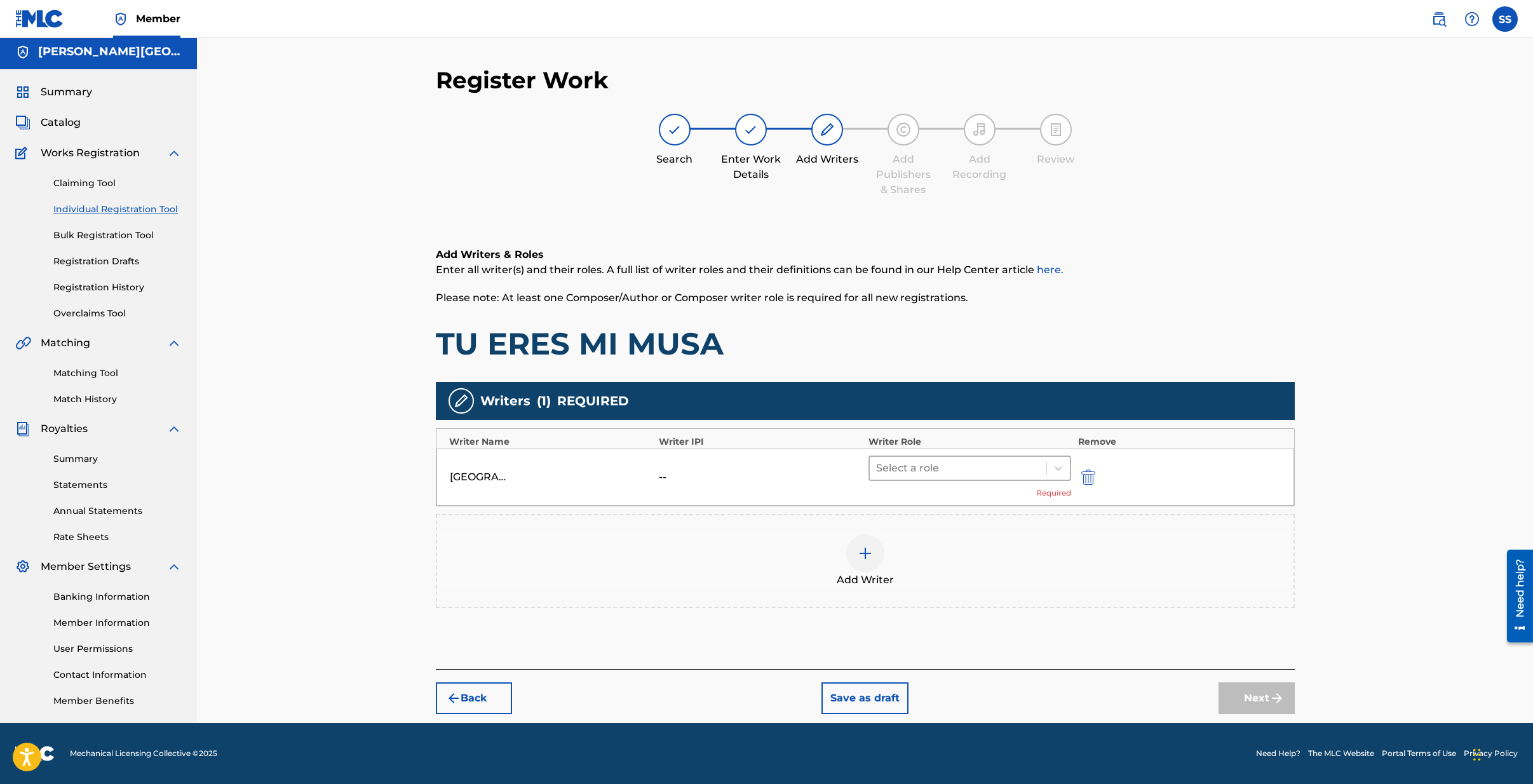
click at [990, 468] on div at bounding box center [958, 469] width 165 height 18
click at [935, 503] on div "Composer/Author" at bounding box center [970, 500] width 203 height 25
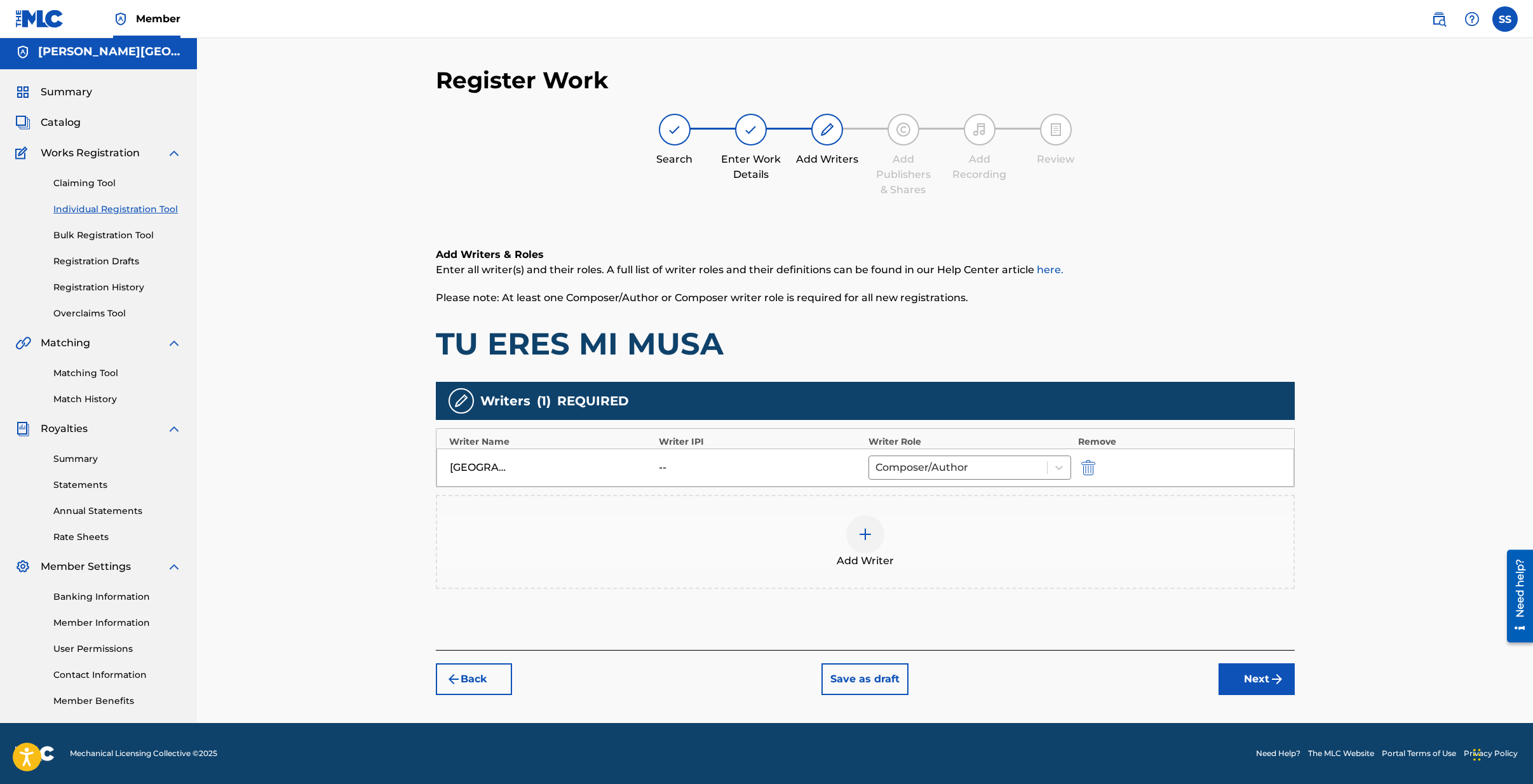
click at [1236, 679] on button "Next" at bounding box center [1257, 679] width 77 height 32
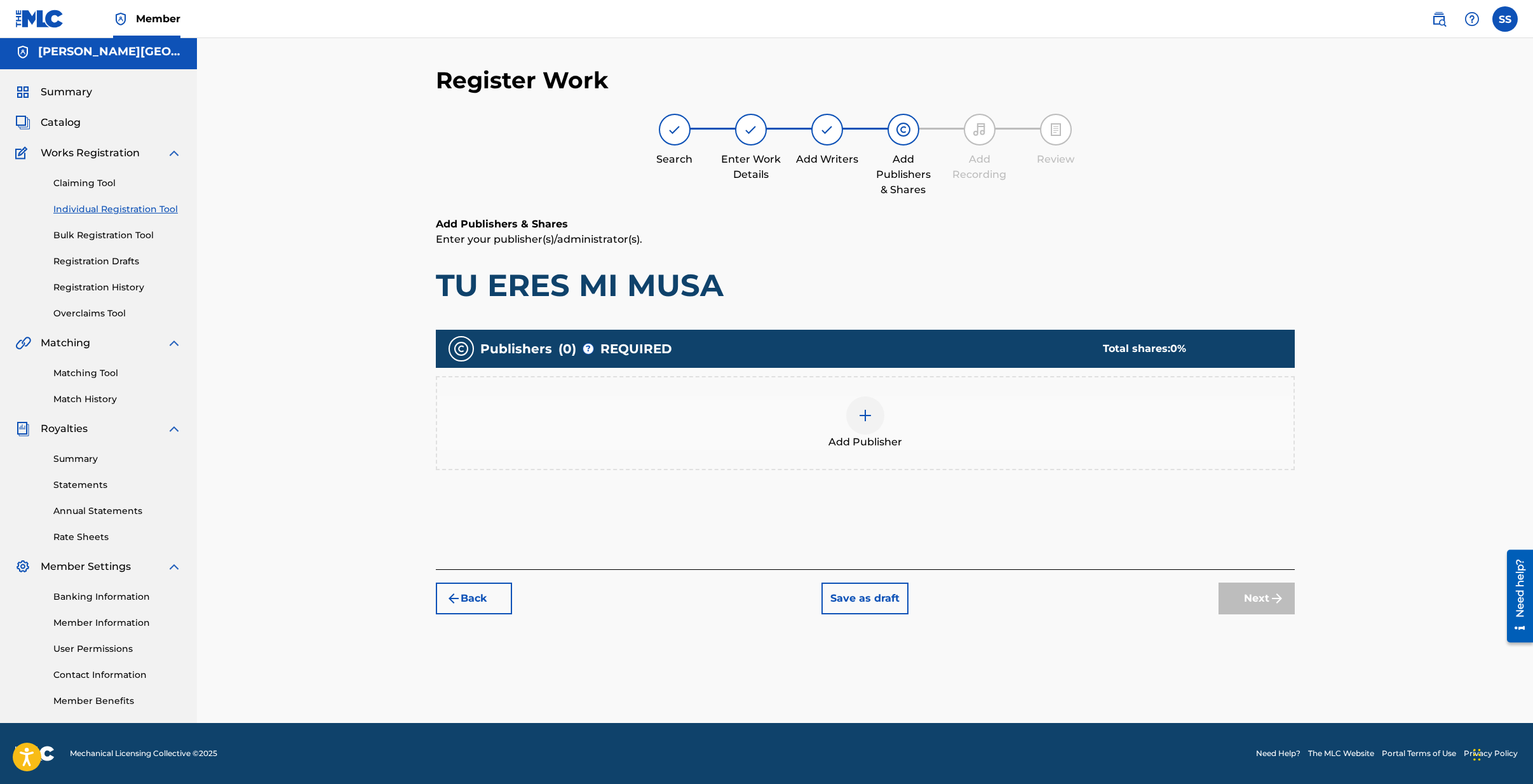
click at [864, 412] on img at bounding box center [865, 415] width 15 height 15
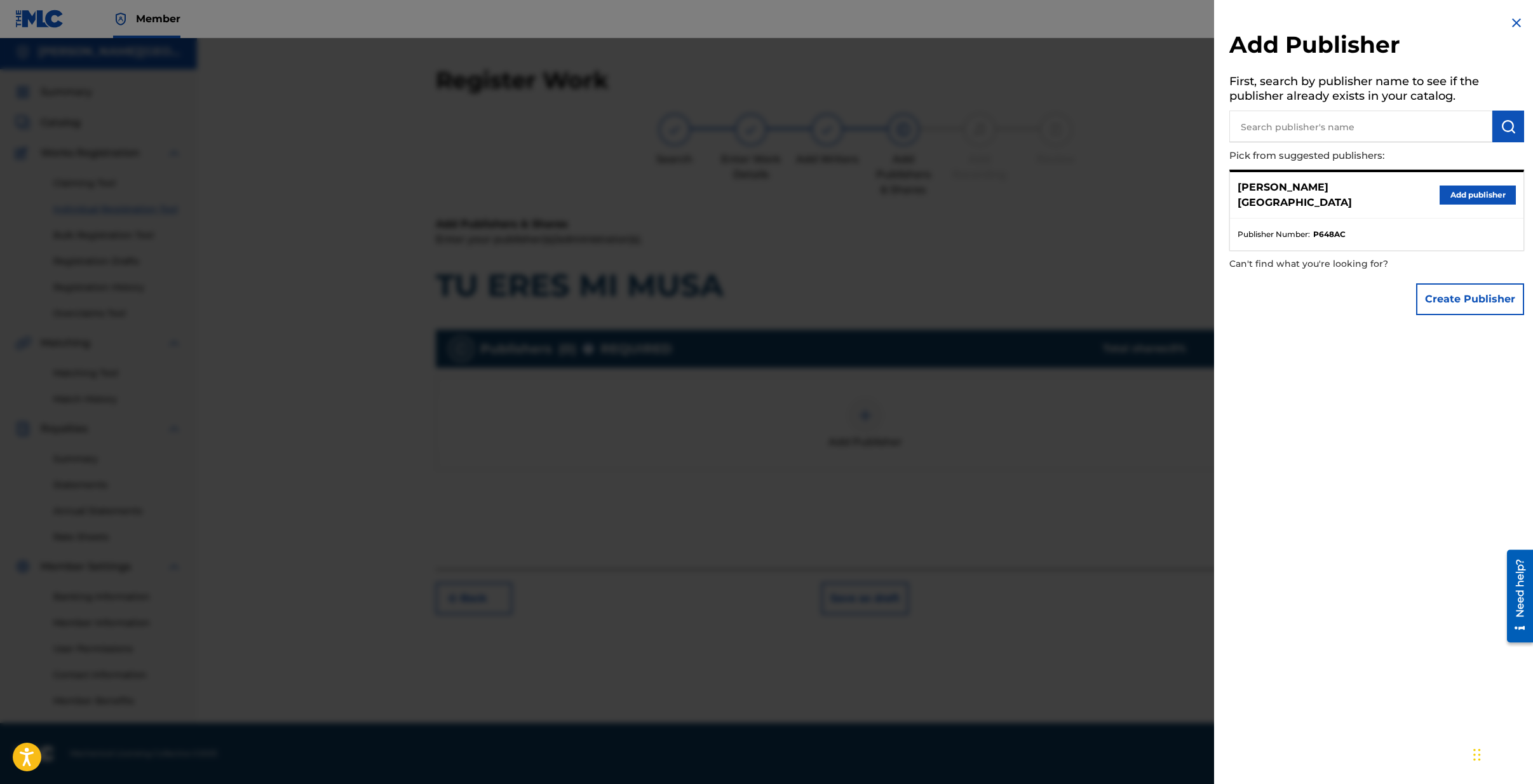
click at [1480, 290] on button "Create Publisher" at bounding box center [1470, 299] width 108 height 32
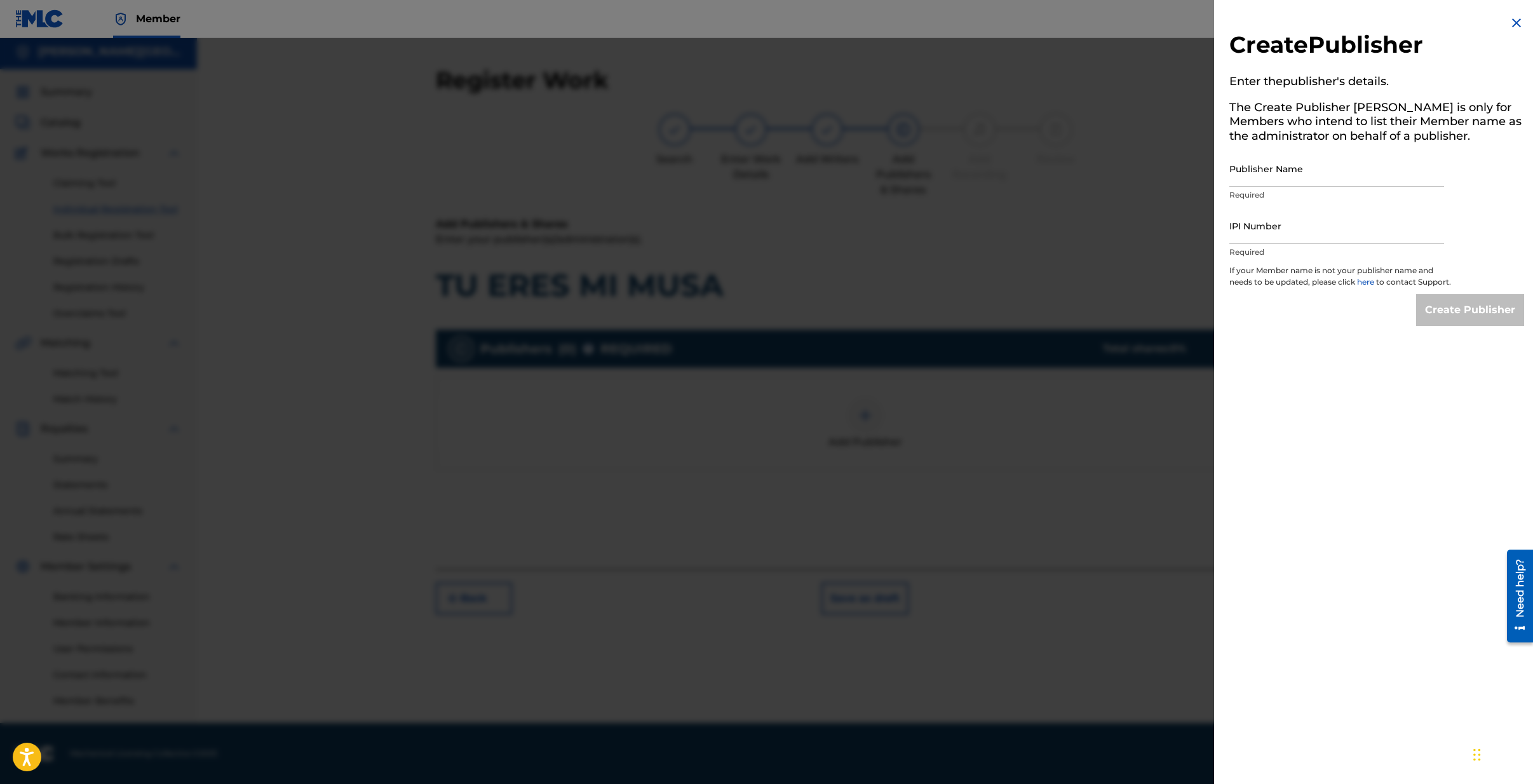
click at [1306, 170] on input "Publisher Name" at bounding box center [1336, 169] width 214 height 36
type input "[PERSON_NAME] PUBLISHING"
click at [1253, 230] on input "IPI Number" at bounding box center [1336, 226] width 214 height 36
type input "00710998426"
click at [1469, 319] on input "Create Publisher" at bounding box center [1470, 310] width 108 height 32
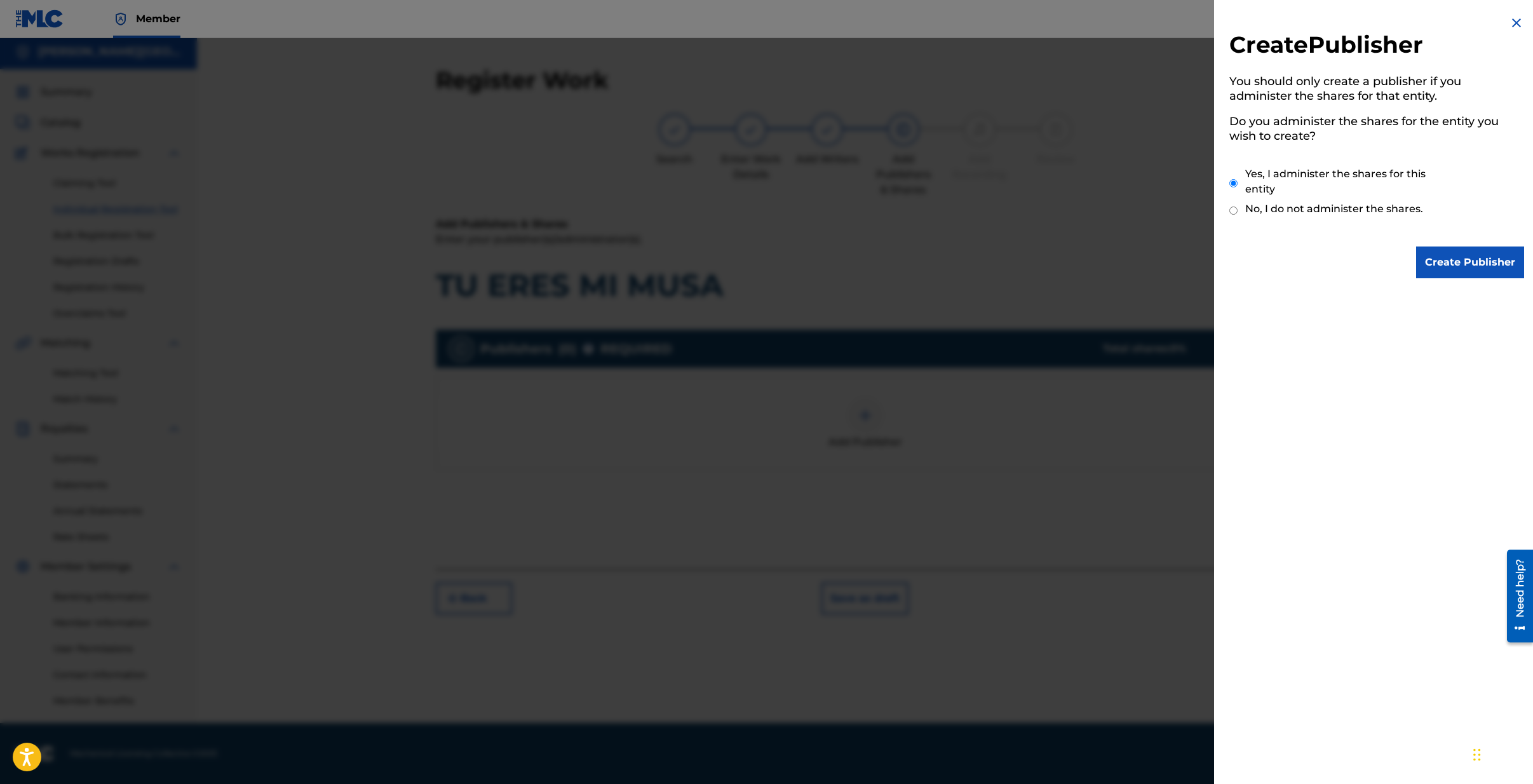
click at [1460, 265] on input "Create Publisher" at bounding box center [1470, 262] width 108 height 32
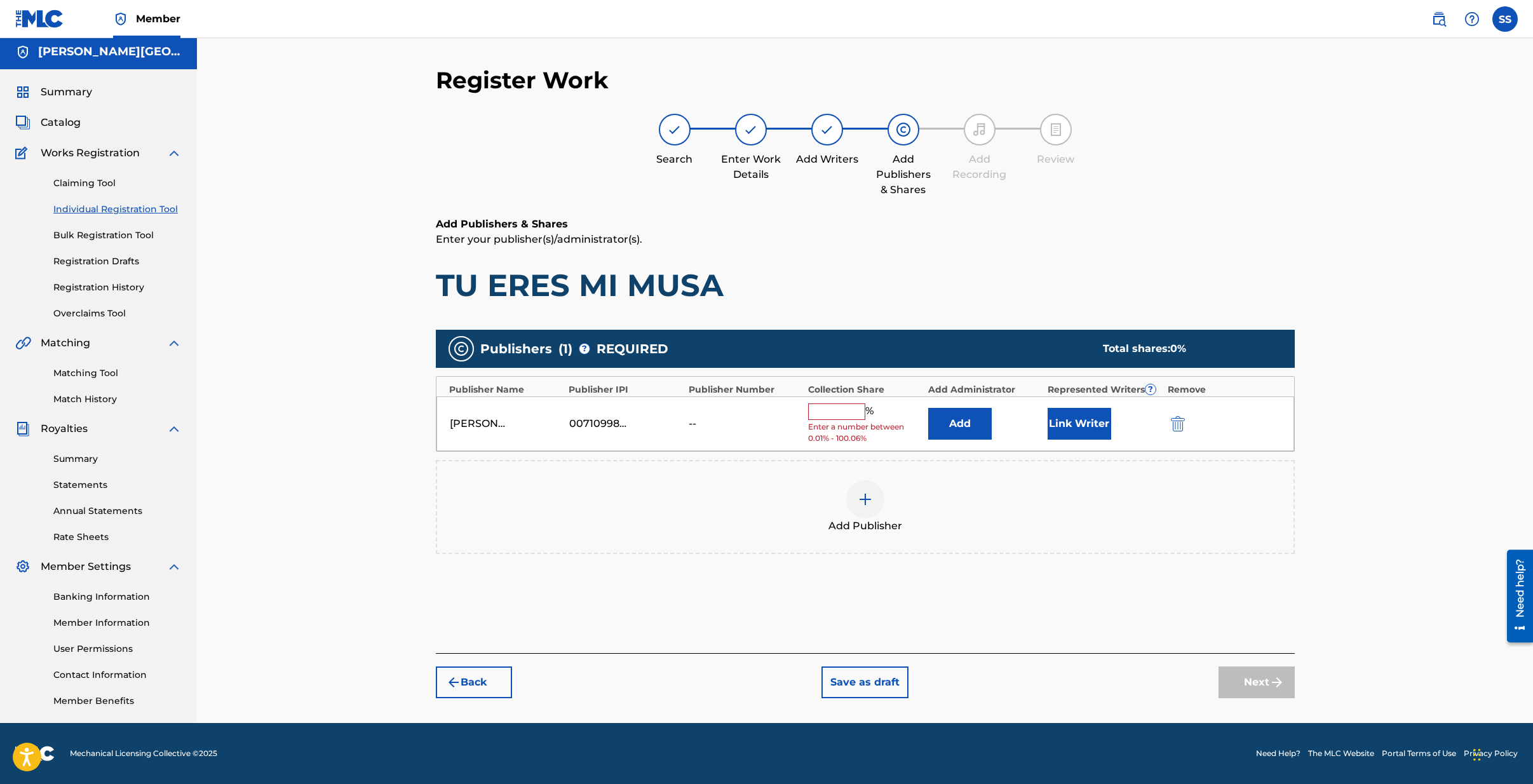
click at [837, 409] on input "text" at bounding box center [837, 412] width 57 height 16
type input "100"
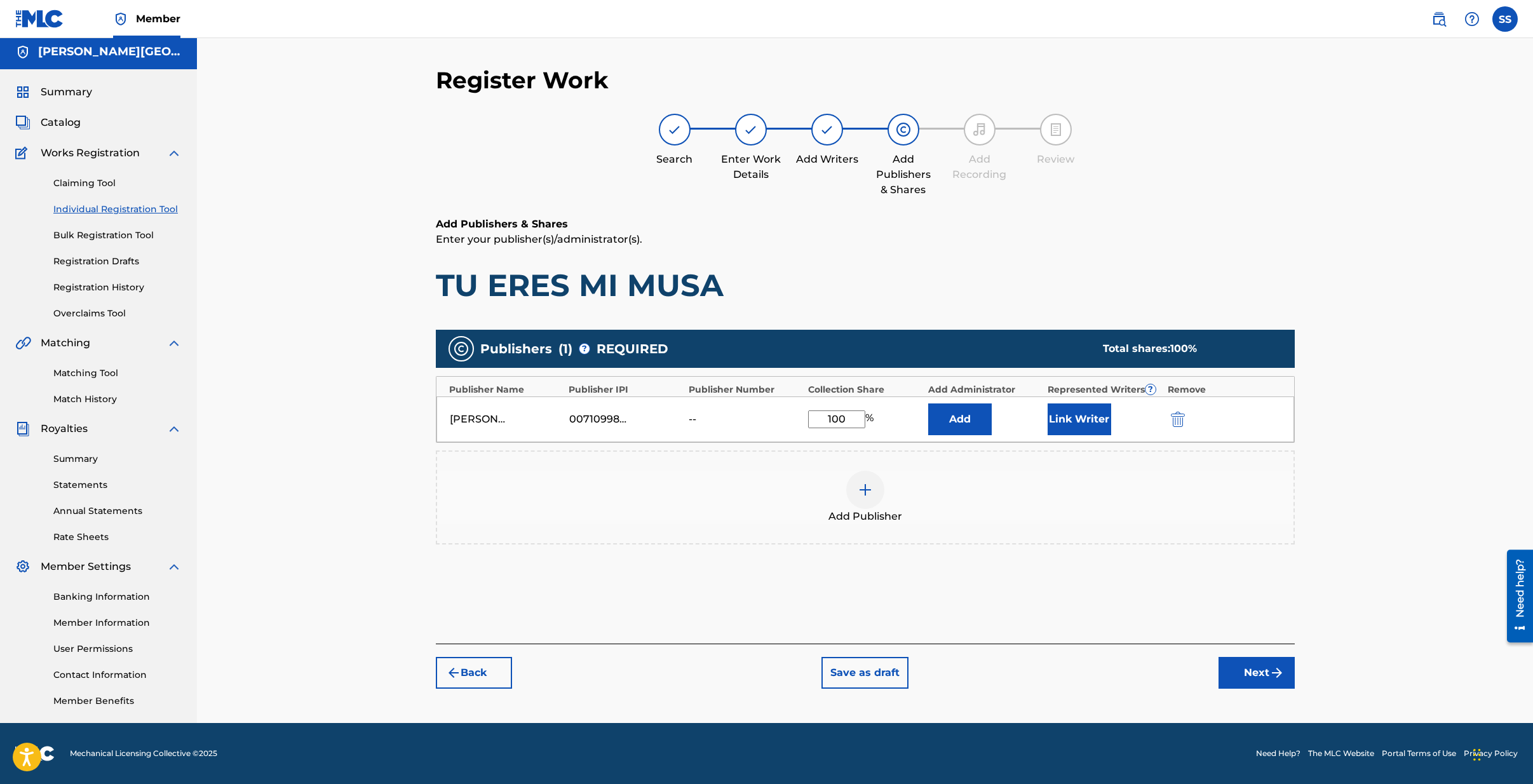
click at [1065, 418] on button "Link Writer" at bounding box center [1080, 419] width 64 height 32
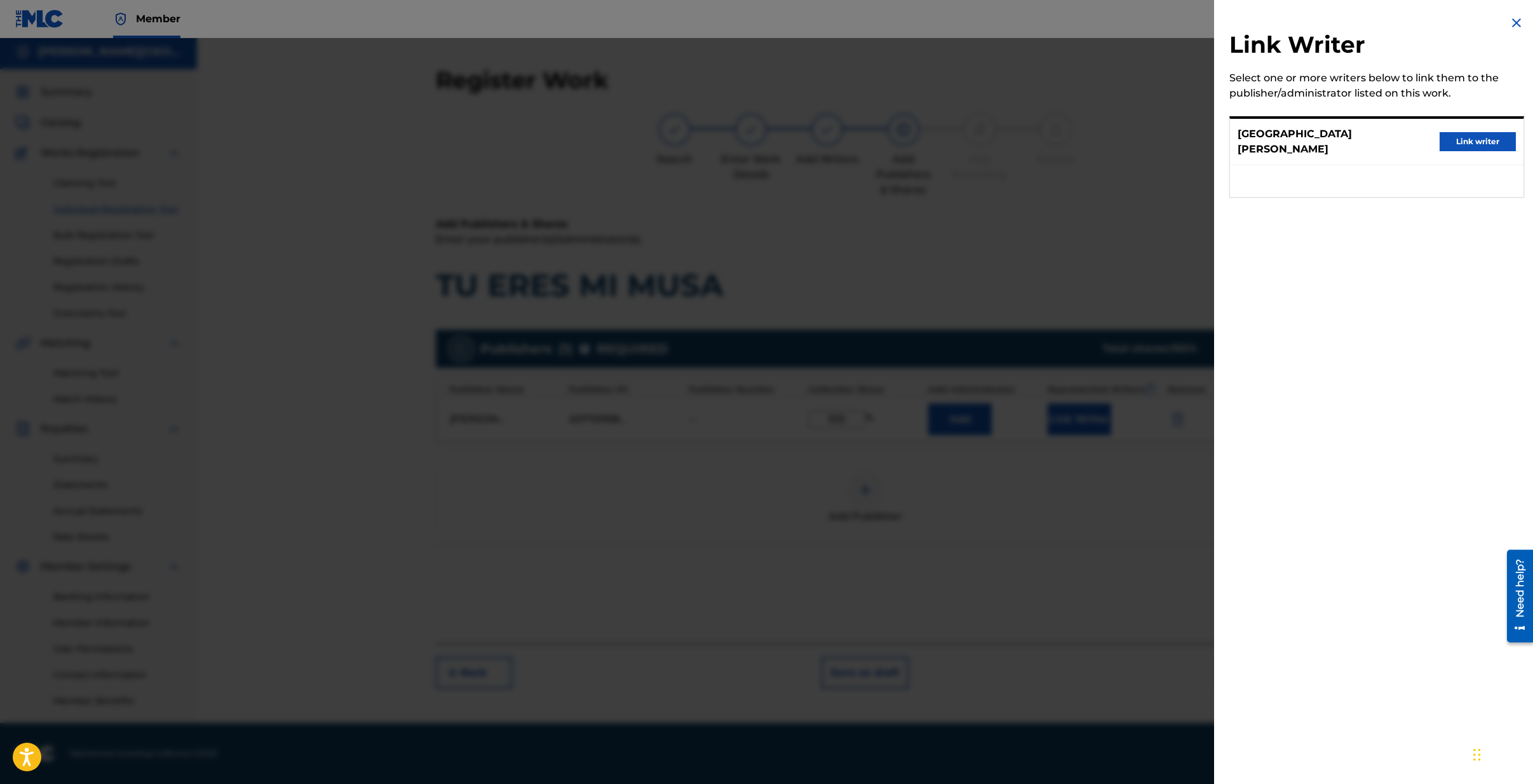
click at [1482, 137] on button "Link writer" at bounding box center [1478, 141] width 77 height 19
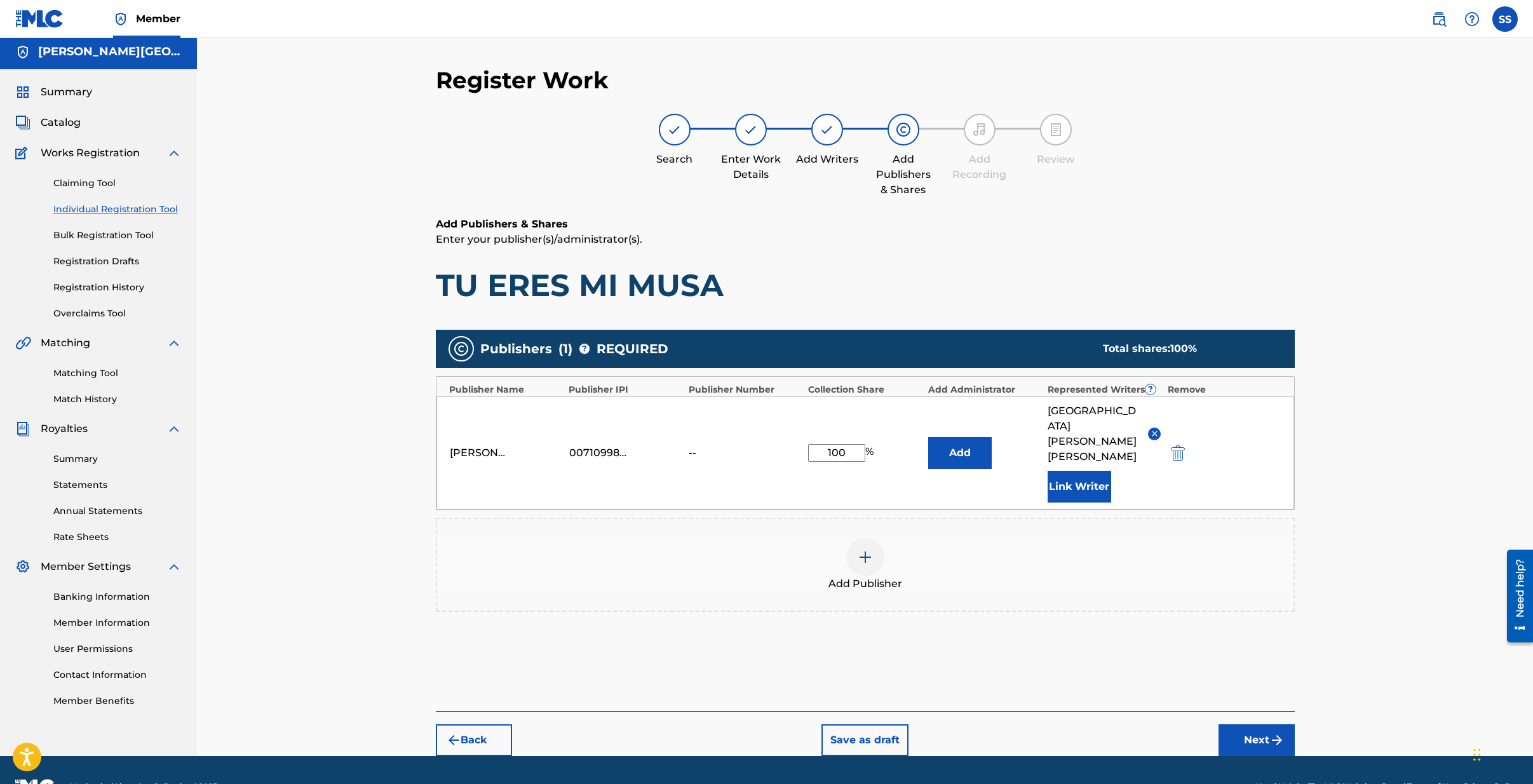
click at [1255, 725] on button "Next" at bounding box center [1257, 740] width 77 height 32
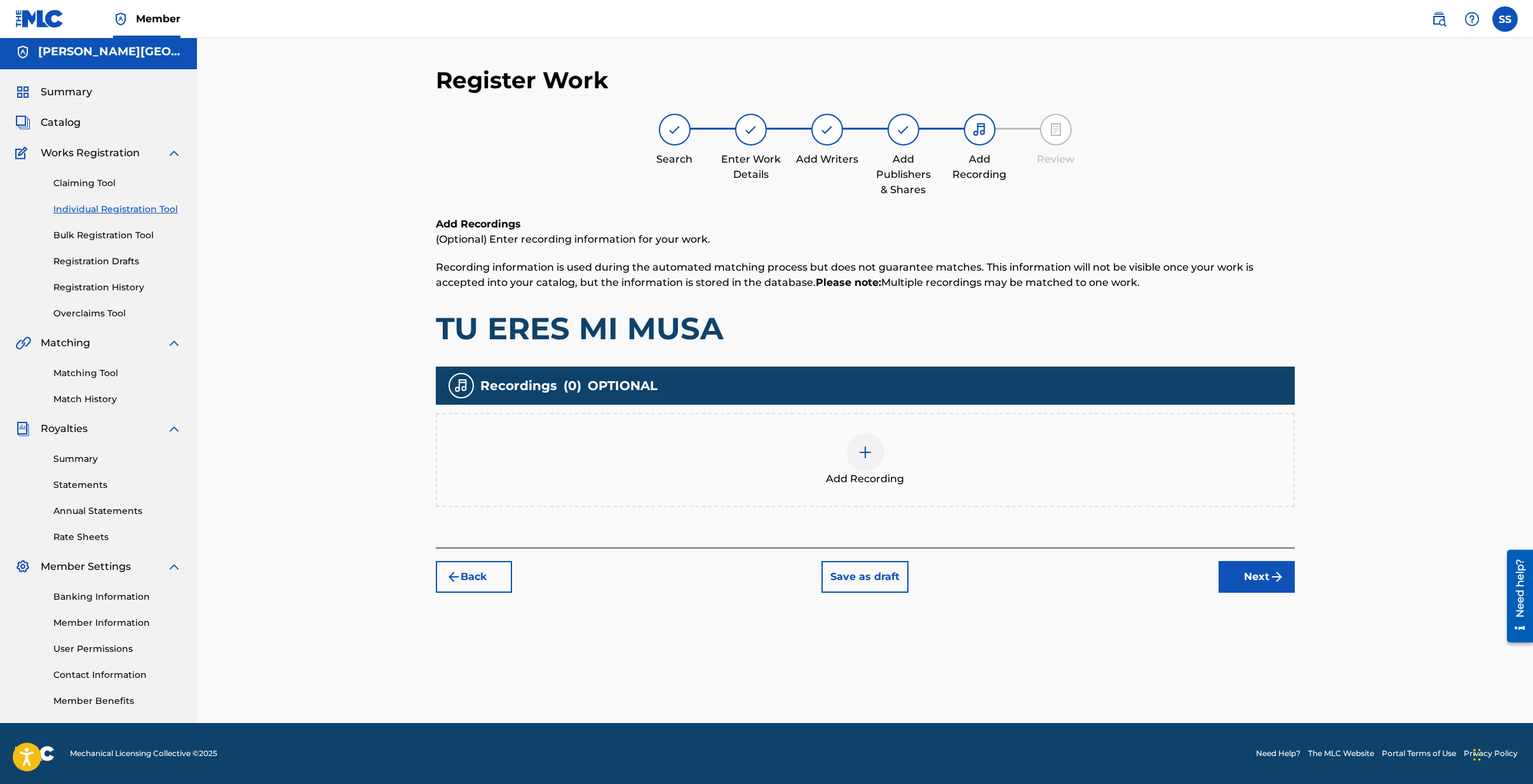
click at [1266, 585] on button "Next" at bounding box center [1257, 576] width 77 height 32
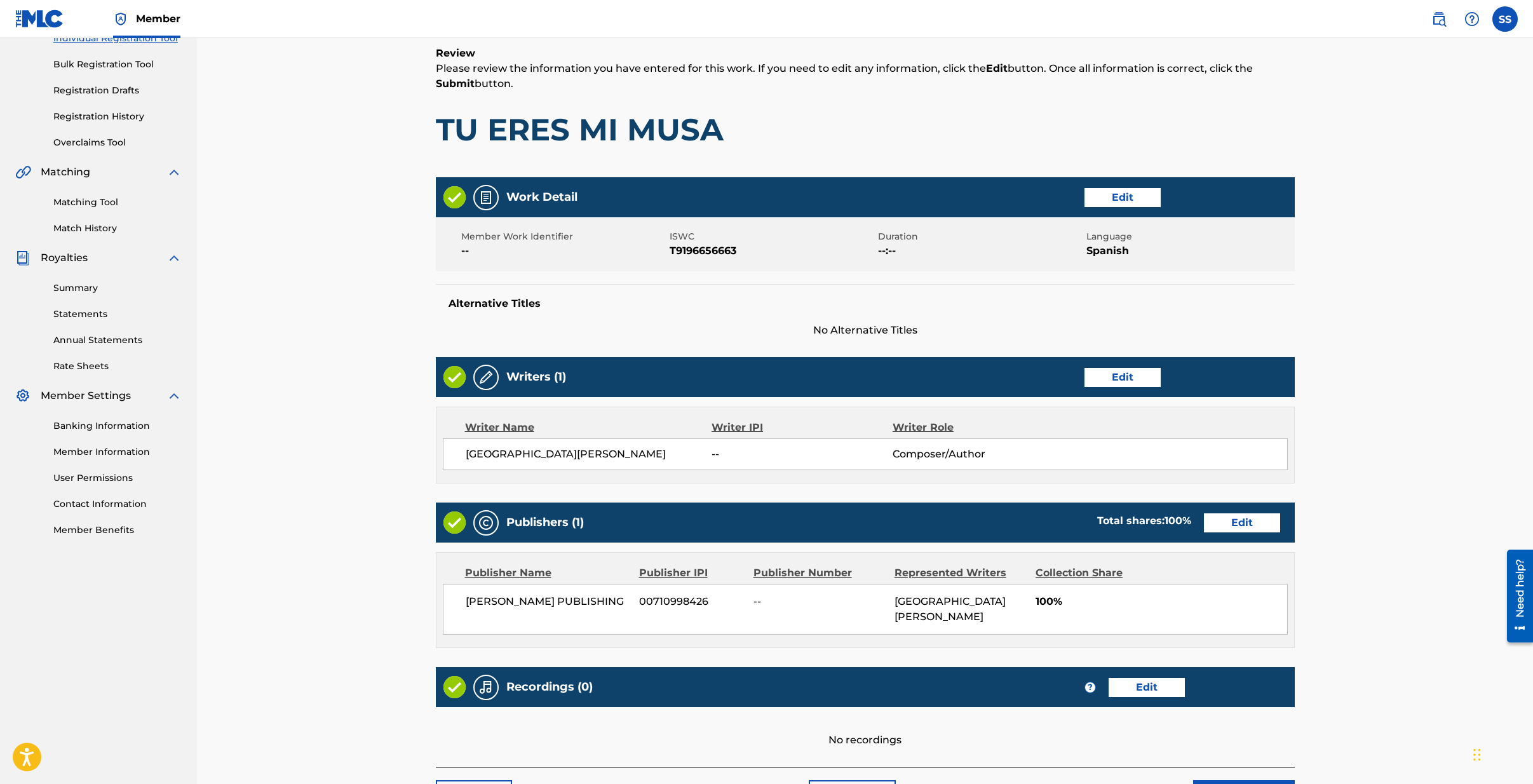
scroll to position [264, 0]
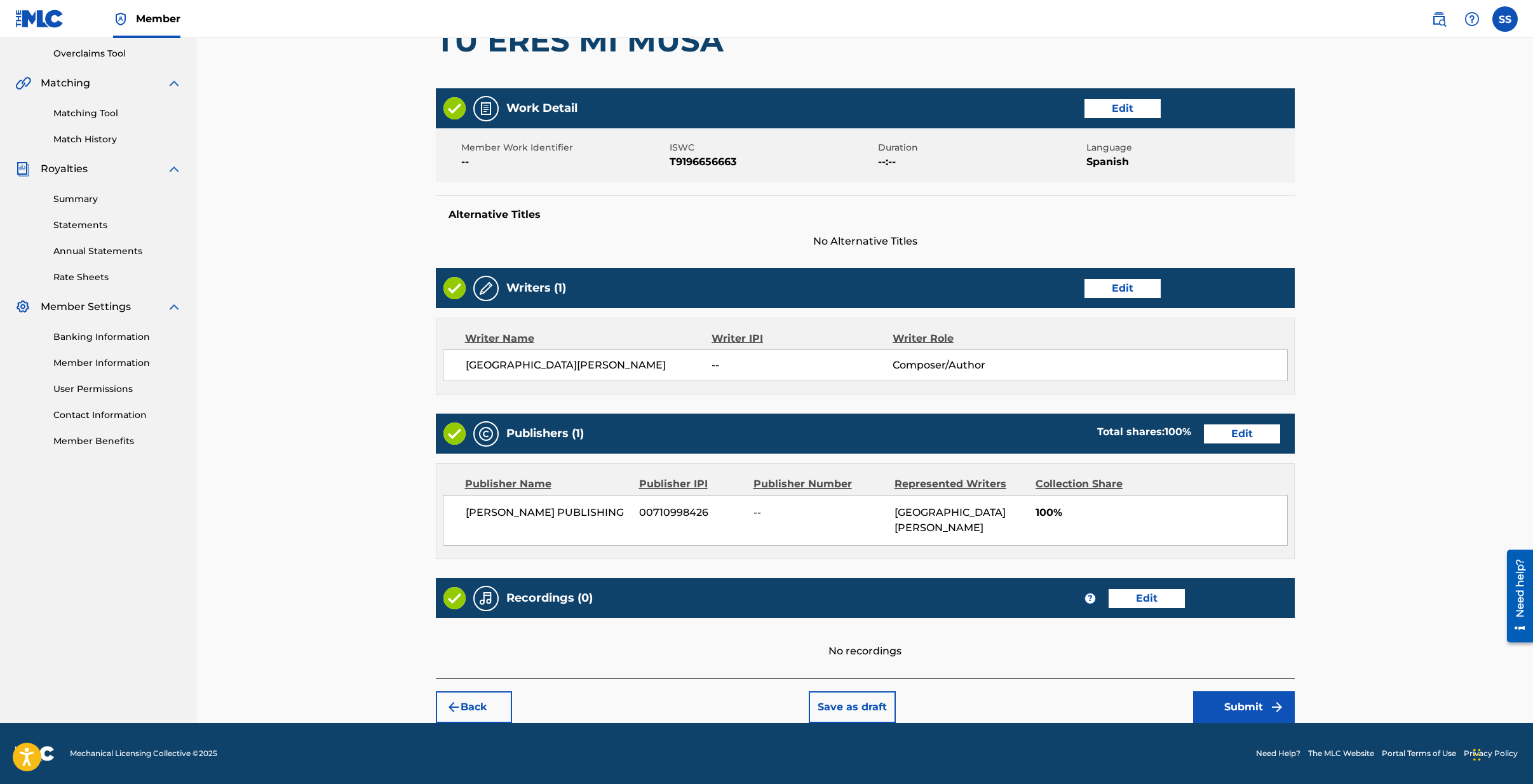
click at [1224, 710] on button "Submit" at bounding box center [1244, 707] width 102 height 32
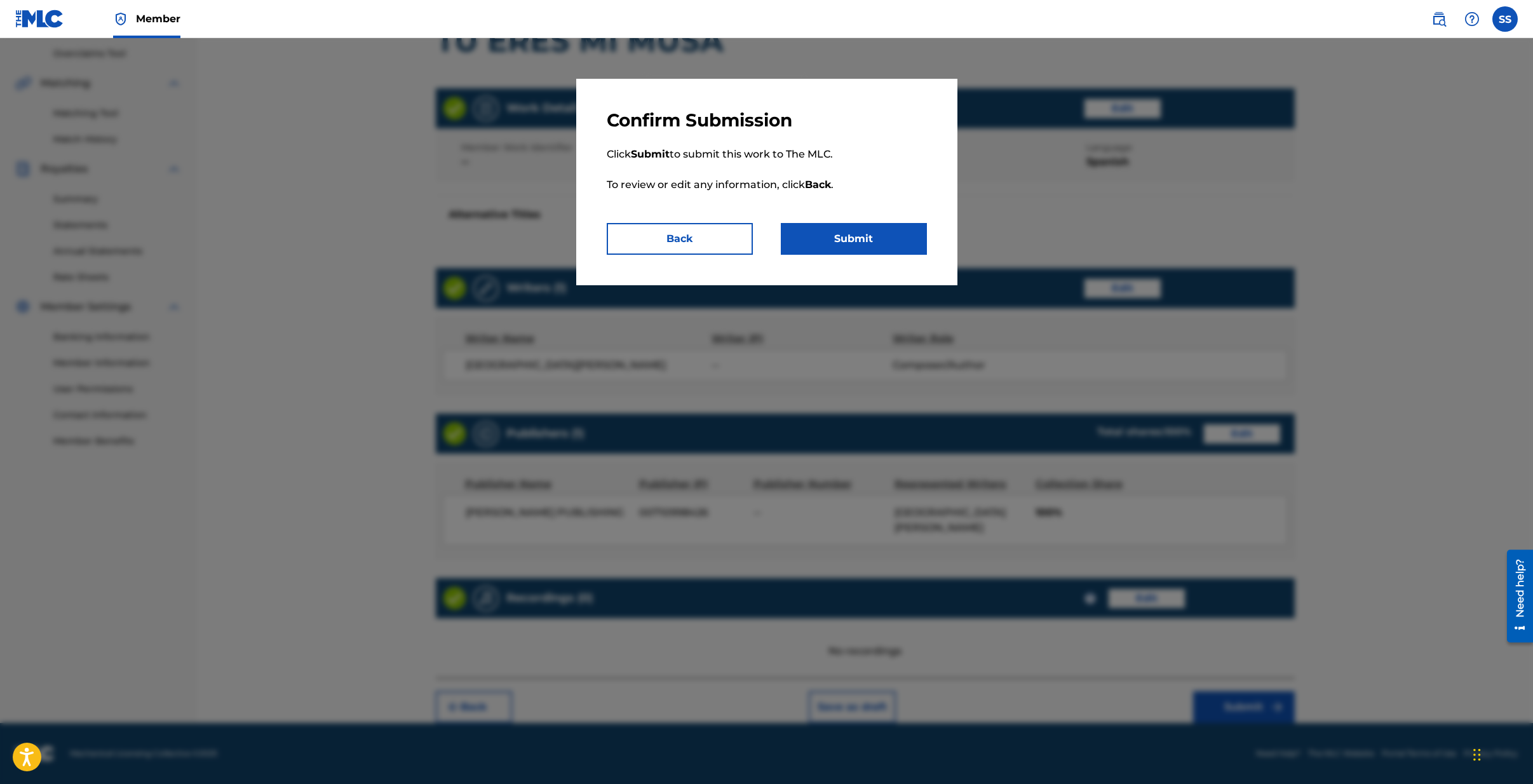
click at [853, 244] on button "Submit" at bounding box center [853, 239] width 146 height 32
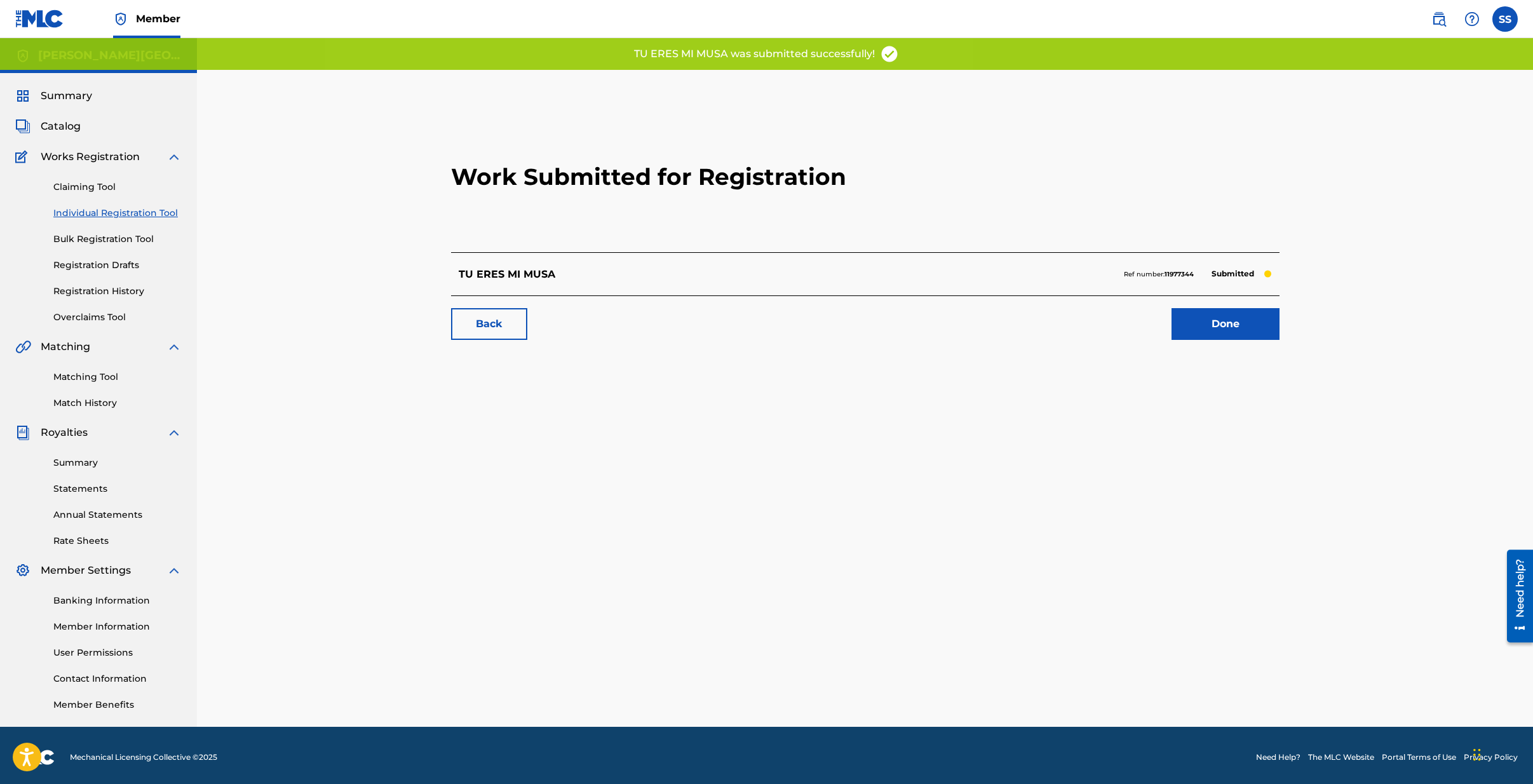
click at [1216, 328] on link "Done" at bounding box center [1226, 324] width 108 height 32
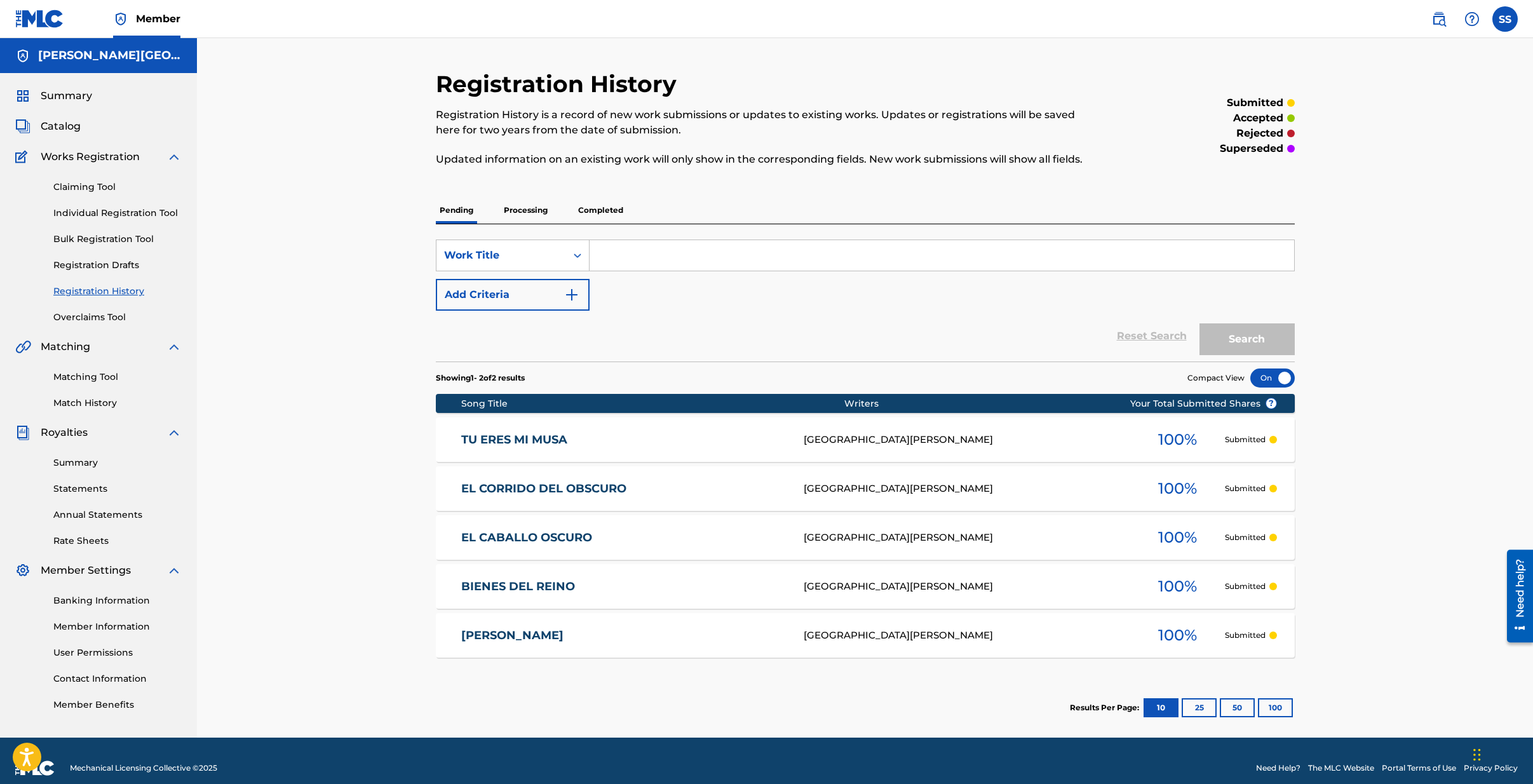
click at [87, 214] on link "Individual Registration Tool" at bounding box center [117, 213] width 128 height 13
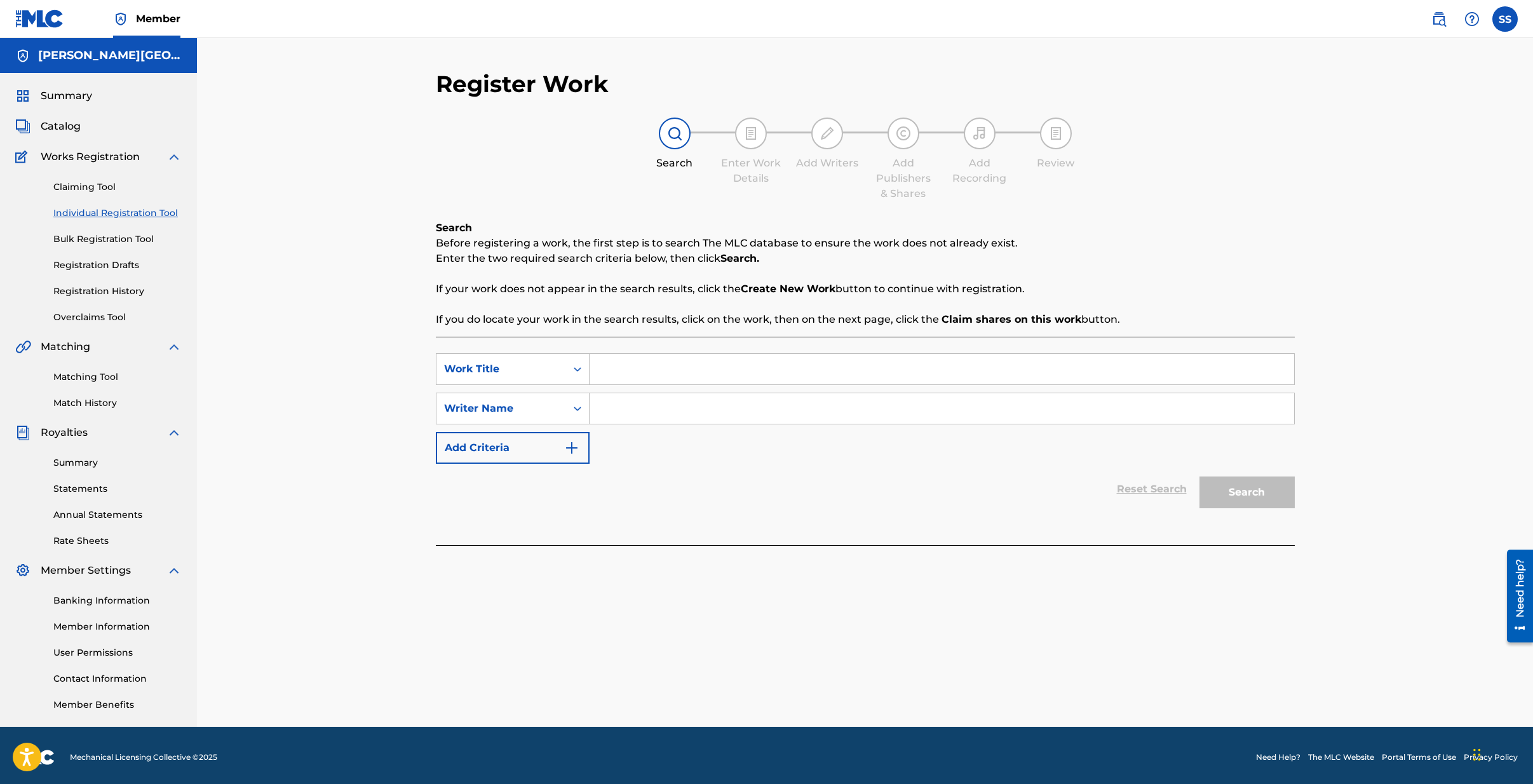
click at [613, 361] on input "Search Form" at bounding box center [941, 368] width 705 height 30
type input "VILLAHIDALGO Y CERRITOS"
click at [640, 407] on input "Search Form" at bounding box center [941, 408] width 705 height 30
type input "TINO VEGA CONTRERAS"
click at [1237, 498] on button "Search" at bounding box center [1247, 492] width 95 height 32
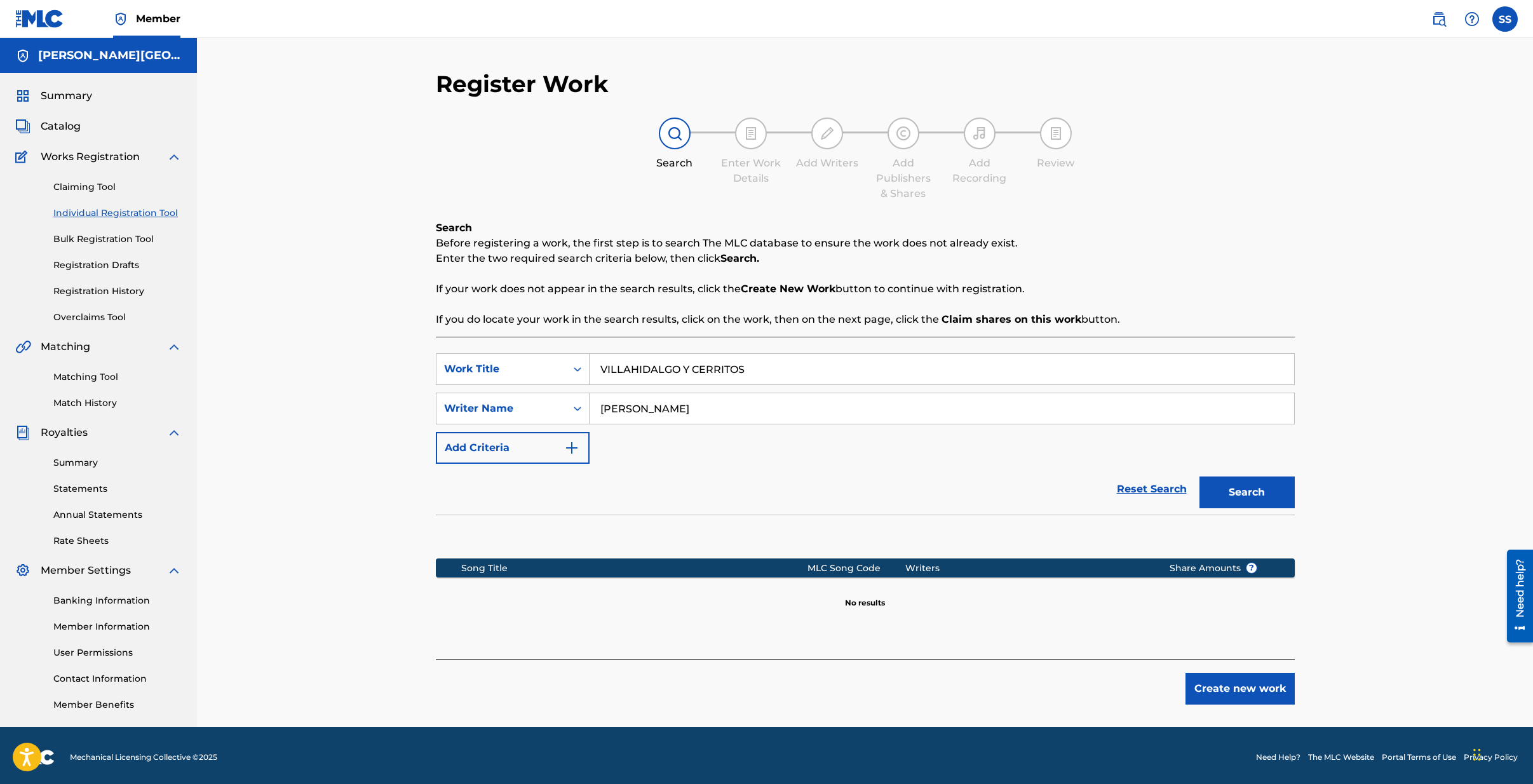
click at [1235, 696] on button "Create new work" at bounding box center [1240, 689] width 109 height 32
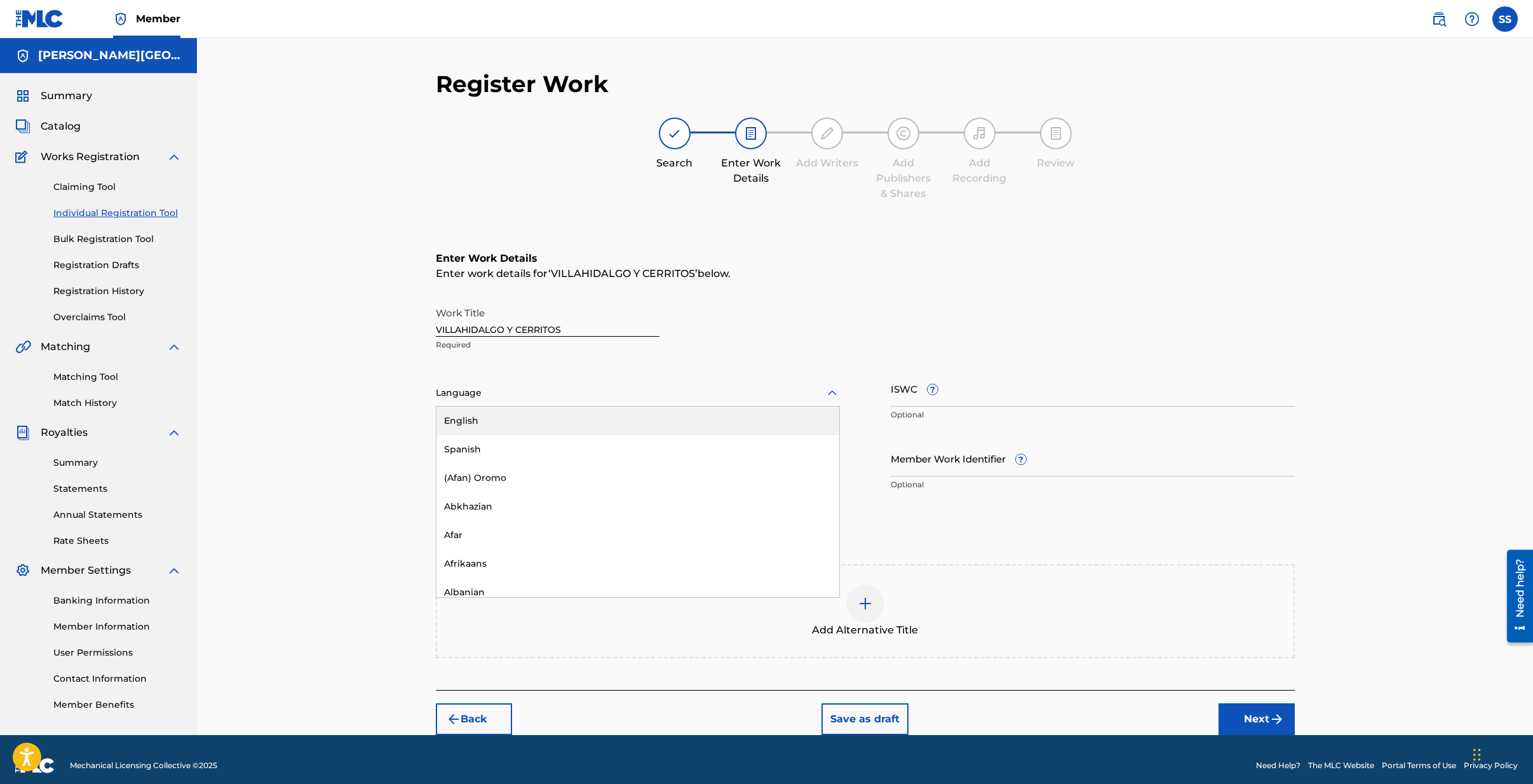
click at [495, 399] on div at bounding box center [638, 392] width 404 height 15
click at [479, 451] on div "Spanish" at bounding box center [638, 449] width 403 height 29
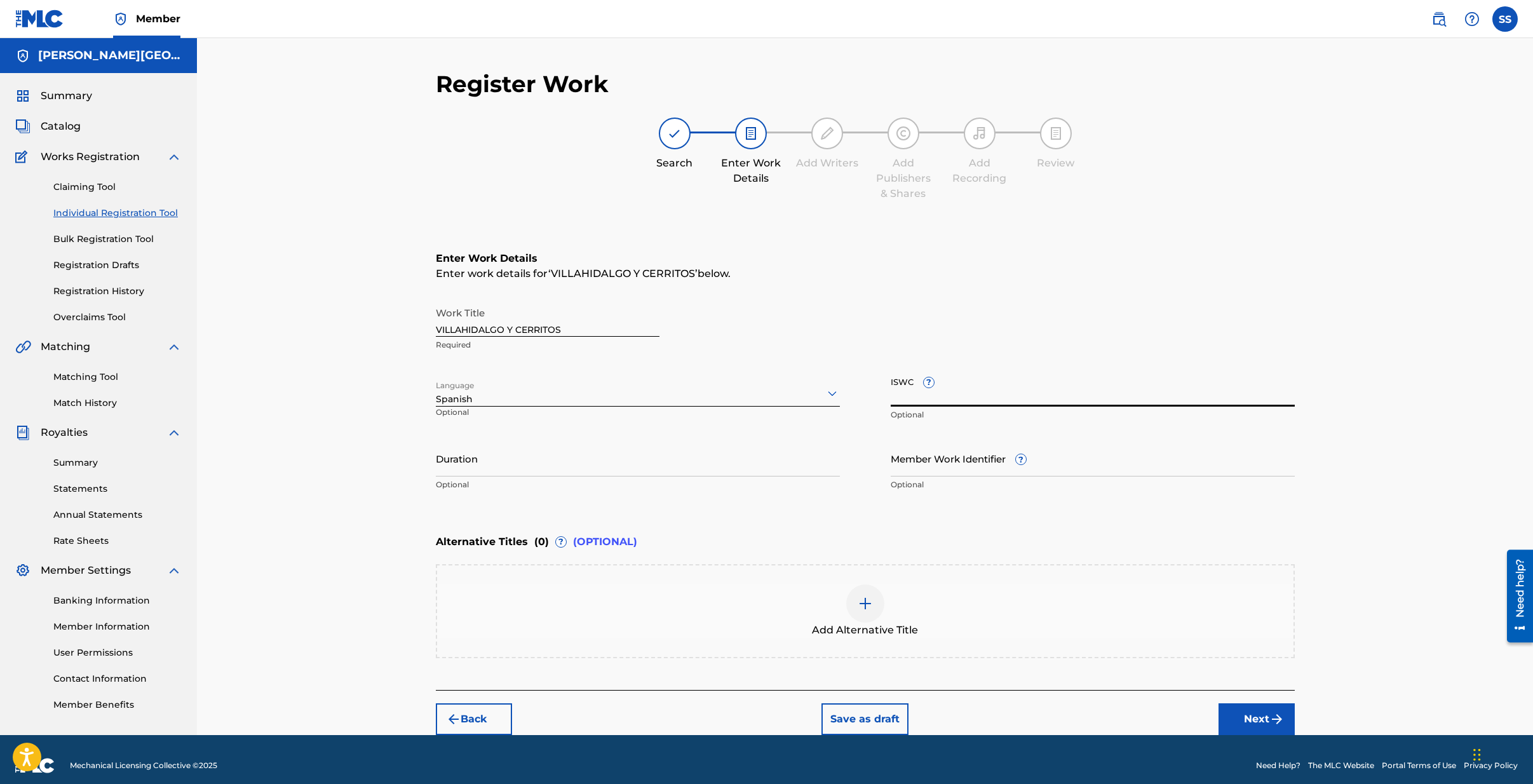
click at [994, 396] on input "ISWC ?" at bounding box center [1093, 388] width 404 height 36
click at [1263, 722] on button "Next" at bounding box center [1257, 719] width 77 height 32
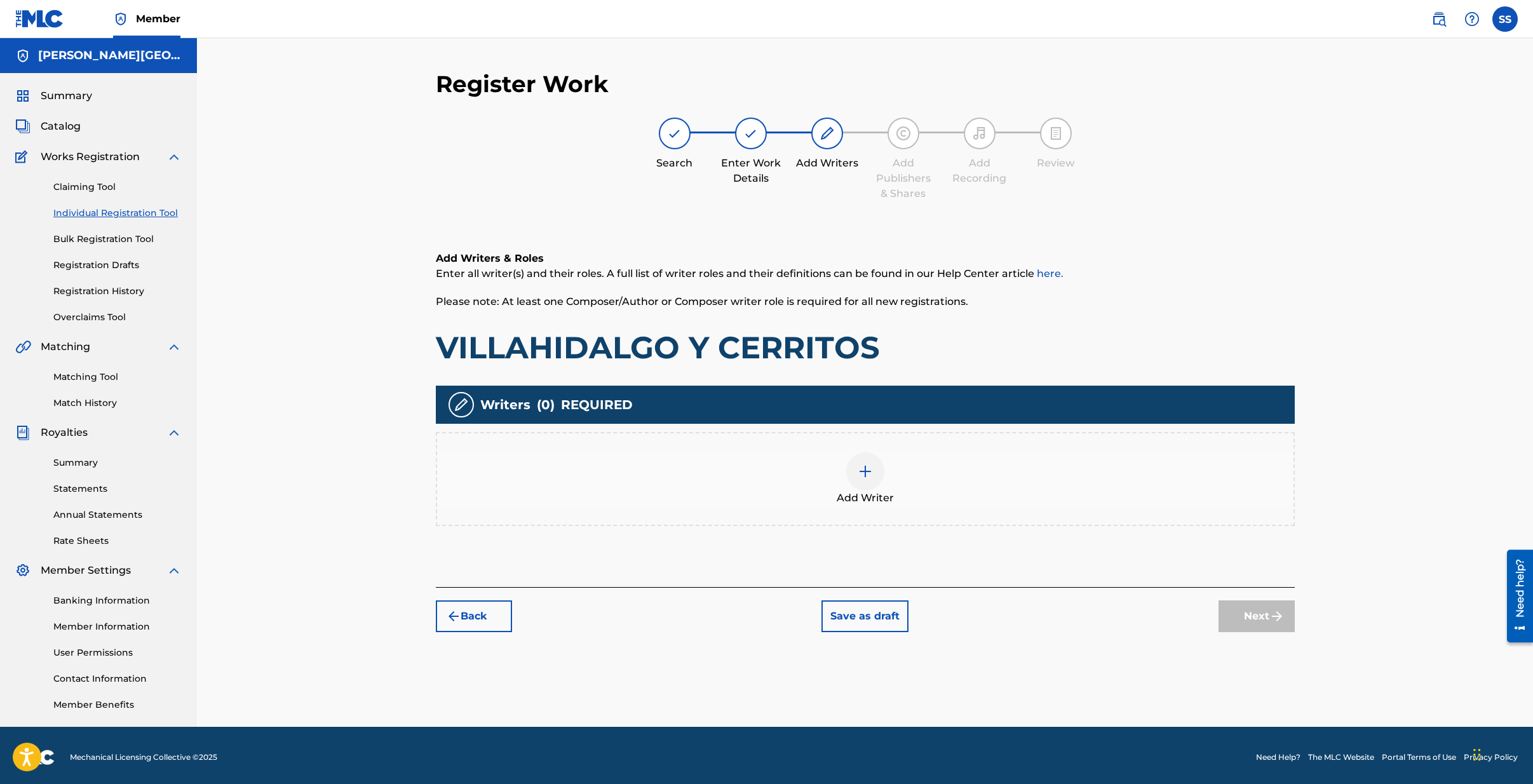
scroll to position [4, 0]
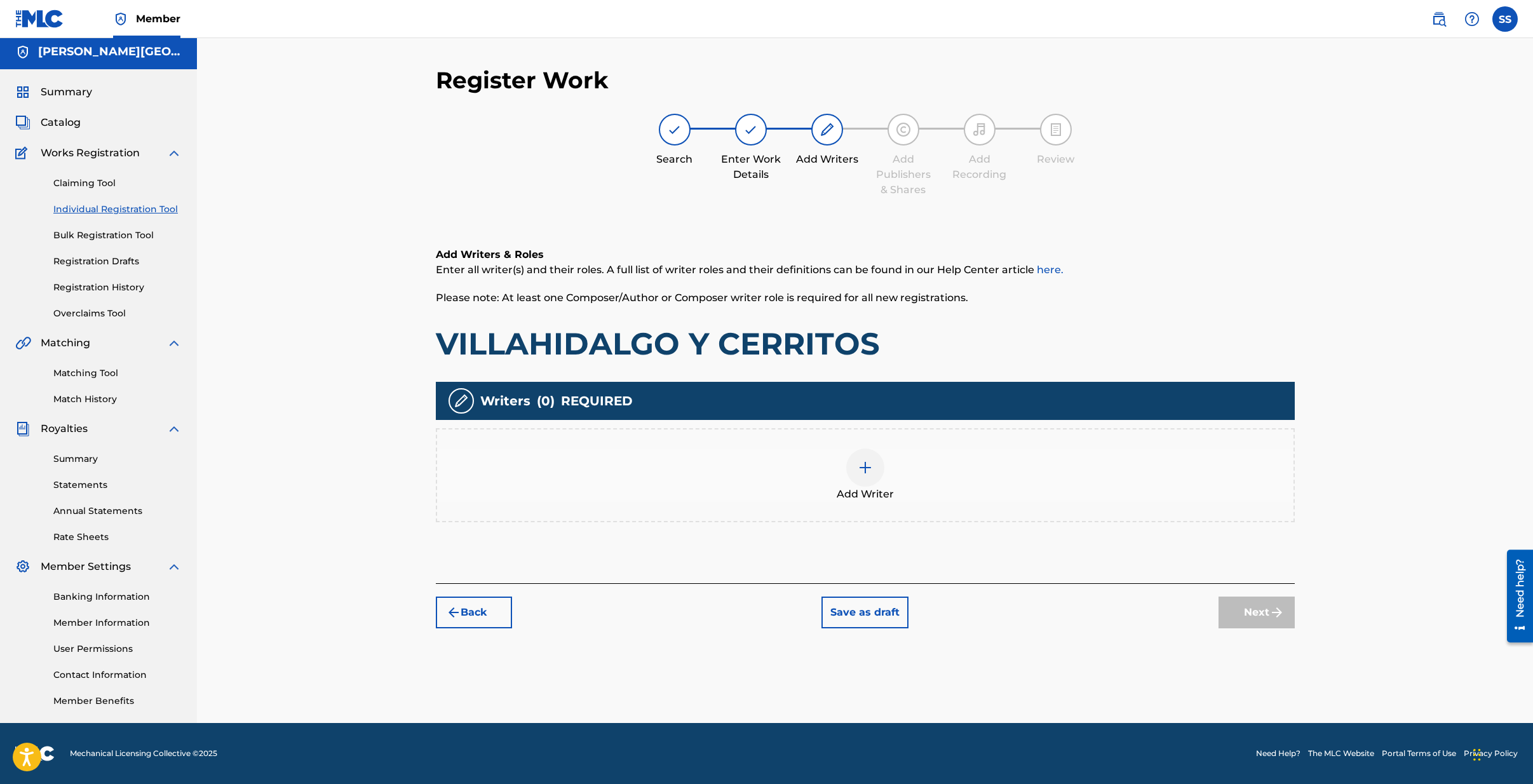
click at [866, 469] on img at bounding box center [865, 467] width 15 height 15
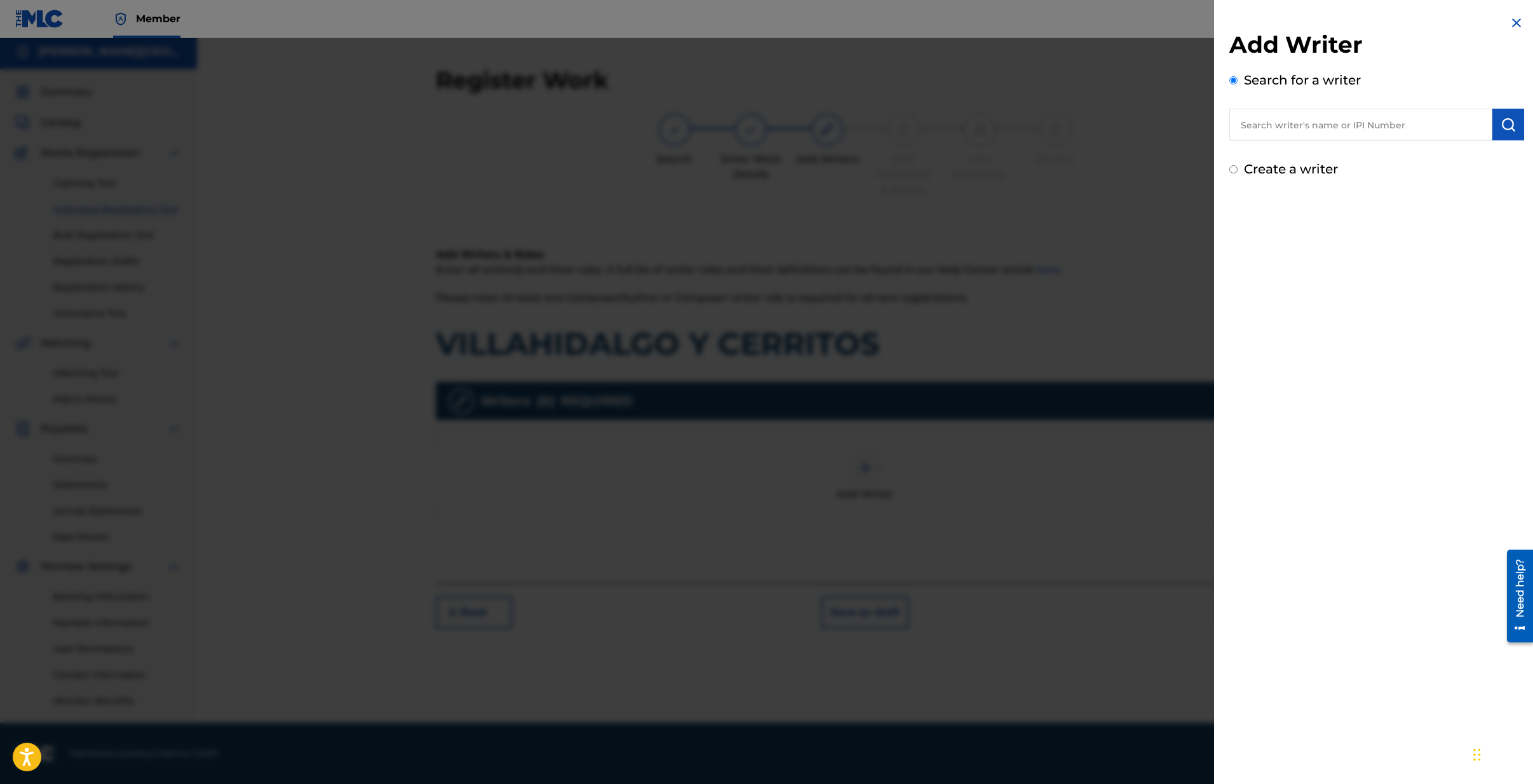
click at [1231, 171] on input "Create a writer" at bounding box center [1233, 170] width 8 height 8
radio input "false"
radio input "true"
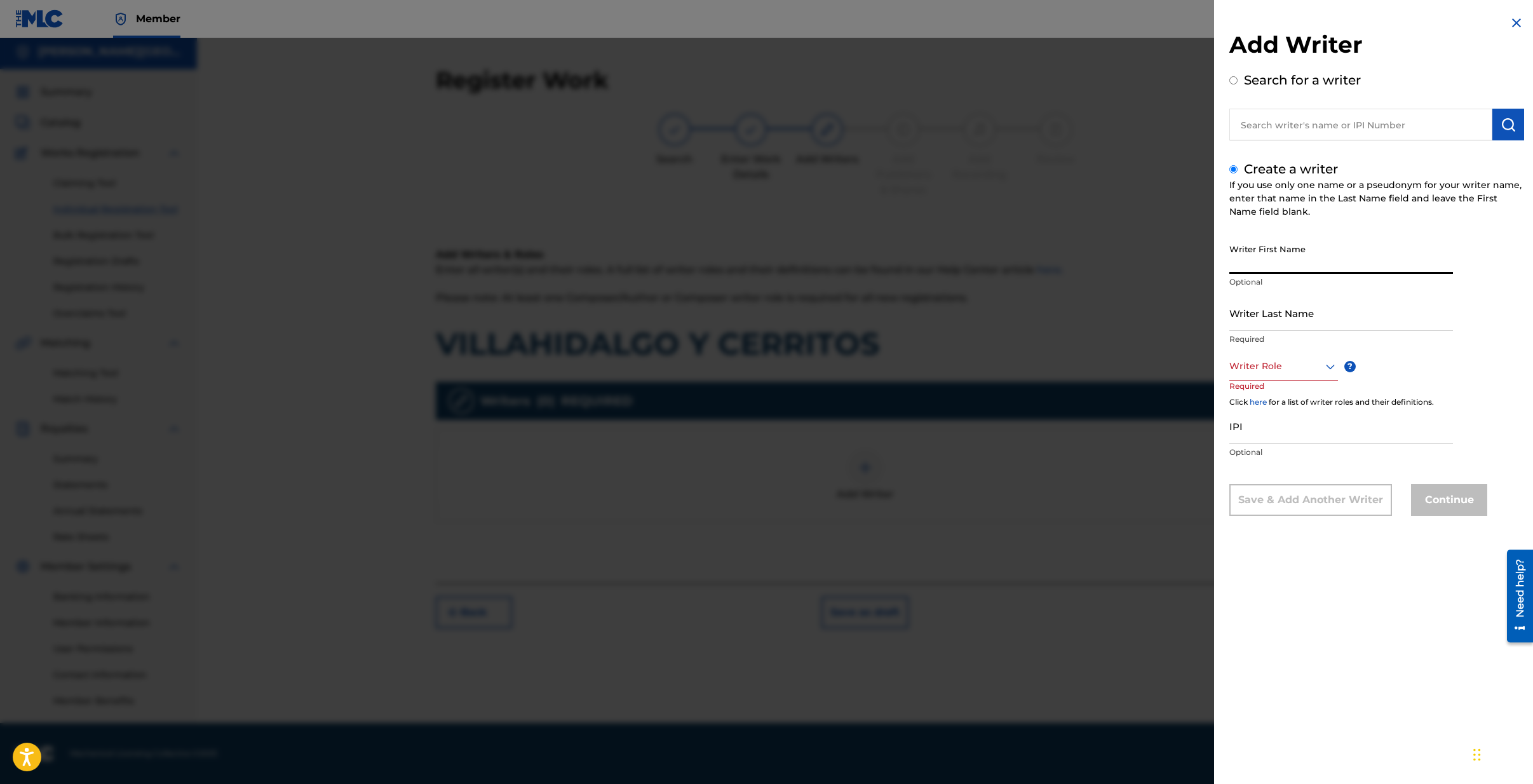
click at [1278, 252] on input "Writer First Name" at bounding box center [1341, 256] width 223 height 36
type input "TINO"
click at [1260, 316] on input "Writer Last Name" at bounding box center [1341, 313] width 223 height 36
type input "CONTRERAS VEGA"
click at [1262, 372] on div at bounding box center [1283, 366] width 108 height 15
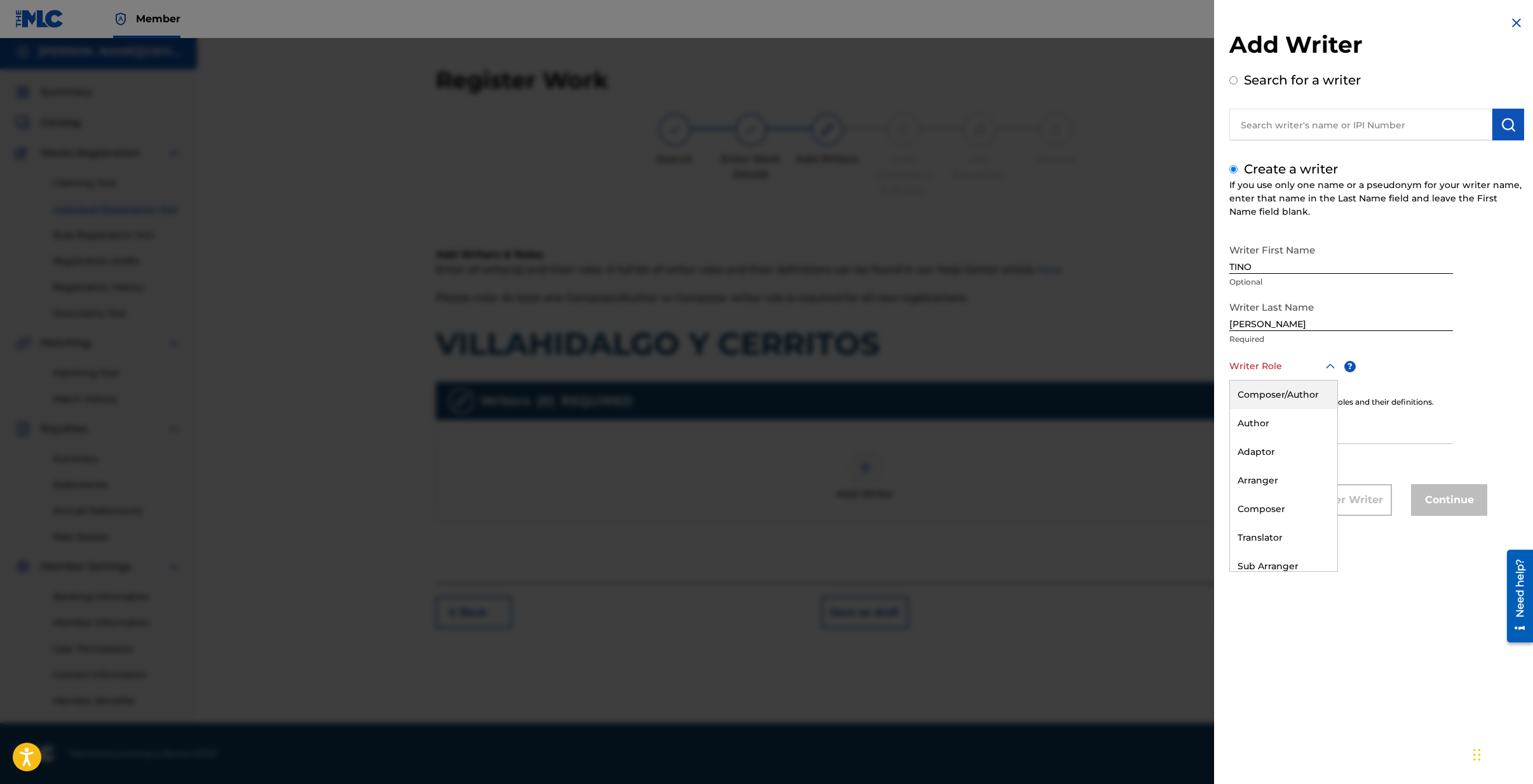
click at [1261, 398] on div "Composer/Author" at bounding box center [1284, 394] width 108 height 29
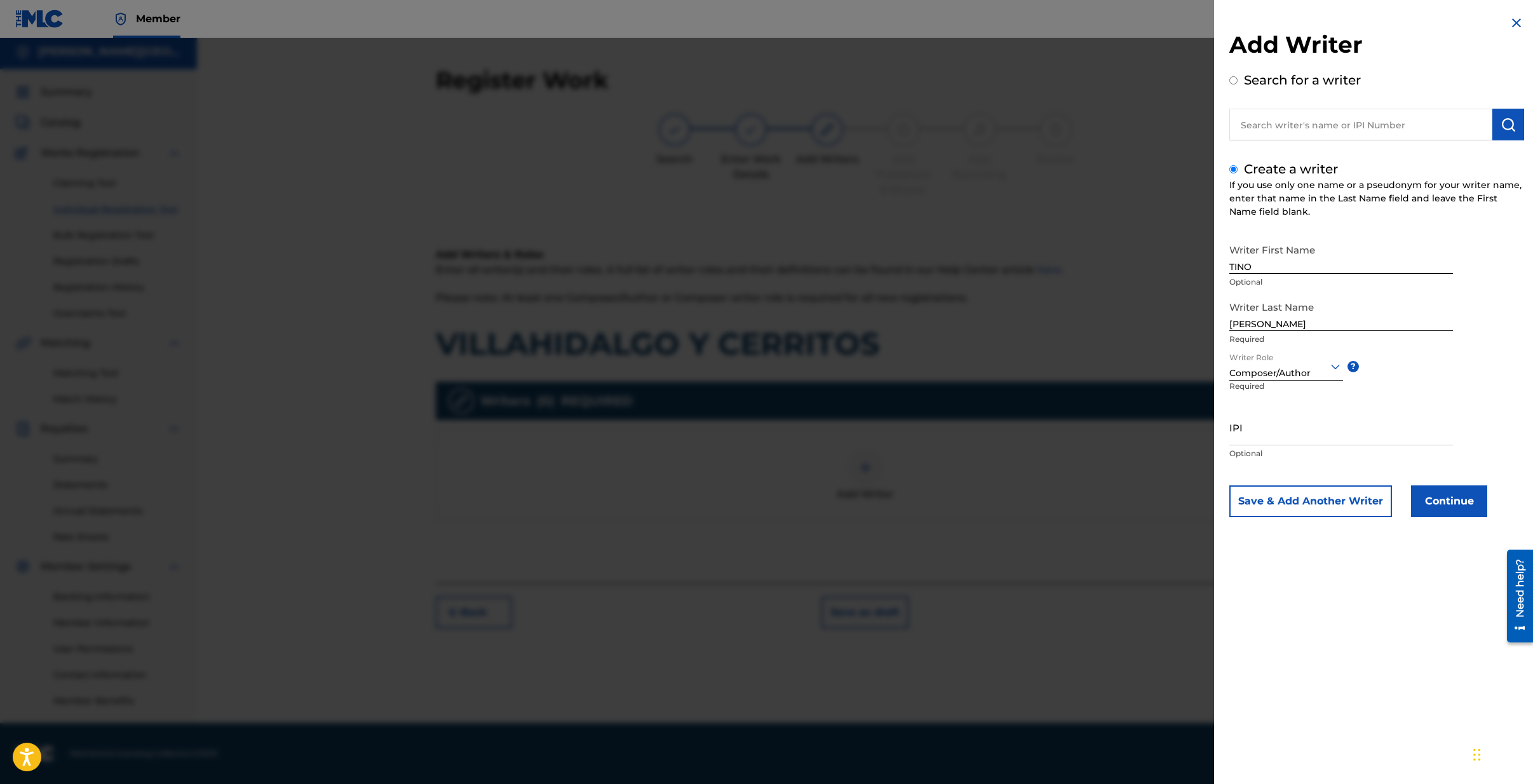
click at [1266, 432] on input "IPI" at bounding box center [1341, 427] width 223 height 36
click at [1462, 493] on button "Continue" at bounding box center [1449, 501] width 77 height 32
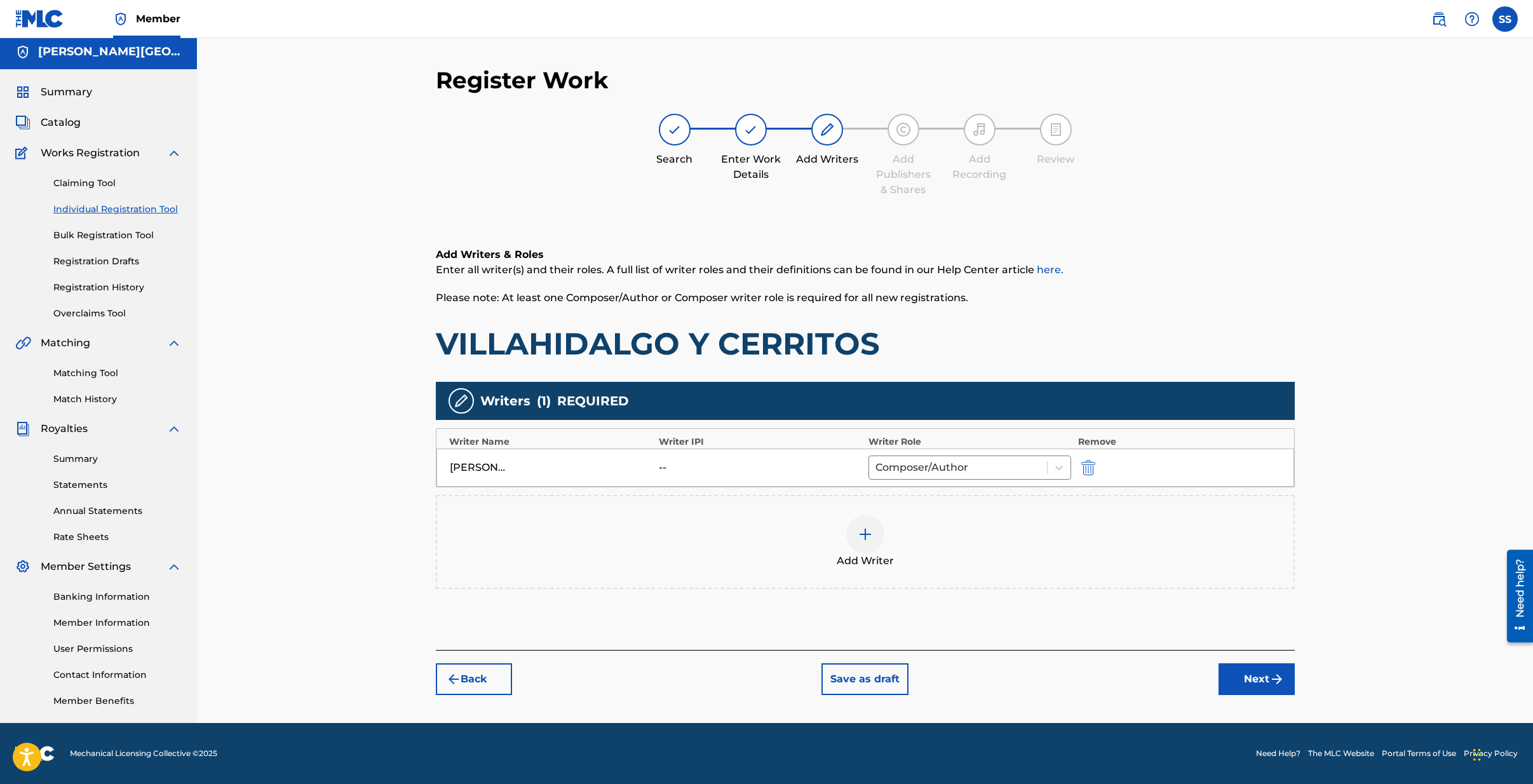
click at [1257, 676] on button "Next" at bounding box center [1257, 679] width 77 height 32
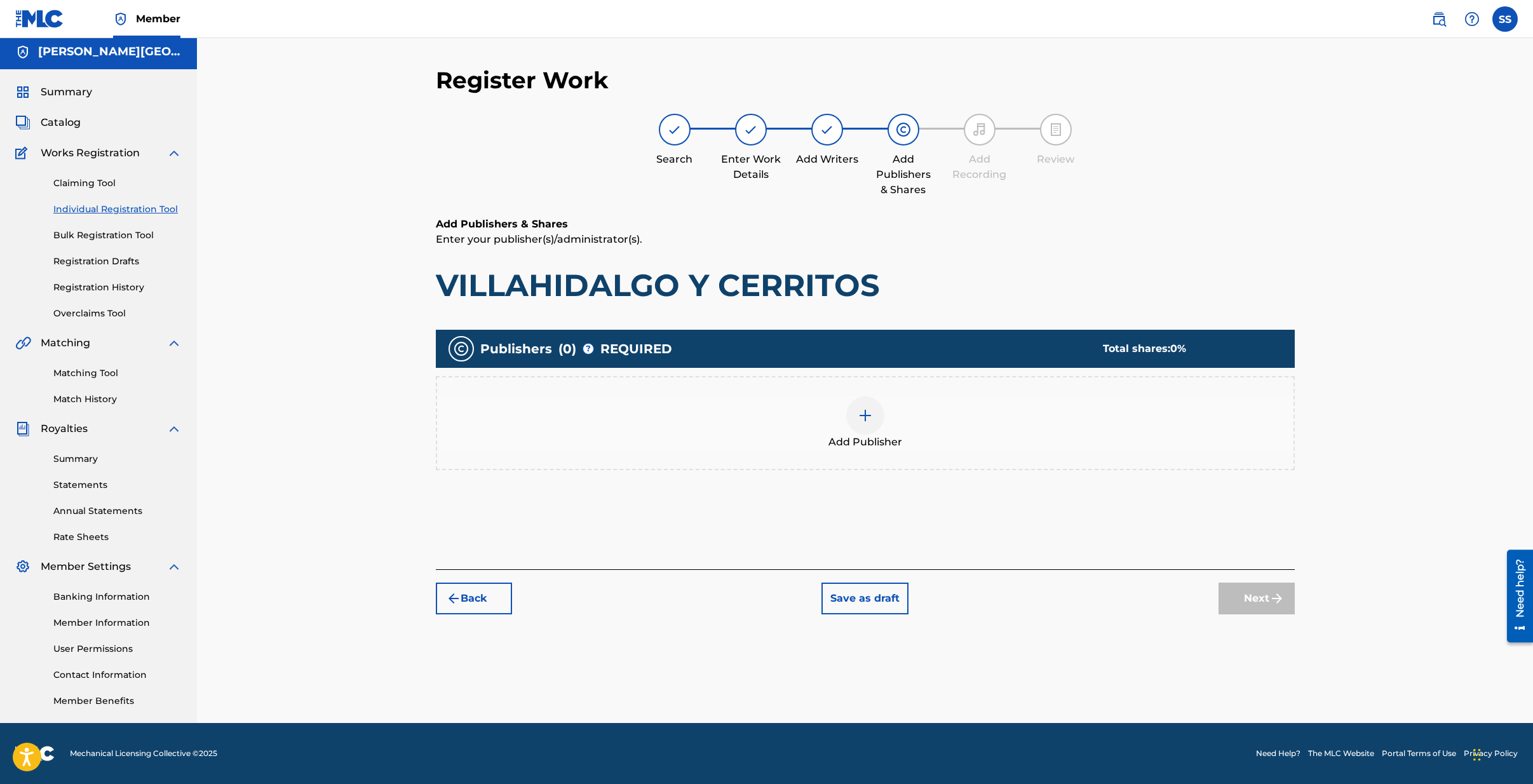
click at [863, 411] on img at bounding box center [865, 415] width 15 height 15
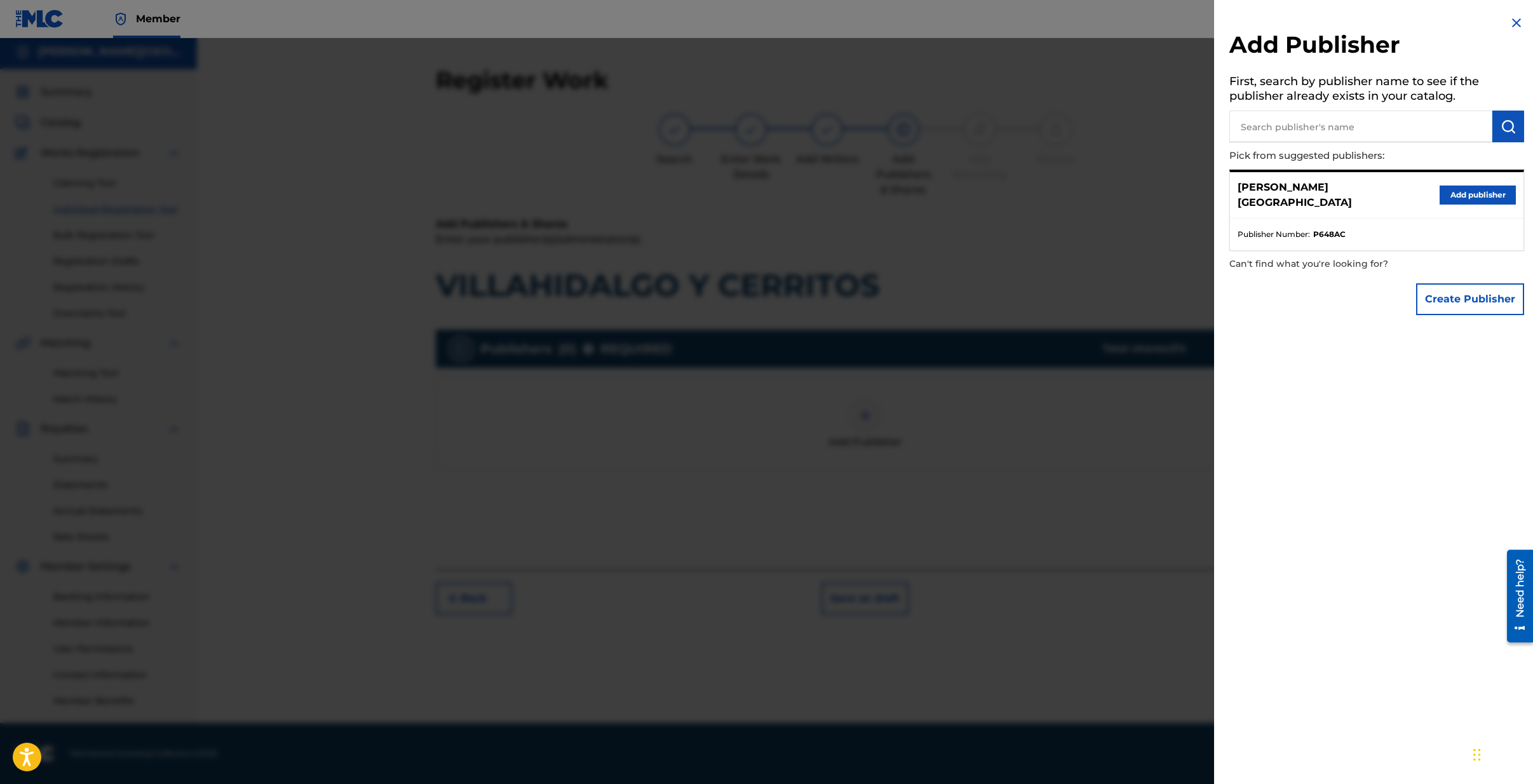
click at [1466, 295] on button "Create Publisher" at bounding box center [1470, 299] width 108 height 32
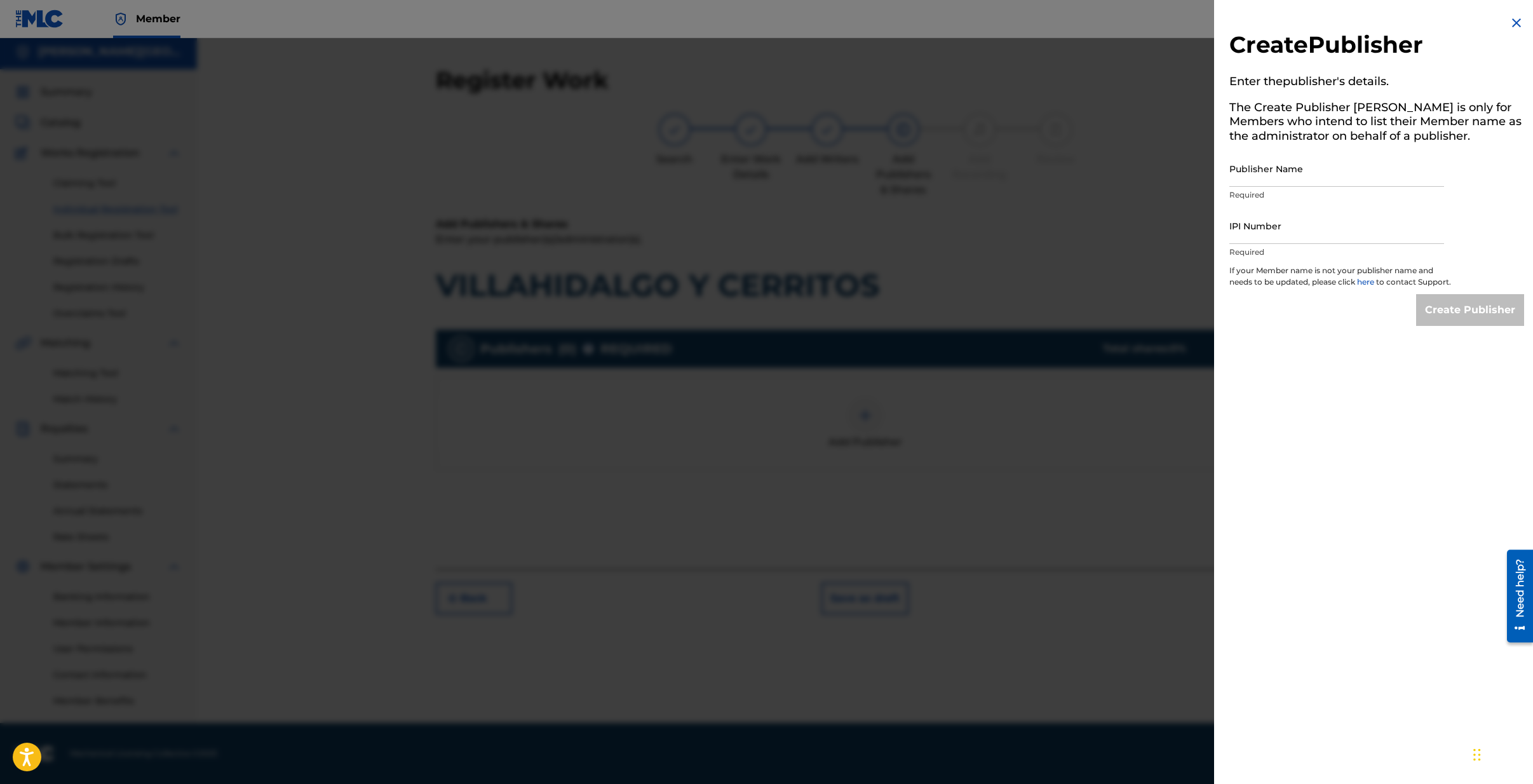
click at [1315, 177] on input "Publisher Name" at bounding box center [1336, 169] width 214 height 36
type input "[PERSON_NAME] PUBLISHING"
click at [1266, 227] on input "IPI Number" at bounding box center [1336, 226] width 214 height 36
type input "00710998426"
click at [1457, 319] on input "Create Publisher" at bounding box center [1470, 310] width 108 height 32
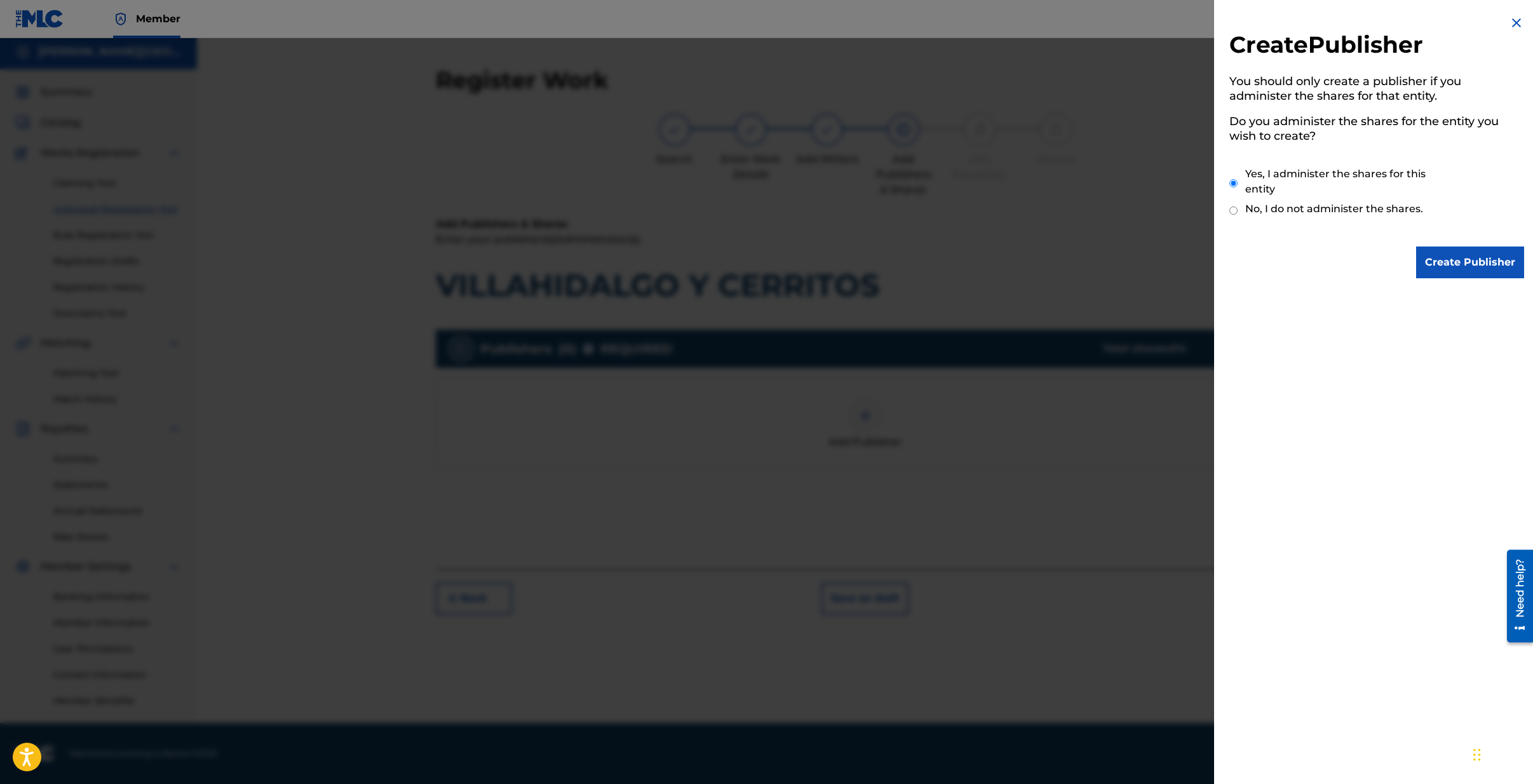
click at [1474, 258] on input "Create Publisher" at bounding box center [1470, 262] width 108 height 32
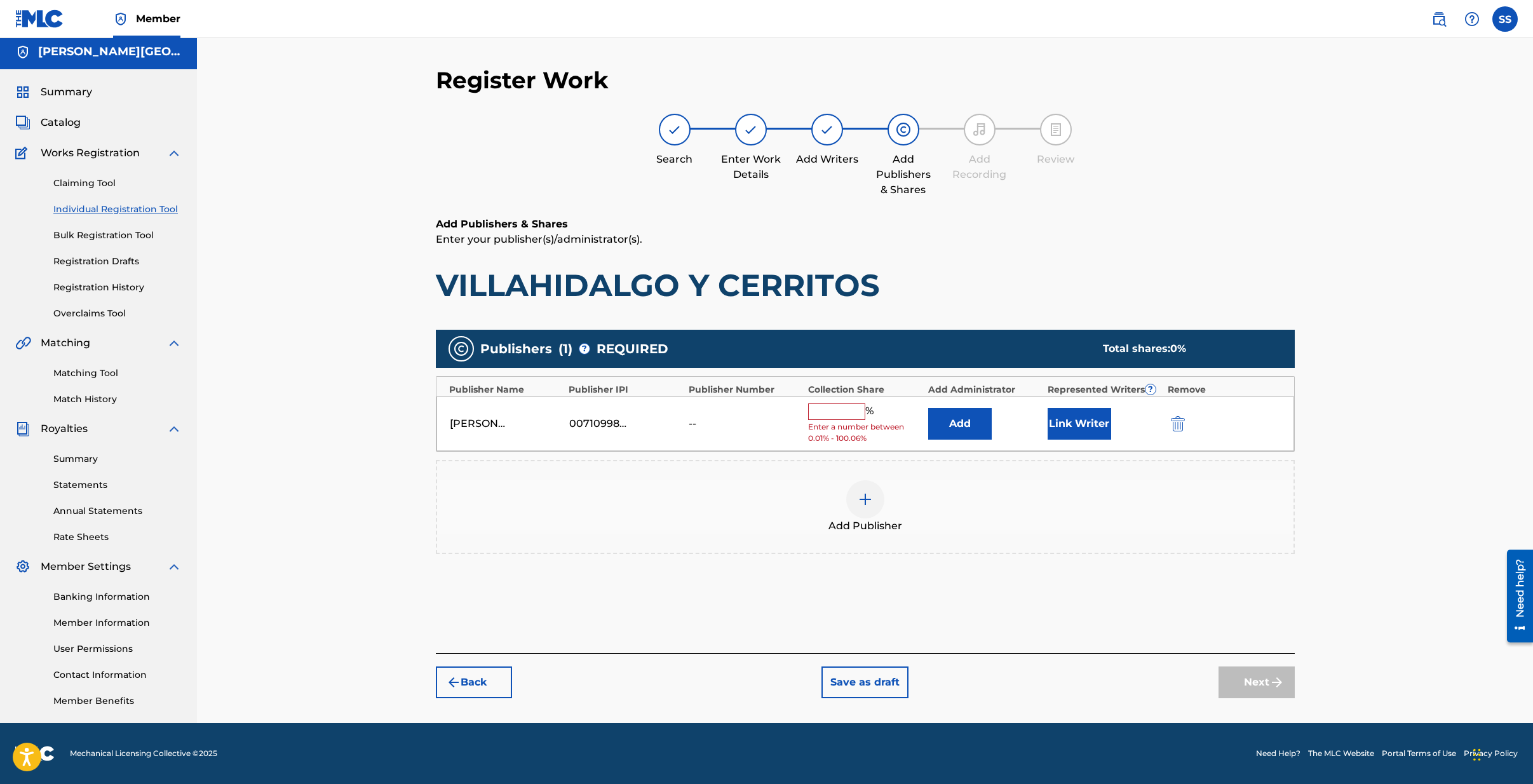
click at [840, 415] on input "text" at bounding box center [837, 412] width 57 height 16
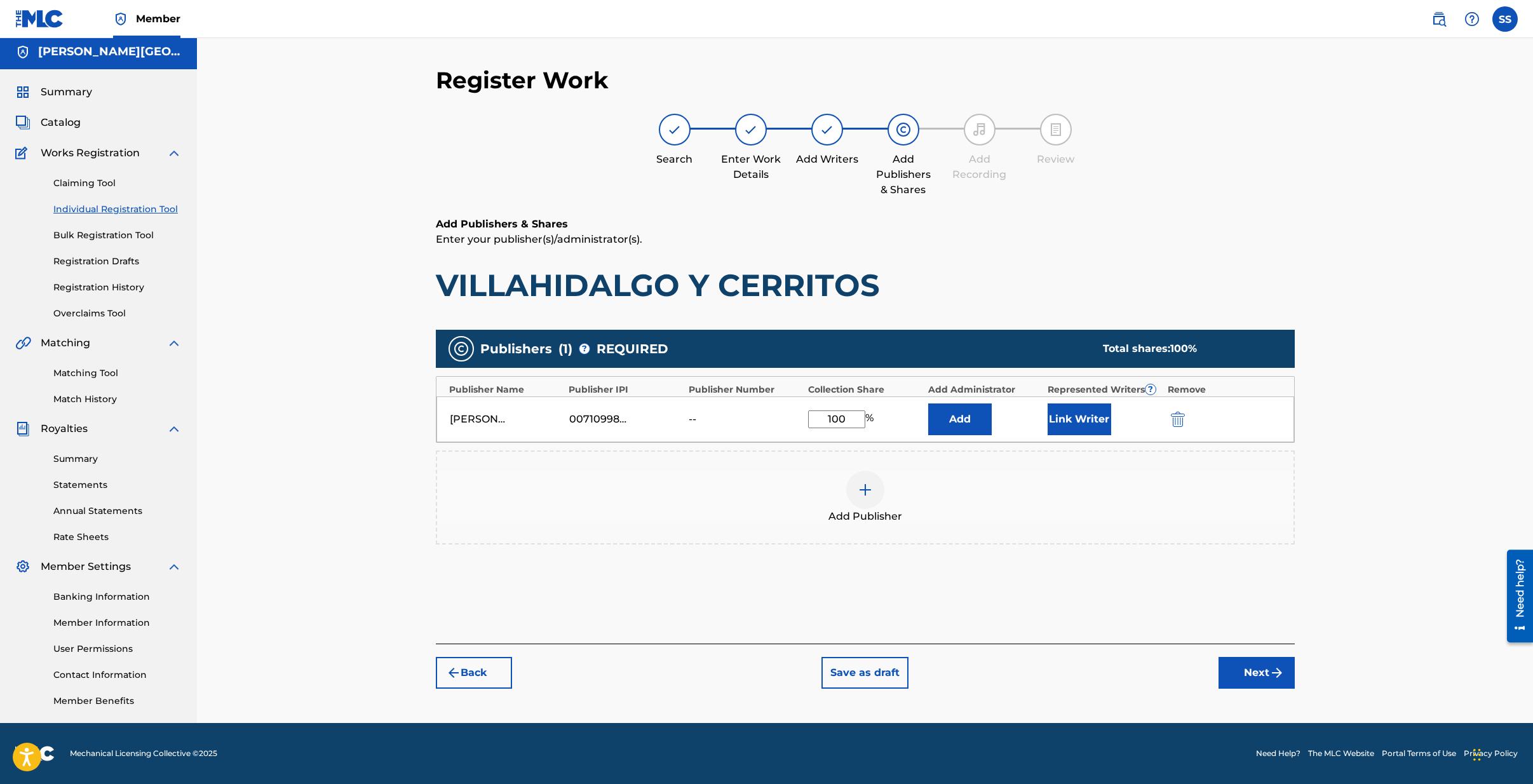
type input "100"
click at [1079, 421] on button "Link Writer" at bounding box center [1080, 419] width 64 height 32
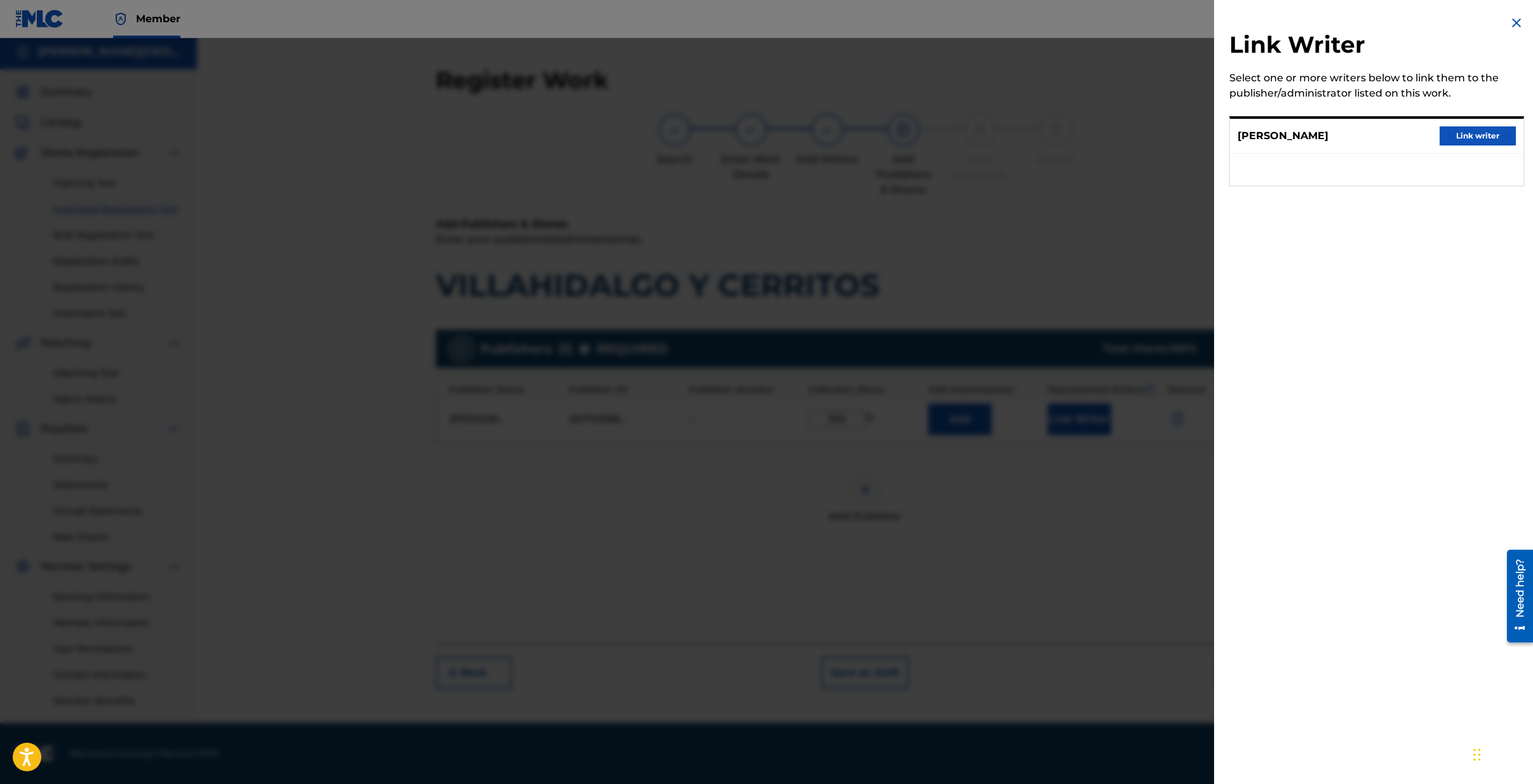
click at [1477, 134] on button "Link writer" at bounding box center [1478, 135] width 77 height 19
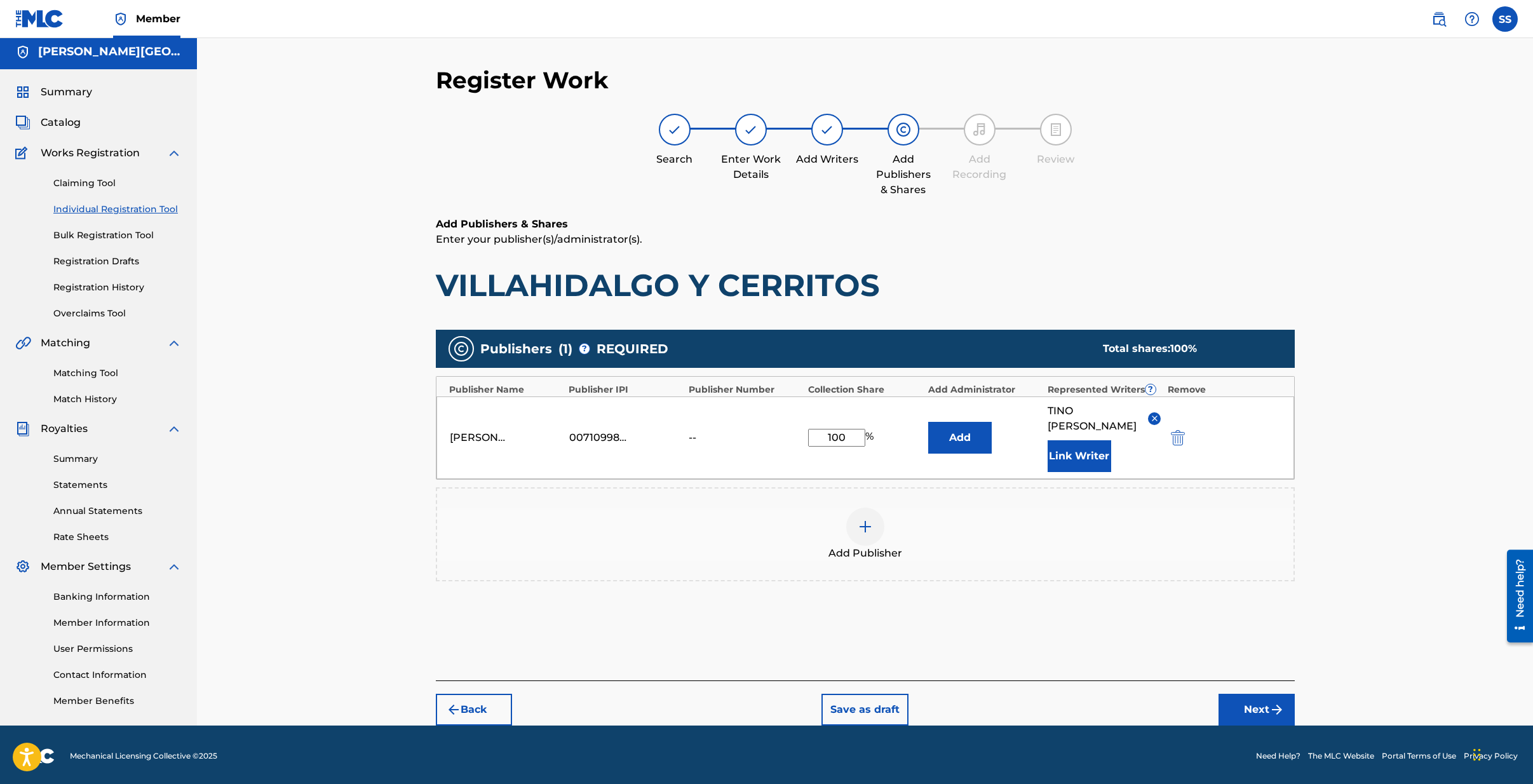
click at [1259, 725] on button "Next" at bounding box center [1257, 709] width 77 height 32
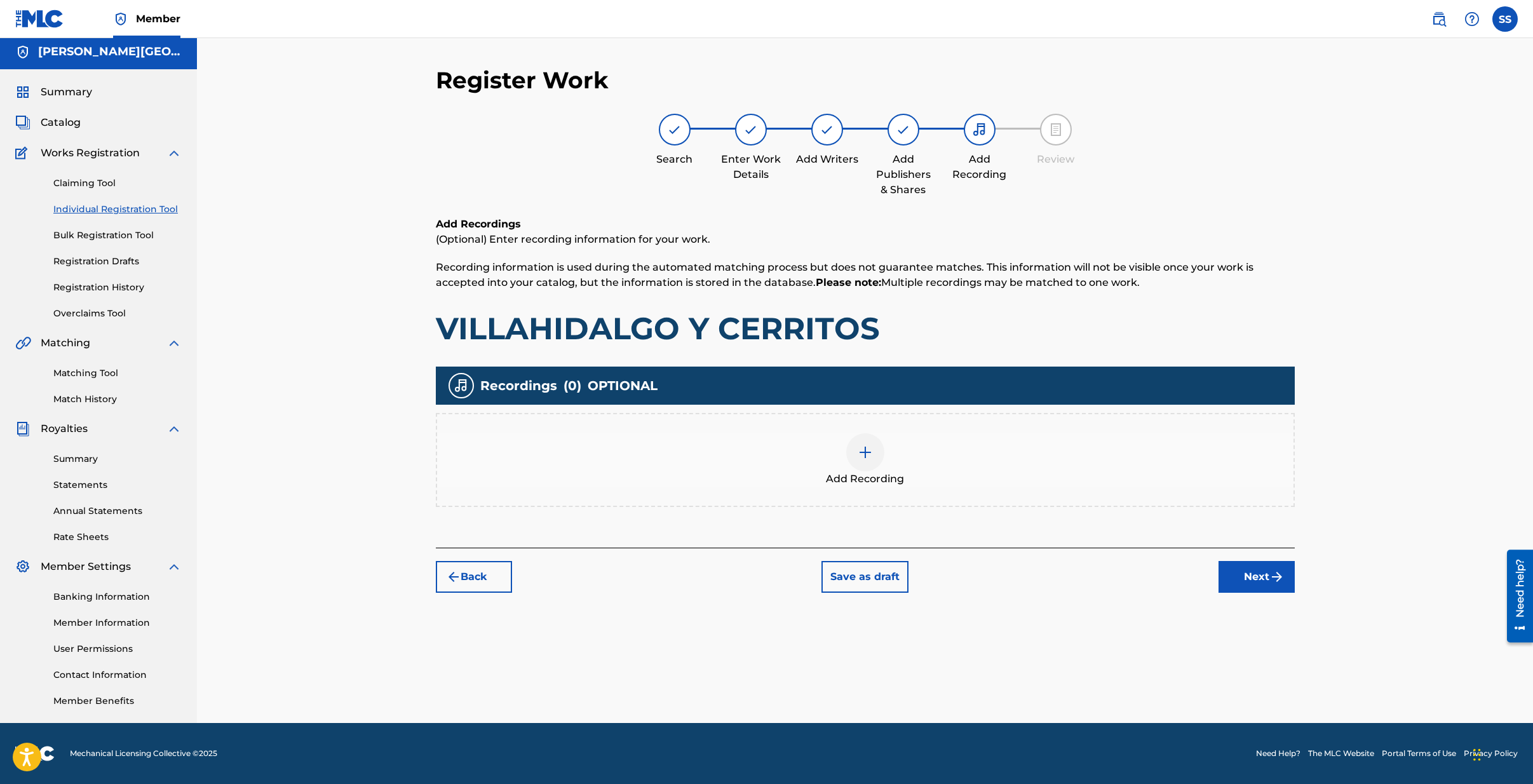
click at [1266, 572] on button "Next" at bounding box center [1257, 576] width 77 height 32
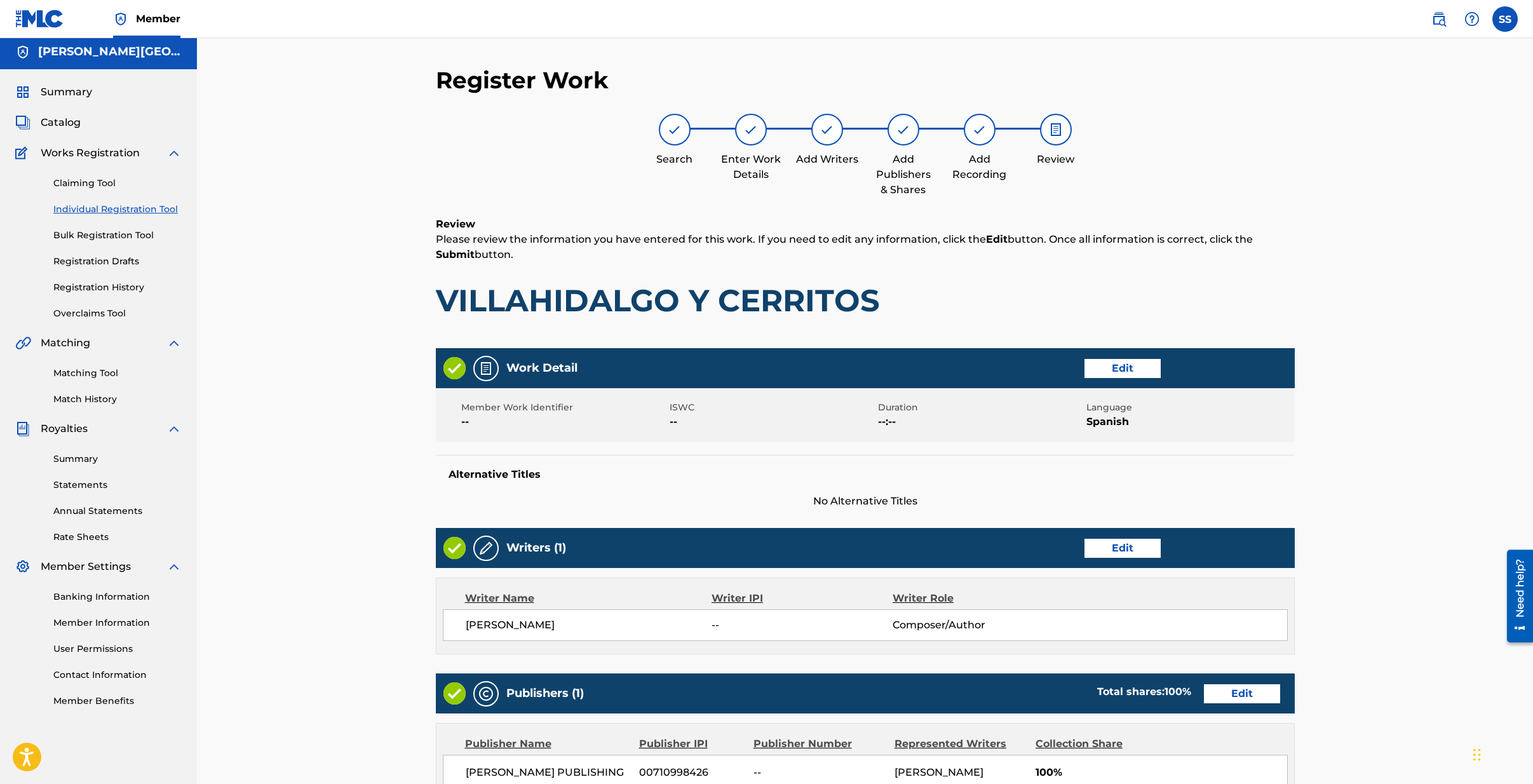
scroll to position [249, 0]
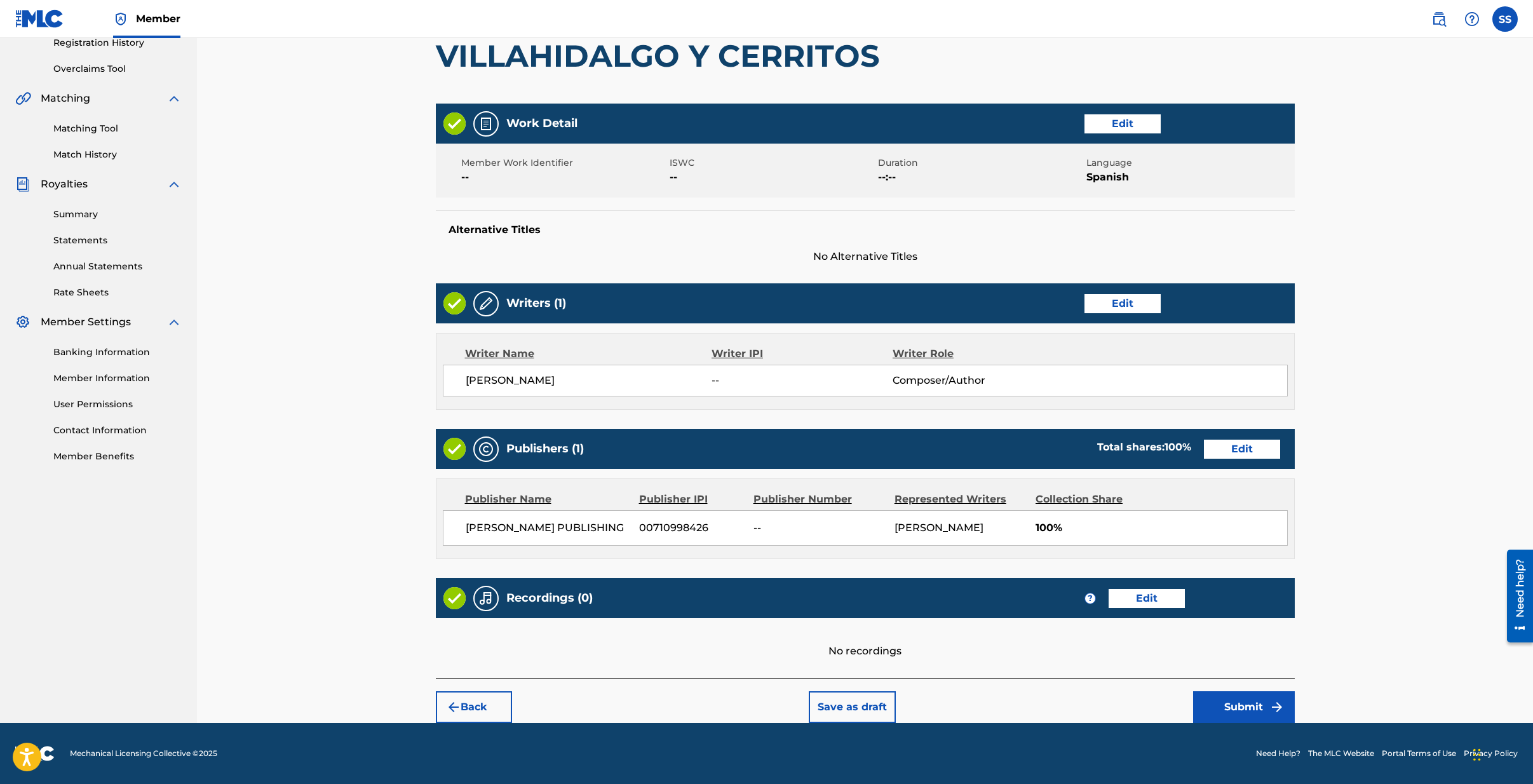
click at [1226, 702] on button "Submit" at bounding box center [1244, 707] width 102 height 32
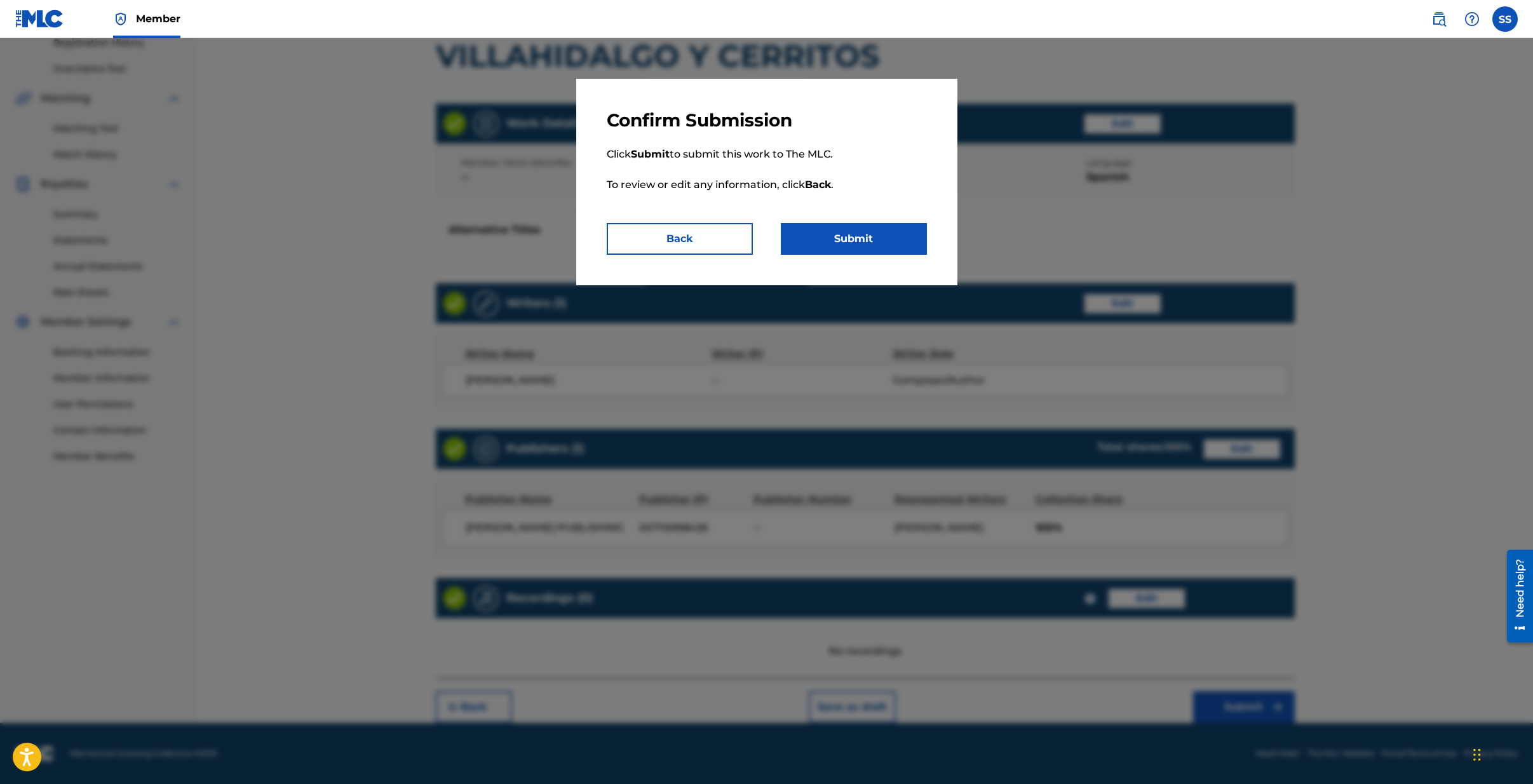
click at [861, 235] on button "Submit" at bounding box center [853, 239] width 146 height 32
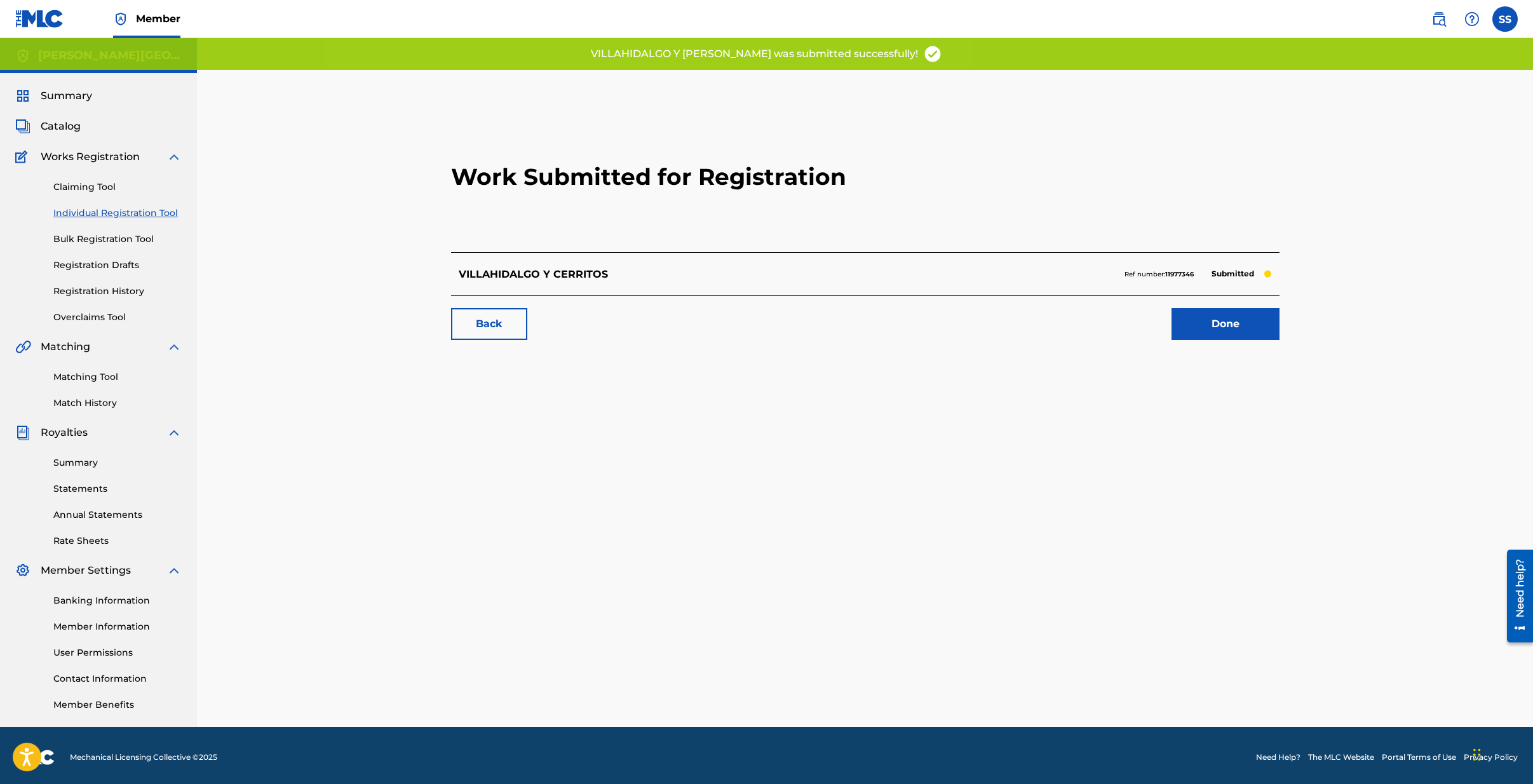
click at [1212, 321] on link "Done" at bounding box center [1226, 324] width 108 height 32
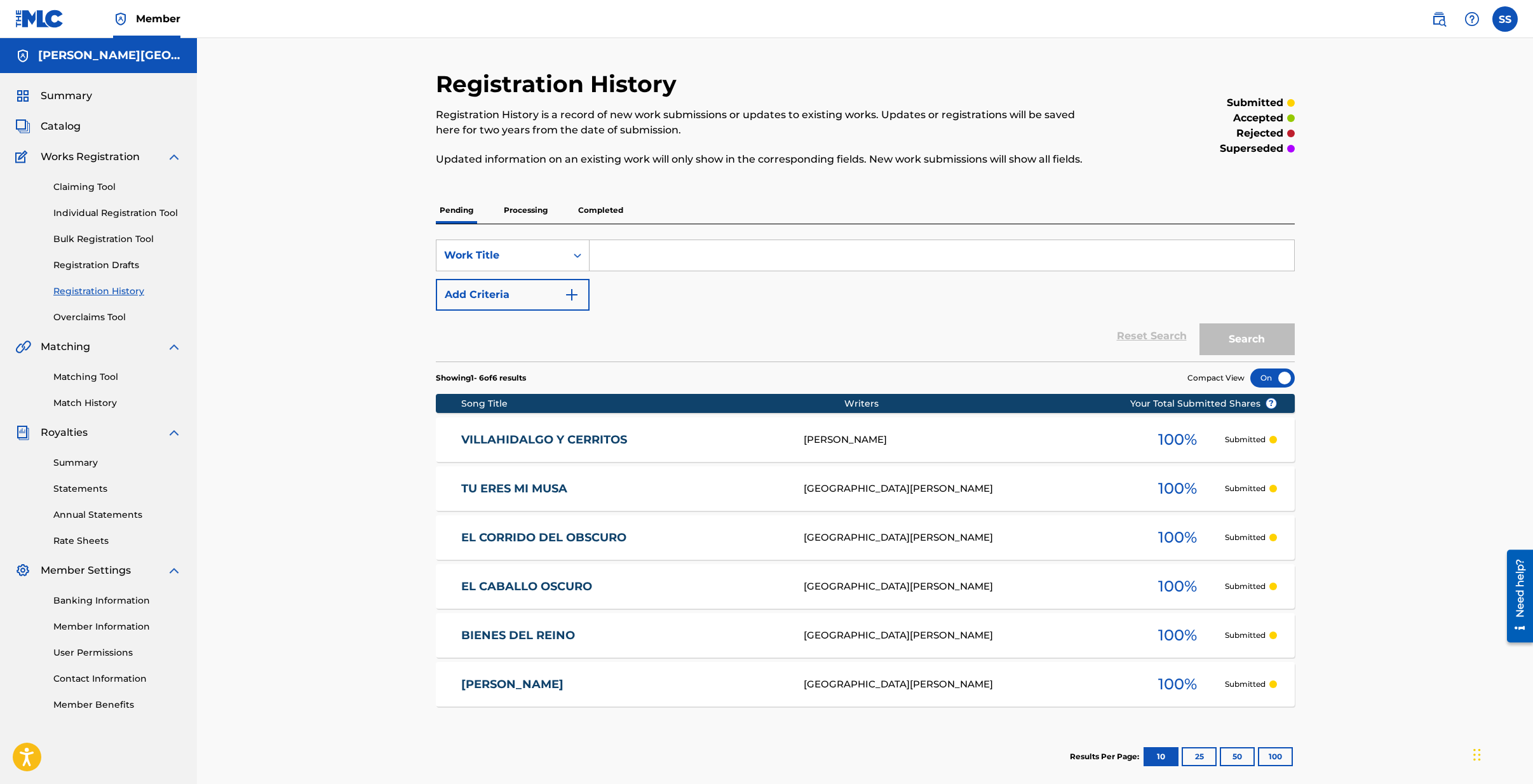
click at [57, 122] on span "Catalog" at bounding box center [60, 126] width 40 height 15
